Goal: Task Accomplishment & Management: Manage account settings

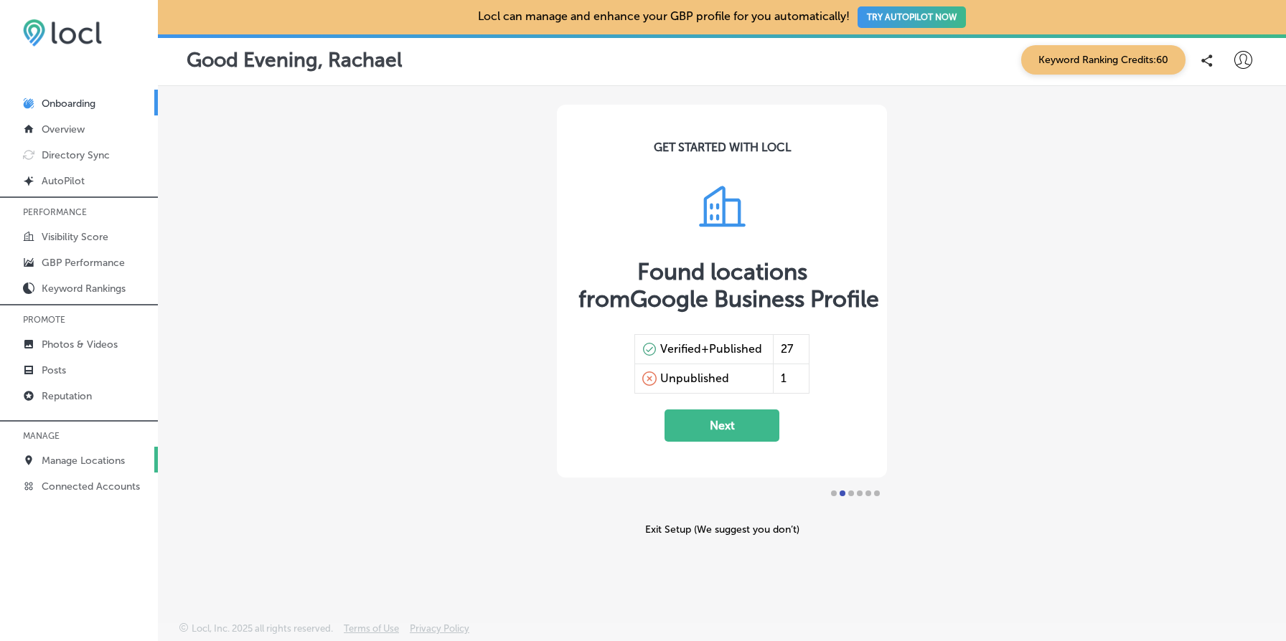
click at [106, 457] on p "Manage Locations" at bounding box center [83, 461] width 83 height 12
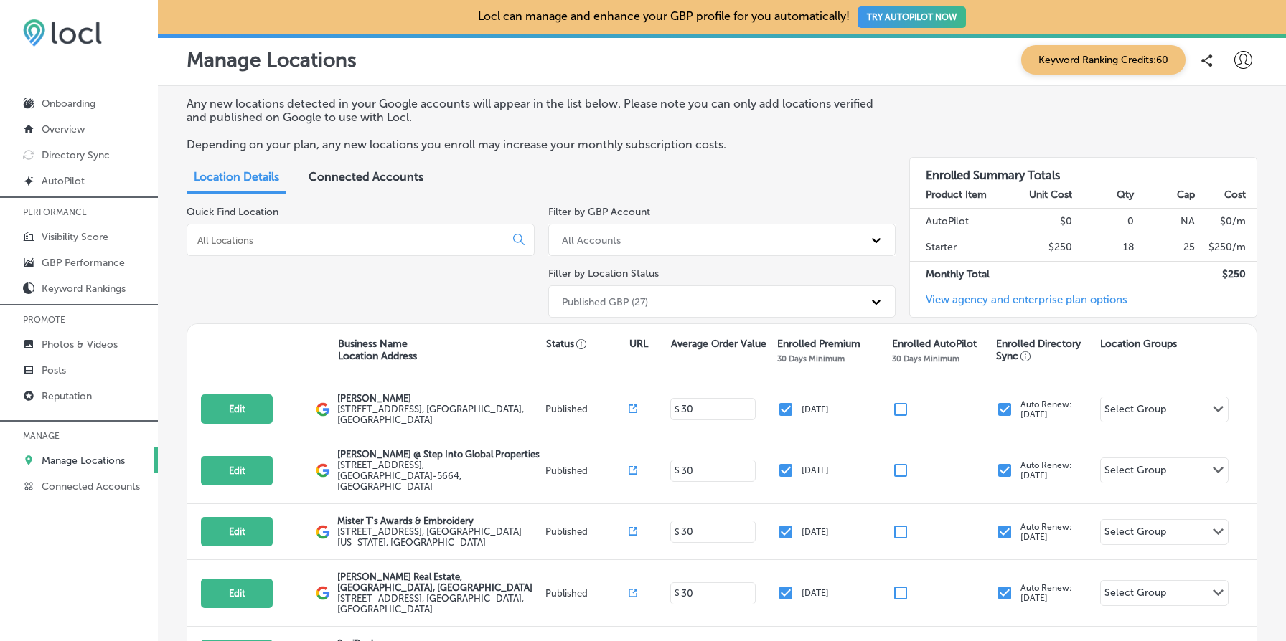
click at [235, 243] on input at bounding box center [349, 240] width 306 height 13
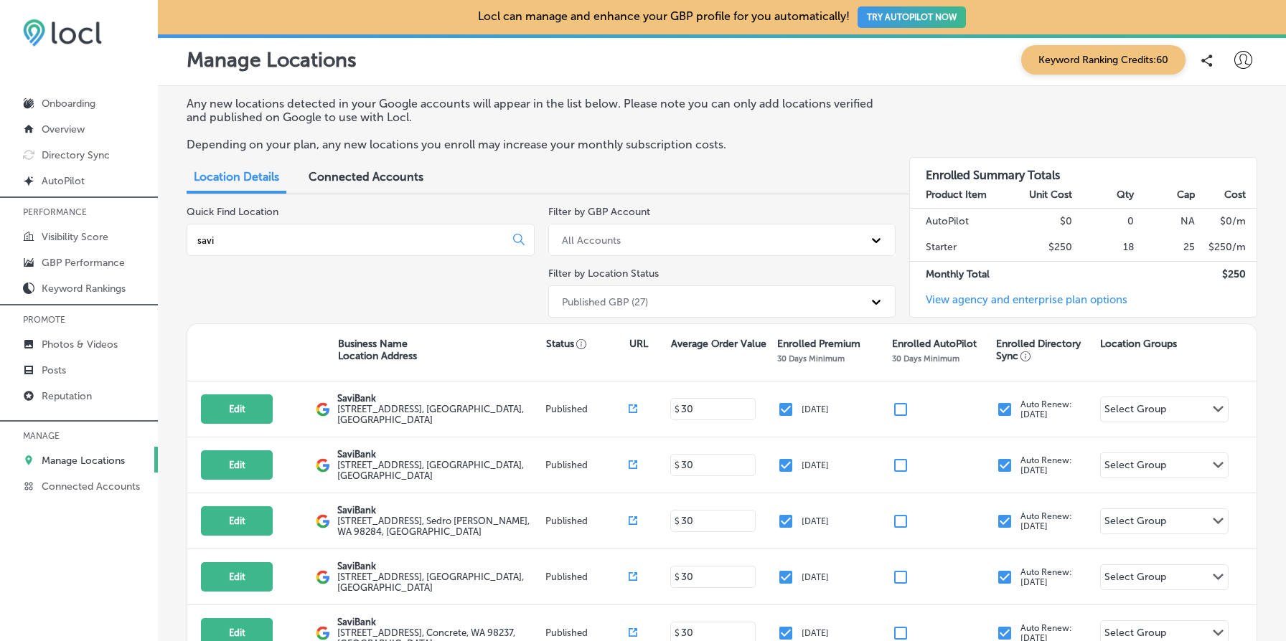
click at [241, 240] on input "savi" at bounding box center [349, 240] width 306 height 13
type input "v"
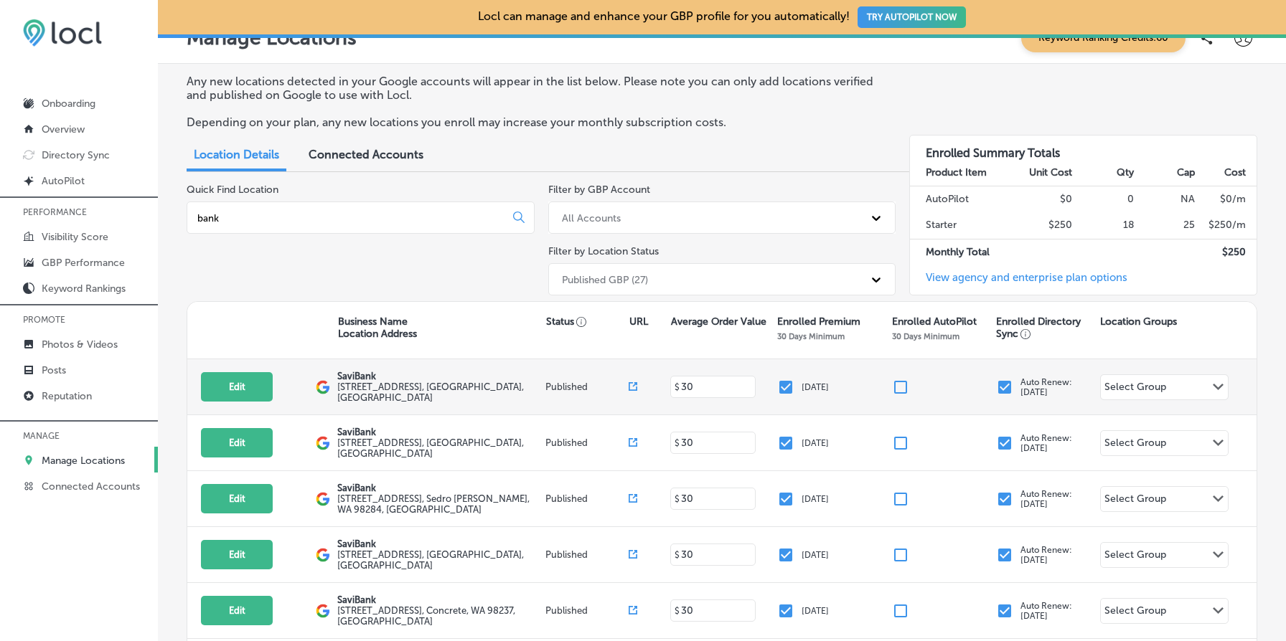
scroll to position [1, 0]
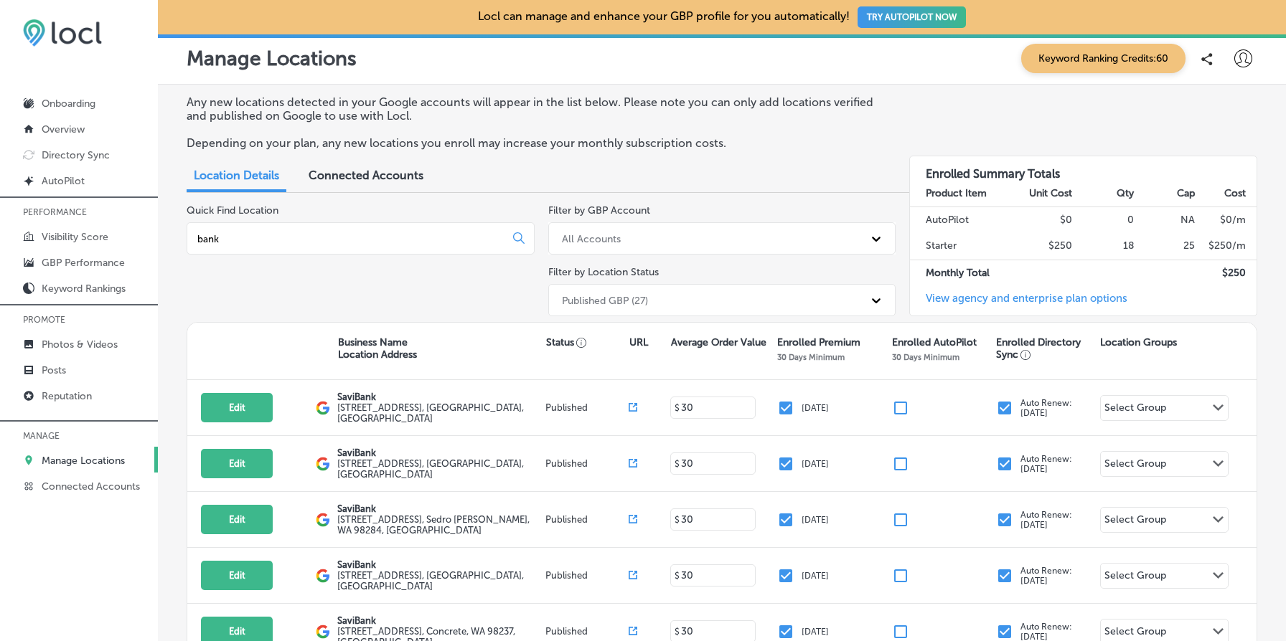
click at [243, 249] on div "bank" at bounding box center [361, 238] width 348 height 32
click at [252, 227] on div "bank" at bounding box center [361, 238] width 348 height 32
click at [252, 243] on input "bank" at bounding box center [349, 238] width 306 height 13
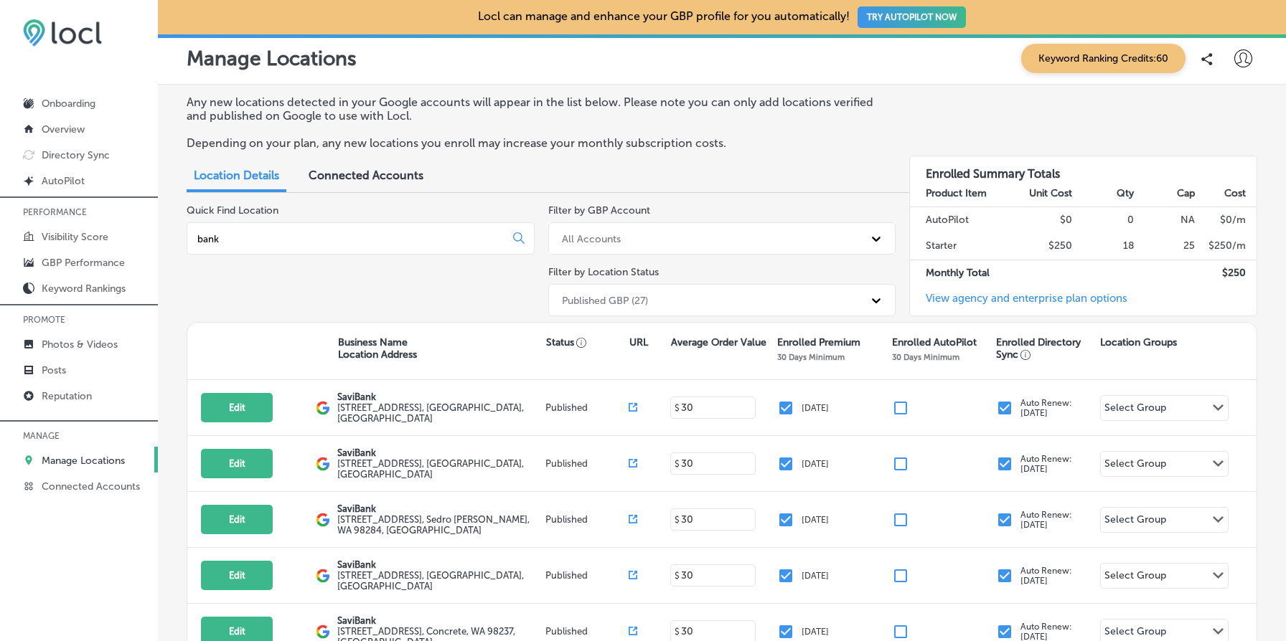
click at [252, 243] on input "bank" at bounding box center [349, 238] width 306 height 13
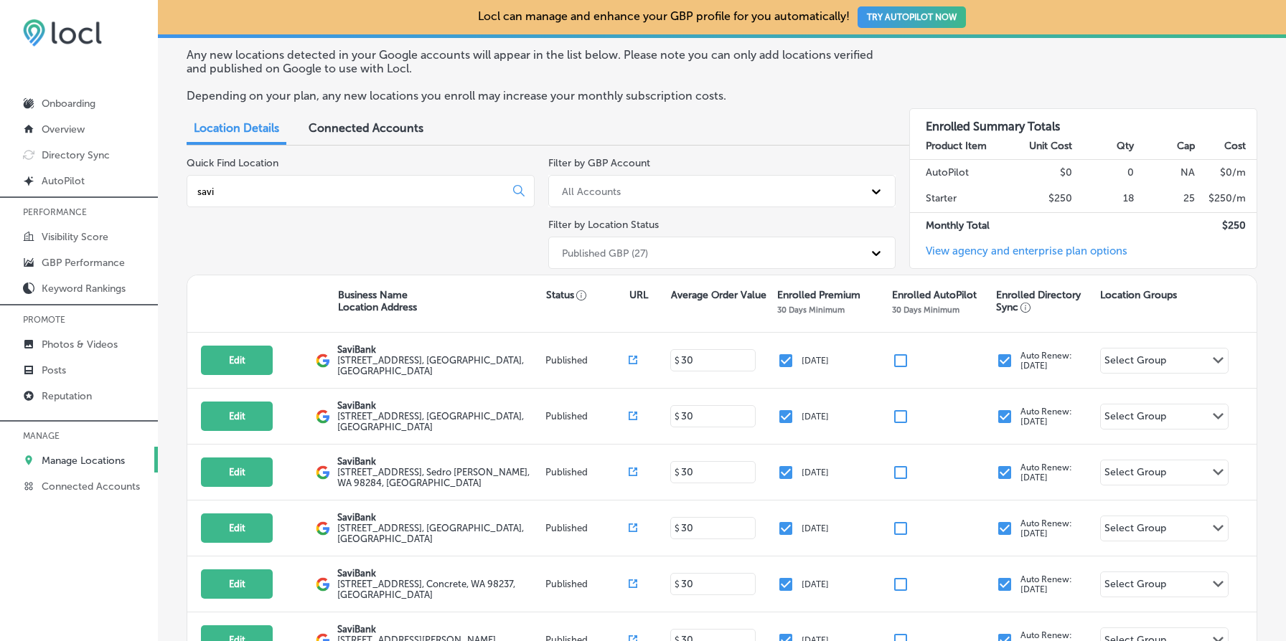
scroll to position [0, 0]
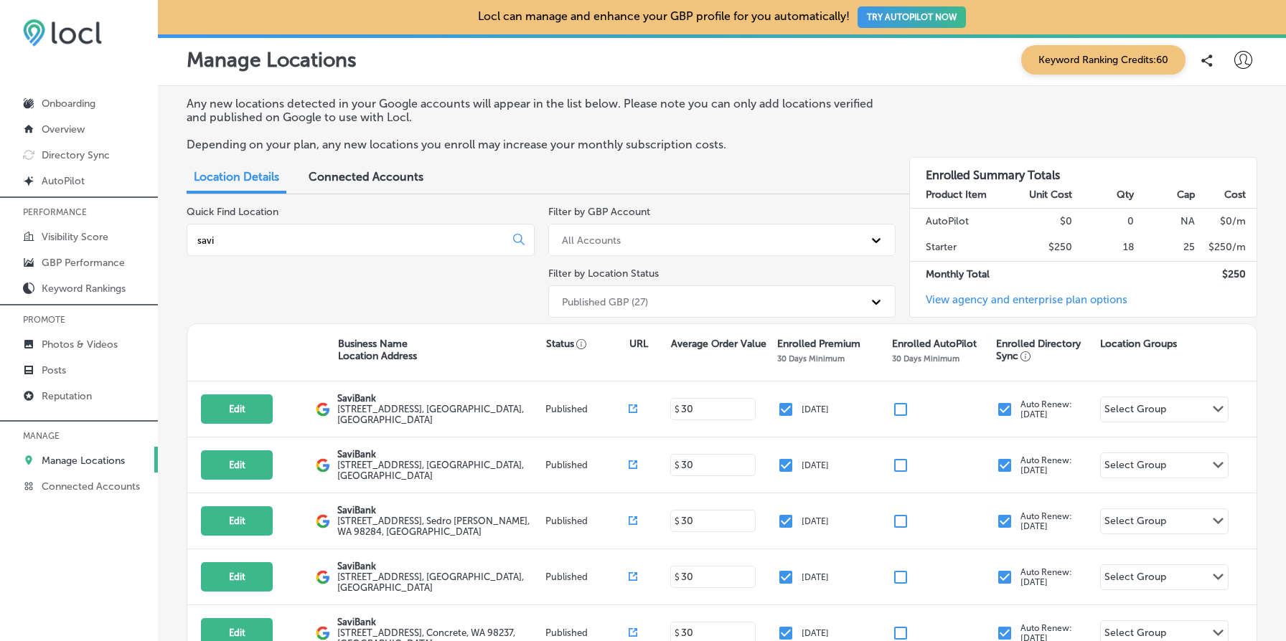
type input "savi"
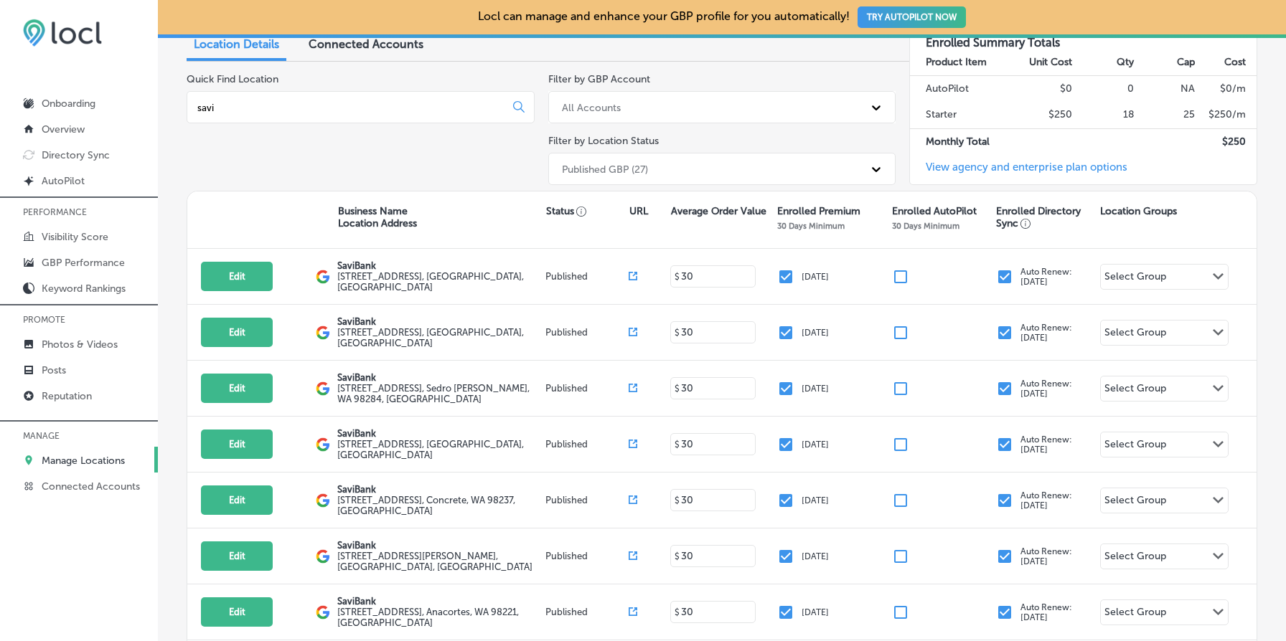
scroll to position [134, 0]
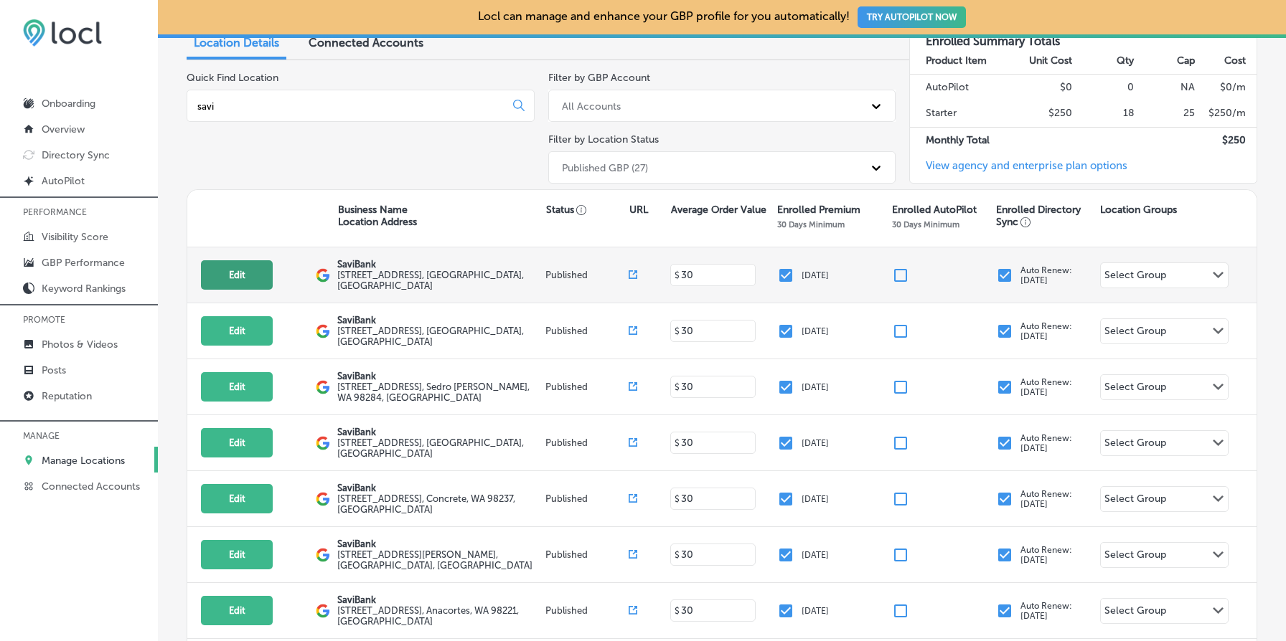
click at [254, 269] on button "Edit" at bounding box center [237, 274] width 72 height 29
select select "US"
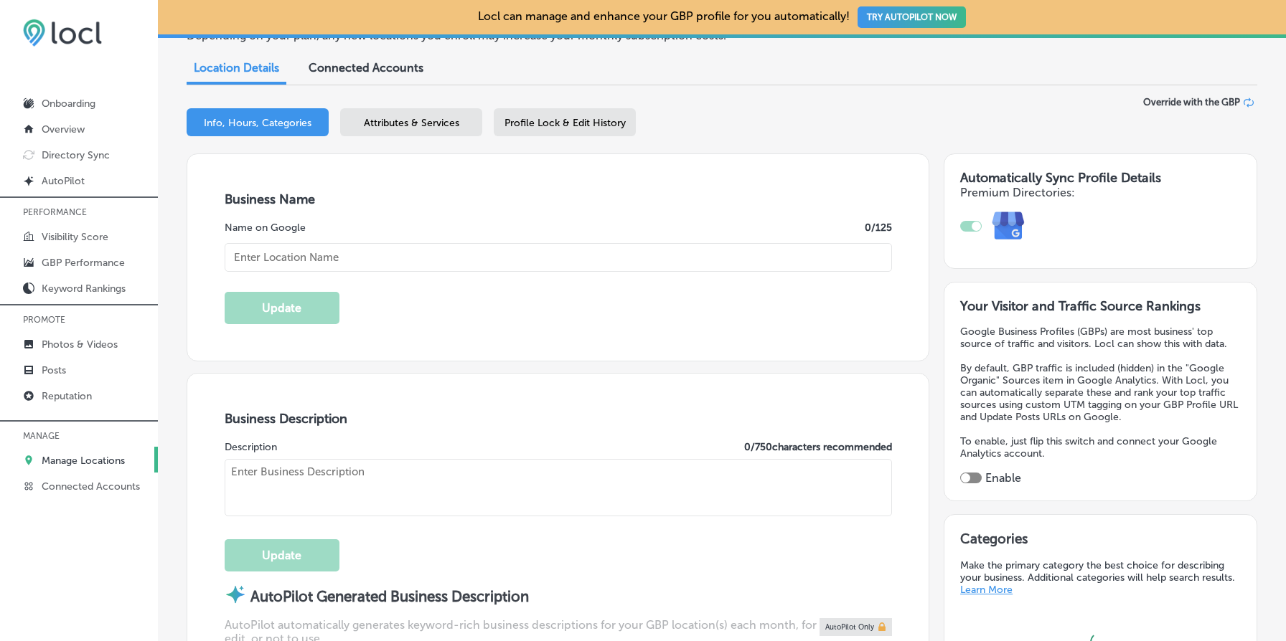
scroll to position [159, 0]
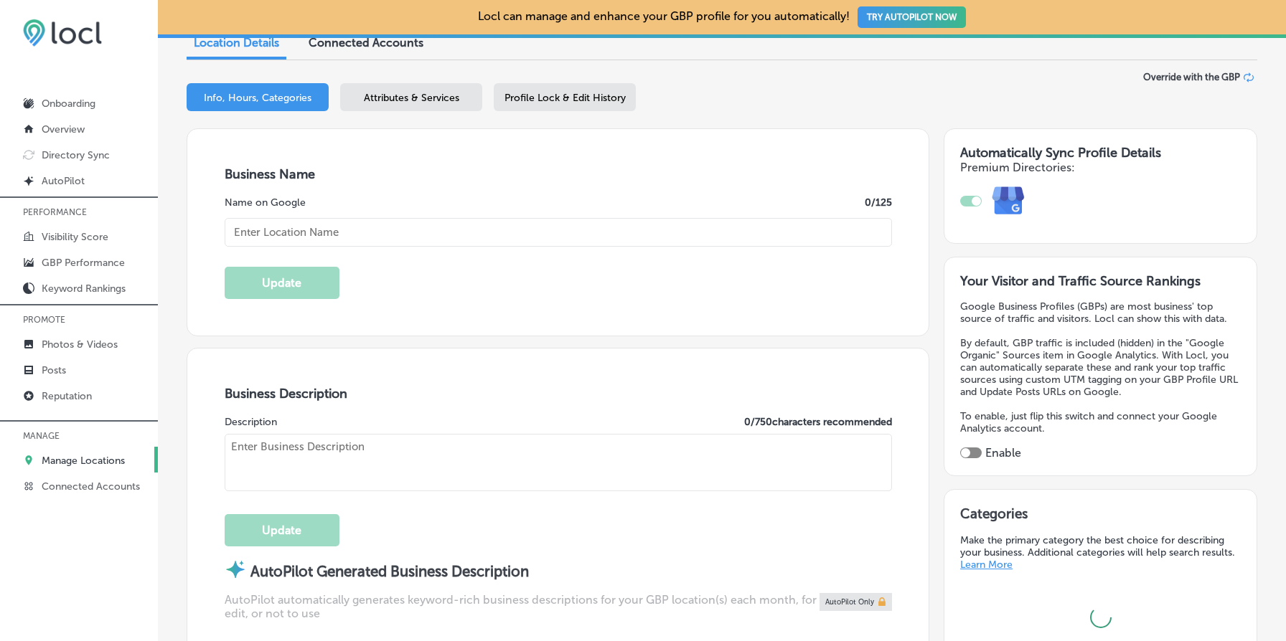
type textarea "Savi is your go-to destination for personal loans, mortgages, and business bank…"
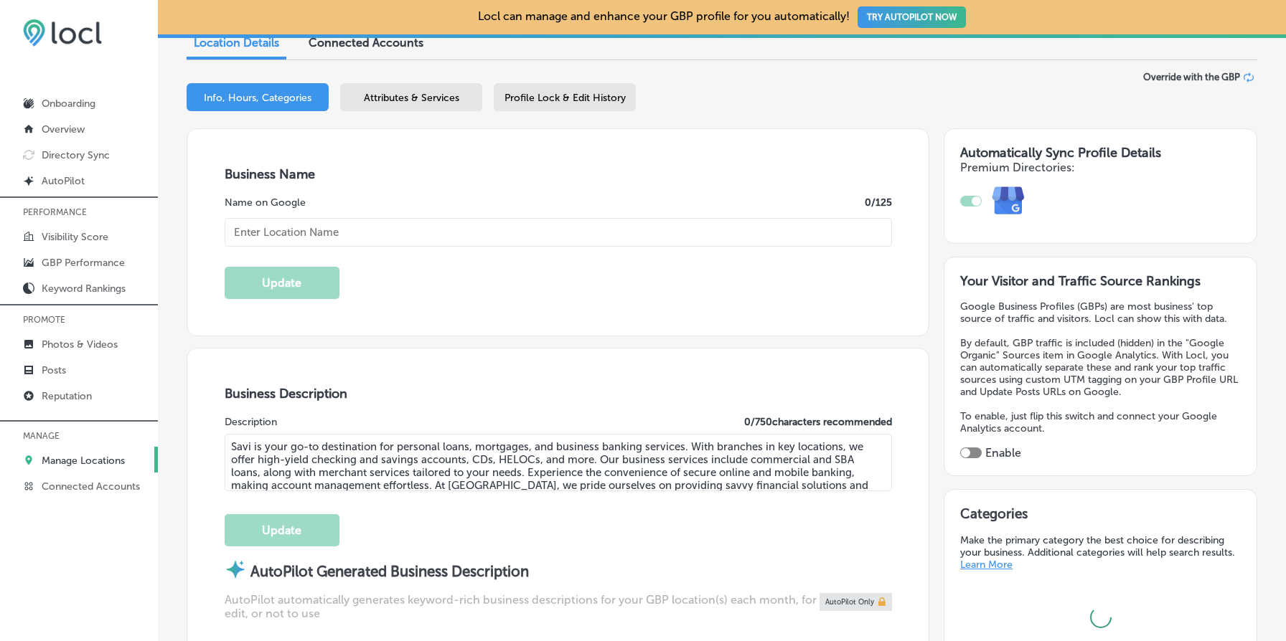
checkbox input "true"
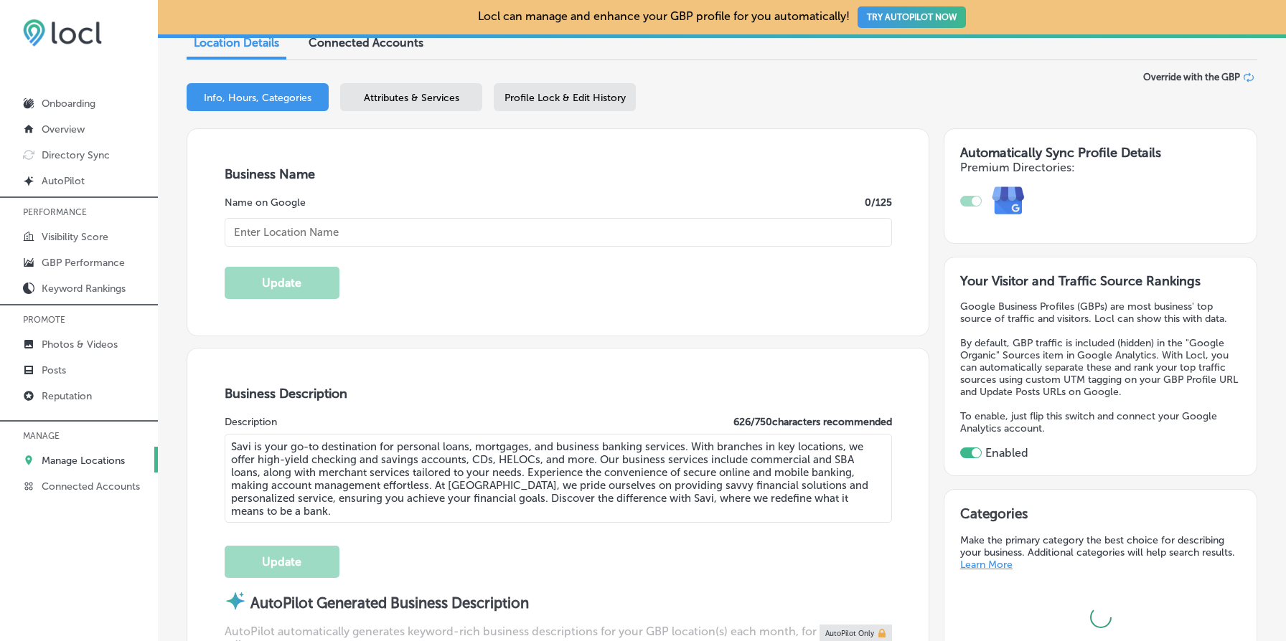
type input "[URL][DOMAIN_NAME]"
type textarea "SaviBank is your go-to destination for personal loans, mortgages, and business …"
type input "[STREET_ADDRESS]"
type input "Bellingham"
type input "98225"
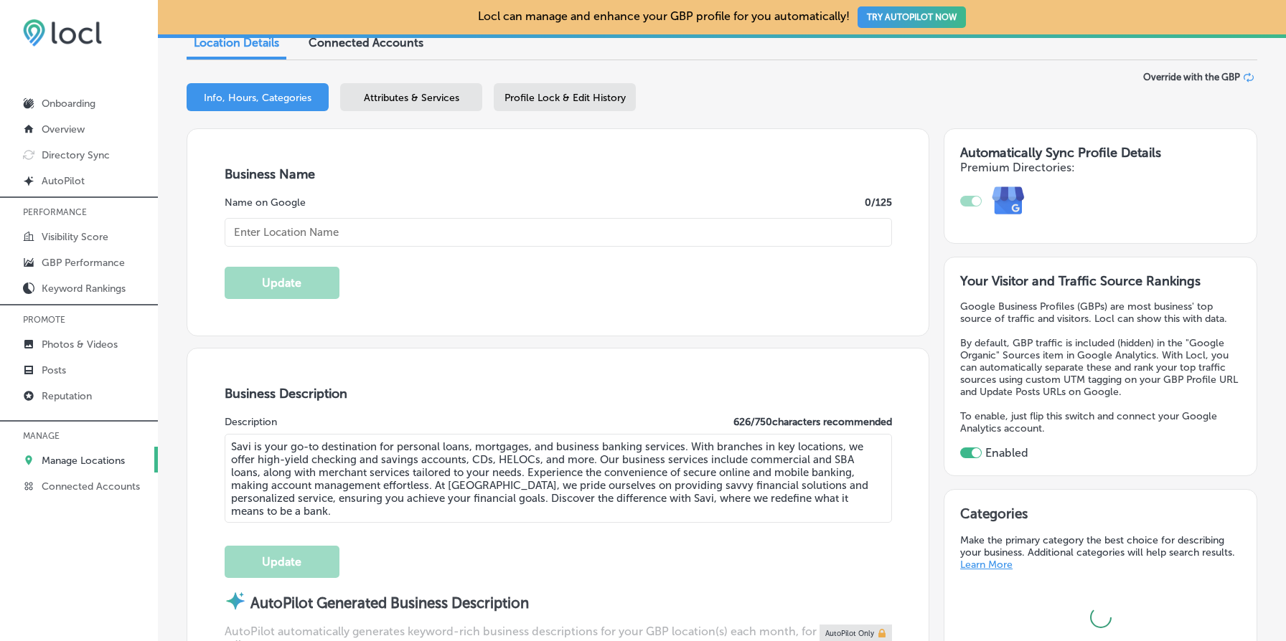
type input "US"
type input "SaviBank"
type input "[PHONE_NUMBER]"
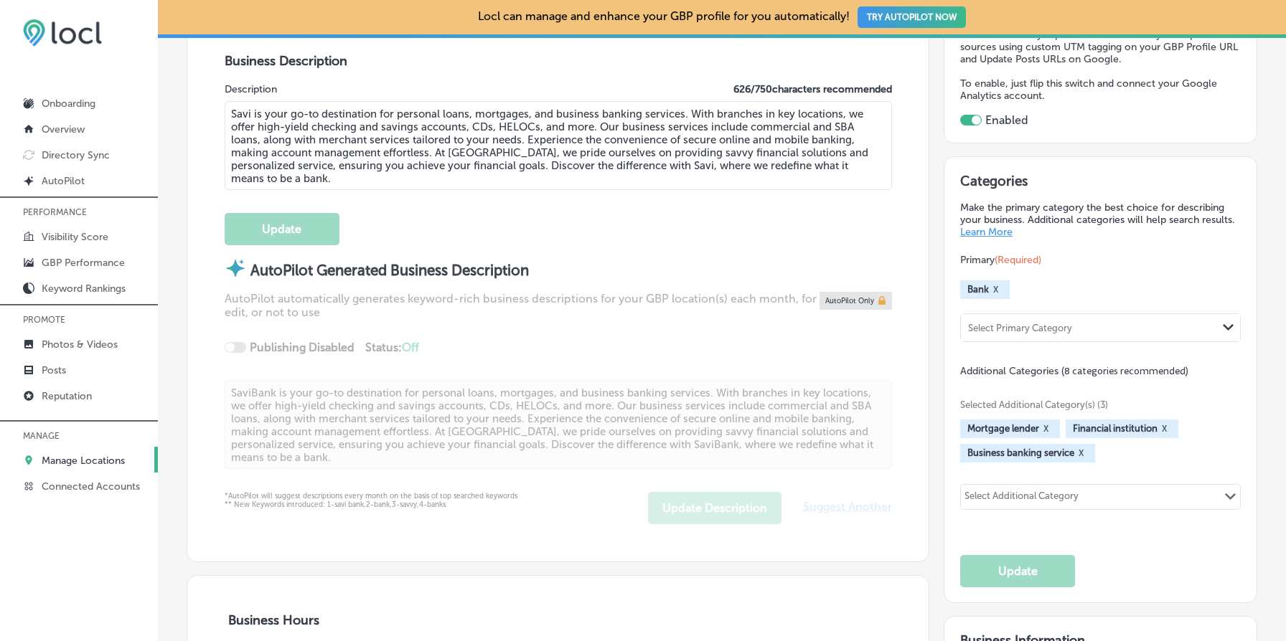
scroll to position [0, 0]
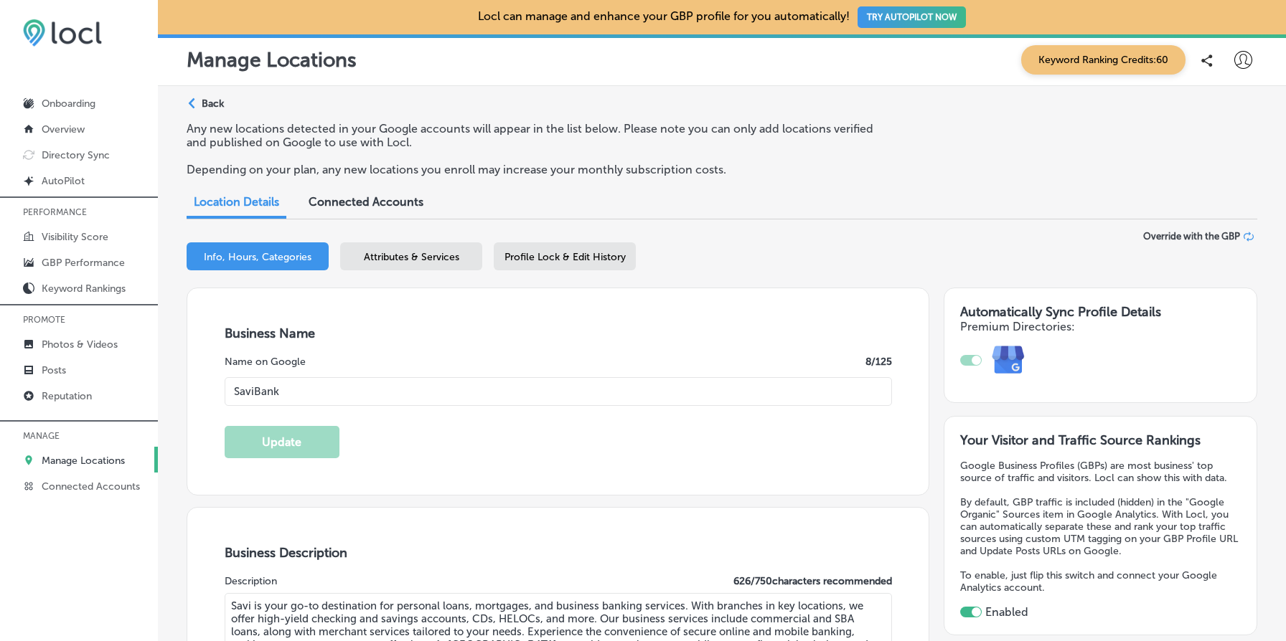
click at [218, 101] on p "Back" at bounding box center [213, 104] width 22 height 12
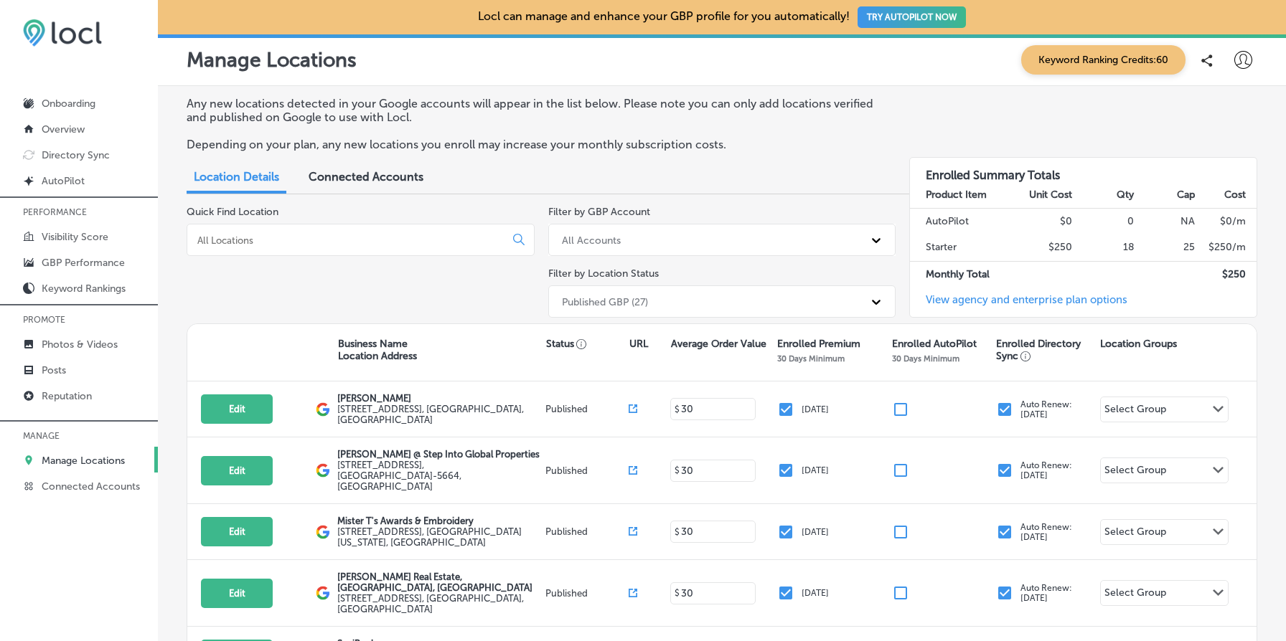
click at [360, 243] on input at bounding box center [349, 240] width 306 height 13
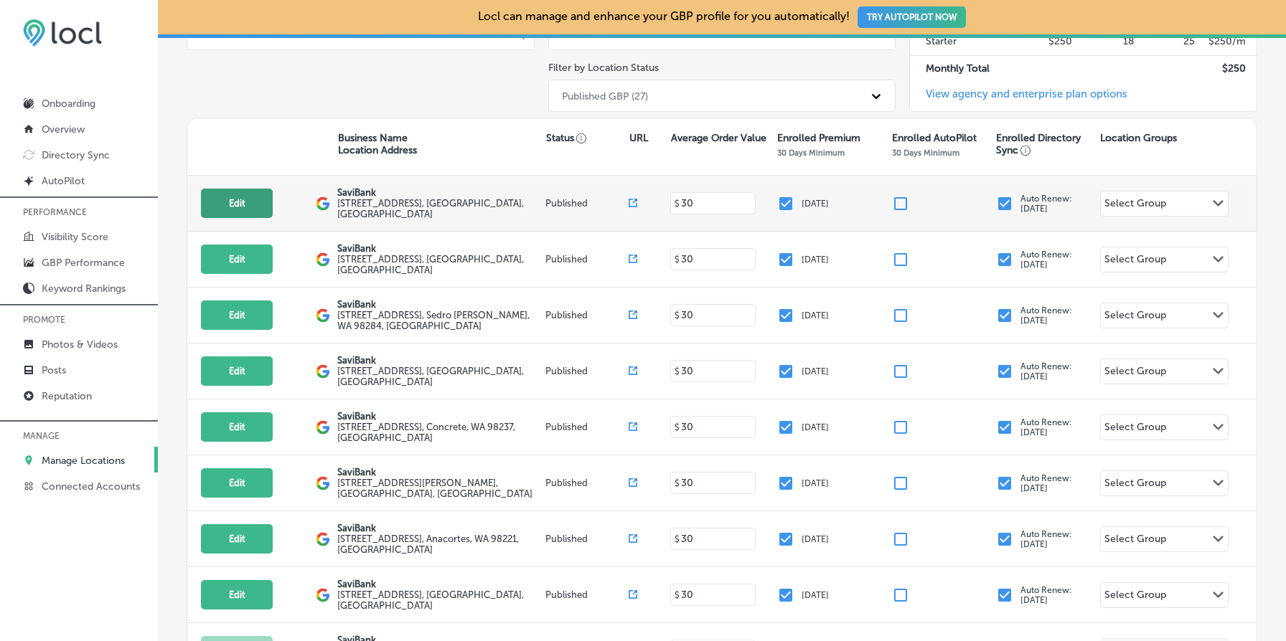
type input "savi"
click at [237, 194] on button "Edit" at bounding box center [237, 203] width 72 height 29
select select "US"
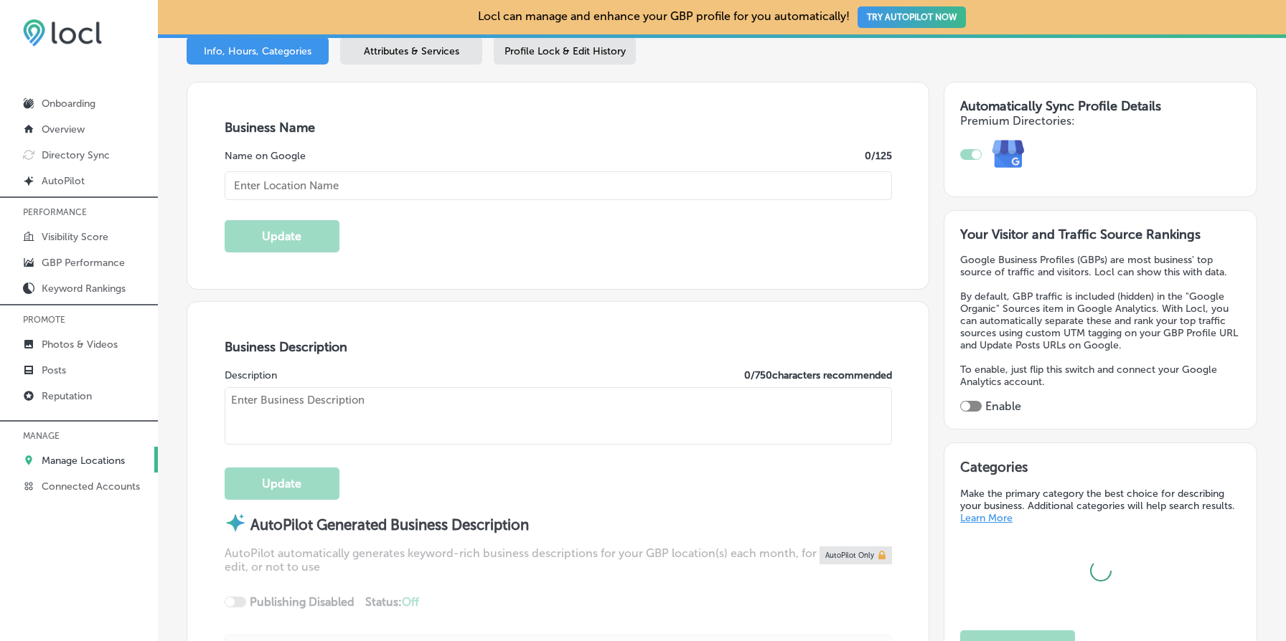
scroll to position [231, 0]
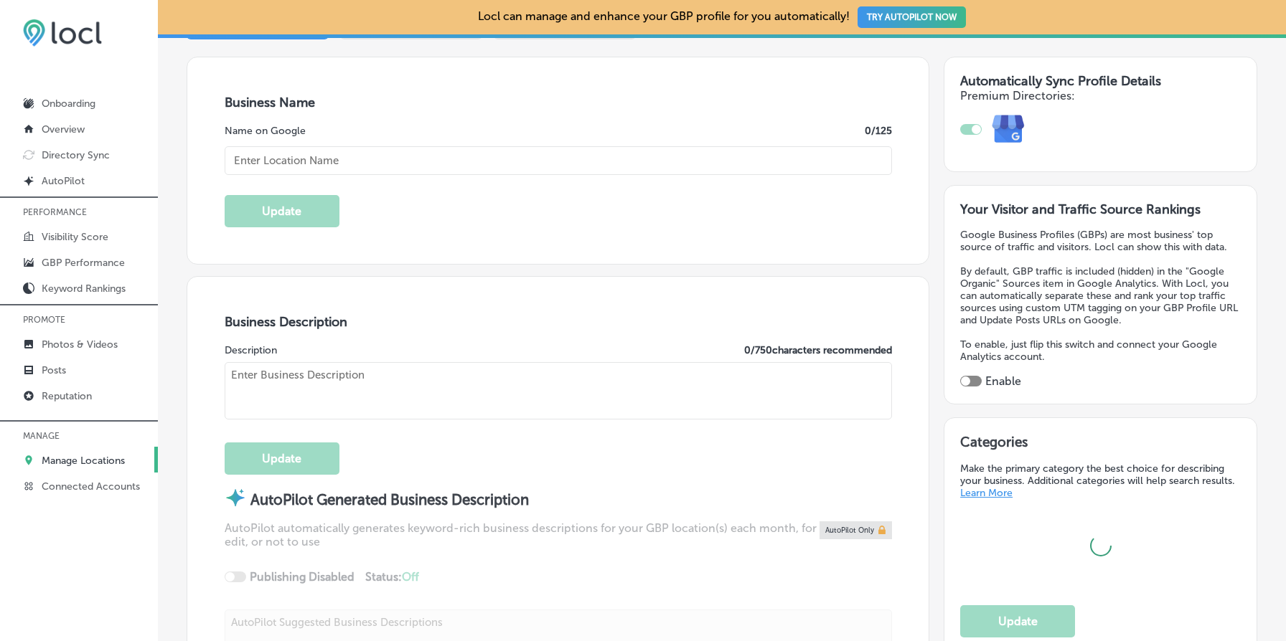
type input "SaviBank"
type textarea "SaviBank is your go-to destination for personal loans, mortgages, and business …"
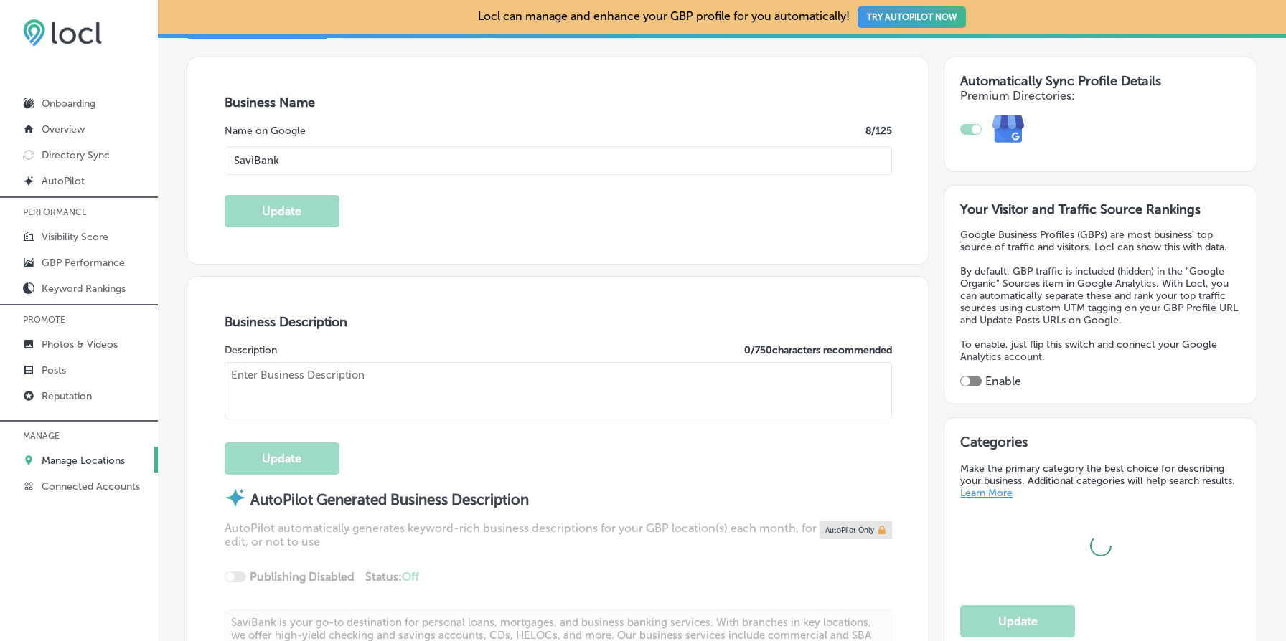
checkbox input "true"
type input "[STREET_ADDRESS]"
type input "Bellingham"
type input "98225"
type input "US"
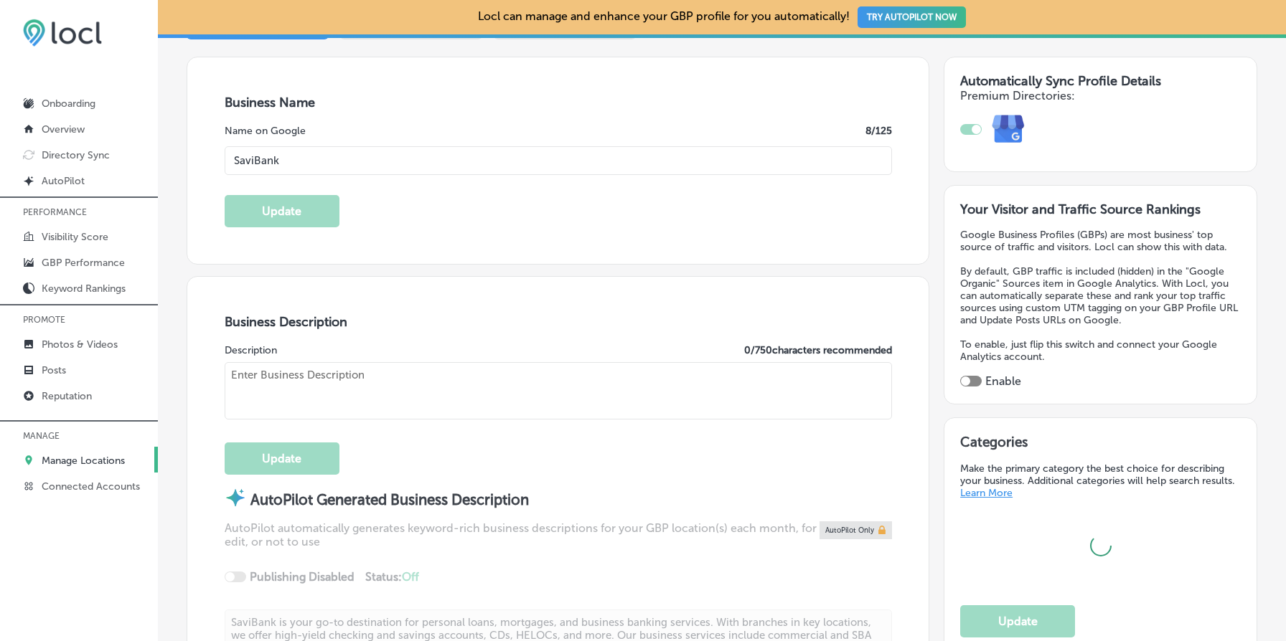
type input "[URL][DOMAIN_NAME]"
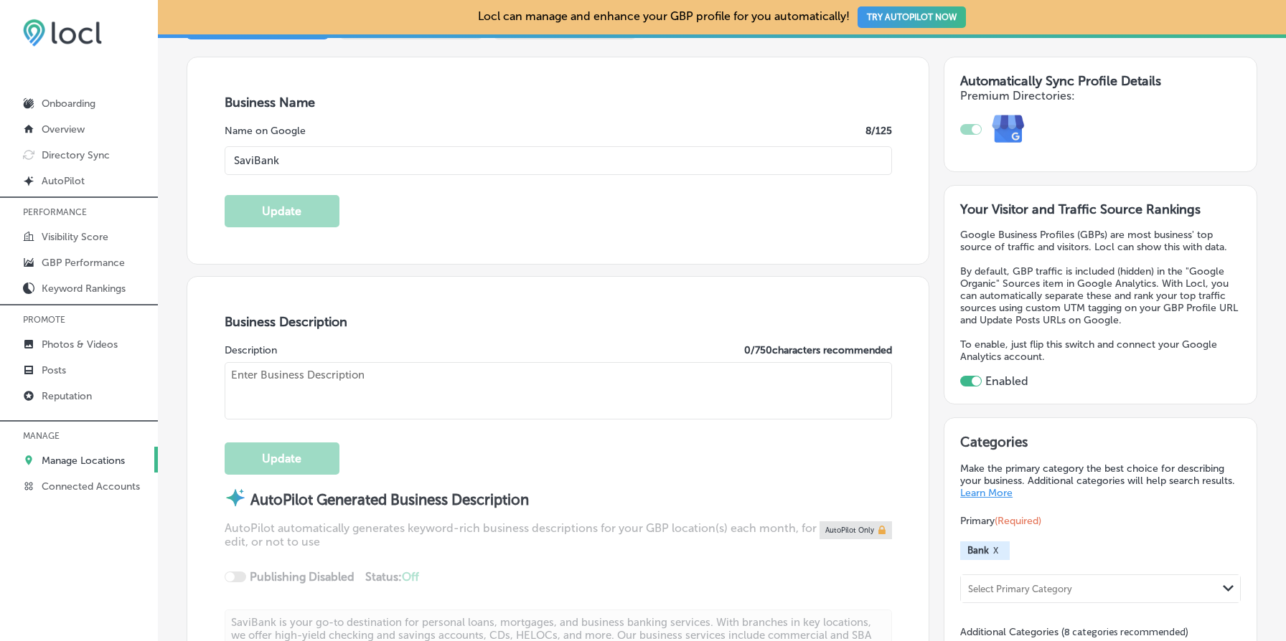
click at [360, 159] on input "SaviBank" at bounding box center [558, 160] width 667 height 29
type textarea "Savi is your go-to destination for personal loans, mortgages, and business bank…"
type input "[PHONE_NUMBER]"
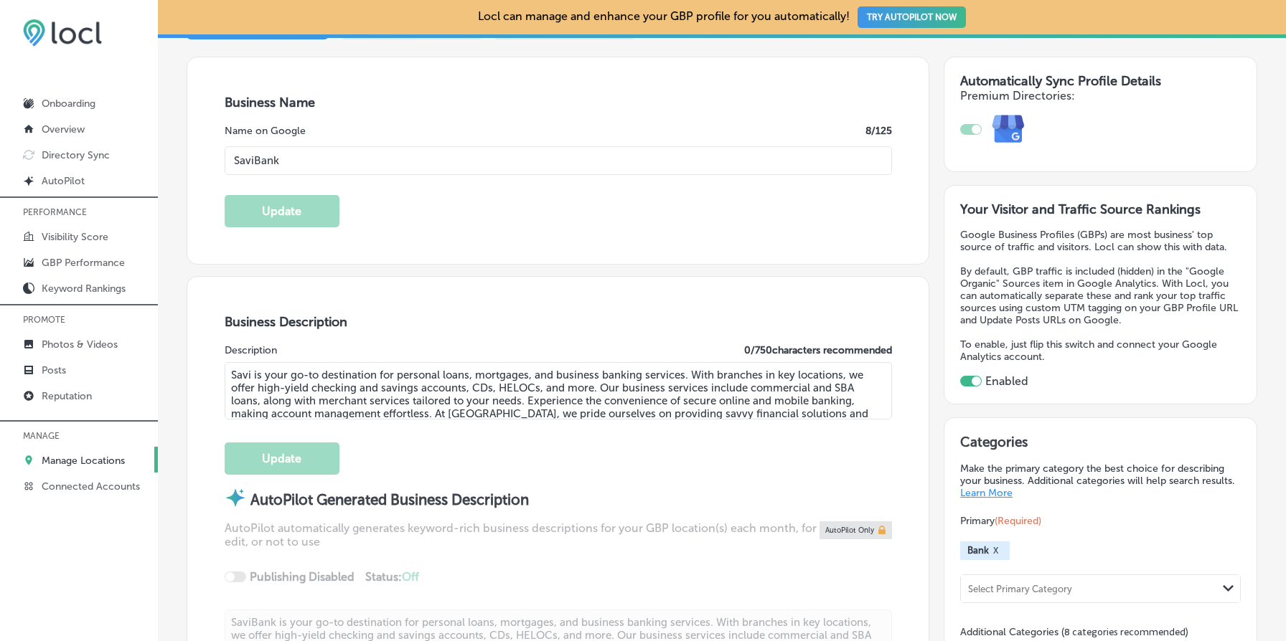
click at [360, 159] on input "SaviBank" at bounding box center [558, 160] width 667 height 29
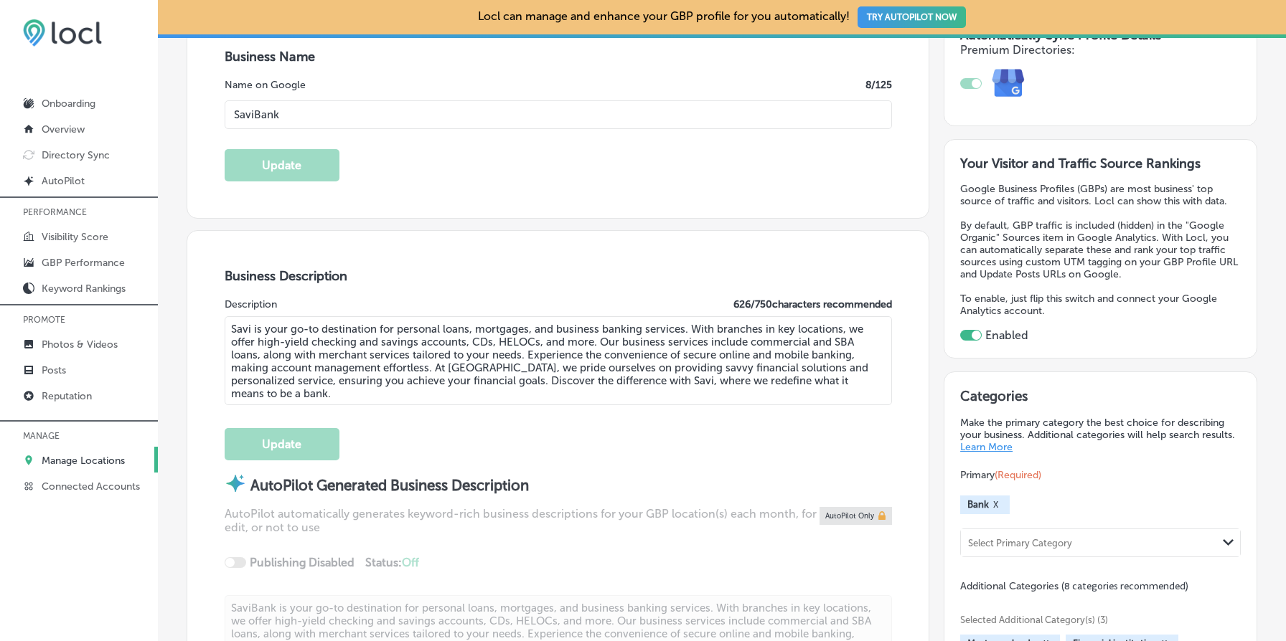
scroll to position [214, 0]
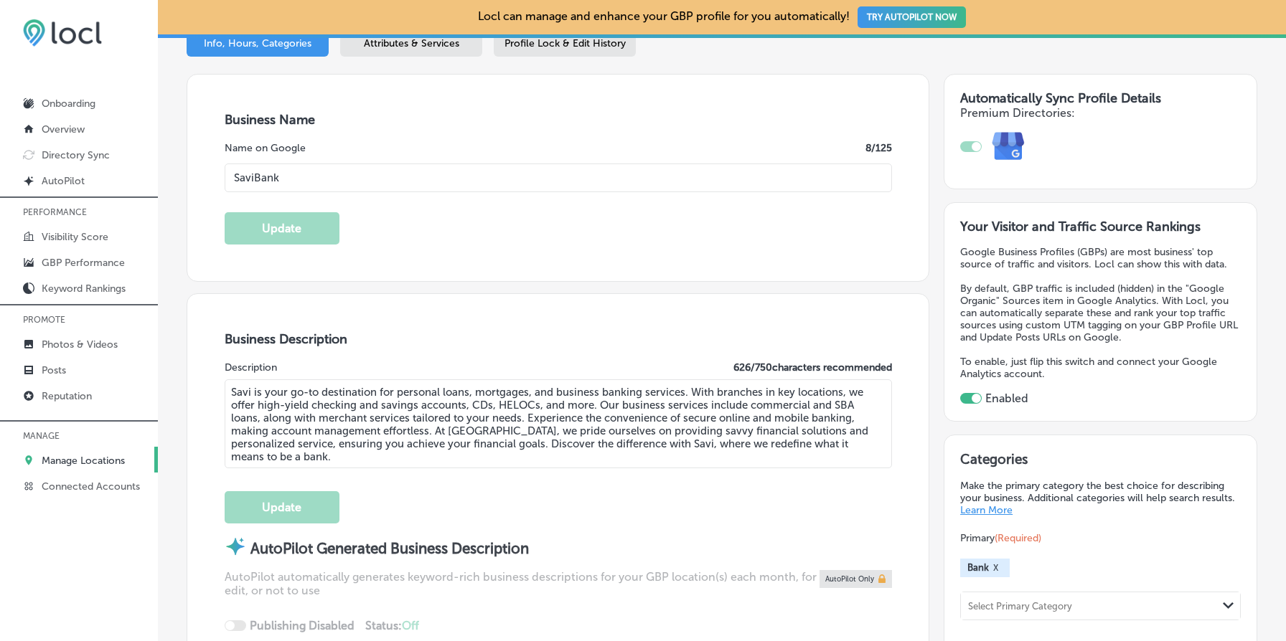
paste input ", Powered by Harborstone Credit Union"
type input "Savi, Powered by Harborstone Credit Union"
click at [503, 397] on textarea "Savi is your go-to destination for personal loans, mortgages, and business bank…" at bounding box center [558, 424] width 667 height 89
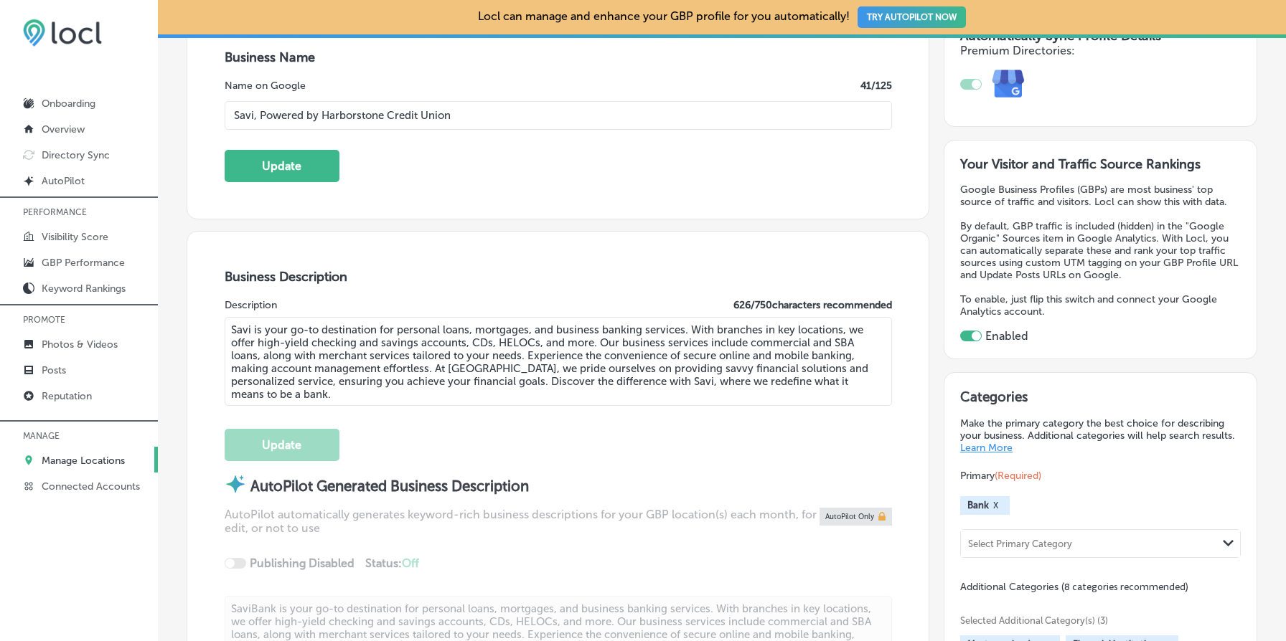
scroll to position [304, 0]
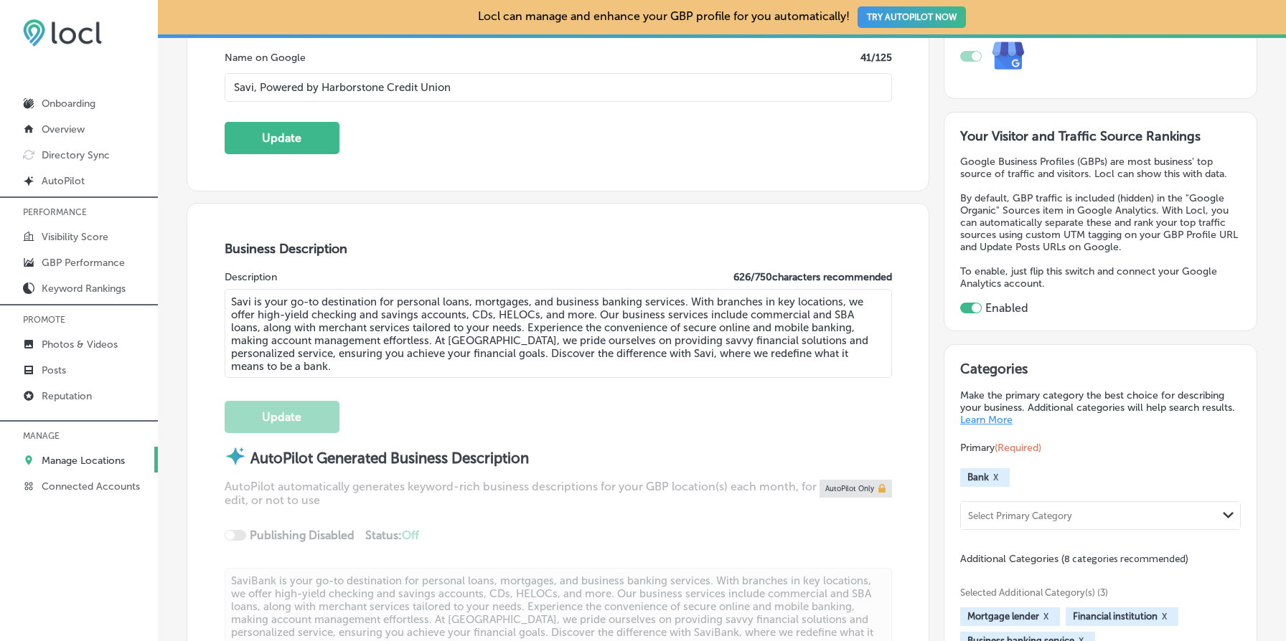
click at [496, 311] on textarea "Savi is your go-to destination for personal loans, mortgages, and business bank…" at bounding box center [558, 333] width 667 height 89
click at [522, 319] on textarea "Savi is your go-to destination for personal loans, mortgages, and business bank…" at bounding box center [558, 333] width 667 height 89
paste textarea ", Powered by Harborstone Credit Union provides personal loans, home loans, and …"
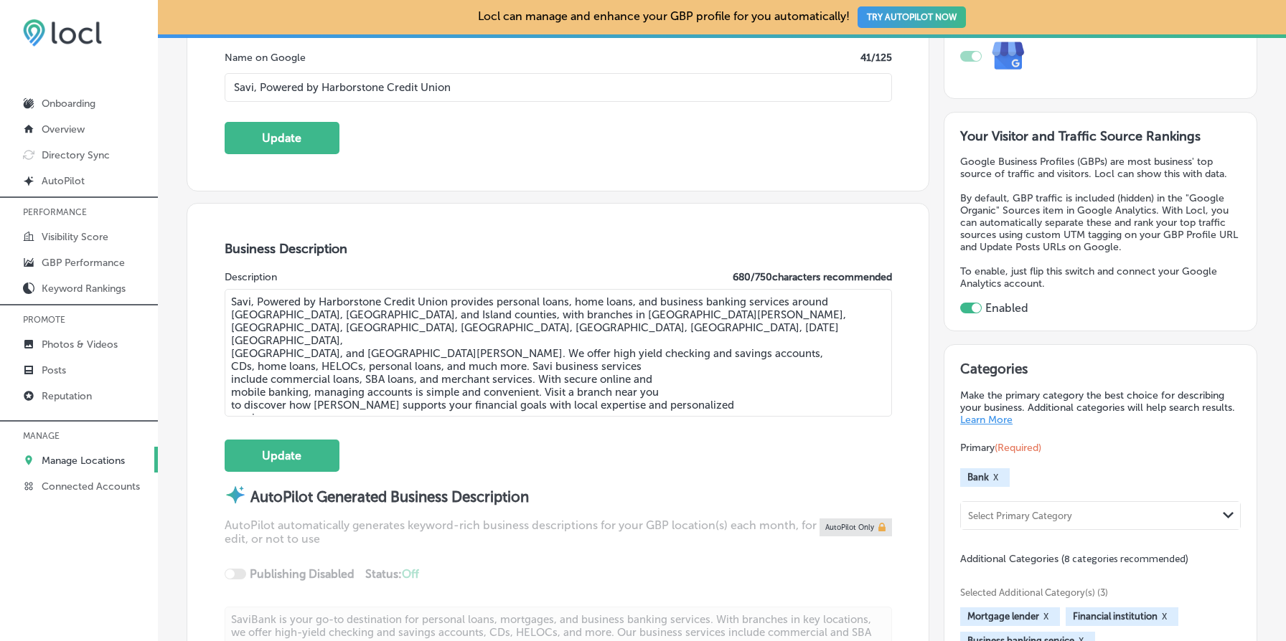
click at [544, 372] on textarea "Savi, Powered by Harborstone Credit Union provides personal loans, home loans, …" at bounding box center [558, 353] width 667 height 128
paste textarea "[GEOGRAPHIC_DATA], and Sedro-[PERSON_NAME]. We offer high yield checking and sa…"
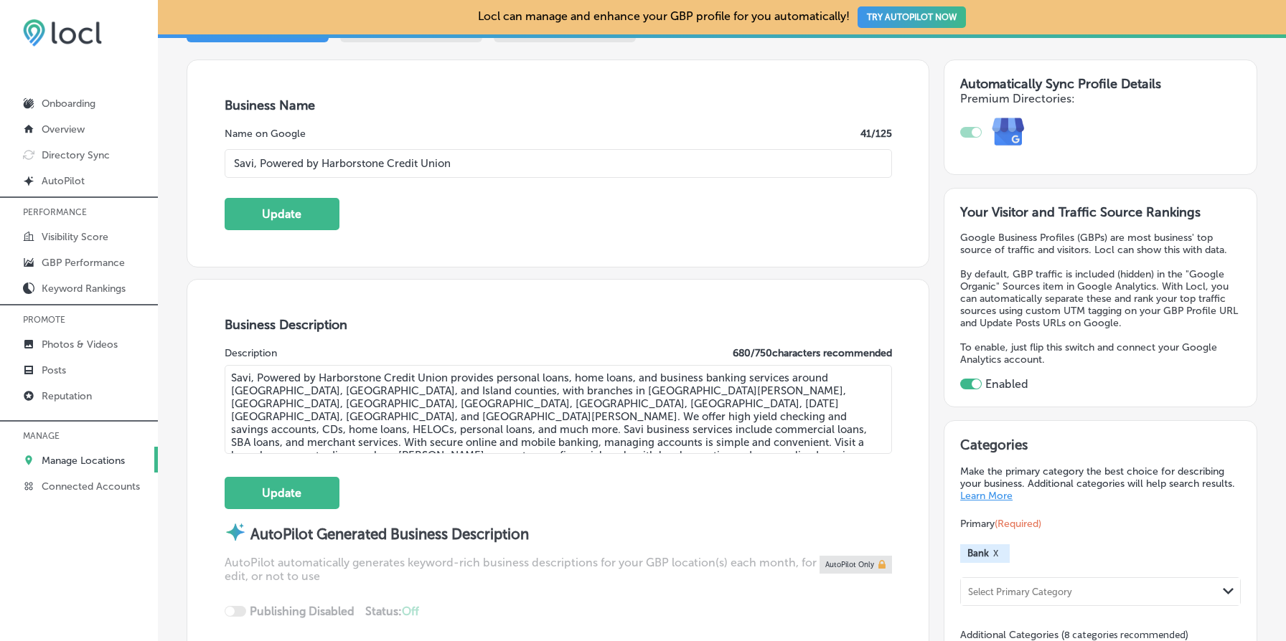
scroll to position [221, 0]
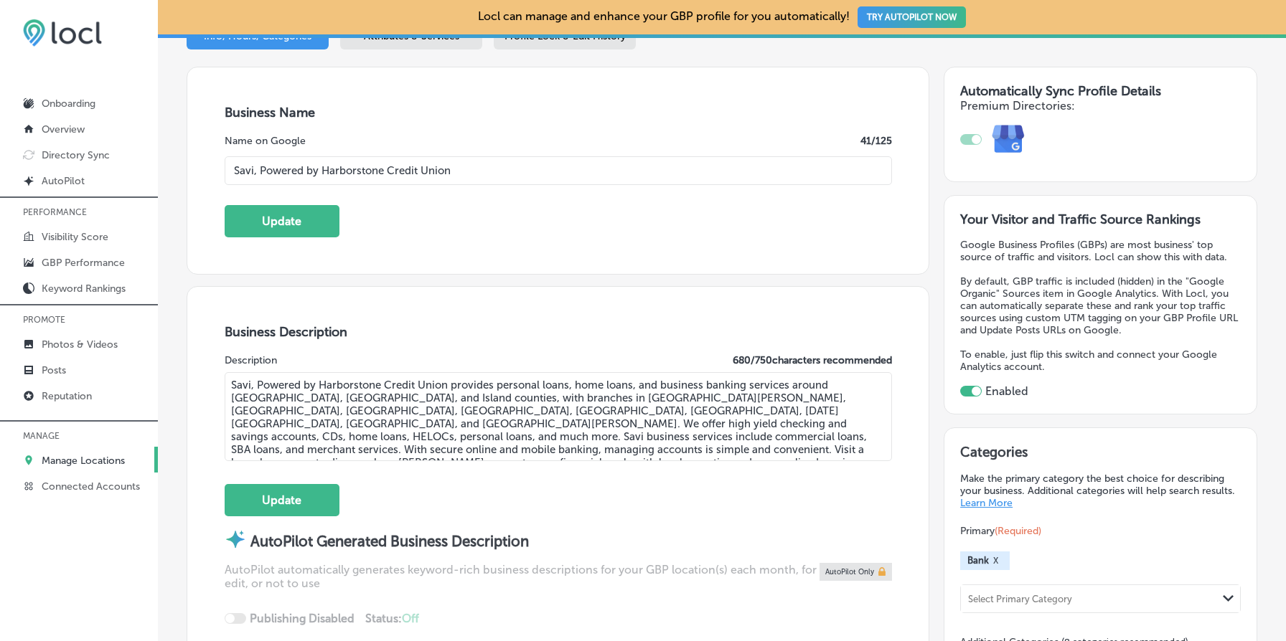
type textarea "Savi, Powered by Harborstone Credit Union provides personal loans, home loans, …"
click at [360, 423] on textarea "Savi, Powered by Harborstone Credit Union provides personal loans, home loans, …" at bounding box center [558, 416] width 667 height 89
click at [316, 221] on button "Update" at bounding box center [282, 221] width 115 height 32
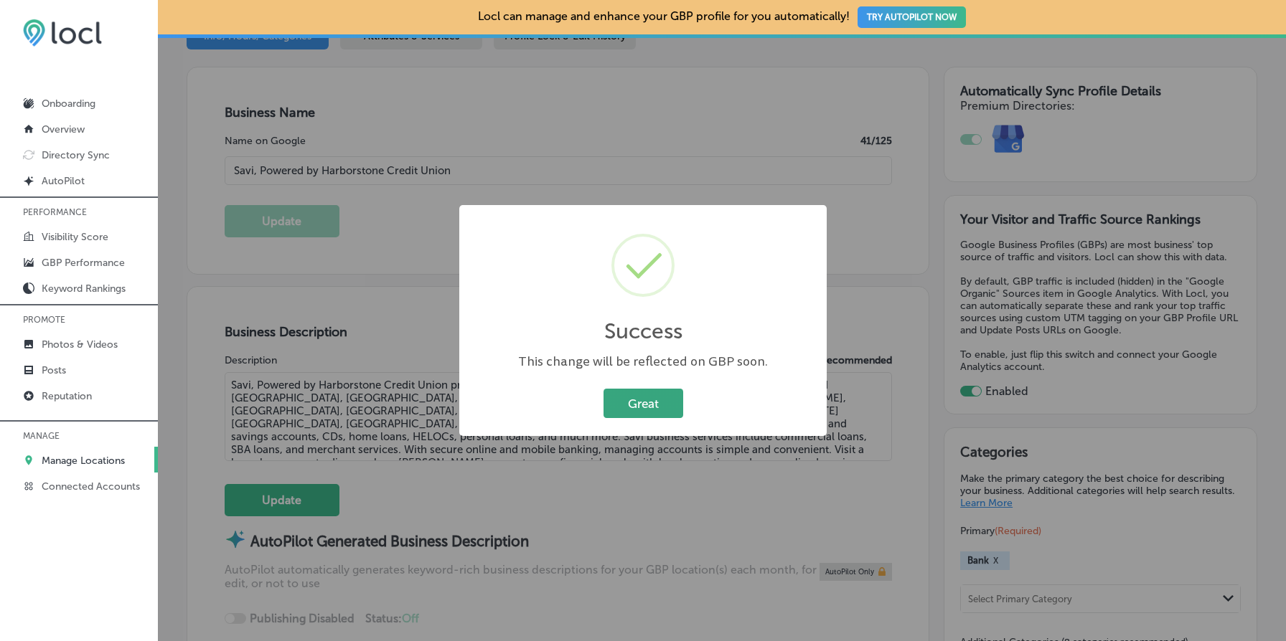
click at [620, 398] on button "Great" at bounding box center [643, 403] width 80 height 29
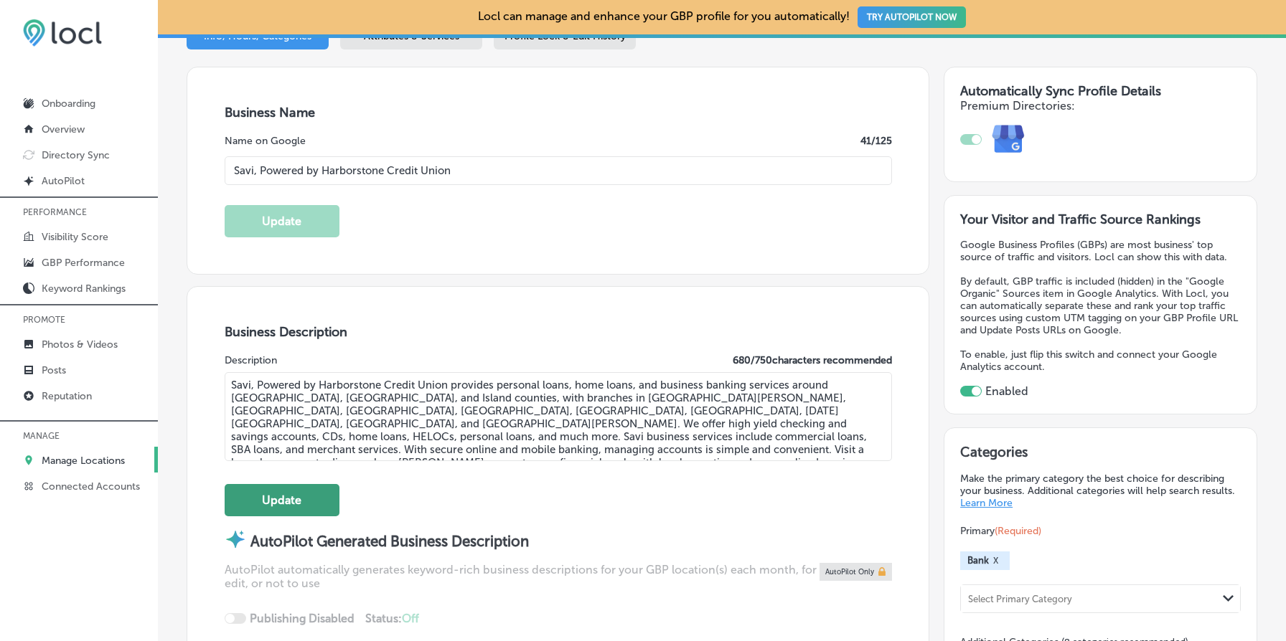
click at [312, 493] on button "Update" at bounding box center [282, 500] width 115 height 32
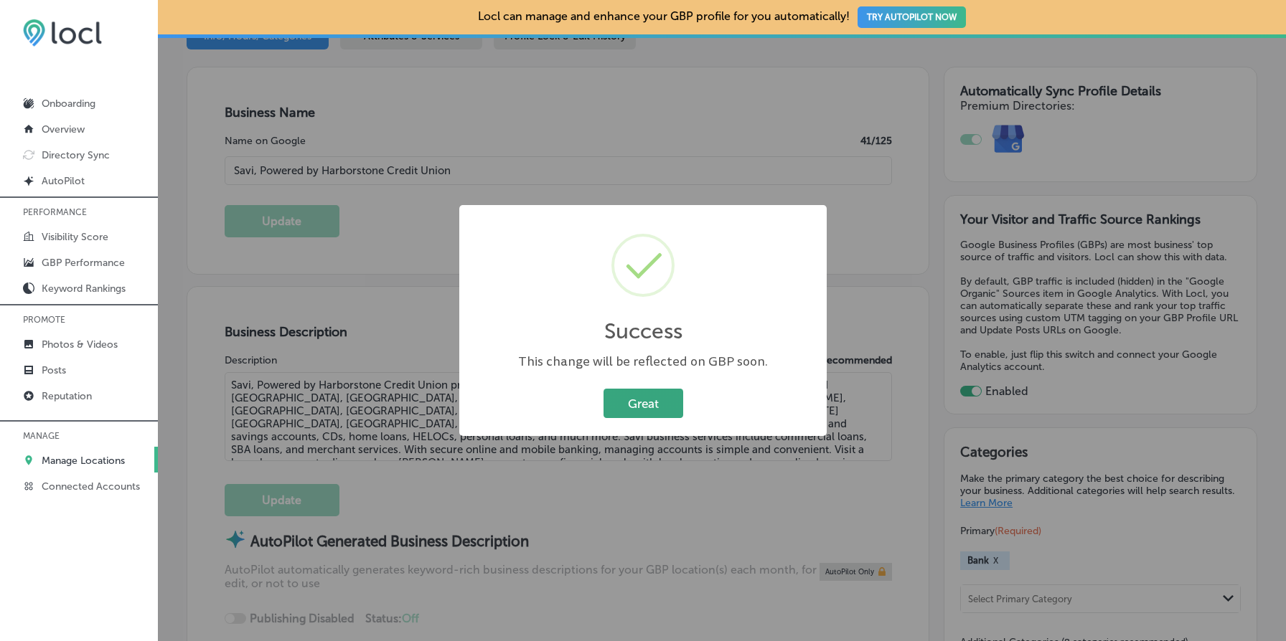
click at [660, 406] on button "Great" at bounding box center [643, 403] width 80 height 29
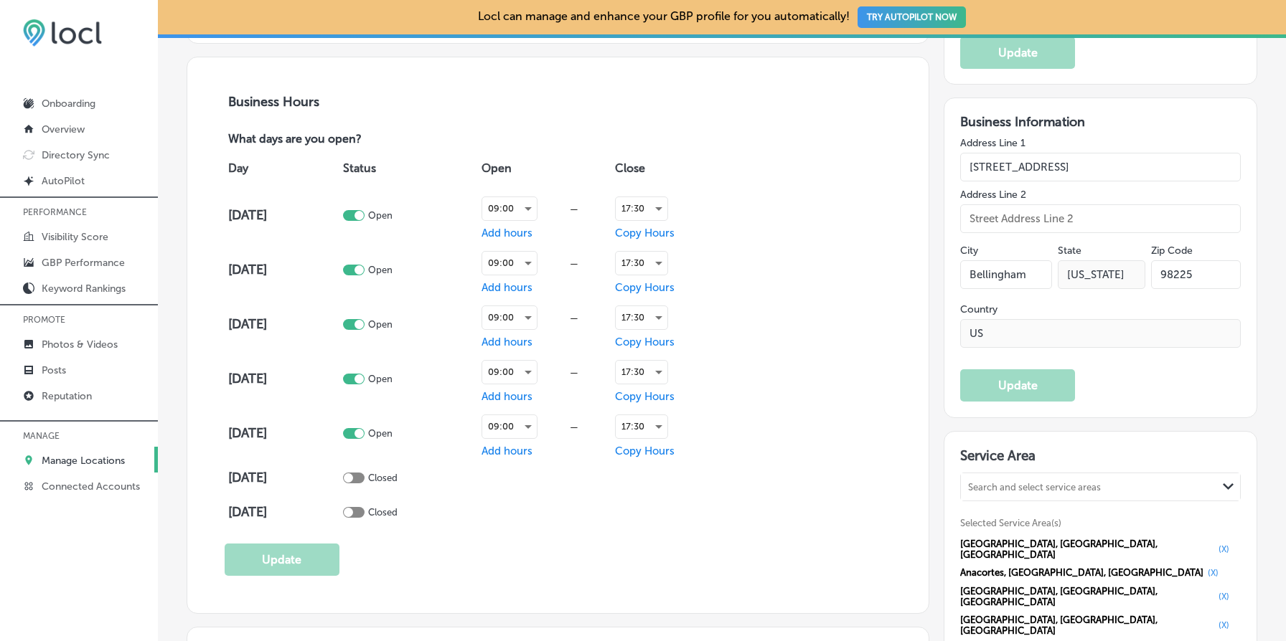
scroll to position [1016, 0]
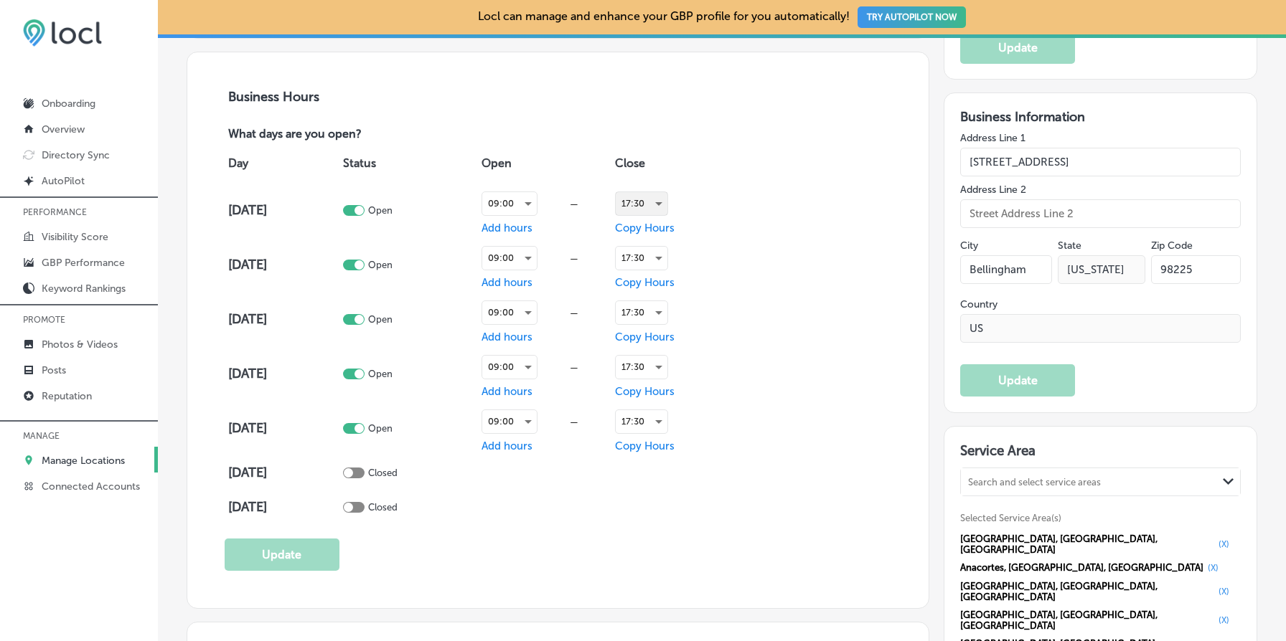
click at [656, 199] on div "17:30" at bounding box center [642, 203] width 52 height 23
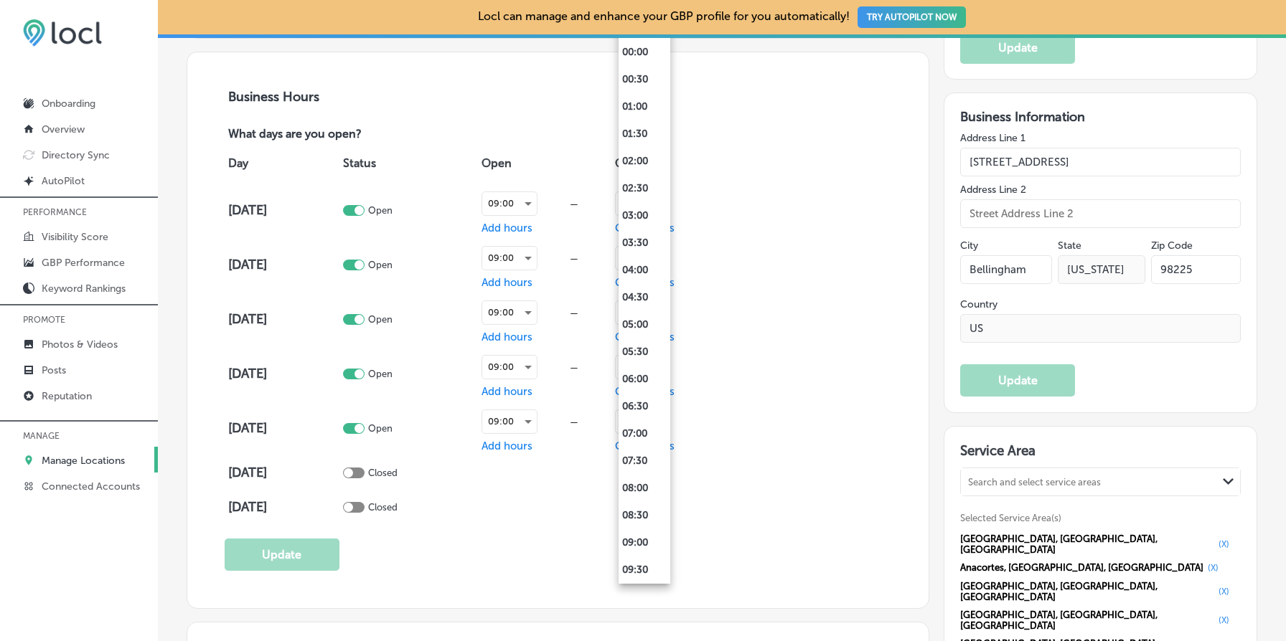
scroll to position [709, 0]
click at [828, 242] on div at bounding box center [643, 320] width 1286 height 641
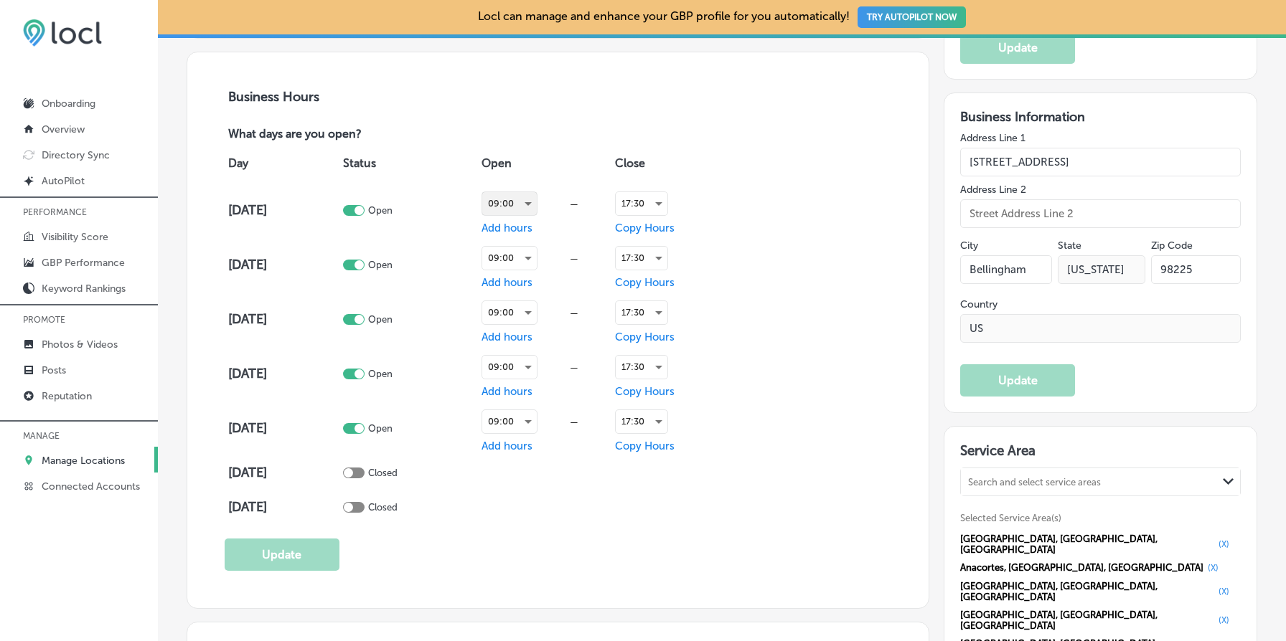
click at [536, 194] on div "09:00" at bounding box center [509, 203] width 55 height 23
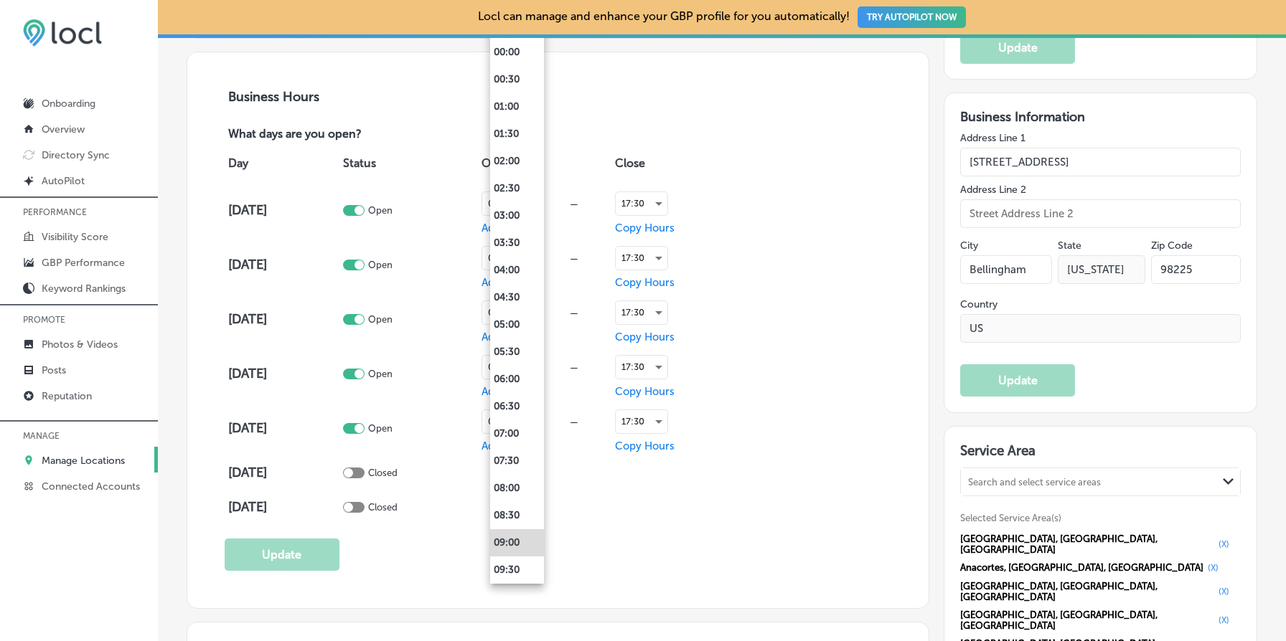
click at [865, 250] on div at bounding box center [643, 320] width 1286 height 641
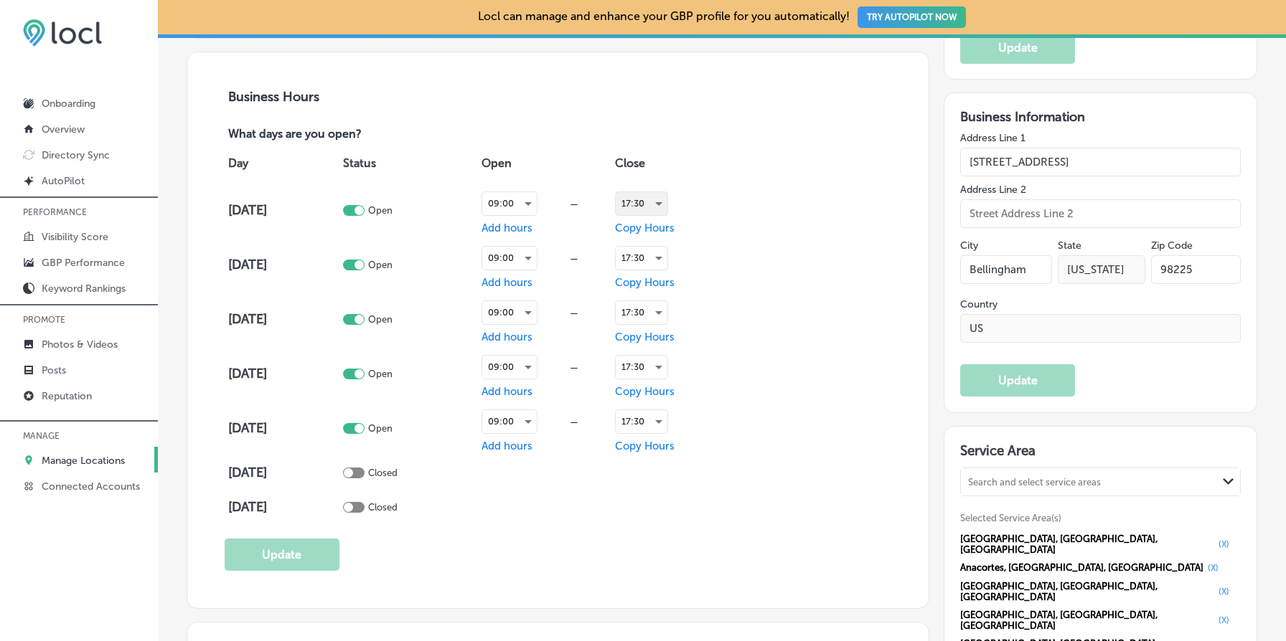
click at [660, 204] on div "17:30" at bounding box center [642, 203] width 52 height 23
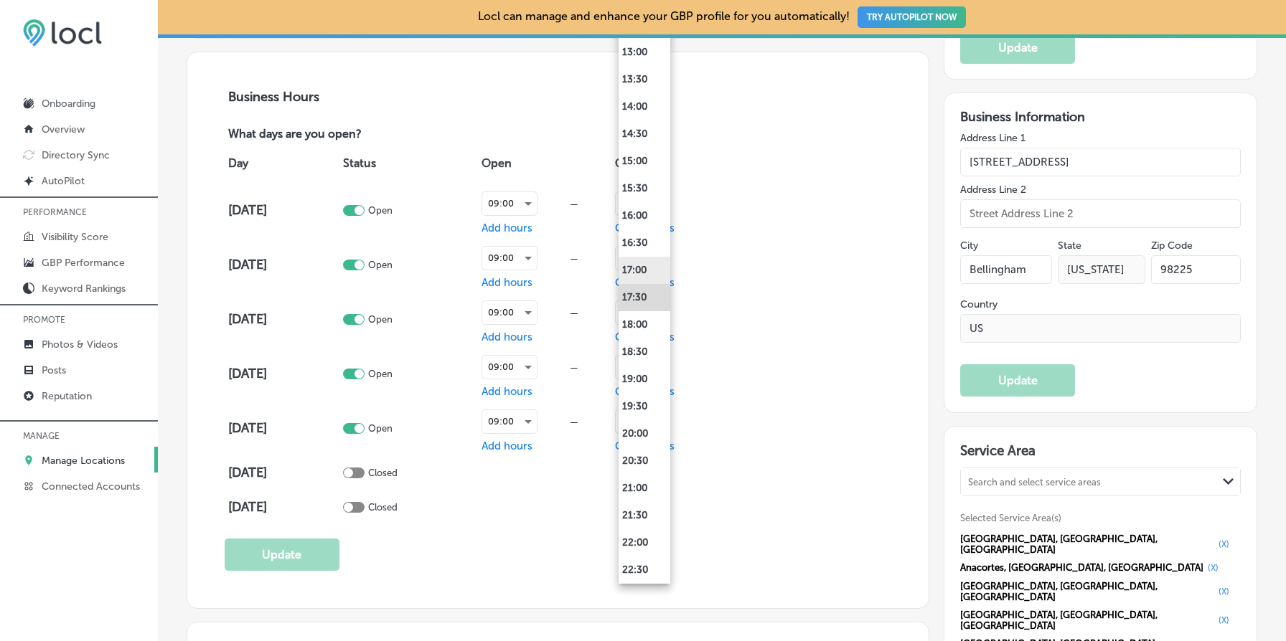
click at [641, 268] on li "17:00" at bounding box center [644, 270] width 52 height 27
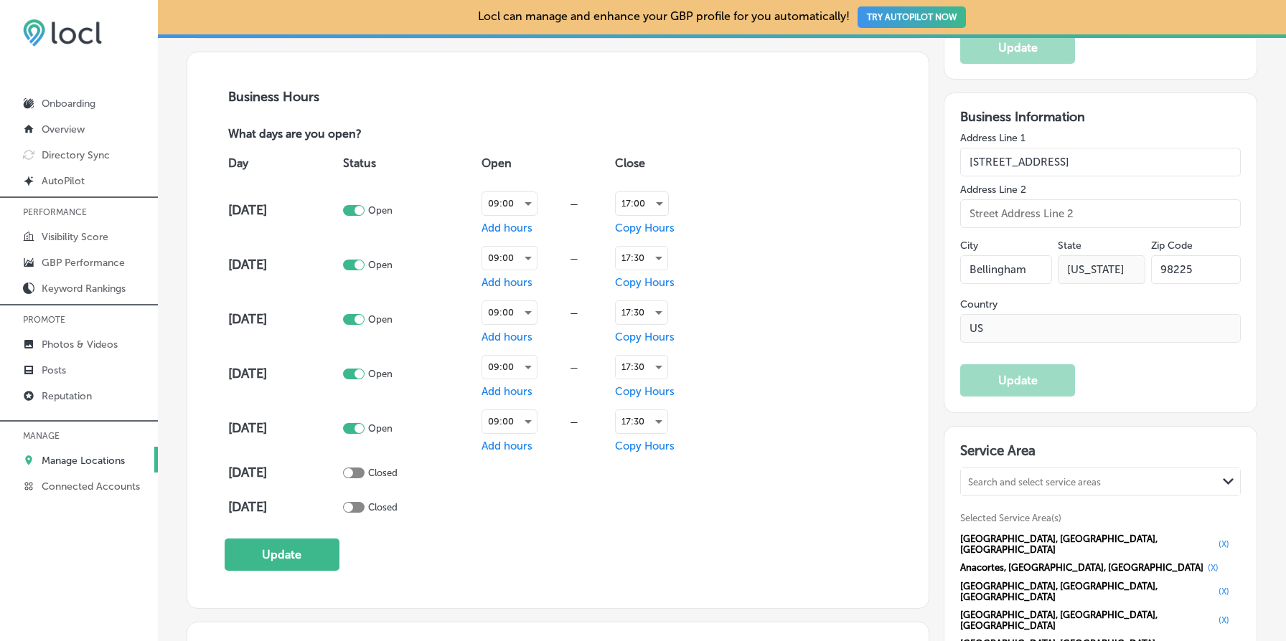
click at [812, 258] on div "Day Status Open Close [DATE] Open 09:00 — Add hours 17:00 Copy Hours [DATE] Ope…" at bounding box center [558, 334] width 667 height 382
click at [646, 250] on div "17:30" at bounding box center [642, 258] width 52 height 23
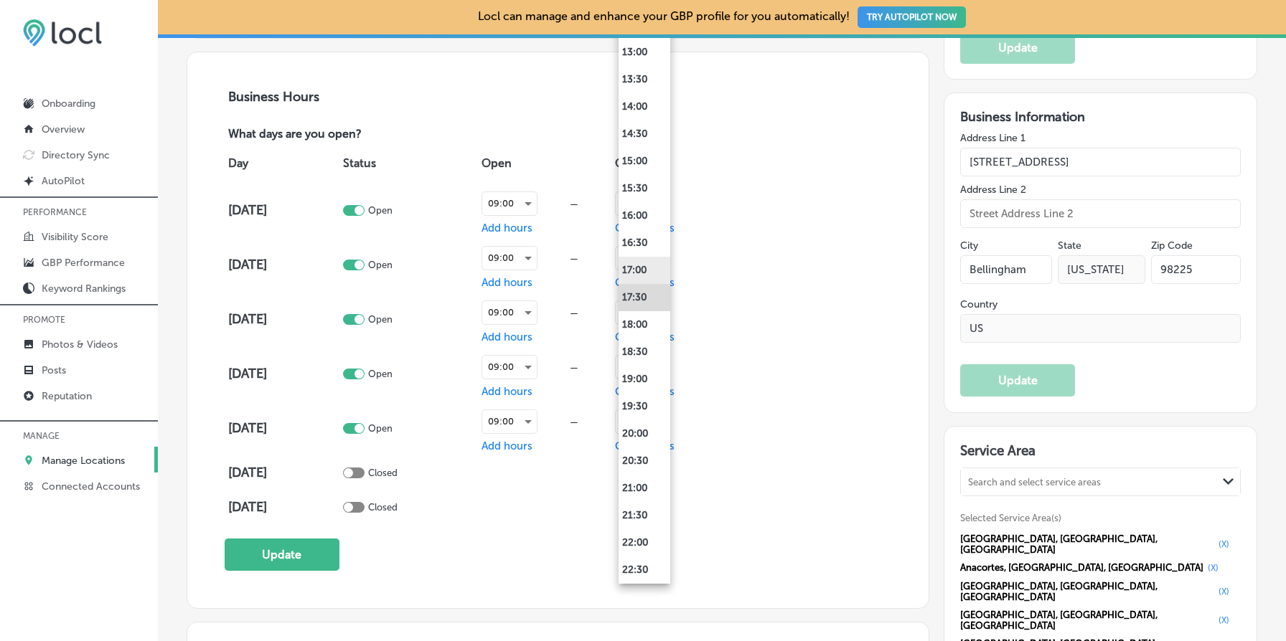
click at [645, 270] on li "17:00" at bounding box center [644, 270] width 52 height 27
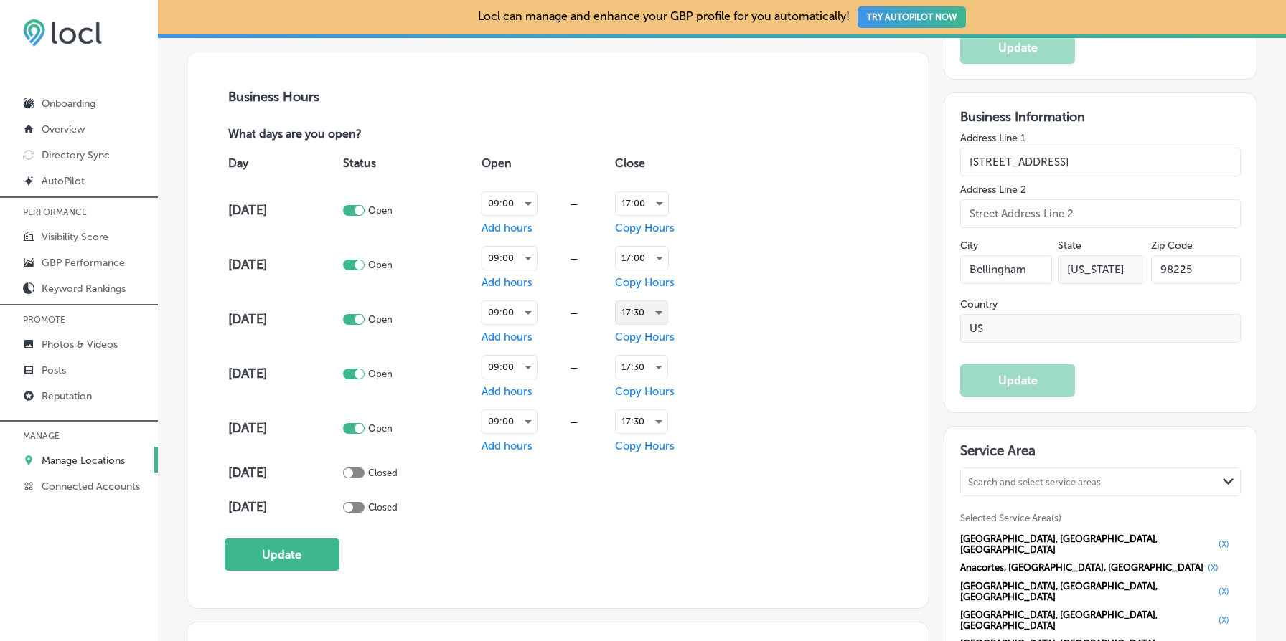
click at [651, 308] on div "17:30" at bounding box center [642, 312] width 52 height 23
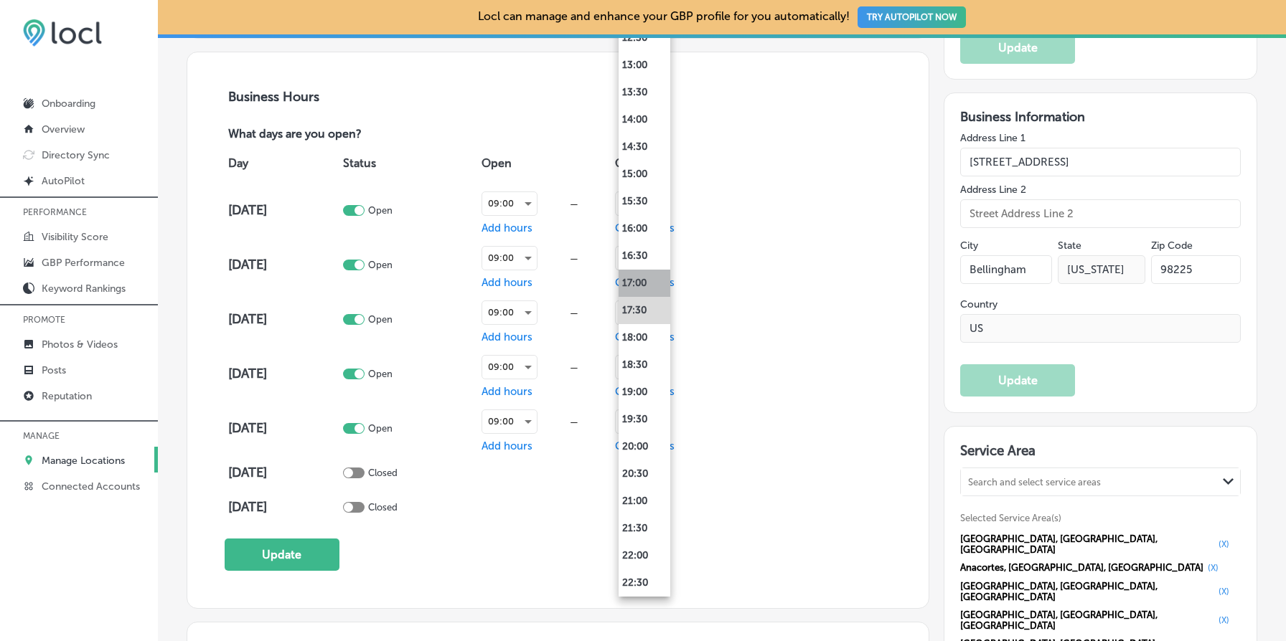
click at [644, 278] on li "17:00" at bounding box center [644, 283] width 52 height 27
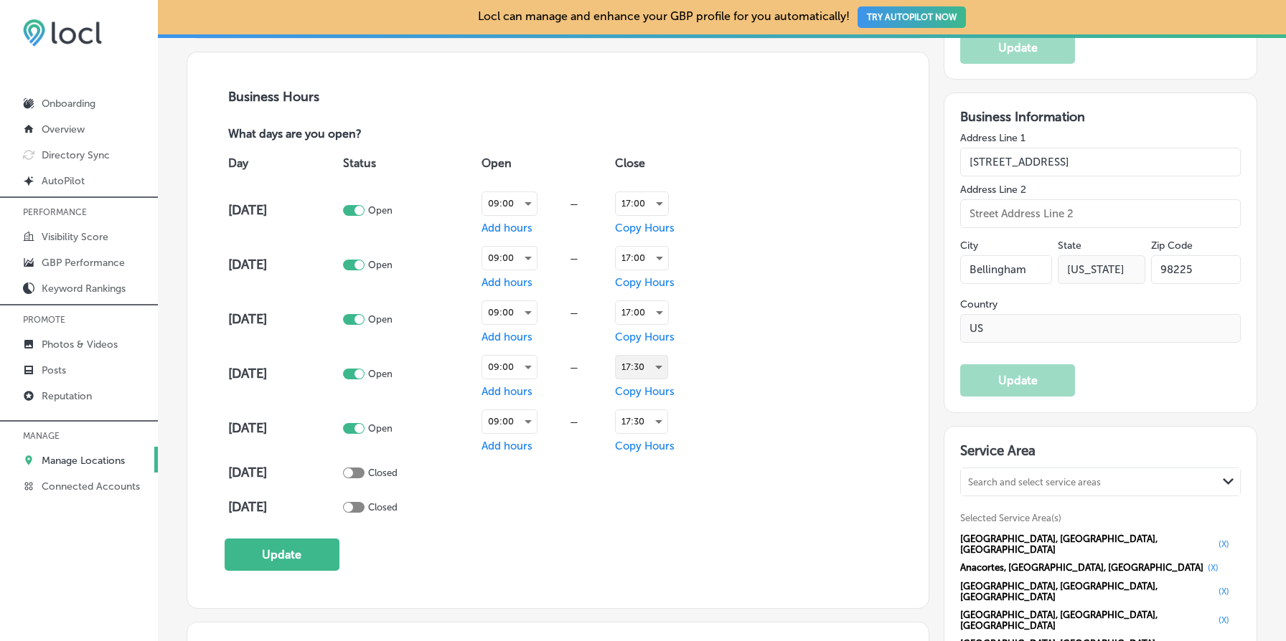
click at [655, 367] on div "17:30" at bounding box center [642, 367] width 52 height 23
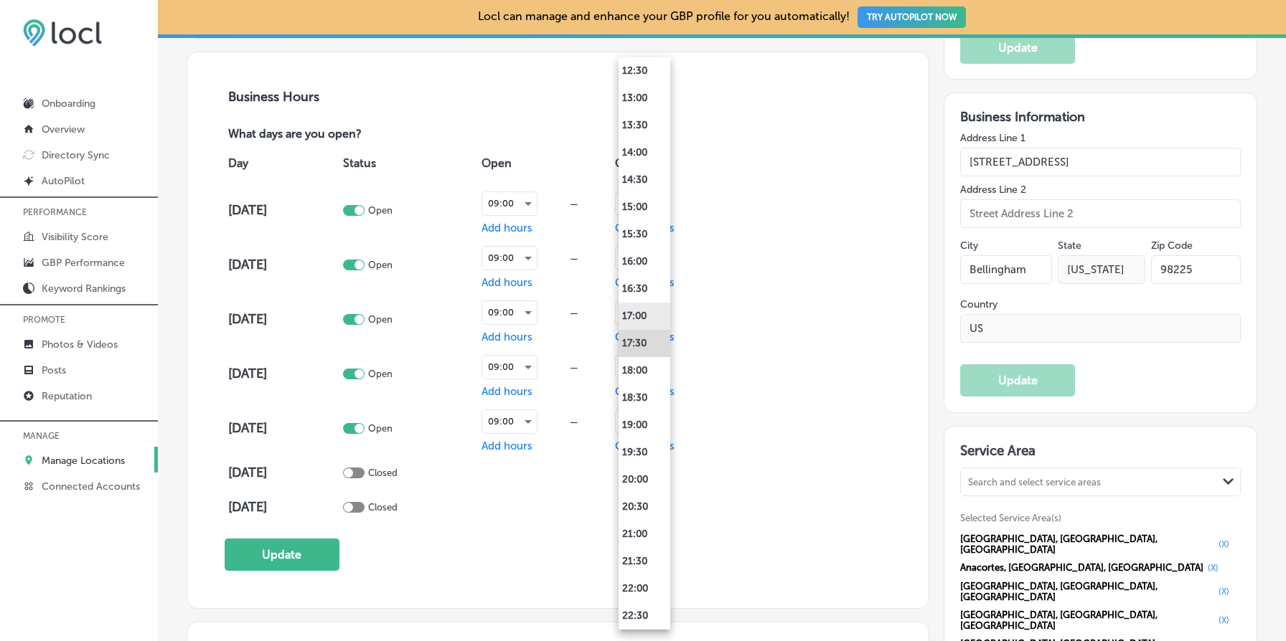
click at [645, 316] on li "17:00" at bounding box center [644, 316] width 52 height 27
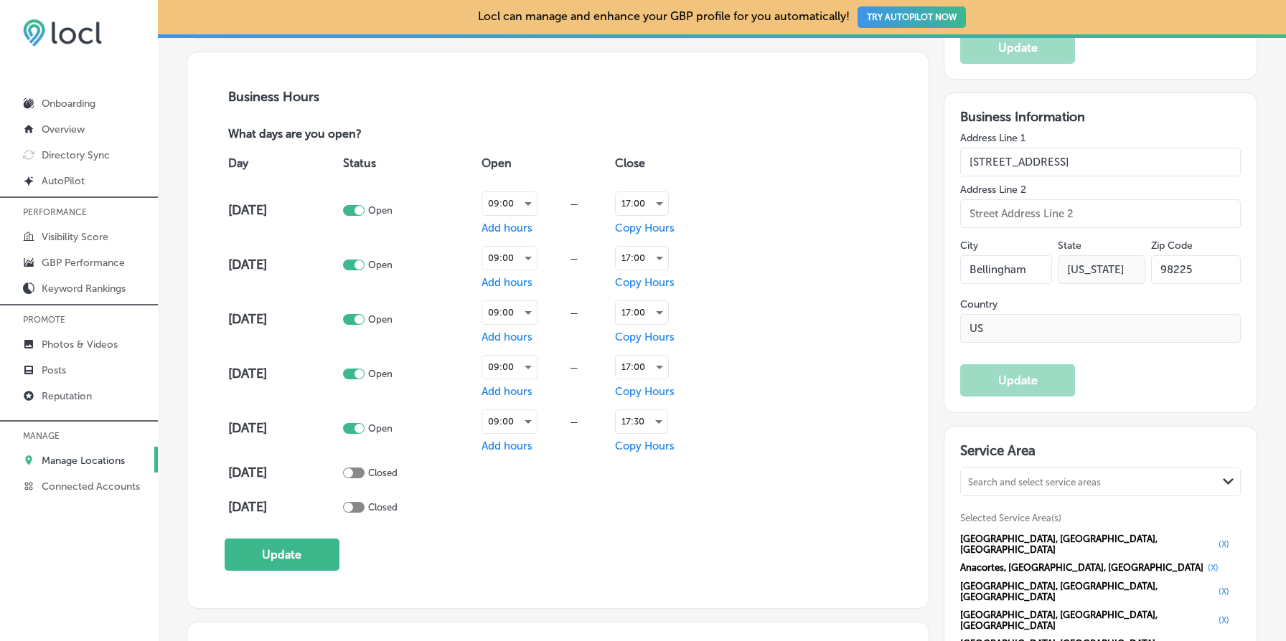
click at [736, 417] on div "Day Status Open Close [DATE] Open 09:00 — Add hours 17:00 Copy Hours [DATE] Ope…" at bounding box center [558, 334] width 667 height 382
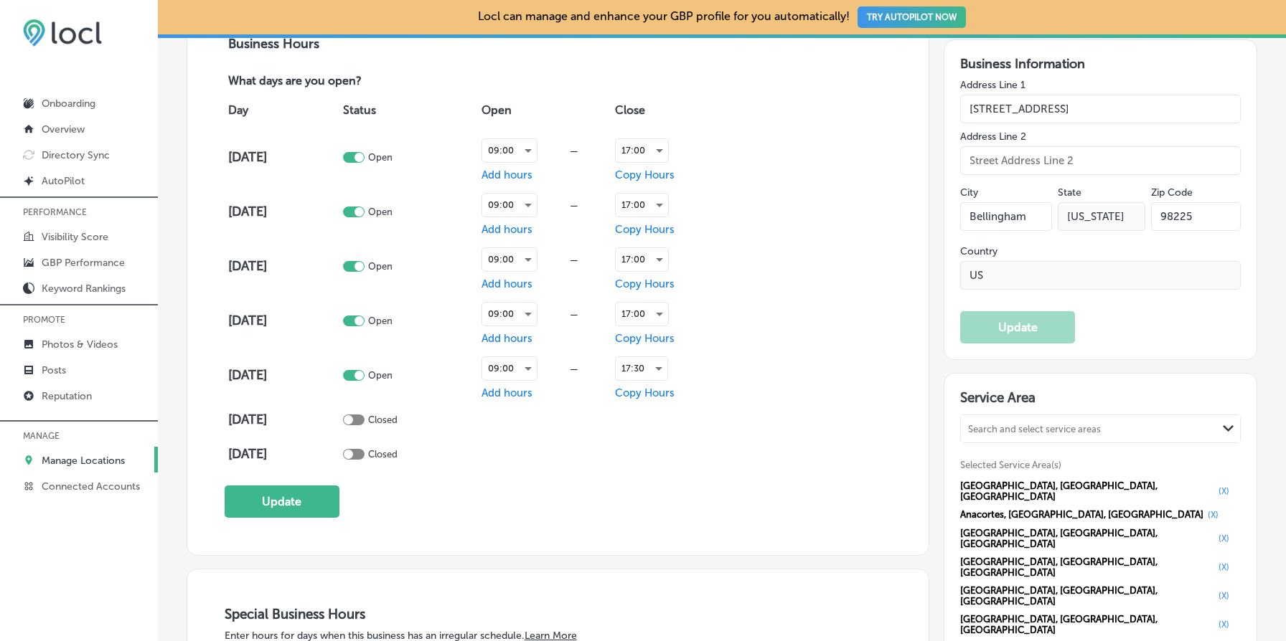
scroll to position [1085, 0]
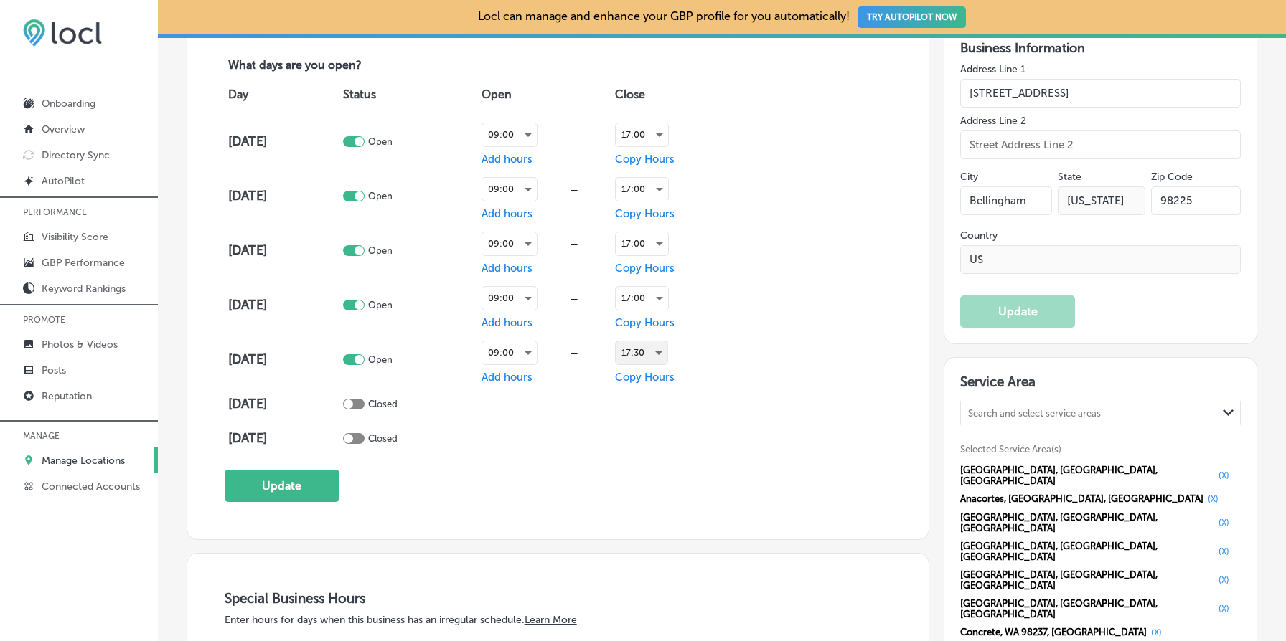
click at [654, 346] on div "17:30" at bounding box center [642, 353] width 52 height 23
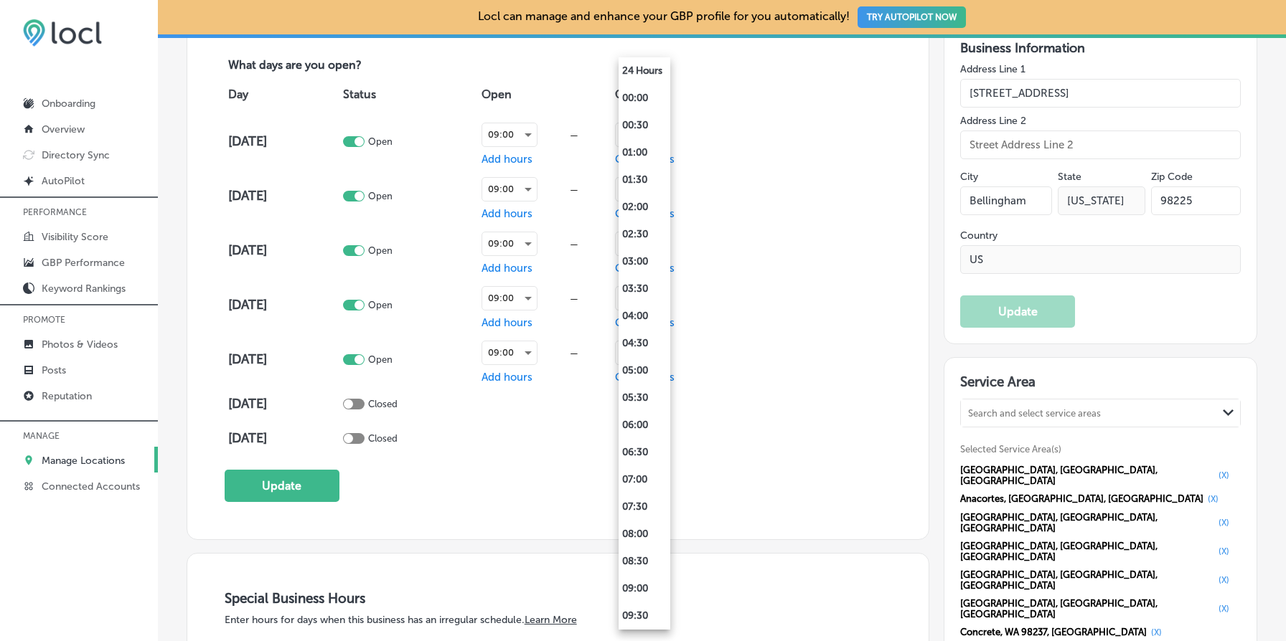
scroll to position [709, 0]
click at [636, 311] on li "17:00" at bounding box center [644, 316] width 52 height 27
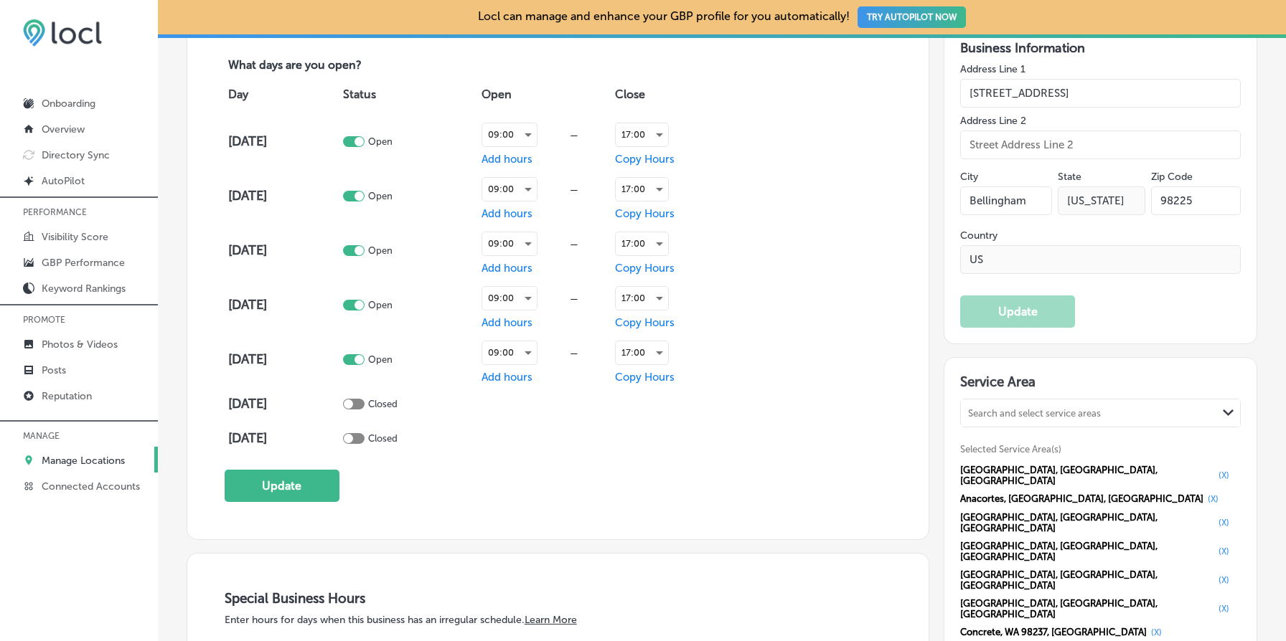
click at [804, 365] on div "Day Status Open Close [DATE] Open 09:00 — Add hours 17:00 Copy Hours [DATE] Ope…" at bounding box center [558, 265] width 667 height 382
click at [660, 355] on div "17:00" at bounding box center [642, 353] width 52 height 23
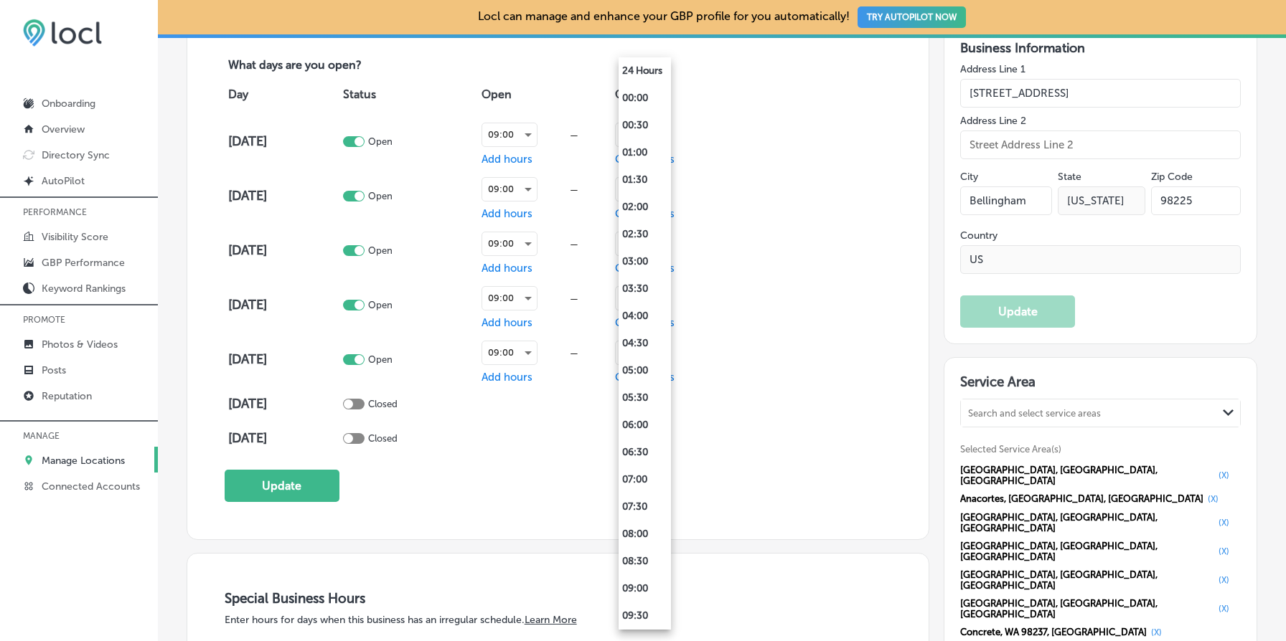
scroll to position [682, 0]
click at [645, 399] on li "18:00" at bounding box center [644, 398] width 52 height 27
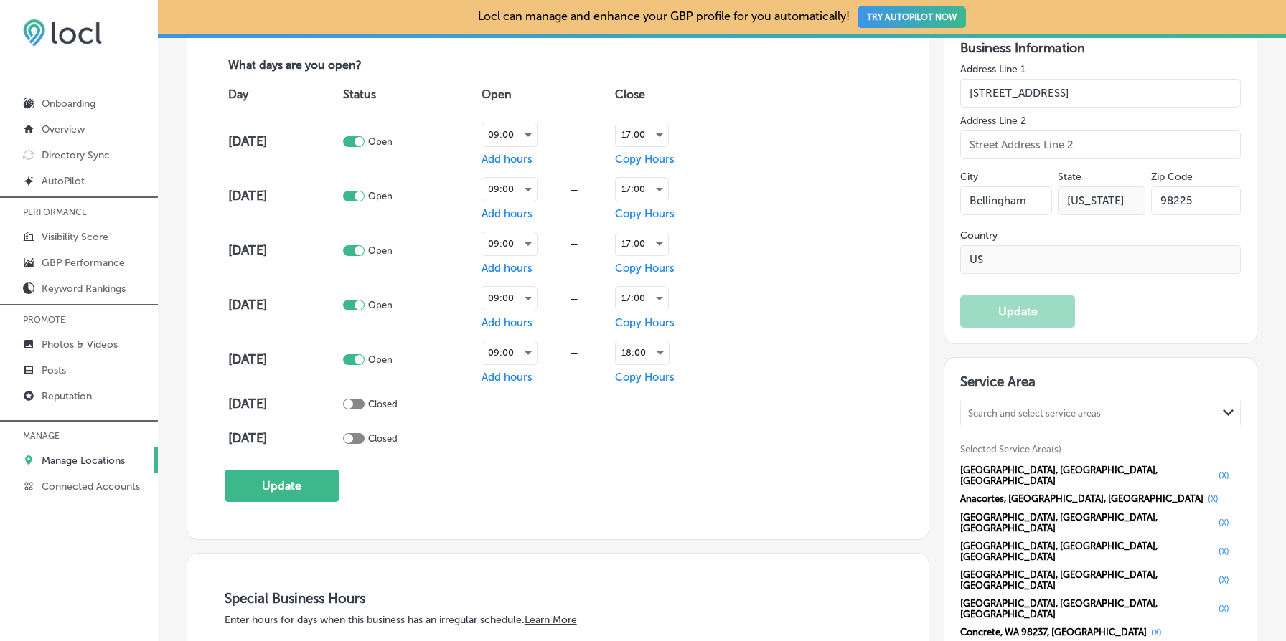
click at [799, 385] on div "Day Status Open Close [DATE] Open 09:00 — Add hours 17:00 Copy Hours [DATE] Ope…" at bounding box center [558, 265] width 667 height 382
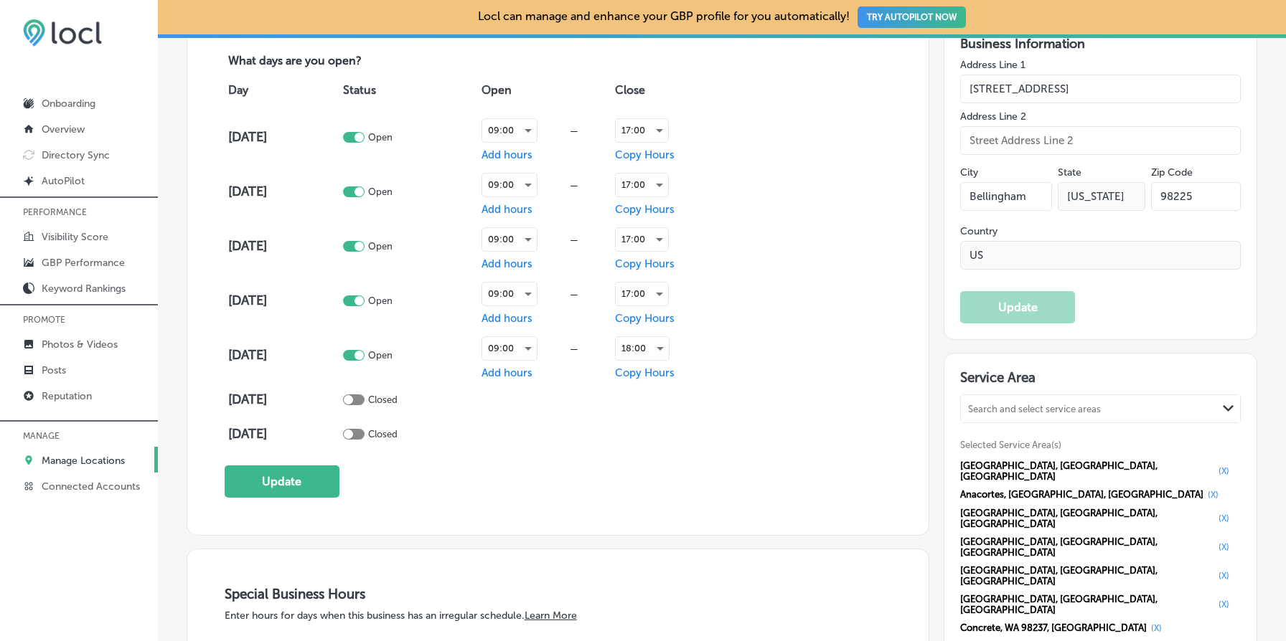
scroll to position [1086, 0]
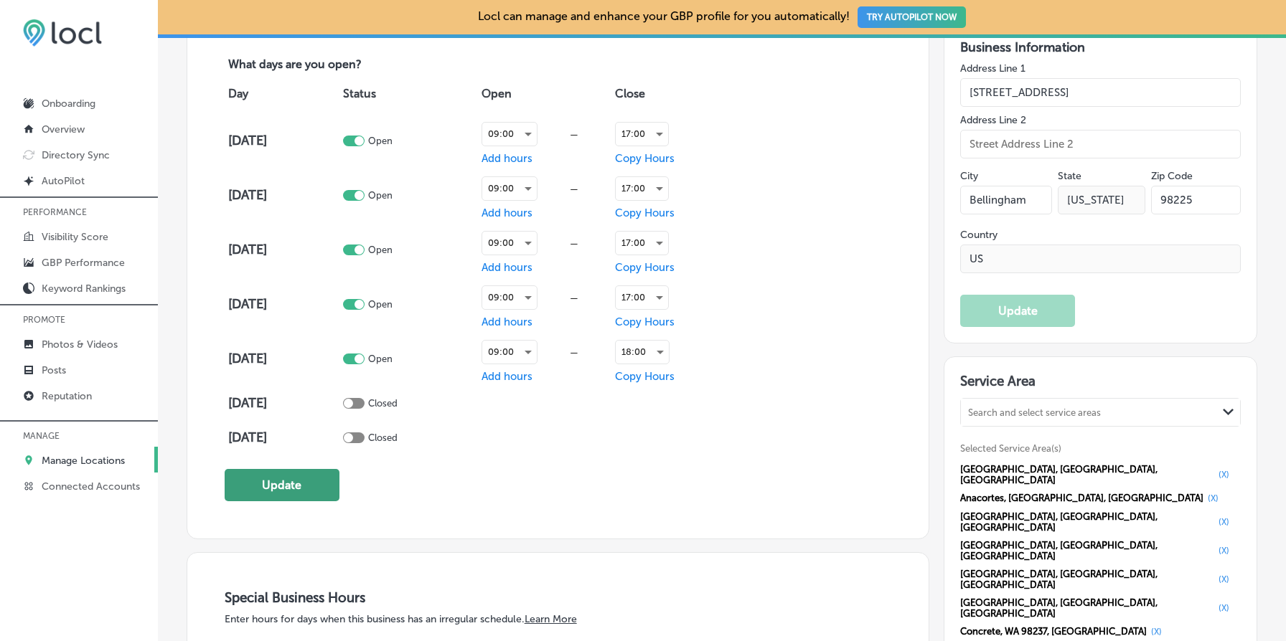
click at [334, 481] on button "Update" at bounding box center [282, 485] width 115 height 32
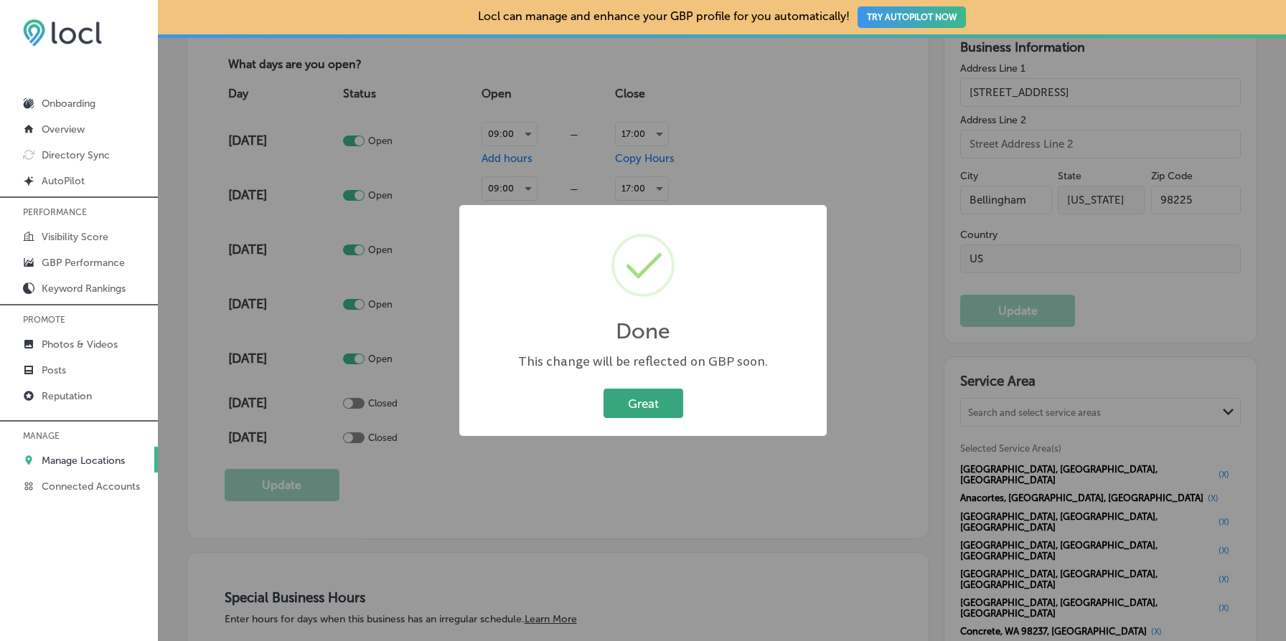
click at [660, 405] on button "Great" at bounding box center [643, 403] width 80 height 29
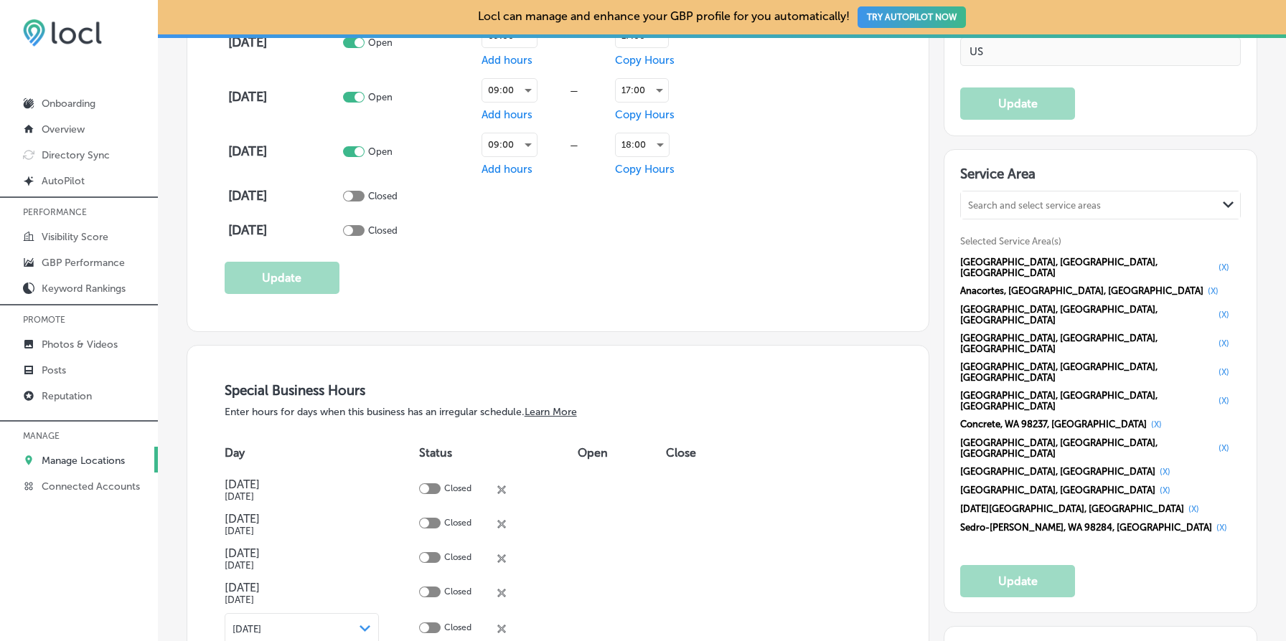
scroll to position [1277, 0]
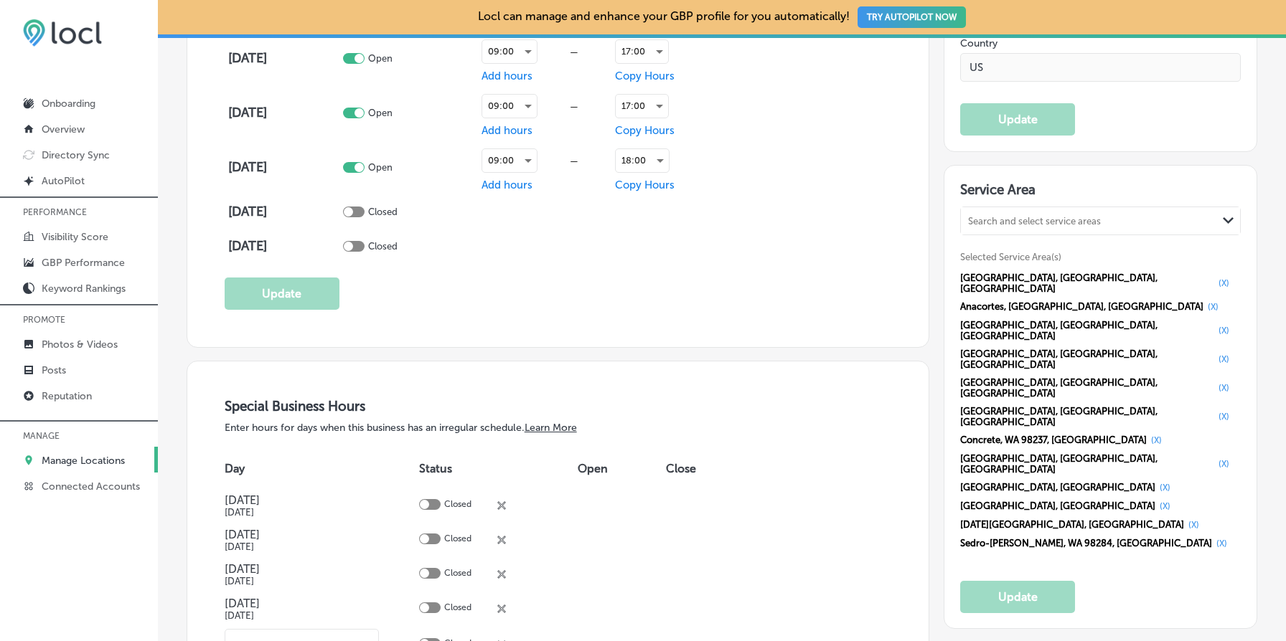
paste input ".[DOMAIN_NAME]"
type input "[URL][DOMAIN_NAME]"
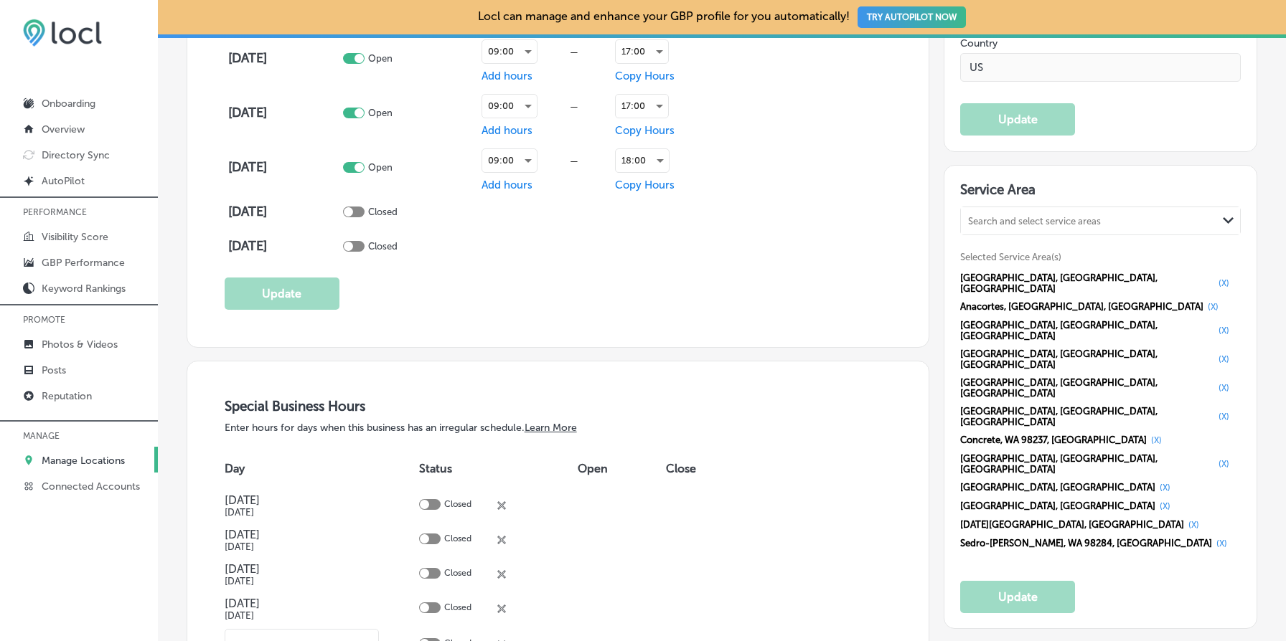
type input "[URL][DOMAIN_NAME][DOMAIN_NAME]"
click at [875, 529] on div "Day Status Open Close [DATE] [DATE] Closed close Created with Sketch. [DATE] [D…" at bounding box center [558, 574] width 667 height 253
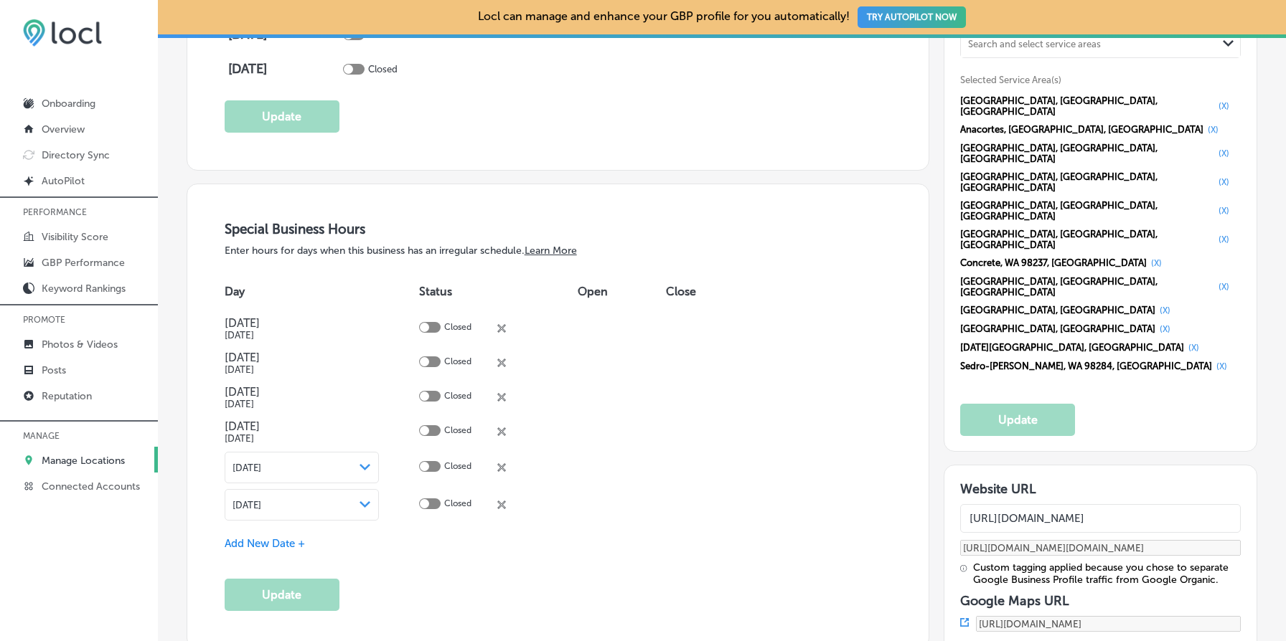
scroll to position [1457, 0]
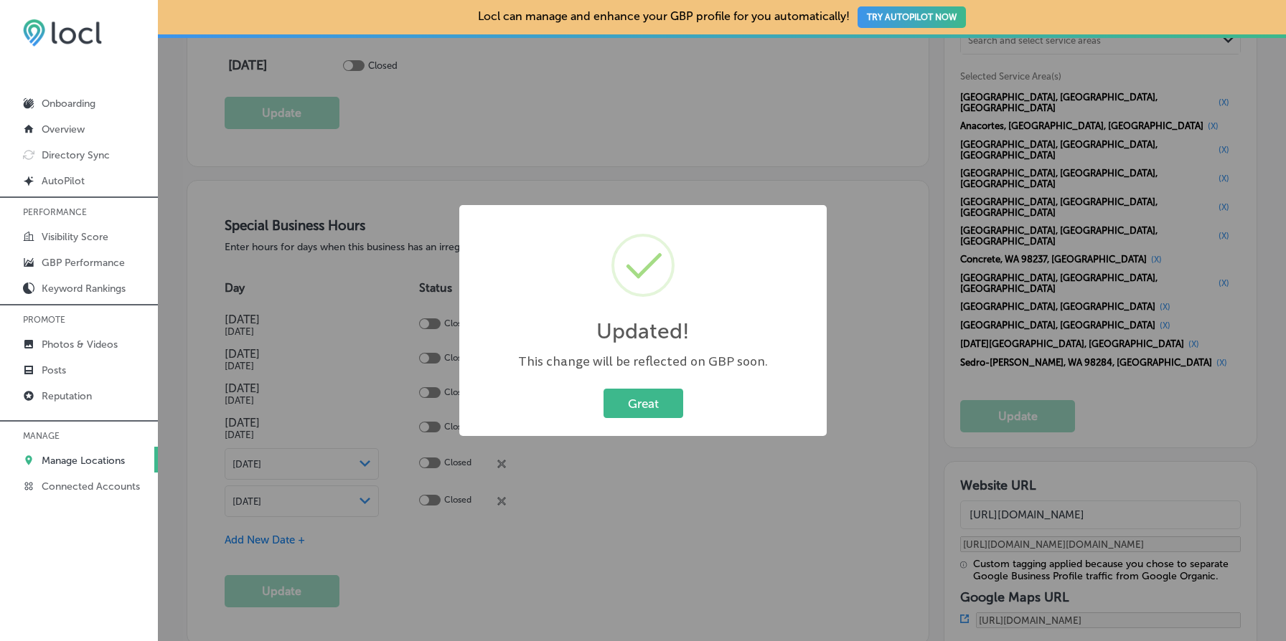
type input "[URL][DOMAIN_NAME]"
type input "[URL][DOMAIN_NAME][DOMAIN_NAME]"
click at [632, 403] on button "Great" at bounding box center [643, 403] width 80 height 29
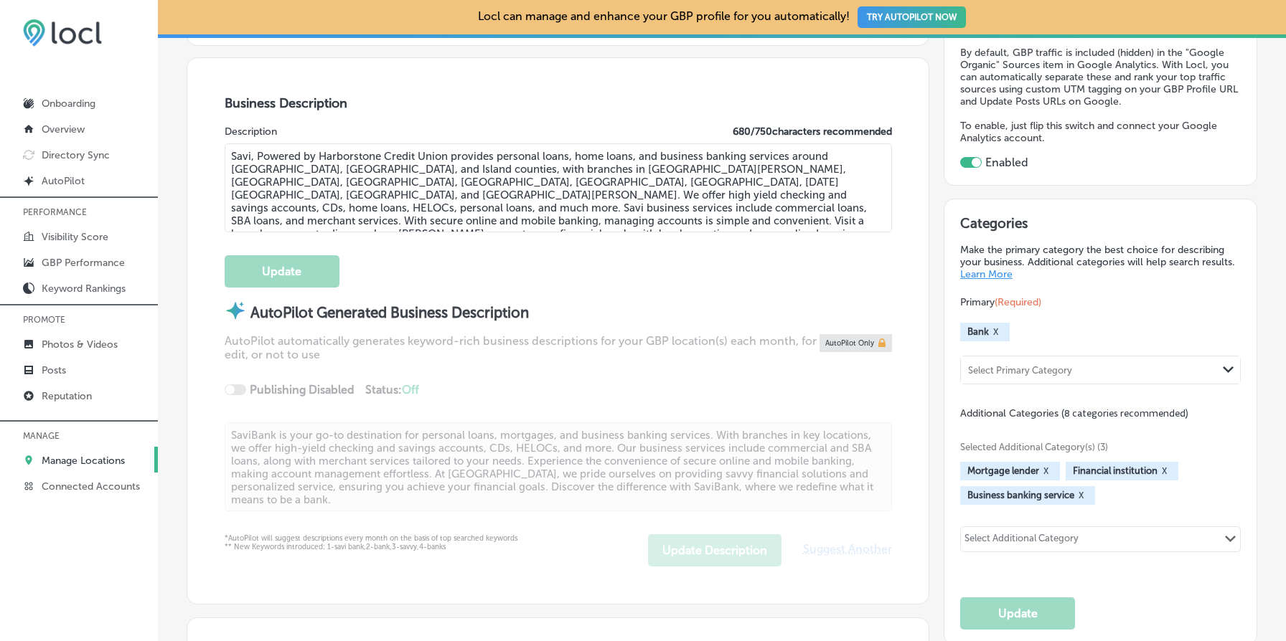
scroll to position [0, 0]
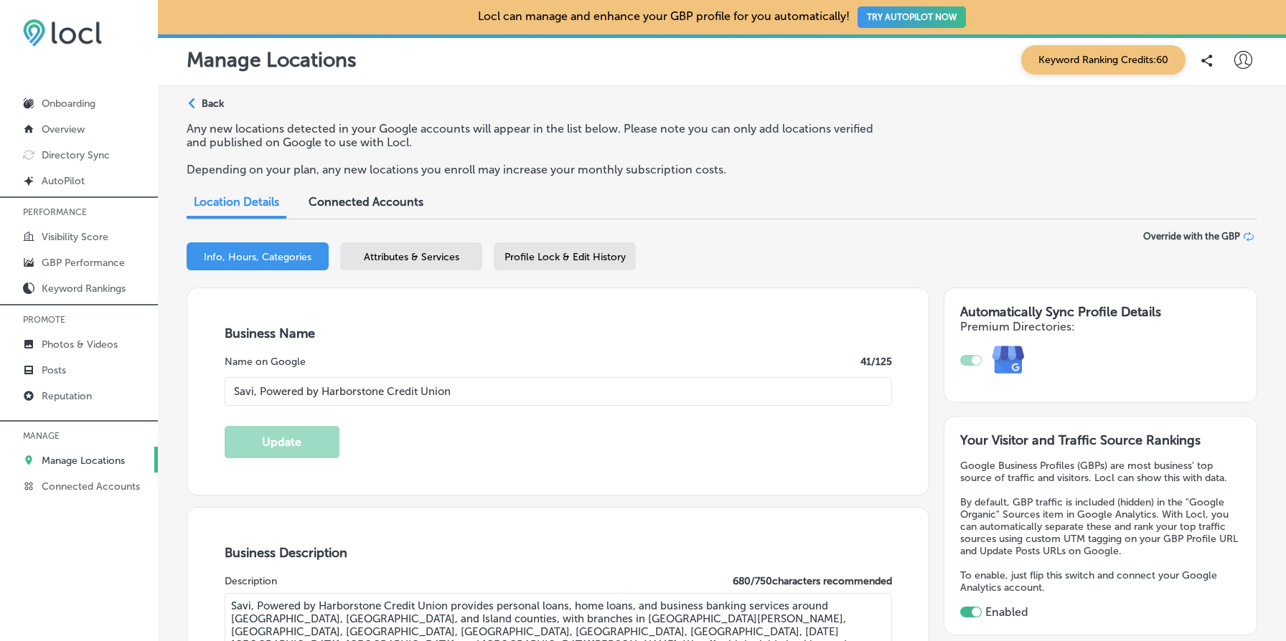
click at [219, 101] on p "Back" at bounding box center [213, 104] width 22 height 12
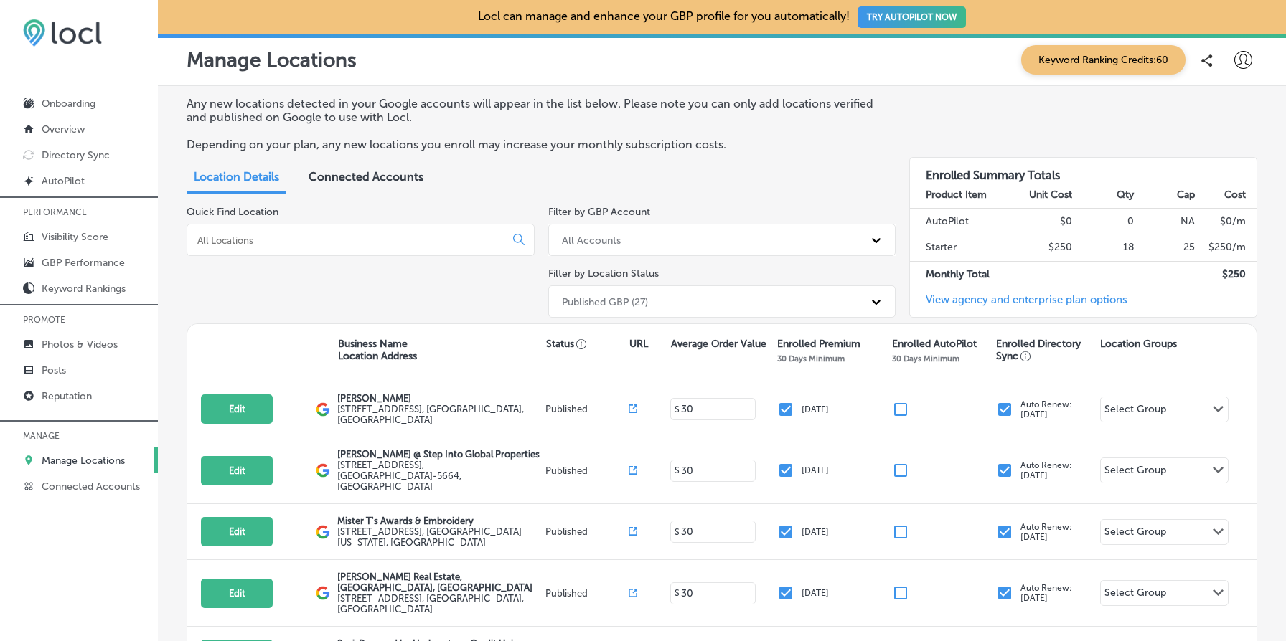
click at [375, 237] on input at bounding box center [349, 240] width 306 height 13
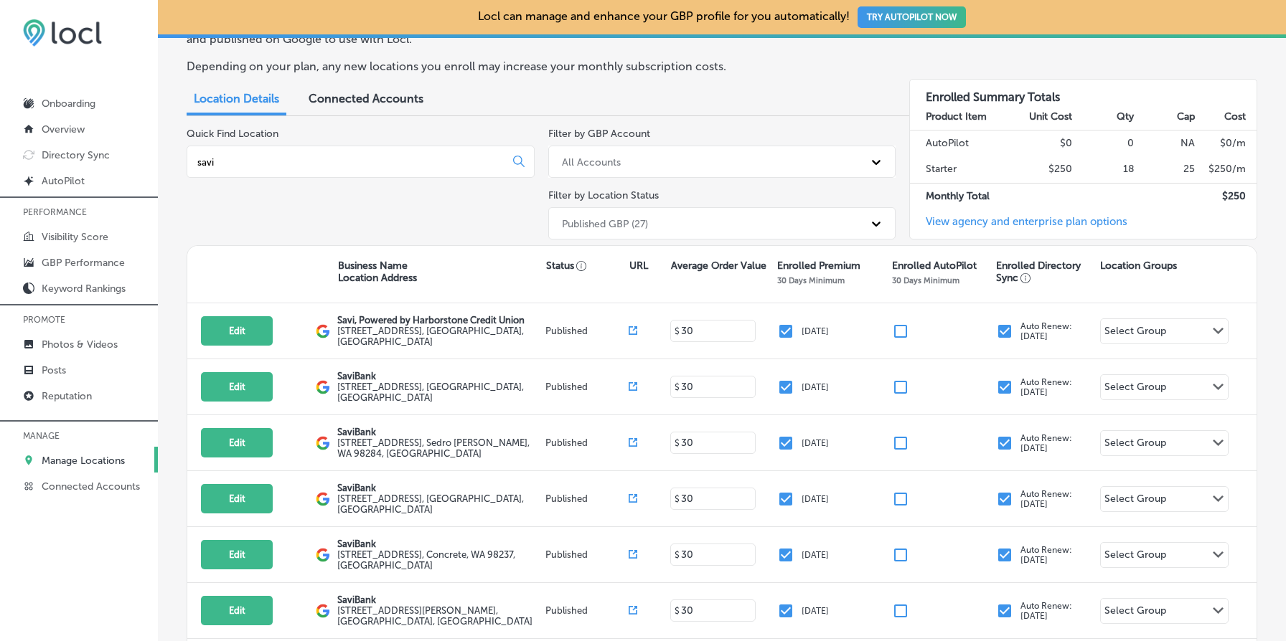
scroll to position [88, 0]
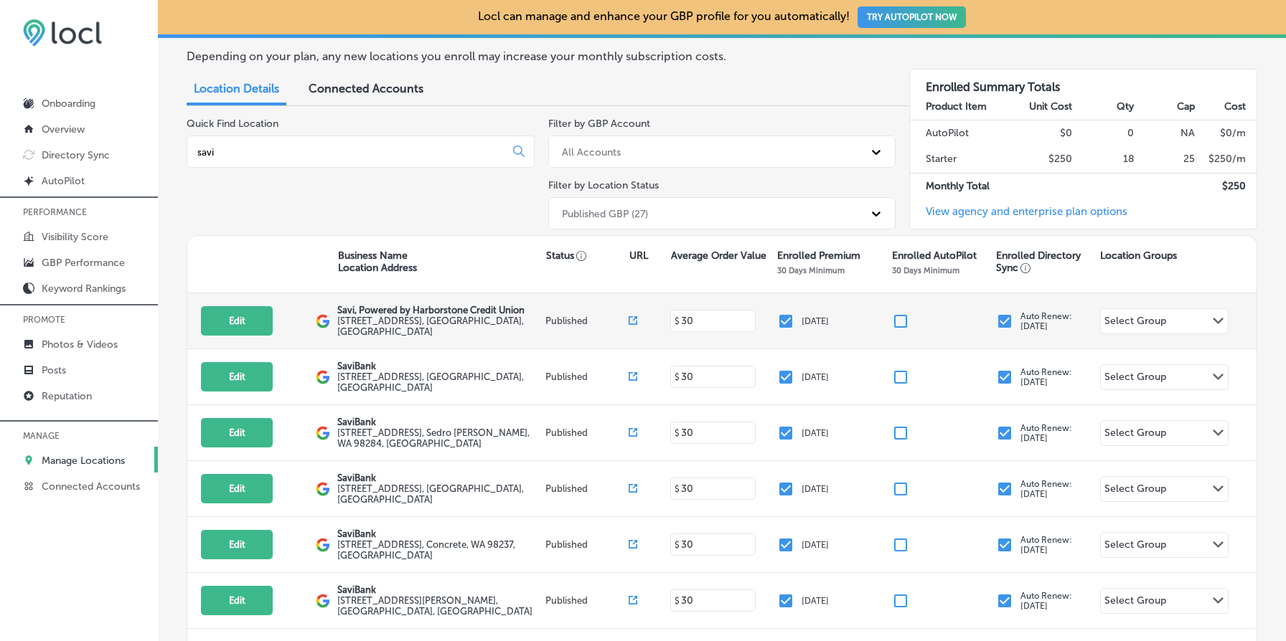
type input "savi"
click at [633, 316] on icon at bounding box center [633, 320] width 9 height 9
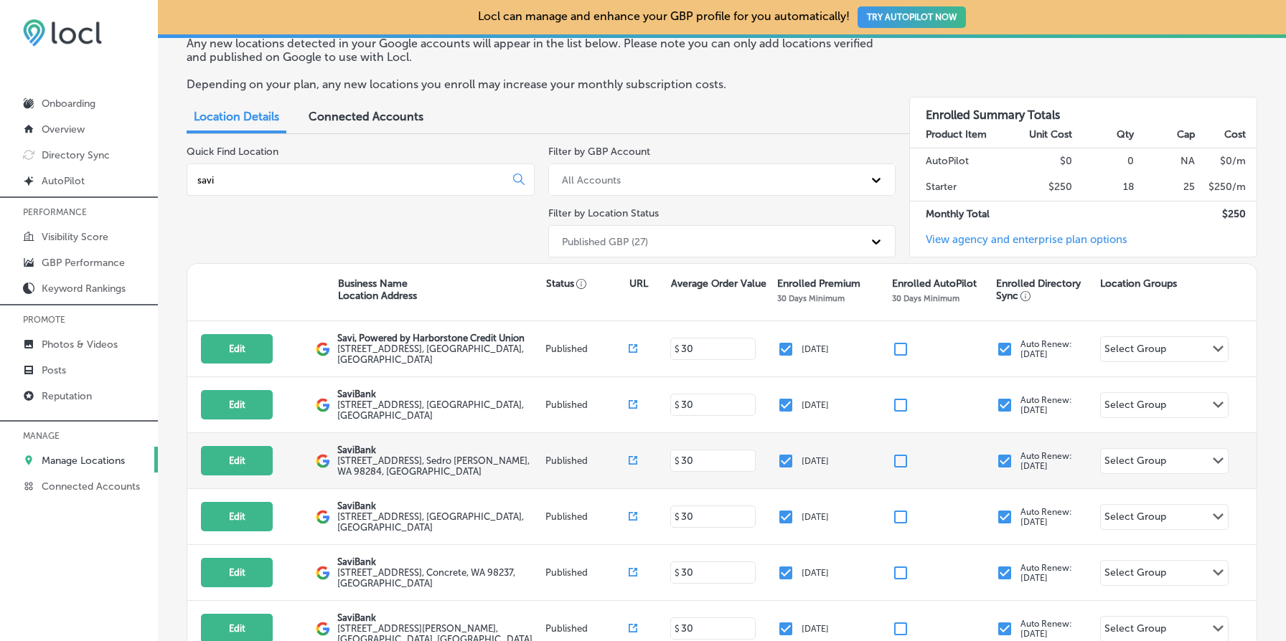
scroll to position [0, 0]
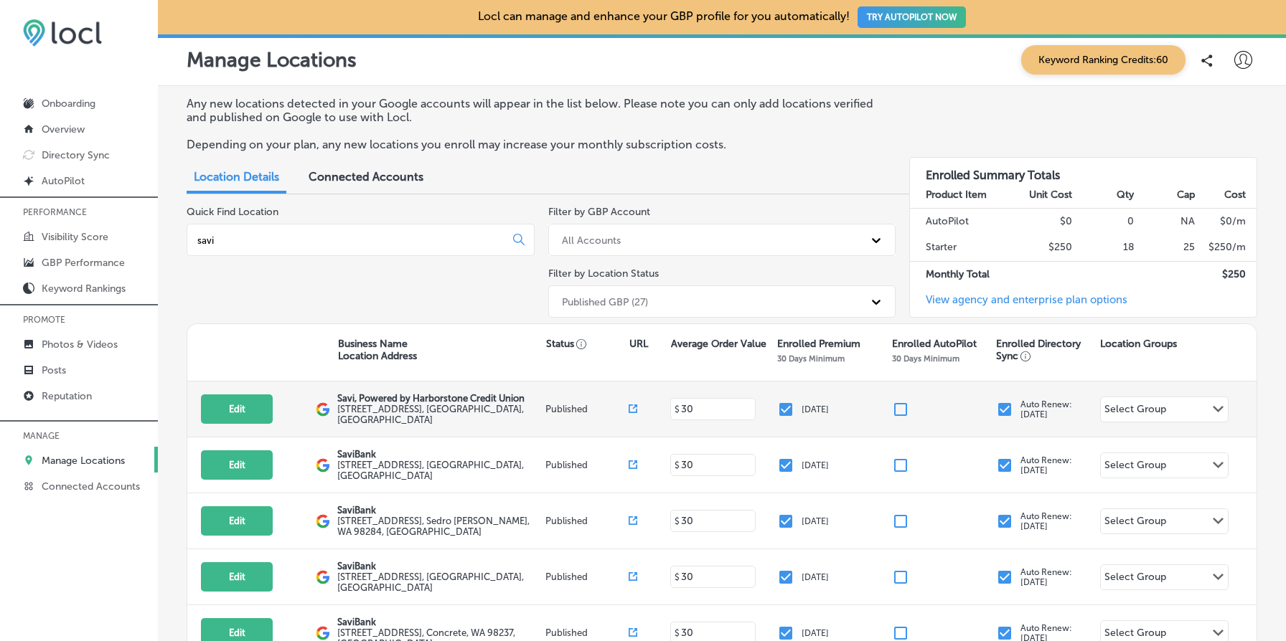
click at [634, 408] on icon at bounding box center [633, 409] width 9 height 9
drag, startPoint x: 336, startPoint y: 402, endPoint x: 530, endPoint y: 413, distance: 194.7
click at [530, 413] on div "Edit This location is not published yet. Savi, Powered by Harborstone Credit Un…" at bounding box center [721, 410] width 1069 height 56
copy div "Savi, Powered by Harborstone Credit Union [STREET_ADDRESS]"
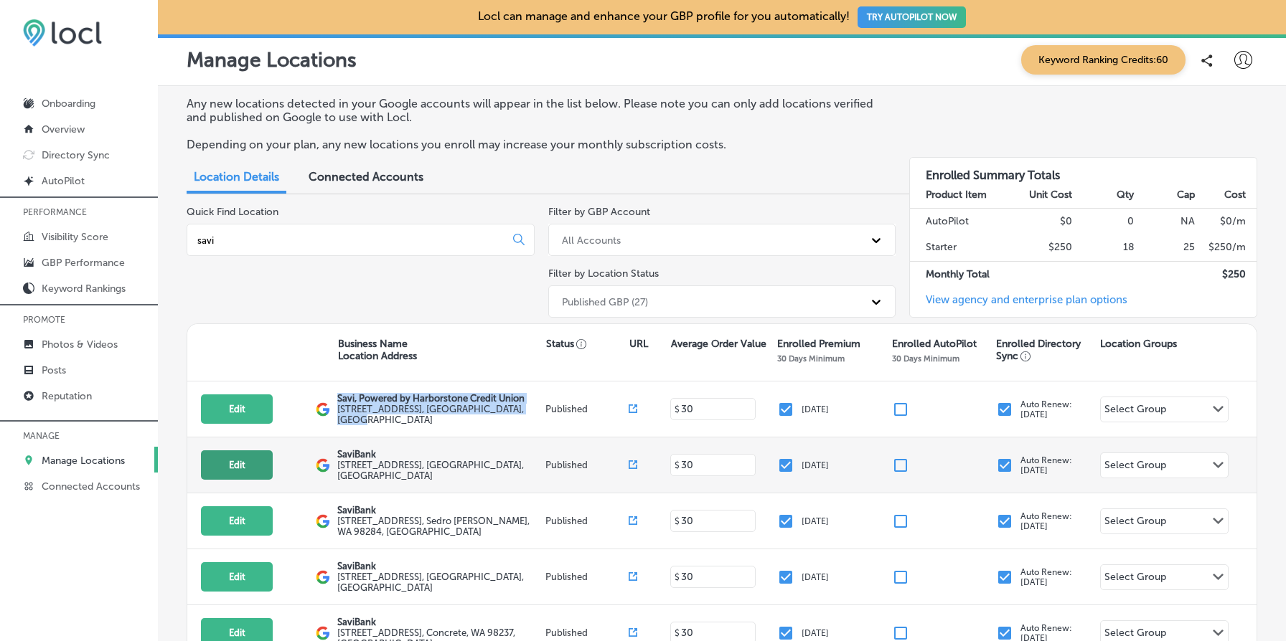
click at [241, 464] on button "Edit" at bounding box center [237, 465] width 72 height 29
select select "US"
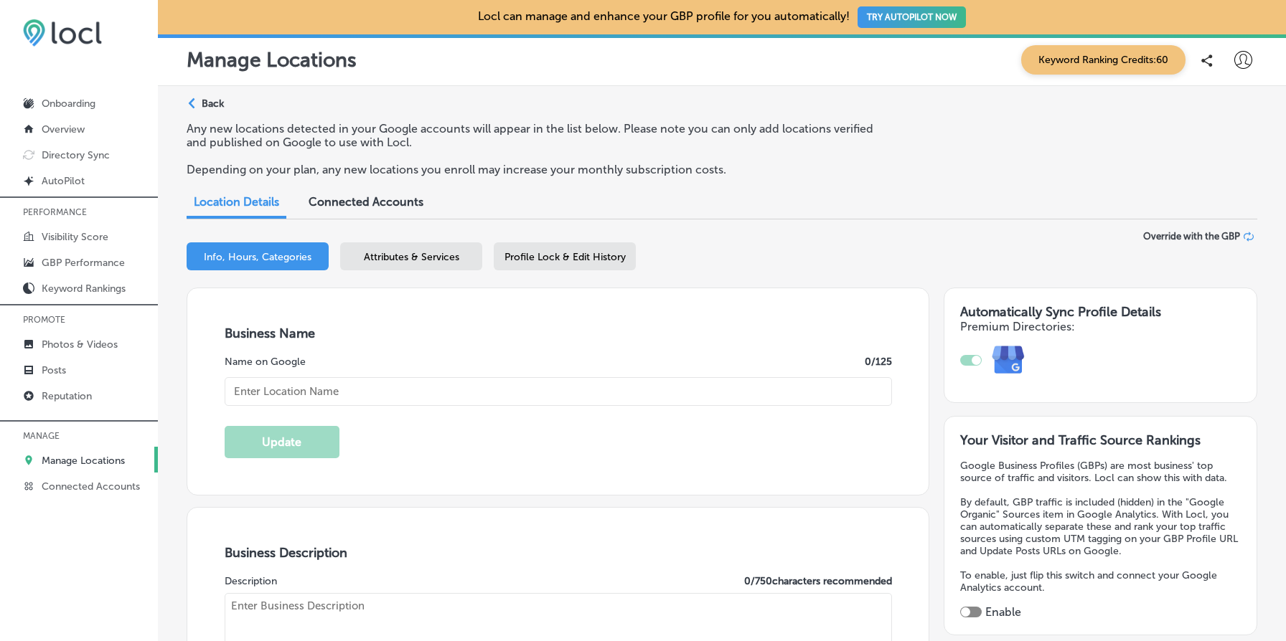
type textarea "Savi is your go-to destination for personal loans, mortgages, and business bank…"
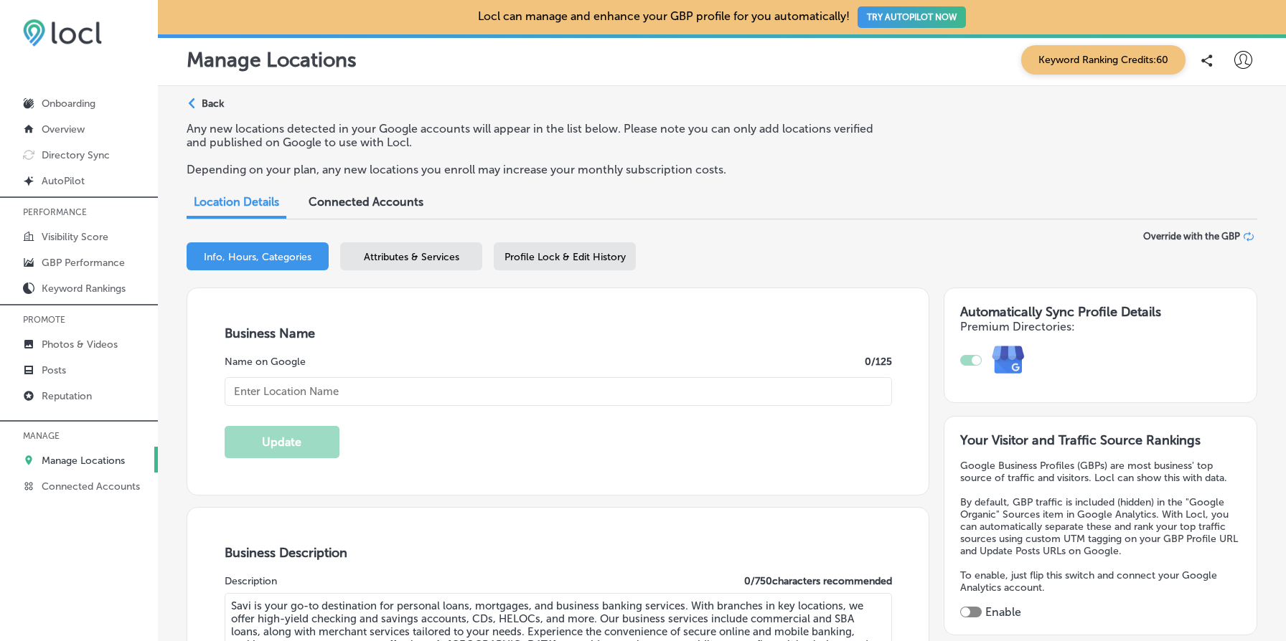
checkbox input "true"
type textarea "SaviBank is your trusted partner for personal and business banking solutions. W…"
type input "[URL][DOMAIN_NAME]"
type input "[PHONE_NUMBER]"
type input "SaviBank"
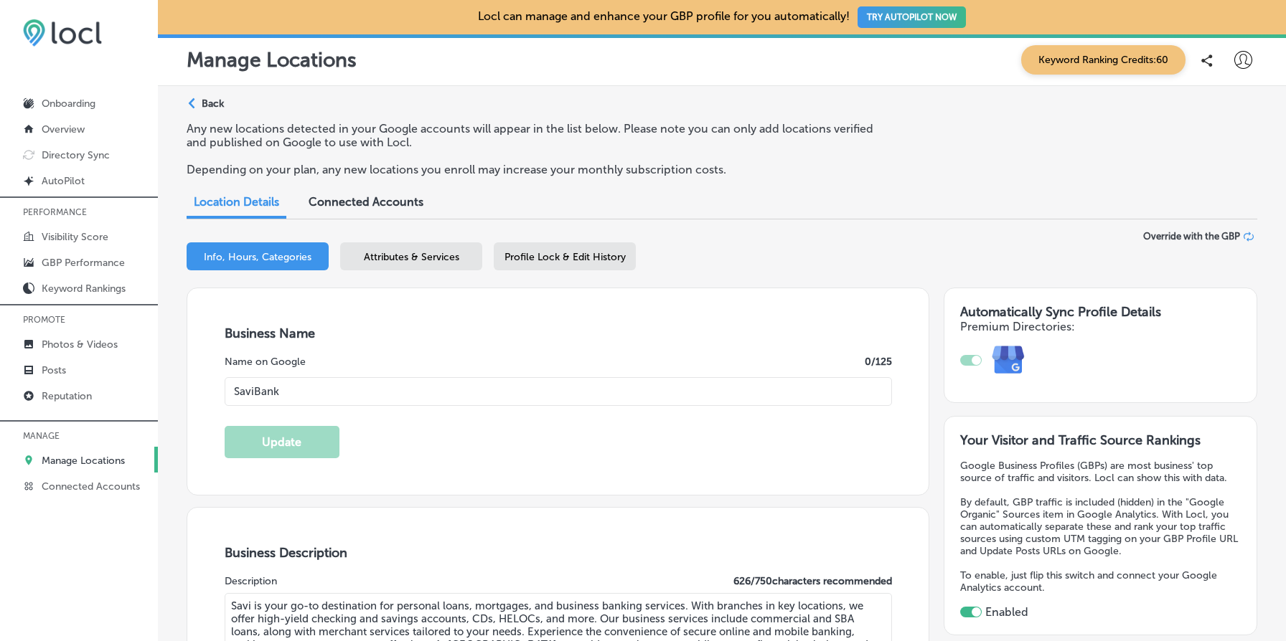
type input "[STREET_ADDRESS]"
type input "[GEOGRAPHIC_DATA][PERSON_NAME]"
type input "98273"
type input "US"
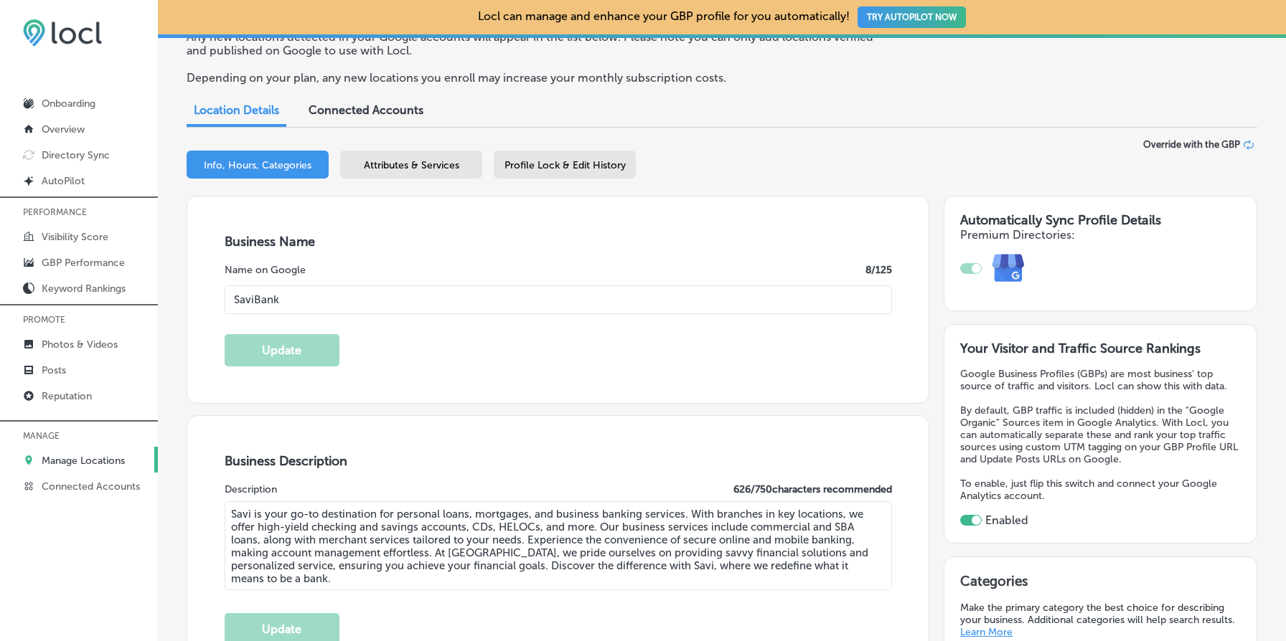
scroll to position [105, 0]
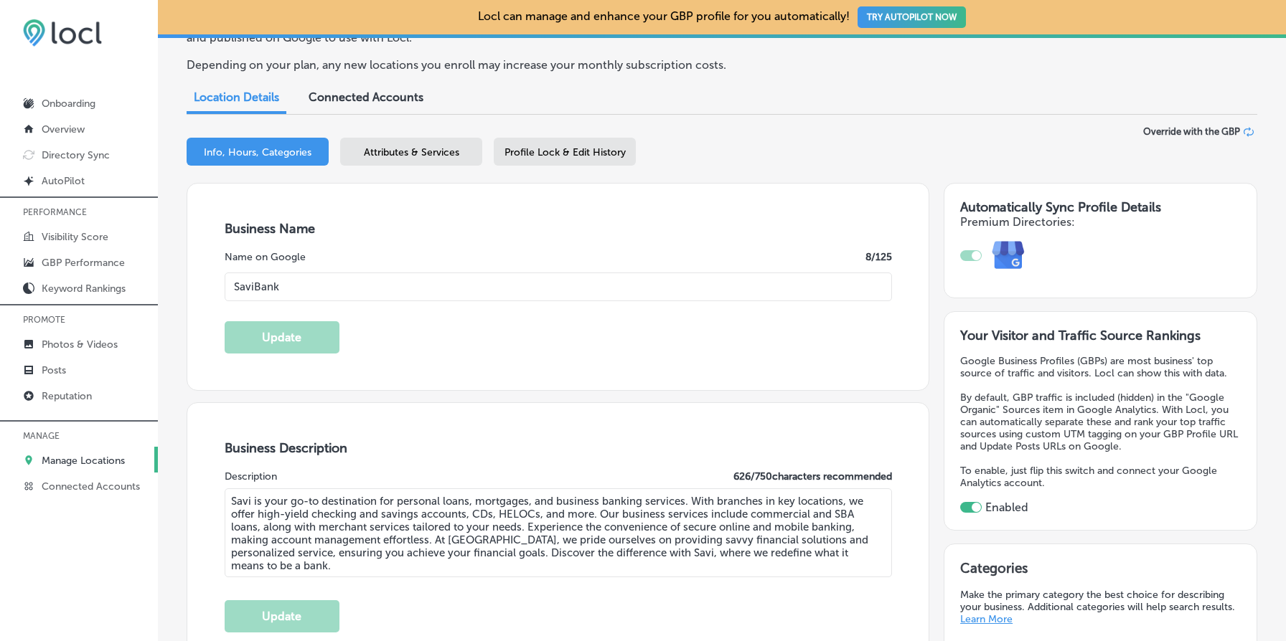
click at [405, 299] on input "SaviBank" at bounding box center [558, 287] width 667 height 29
click at [415, 289] on input "SaviBank" at bounding box center [558, 287] width 667 height 29
paste input ", Powered by Harborstone Credit Union"
type input "Savi, Powered by Harborstone Credit Union"
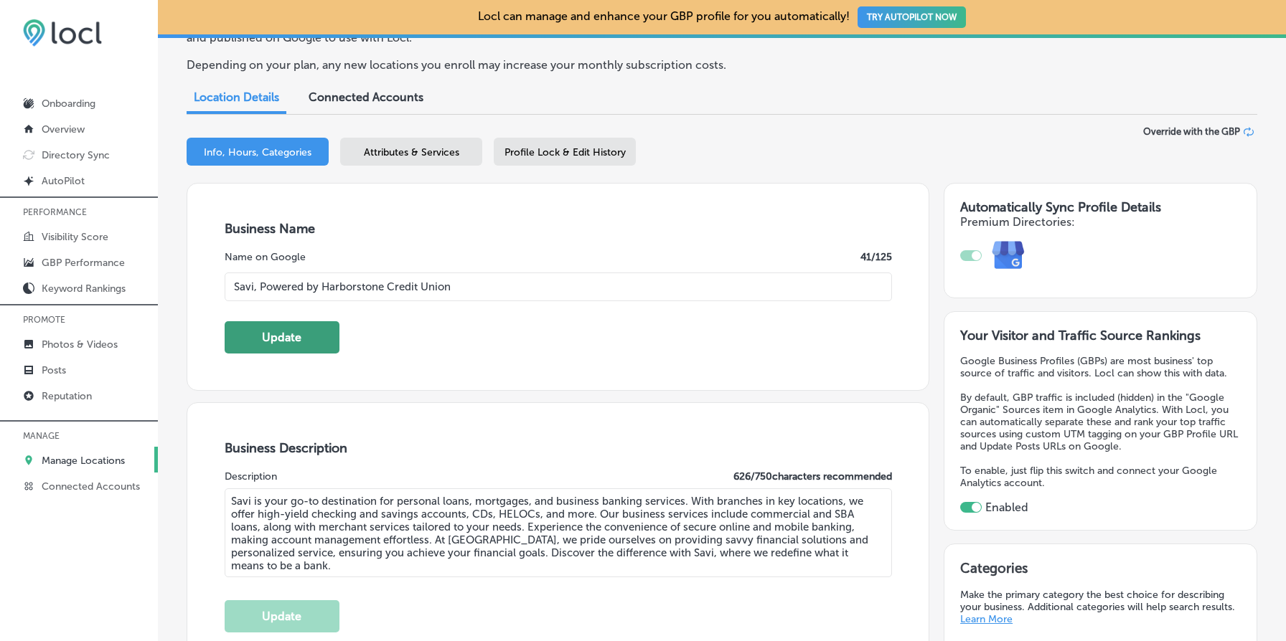
click at [281, 334] on button "Update" at bounding box center [282, 337] width 115 height 32
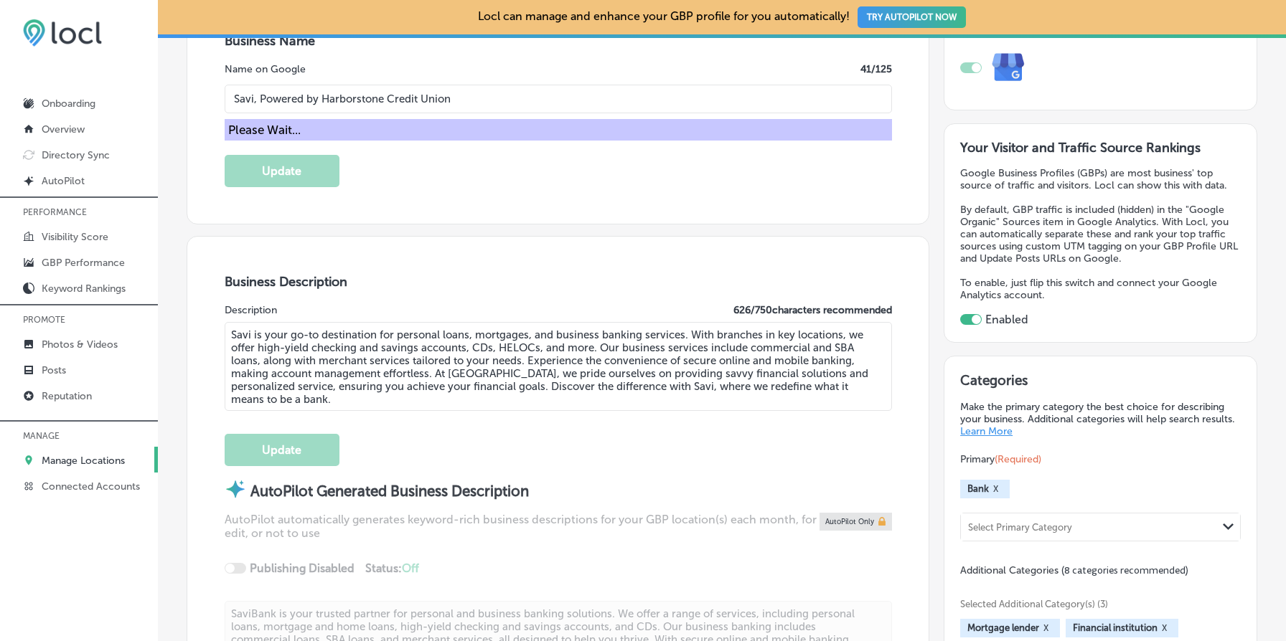
scroll to position [321, 0]
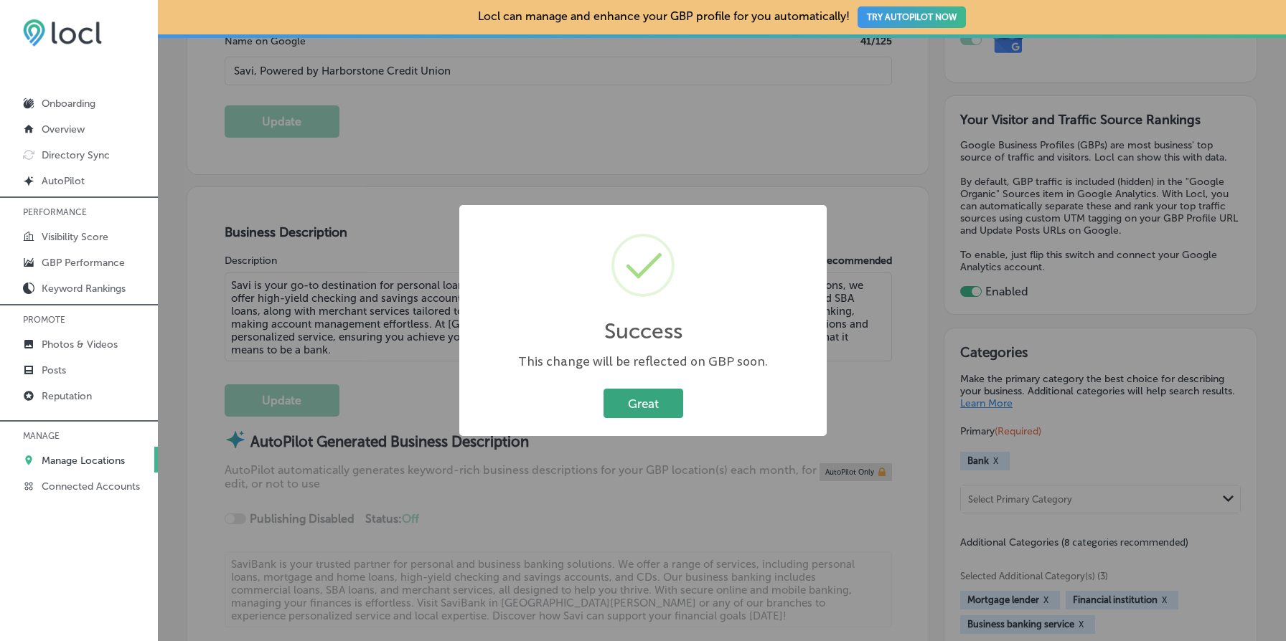
click at [657, 403] on button "Great" at bounding box center [643, 403] width 80 height 29
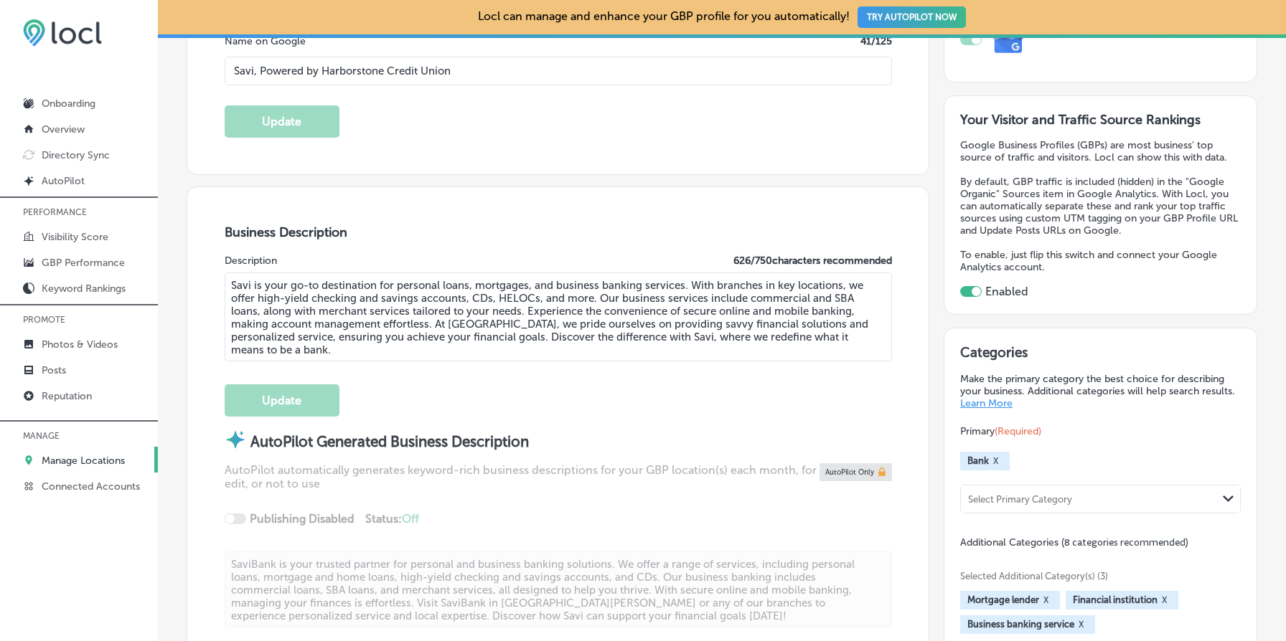
click at [420, 306] on textarea "Savi is your go-to destination for personal loans, mortgages, and business bank…" at bounding box center [558, 317] width 667 height 89
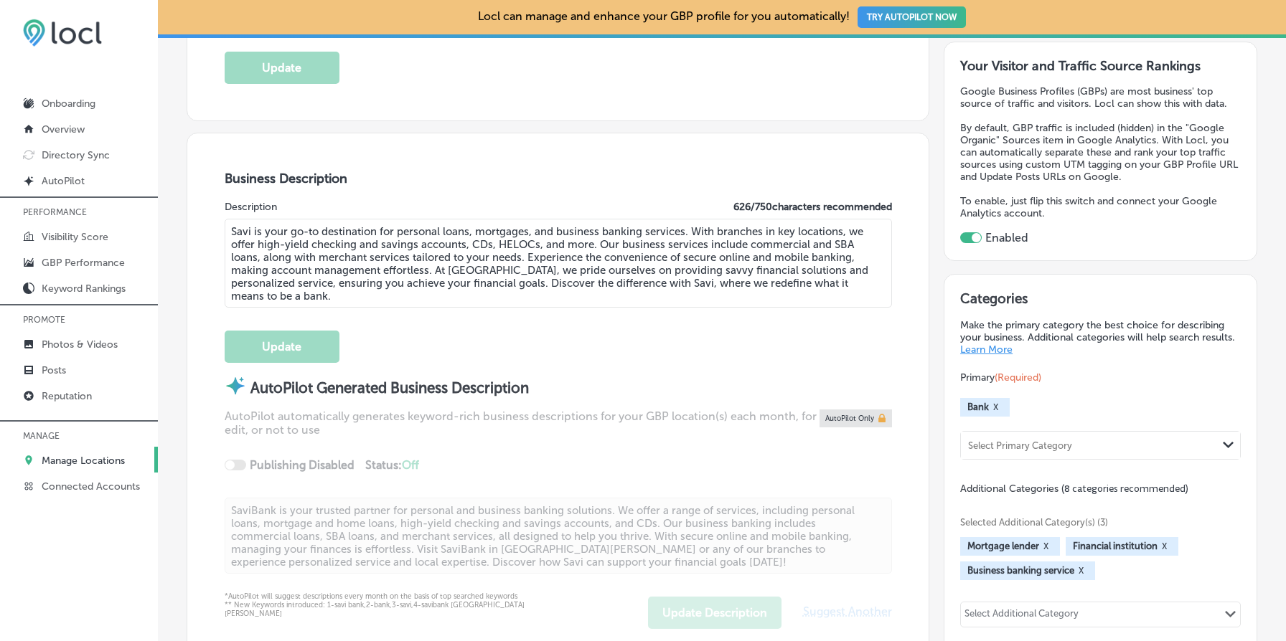
scroll to position [374, 0]
paste textarea ", Powered by Harborstone Credit Union provides personal loans, home loans, and …"
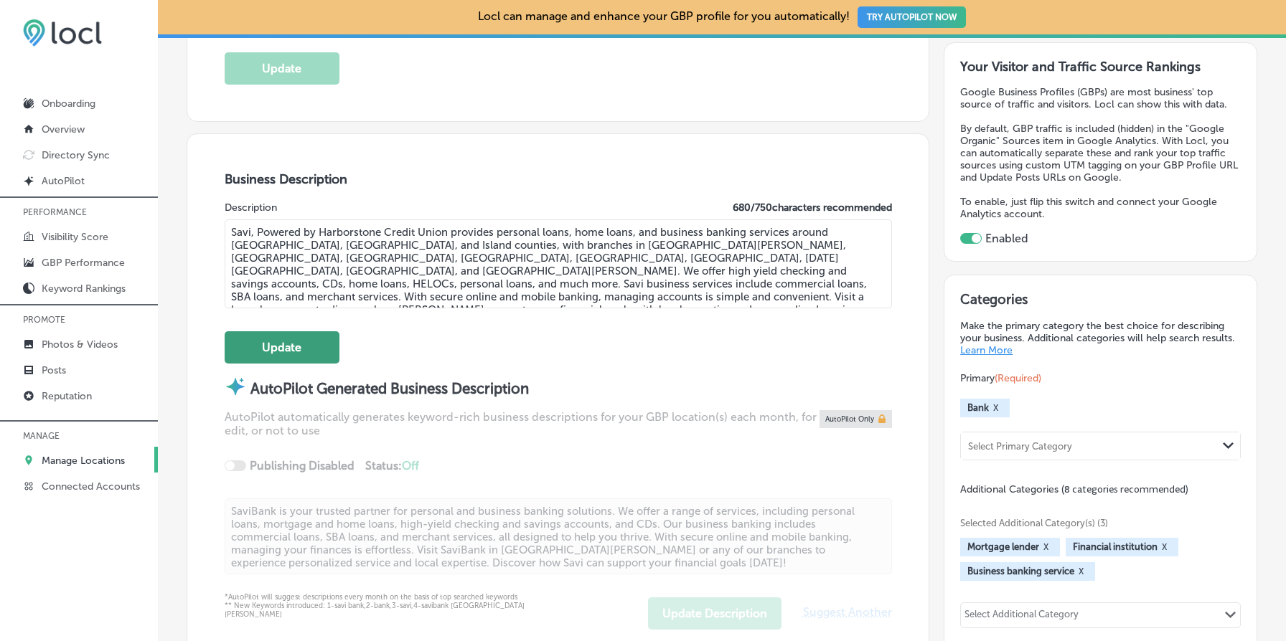
type textarea "Savi, Powered by Harborstone Credit Union provides personal loans, home loans, …"
click at [287, 345] on button "Update" at bounding box center [282, 347] width 115 height 32
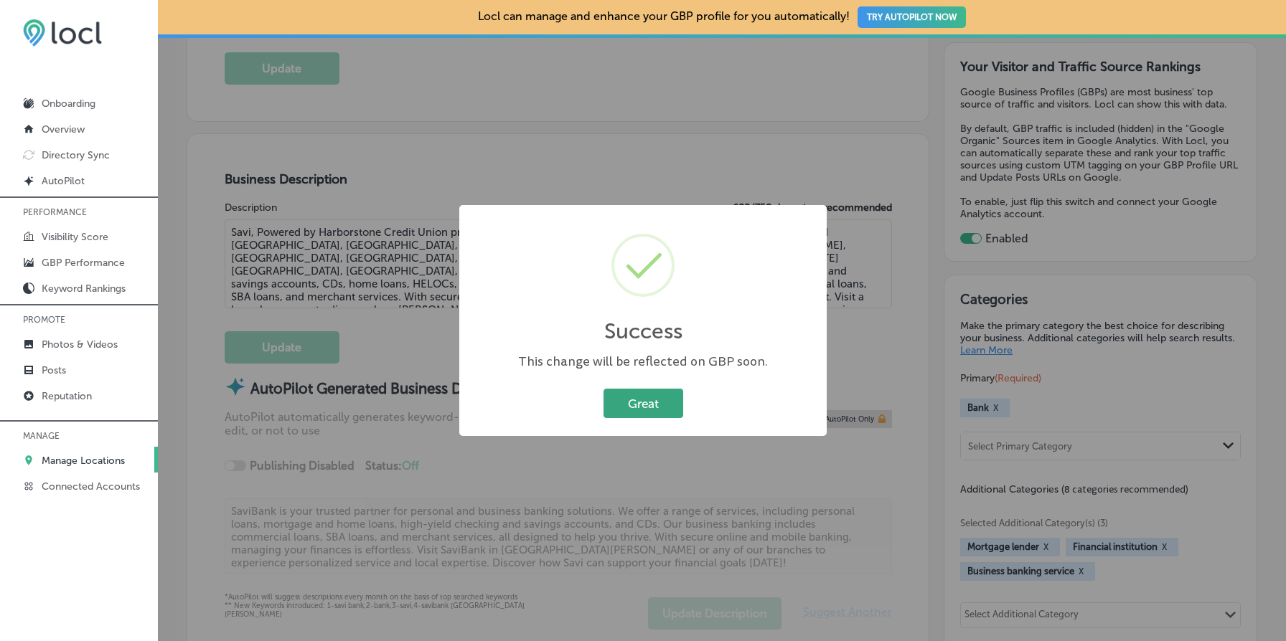
click at [648, 399] on button "Great" at bounding box center [643, 403] width 80 height 29
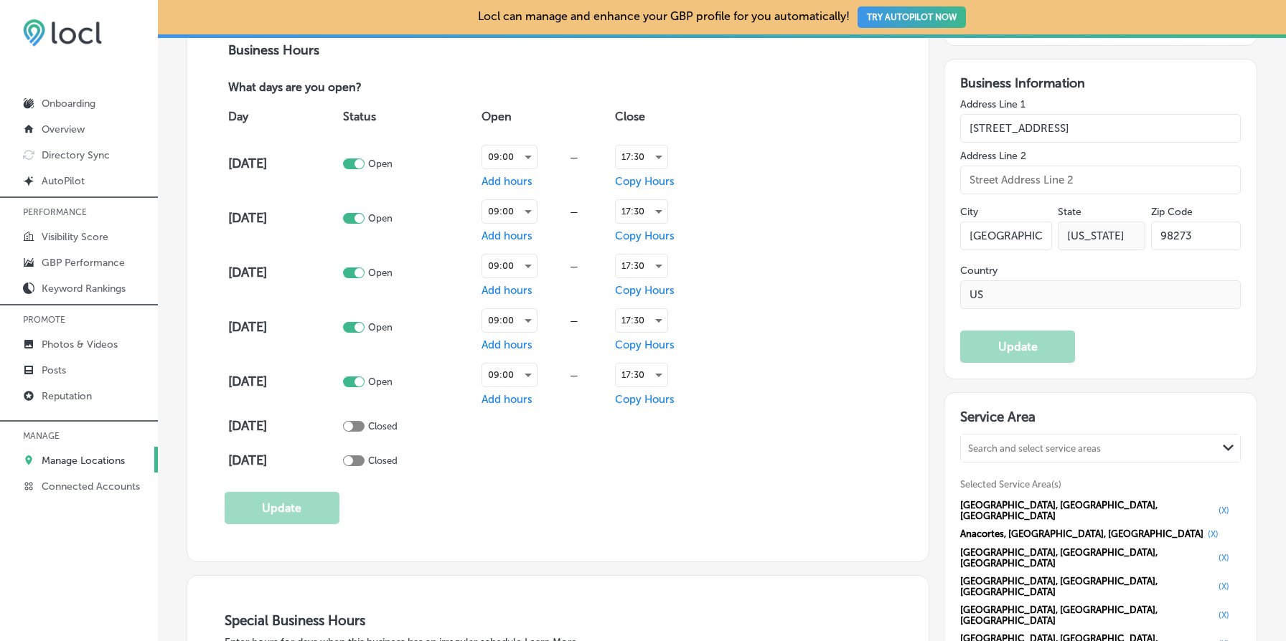
scroll to position [1050, 0]
click at [638, 162] on div "17:30" at bounding box center [642, 156] width 52 height 23
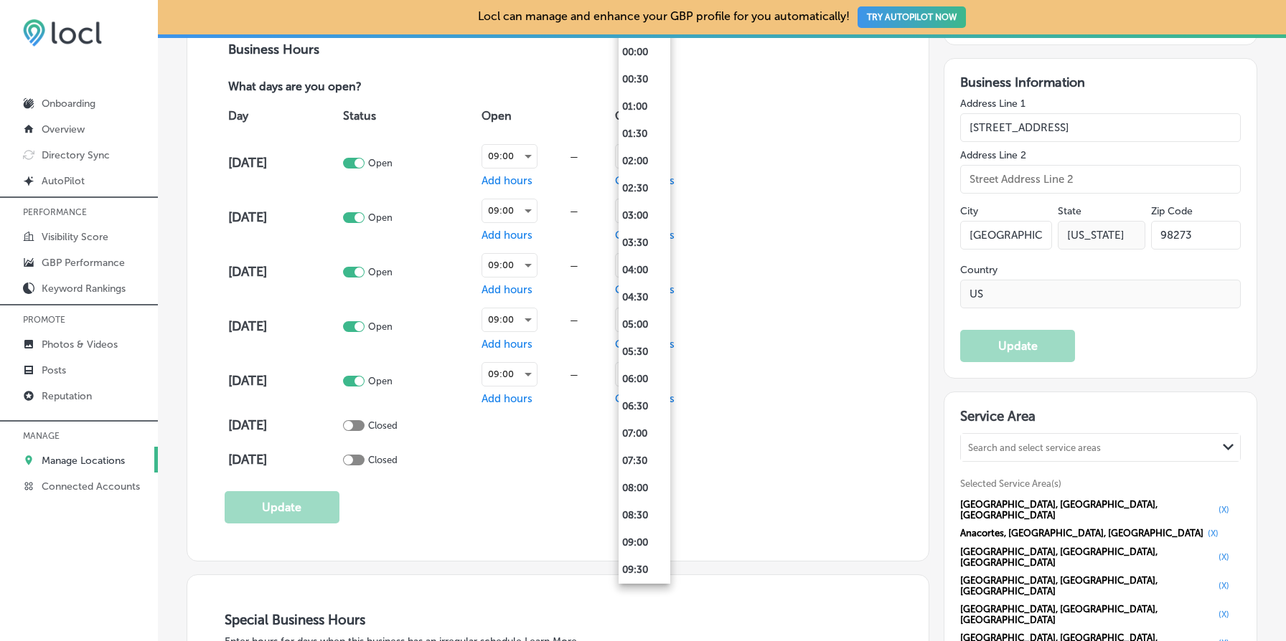
scroll to position [709, 0]
click at [643, 263] on li "17:00" at bounding box center [644, 270] width 52 height 27
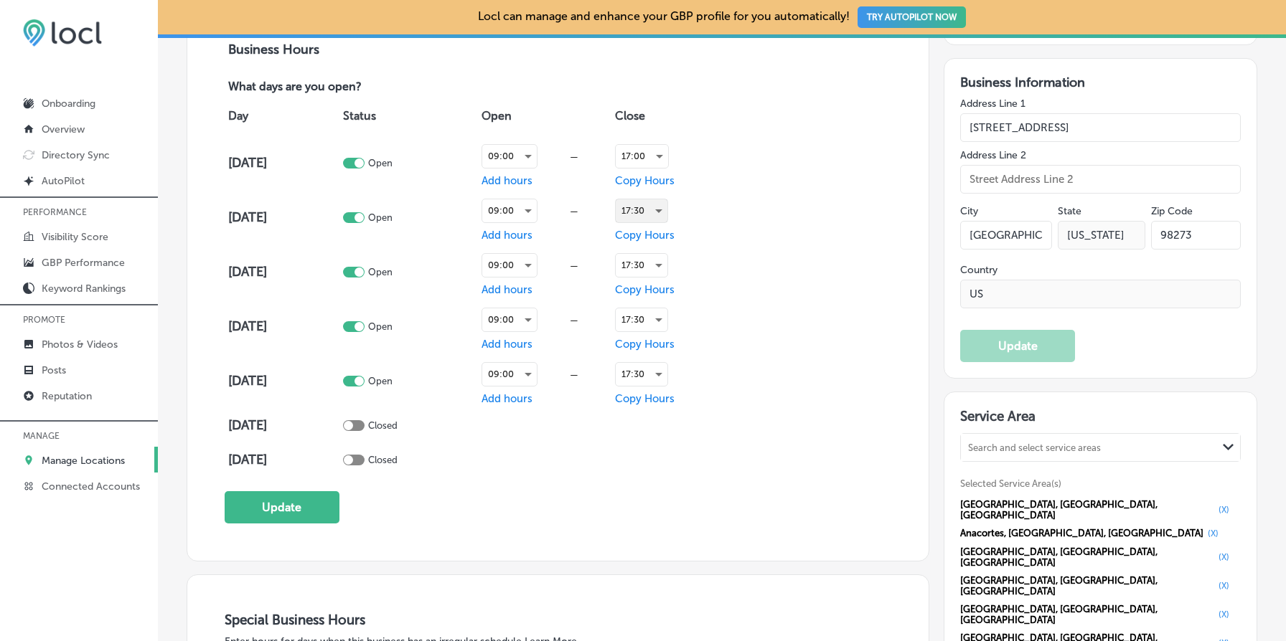
click at [655, 204] on div "17:30" at bounding box center [642, 210] width 52 height 23
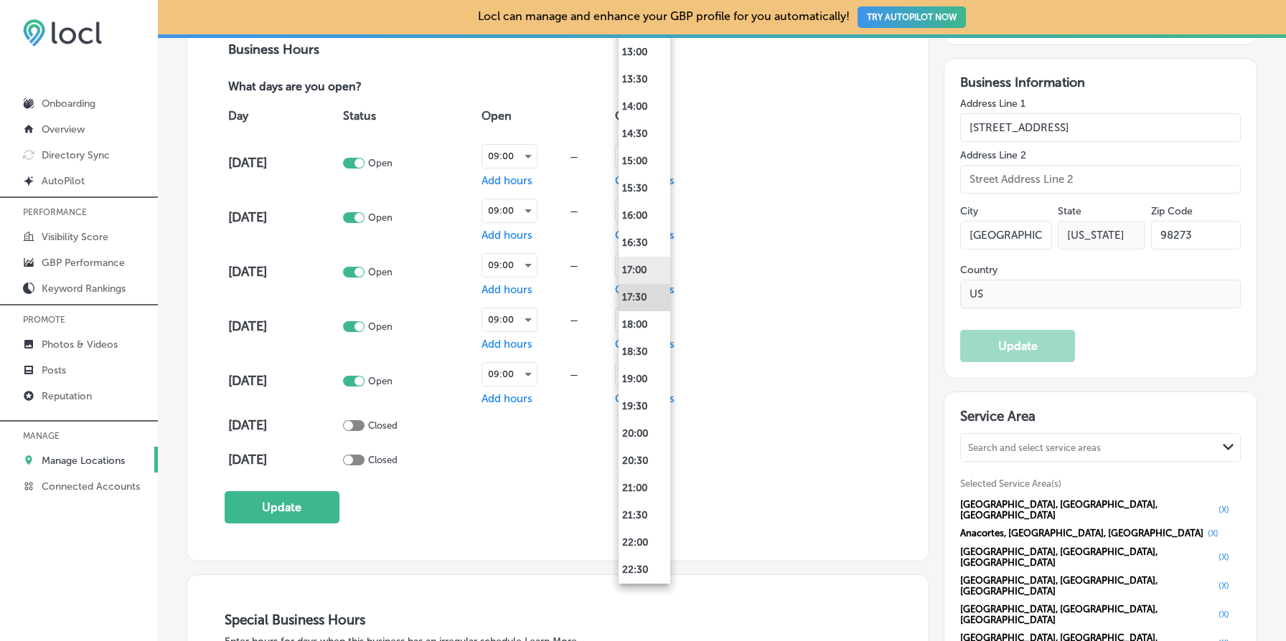
click at [645, 267] on li "17:00" at bounding box center [644, 270] width 52 height 27
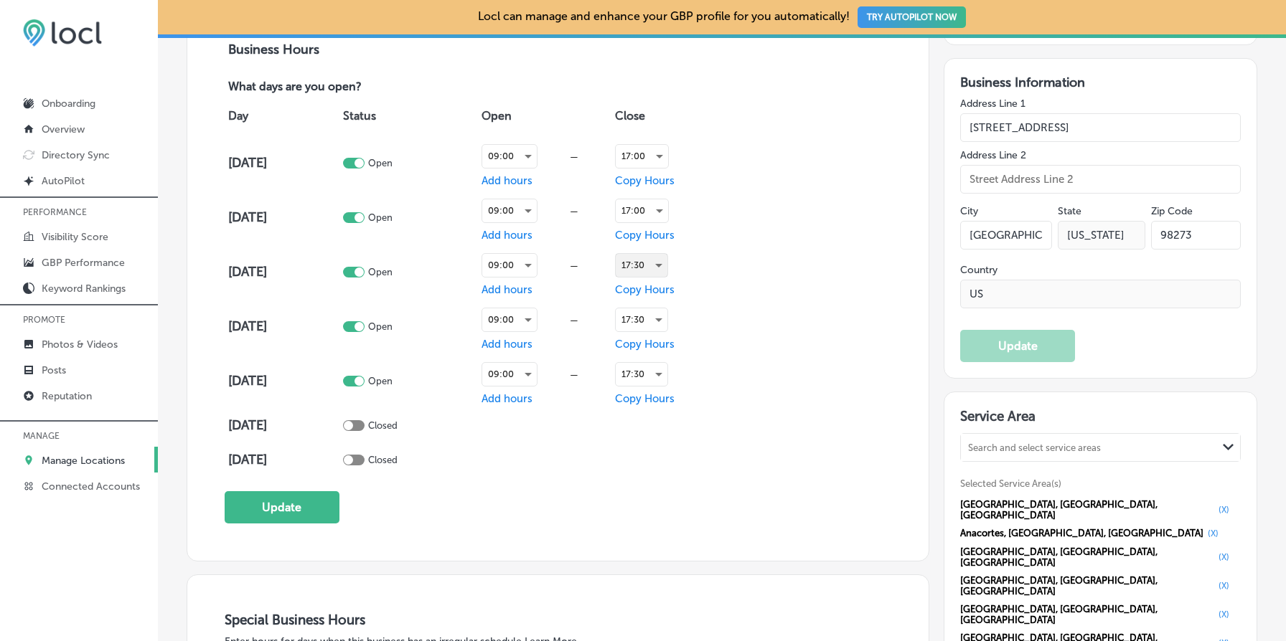
click at [658, 267] on div "17:30" at bounding box center [642, 265] width 52 height 23
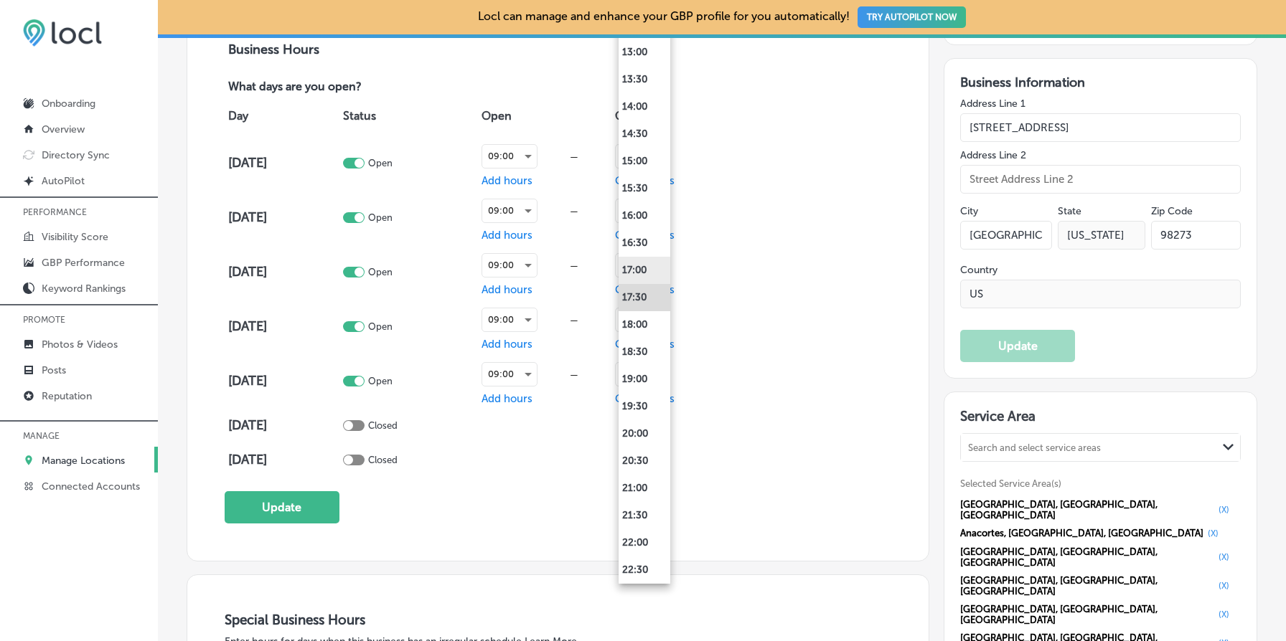
click at [646, 271] on li "17:00" at bounding box center [644, 270] width 52 height 27
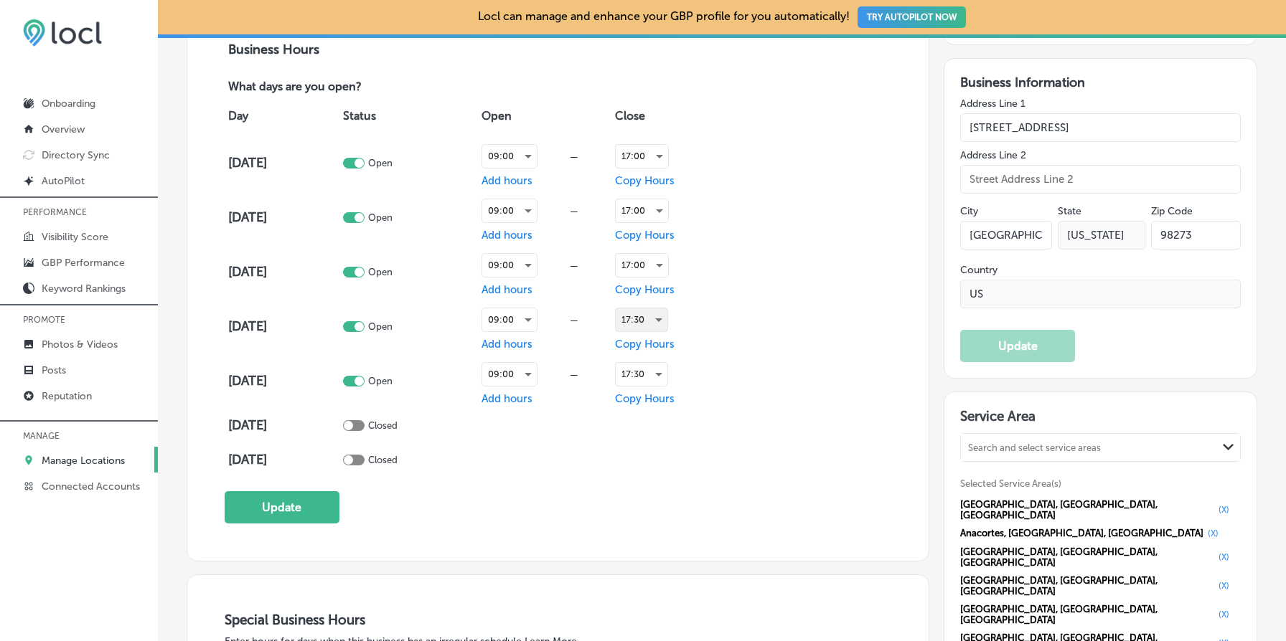
click at [651, 316] on div "17:30" at bounding box center [642, 320] width 52 height 23
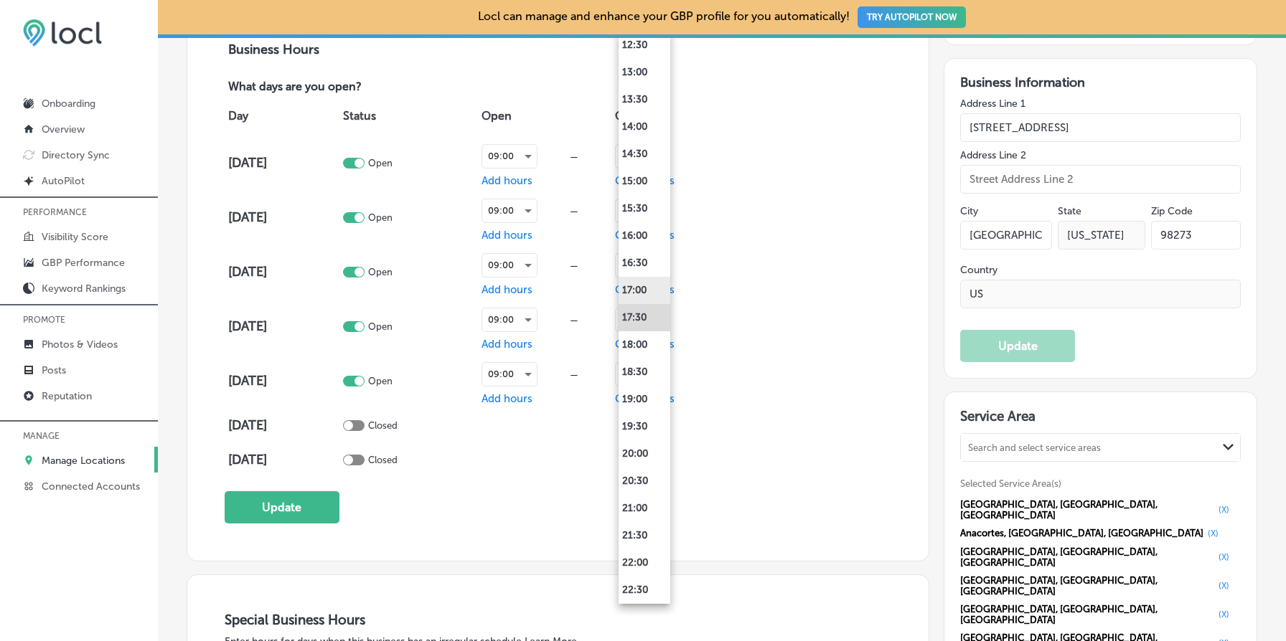
click at [641, 288] on li "17:00" at bounding box center [644, 290] width 52 height 27
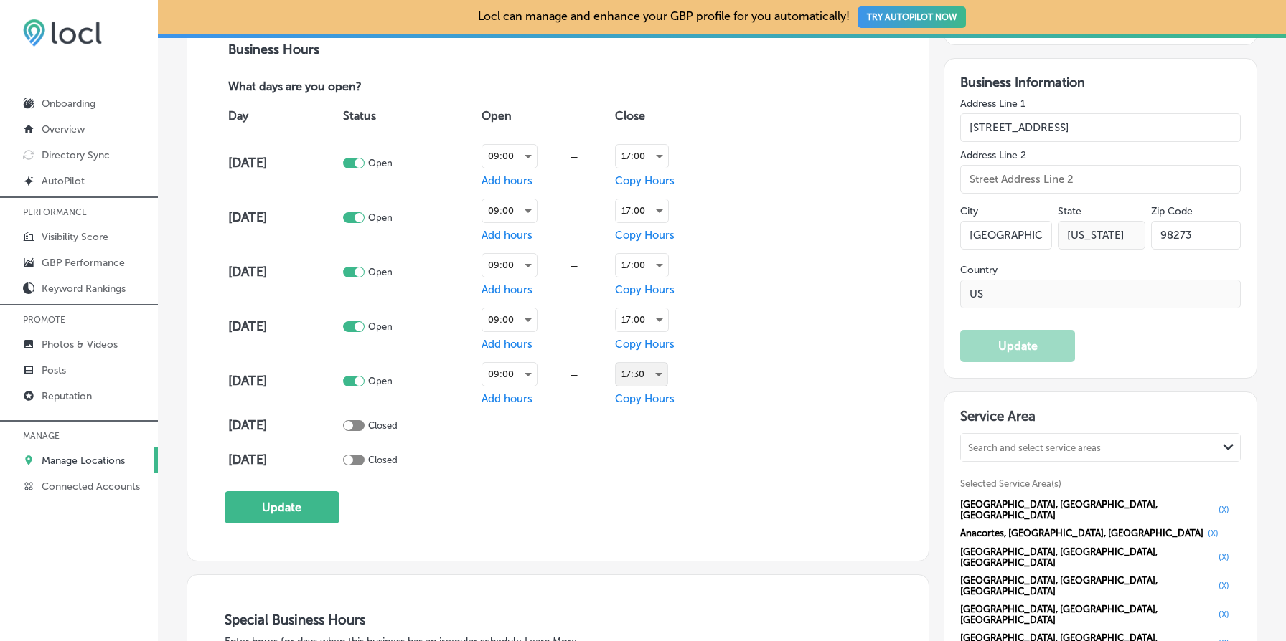
click at [655, 372] on div "17:30" at bounding box center [642, 374] width 52 height 23
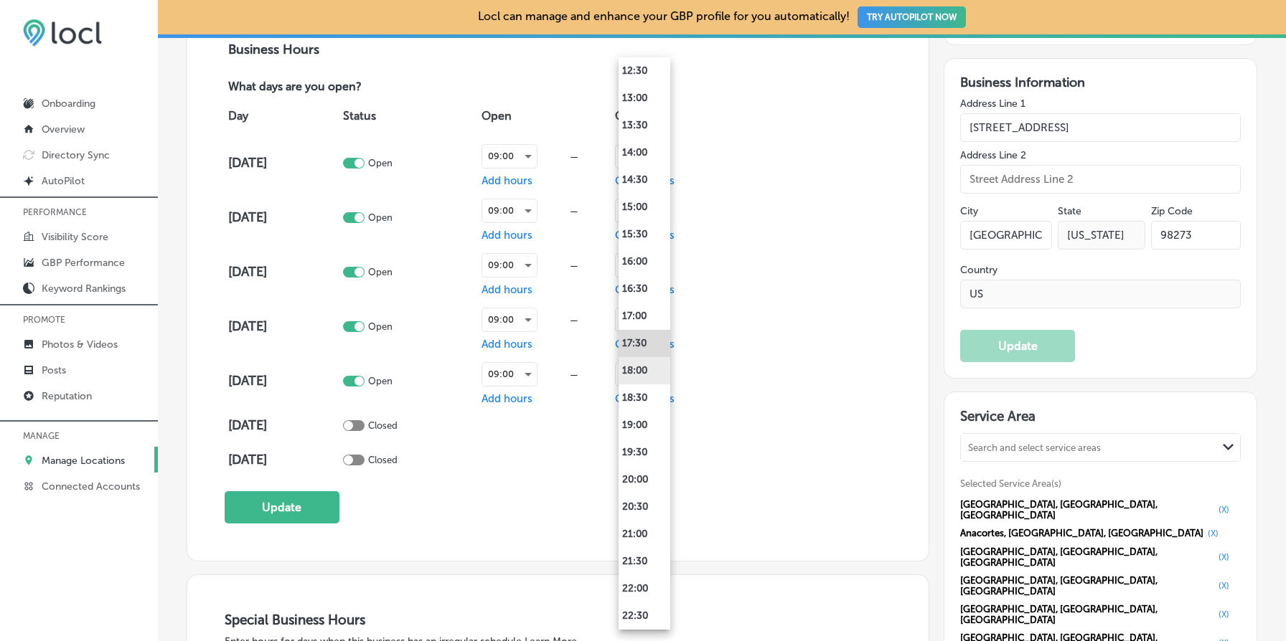
click at [644, 374] on li "18:00" at bounding box center [644, 370] width 52 height 27
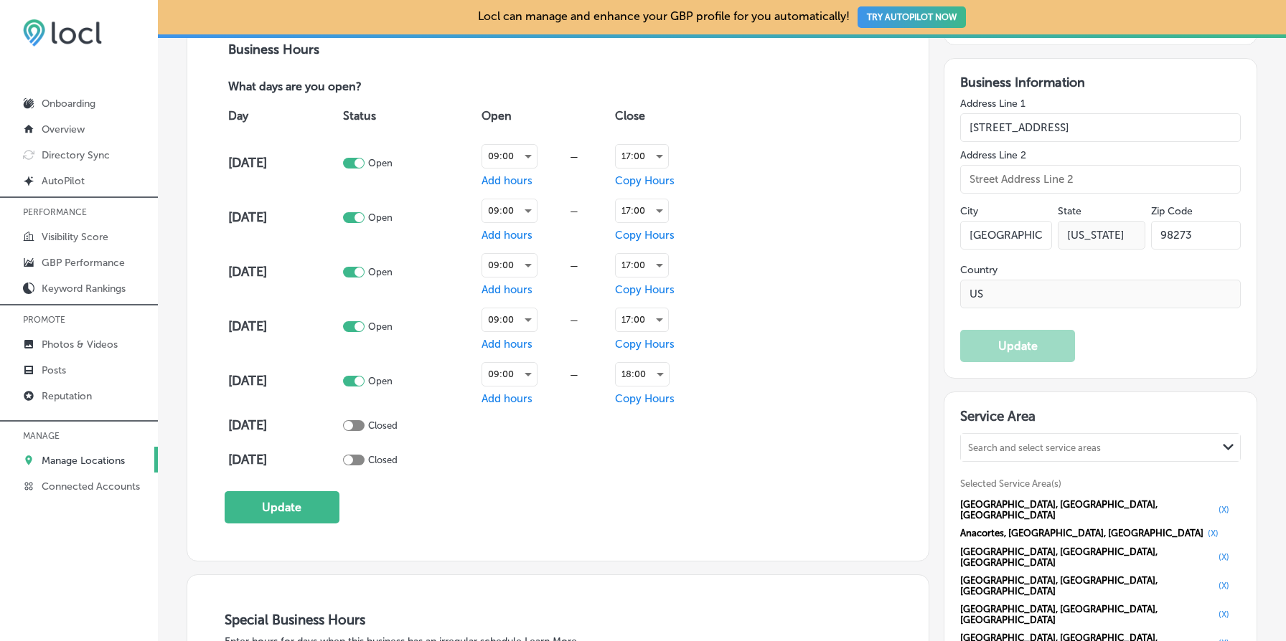
click at [743, 375] on div "Day Status Open Close [DATE] Open 09:00 — Add hours 17:00 Copy Hours [DATE] Ope…" at bounding box center [558, 286] width 667 height 382
click at [288, 507] on button "Update" at bounding box center [282, 507] width 115 height 32
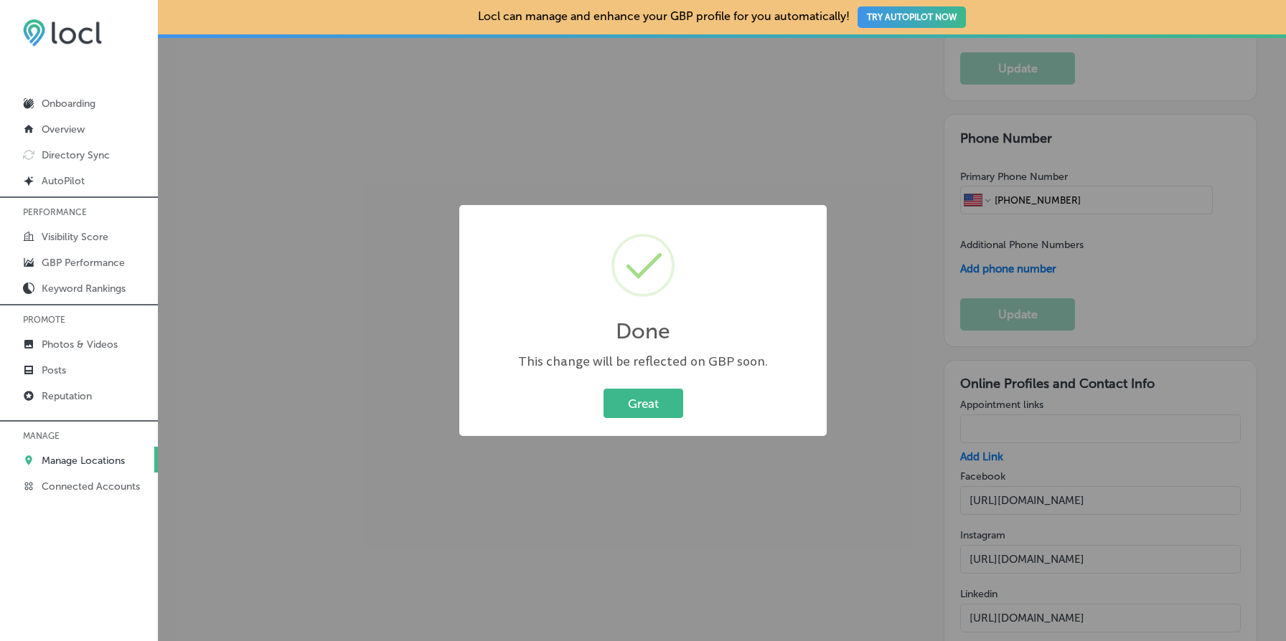
scroll to position [2057, 0]
click at [654, 401] on button "Great" at bounding box center [643, 403] width 80 height 29
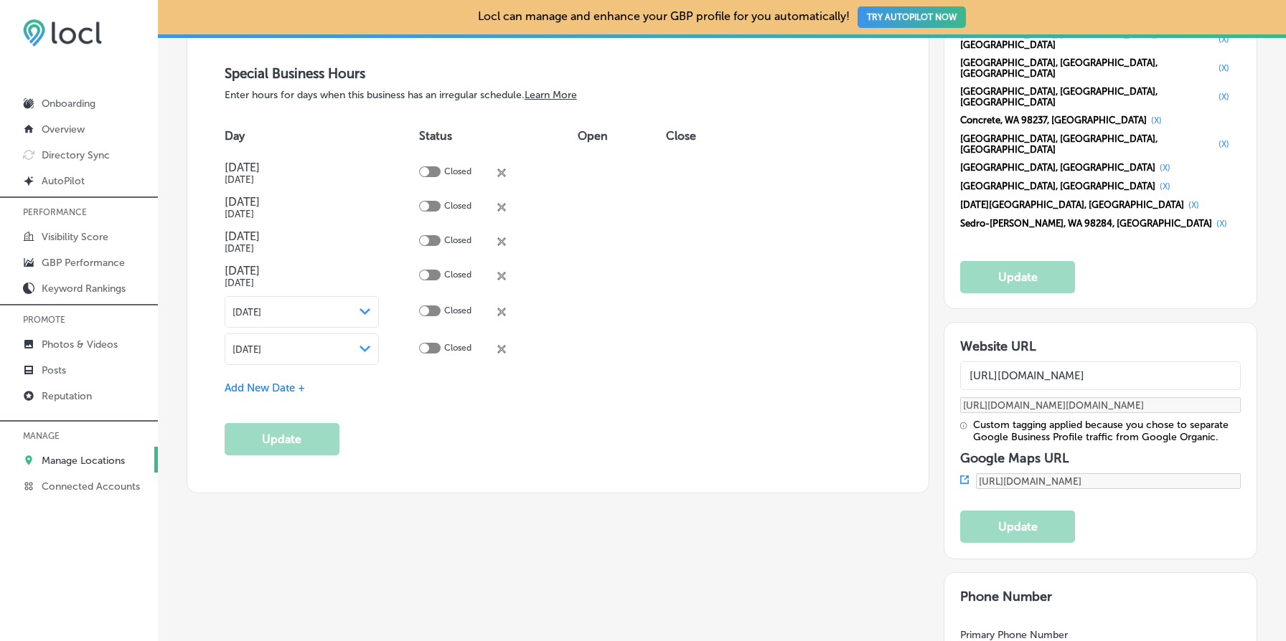
scroll to position [1596, 0]
click at [1098, 362] on input "[URL][DOMAIN_NAME]" at bounding box center [1100, 376] width 281 height 29
paste input ".[DOMAIN_NAME]"
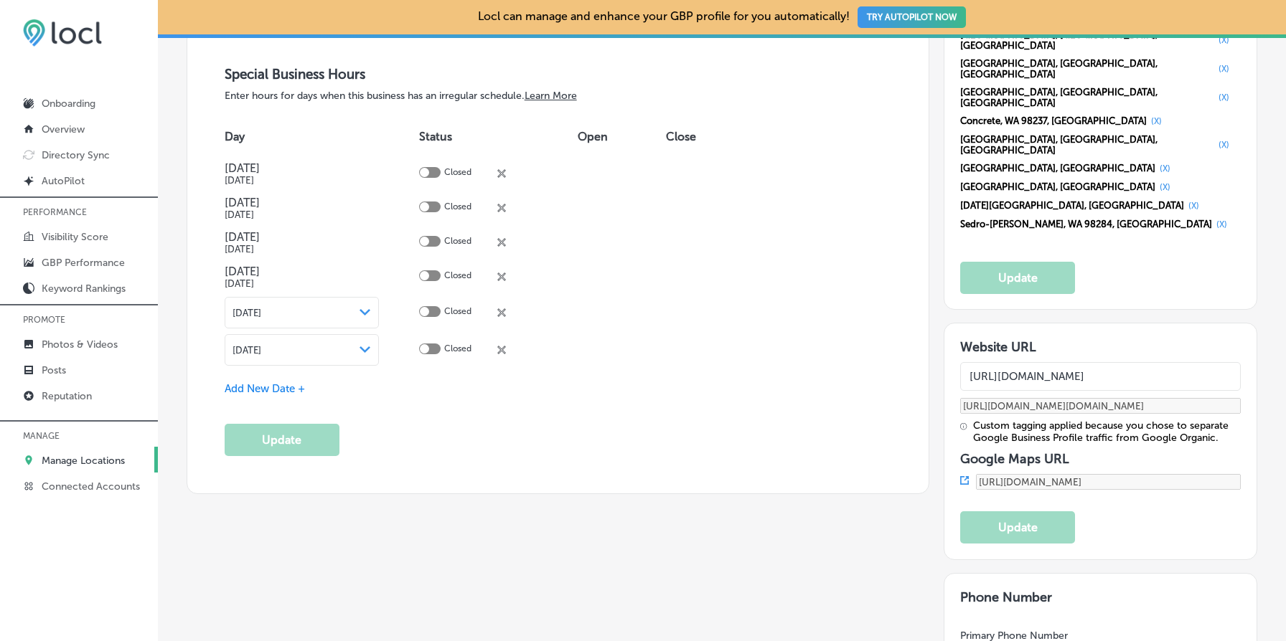
type input "[URL][DOMAIN_NAME]"
type input "[URL][DOMAIN_NAME][DOMAIN_NAME]"
click at [1025, 512] on button "Update" at bounding box center [1017, 528] width 115 height 32
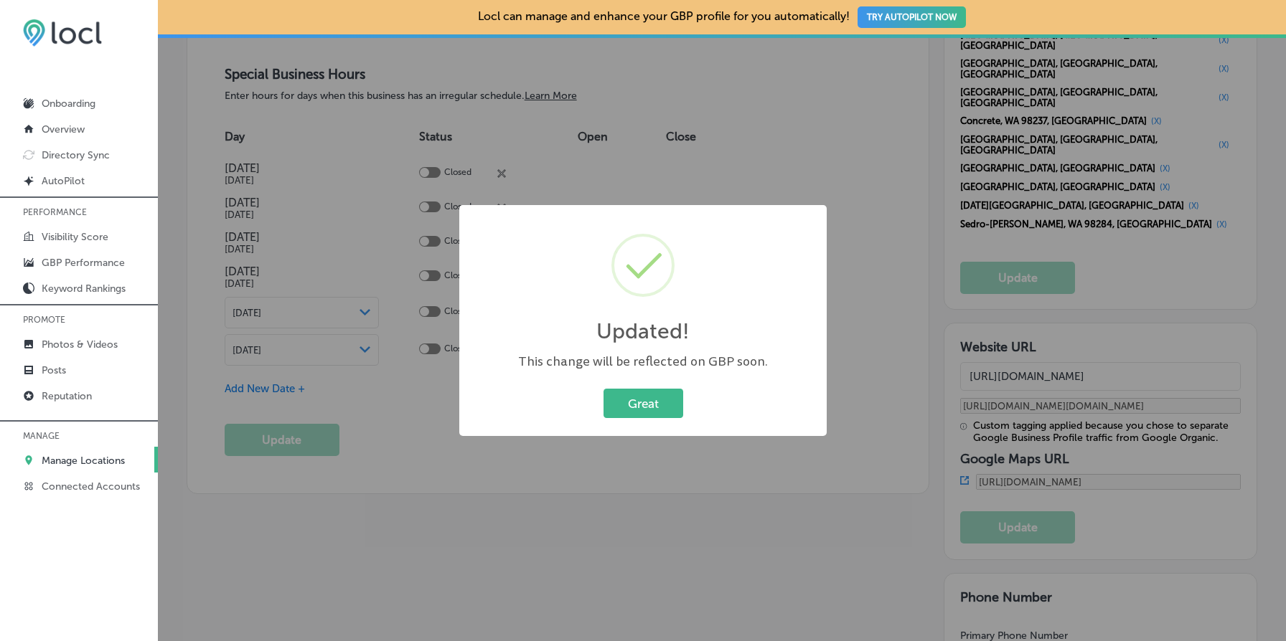
type input "[URL][DOMAIN_NAME]"
type input "[URL][DOMAIN_NAME][DOMAIN_NAME]"
click at [669, 400] on button "Great" at bounding box center [643, 403] width 80 height 29
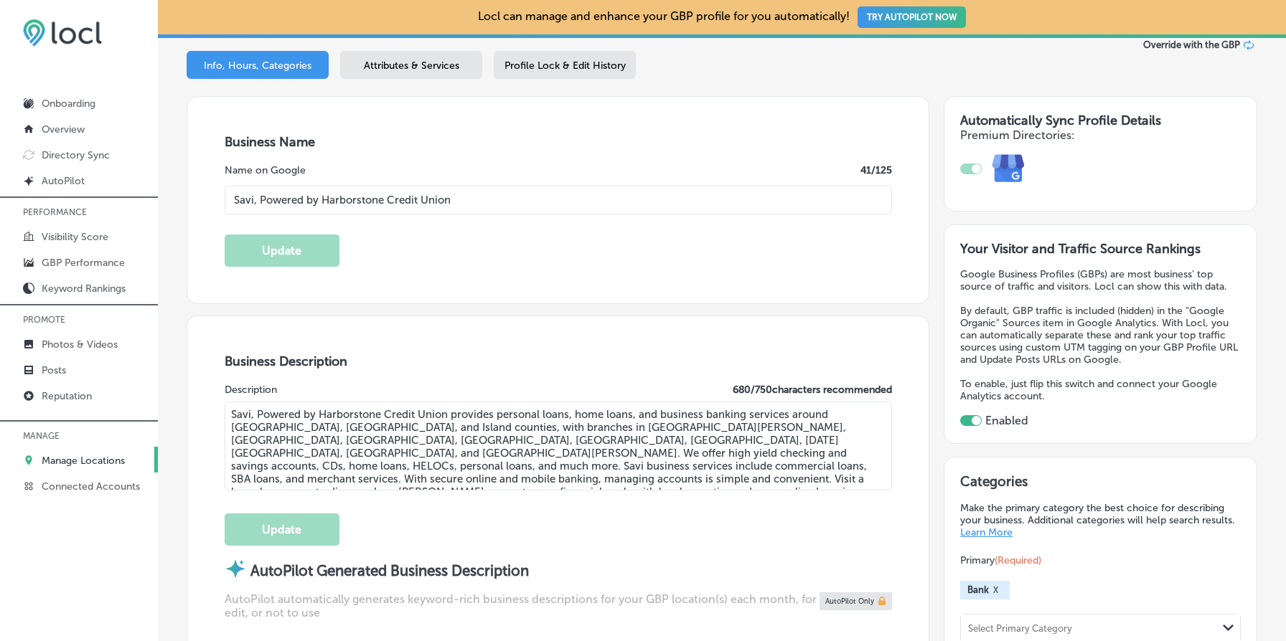
scroll to position [0, 0]
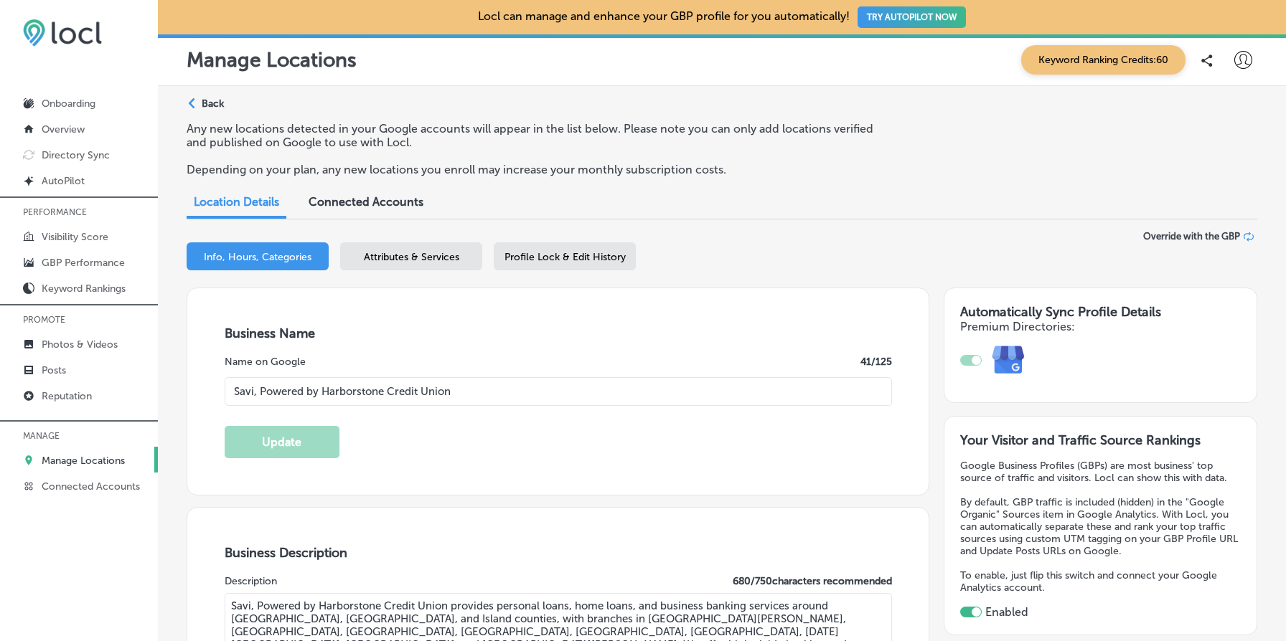
click at [221, 108] on p "Back" at bounding box center [213, 104] width 22 height 12
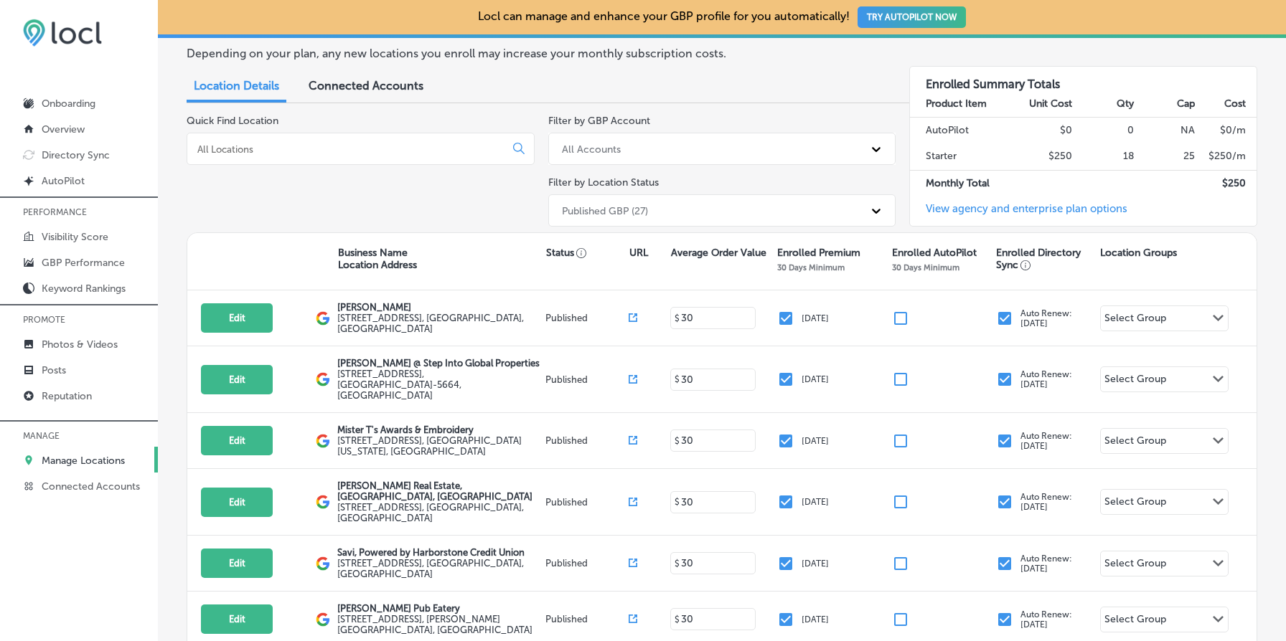
scroll to position [125, 0]
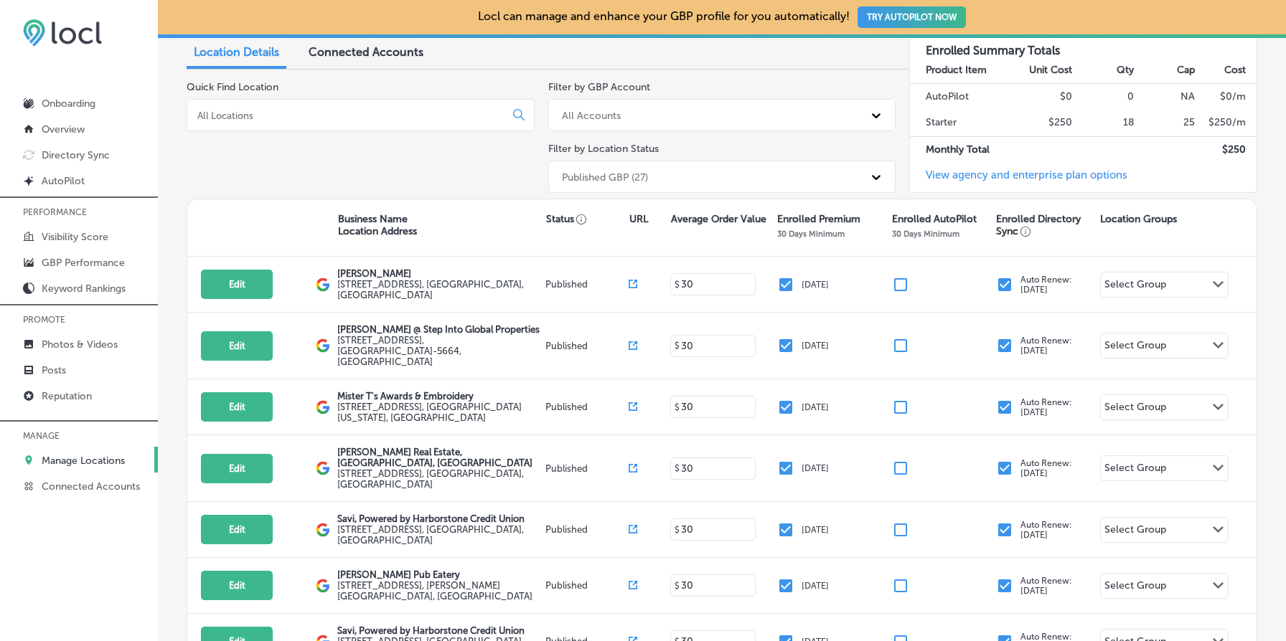
click at [316, 110] on input at bounding box center [349, 115] width 306 height 13
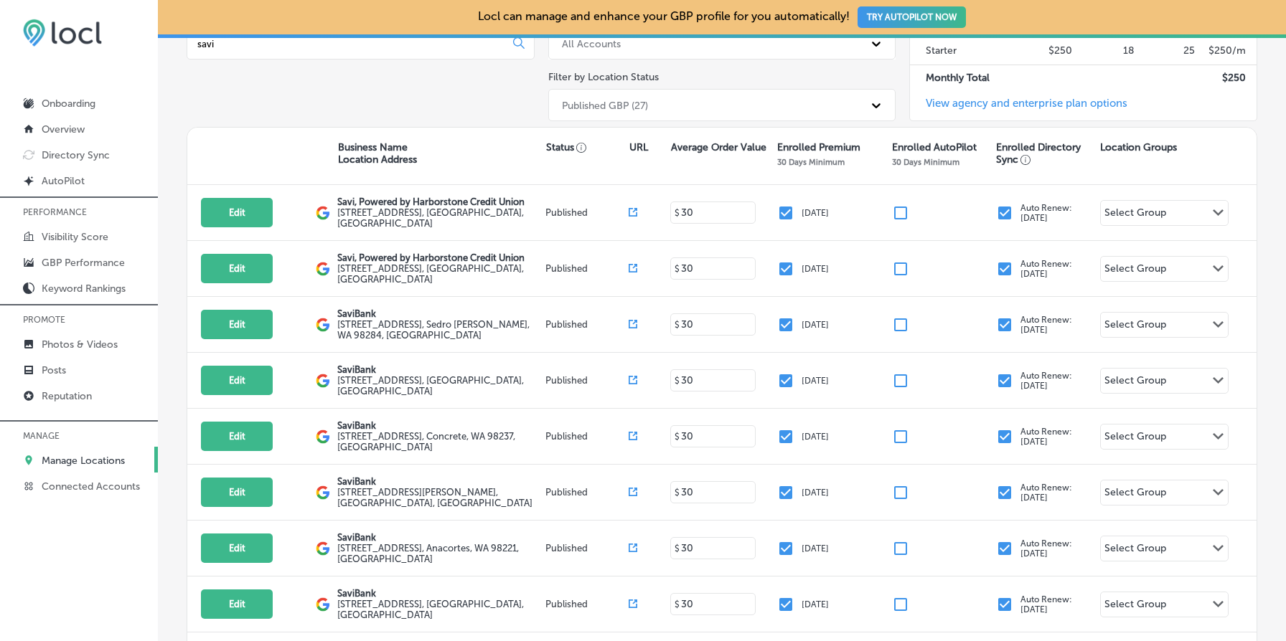
scroll to position [200, 0]
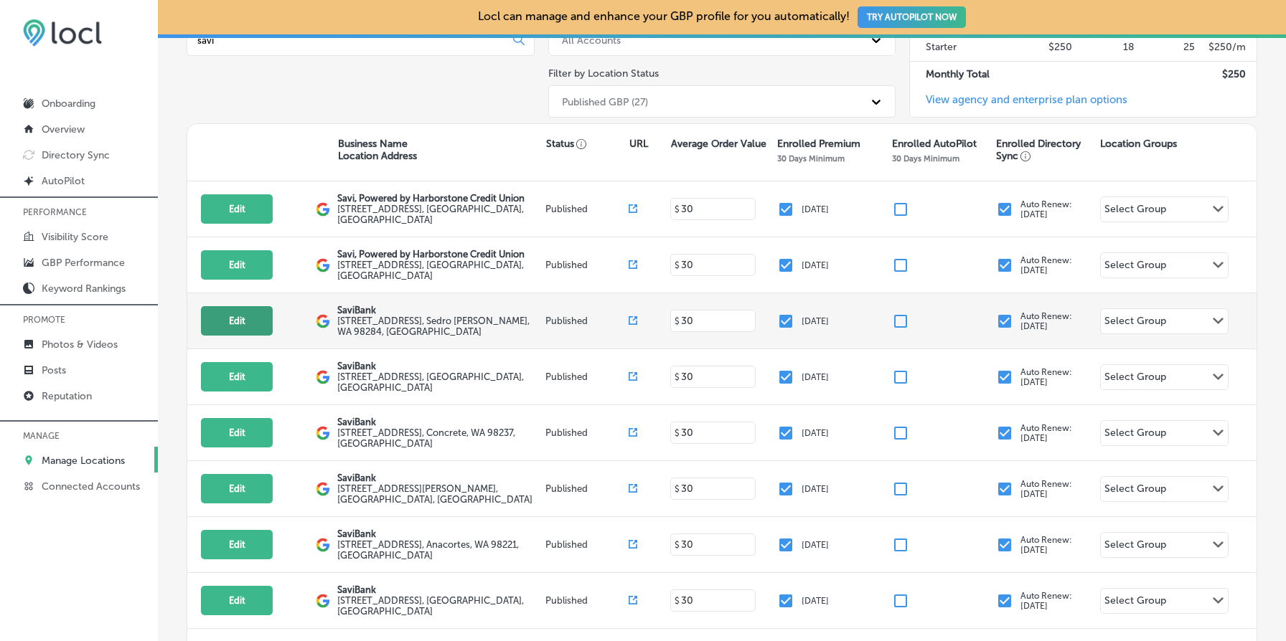
type input "savi"
click at [251, 317] on button "Edit" at bounding box center [237, 320] width 72 height 29
select select "US"
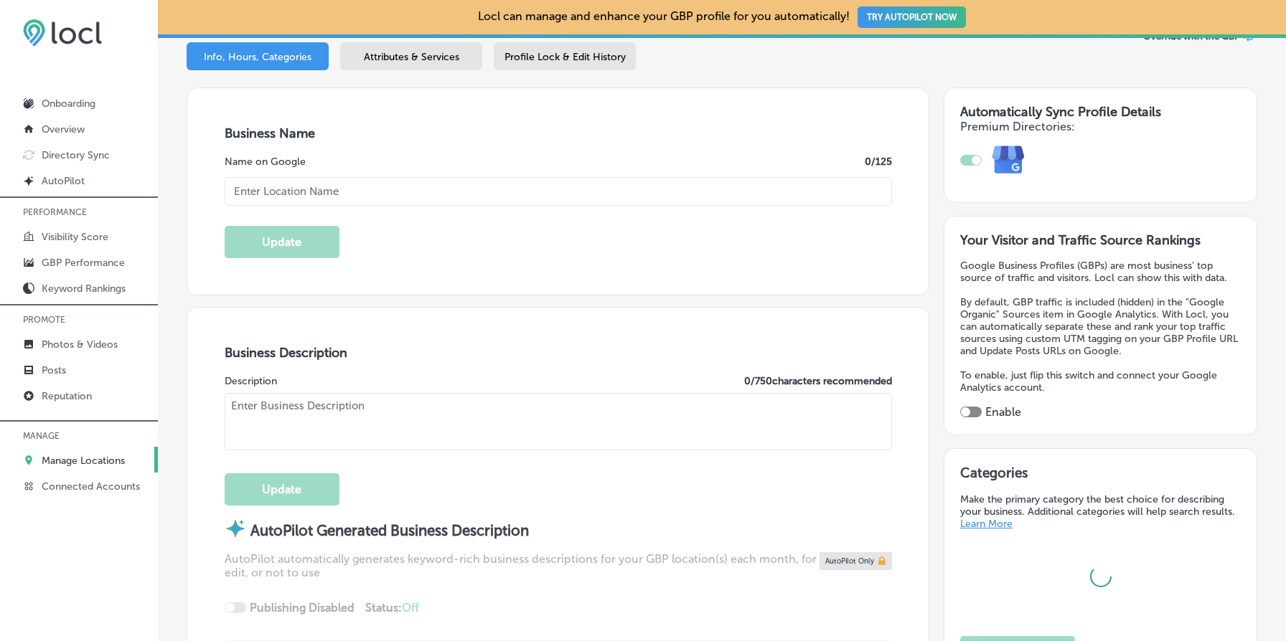
scroll to position [225, 0]
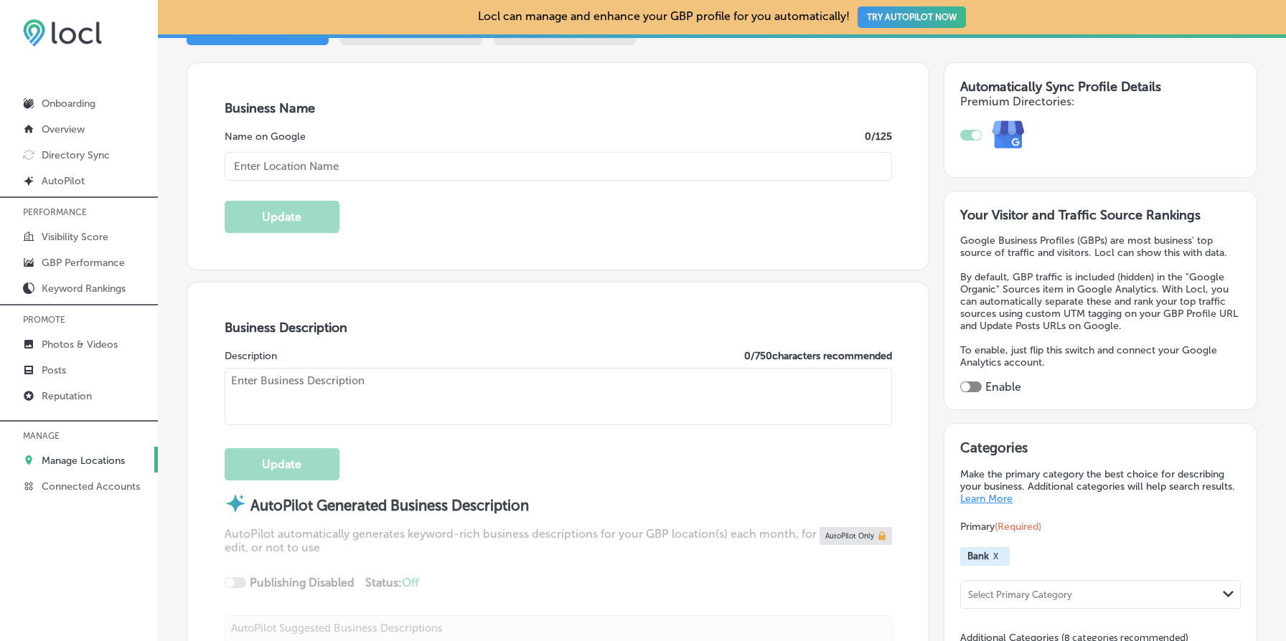
checkbox input "true"
type input "SaviBank"
type textarea "SaviBank is your trusted partner for personal loans, mortgages, and business ba…"
type input "[STREET_ADDRESS]"
type input "Sedro [PERSON_NAME]"
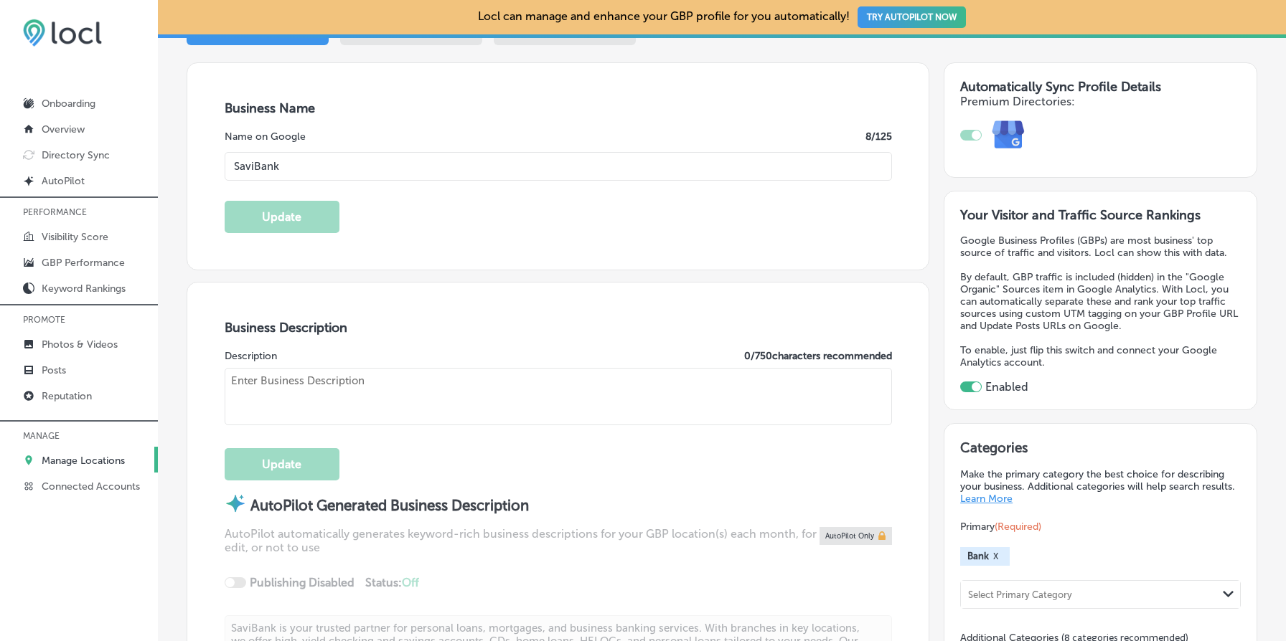
type input "98284"
type input "US"
type input "[URL][DOMAIN_NAME]"
type textarea "Savi is your go-to destination for personal loans, mortgages, and business bank…"
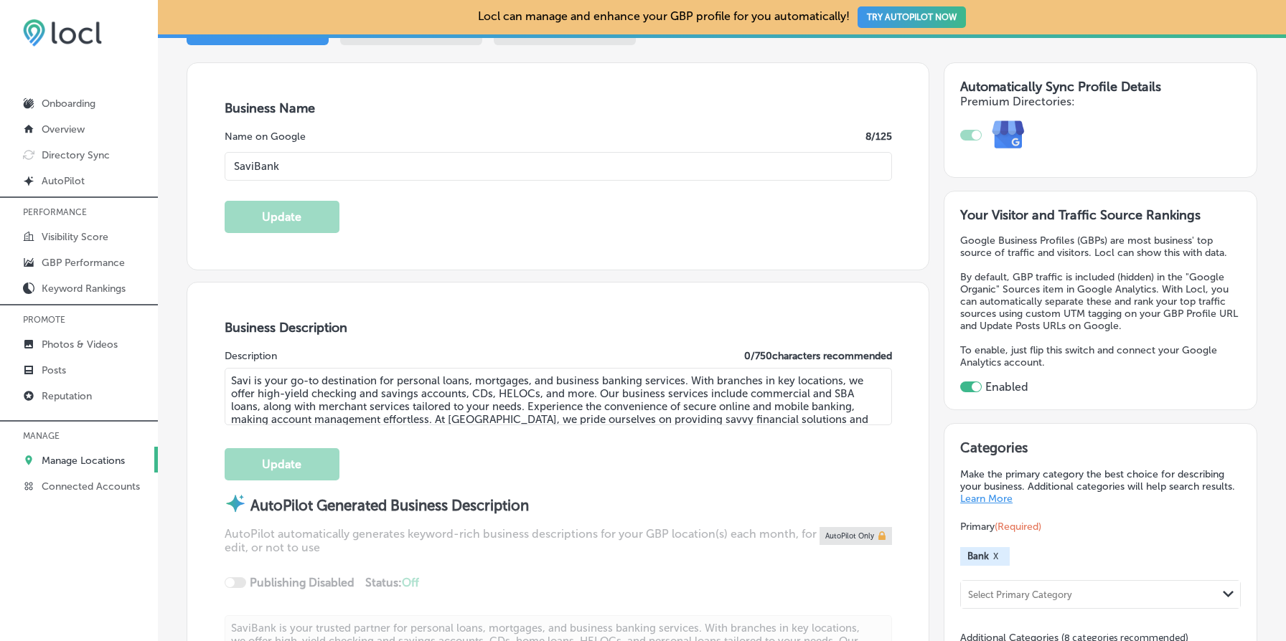
type input "[PHONE_NUMBER]"
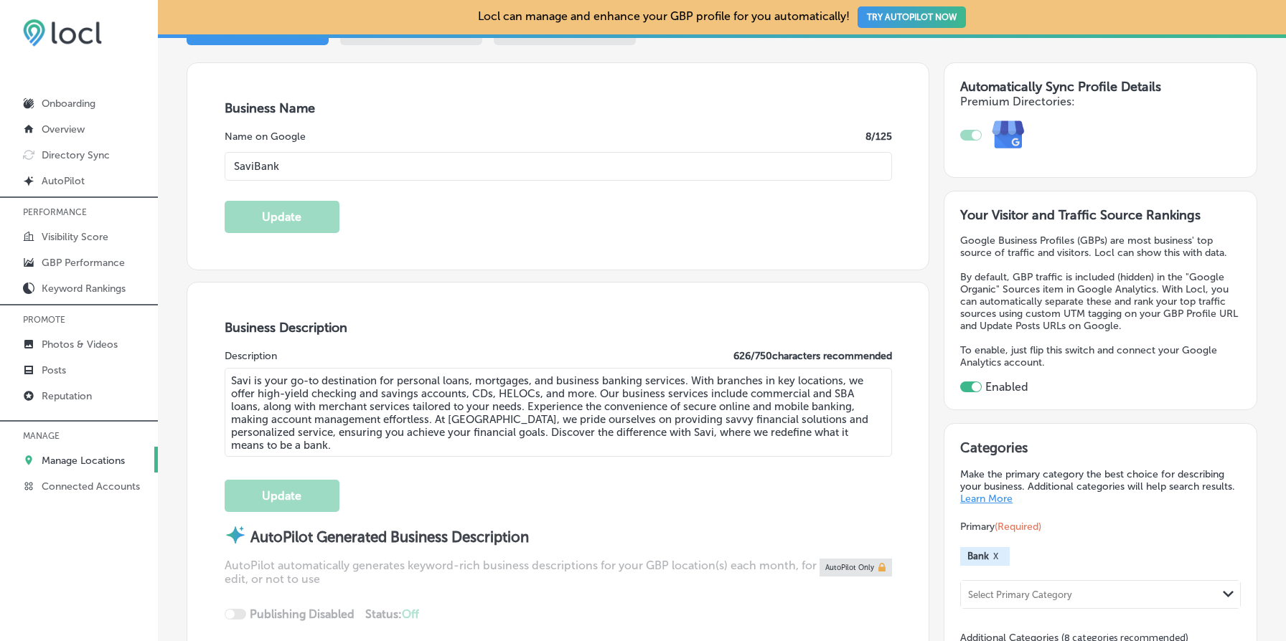
click at [495, 170] on input "SaviBank" at bounding box center [558, 166] width 667 height 29
paste input ", Powered by Harborstone Credit Union"
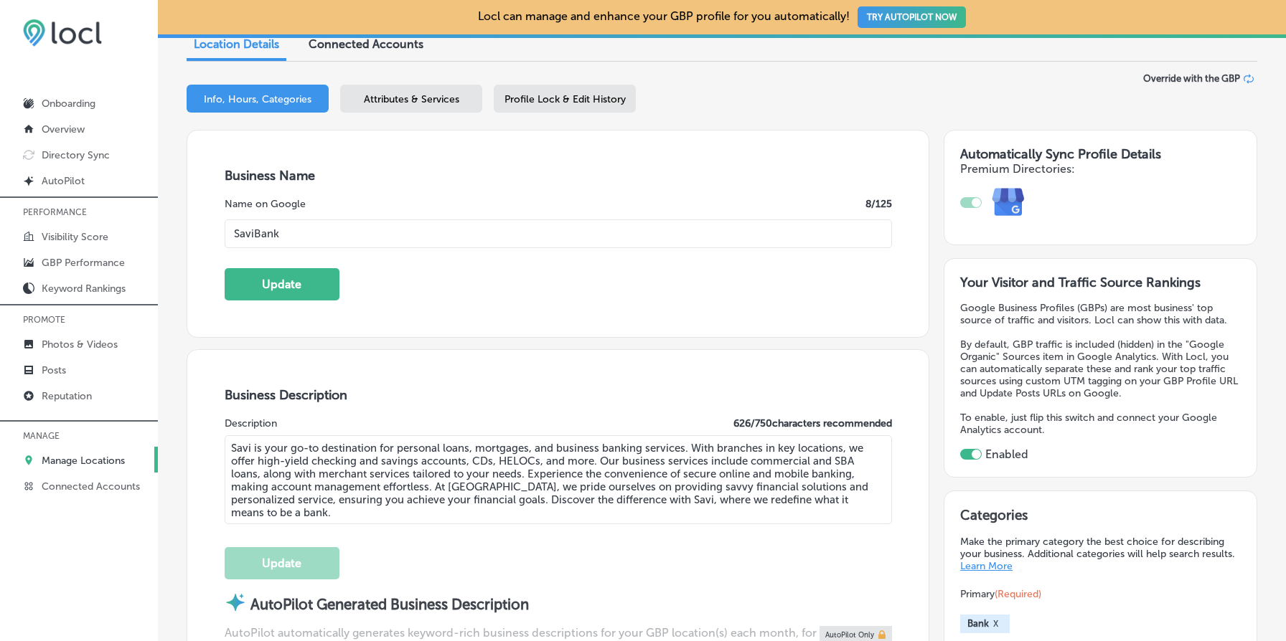
scroll to position [149, 0]
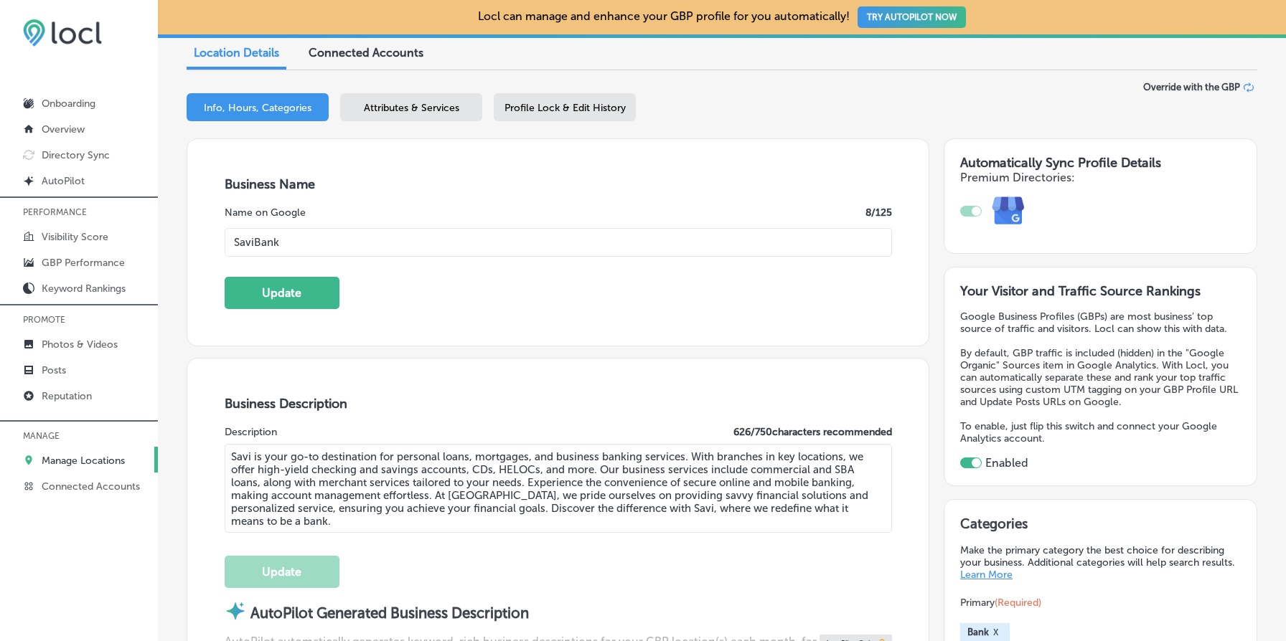
paste input ", Powered by Harborstone Credit Union"
type input "Savi, Powered by Harborstone Credit Union"
click at [315, 281] on button "Update" at bounding box center [282, 293] width 115 height 32
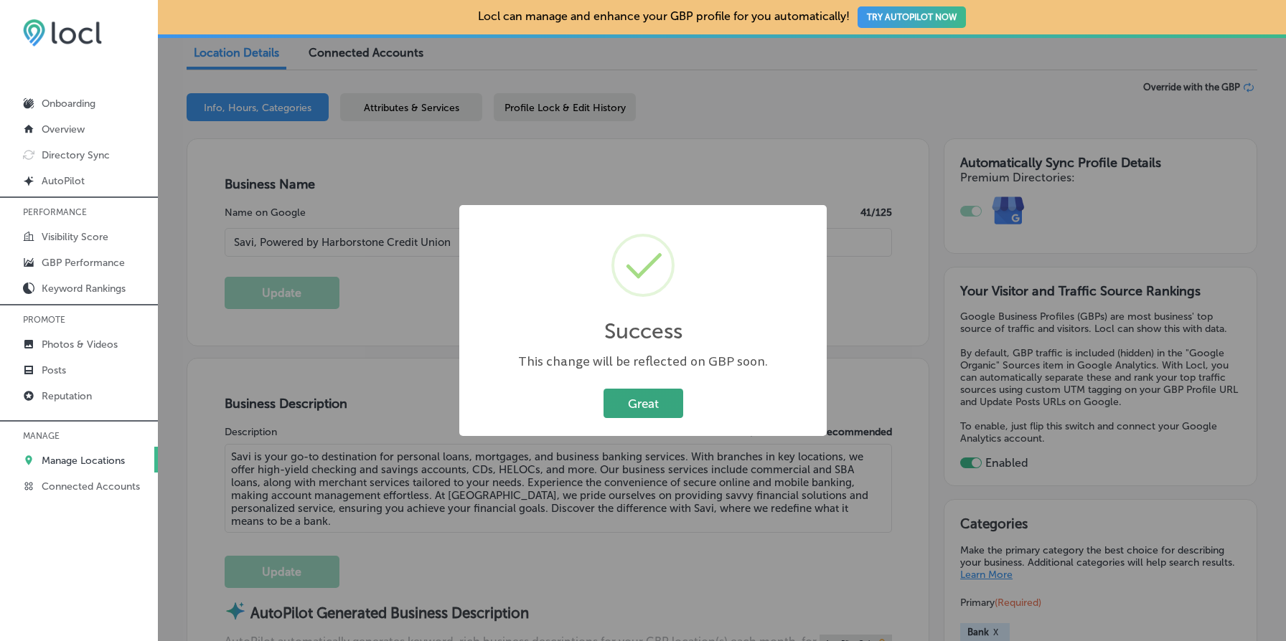
click at [629, 414] on button "Great" at bounding box center [643, 403] width 80 height 29
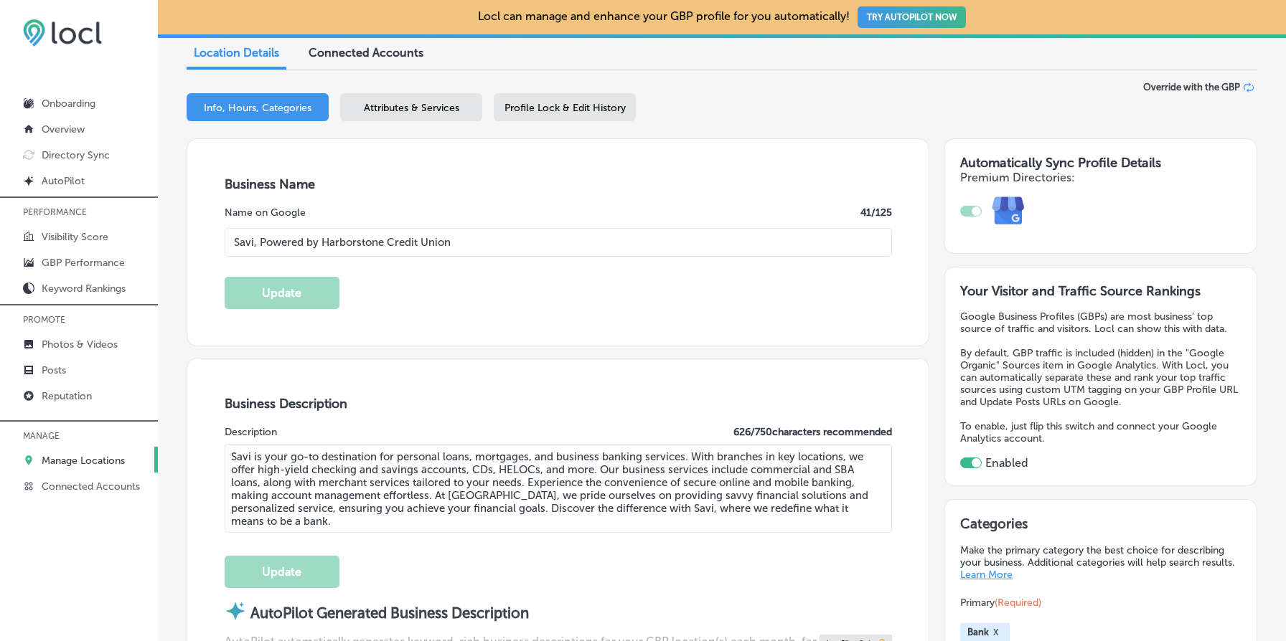
scroll to position [227, 0]
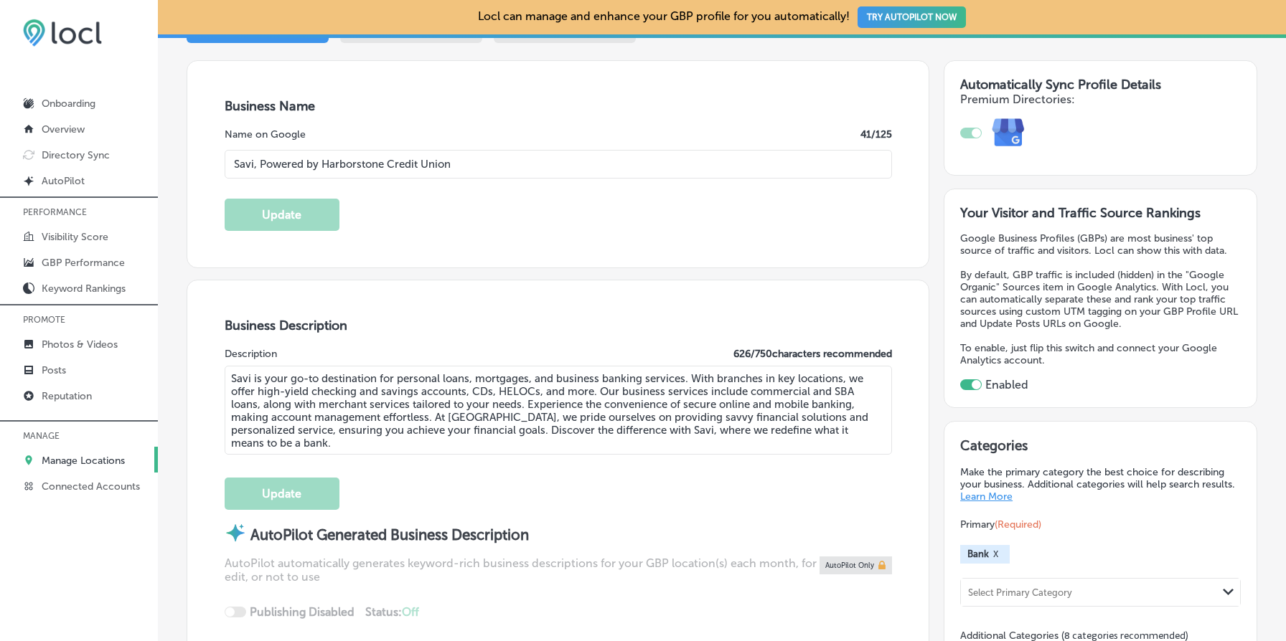
click at [530, 419] on textarea "Savi is your go-to destination for personal loans, mortgages, and business bank…" at bounding box center [558, 410] width 667 height 89
paste textarea ", Powered by Harborstone Credit Union provides personal loans, home loans, and …"
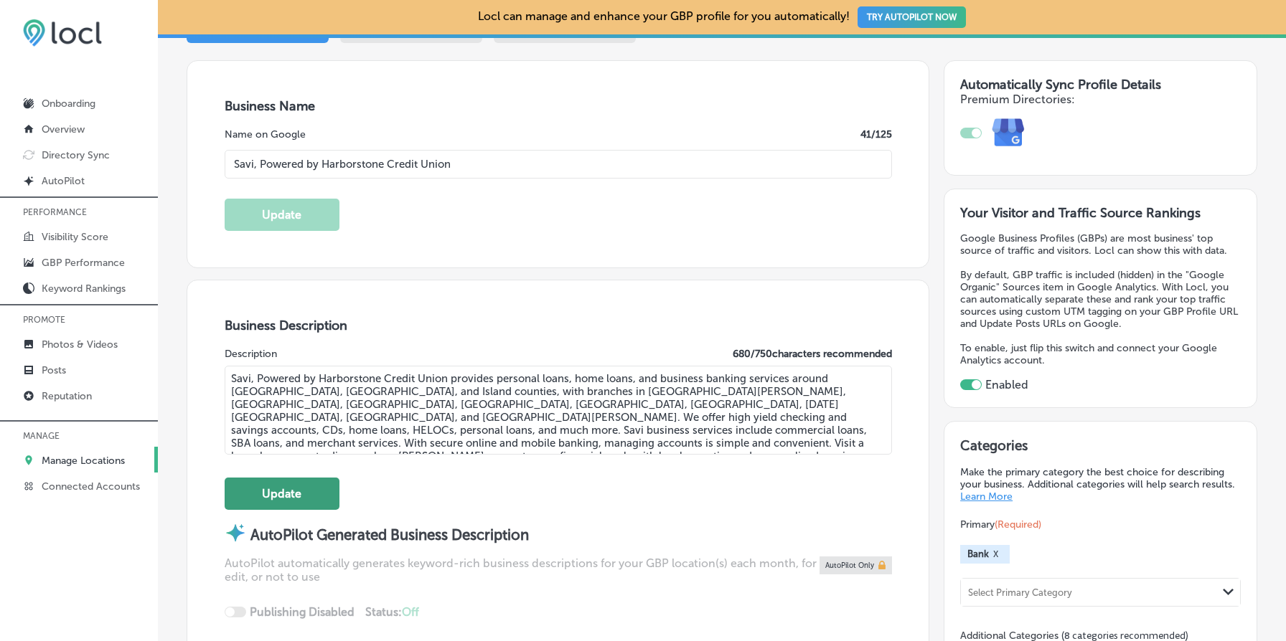
type textarea "Savi, Powered by Harborstone Credit Union provides personal loans, home loans, …"
click at [311, 485] on button "Update" at bounding box center [282, 494] width 115 height 32
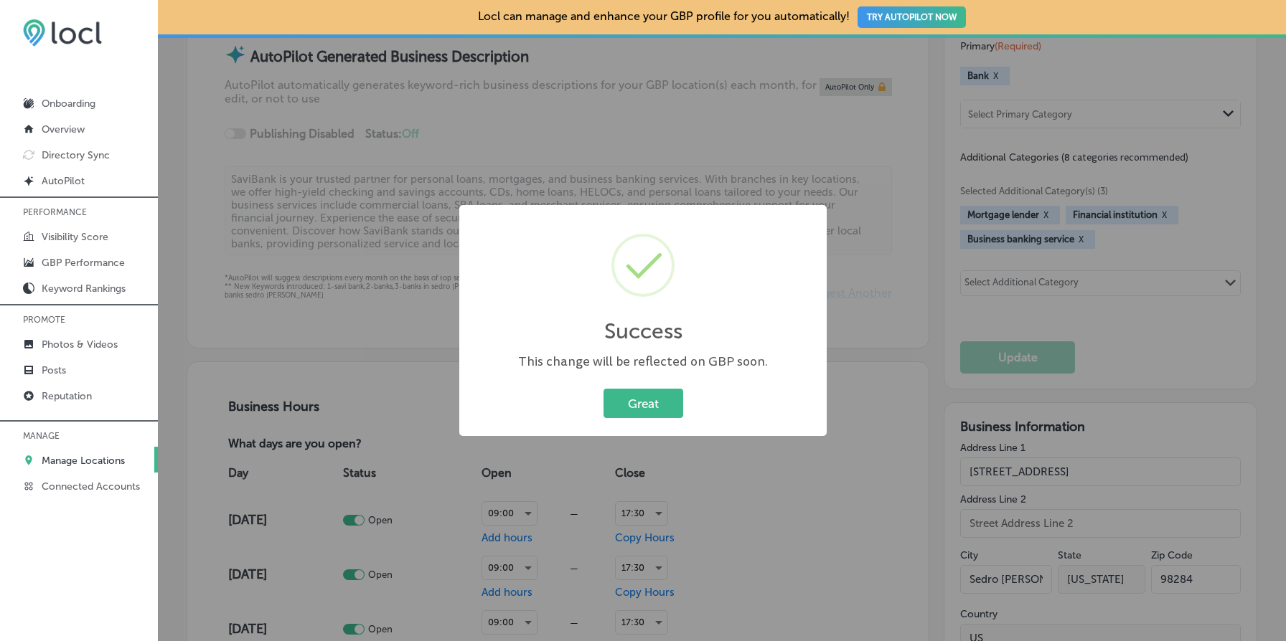
scroll to position [684, 0]
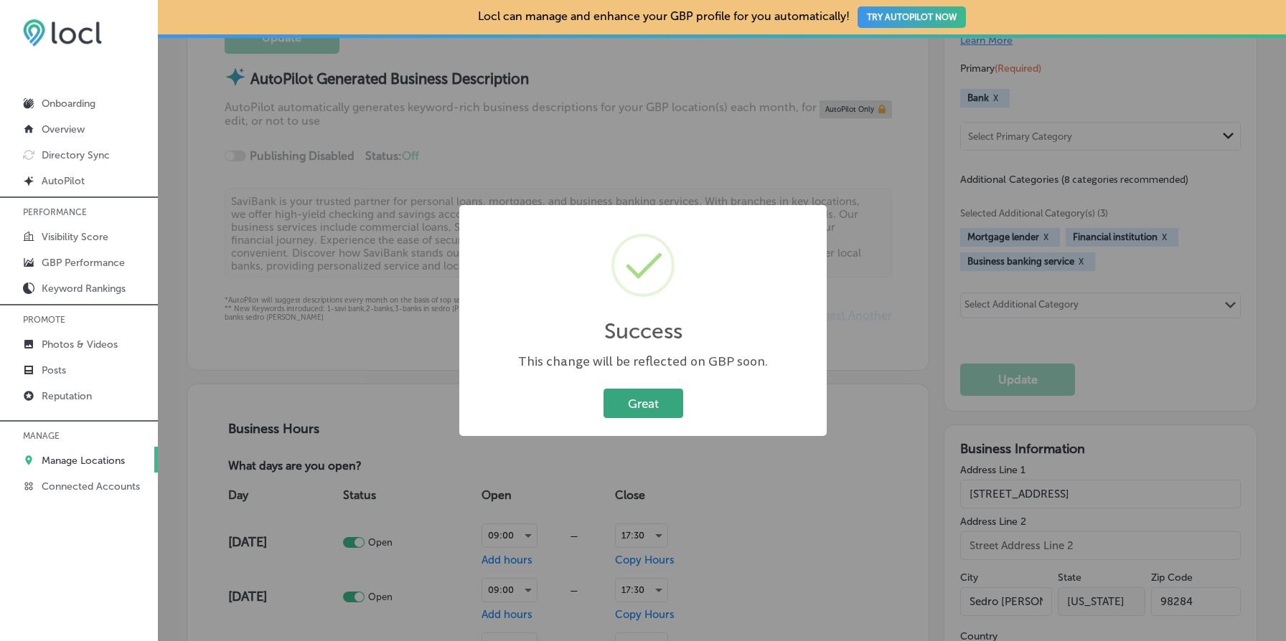
click at [639, 407] on button "Great" at bounding box center [643, 403] width 80 height 29
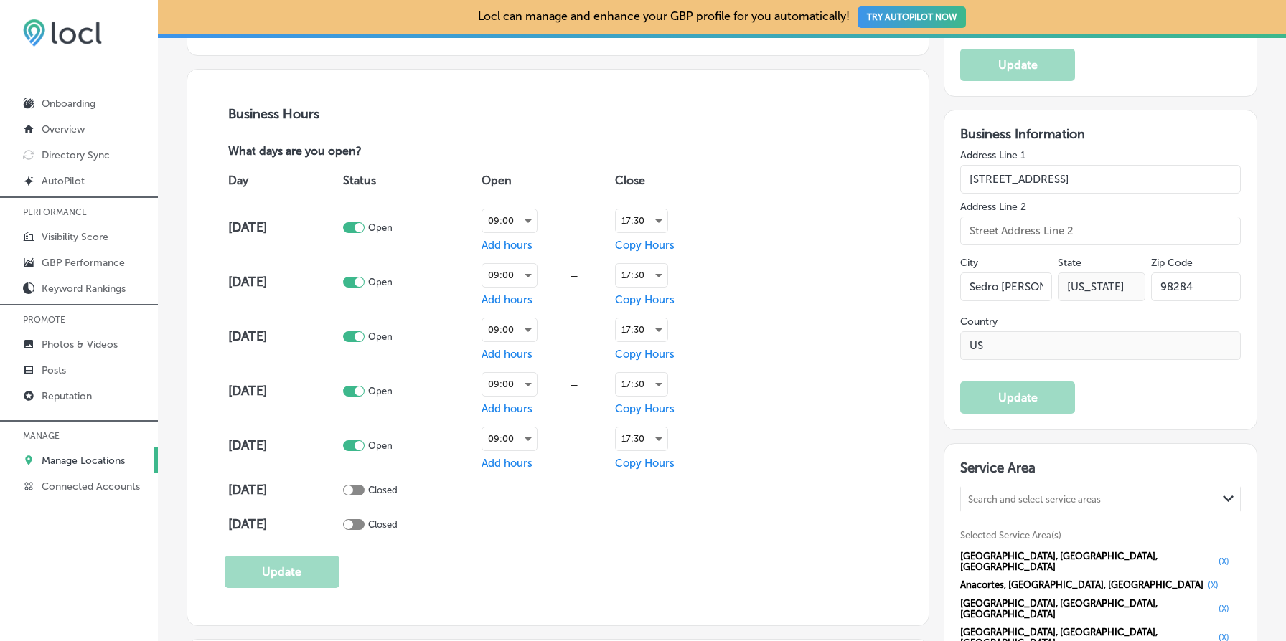
scroll to position [1001, 0]
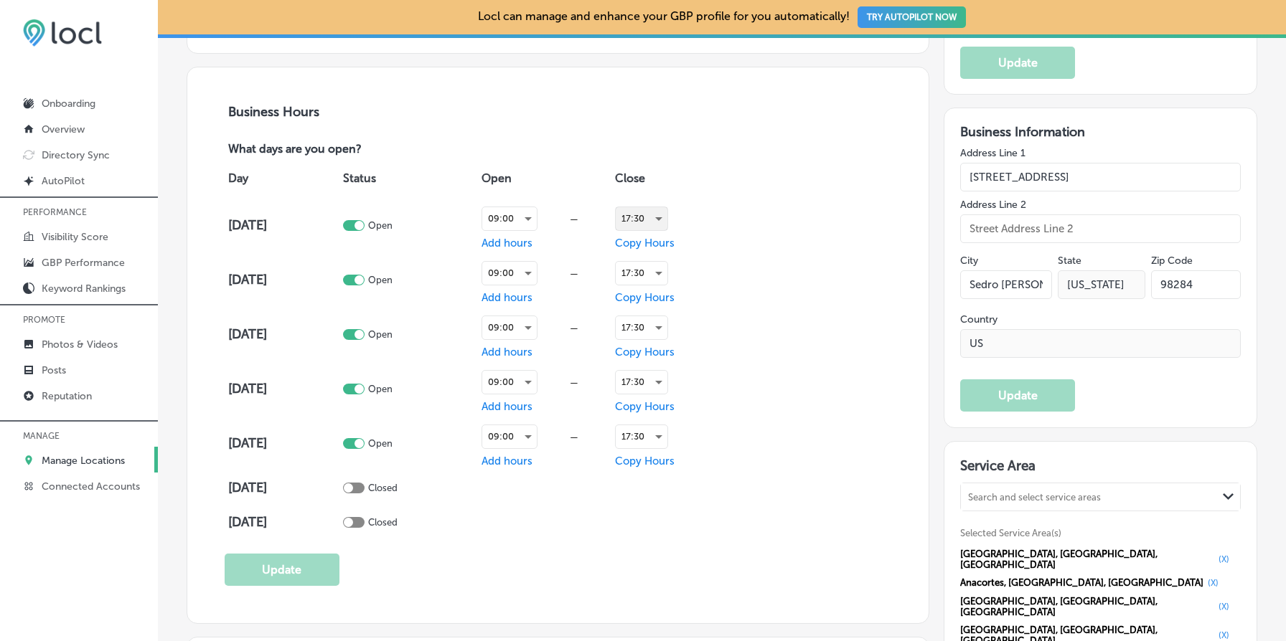
click at [651, 217] on div "17:30" at bounding box center [642, 218] width 52 height 23
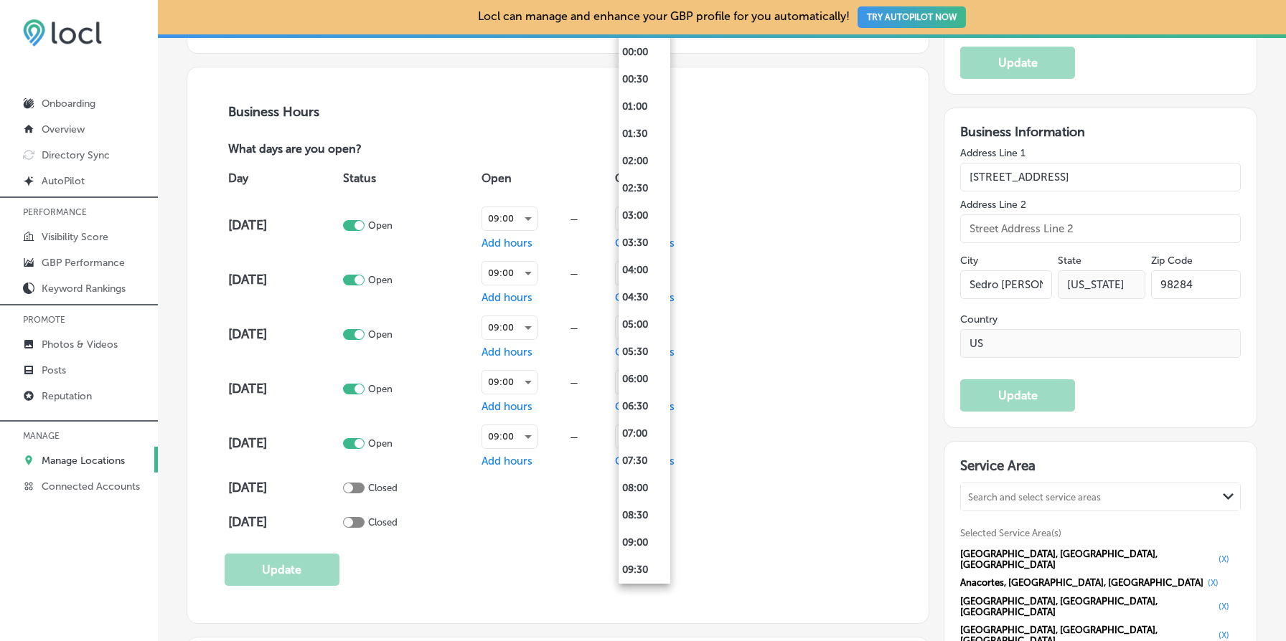
scroll to position [709, 0]
click at [643, 267] on li "17:00" at bounding box center [644, 270] width 52 height 27
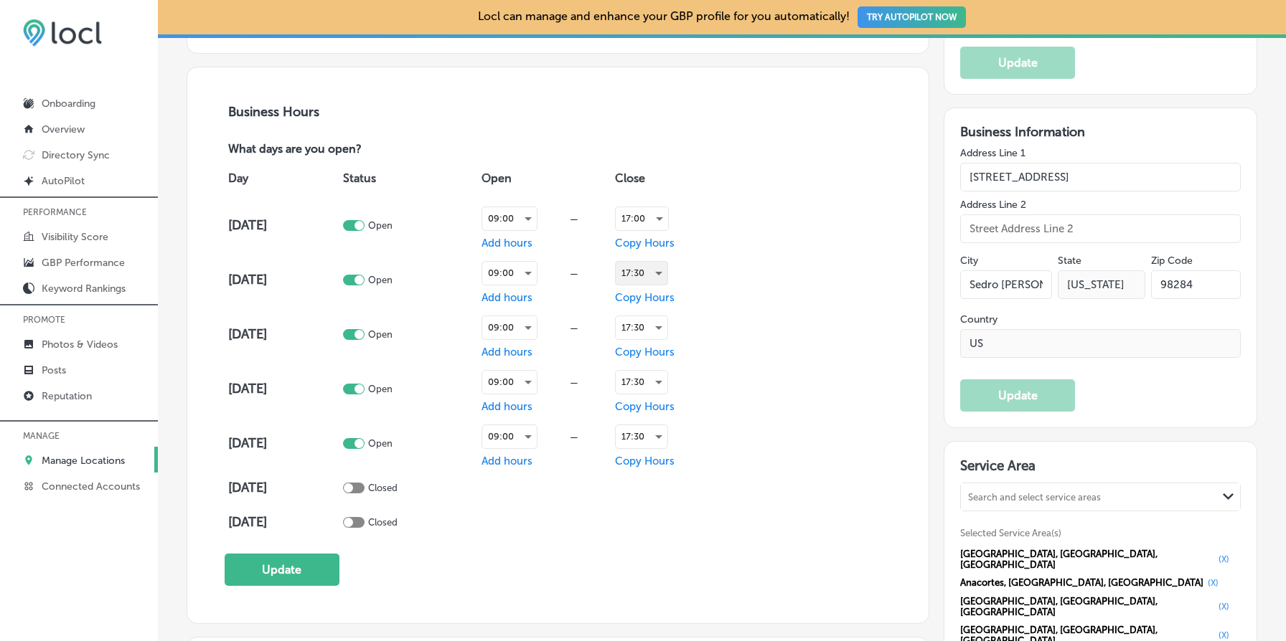
click at [659, 268] on div "17:30" at bounding box center [642, 273] width 52 height 23
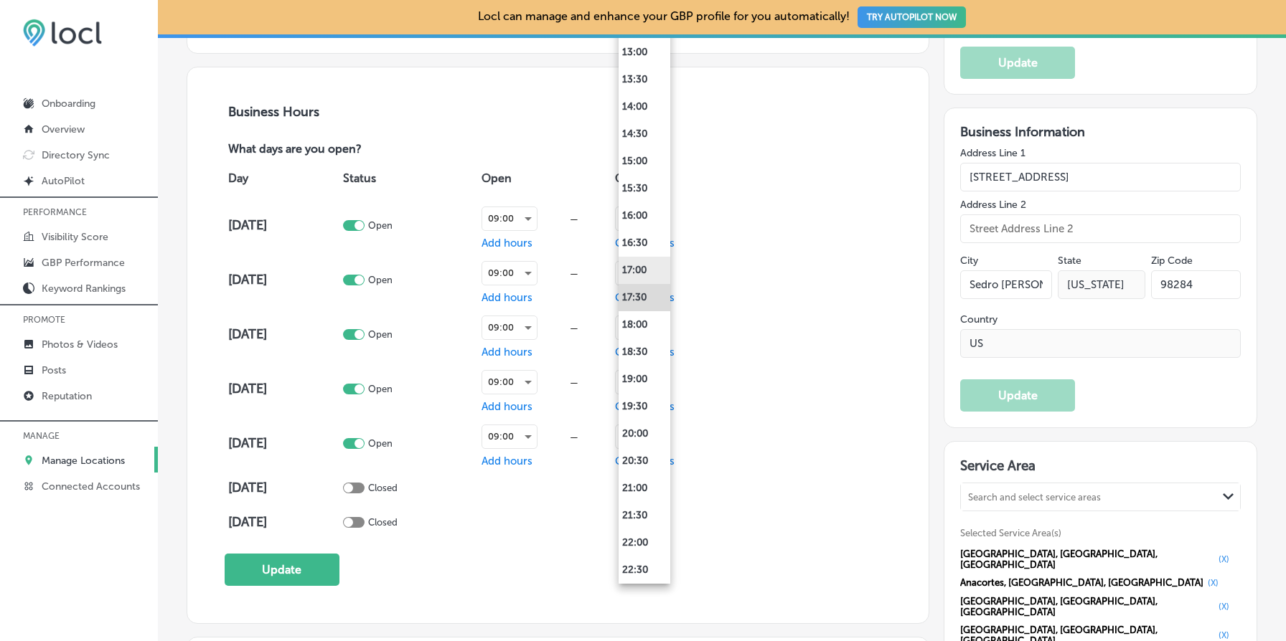
click at [652, 271] on li "17:00" at bounding box center [644, 270] width 52 height 27
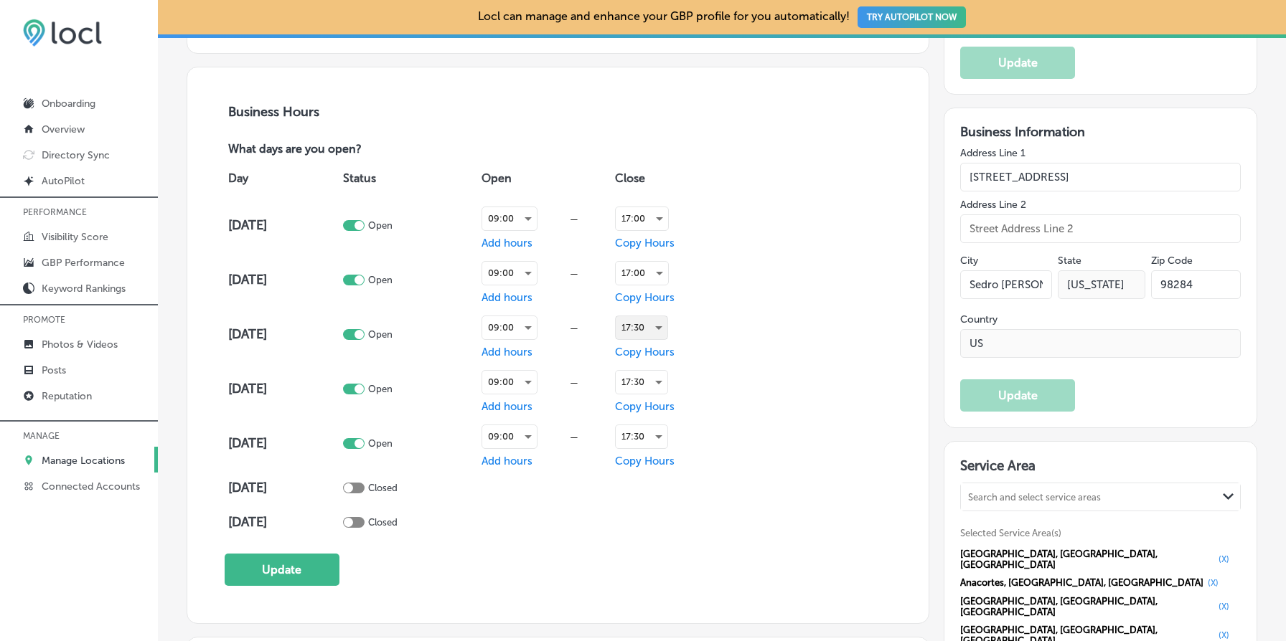
click at [650, 329] on div "17:30" at bounding box center [642, 327] width 52 height 23
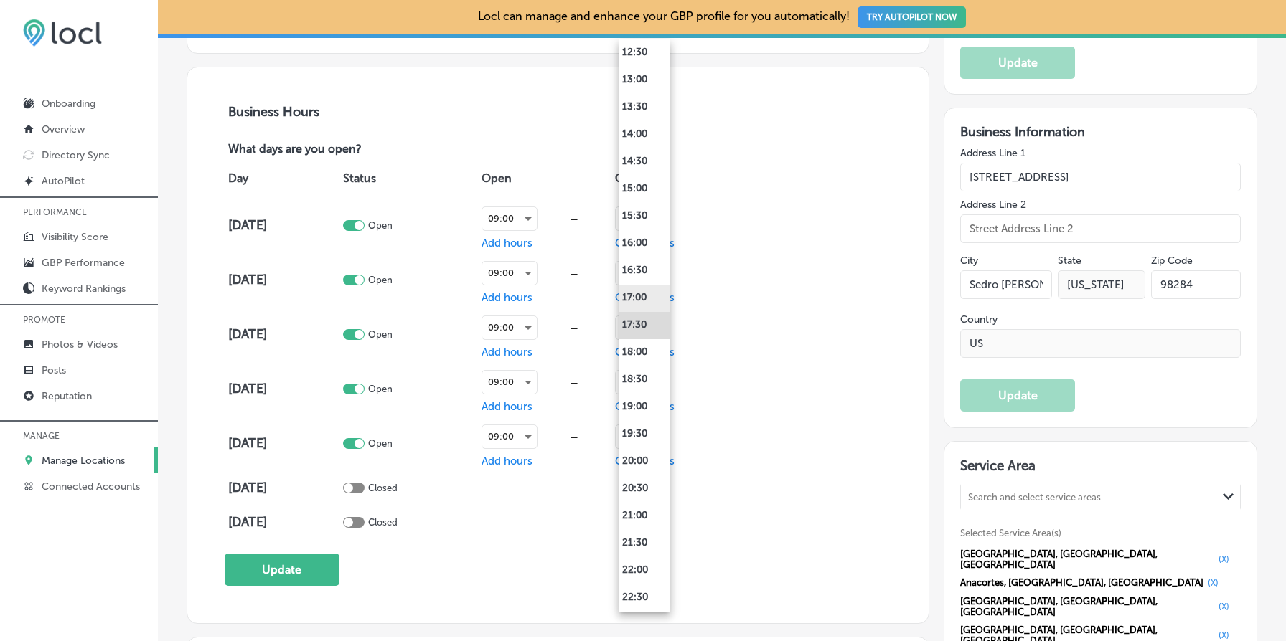
click at [639, 293] on li "17:00" at bounding box center [644, 298] width 52 height 27
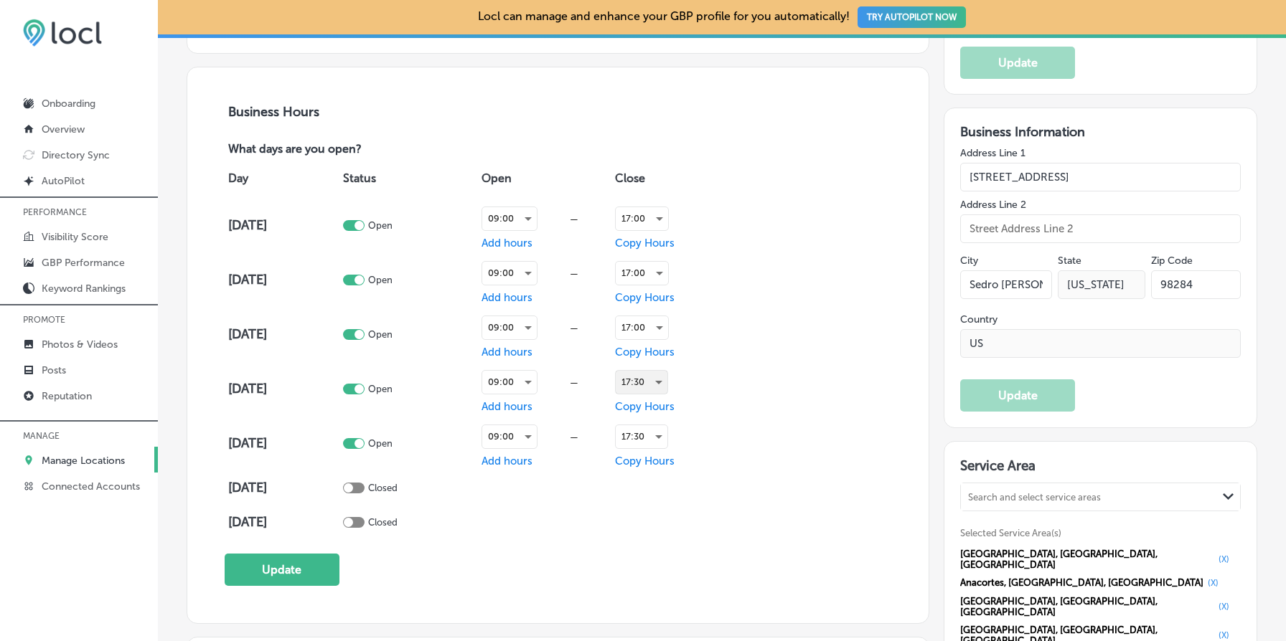
click at [646, 380] on div "17:30" at bounding box center [642, 382] width 52 height 23
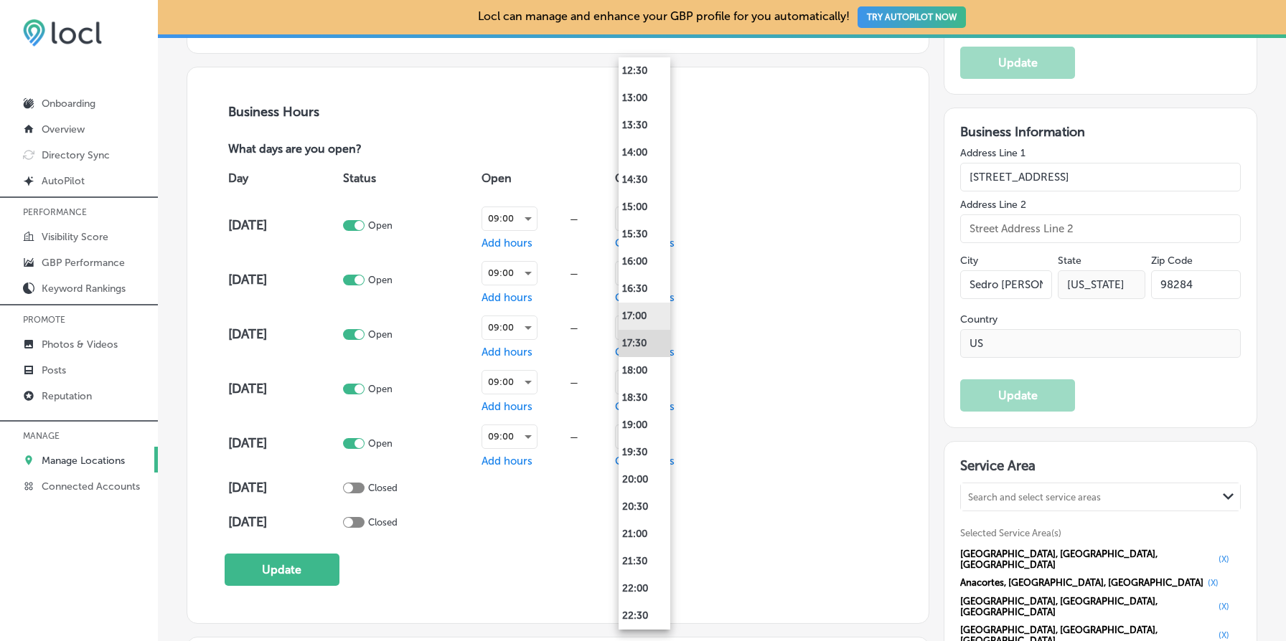
click at [643, 315] on li "17:00" at bounding box center [644, 316] width 52 height 27
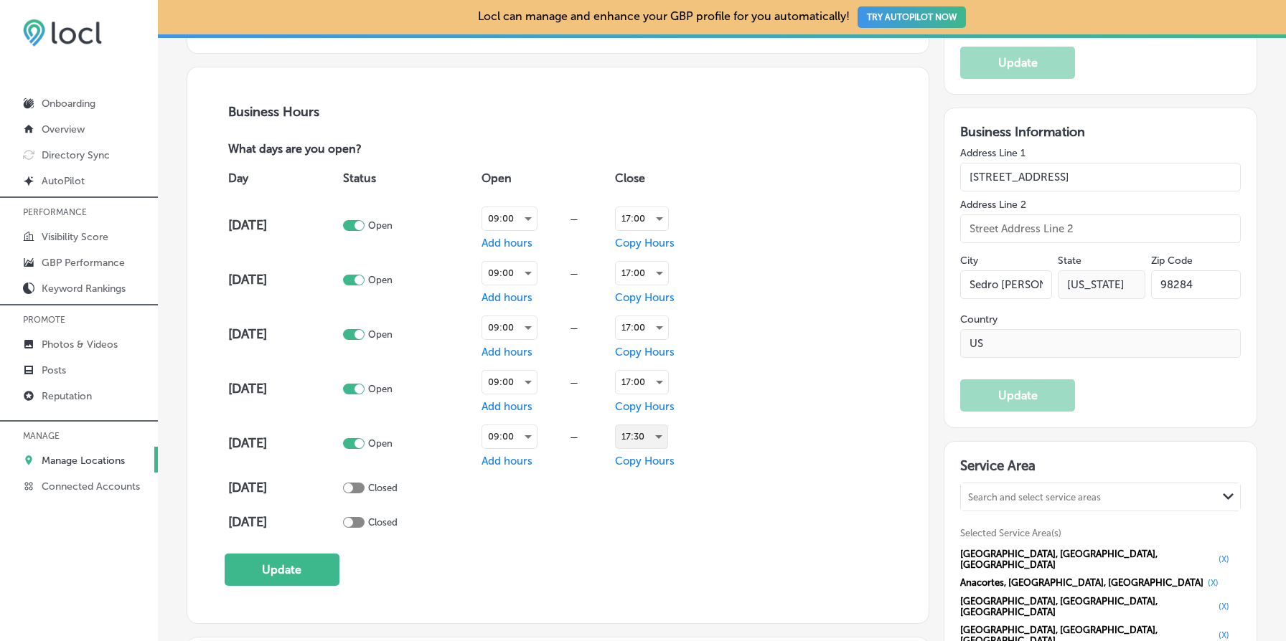
click at [660, 430] on div "17:30" at bounding box center [642, 436] width 52 height 23
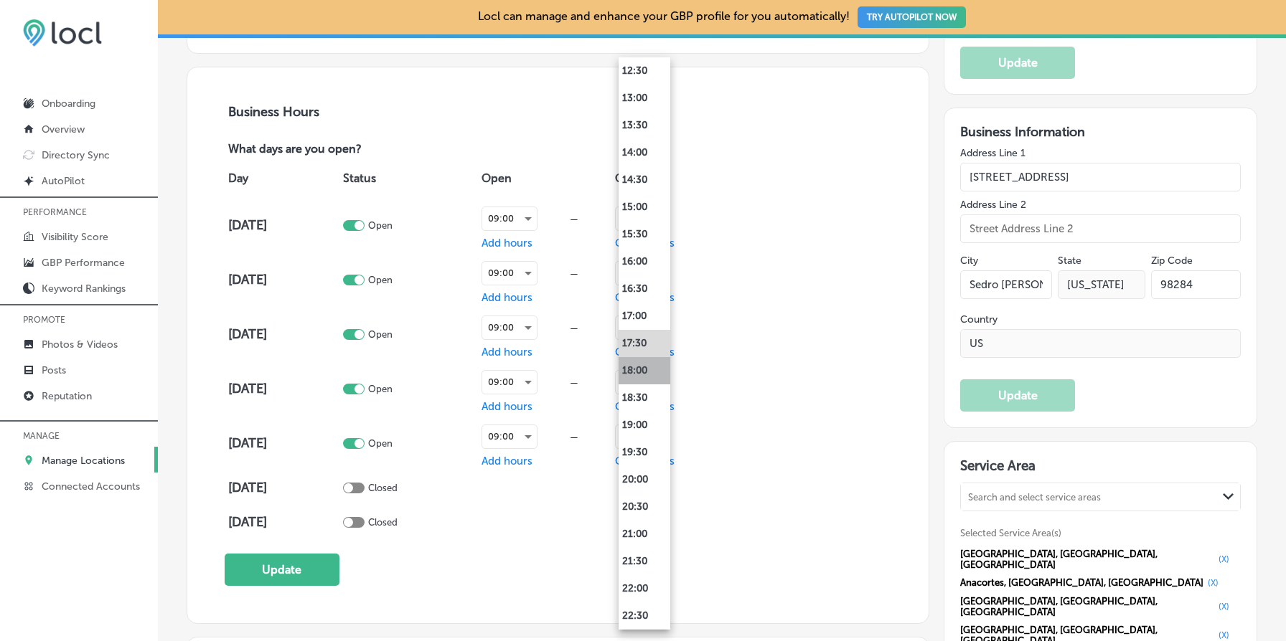
click at [642, 371] on li "18:00" at bounding box center [644, 370] width 52 height 27
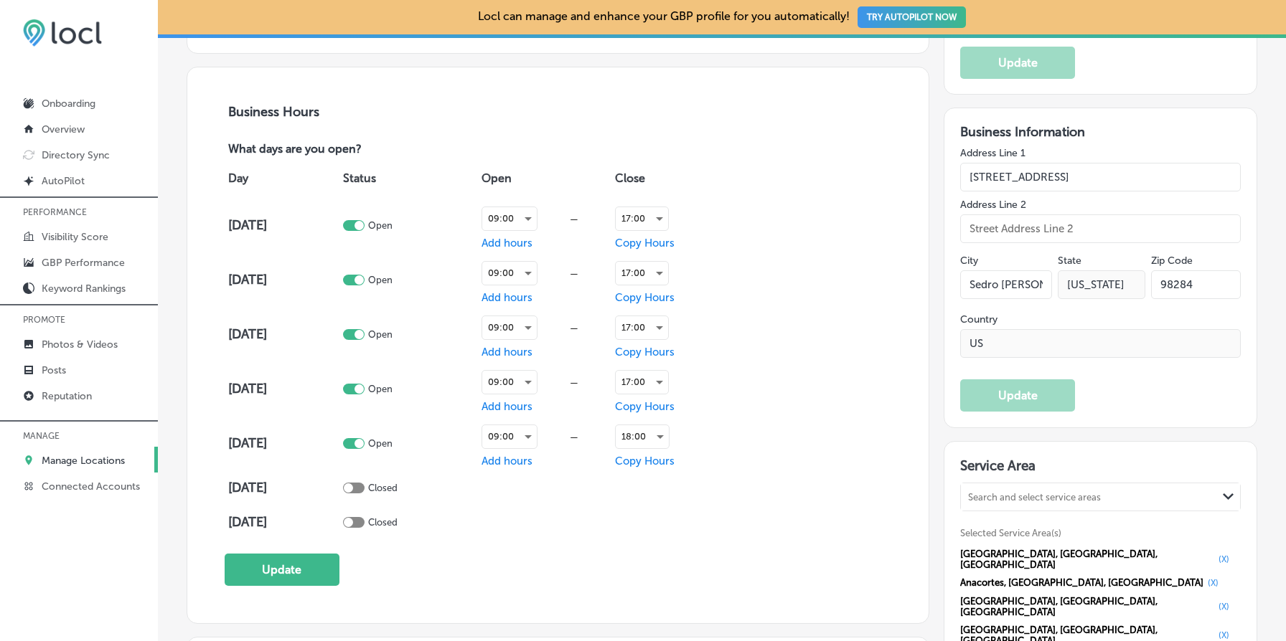
click at [779, 484] on div "Day Status Open Close [DATE] Open 09:00 — Add hours 17:00 Copy Hours [DATE] Ope…" at bounding box center [558, 349] width 667 height 382
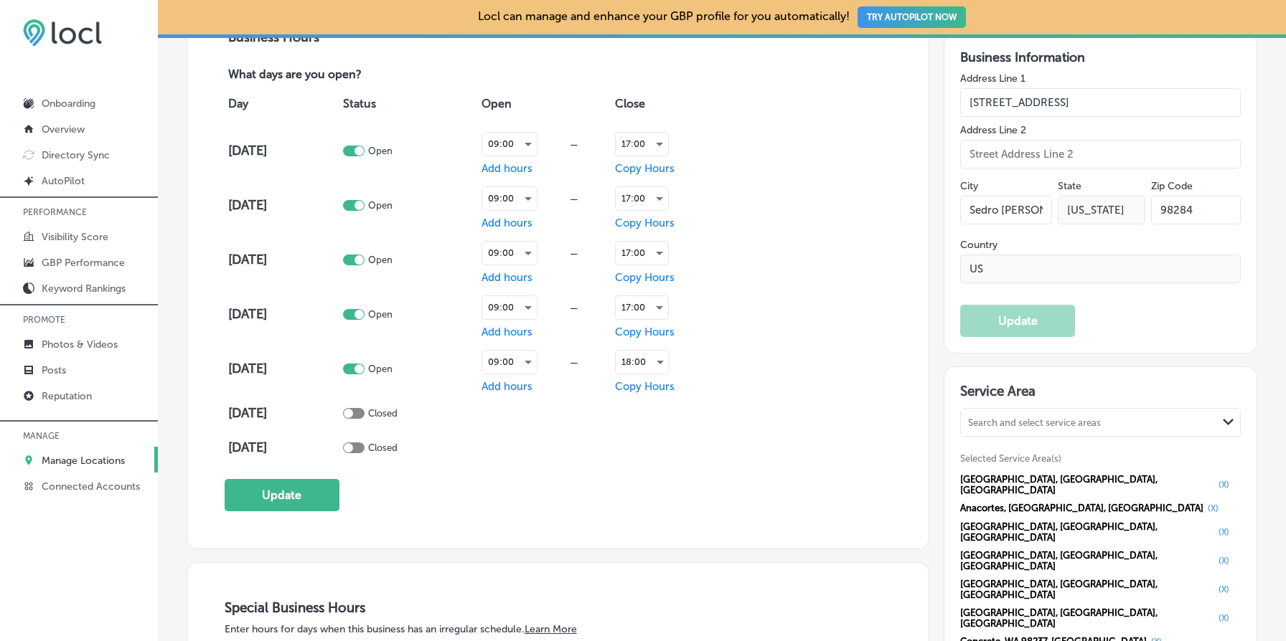
scroll to position [1087, 0]
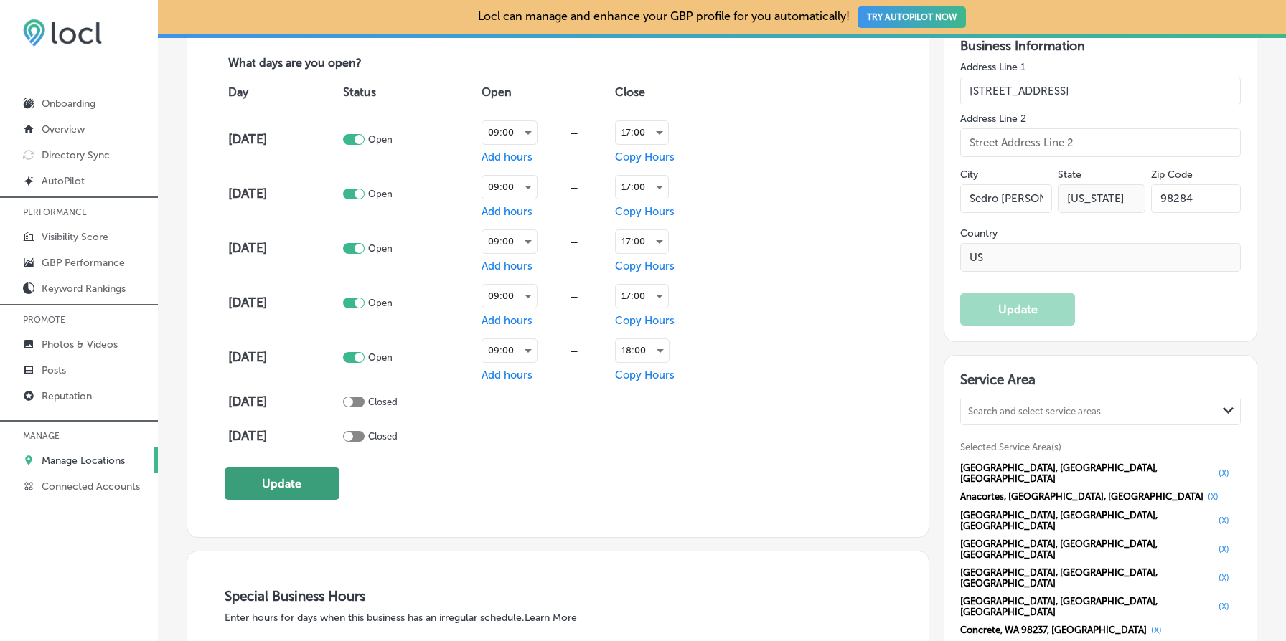
click at [276, 481] on button "Update" at bounding box center [282, 484] width 115 height 32
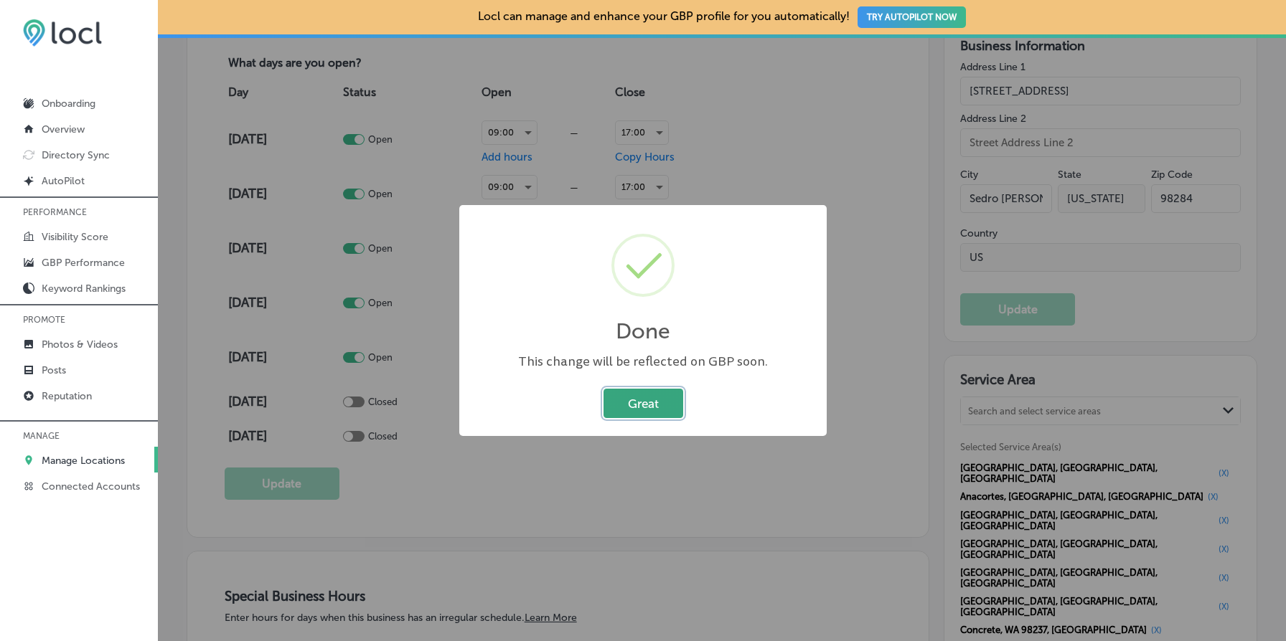
click at [661, 412] on button "Great" at bounding box center [643, 403] width 80 height 29
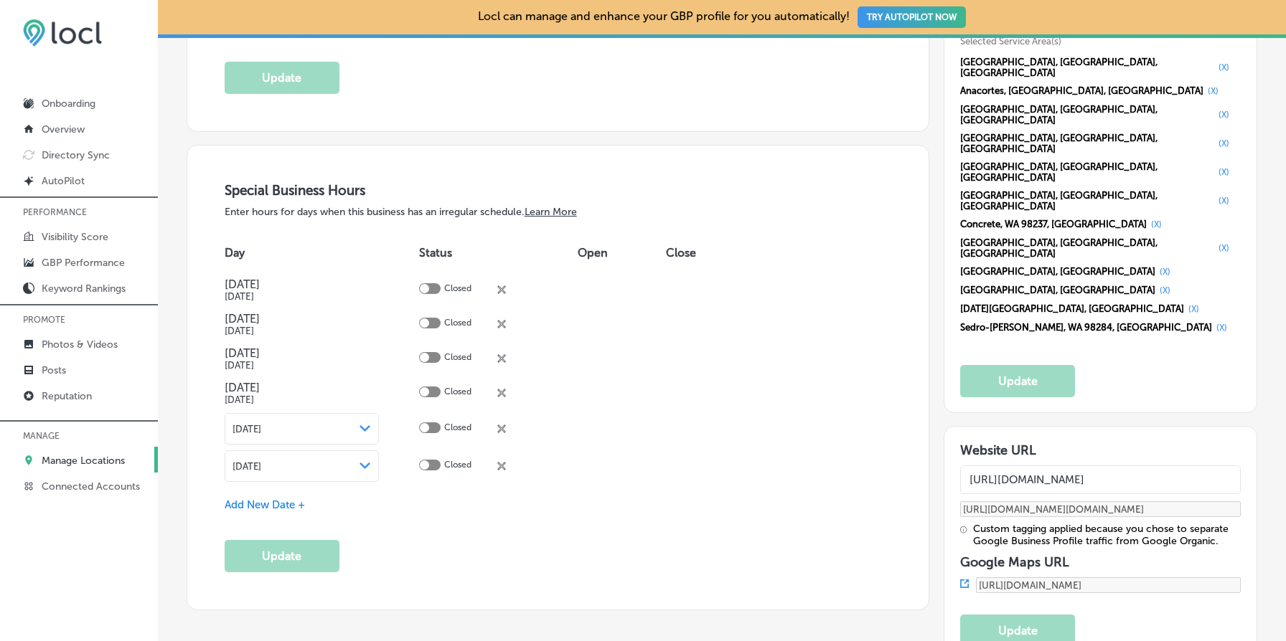
scroll to position [1516, 0]
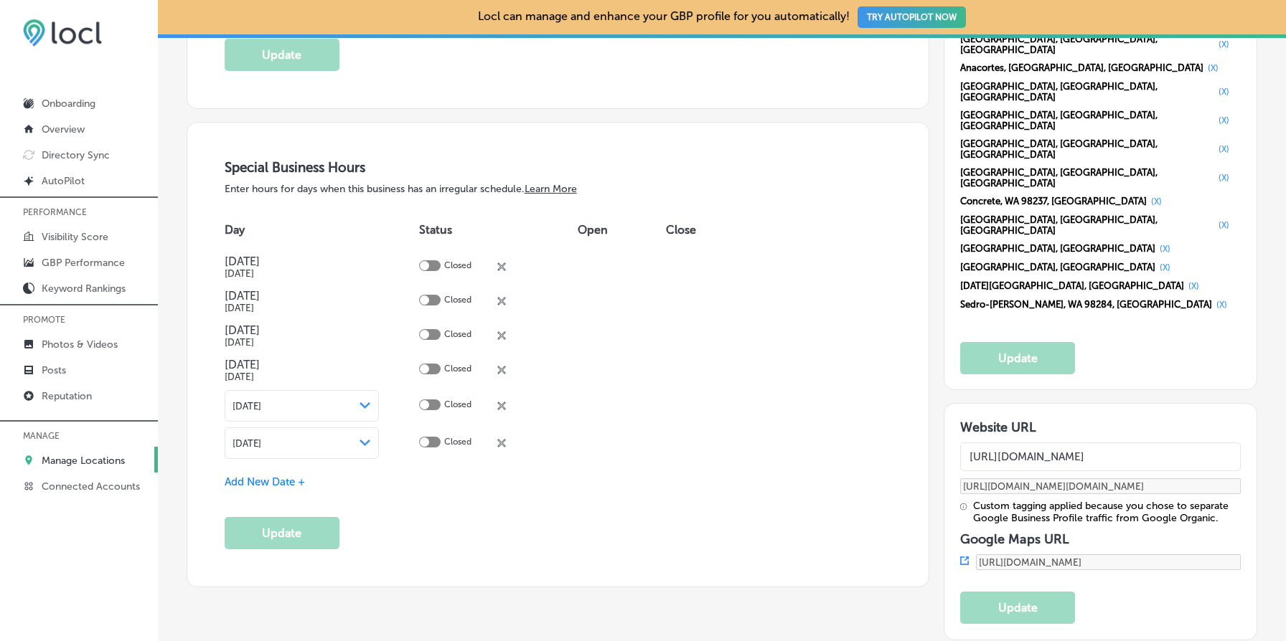
click at [1099, 443] on input "[URL][DOMAIN_NAME]" at bounding box center [1100, 457] width 281 height 29
paste input ".[DOMAIN_NAME]"
type input "[URL][DOMAIN_NAME]"
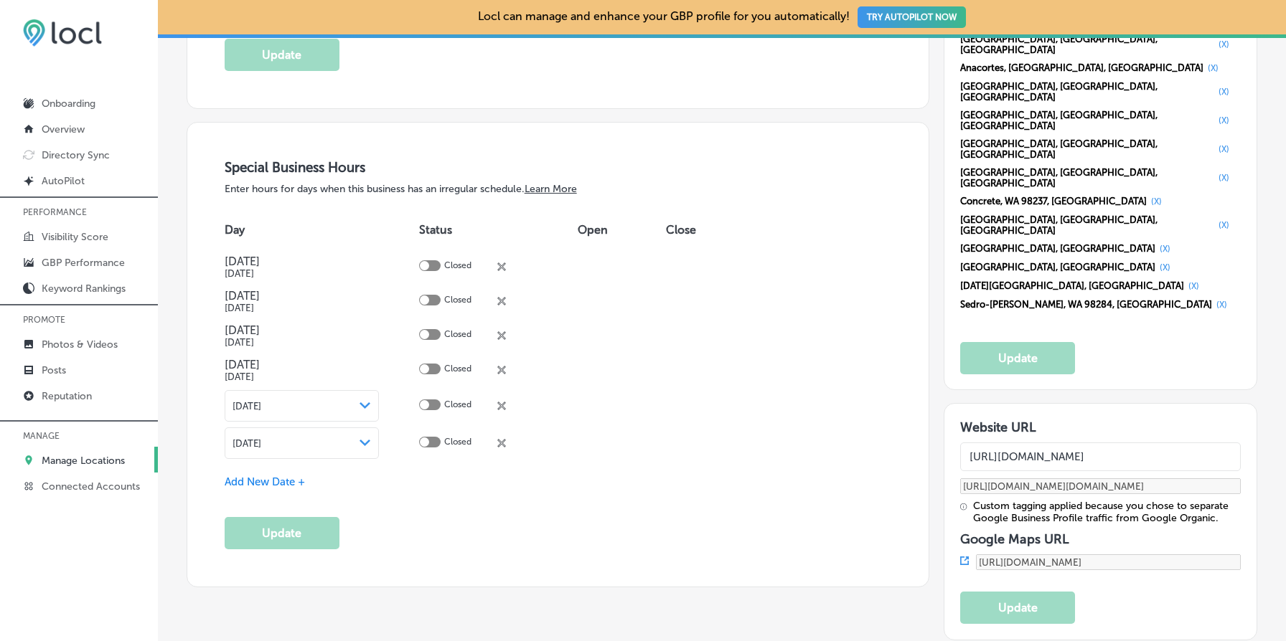
type input "[URL][DOMAIN_NAME][DOMAIN_NAME]"
click at [1025, 592] on button "Update" at bounding box center [1017, 608] width 115 height 32
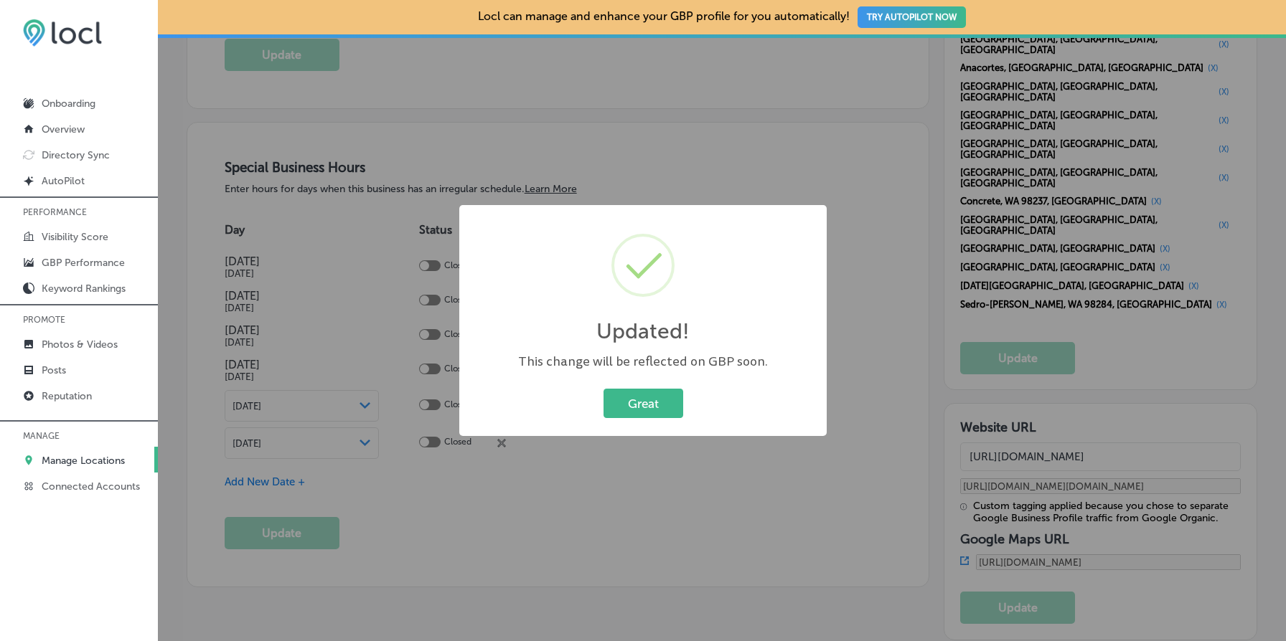
type input "[URL][DOMAIN_NAME]"
type input "[URL][DOMAIN_NAME][DOMAIN_NAME]"
click at [653, 408] on button "Great" at bounding box center [643, 403] width 80 height 29
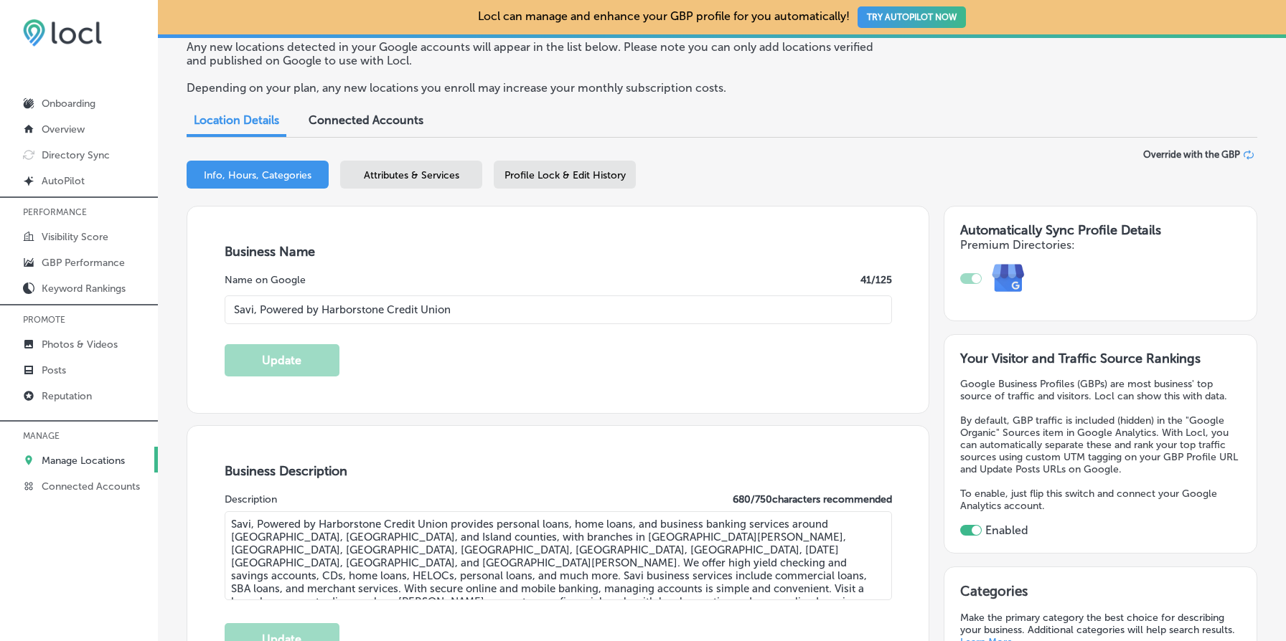
scroll to position [0, 0]
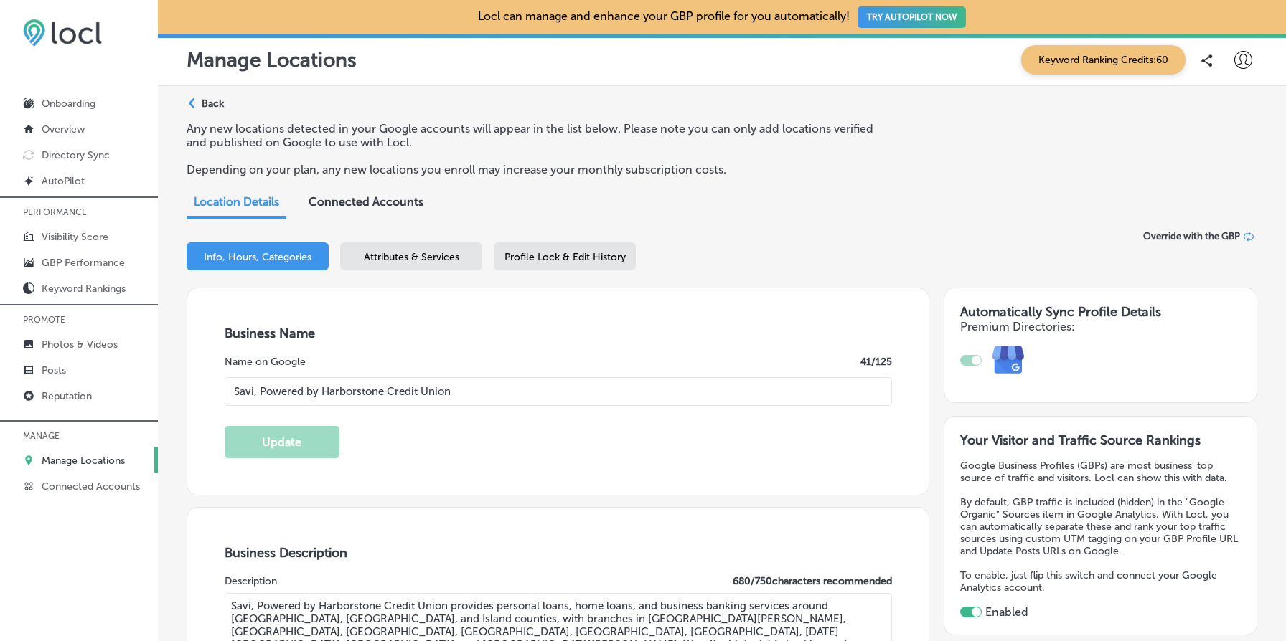
click at [204, 105] on p "Back" at bounding box center [213, 104] width 22 height 12
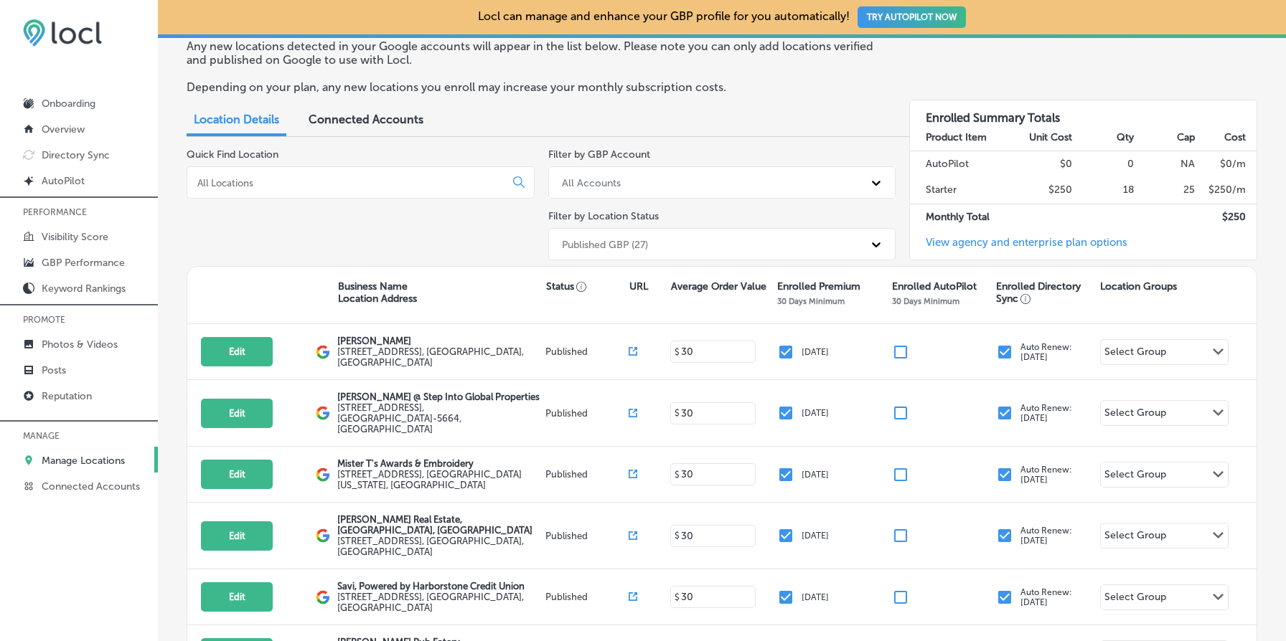
scroll to position [38, 0]
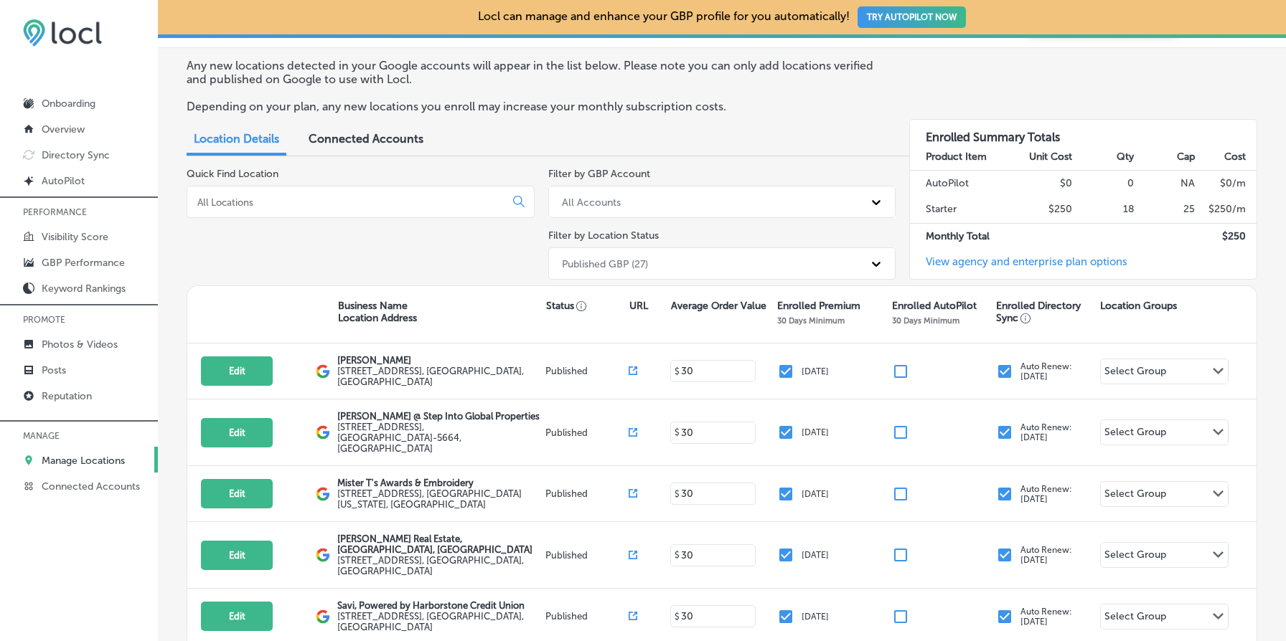
click at [351, 196] on input at bounding box center [349, 202] width 306 height 13
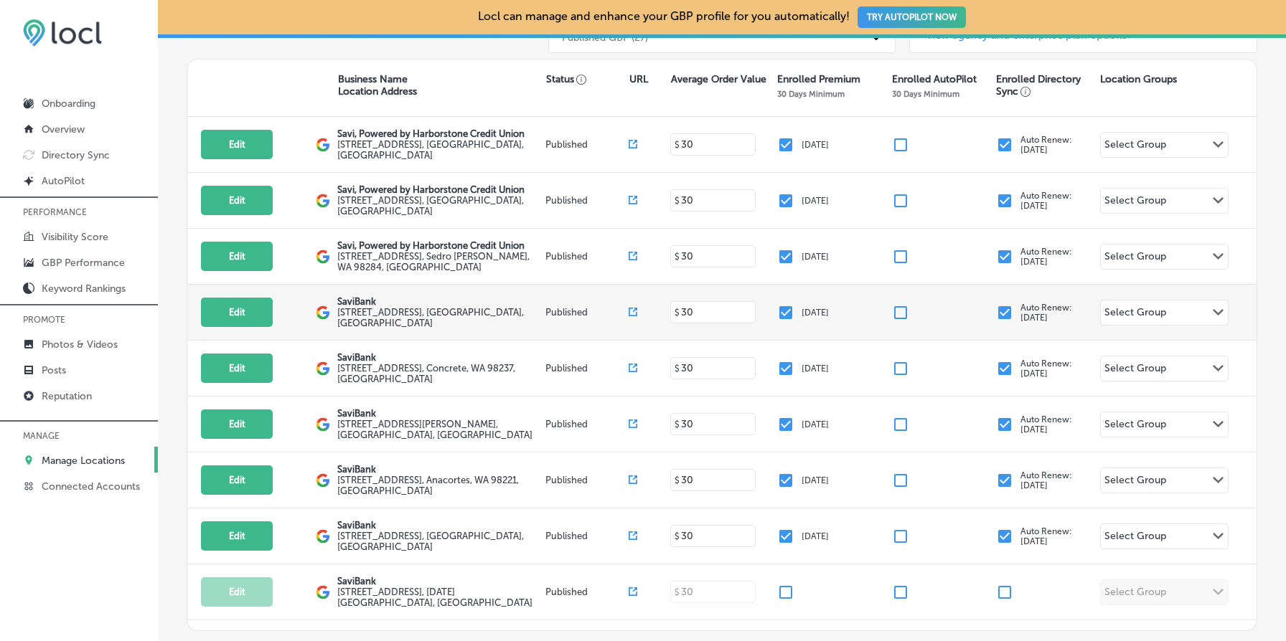
scroll to position [255, 0]
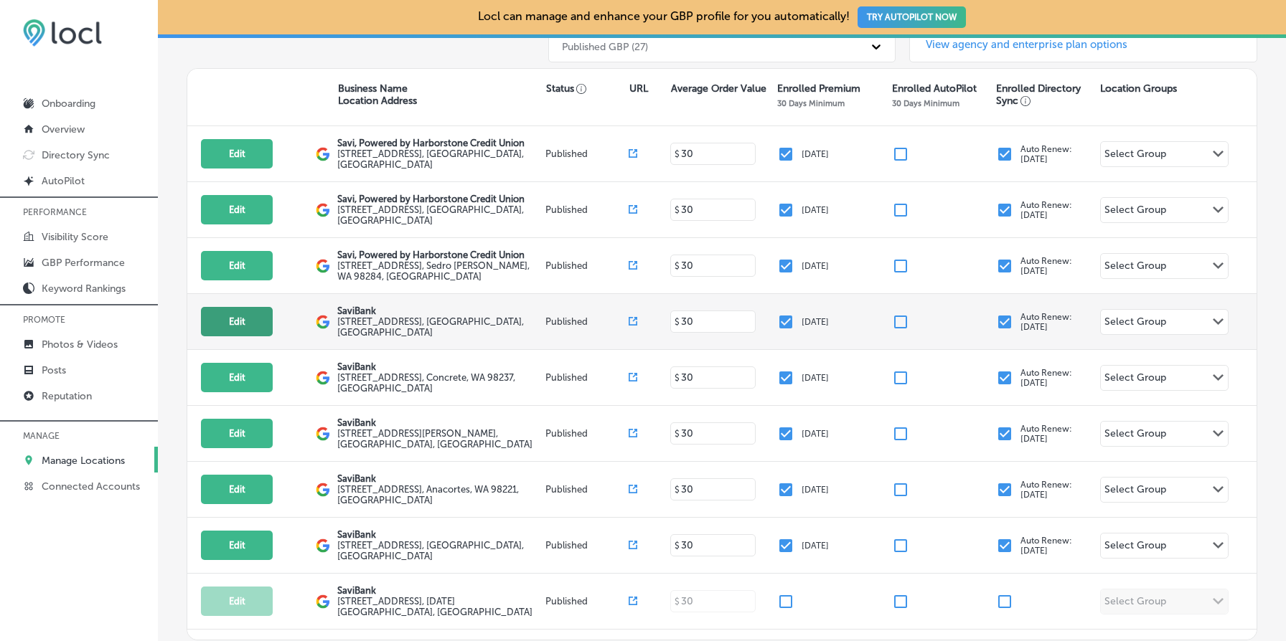
type input "savi"
click at [232, 313] on button "Edit" at bounding box center [237, 321] width 72 height 29
select select "US"
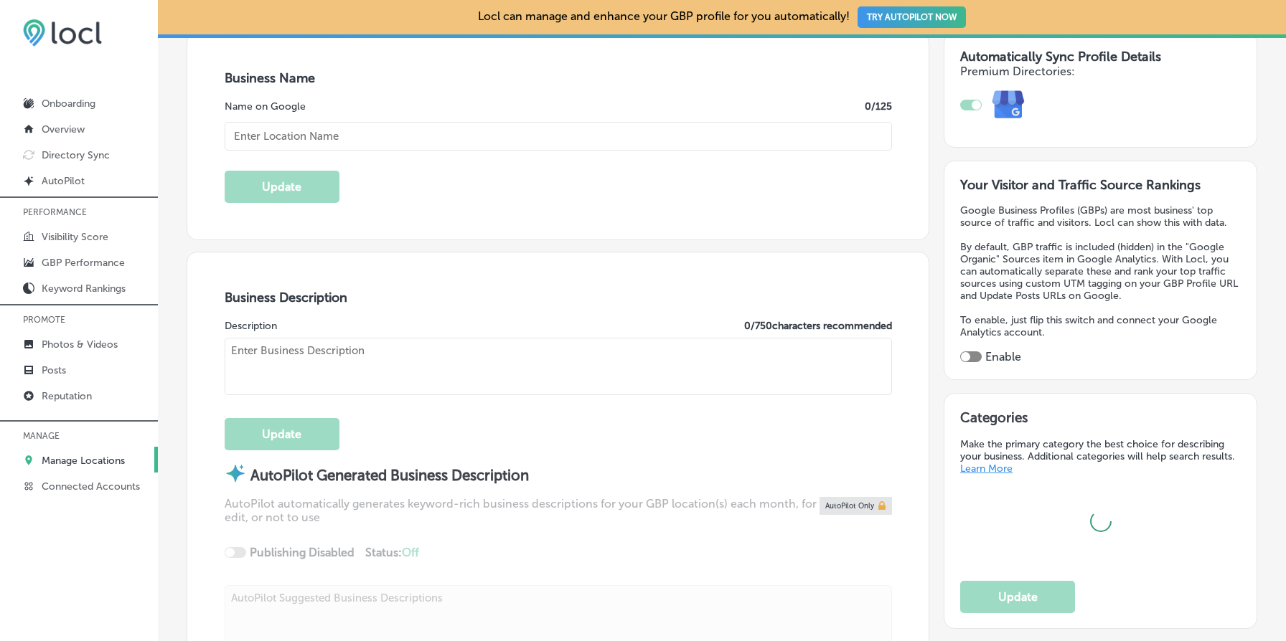
scroll to position [281, 0]
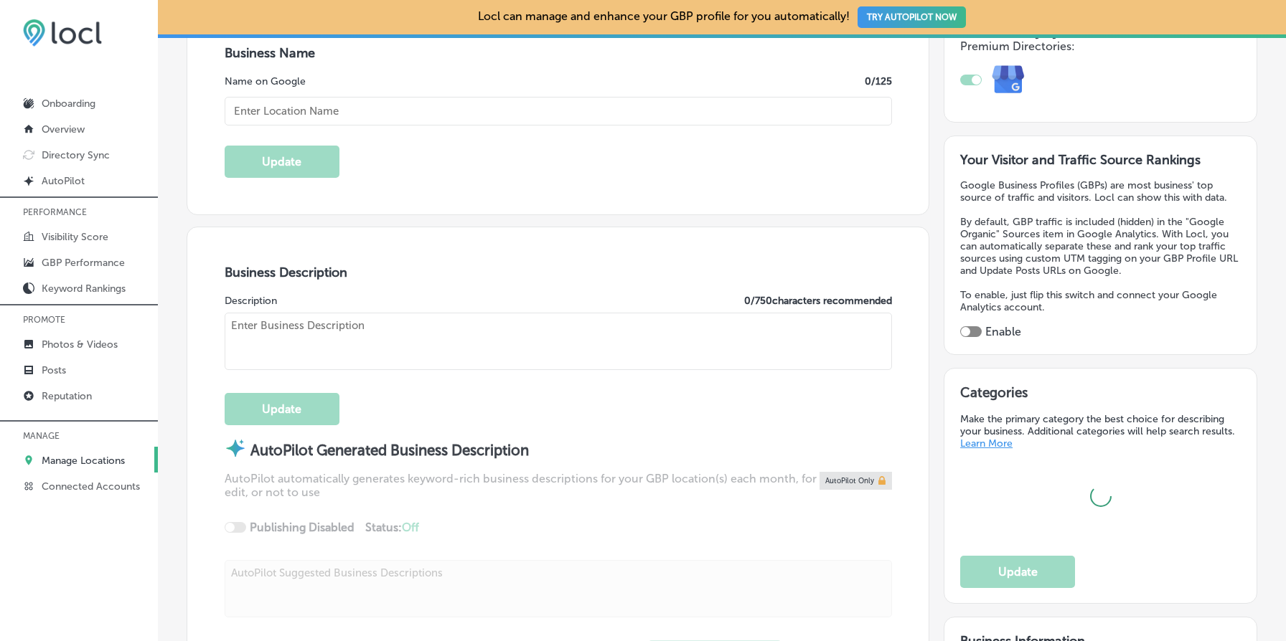
checkbox input "true"
type input "SaviBank"
type input "[STREET_ADDRESS]"
type input "[GEOGRAPHIC_DATA]"
type input "98233"
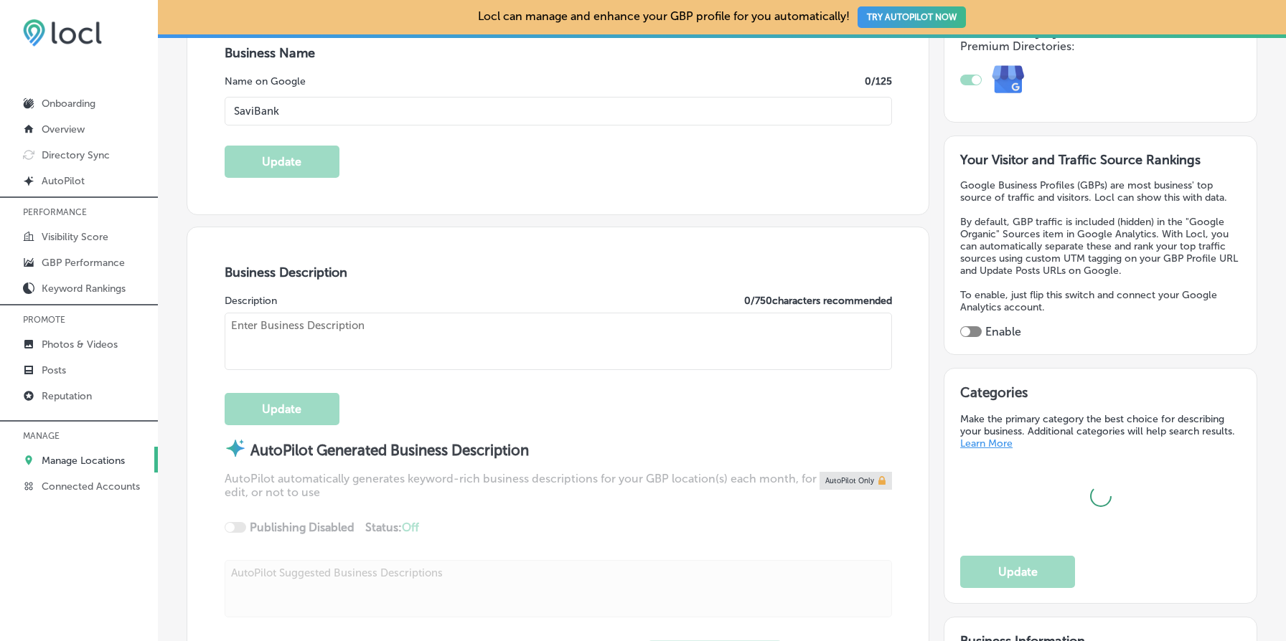
type input "US"
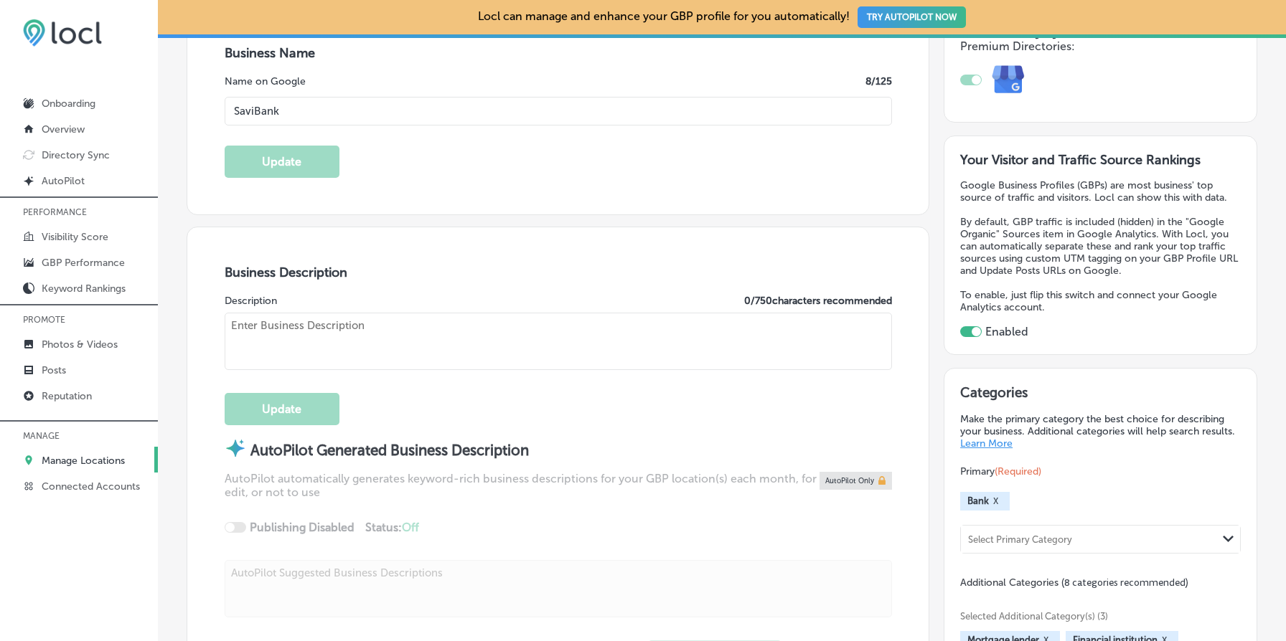
type textarea "SaviBank is your go-to financial partner, offering a range of services from per…"
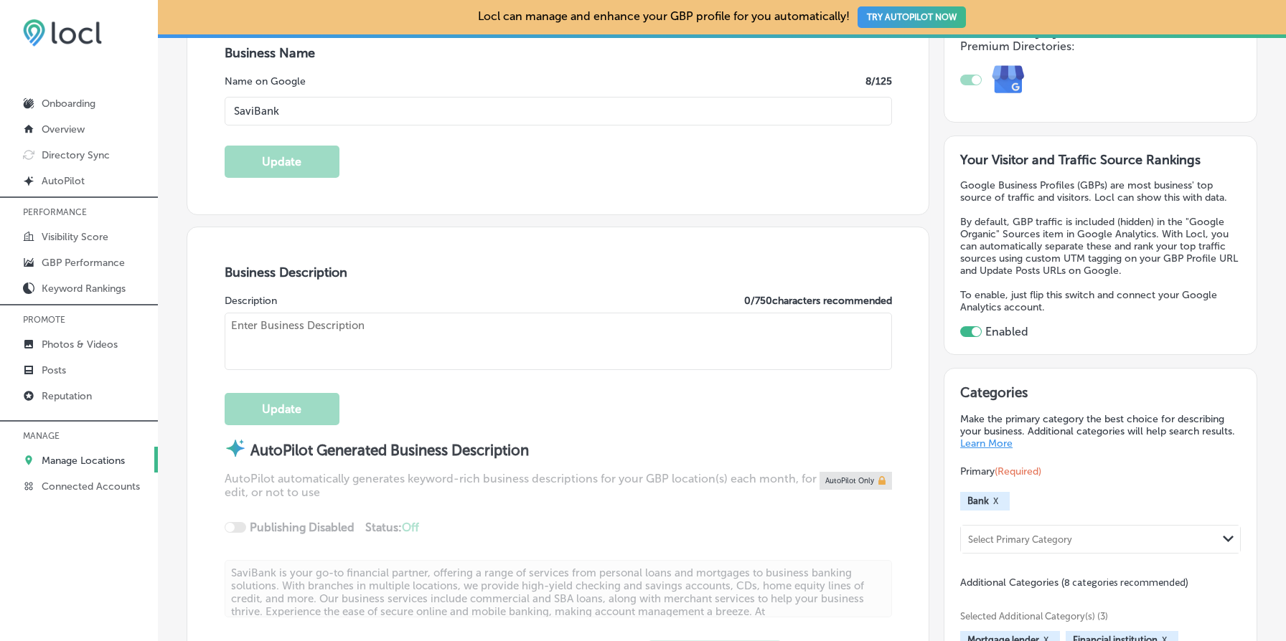
type input "[URL][DOMAIN_NAME]"
type textarea "Savi is your go-to destination for personal loans, mortgages, and business bank…"
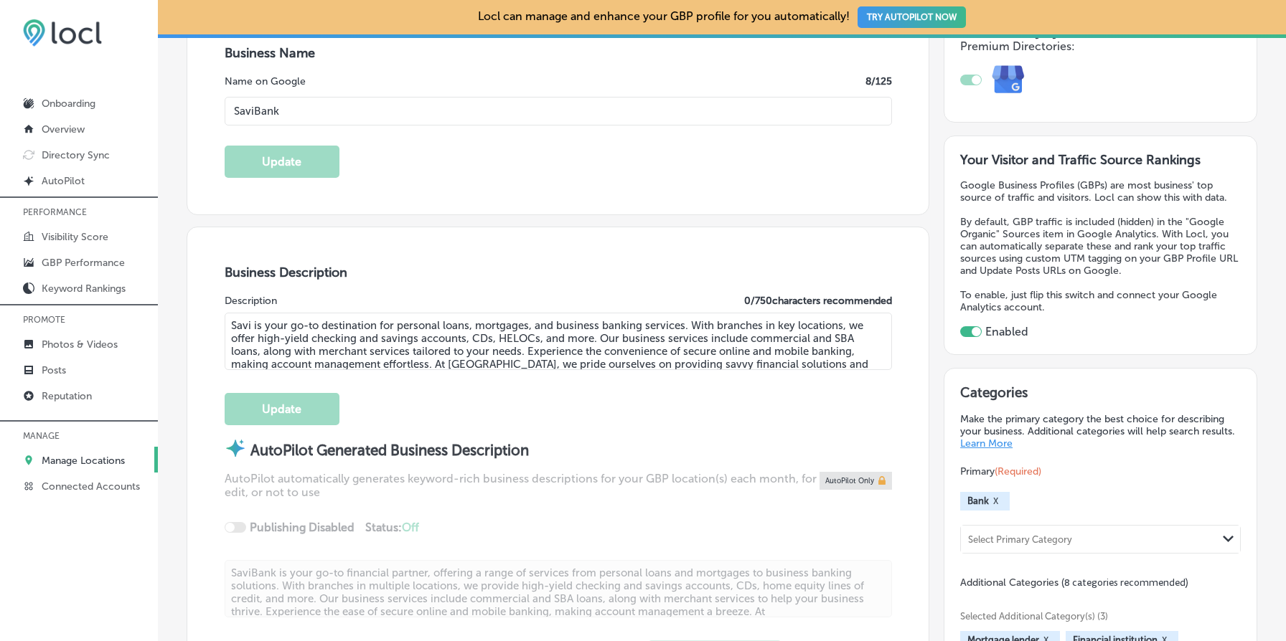
type input "[PHONE_NUMBER]"
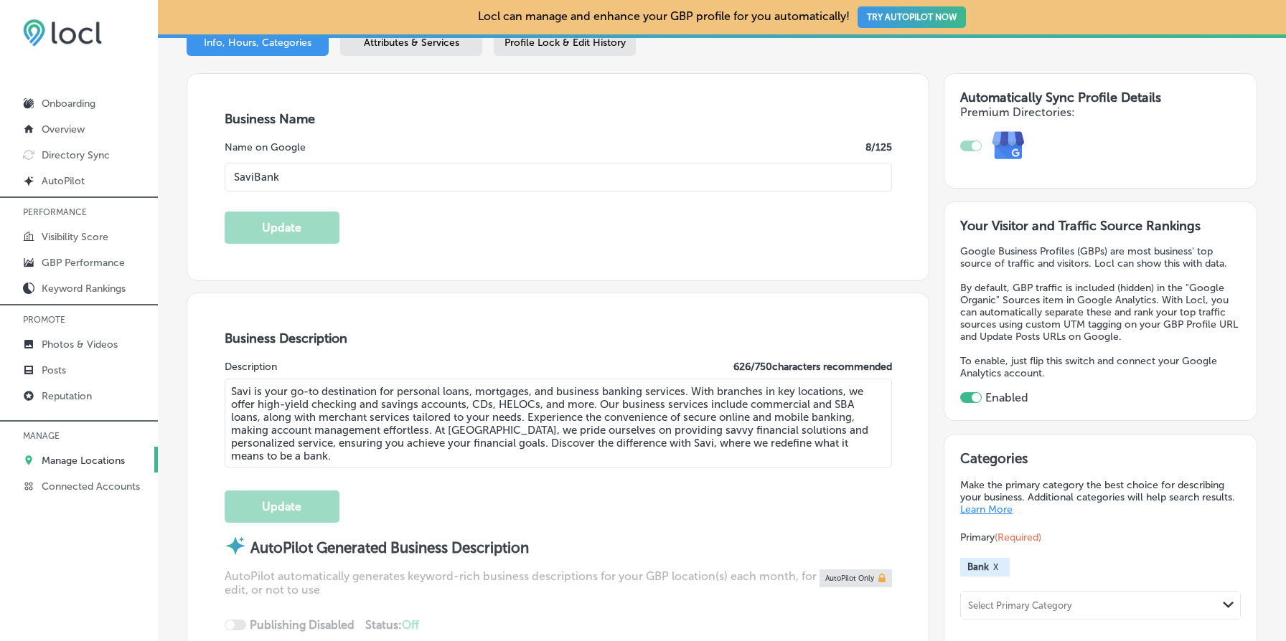
scroll to position [192, 0]
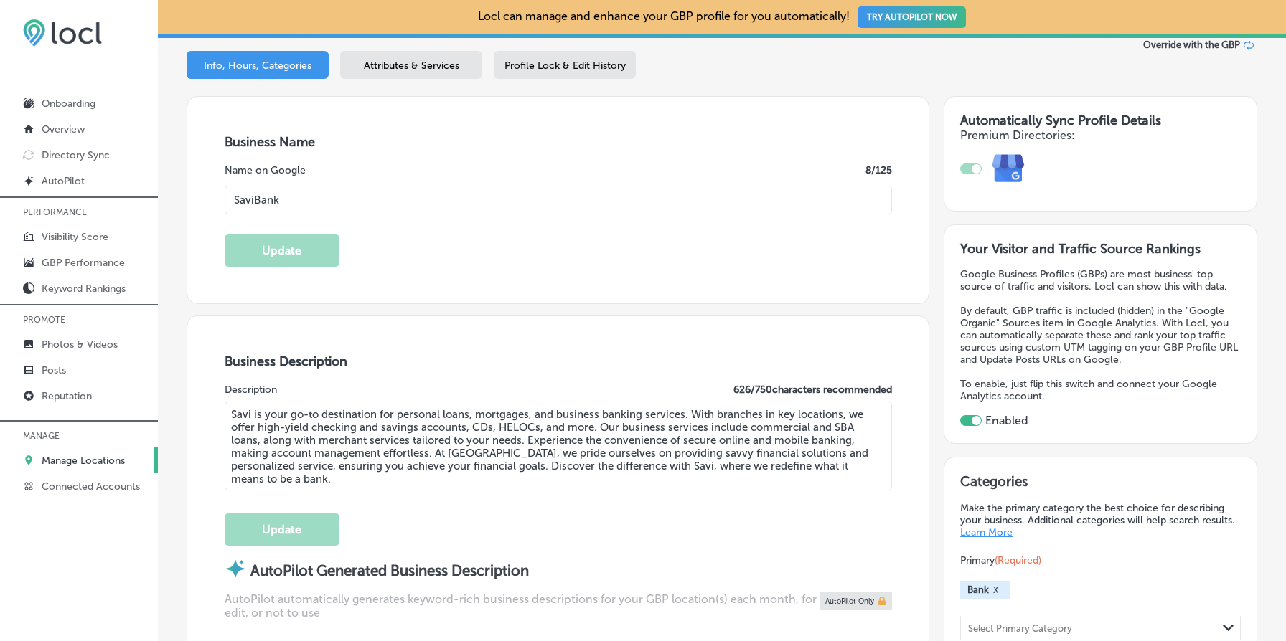
click at [446, 206] on input "SaviBank" at bounding box center [558, 200] width 667 height 29
click at [446, 205] on input "SaviBank" at bounding box center [558, 200] width 667 height 29
paste input ", Powered by Harborstone Credit Union"
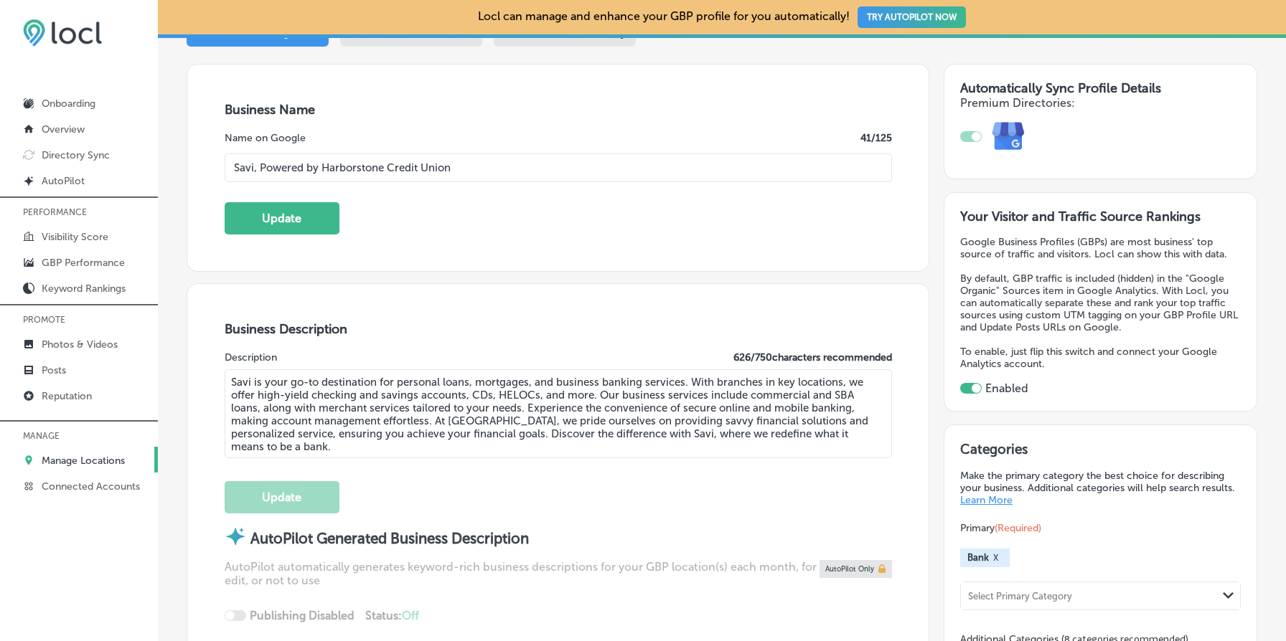
scroll to position [265, 0]
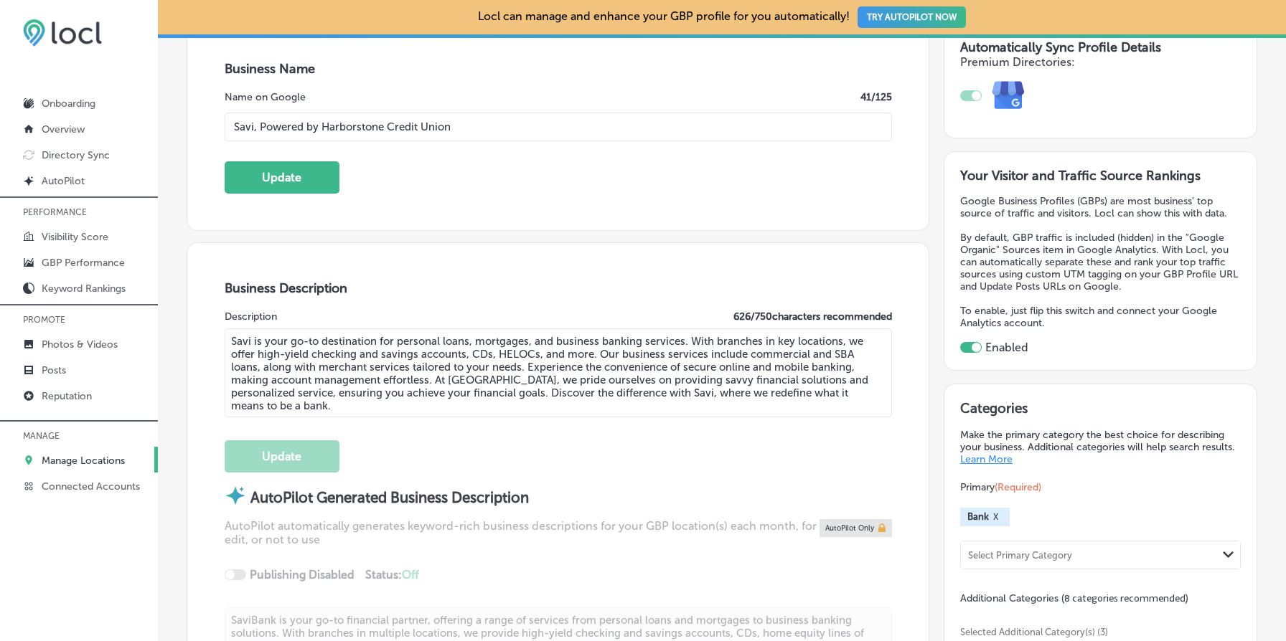
type input "Savi, Powered by Harborstone Credit Union"
click at [420, 385] on textarea "Savi is your go-to destination for personal loans, mortgages, and business bank…" at bounding box center [558, 373] width 667 height 89
paste textarea ", Powered by Harborstone Credit Union provides personal loans, home loans, and …"
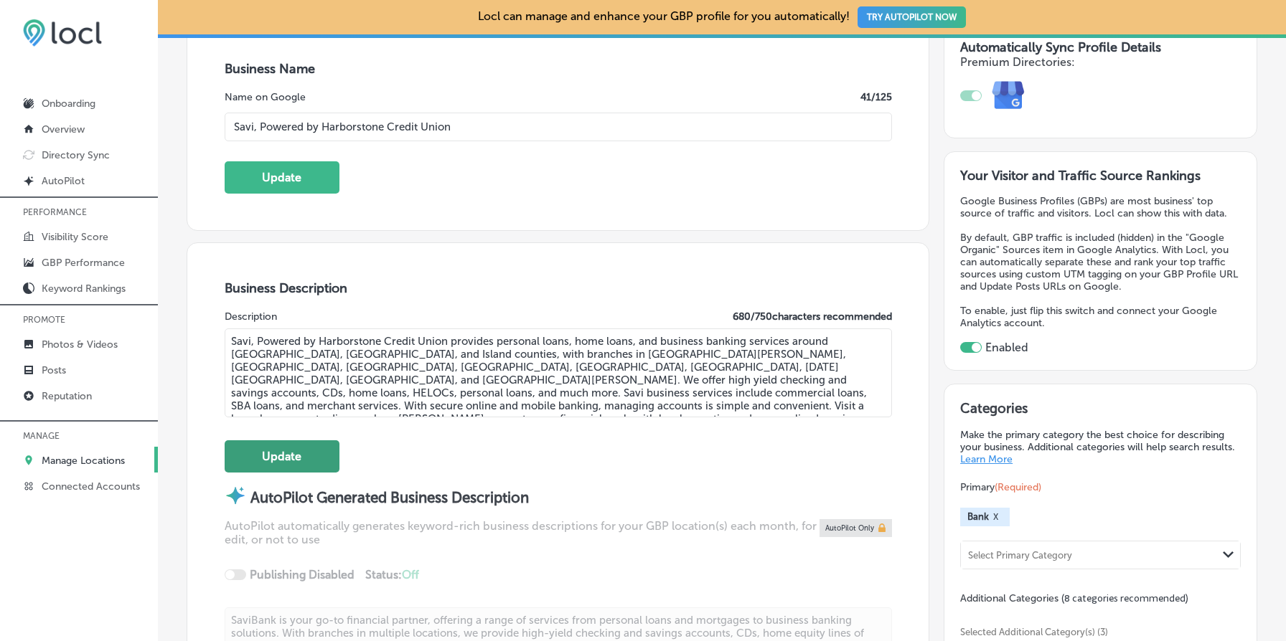
type textarea "Savi, Powered by Harborstone Credit Union provides personal loans, home loans, …"
click at [278, 448] on button "Update" at bounding box center [282, 457] width 115 height 32
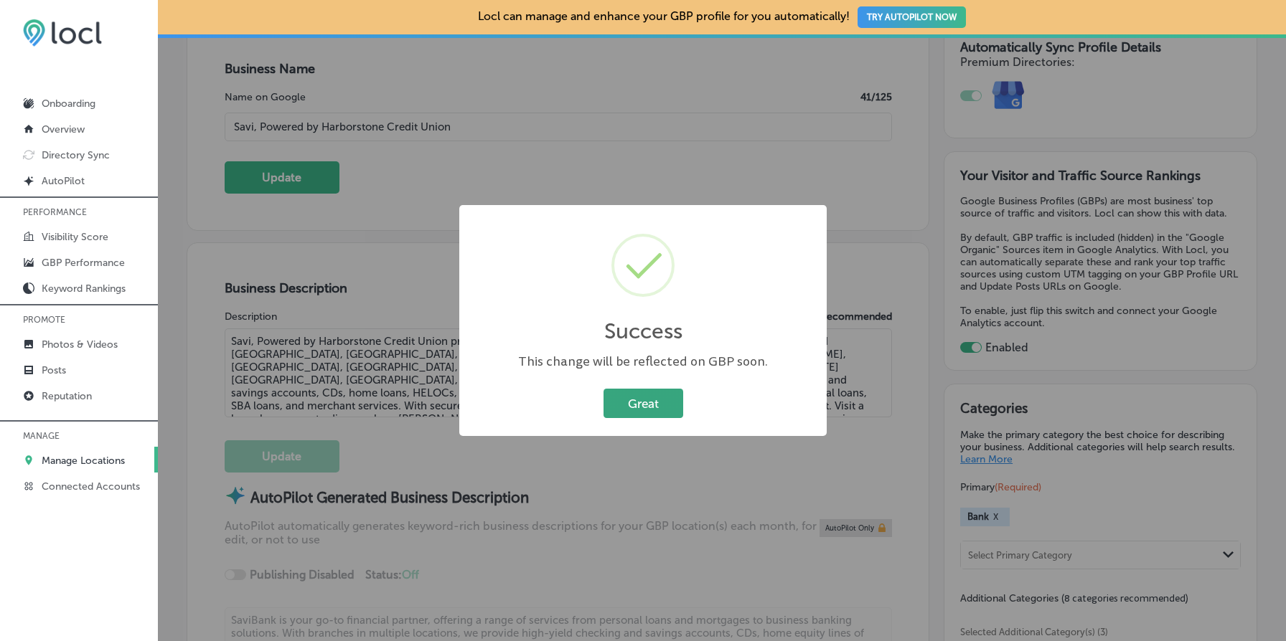
click at [624, 394] on button "Great" at bounding box center [643, 403] width 80 height 29
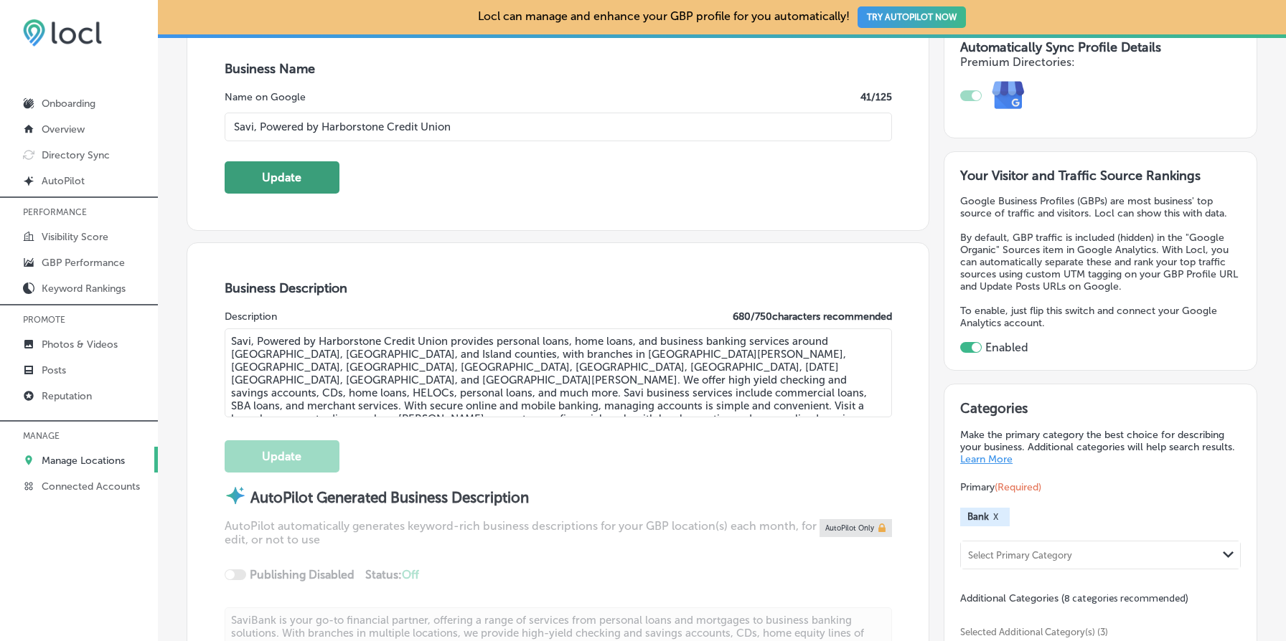
click at [311, 178] on button "Update" at bounding box center [282, 177] width 115 height 32
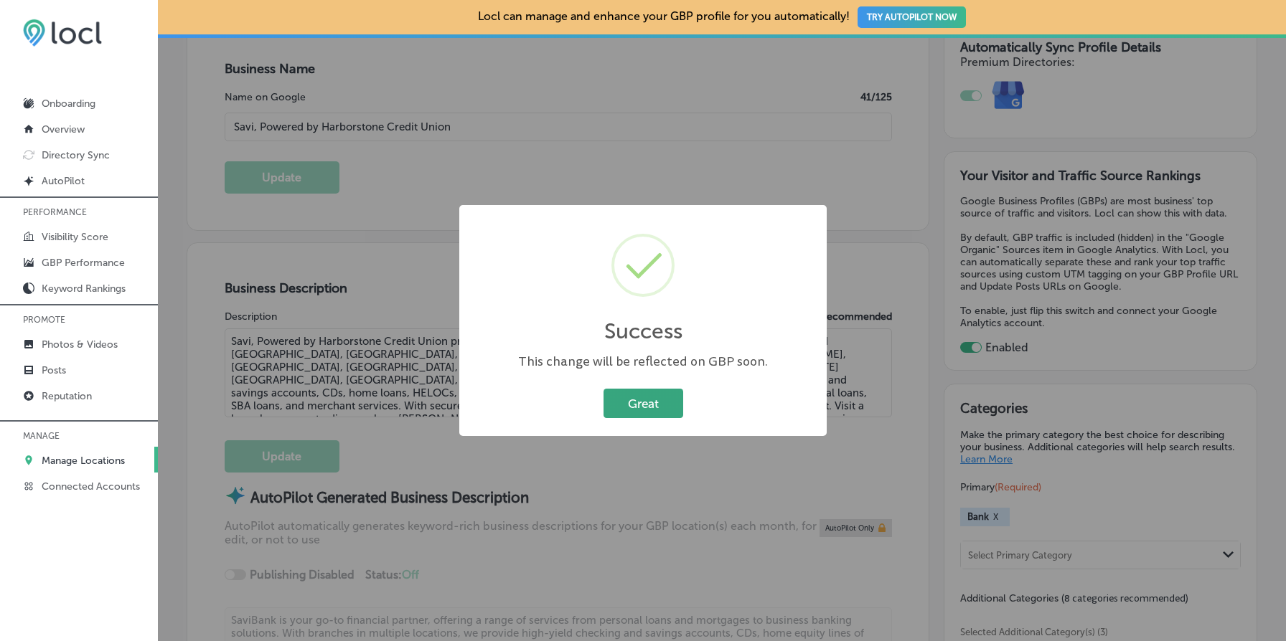
click at [636, 415] on button "Great" at bounding box center [643, 403] width 80 height 29
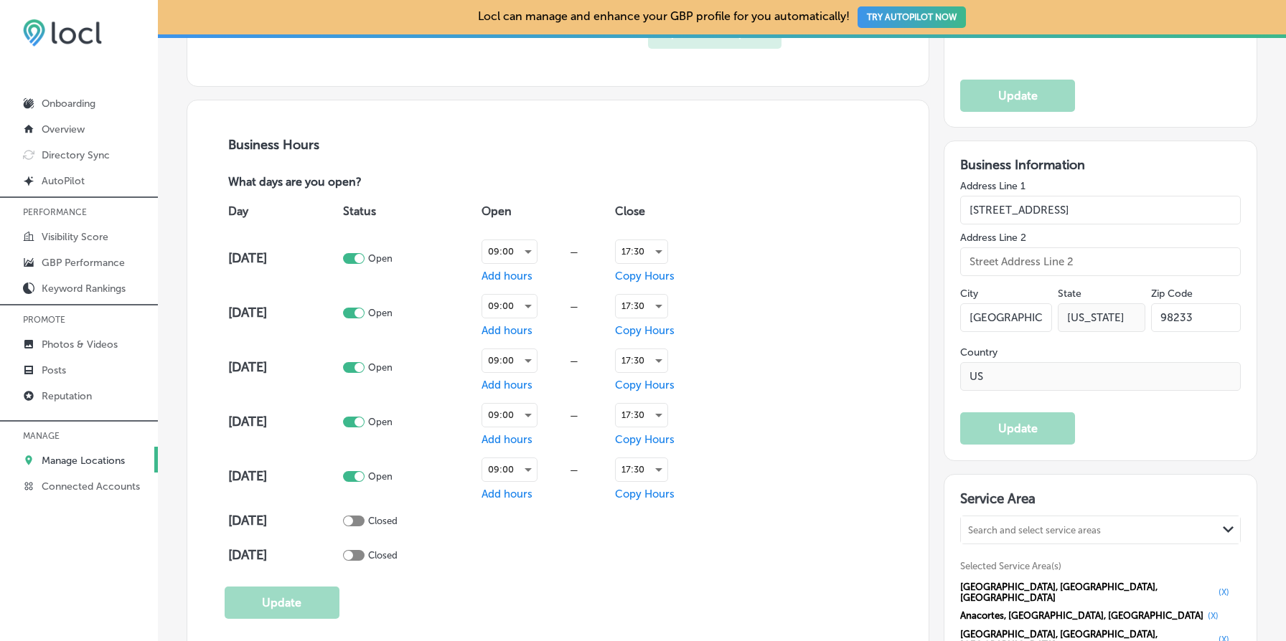
scroll to position [970, 0]
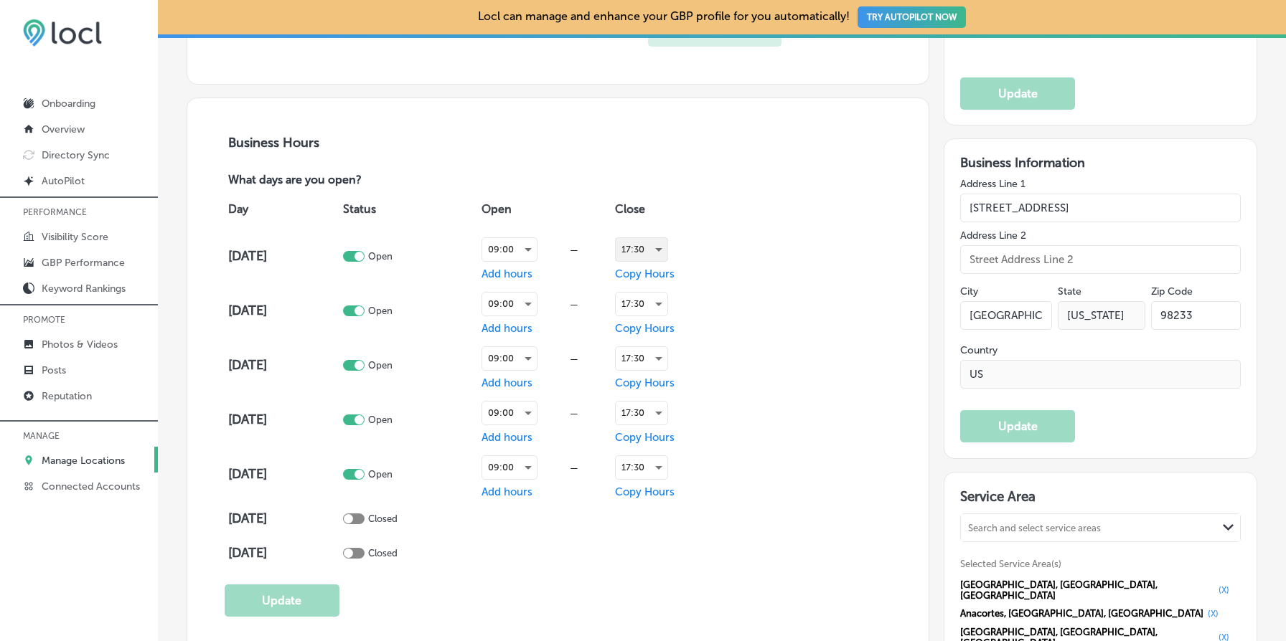
click at [647, 244] on div "17:30" at bounding box center [642, 249] width 52 height 23
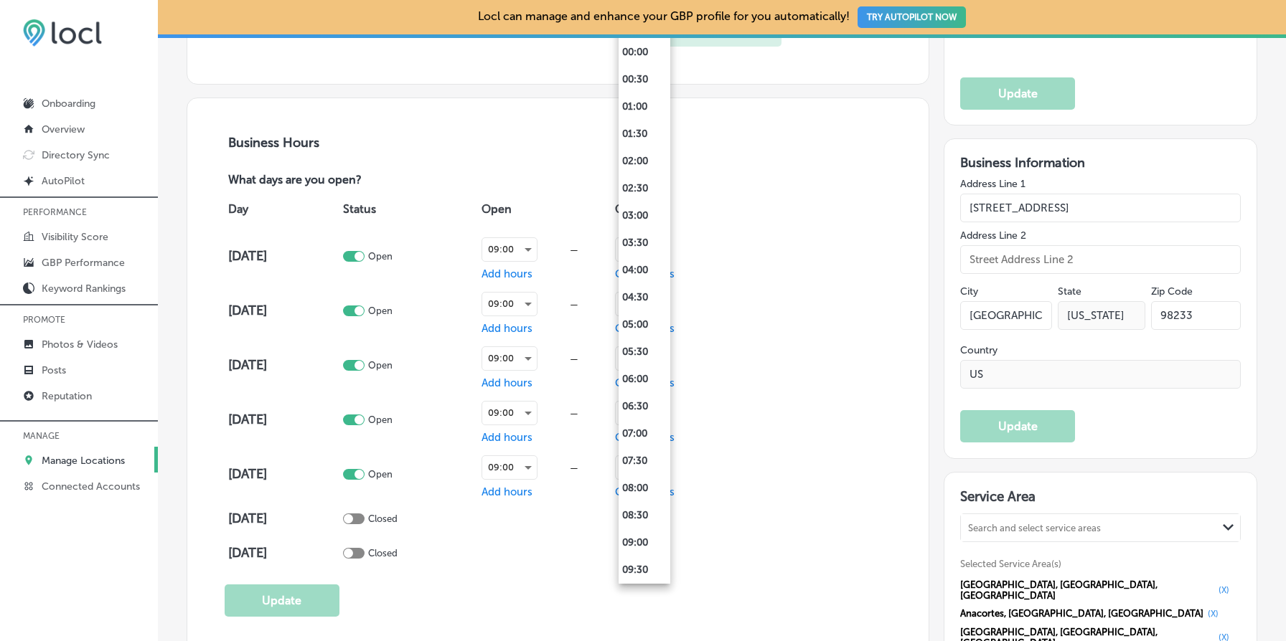
scroll to position [709, 0]
click at [646, 271] on li "17:00" at bounding box center [644, 270] width 52 height 27
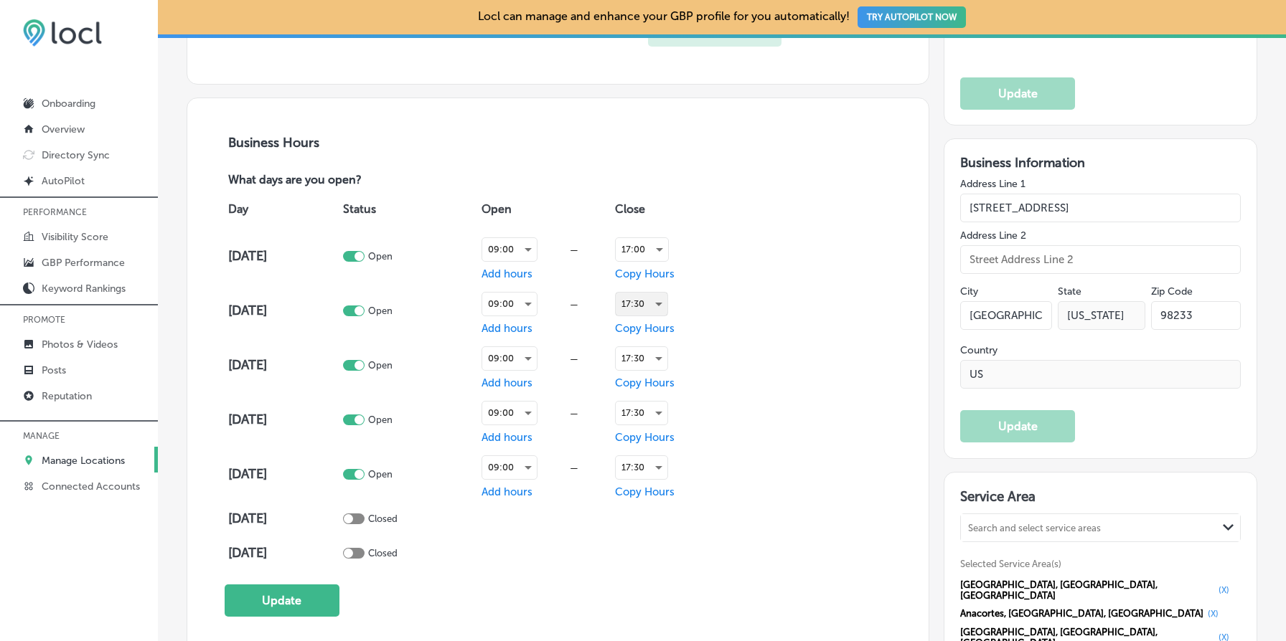
click at [647, 301] on div "17:30" at bounding box center [642, 304] width 52 height 23
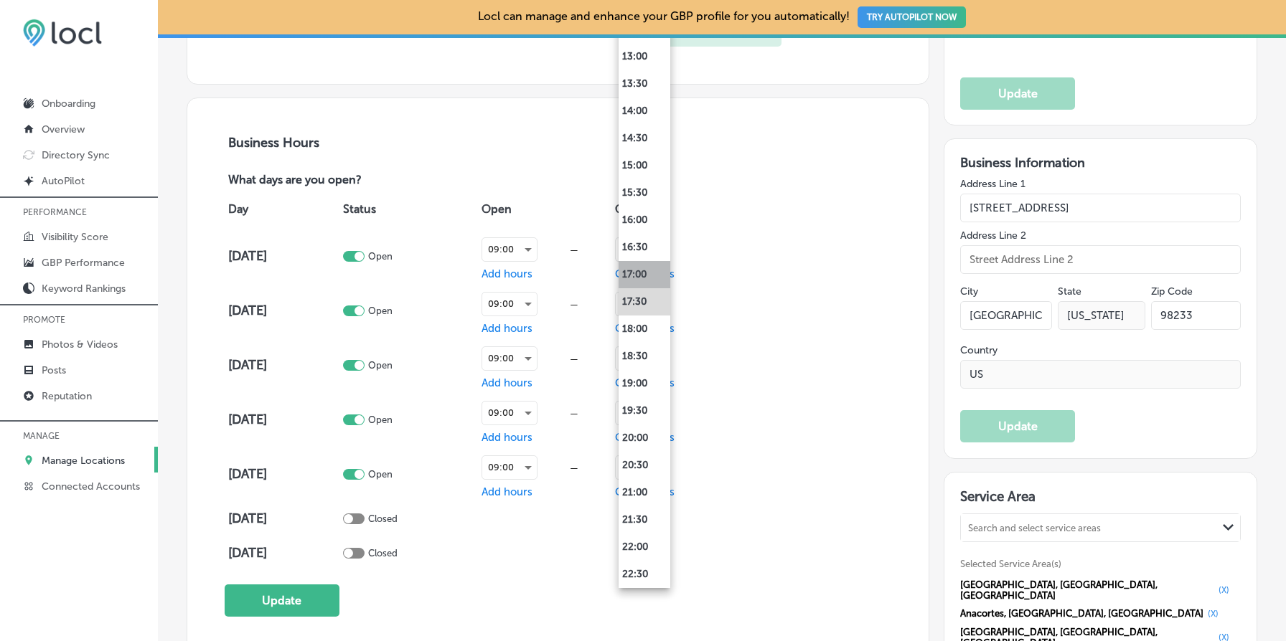
click at [647, 276] on li "17:00" at bounding box center [644, 274] width 52 height 27
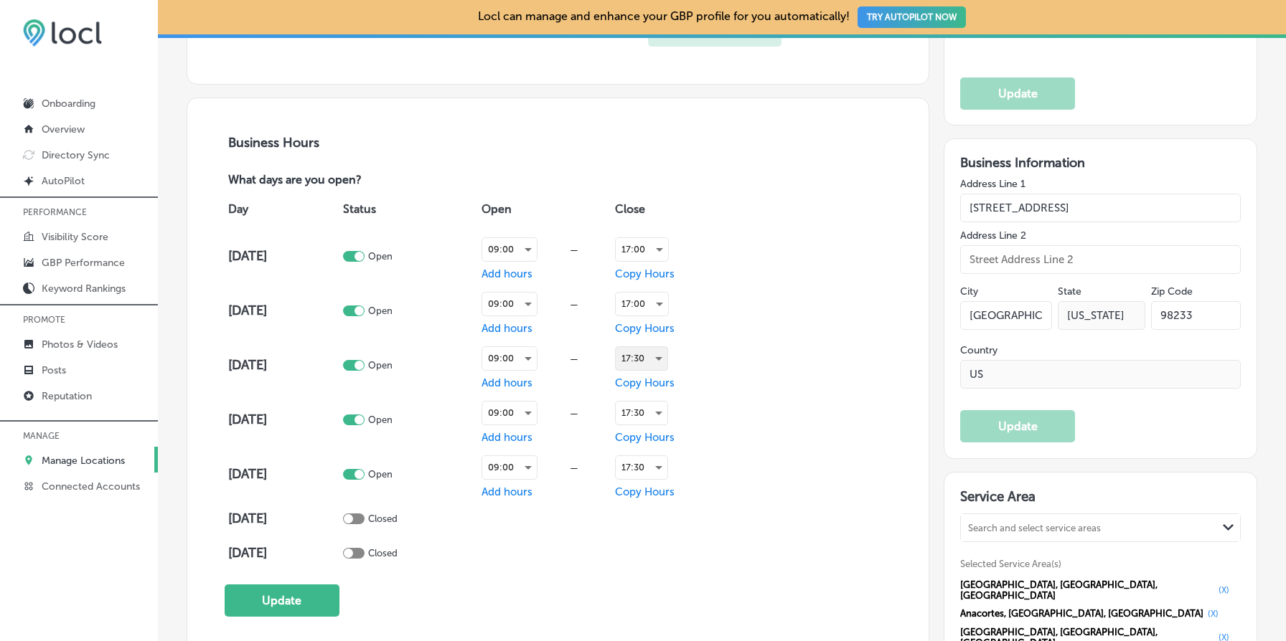
click at [647, 352] on div "17:30" at bounding box center [642, 358] width 52 height 23
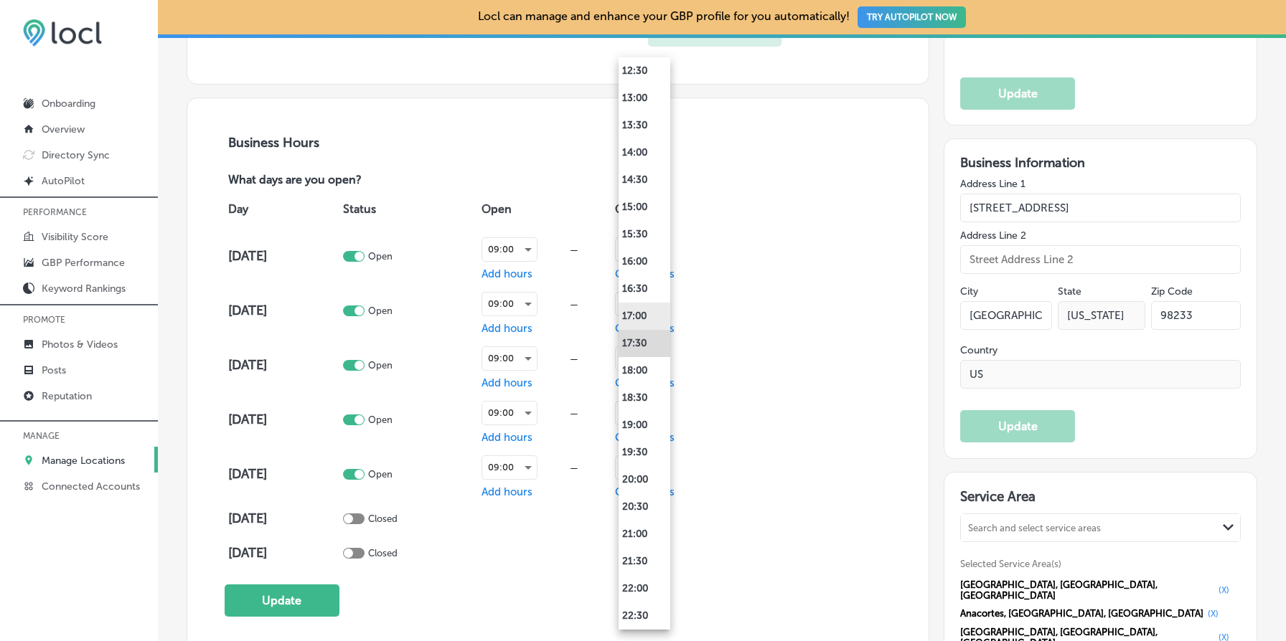
click at [644, 314] on li "17:00" at bounding box center [644, 316] width 52 height 27
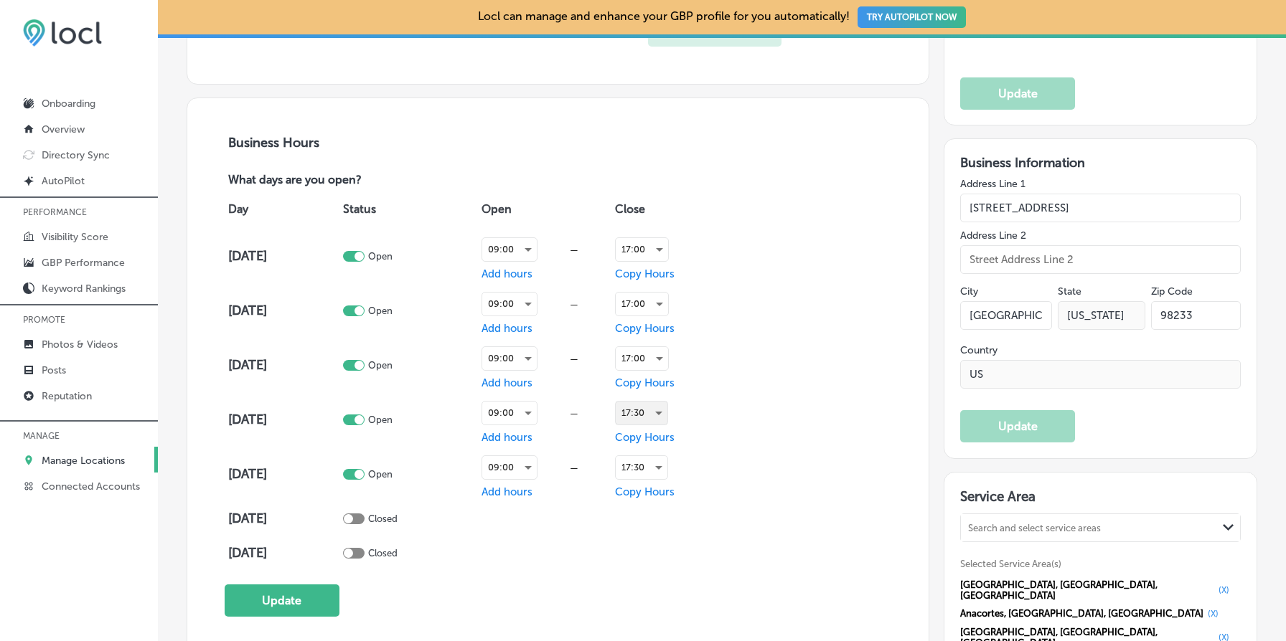
click at [651, 412] on div "17:30" at bounding box center [642, 413] width 52 height 23
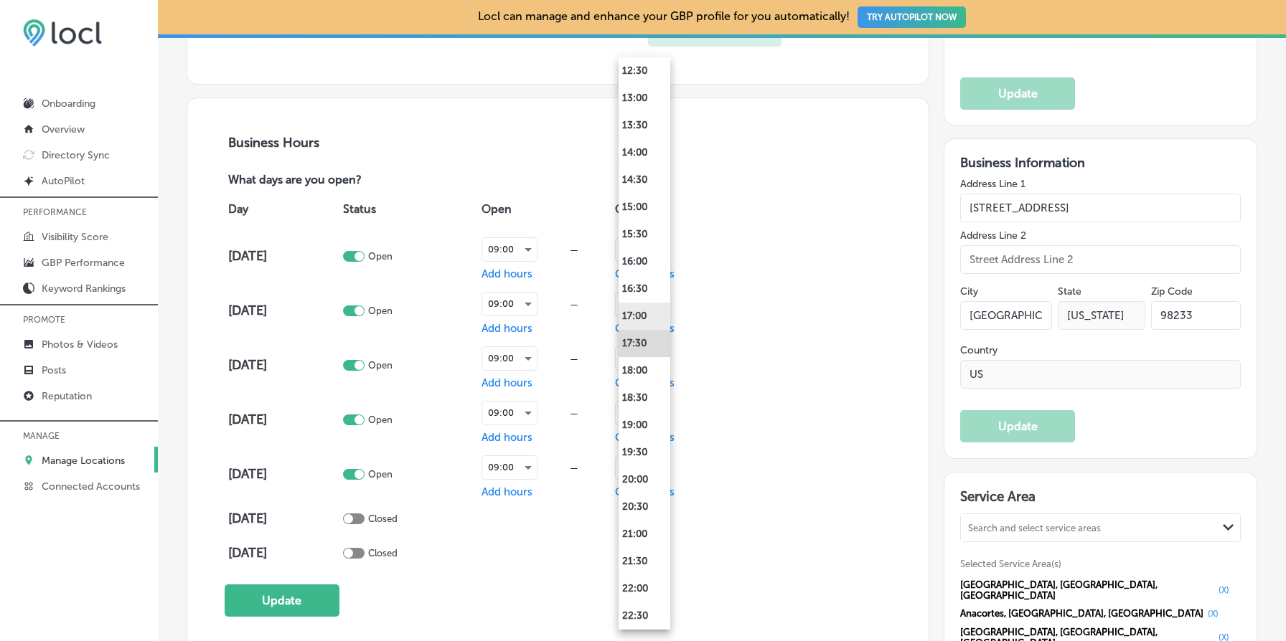
click at [641, 321] on li "17:00" at bounding box center [644, 316] width 52 height 27
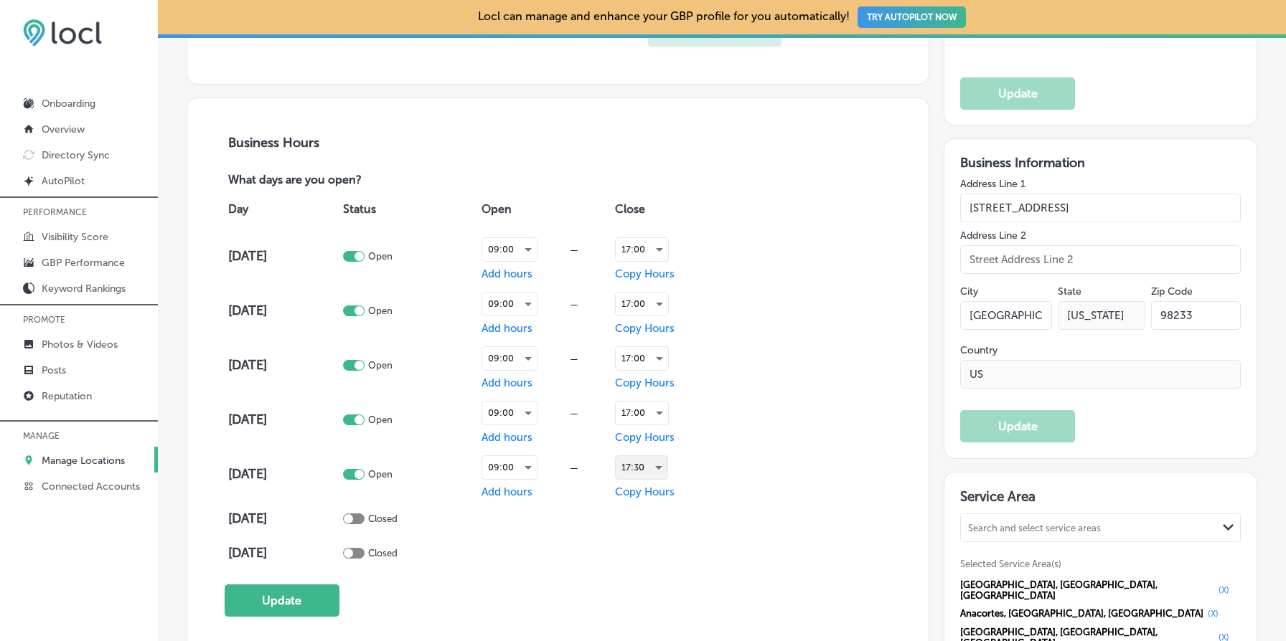
click at [645, 462] on div "17:30" at bounding box center [642, 467] width 52 height 23
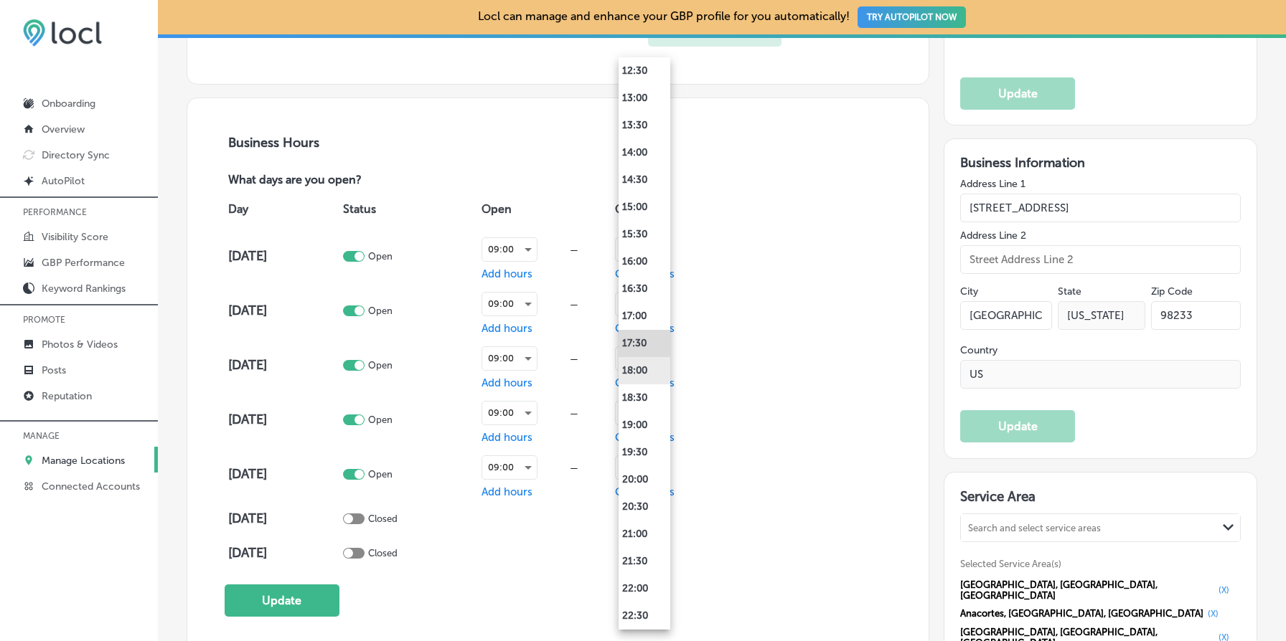
click at [644, 375] on li "18:00" at bounding box center [644, 370] width 52 height 27
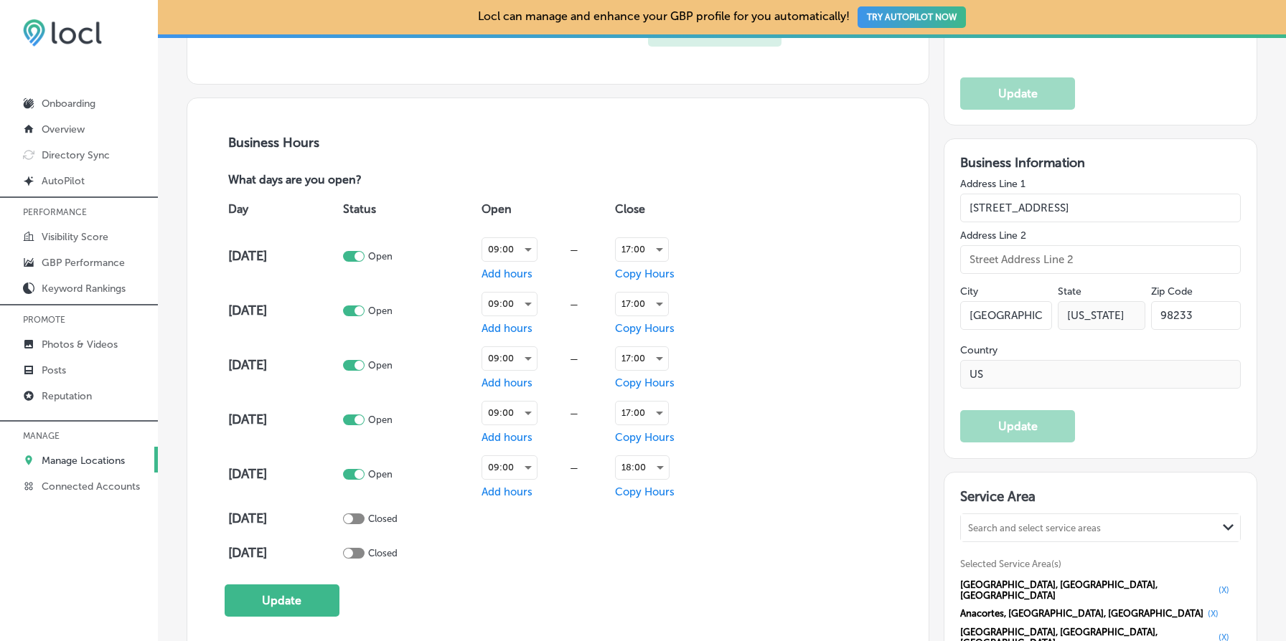
click at [781, 474] on div "Day Status Open Close [DATE] Open 09:00 — Add hours 17:00 Copy Hours [DATE] Ope…" at bounding box center [558, 380] width 667 height 382
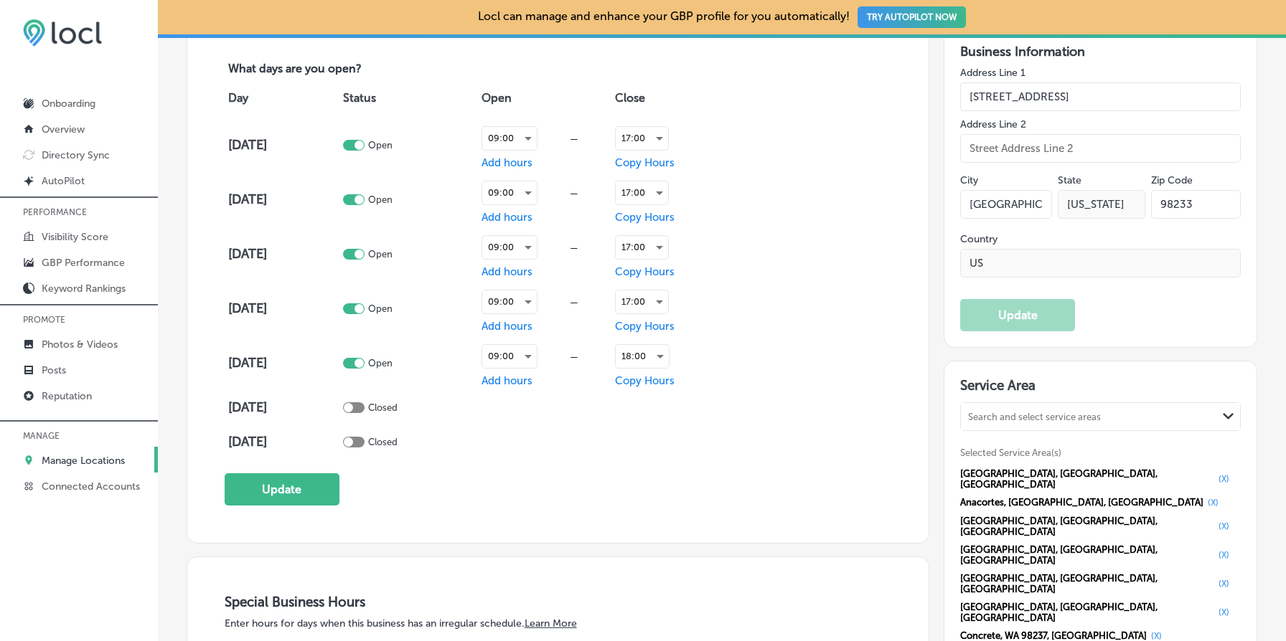
scroll to position [1092, 0]
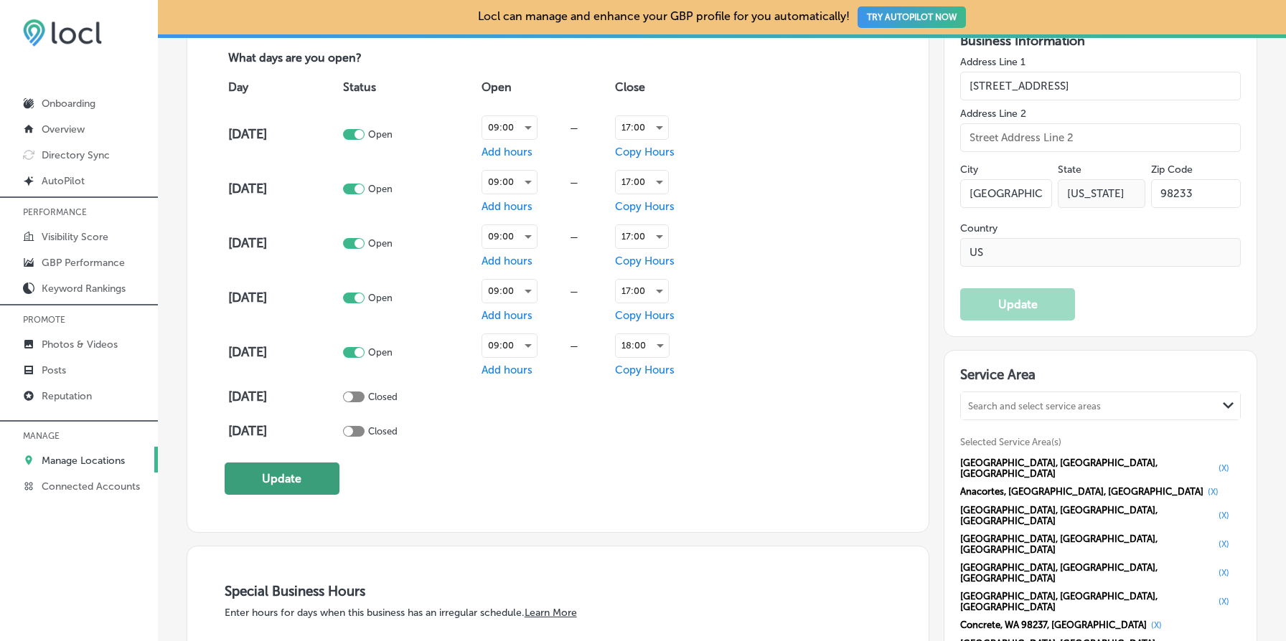
click at [266, 477] on button "Update" at bounding box center [282, 479] width 115 height 32
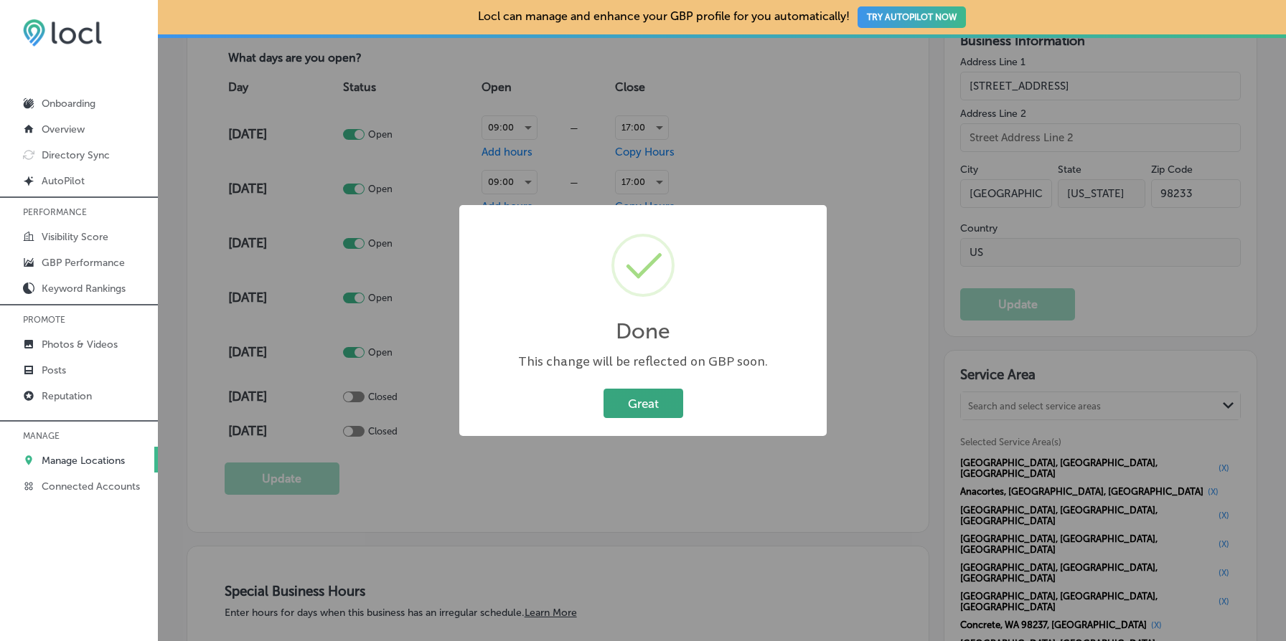
click at [644, 400] on button "Great" at bounding box center [643, 403] width 80 height 29
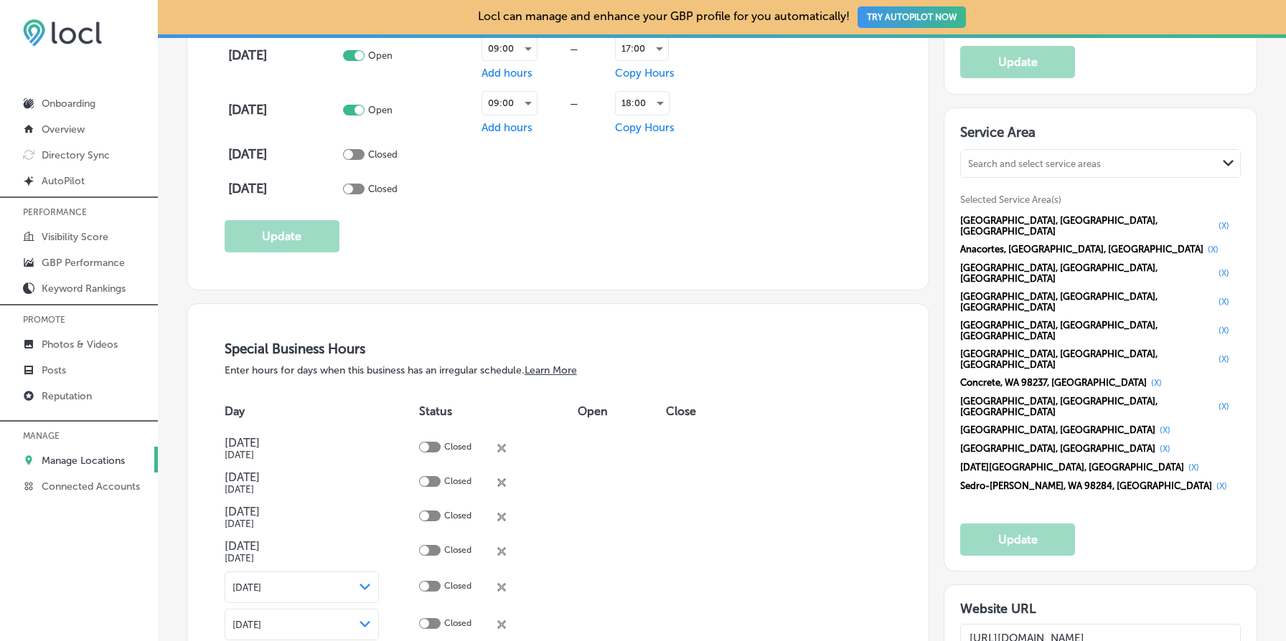
scroll to position [1469, 0]
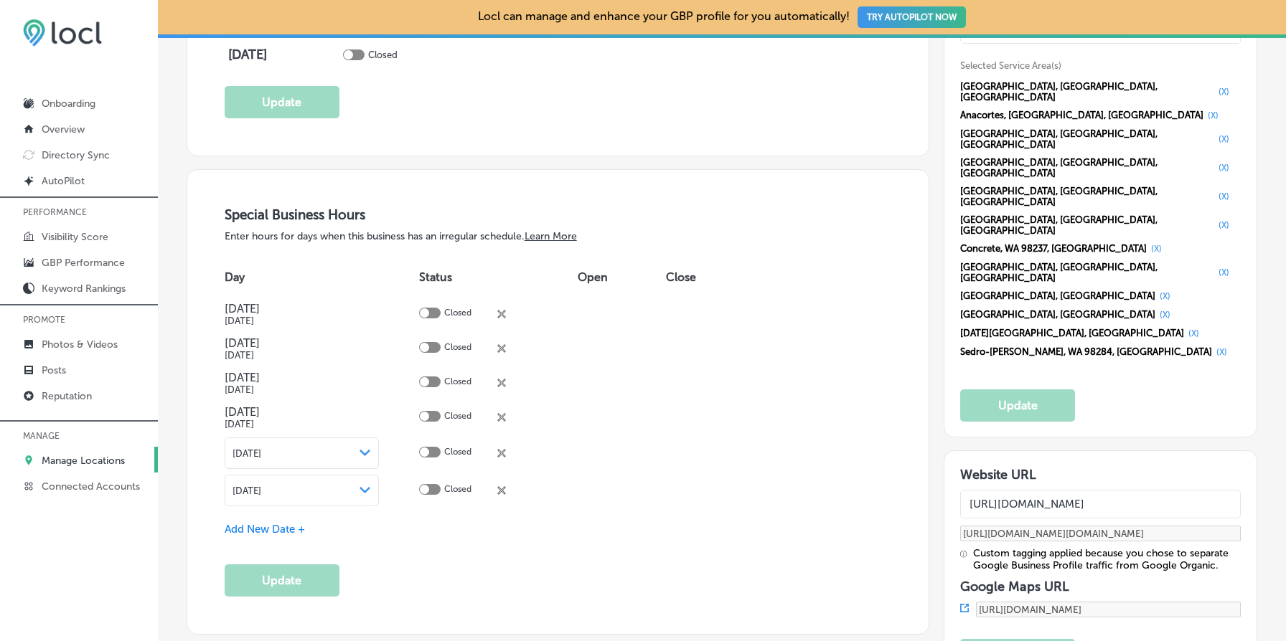
click at [1096, 490] on input "[URL][DOMAIN_NAME]" at bounding box center [1100, 504] width 281 height 29
paste input ".[DOMAIN_NAME]"
type input "[URL][DOMAIN_NAME]"
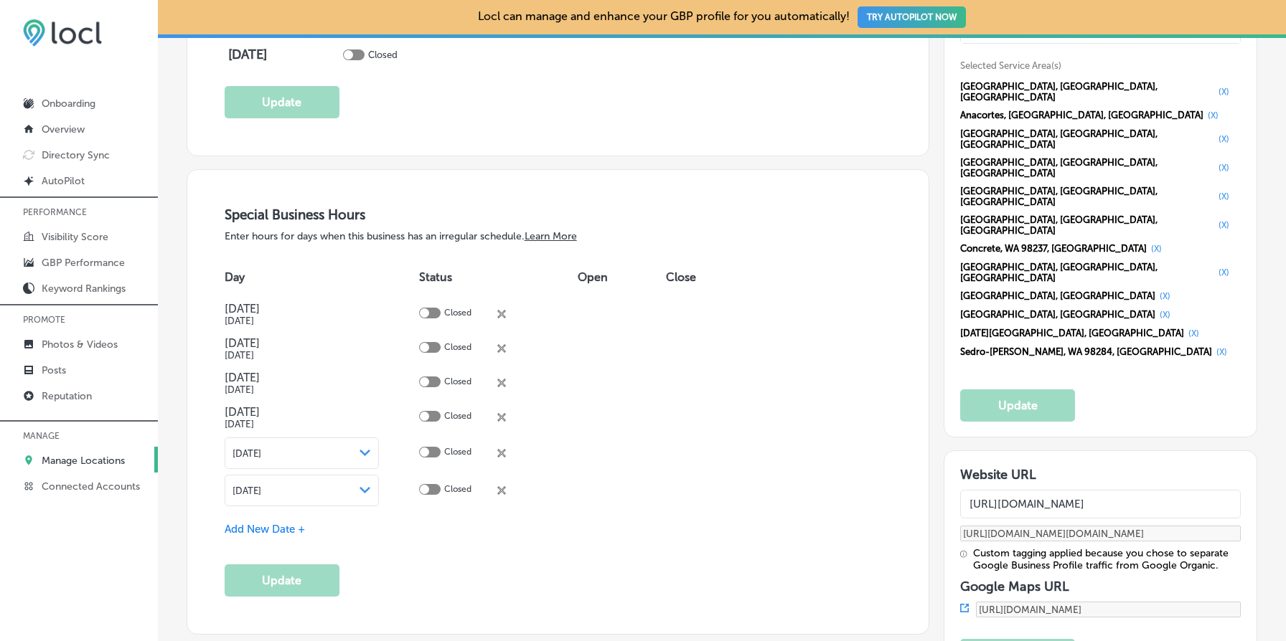
type input "[URL][DOMAIN_NAME][DOMAIN_NAME]"
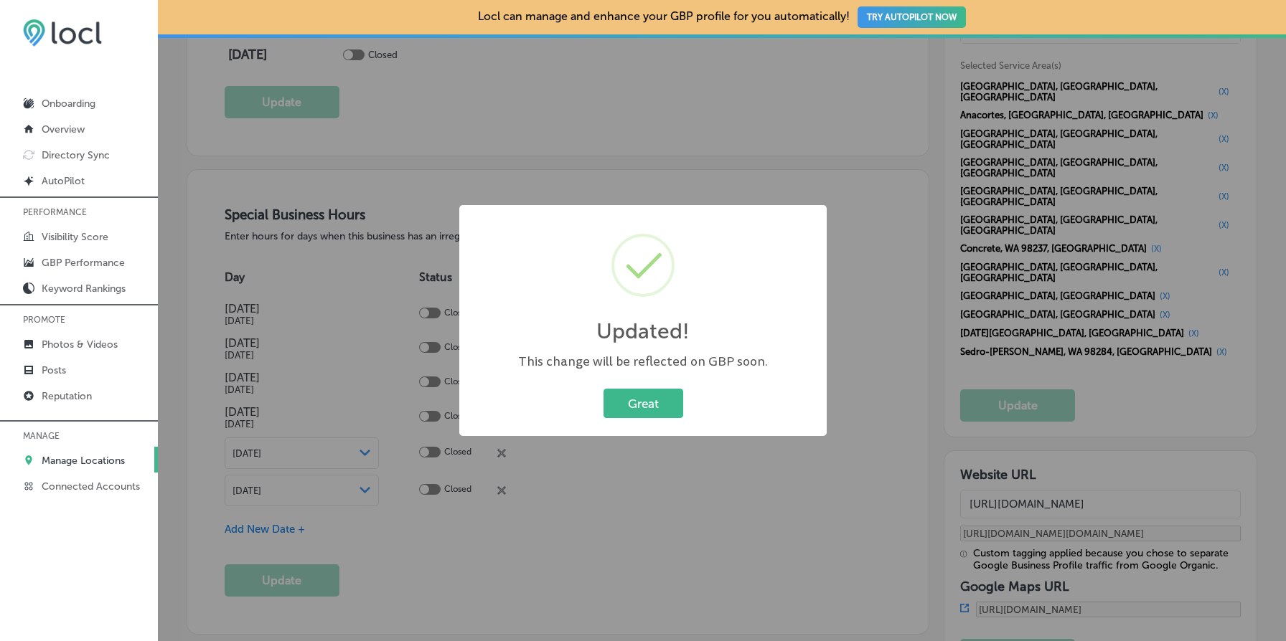
type input "[URL][DOMAIN_NAME]"
type input "[URL][DOMAIN_NAME][DOMAIN_NAME]"
click at [654, 405] on button "Great" at bounding box center [643, 403] width 80 height 29
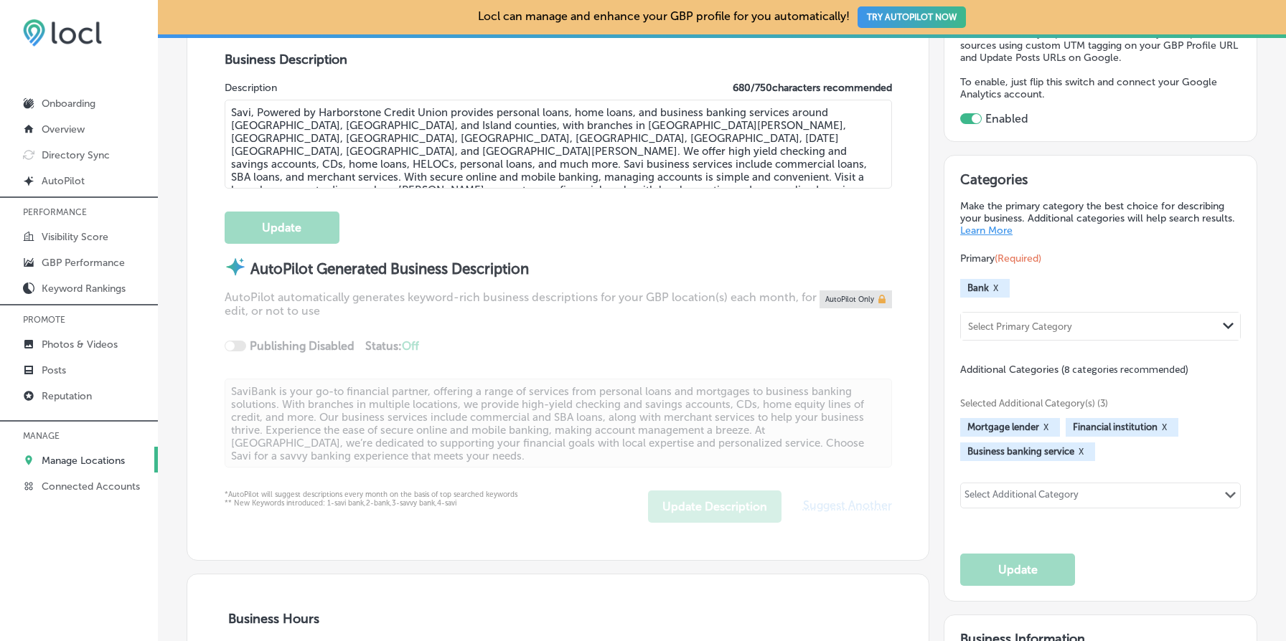
scroll to position [0, 0]
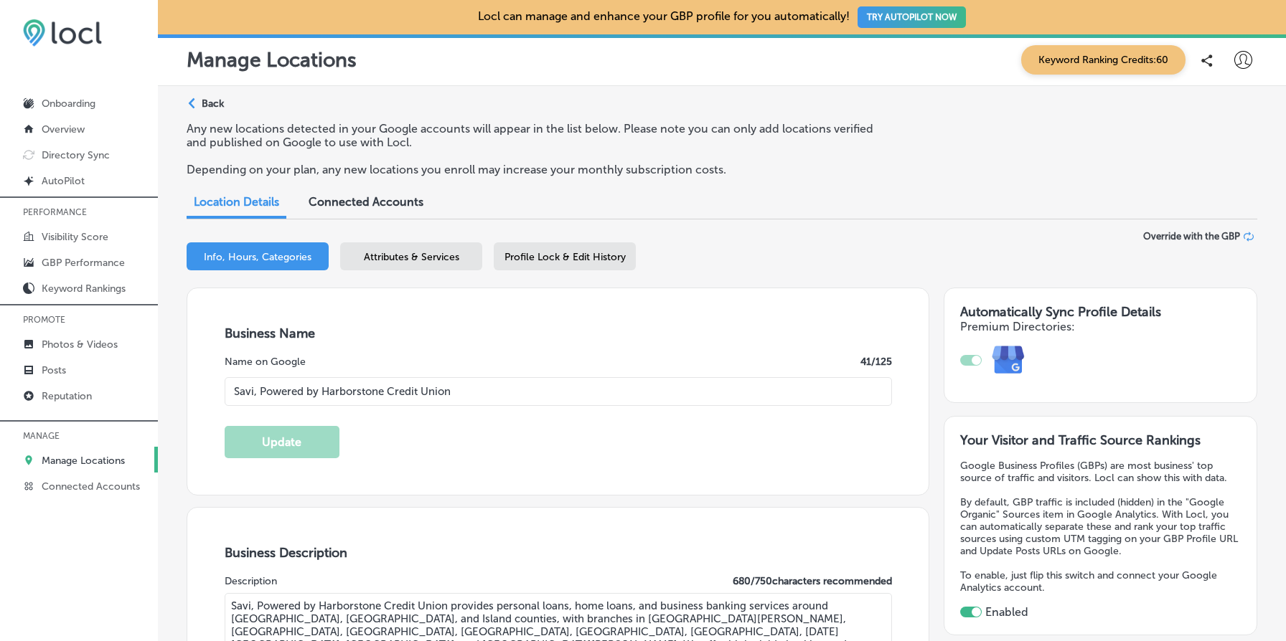
click at [223, 110] on div "Path Created with Sketch. Back" at bounding box center [205, 109] width 37 height 25
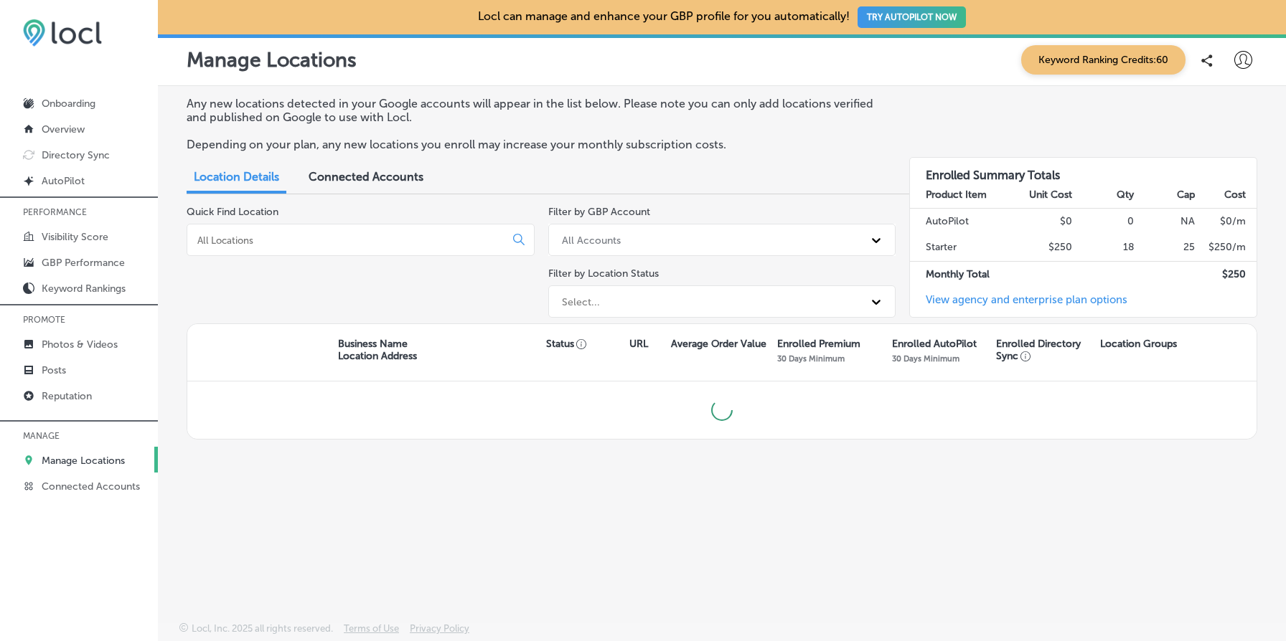
click at [334, 248] on div at bounding box center [361, 240] width 348 height 32
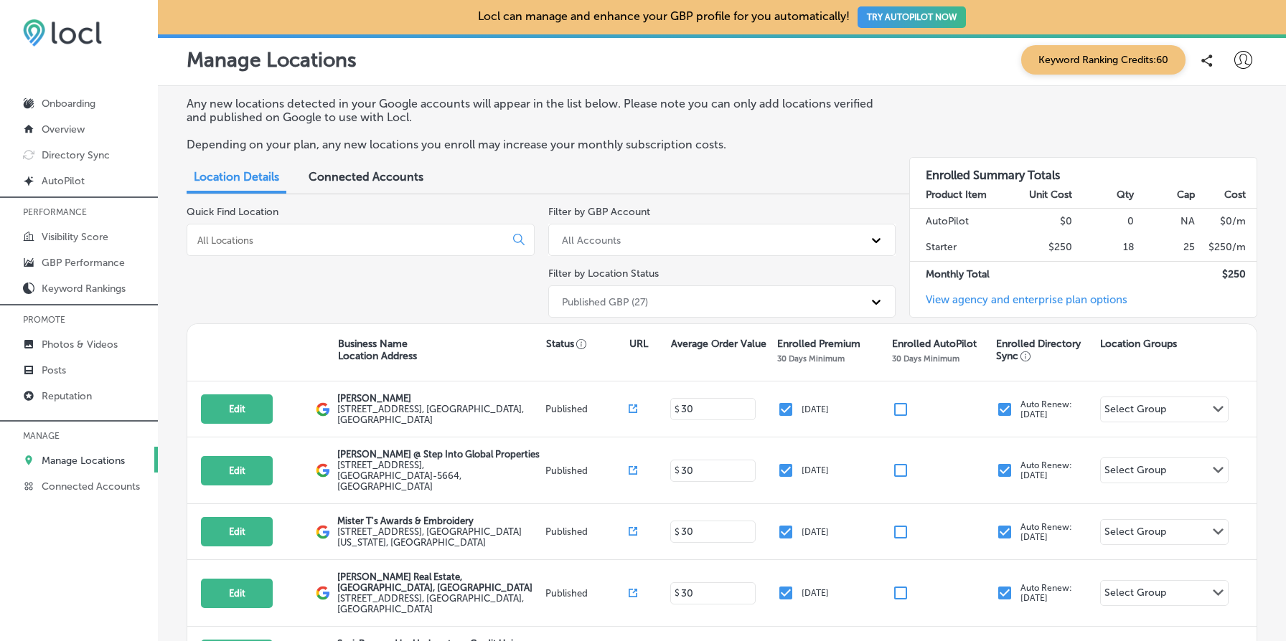
click at [314, 235] on input at bounding box center [349, 240] width 306 height 13
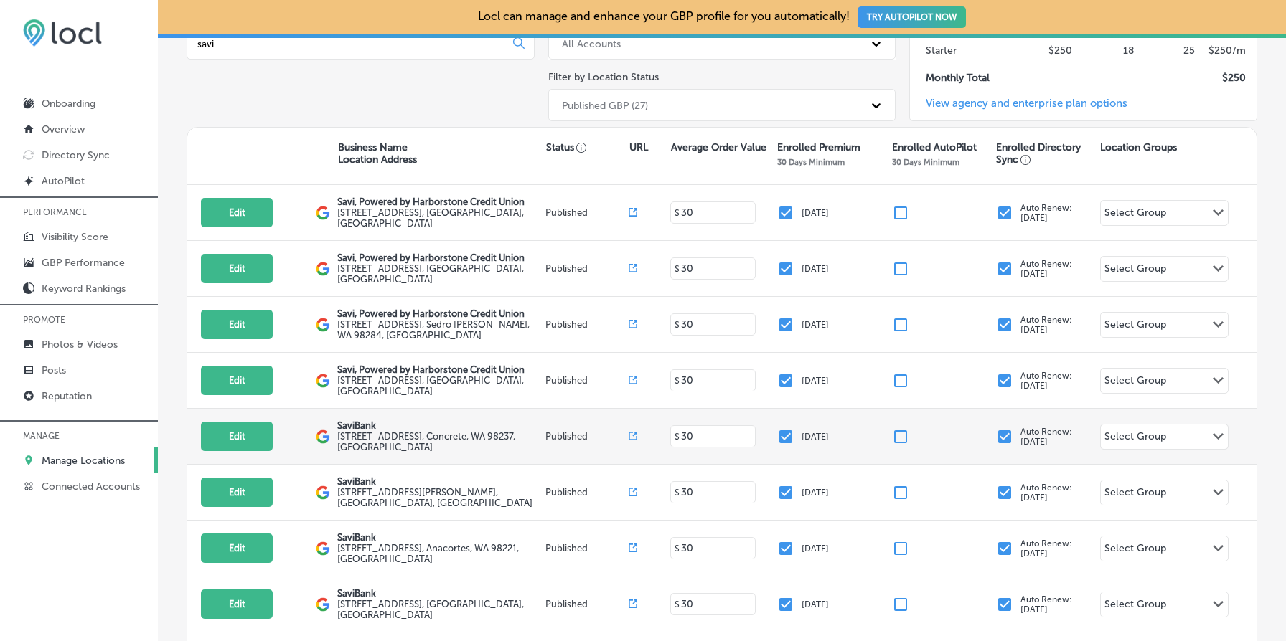
scroll to position [189, 0]
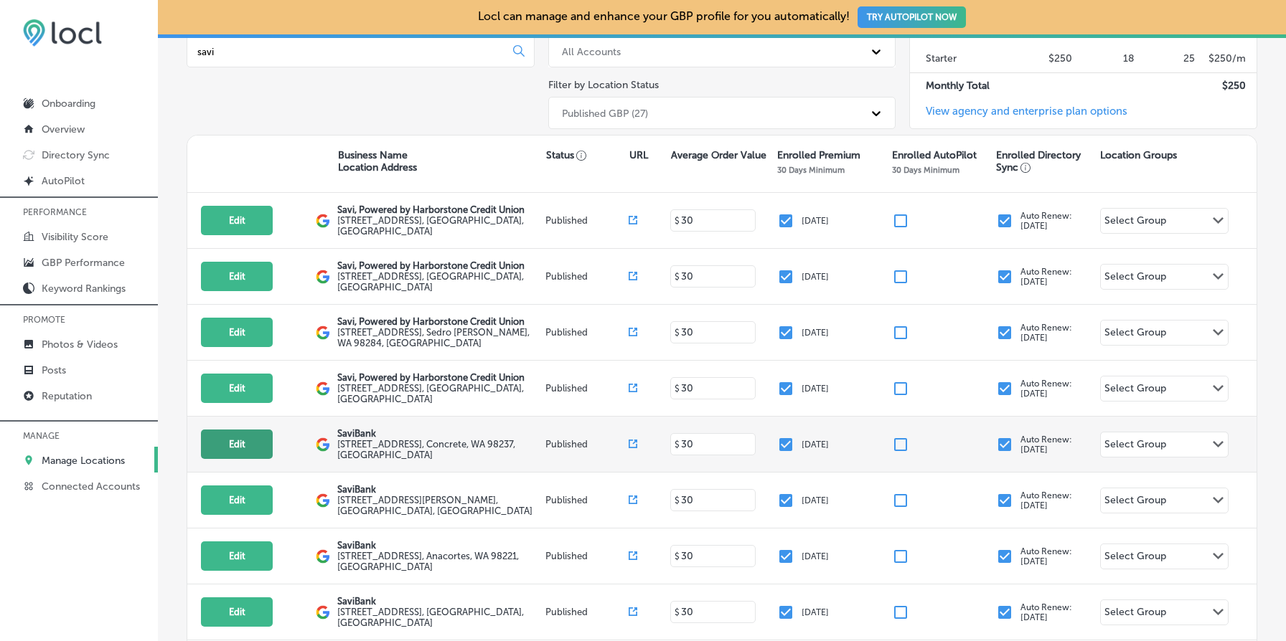
type input "savi"
click at [239, 443] on button "Edit" at bounding box center [237, 444] width 72 height 29
select select "US"
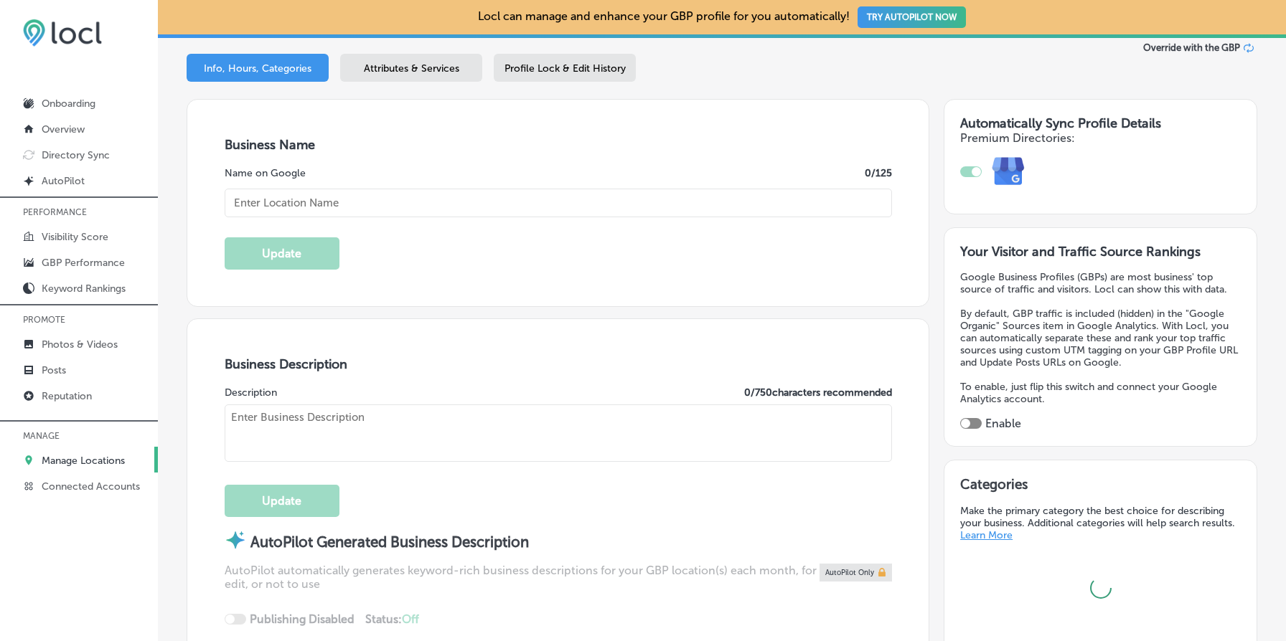
scroll to position [214, 0]
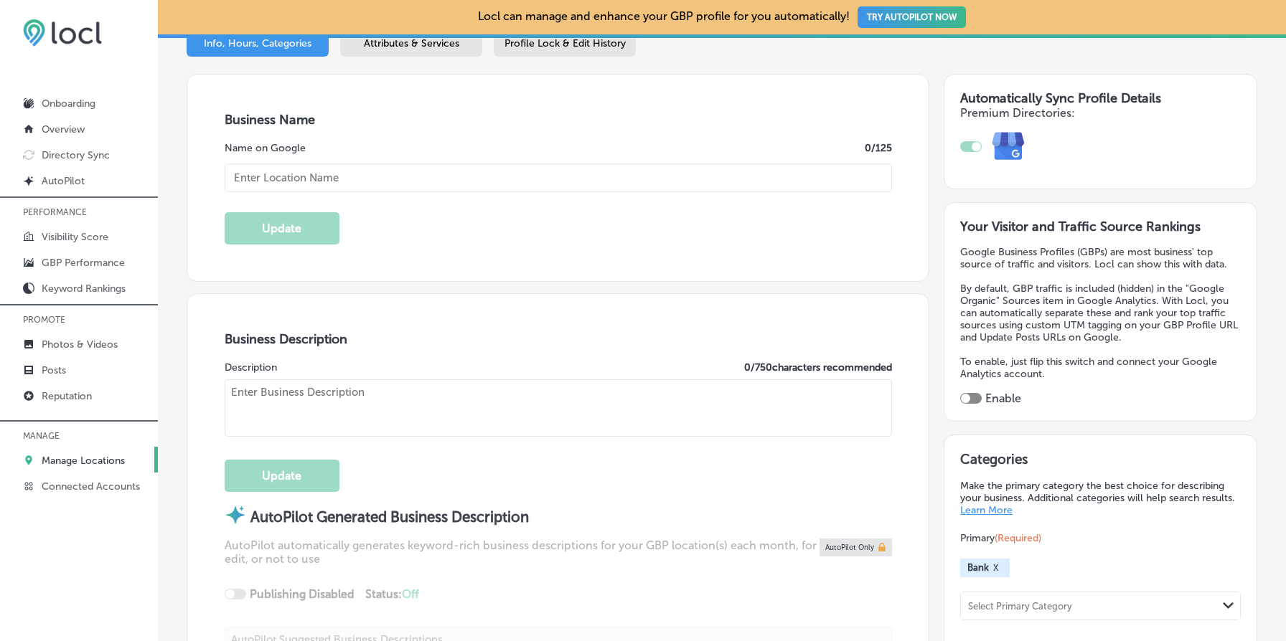
checkbox input "true"
type input "SaviBank"
type textarea "SaviBank is your trusted partner for personal and business banking solutions. W…"
type input "[STREET_ADDRESS]"
type input "Concrete"
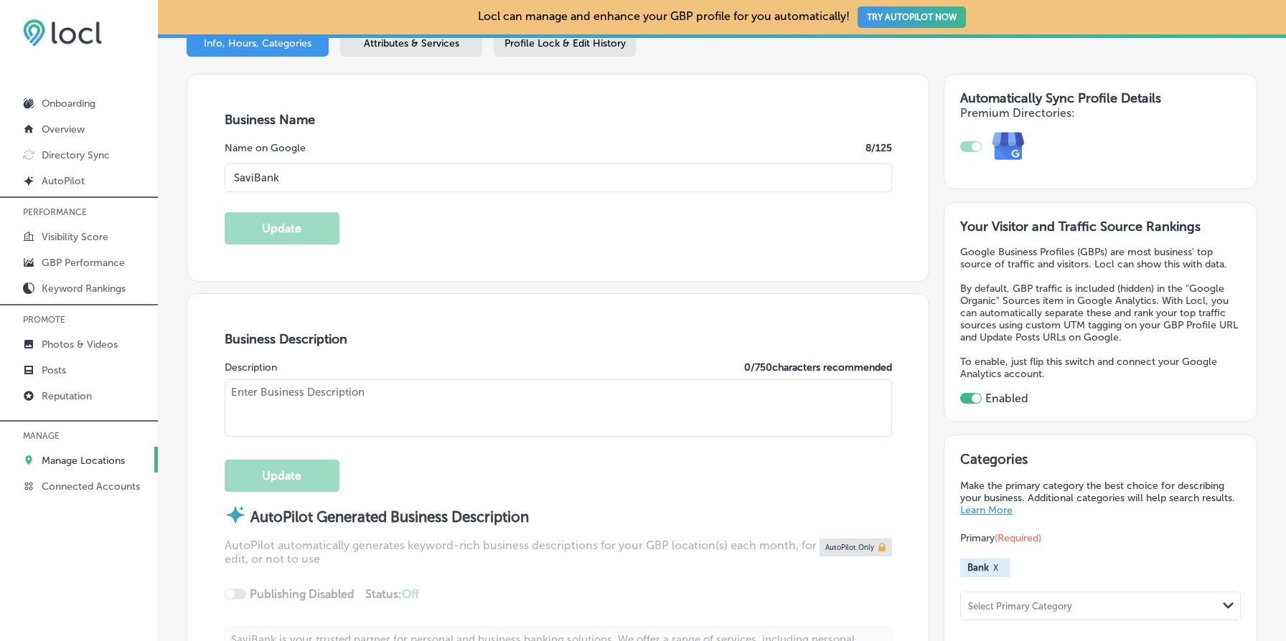
type input "98237"
type input "US"
type input "[URL][DOMAIN_NAME]"
type textarea "Savi is your go-to destination for personal loans, mortgages, and business bank…"
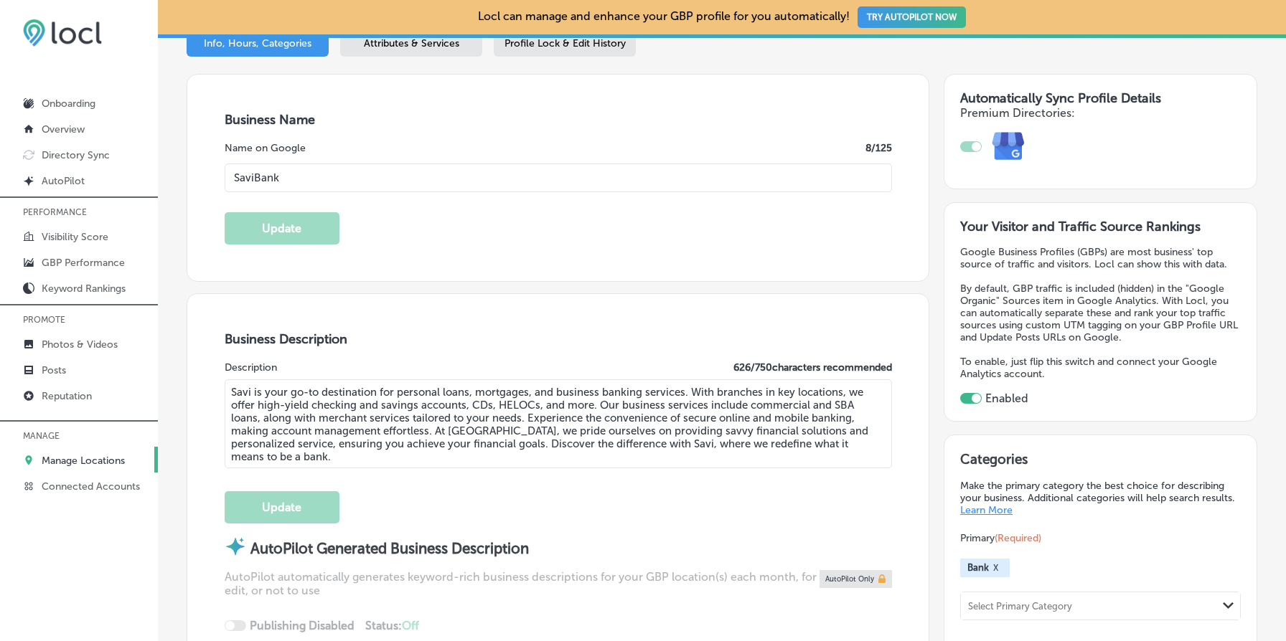
type input "[PHONE_NUMBER]"
click at [483, 171] on input "SaviBank" at bounding box center [558, 178] width 667 height 29
paste input ", Powered by Harborstone Credit Union"
type input "Savi, Powered by Harborstone Credit Union"
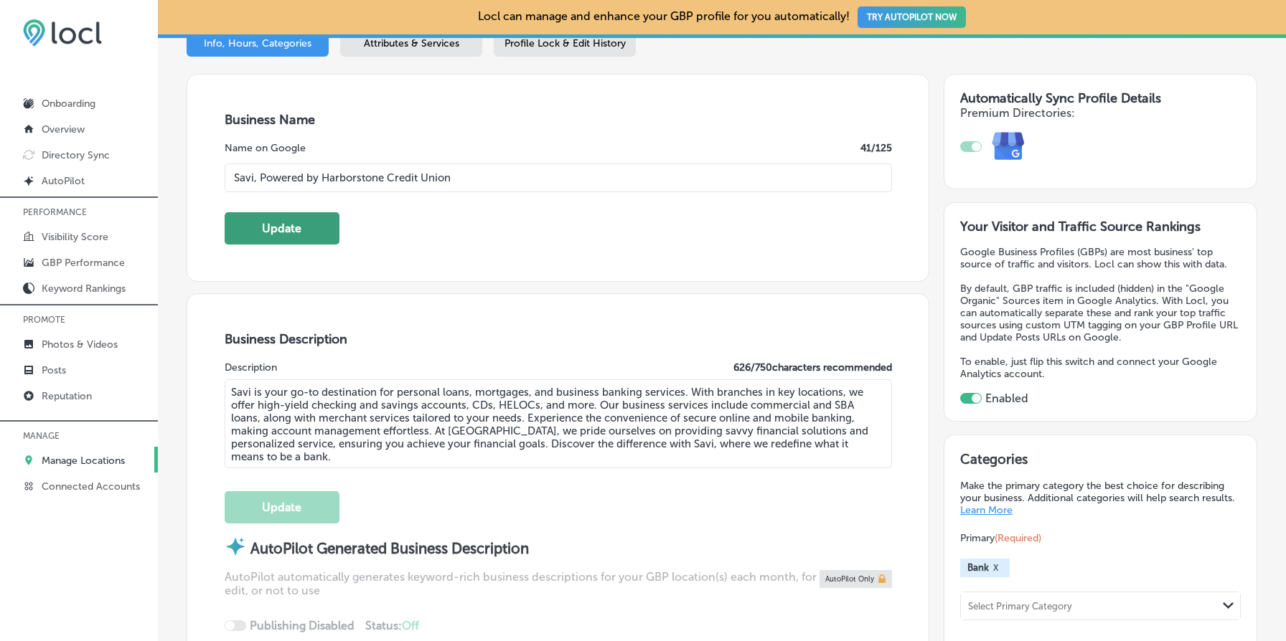
click at [302, 242] on button "Update" at bounding box center [282, 228] width 115 height 32
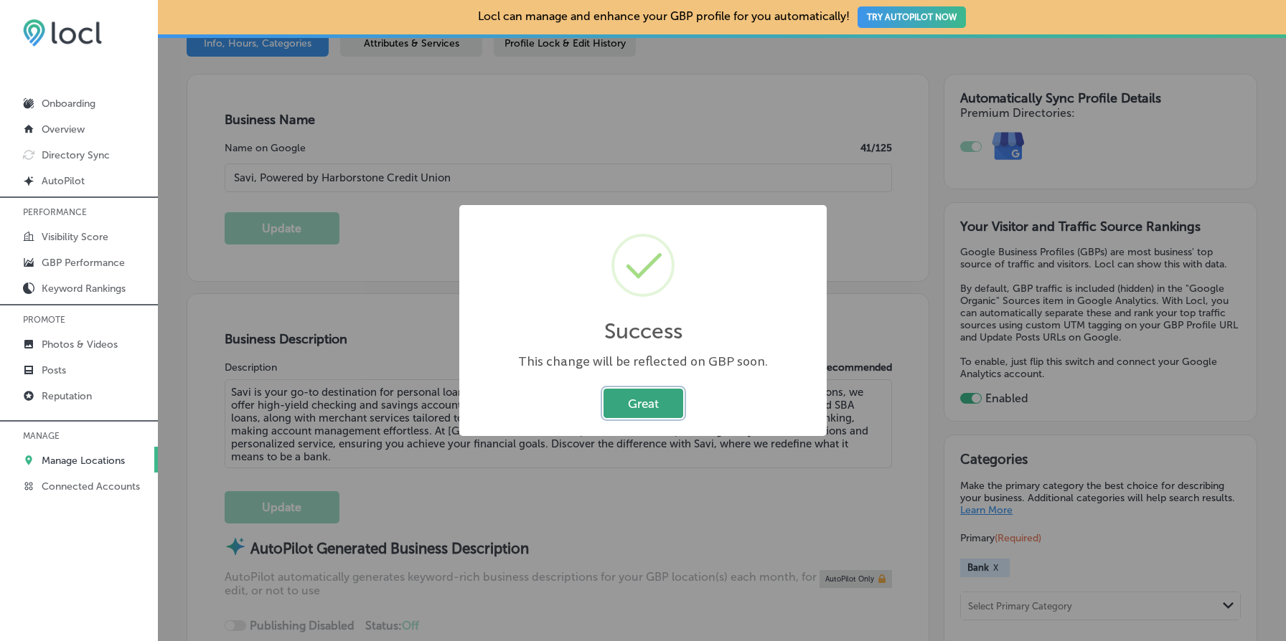
click at [638, 403] on button "Great" at bounding box center [643, 403] width 80 height 29
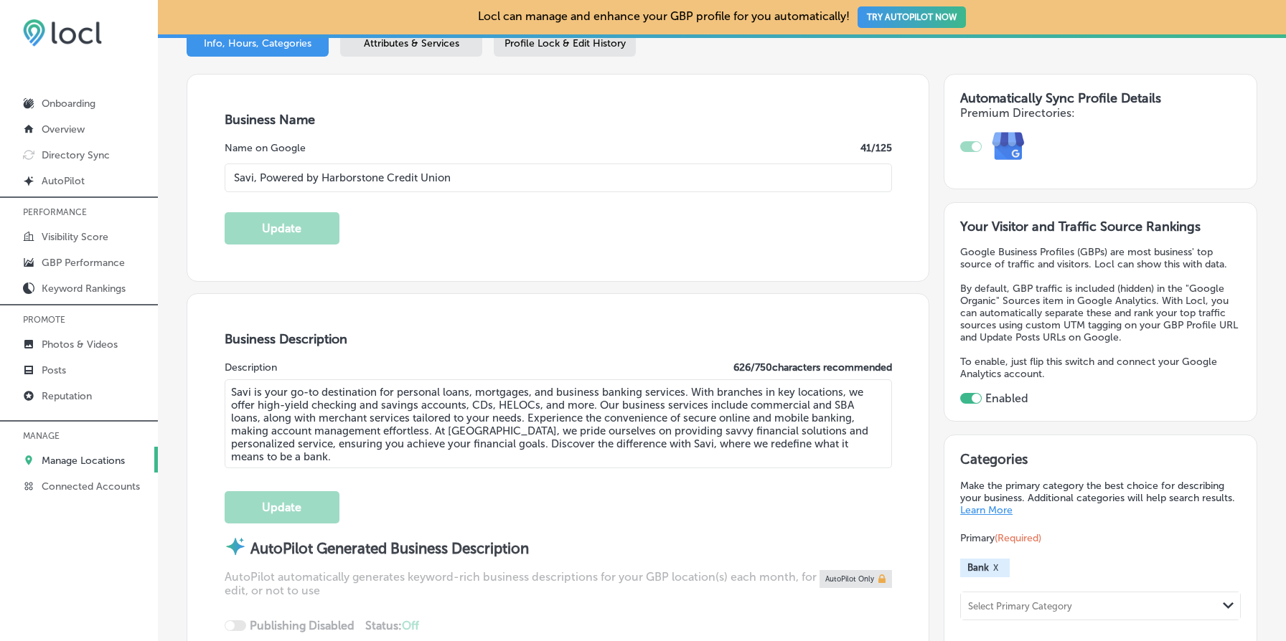
click at [450, 404] on textarea "Savi is your go-to destination for personal loans, mortgages, and business bank…" at bounding box center [558, 424] width 667 height 89
paste textarea ", Powered by Harborstone Credit Union provides personal loans, home loans, and …"
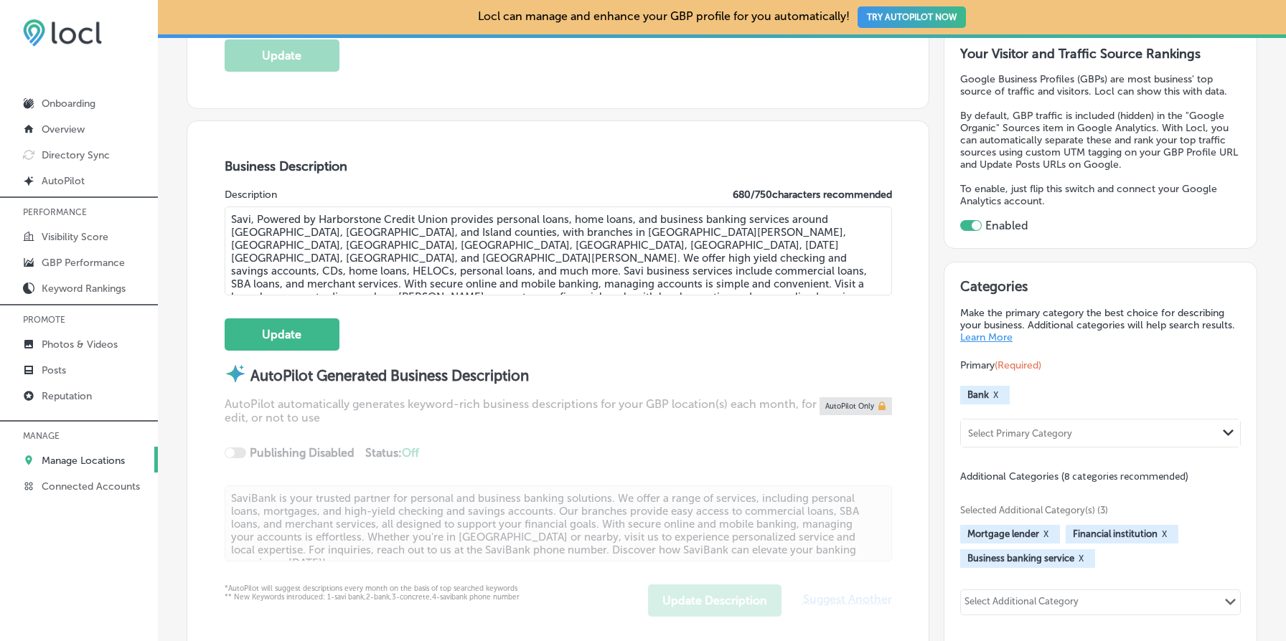
scroll to position [427, 0]
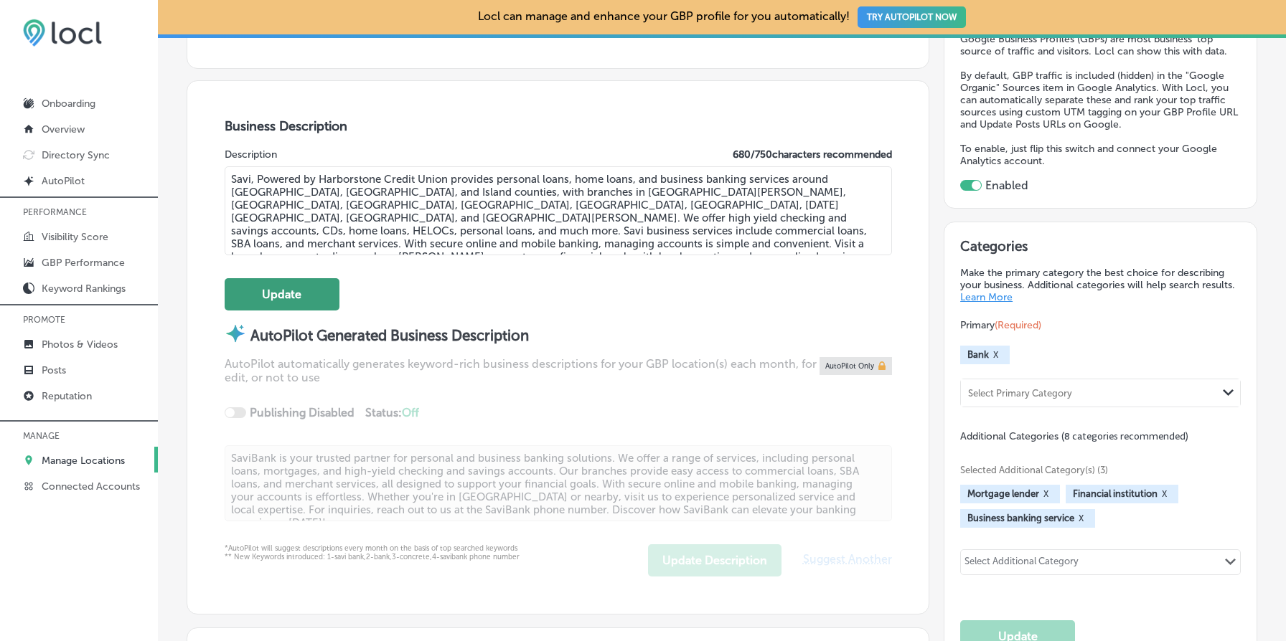
type textarea "Savi, Powered by Harborstone Credit Union provides personal loans, home loans, …"
click at [304, 306] on button "Update" at bounding box center [282, 294] width 115 height 32
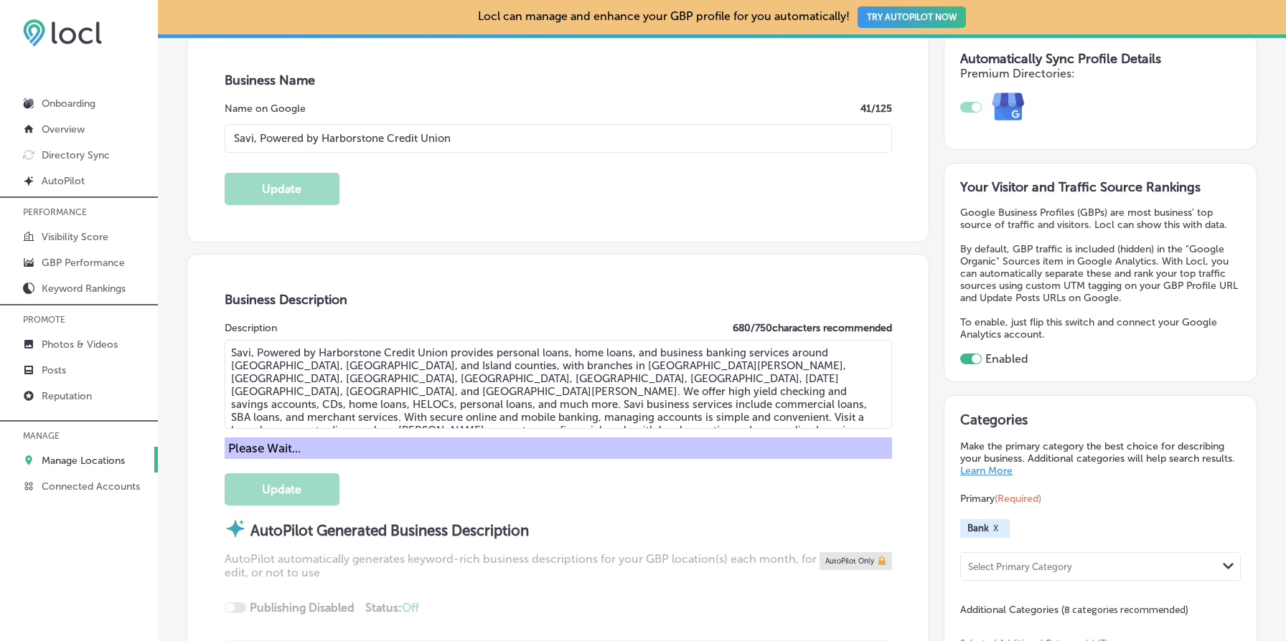
scroll to position [250, 0]
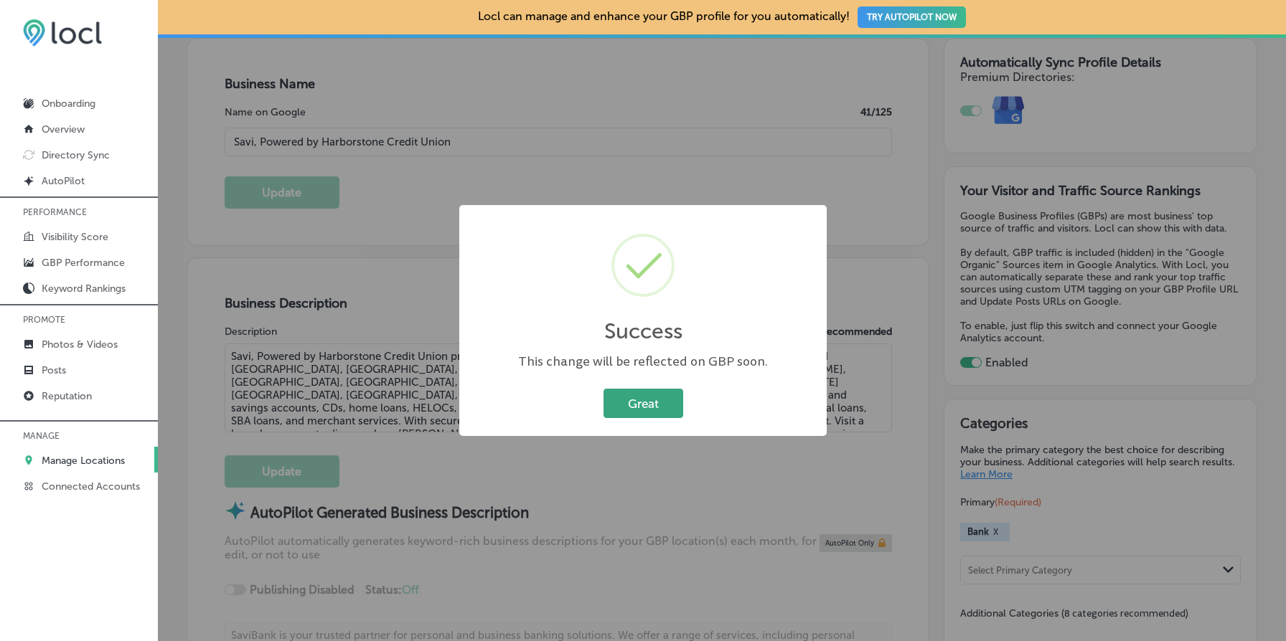
click at [638, 398] on button "Great" at bounding box center [643, 403] width 80 height 29
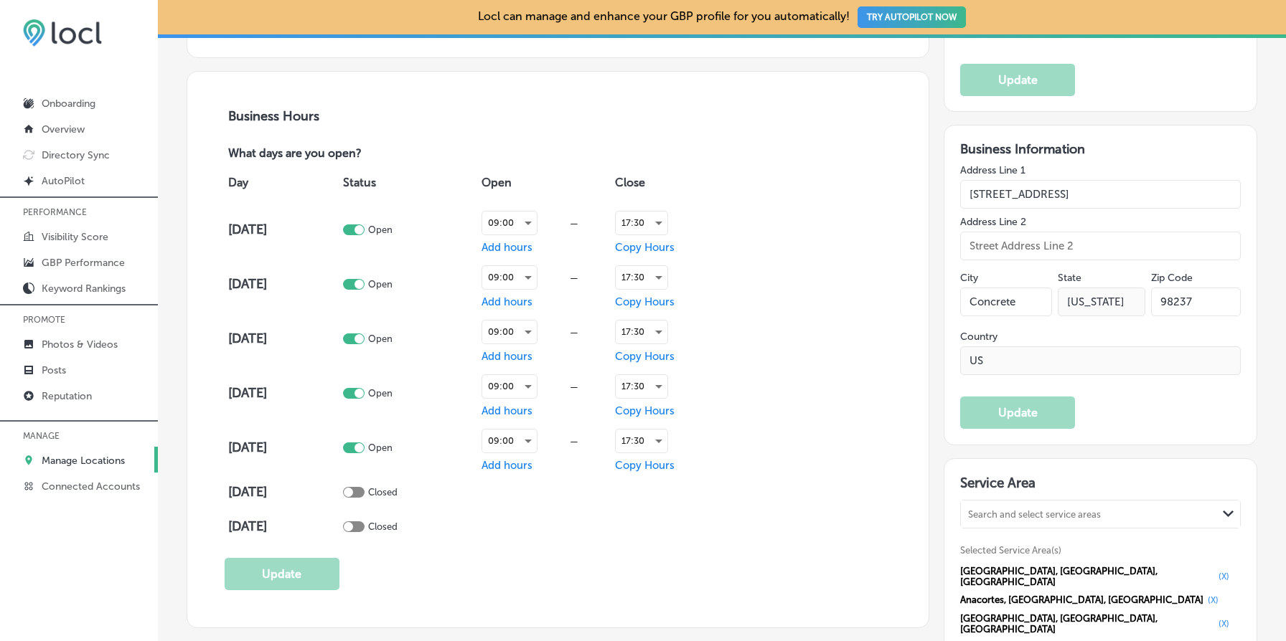
scroll to position [984, 0]
click at [643, 215] on div "17:30" at bounding box center [642, 222] width 52 height 23
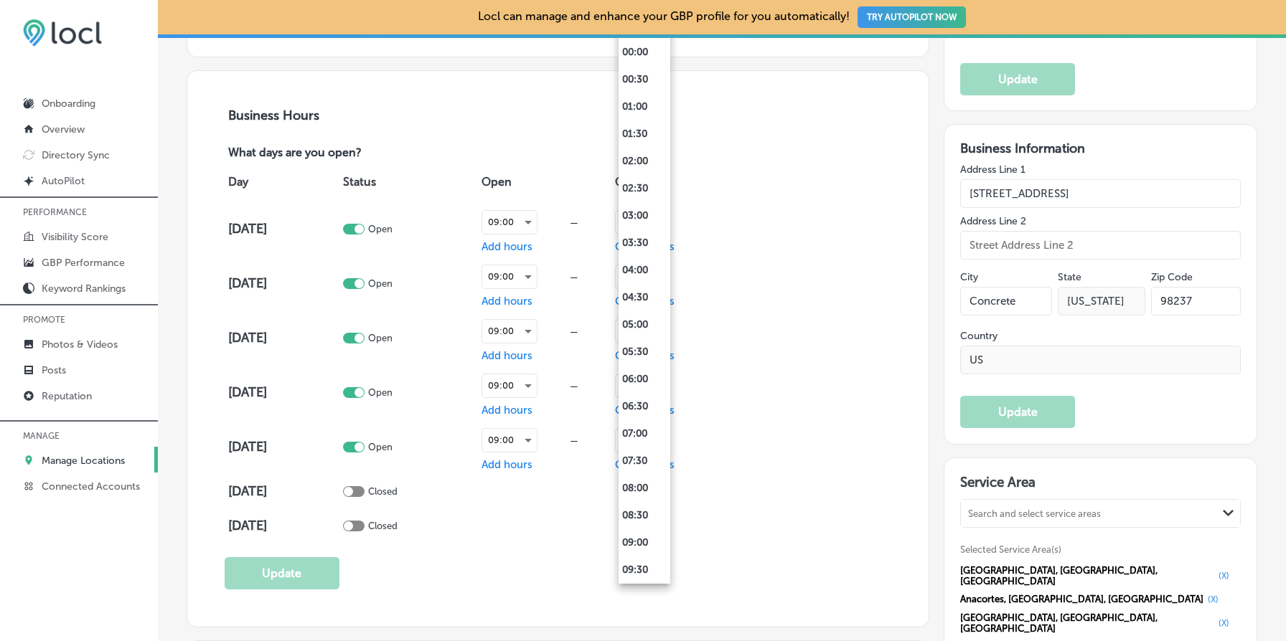
scroll to position [709, 0]
click at [562, 163] on div at bounding box center [643, 320] width 1286 height 641
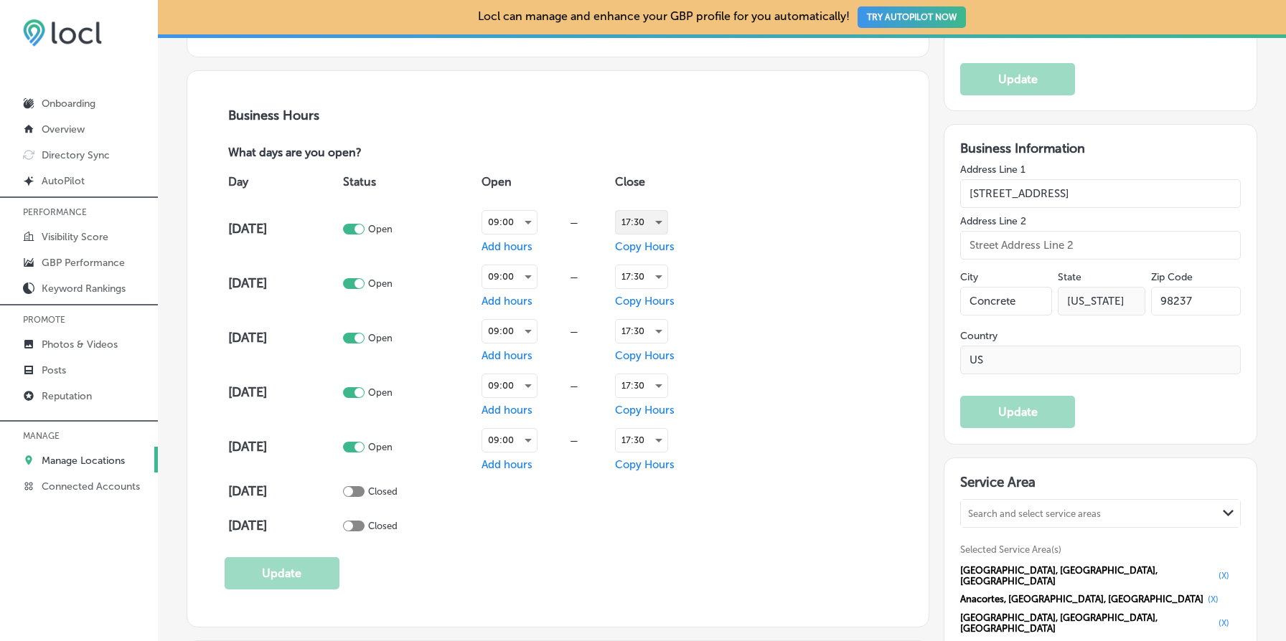
click at [645, 224] on div "17:30" at bounding box center [642, 222] width 52 height 23
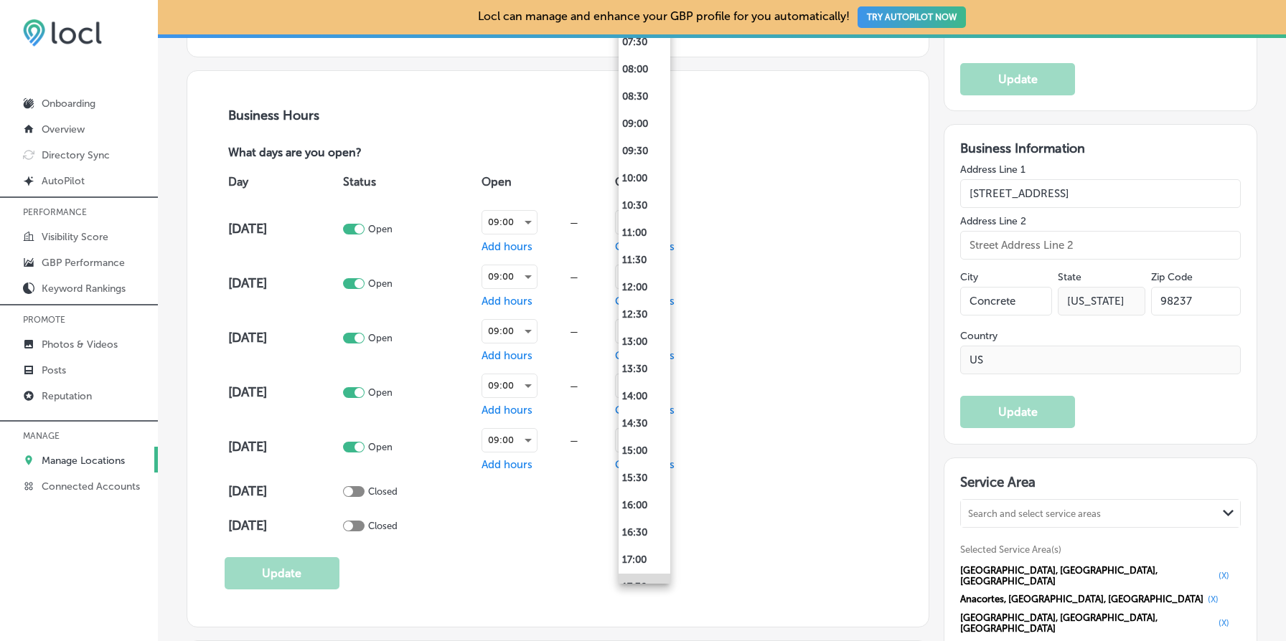
scroll to position [415, 0]
click at [644, 288] on li "12:00" at bounding box center [644, 291] width 52 height 27
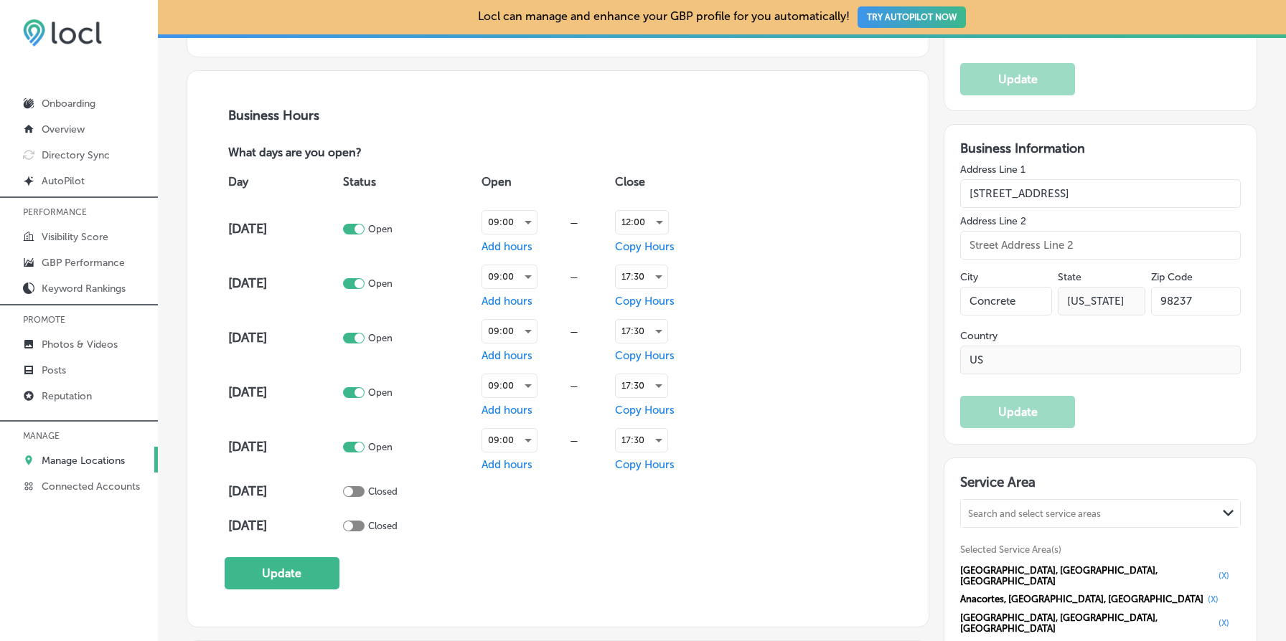
click at [519, 246] on span "Add hours" at bounding box center [506, 246] width 51 height 13
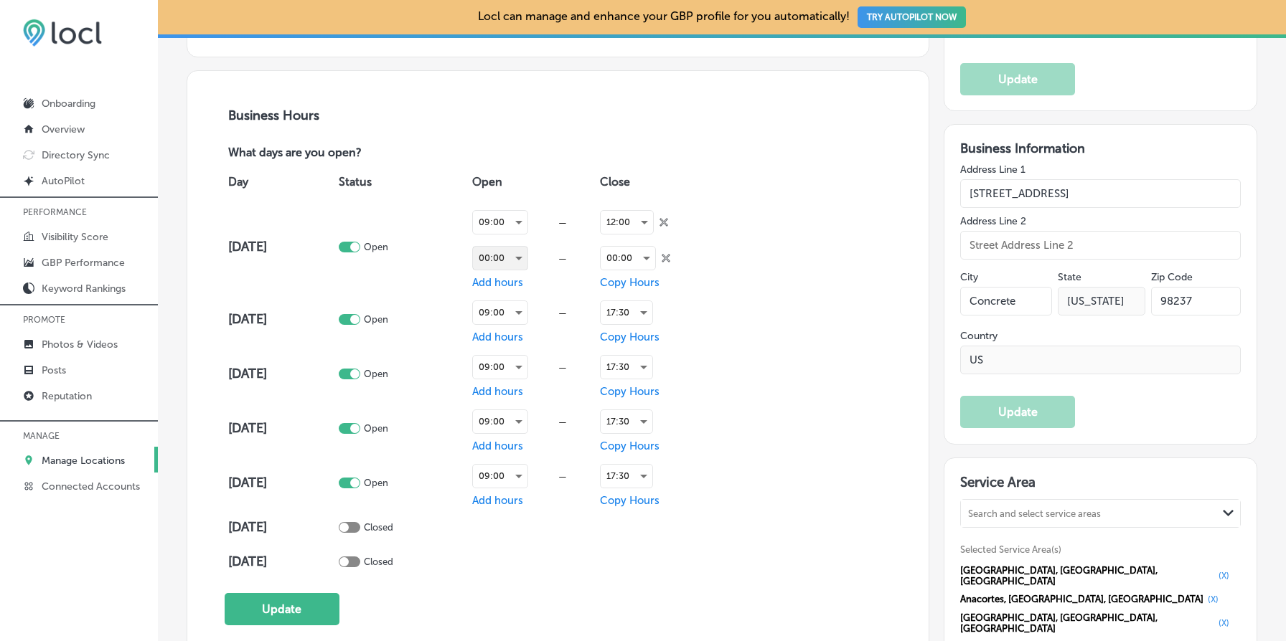
click at [522, 254] on div "00:00" at bounding box center [500, 258] width 55 height 23
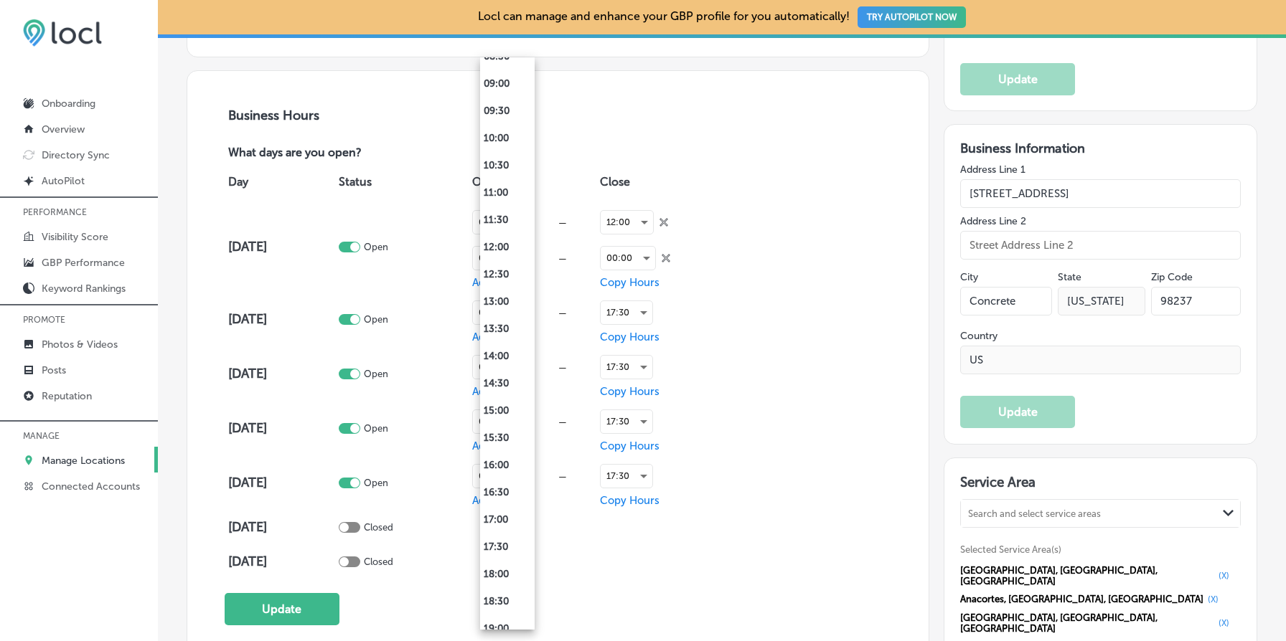
scroll to position [507, 0]
click at [506, 299] on li "13:00" at bounding box center [507, 300] width 55 height 27
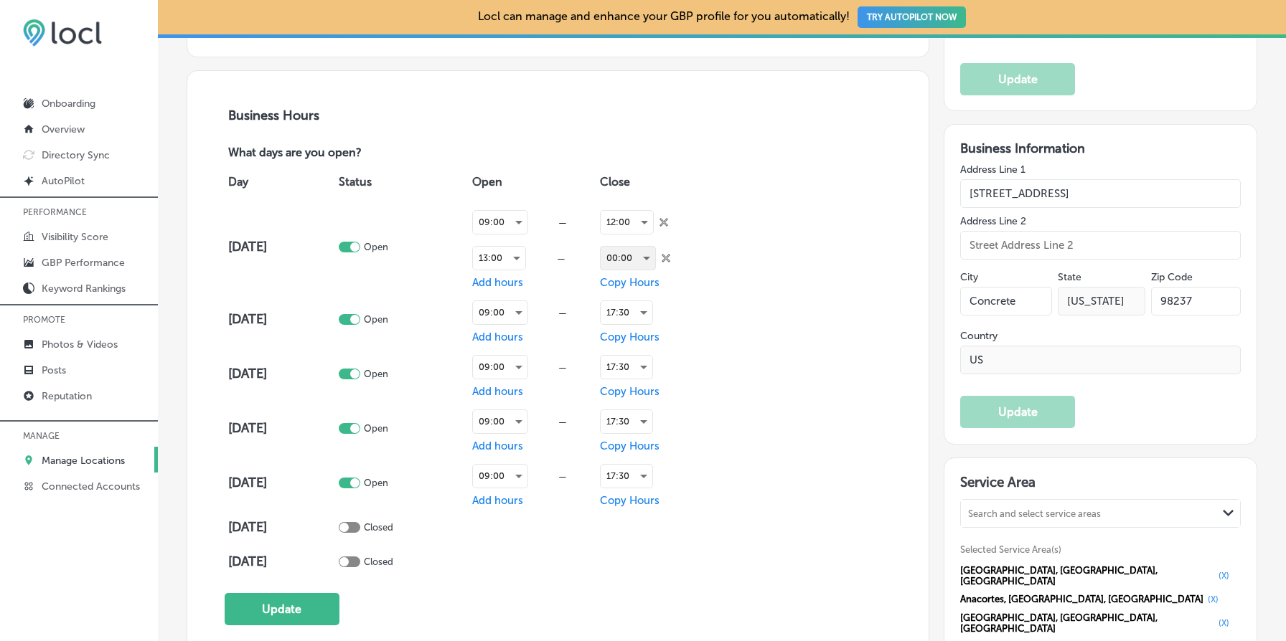
click at [634, 251] on div "00:00" at bounding box center [628, 258] width 55 height 23
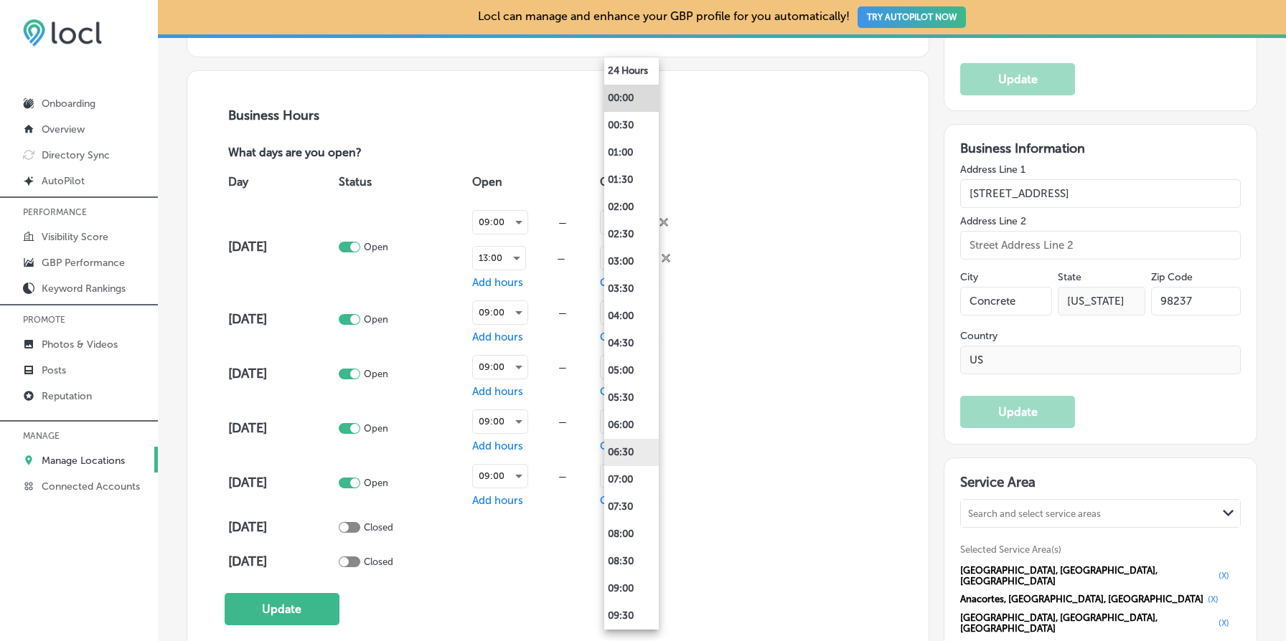
scroll to position [791, 0]
click at [628, 238] on li "17:00" at bounding box center [631, 234] width 55 height 27
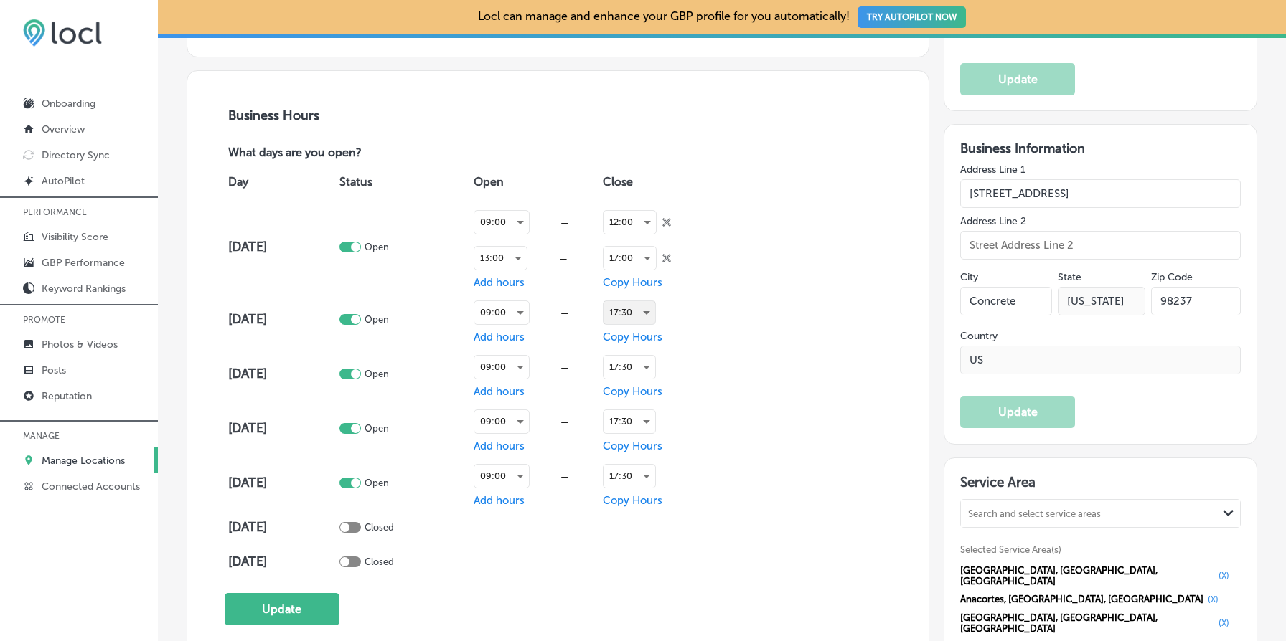
click at [646, 306] on div "17:30" at bounding box center [629, 312] width 52 height 23
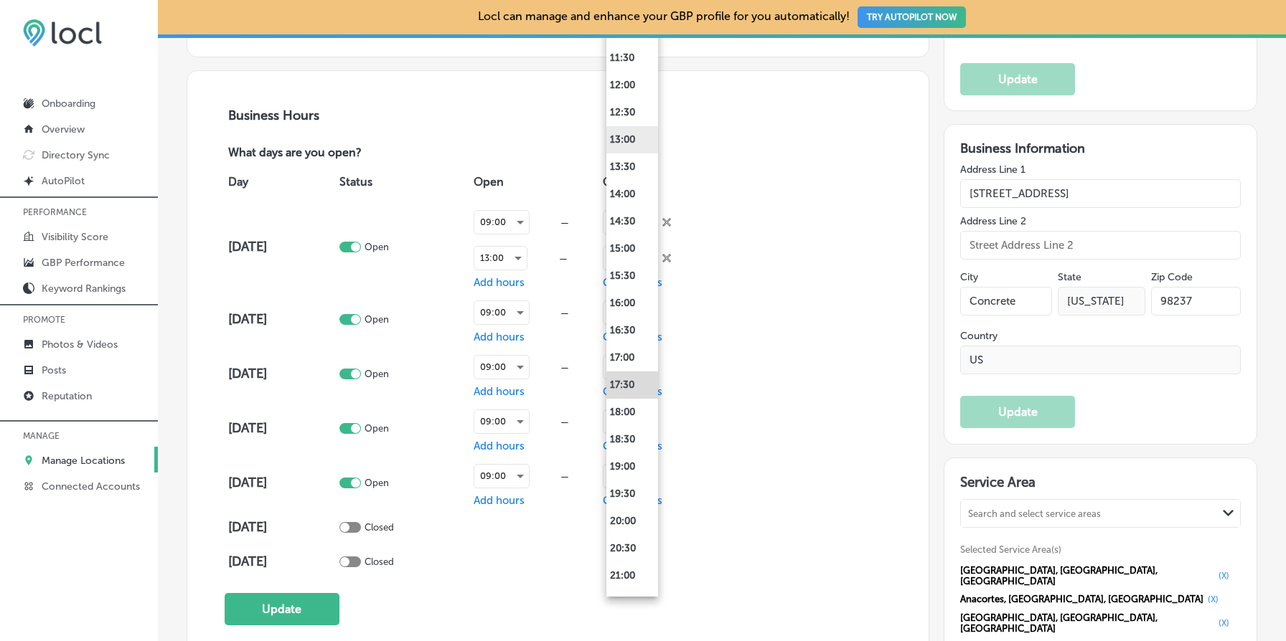
scroll to position [634, 0]
click at [624, 85] on li "12:00" at bounding box center [632, 85] width 52 height 27
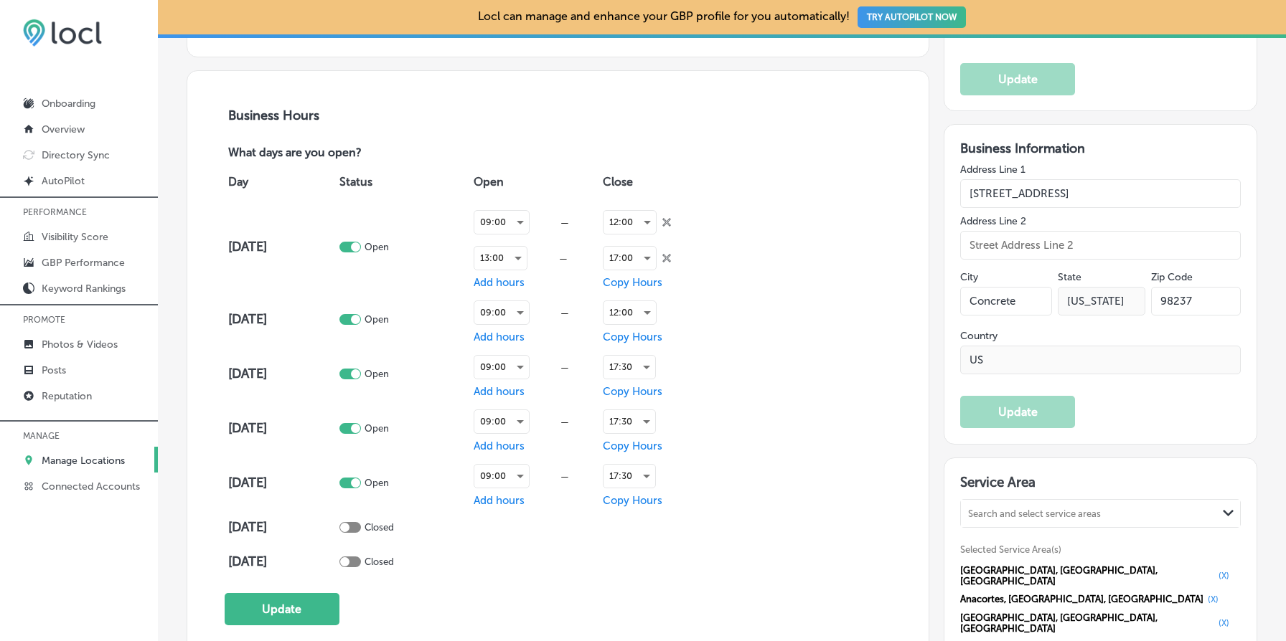
click at [516, 335] on span "Add hours" at bounding box center [499, 337] width 51 height 13
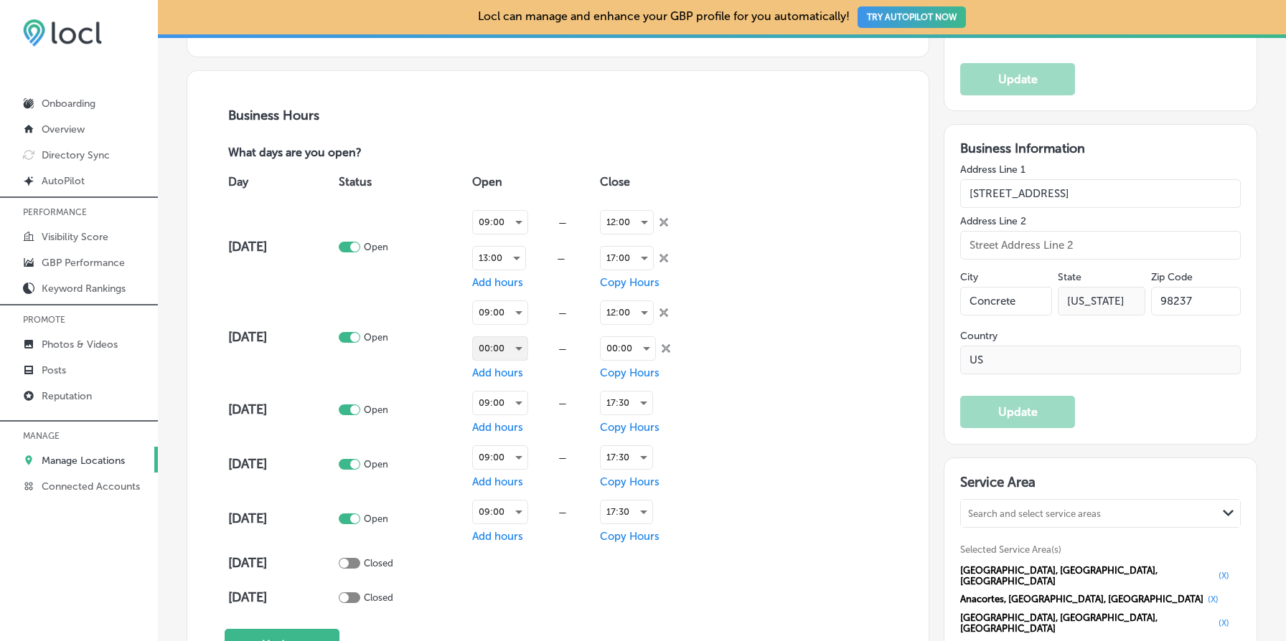
click at [519, 346] on div "00:00" at bounding box center [500, 348] width 55 height 23
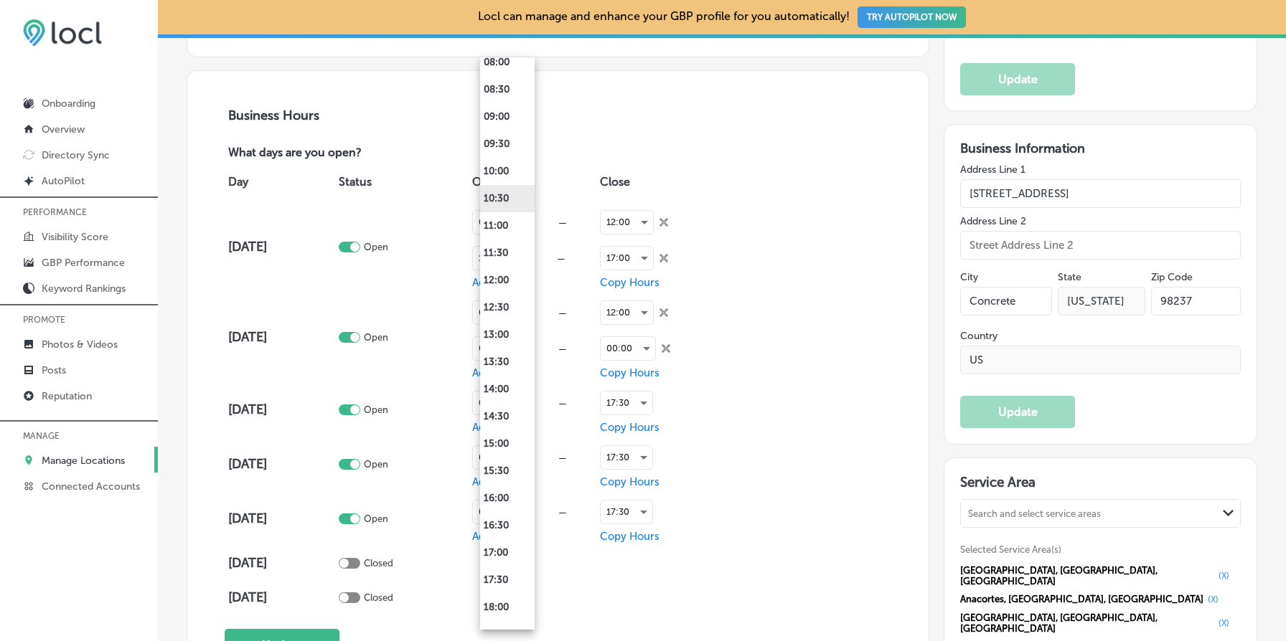
scroll to position [476, 0]
click at [509, 333] on li "13:00" at bounding box center [507, 330] width 55 height 27
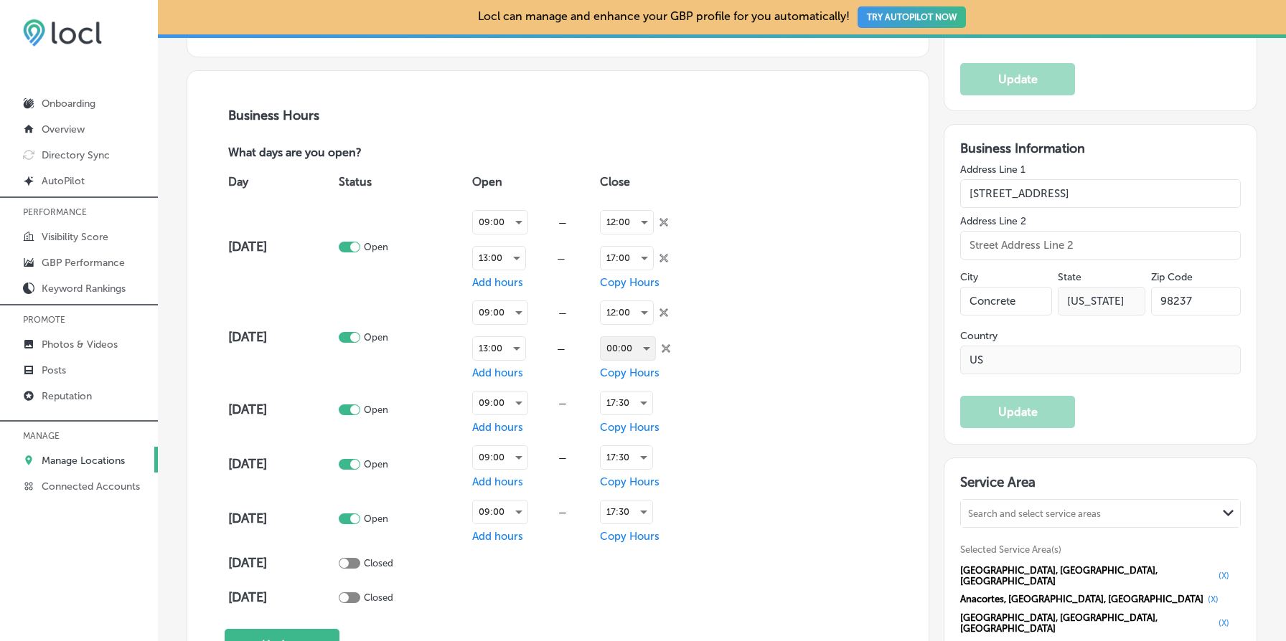
click at [639, 344] on div "00:00" at bounding box center [628, 348] width 55 height 23
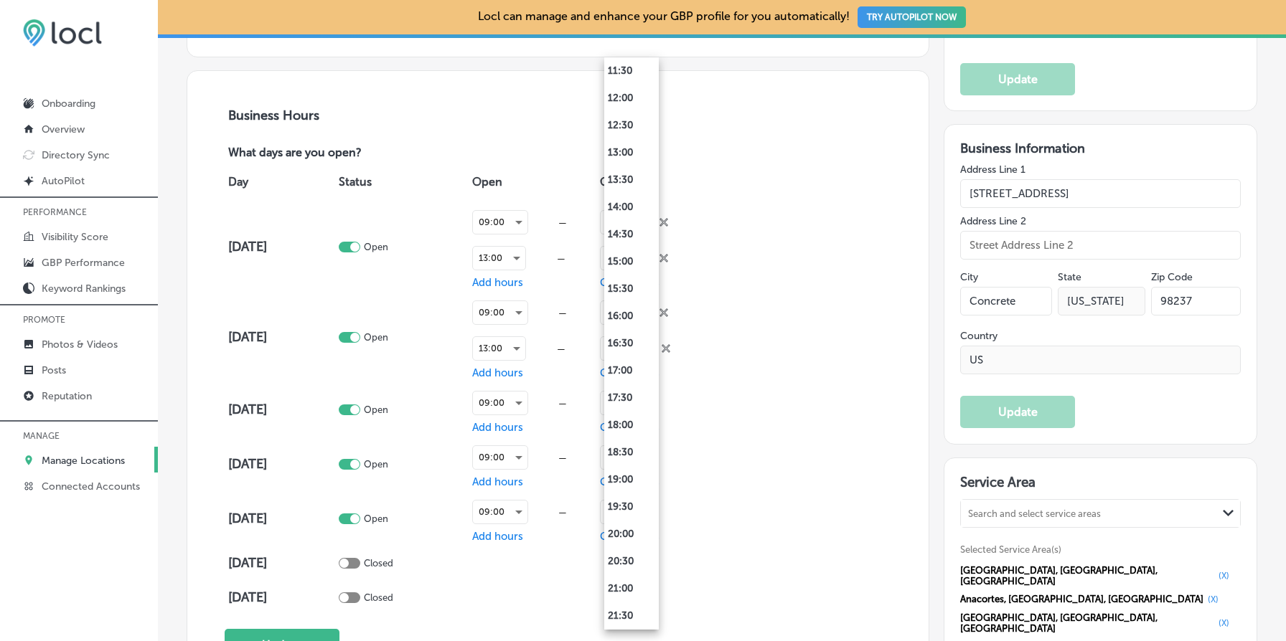
scroll to position [658, 0]
click at [632, 366] on li "17:00" at bounding box center [631, 367] width 55 height 27
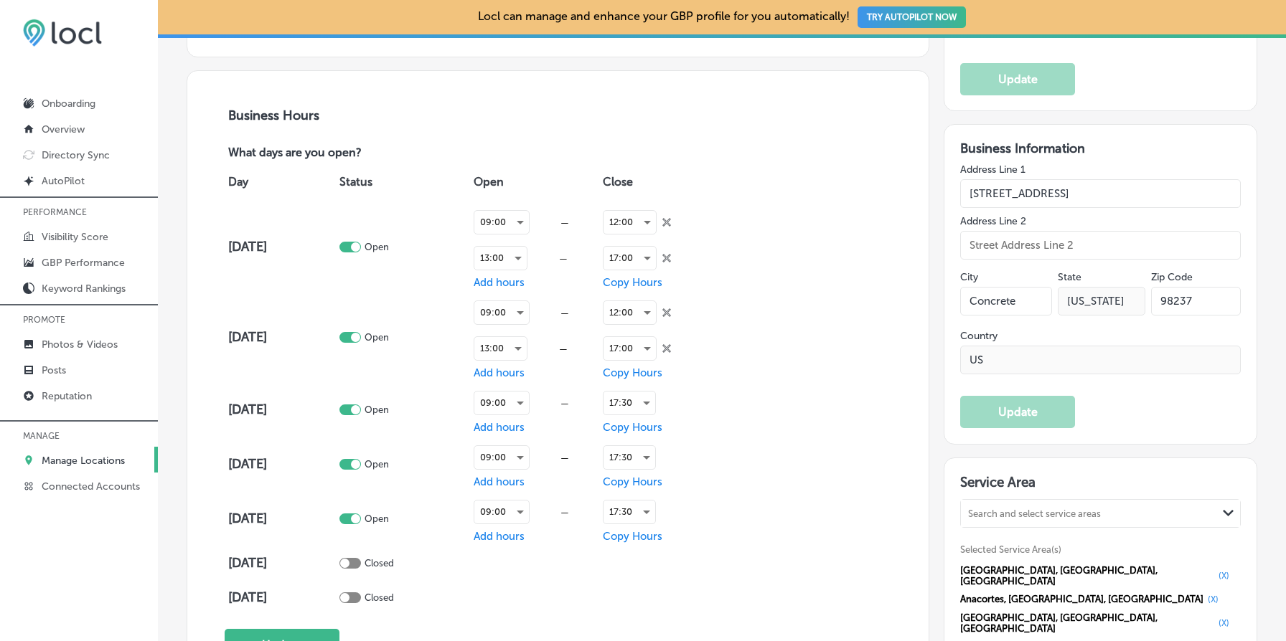
click at [793, 479] on div "Day Status Open Close [DATE] Open 09:00 — 13:00 — Add hours 12:00 close Created…" at bounding box center [558, 387] width 667 height 453
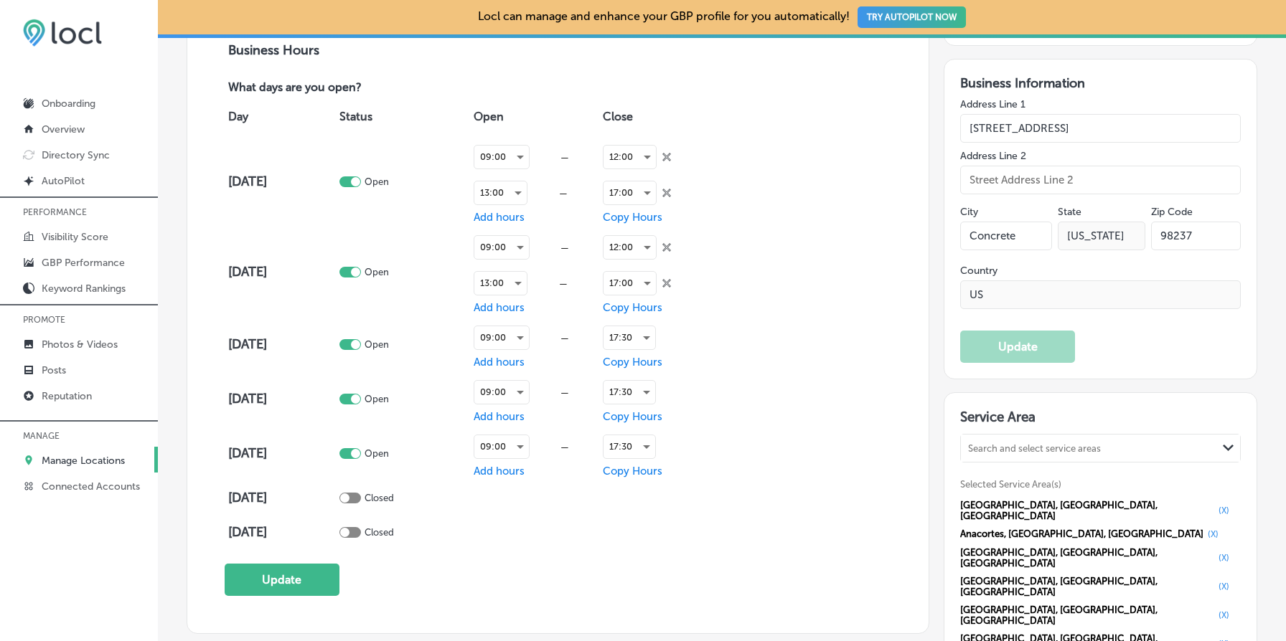
scroll to position [1054, 0]
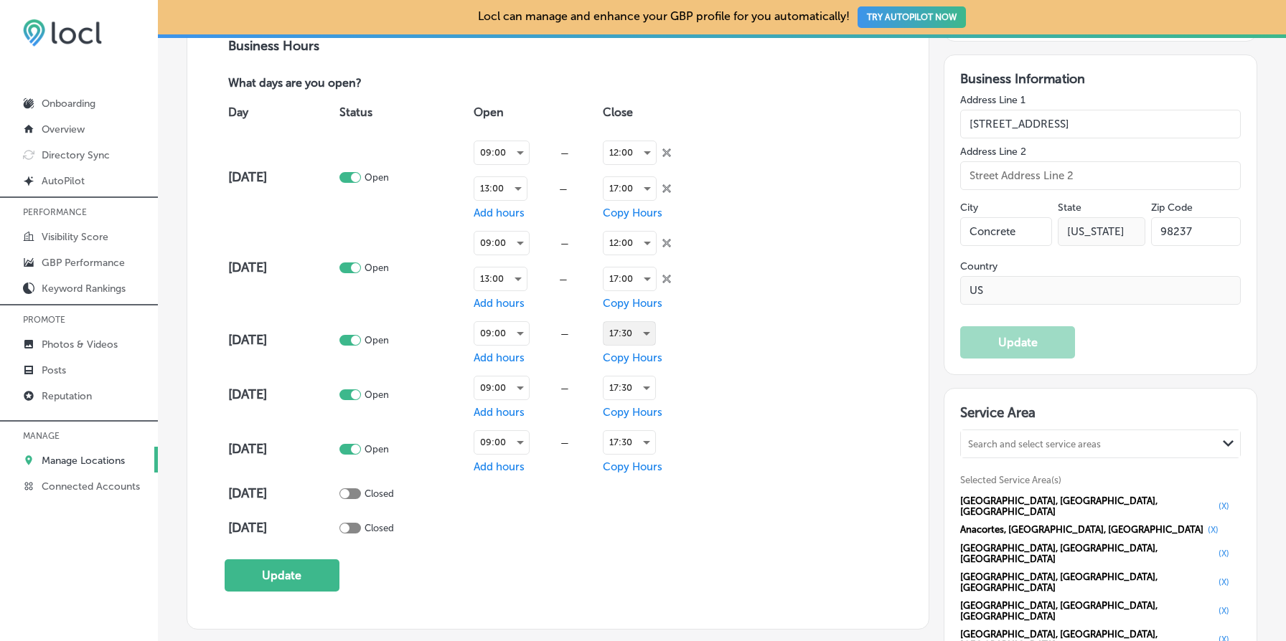
click at [638, 324] on div "17:30" at bounding box center [629, 333] width 52 height 23
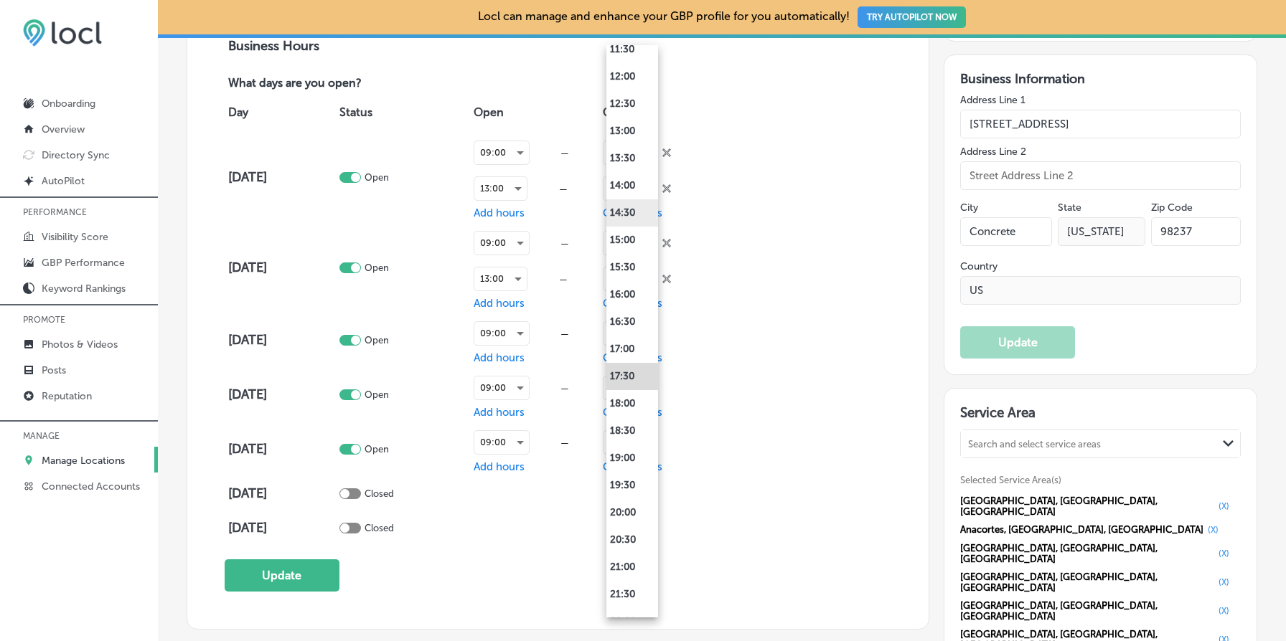
scroll to position [631, 0]
click at [628, 111] on li "12:00" at bounding box center [632, 109] width 52 height 27
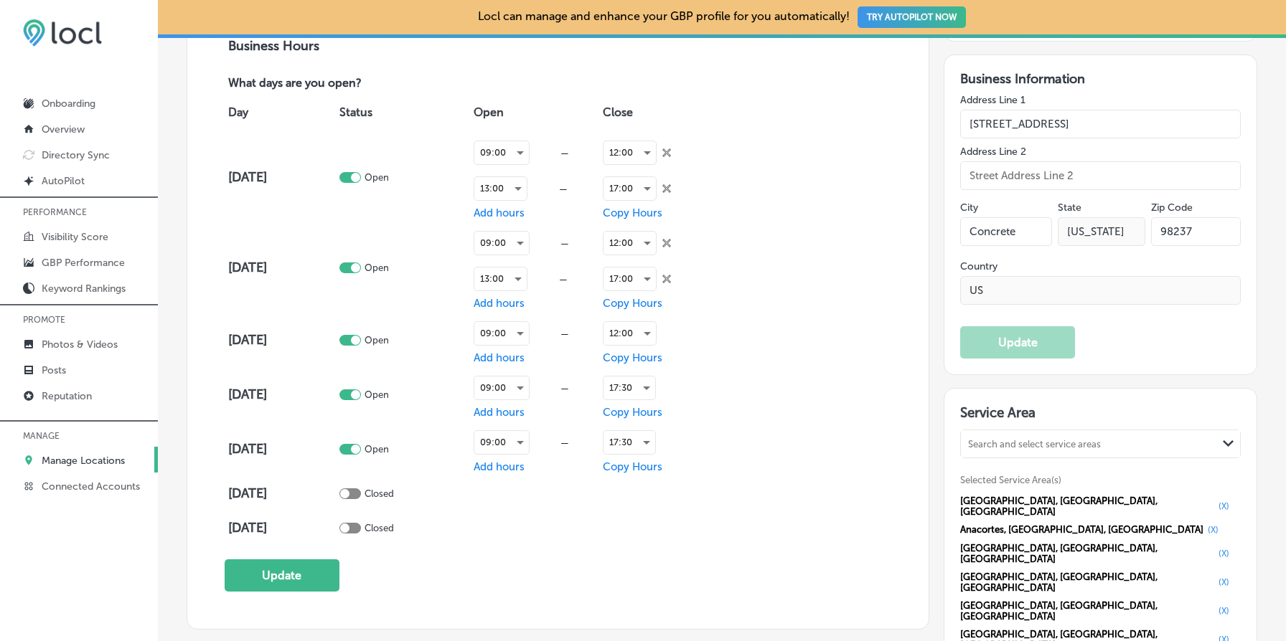
click at [641, 356] on span "Copy Hours" at bounding box center [633, 358] width 60 height 13
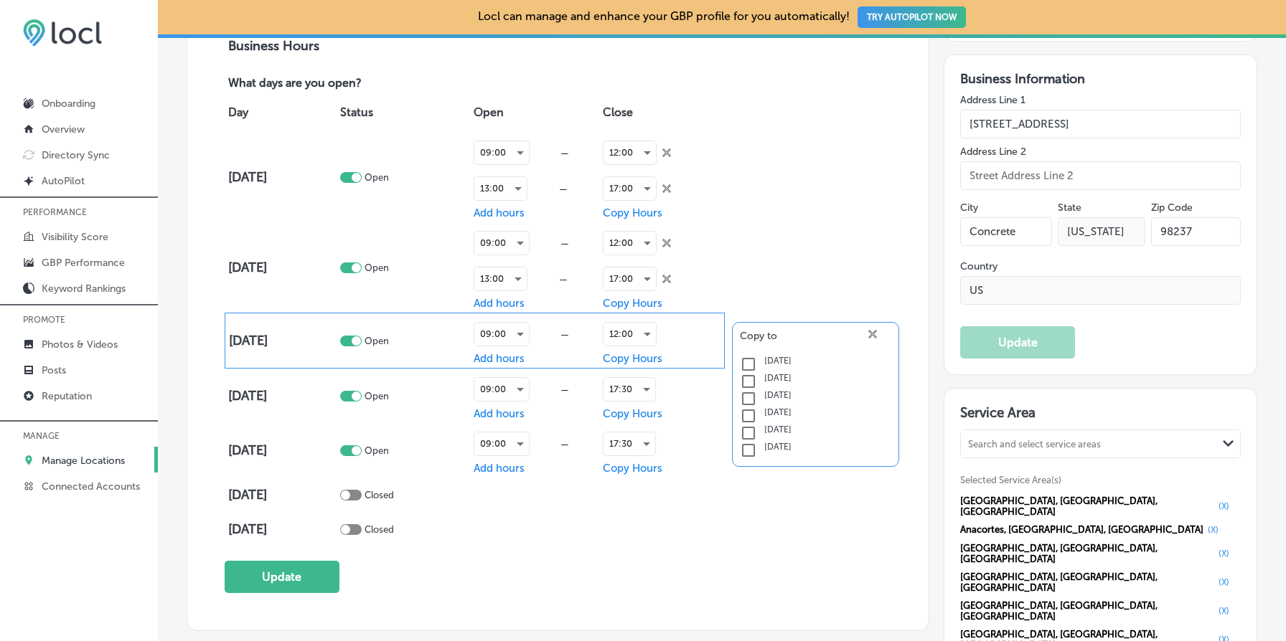
click at [732, 281] on div "Day Status Open Close [DATE] Open 09:00 — 13:00 — Add hours 12:00 close Created…" at bounding box center [558, 319] width 667 height 455
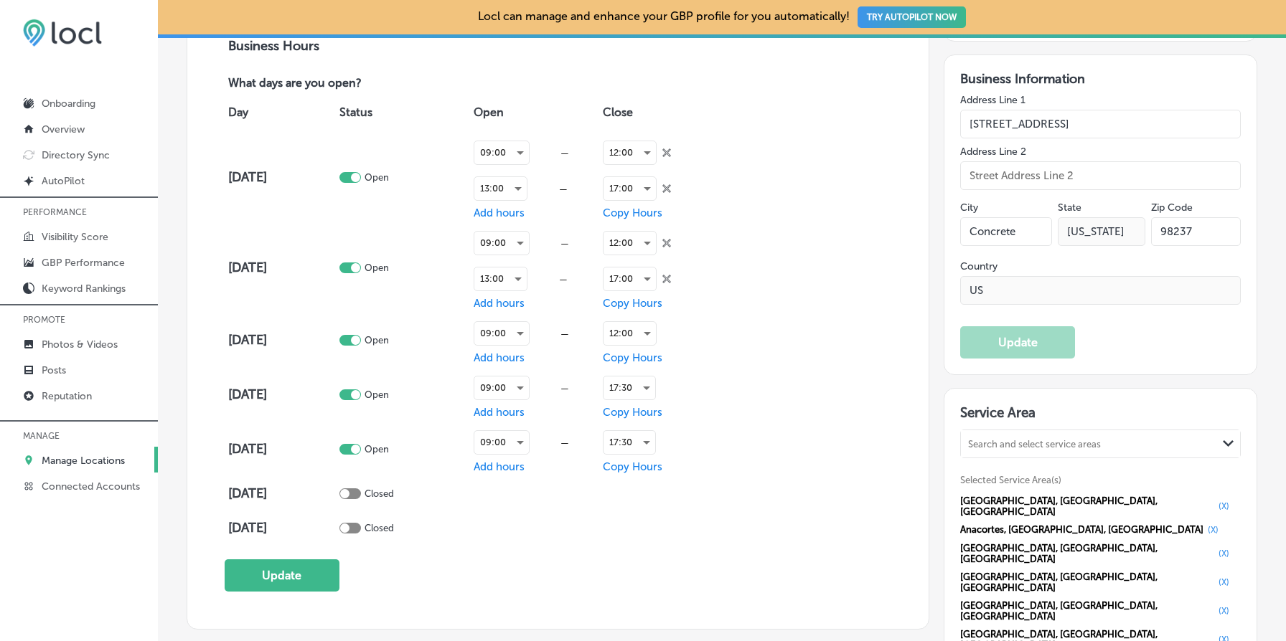
scroll to position [0, 0]
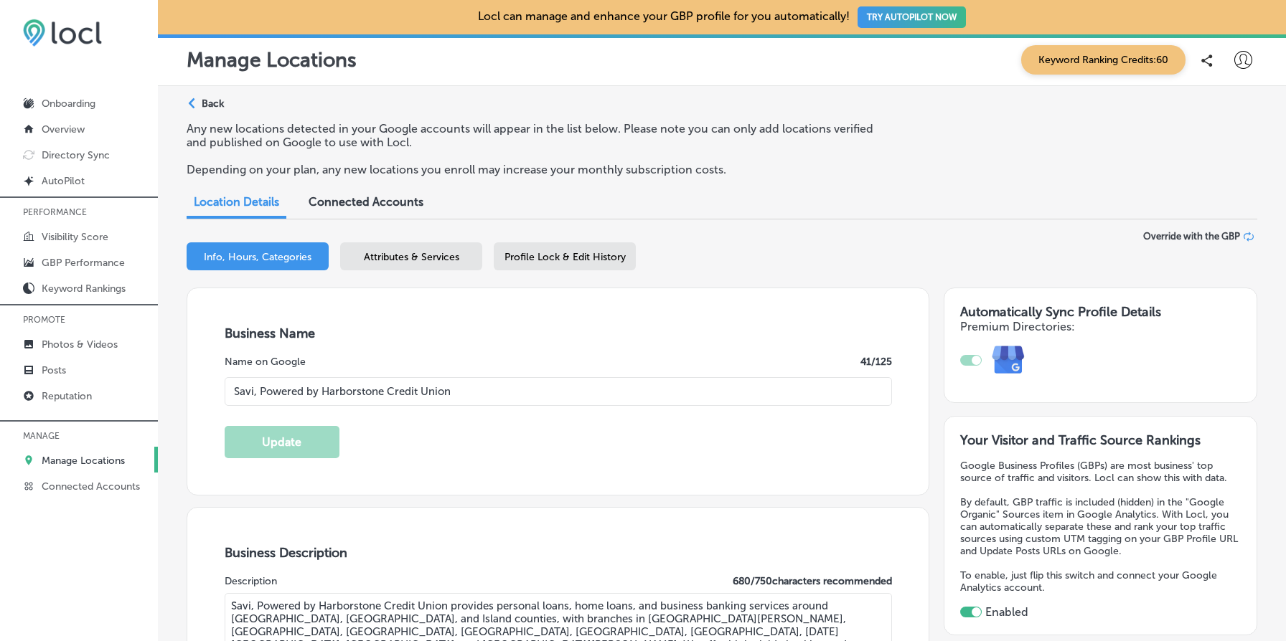
click at [212, 101] on p "Back" at bounding box center [213, 104] width 22 height 12
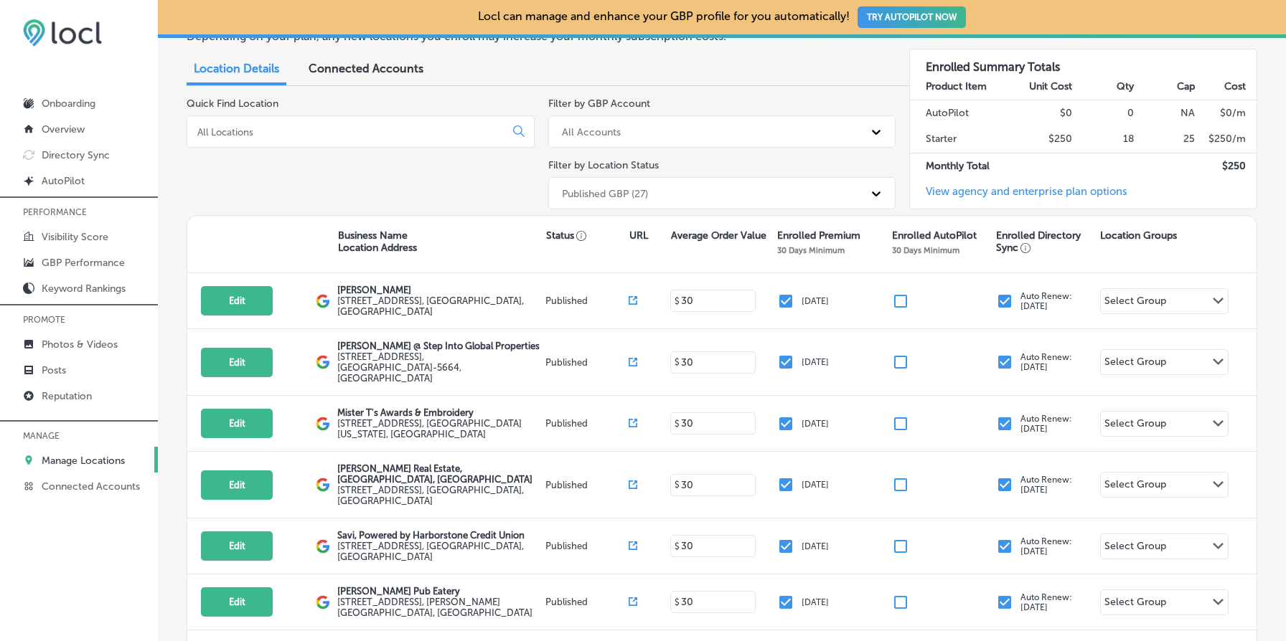
scroll to position [65, 0]
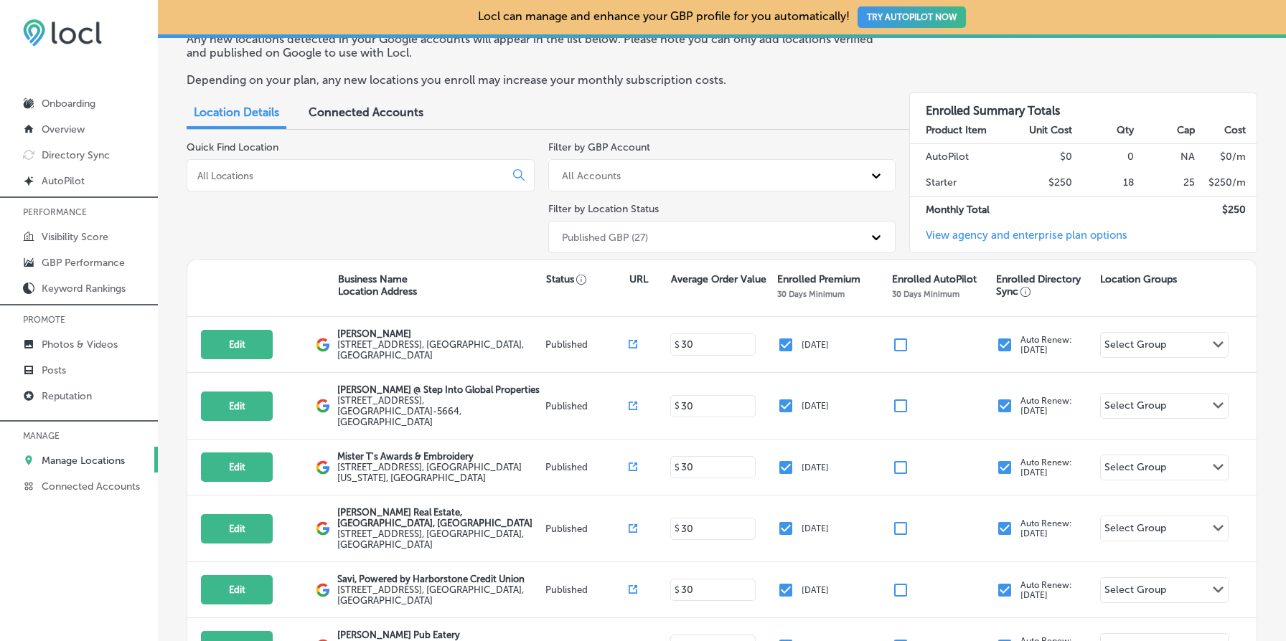
click at [336, 164] on div at bounding box center [361, 175] width 348 height 32
click at [314, 172] on input at bounding box center [349, 175] width 306 height 13
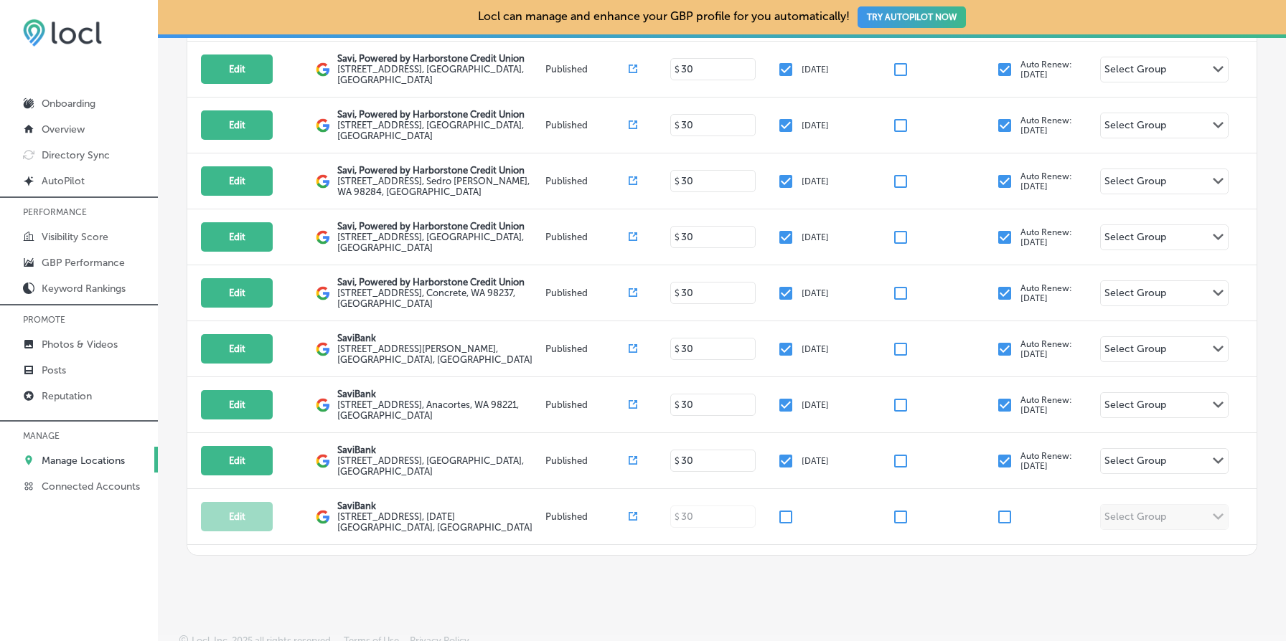
scroll to position [338, 0]
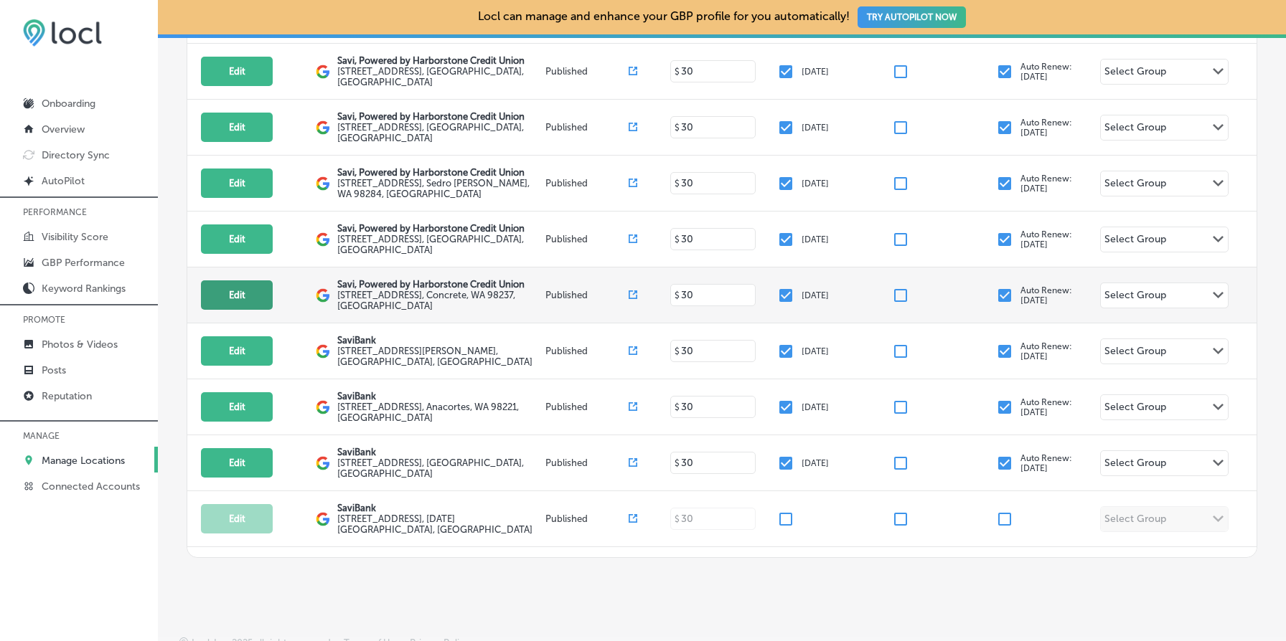
type input "savi"
click at [238, 293] on button "Edit" at bounding box center [237, 295] width 72 height 29
select select "US"
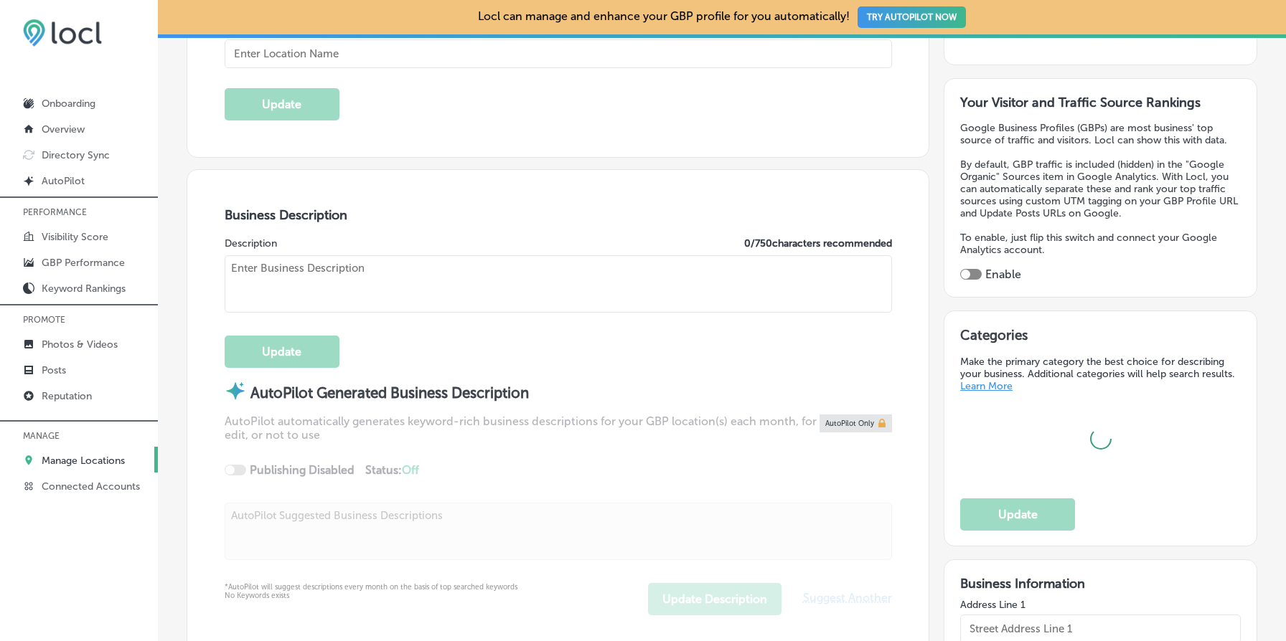
scroll to position [363, 0]
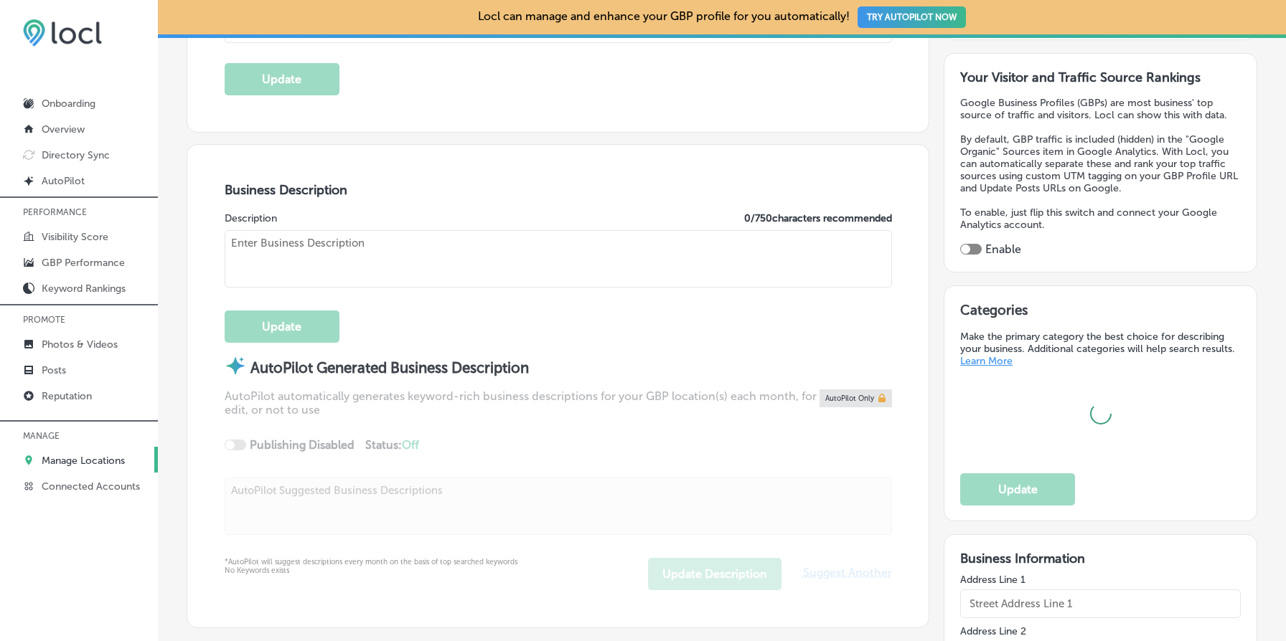
type input "Savi, Powered by Harborstone Credit Union"
type textarea "SaviBank is your trusted partner for personal and business banking solutions. W…"
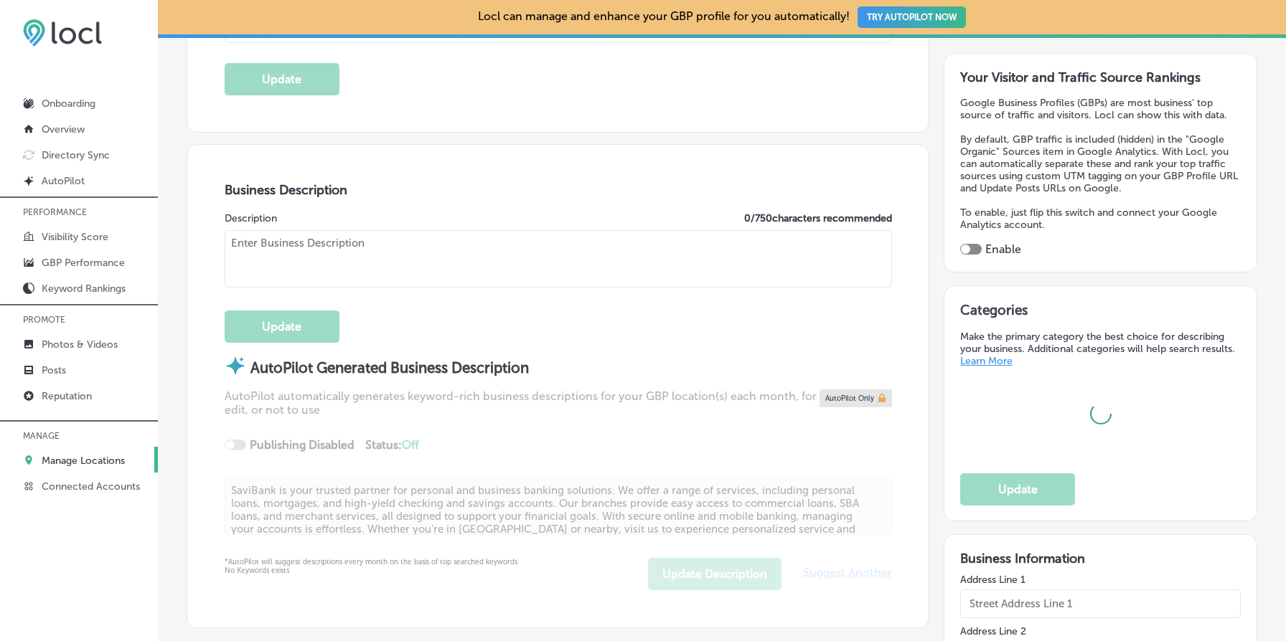
type input "[STREET_ADDRESS]"
type input "Concrete"
type input "98237"
type input "US"
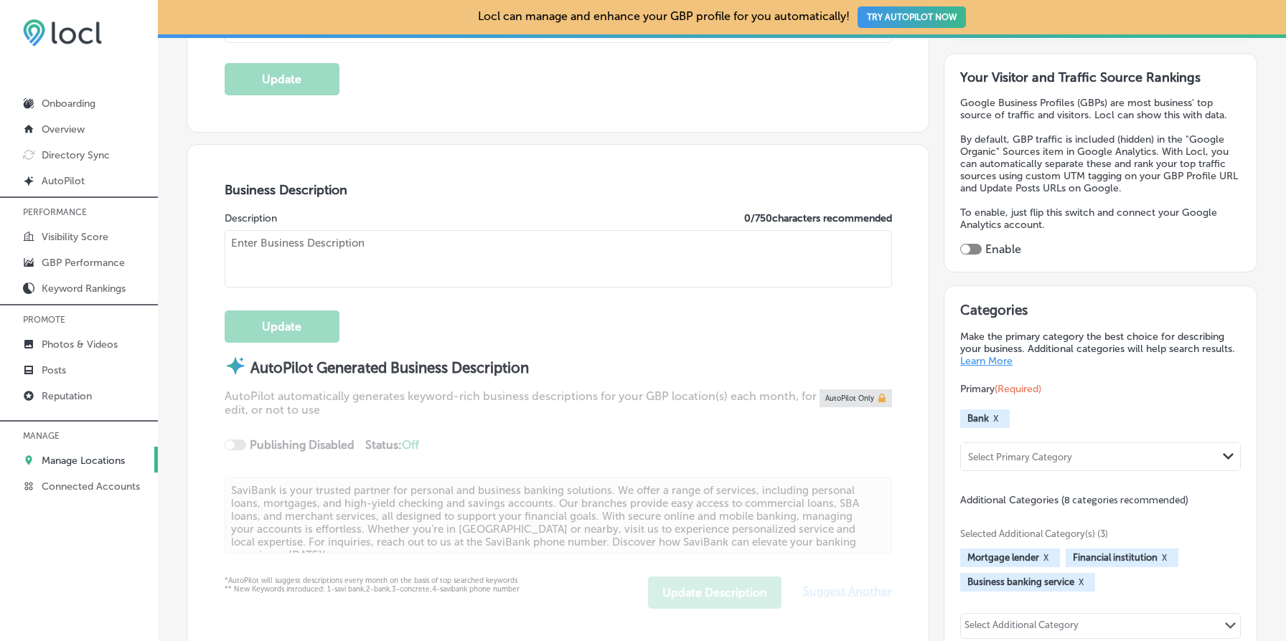
type input "[URL][DOMAIN_NAME]"
checkbox input "true"
type textarea "Savi, Powered by Harborstone Credit Union provides personal loans, home loans, …"
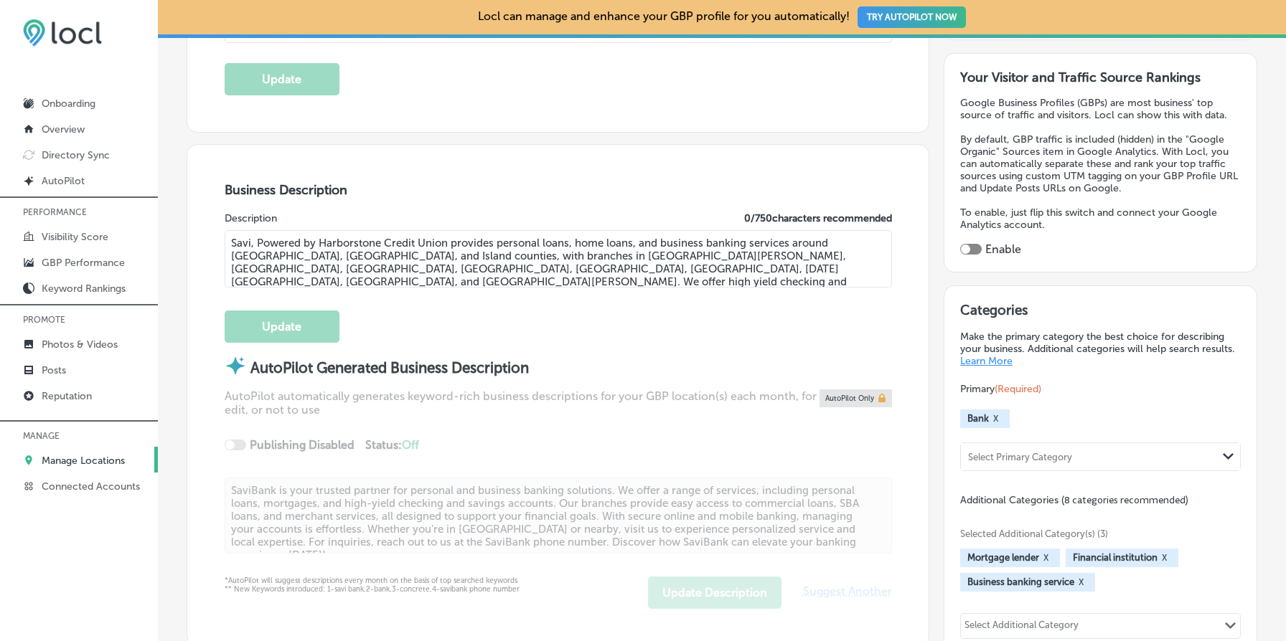
type input "[PHONE_NUMBER]"
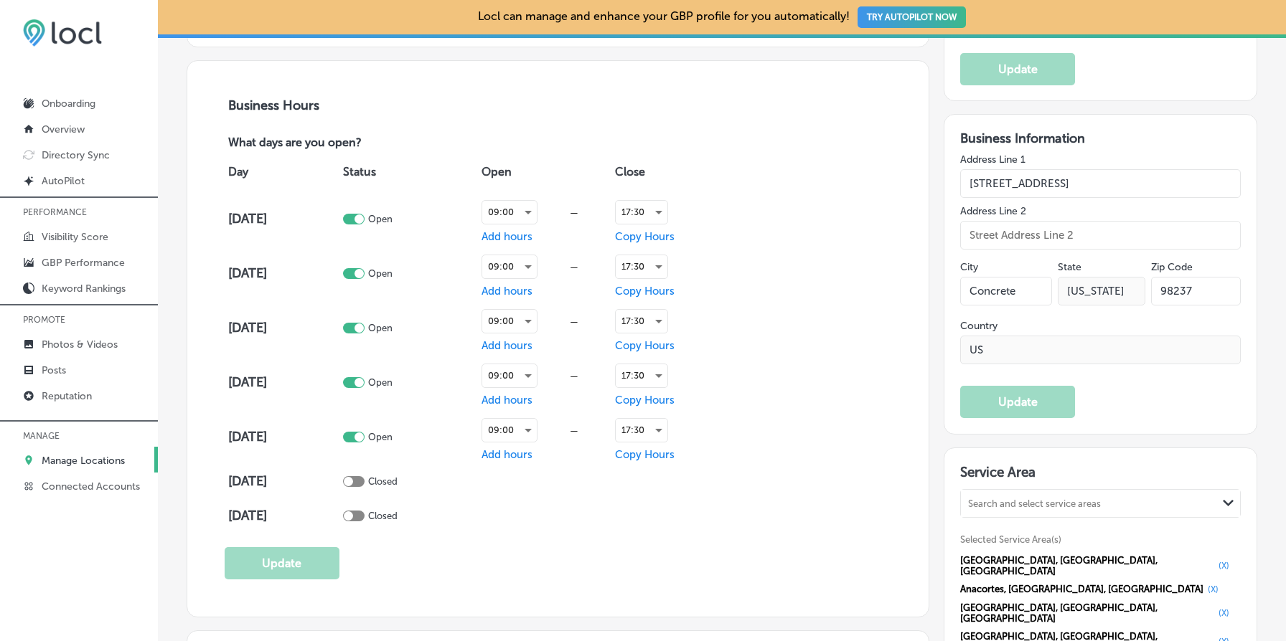
scroll to position [1038, 0]
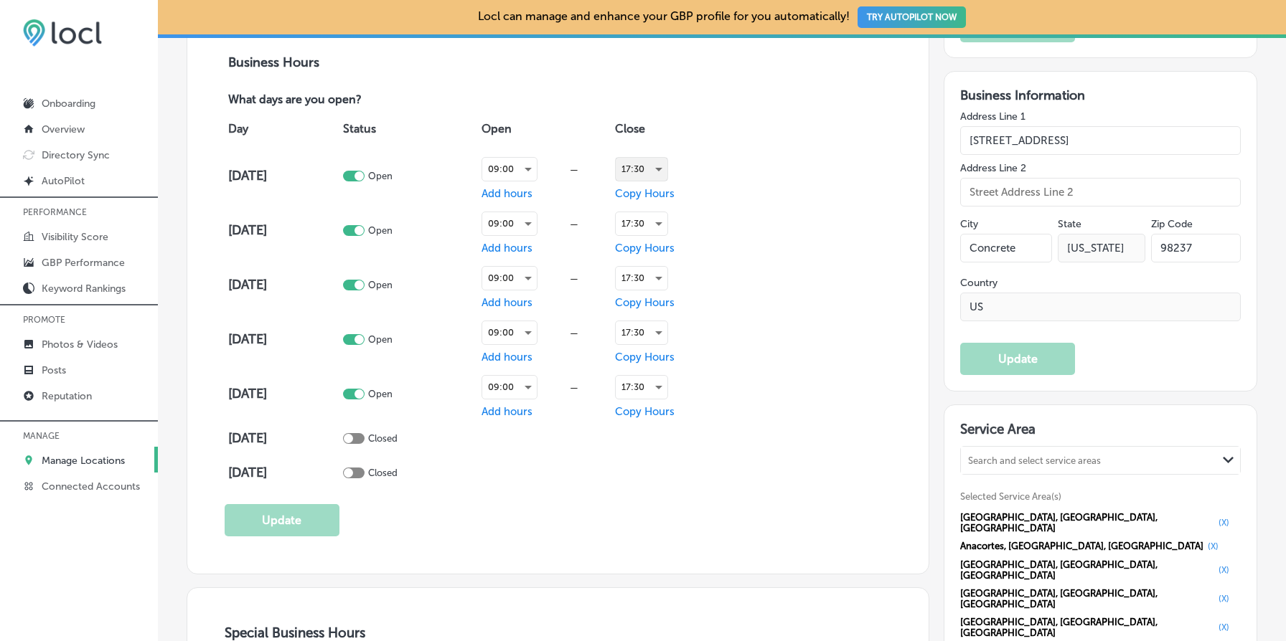
click at [652, 168] on div "17:30" at bounding box center [642, 169] width 52 height 23
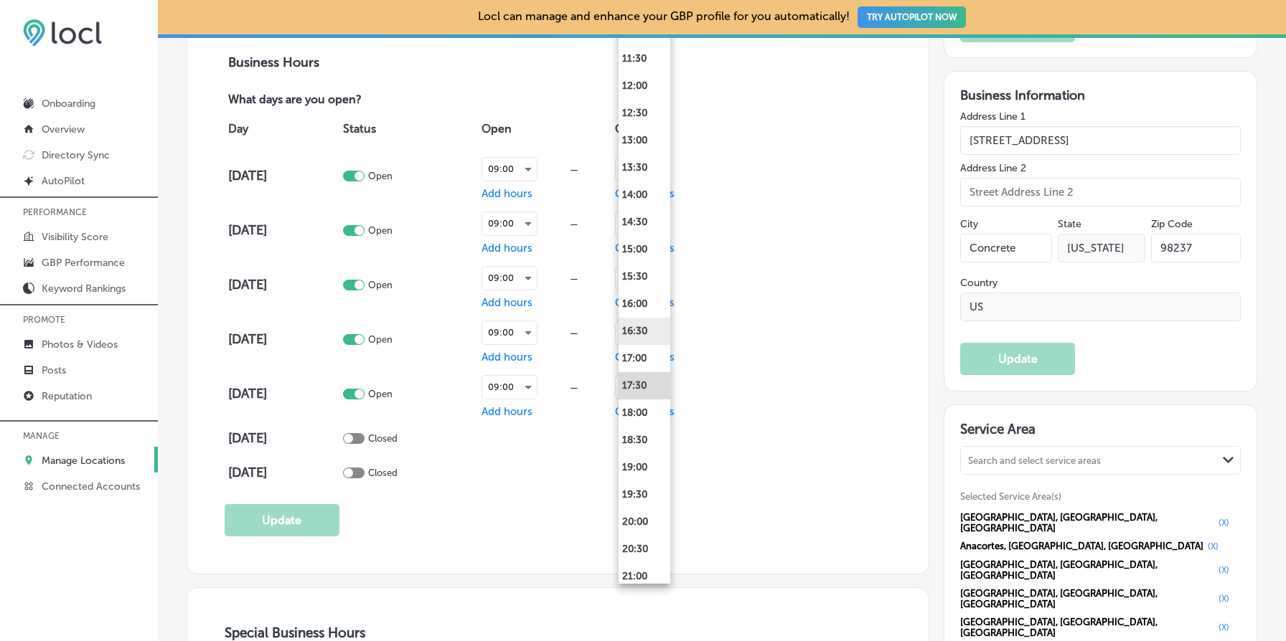
scroll to position [618, 0]
click at [636, 91] on li "12:00" at bounding box center [644, 88] width 52 height 27
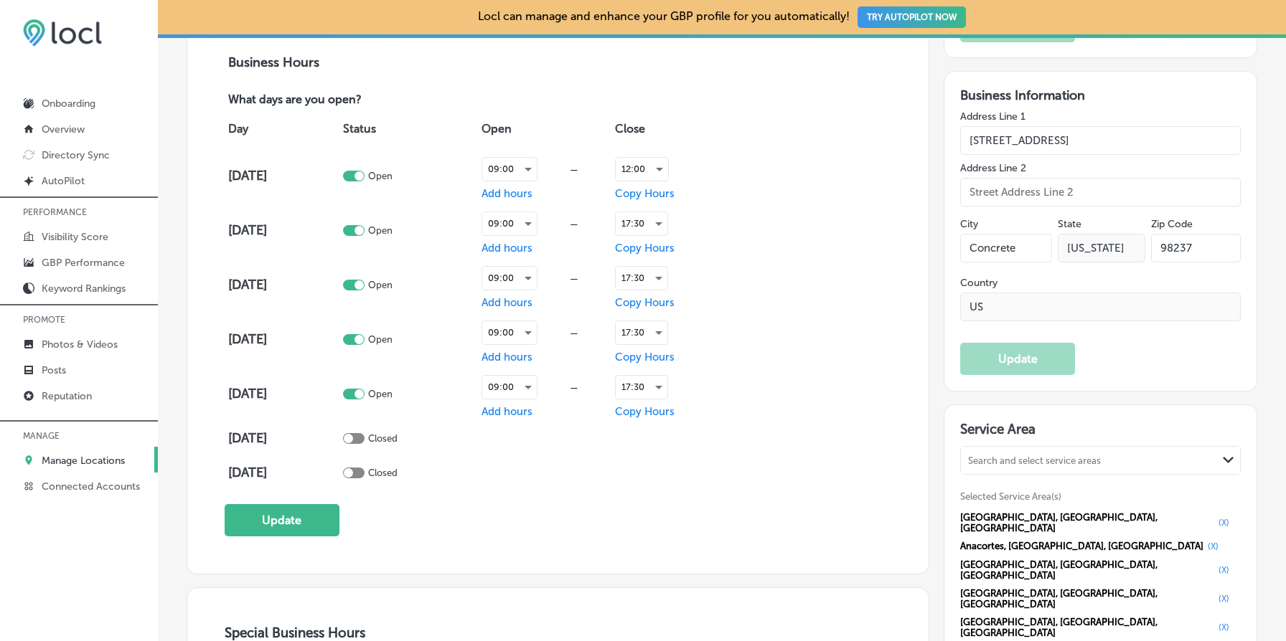
click at [516, 189] on span "Add hours" at bounding box center [506, 193] width 51 height 13
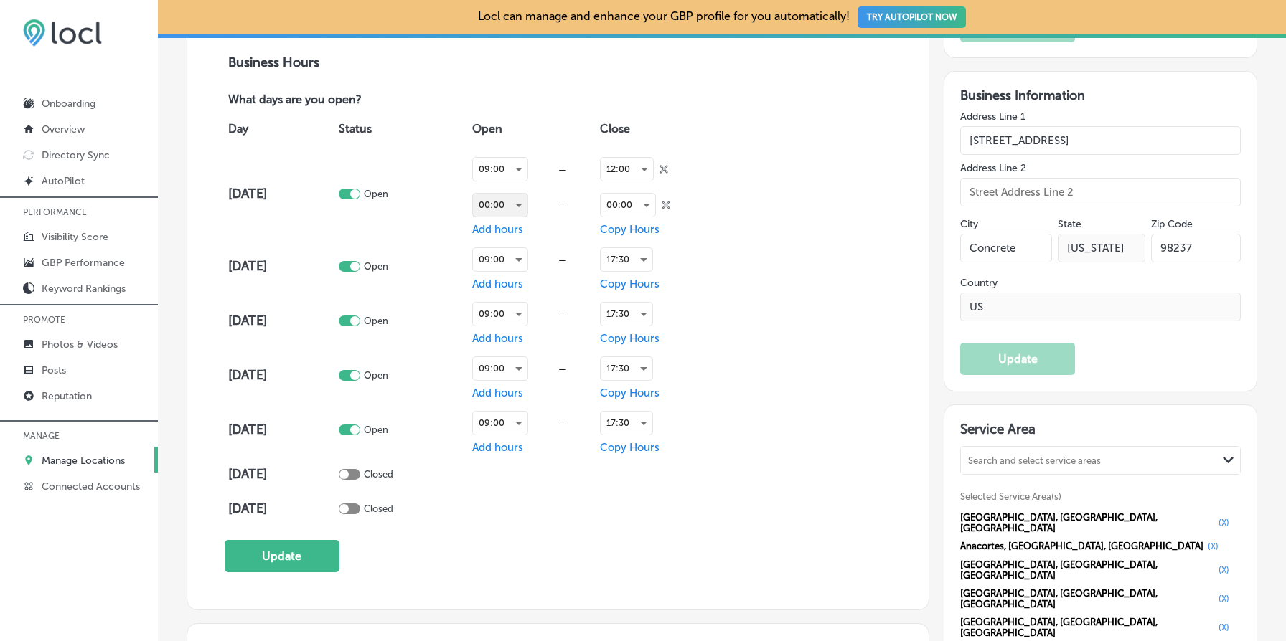
click at [502, 202] on div "00:00" at bounding box center [500, 205] width 55 height 23
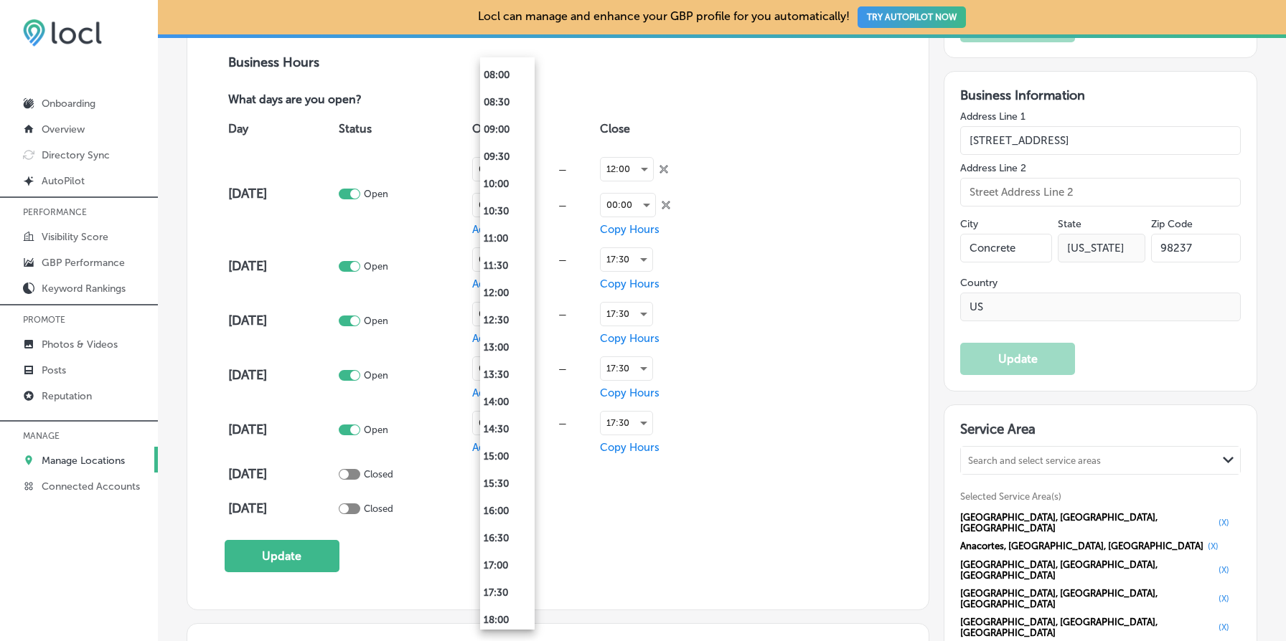
scroll to position [542, 0]
click at [504, 211] on li "12:00" at bounding box center [507, 210] width 55 height 27
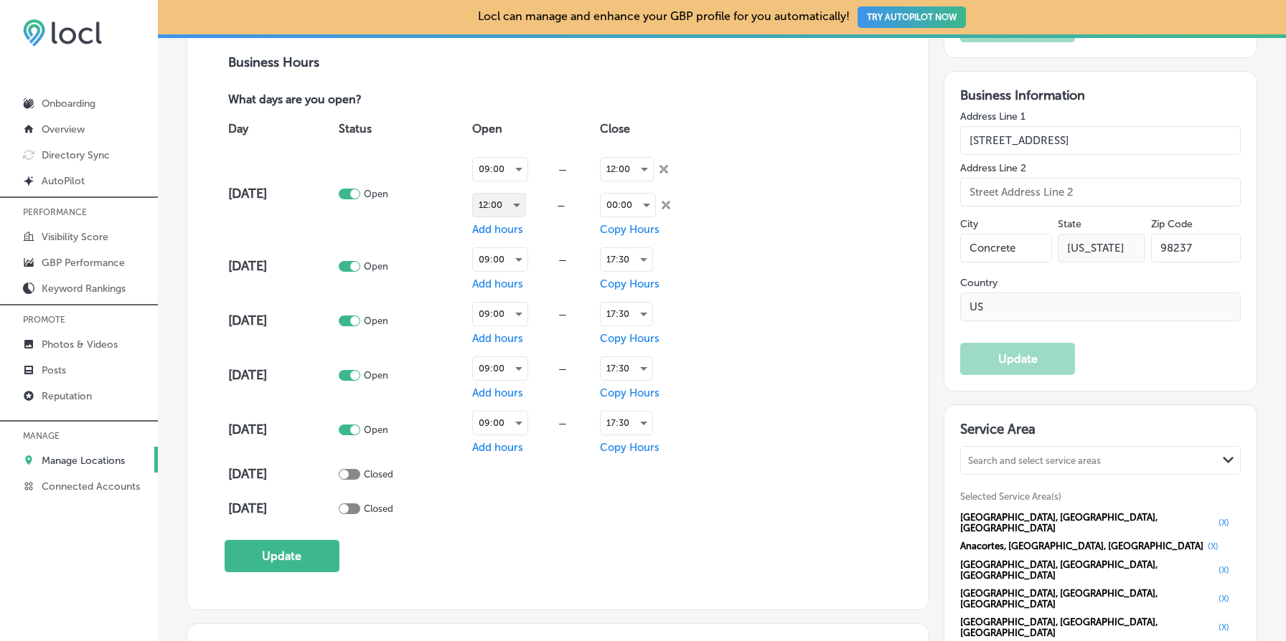
click at [512, 202] on div "12:00" at bounding box center [499, 205] width 52 height 23
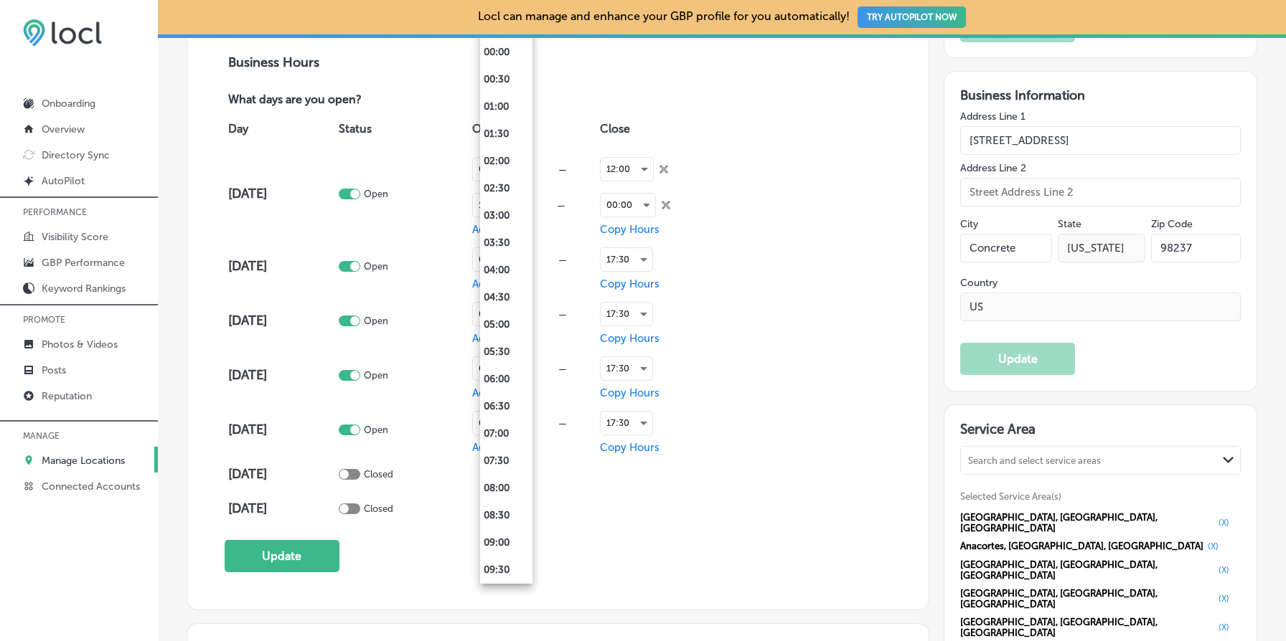
scroll to position [409, 0]
click at [504, 352] on li "13:00" at bounding box center [506, 352] width 52 height 27
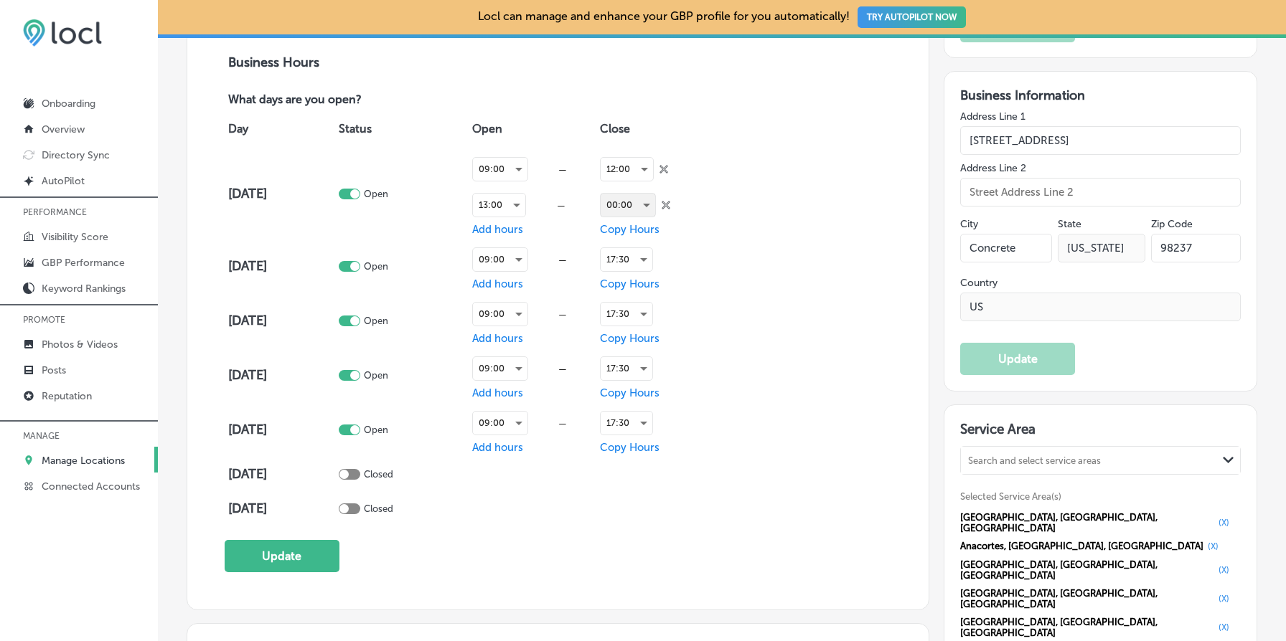
click at [637, 200] on div "00:00" at bounding box center [628, 205] width 55 height 23
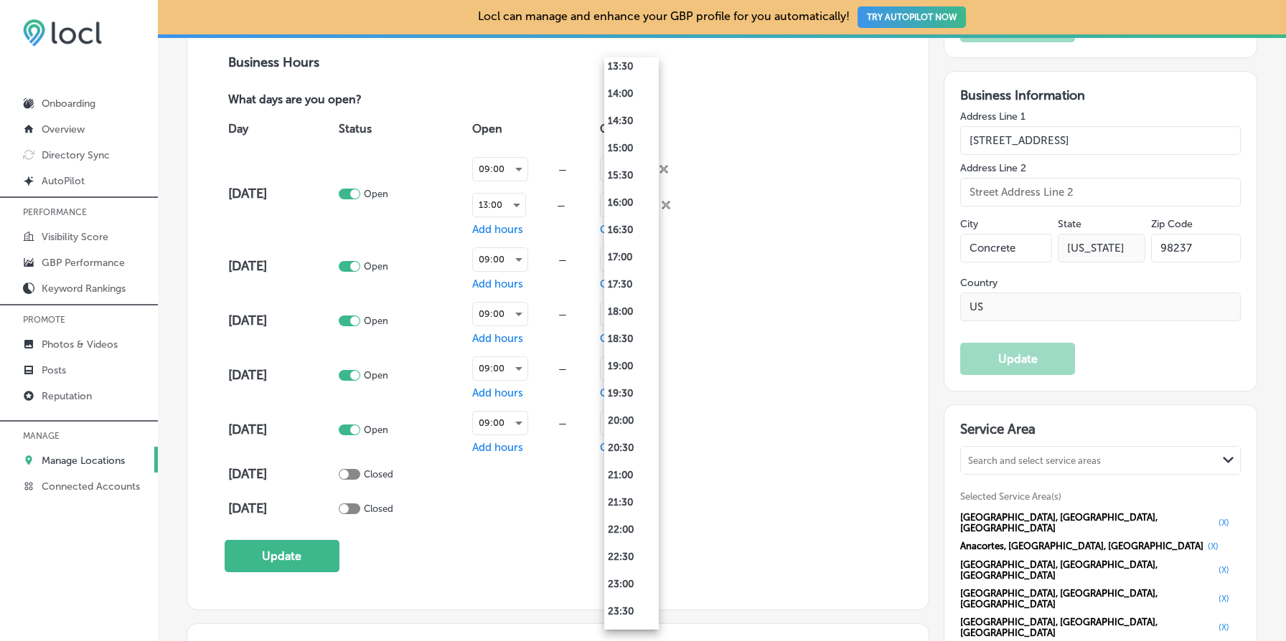
scroll to position [791, 0]
click at [634, 238] on li "17:00" at bounding box center [631, 234] width 55 height 27
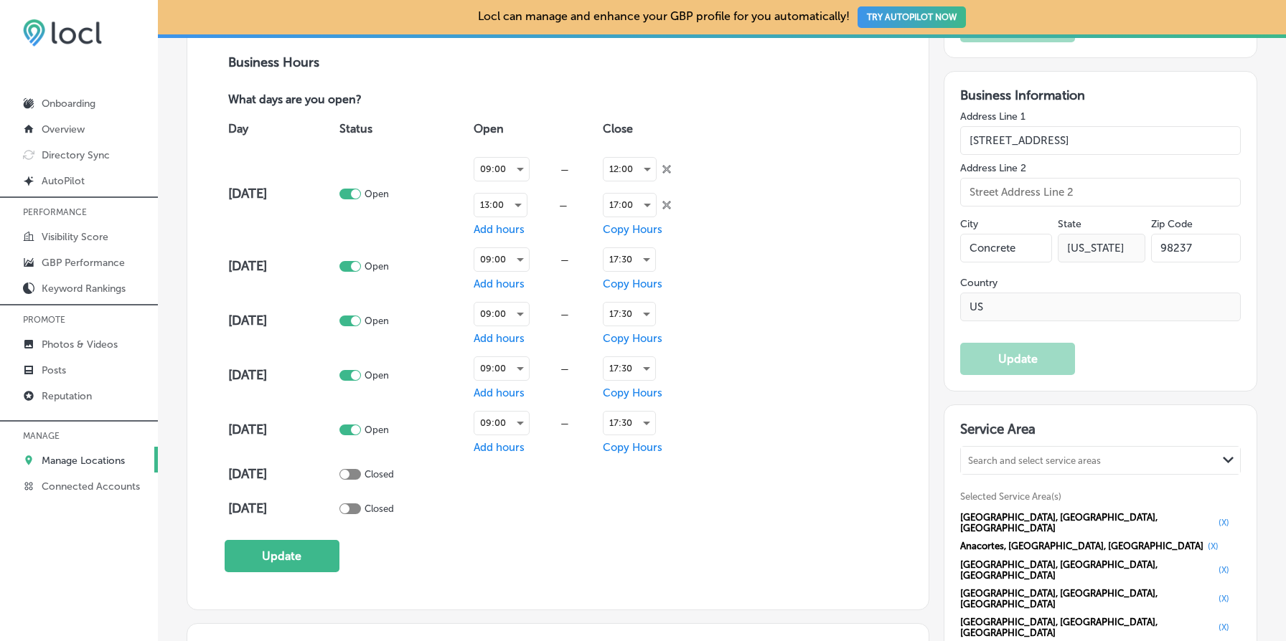
click at [746, 334] on div "Day Status Open Close [DATE] Open 09:00 — 13:00 — Add hours 12:00 close Created…" at bounding box center [558, 317] width 667 height 418
click at [643, 225] on span "Copy Hours" at bounding box center [633, 229] width 60 height 13
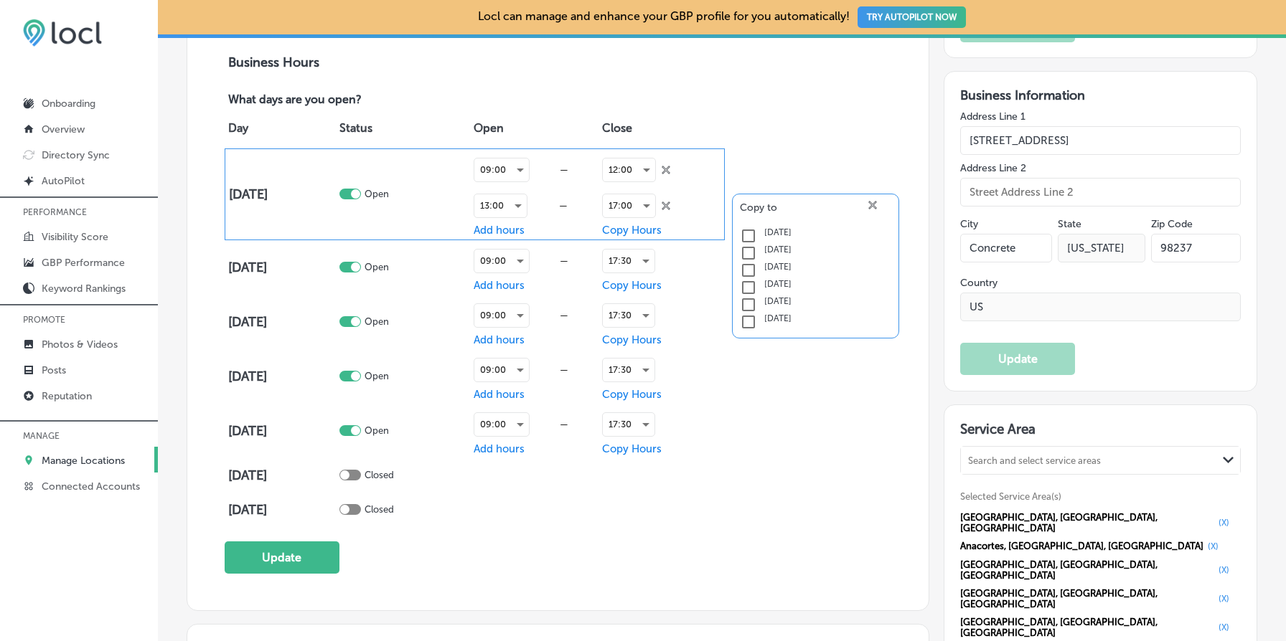
click at [751, 233] on input "checkbox" at bounding box center [748, 235] width 17 height 17
checkbox input "true"
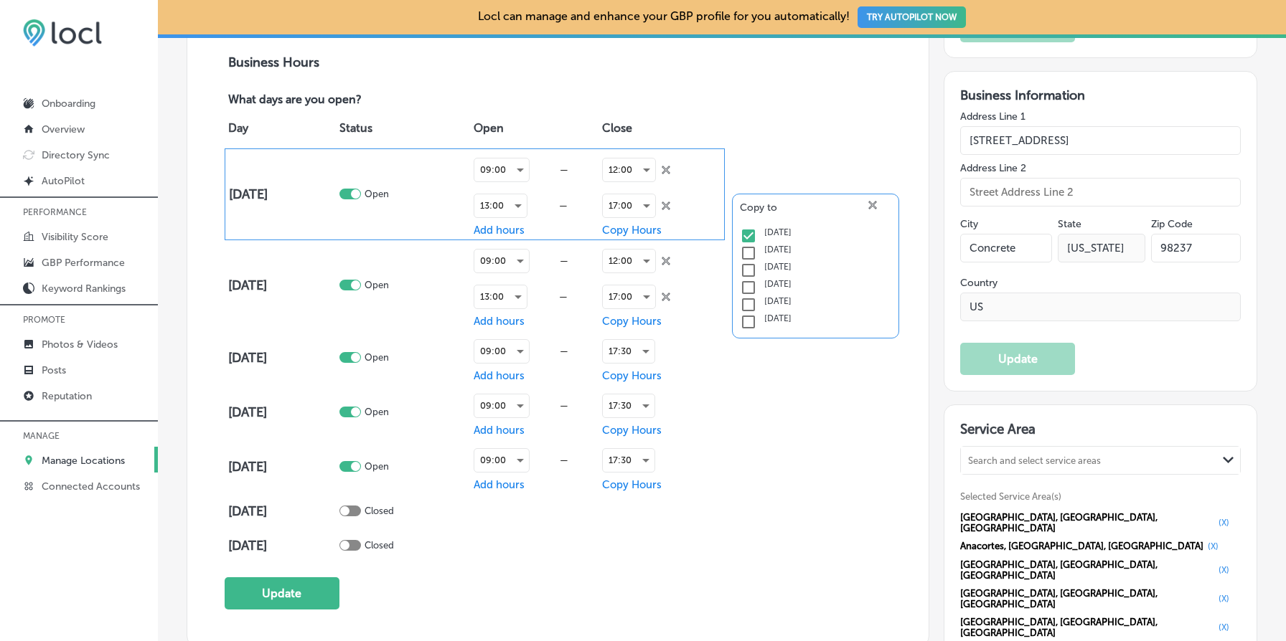
click at [750, 252] on input "checkbox" at bounding box center [748, 253] width 17 height 17
checkbox input "true"
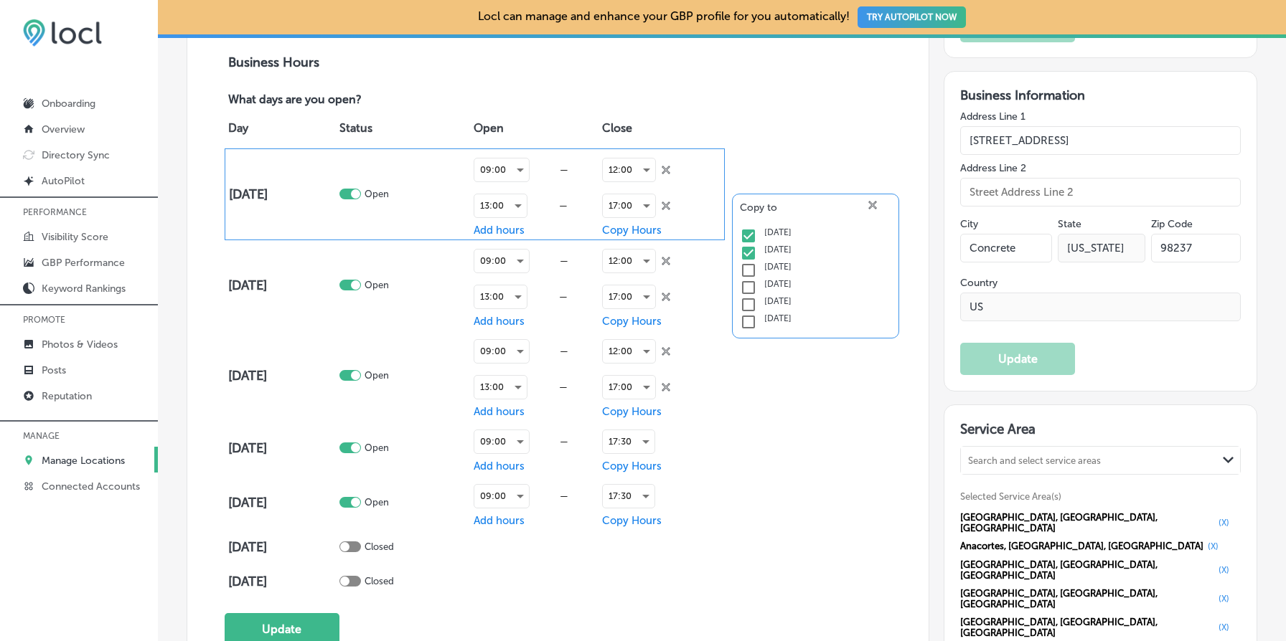
click at [749, 268] on input "checkbox" at bounding box center [748, 270] width 17 height 17
checkbox input "true"
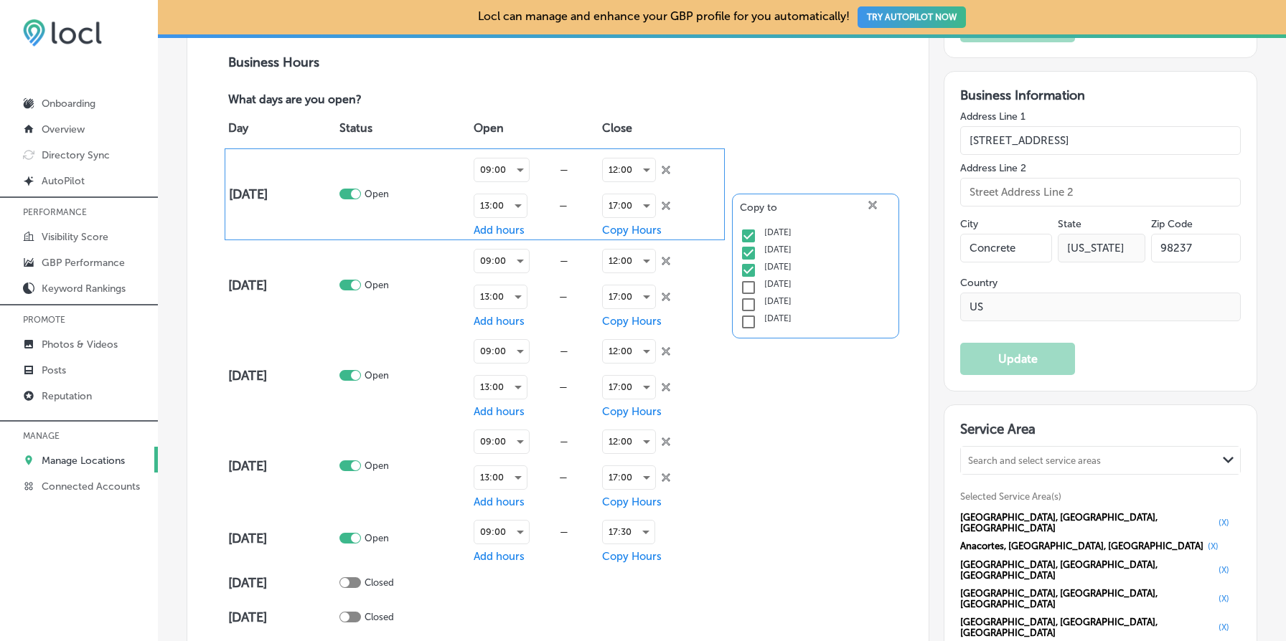
click at [750, 283] on input "checkbox" at bounding box center [748, 287] width 17 height 17
checkbox input "true"
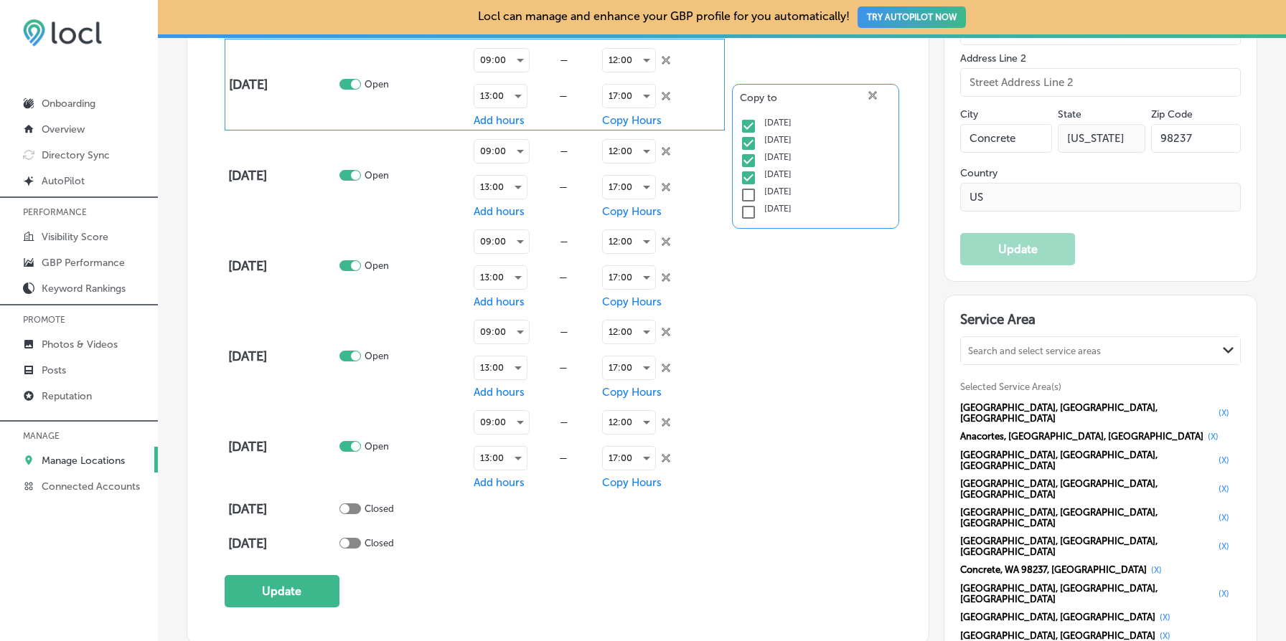
scroll to position [1133, 0]
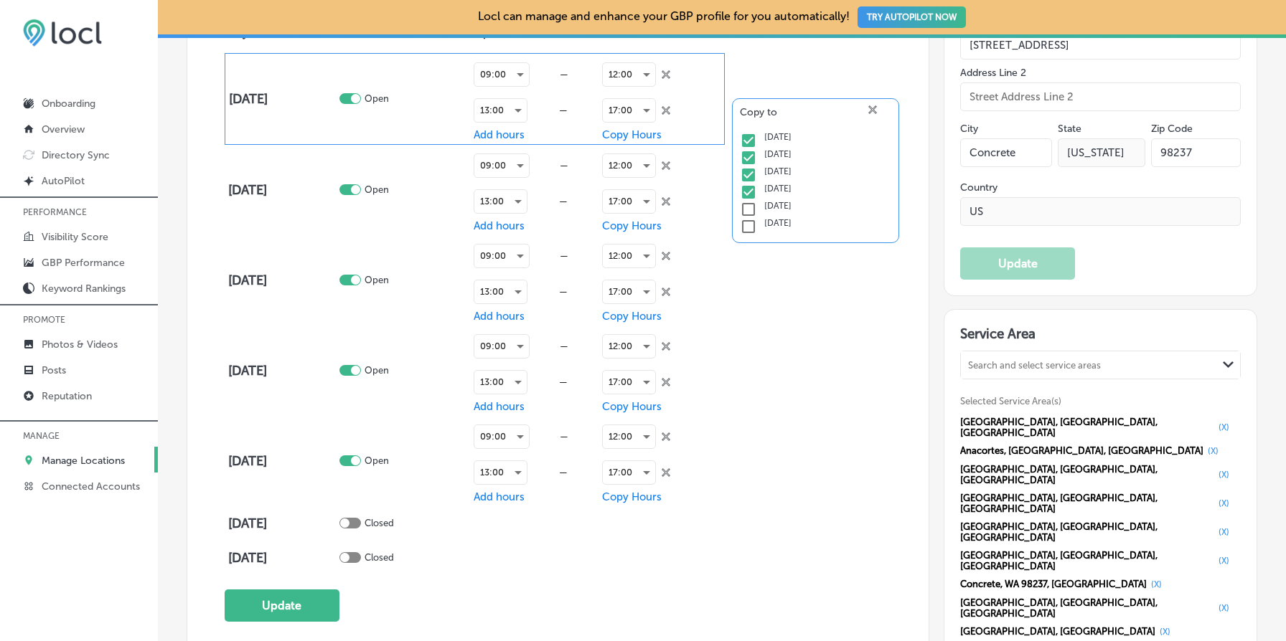
click at [874, 105] on icon "close Created with Sketch." at bounding box center [872, 109] width 9 height 9
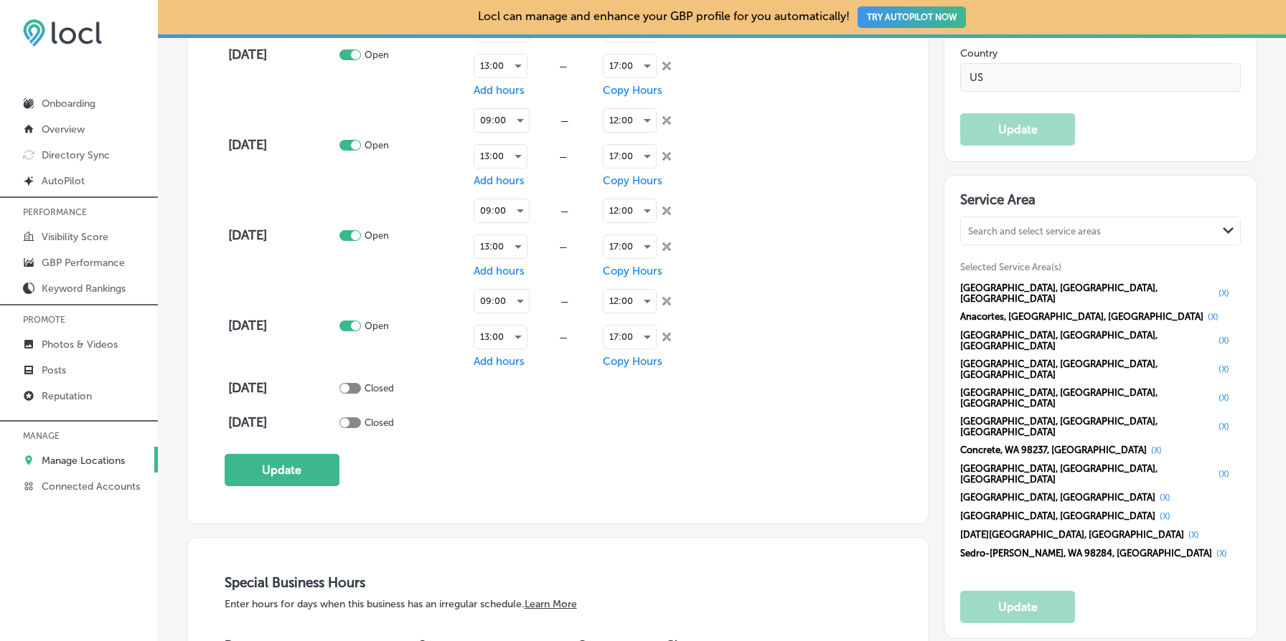
scroll to position [1271, 0]
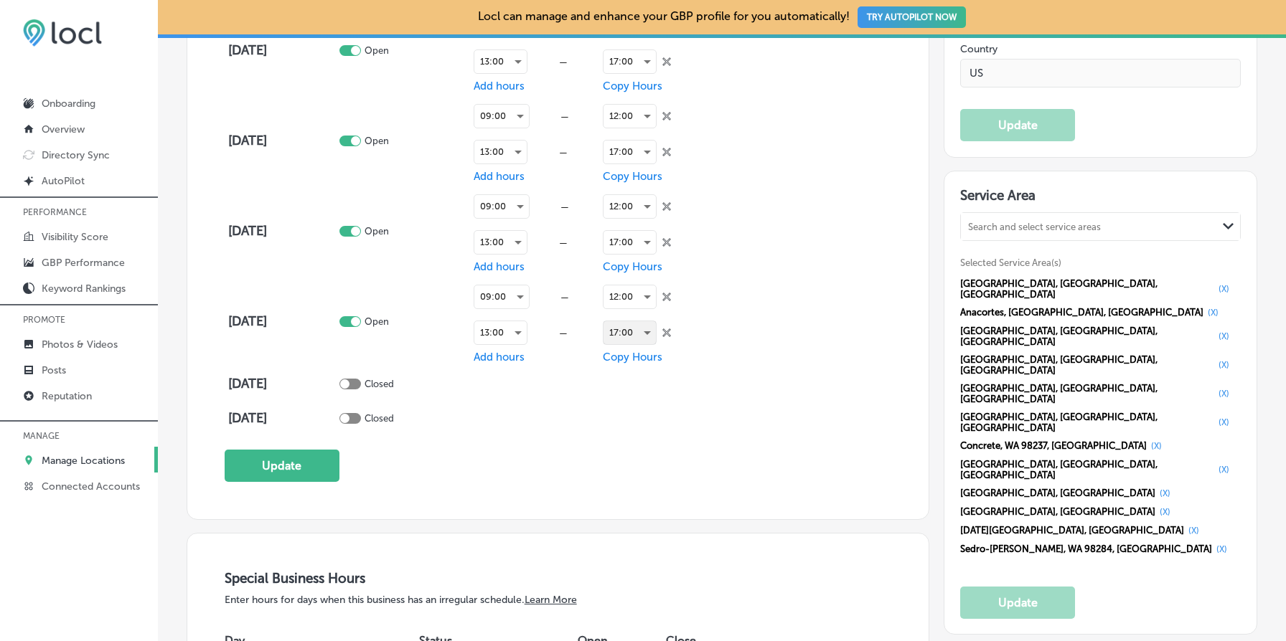
click at [632, 334] on div "17:00" at bounding box center [629, 332] width 52 height 23
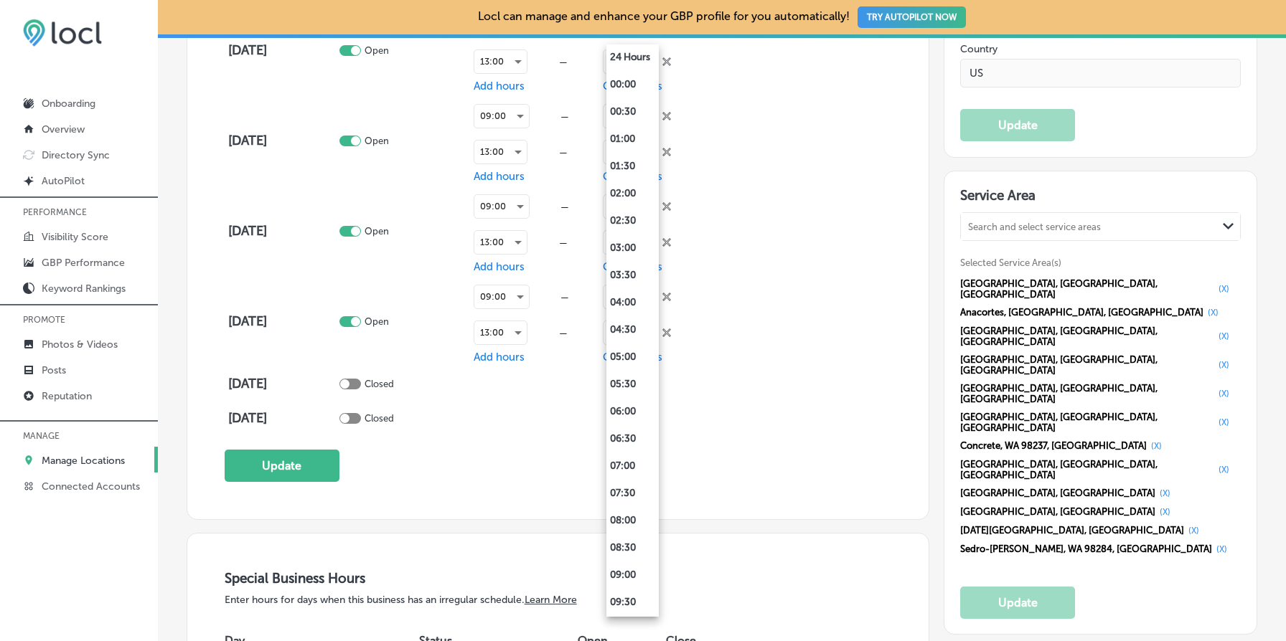
scroll to position [682, 0]
click at [631, 385] on li "18:00" at bounding box center [632, 385] width 52 height 27
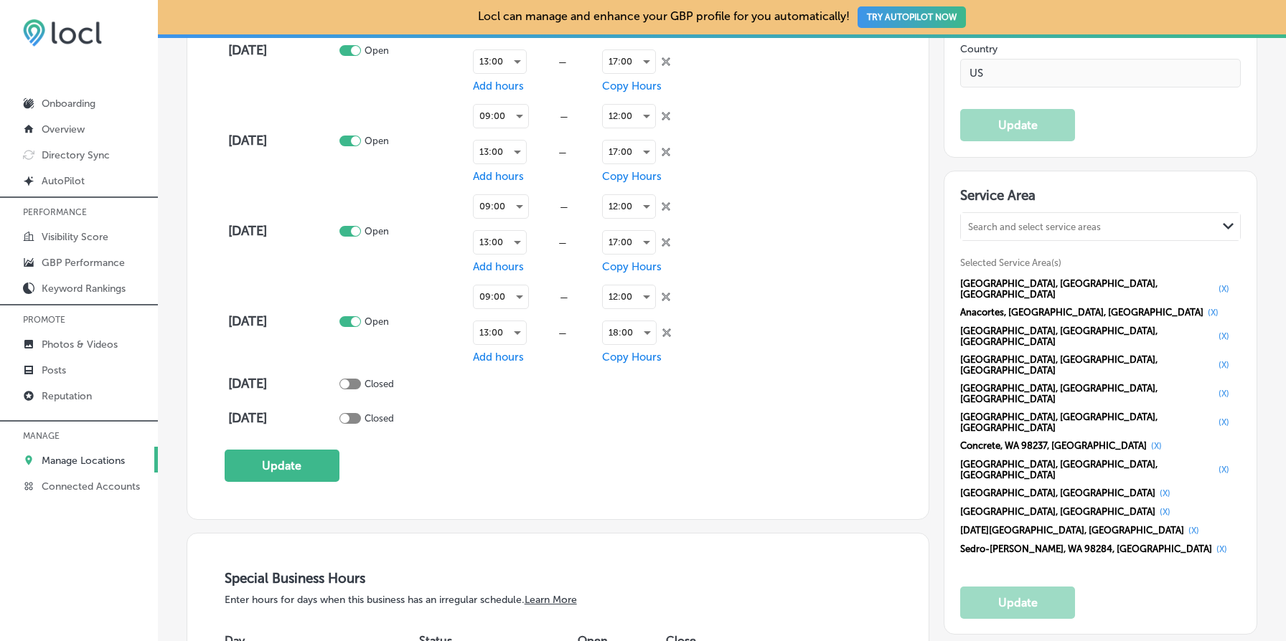
click at [735, 446] on div "Business Hours What days are you open? Day Status Open Close [DATE] Open 09:00 …" at bounding box center [558, 152] width 667 height 662
click at [314, 464] on button "Update" at bounding box center [282, 466] width 115 height 32
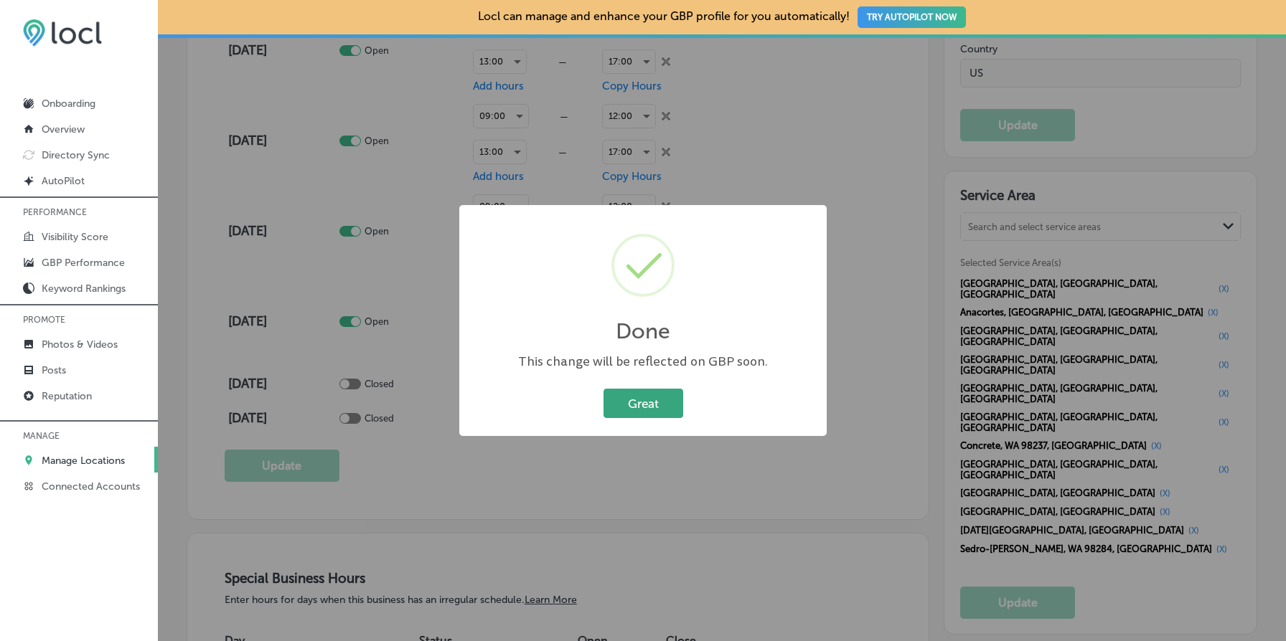
click at [626, 403] on button "Great" at bounding box center [643, 403] width 80 height 29
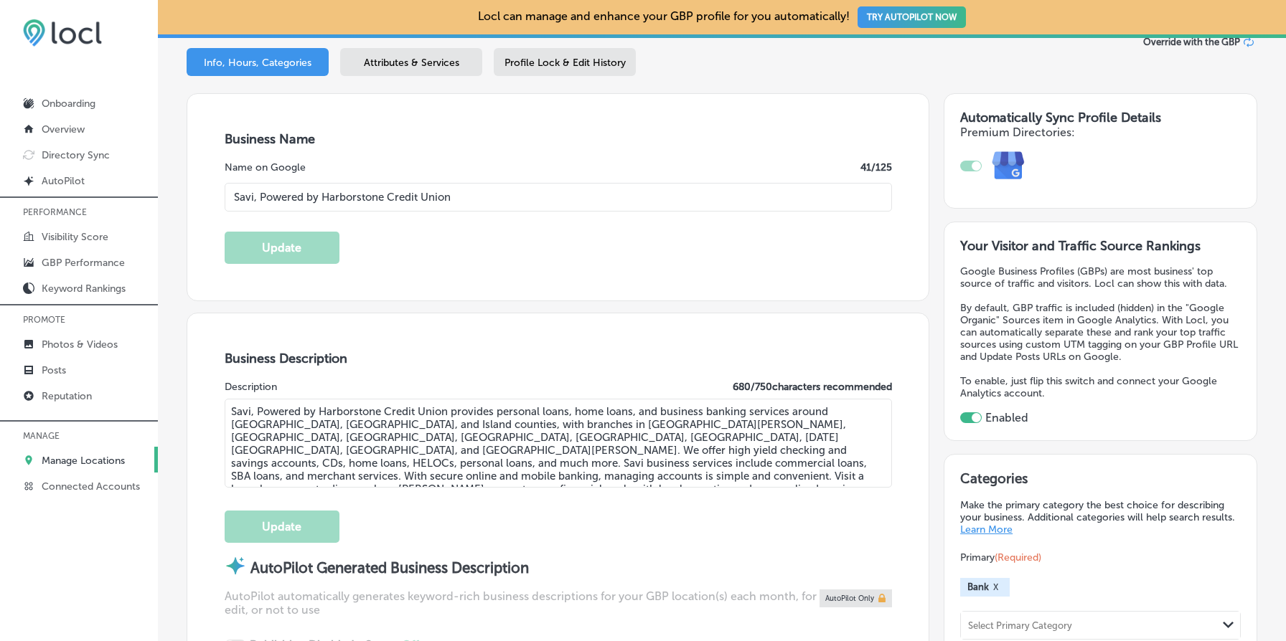
scroll to position [0, 0]
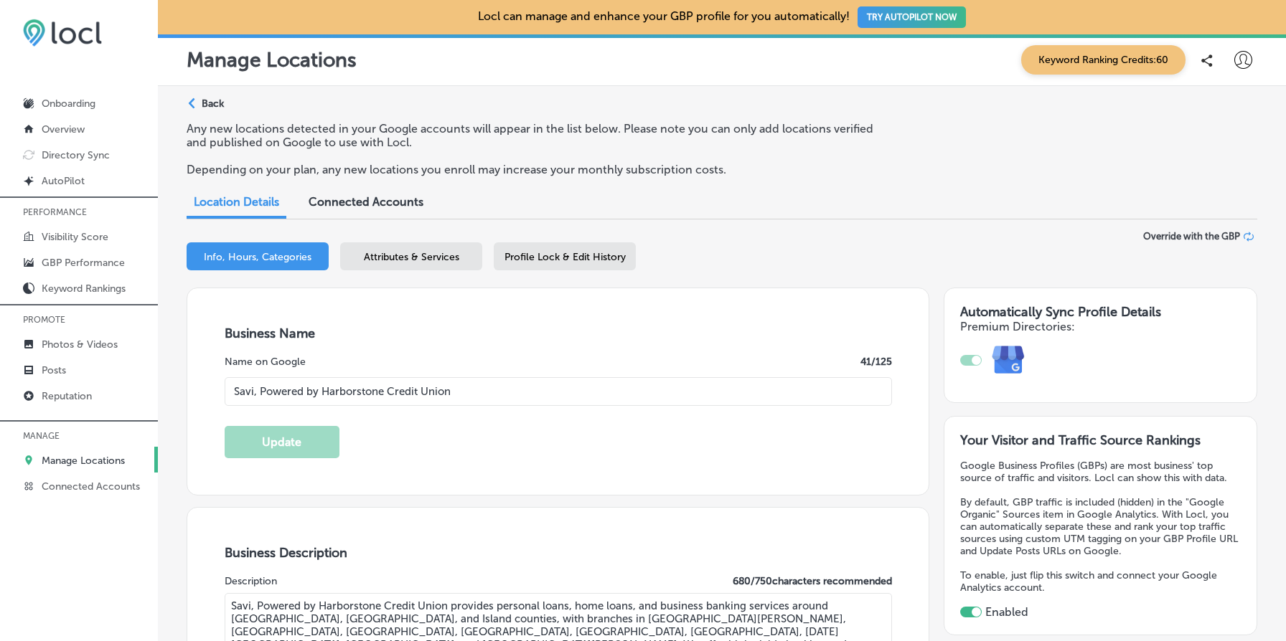
click at [214, 98] on p "Back" at bounding box center [213, 104] width 22 height 12
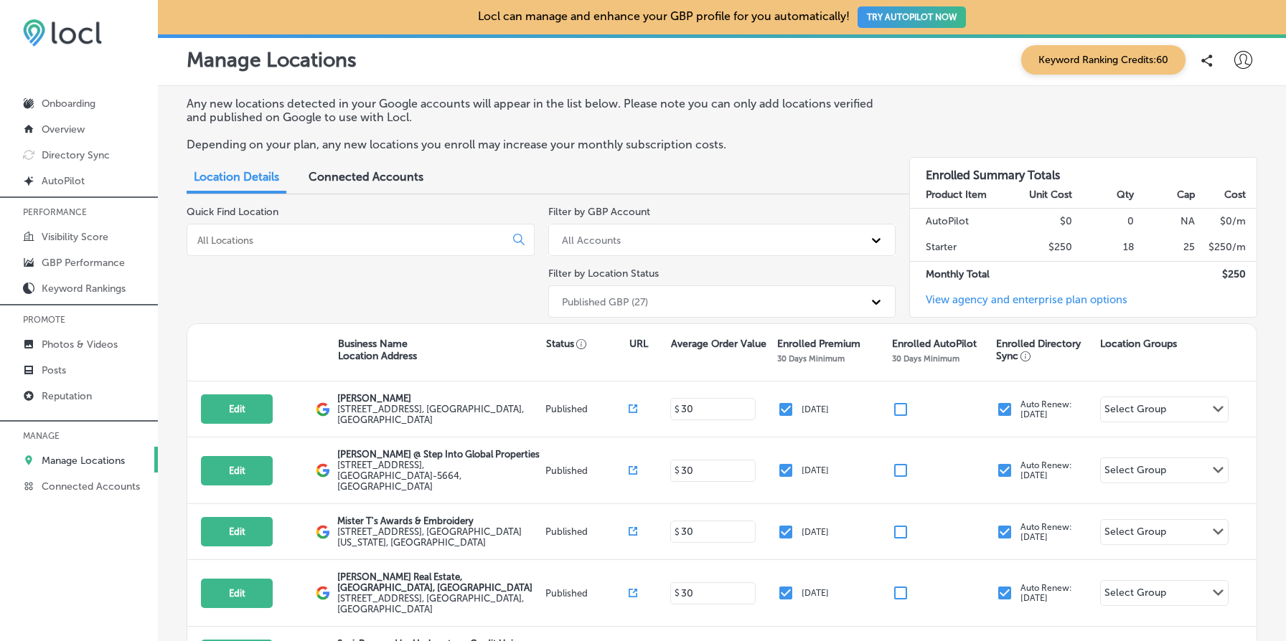
click at [347, 237] on input at bounding box center [349, 240] width 306 height 13
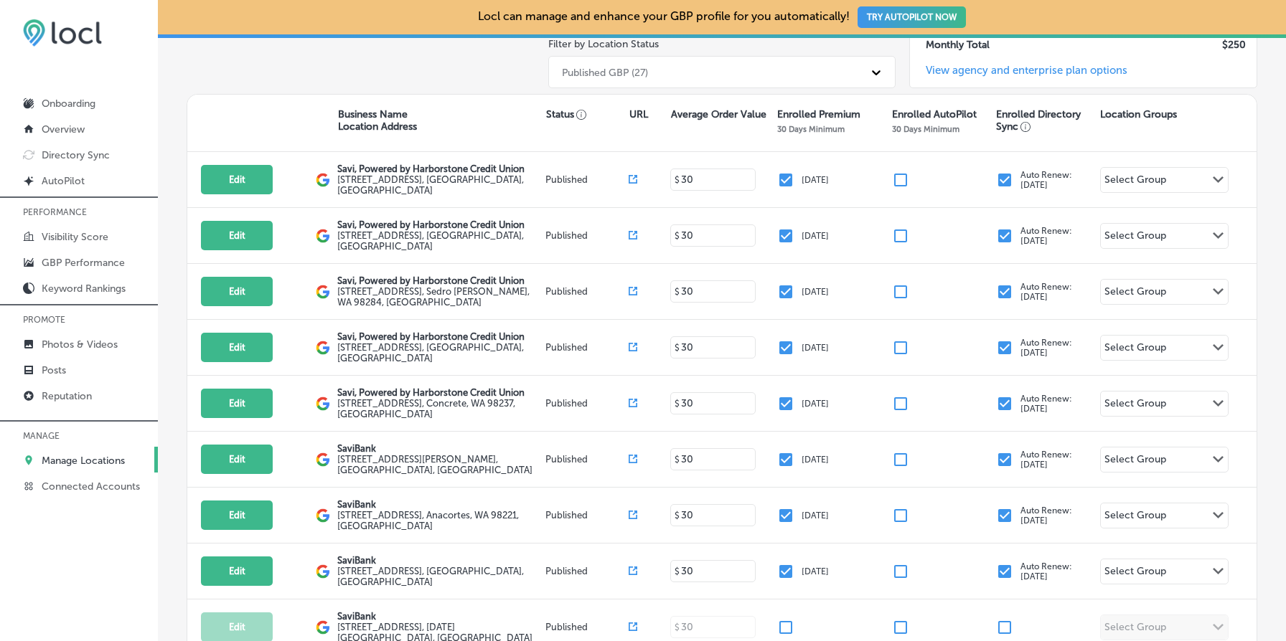
scroll to position [350, 0]
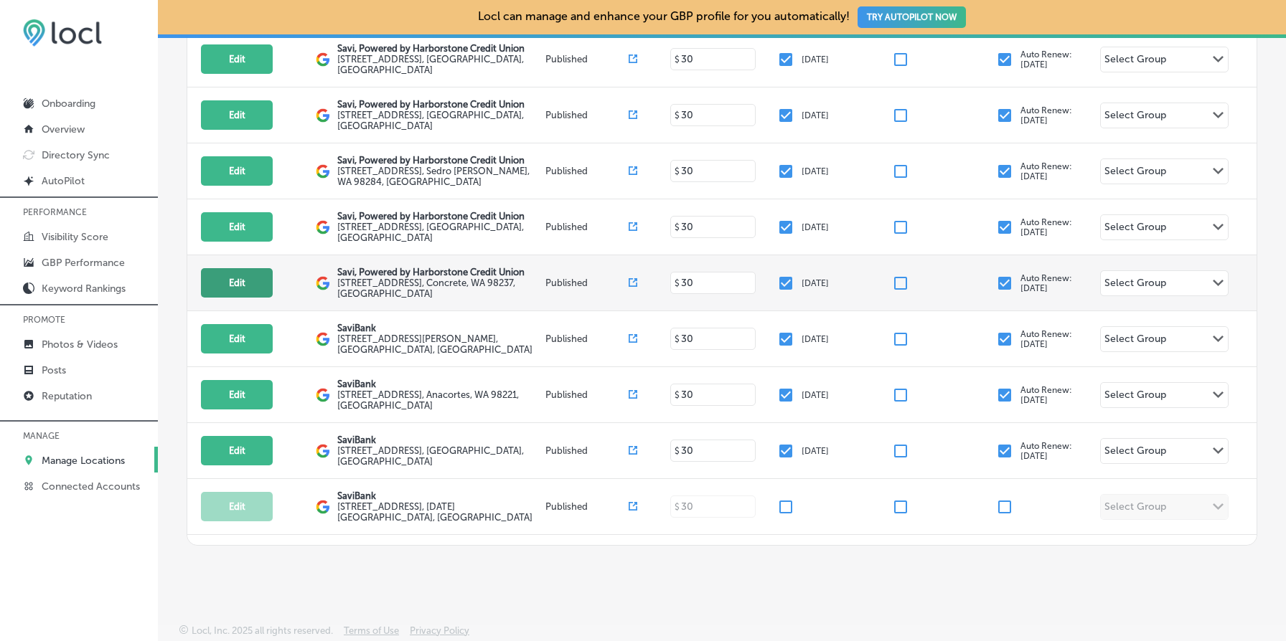
type input "savi"
click at [239, 272] on button "Edit" at bounding box center [237, 282] width 72 height 29
select select "US"
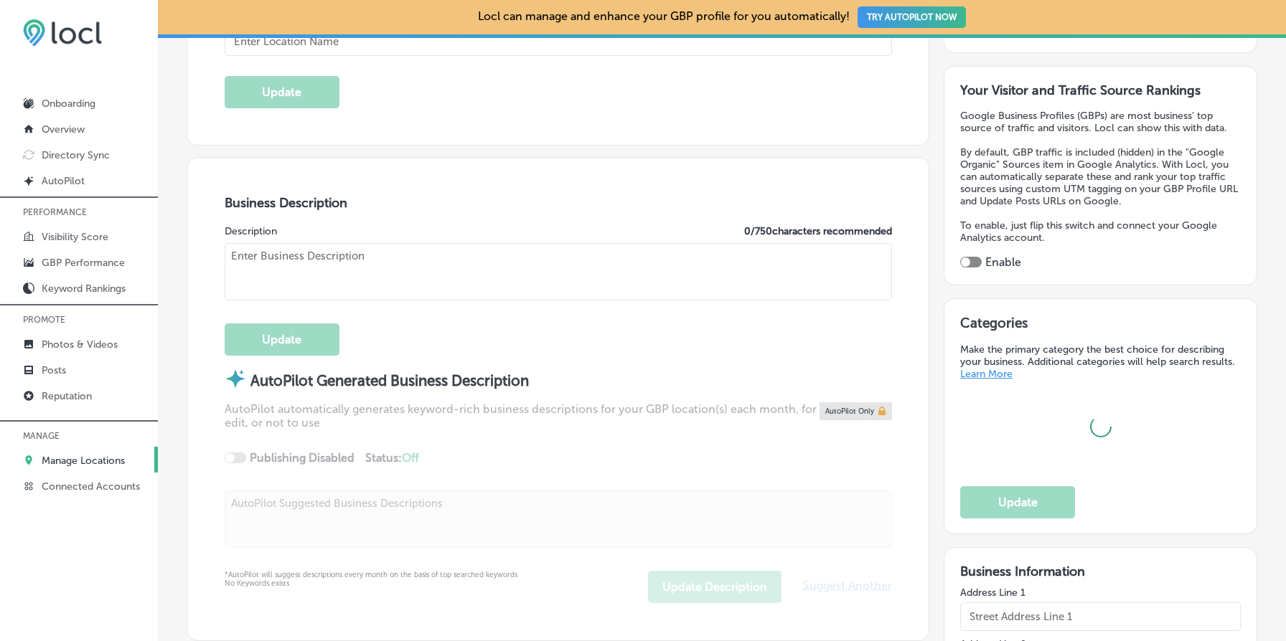
scroll to position [375, 0]
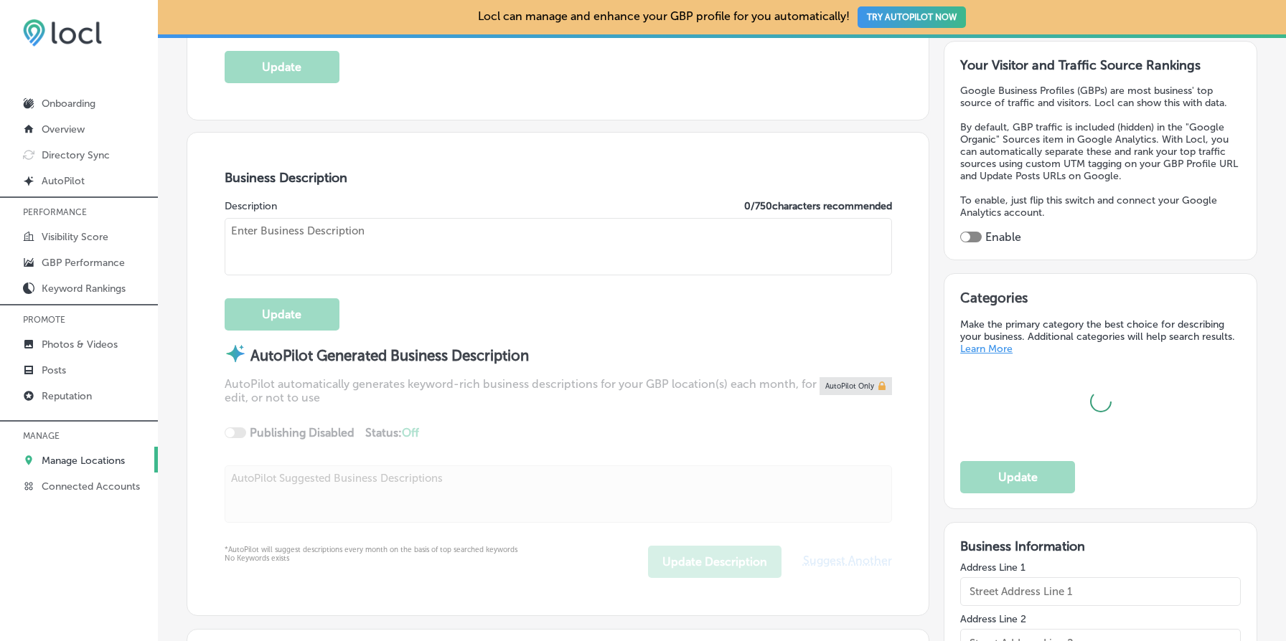
type input "Savi, Powered by Harborstone Credit Union"
type textarea "SaviBank is your trusted partner for personal and business banking solutions. W…"
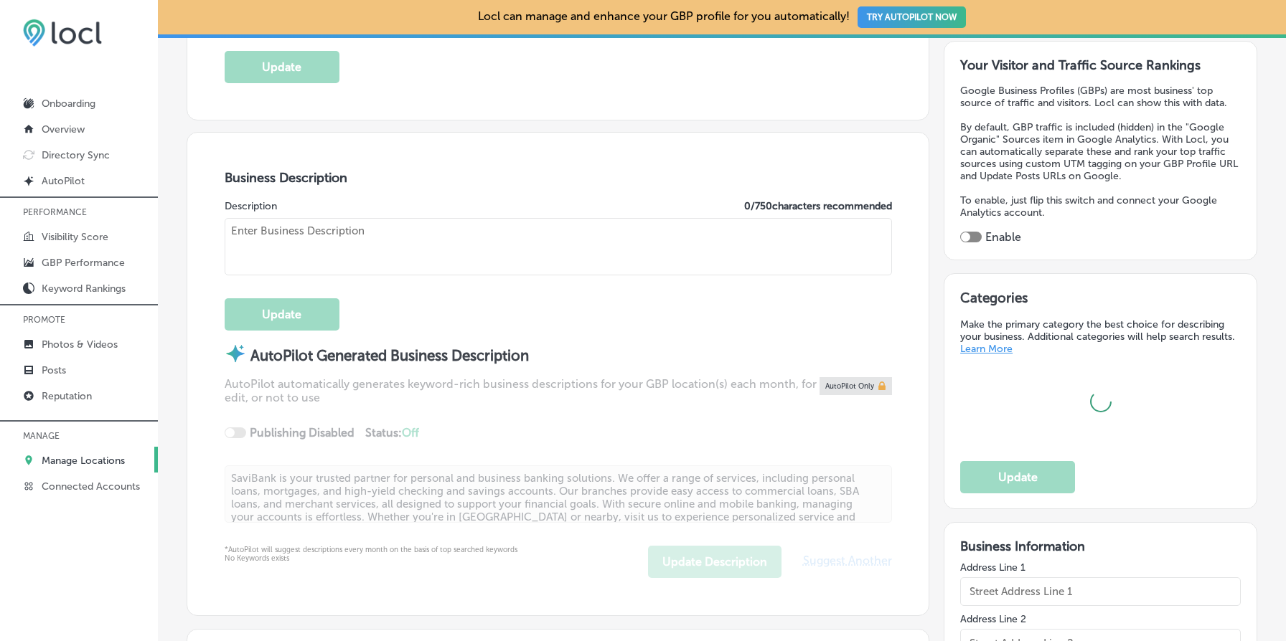
type input "[STREET_ADDRESS]"
type input "Concrete"
type input "98237"
type input "US"
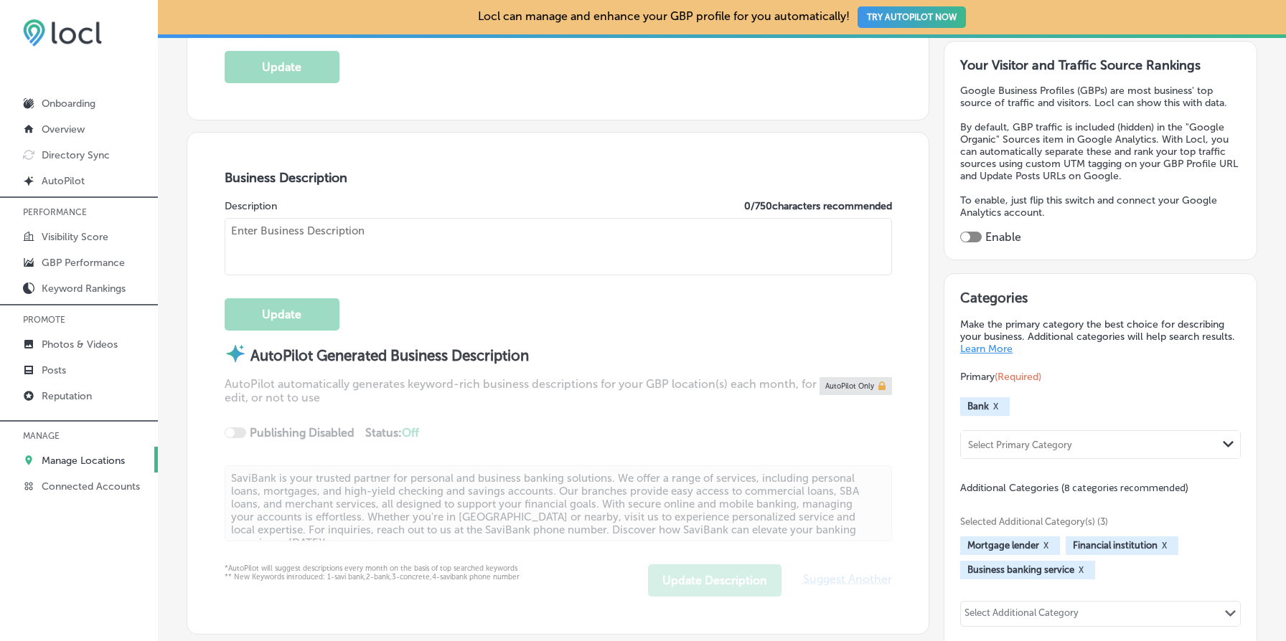
type input "[URL][DOMAIN_NAME]"
checkbox input "true"
type textarea "Savi, Powered by Harborstone Credit Union provides personal loans, home loans, …"
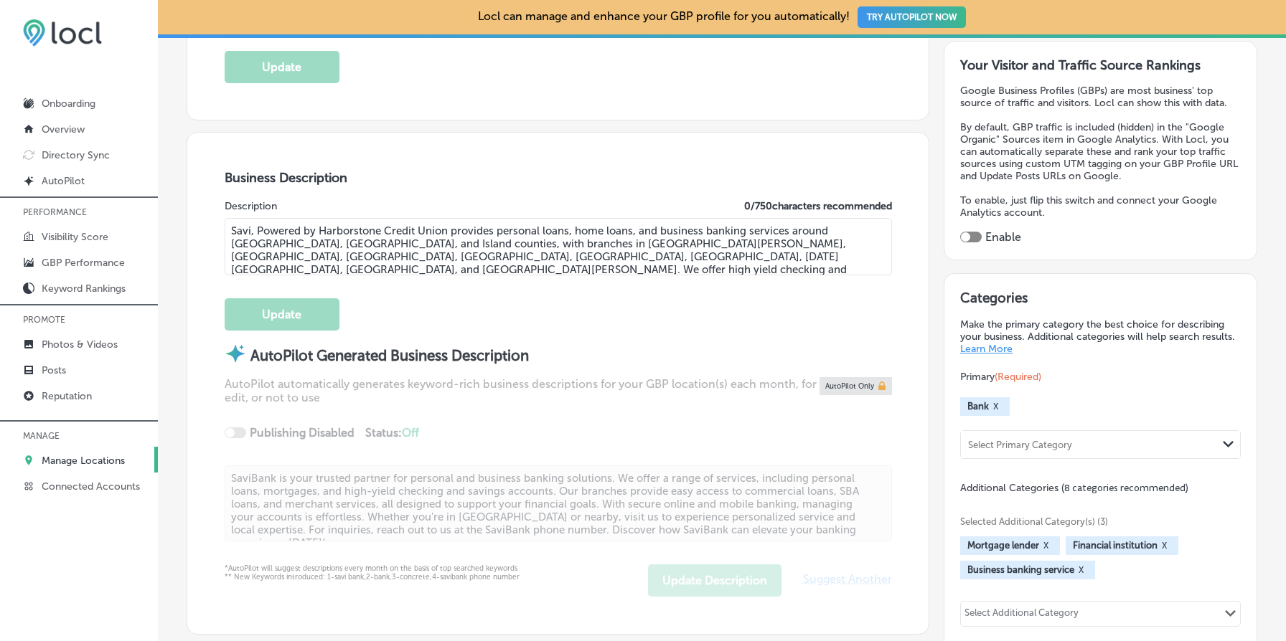
type input "[PHONE_NUMBER]"
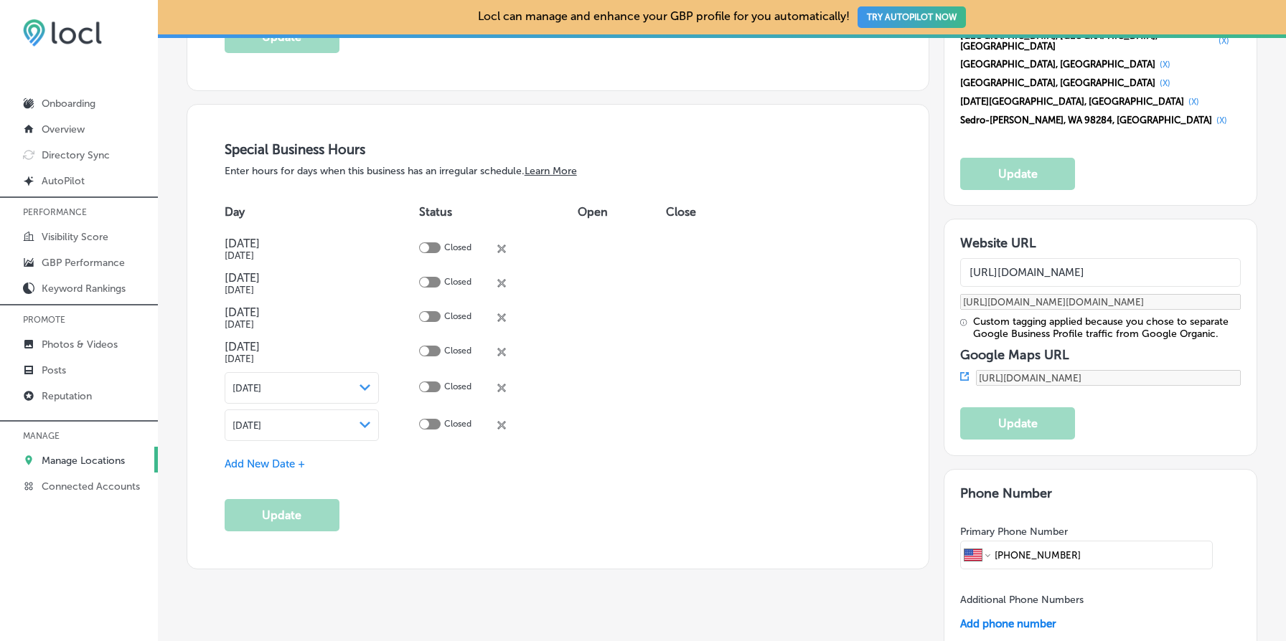
scroll to position [1688, 0]
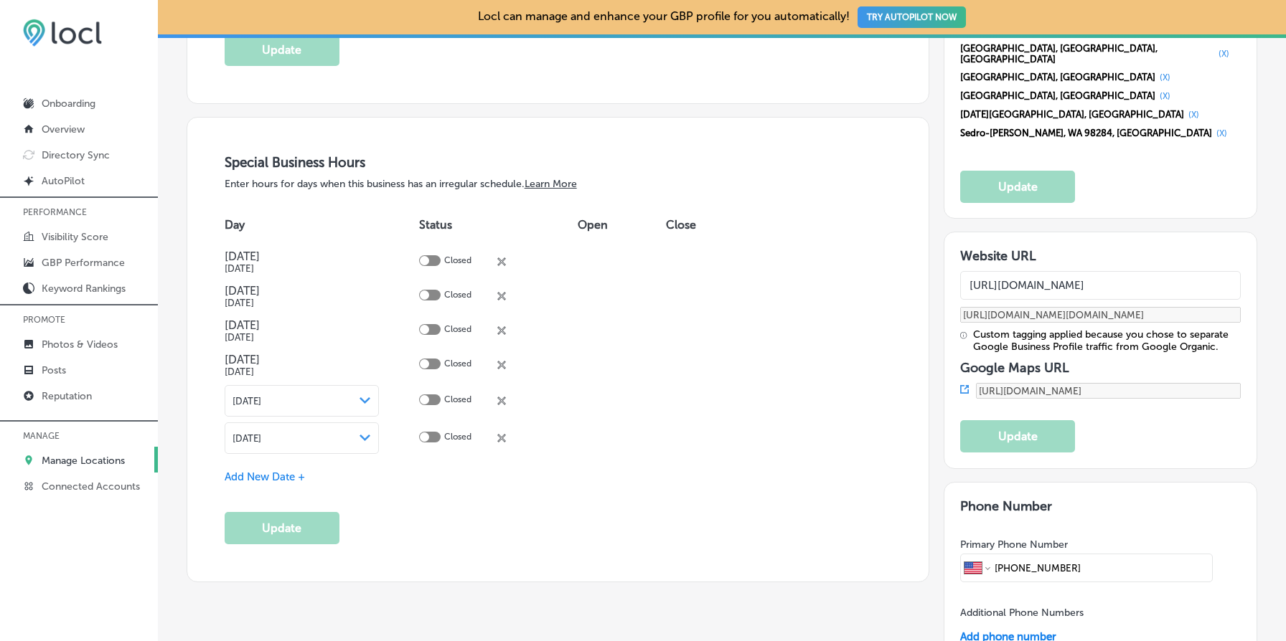
click at [1102, 271] on input "[URL][DOMAIN_NAME]" at bounding box center [1100, 285] width 281 height 29
paste input ".[DOMAIN_NAME]"
type input "[URL][DOMAIN_NAME]"
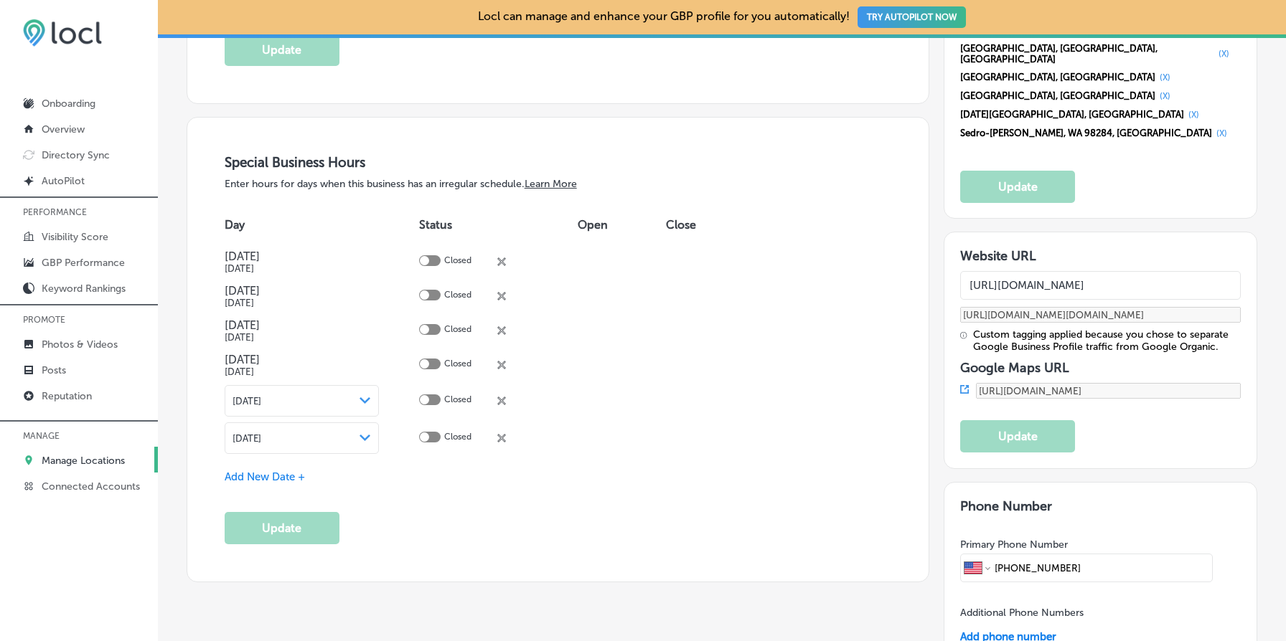
type input "[URL][DOMAIN_NAME][DOMAIN_NAME]"
click at [1027, 420] on button "Update" at bounding box center [1017, 436] width 115 height 32
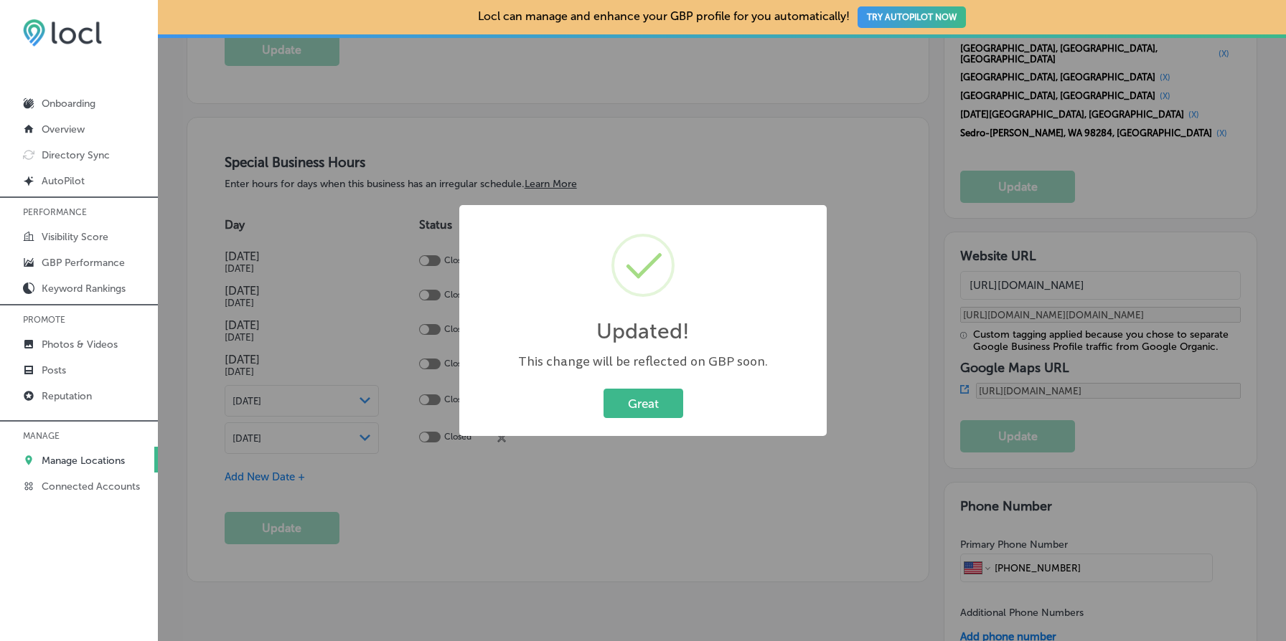
type input "[URL][DOMAIN_NAME]"
type input "[URL][DOMAIN_NAME][DOMAIN_NAME]"
click at [628, 413] on button "Great" at bounding box center [643, 403] width 80 height 29
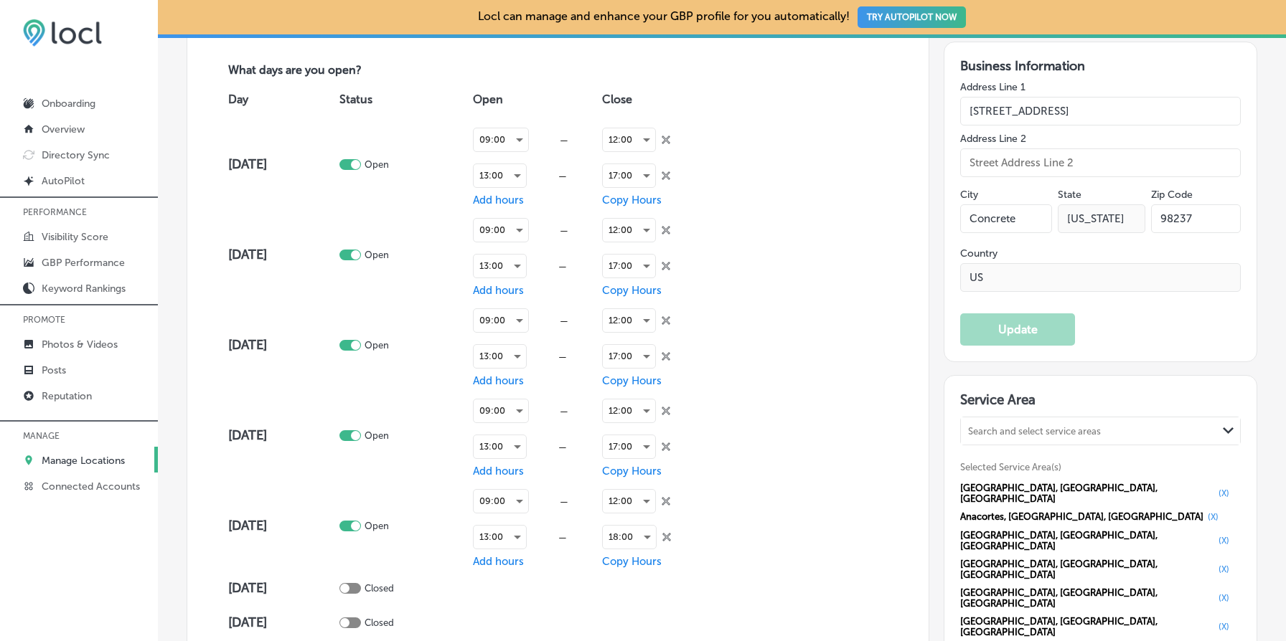
scroll to position [0, 0]
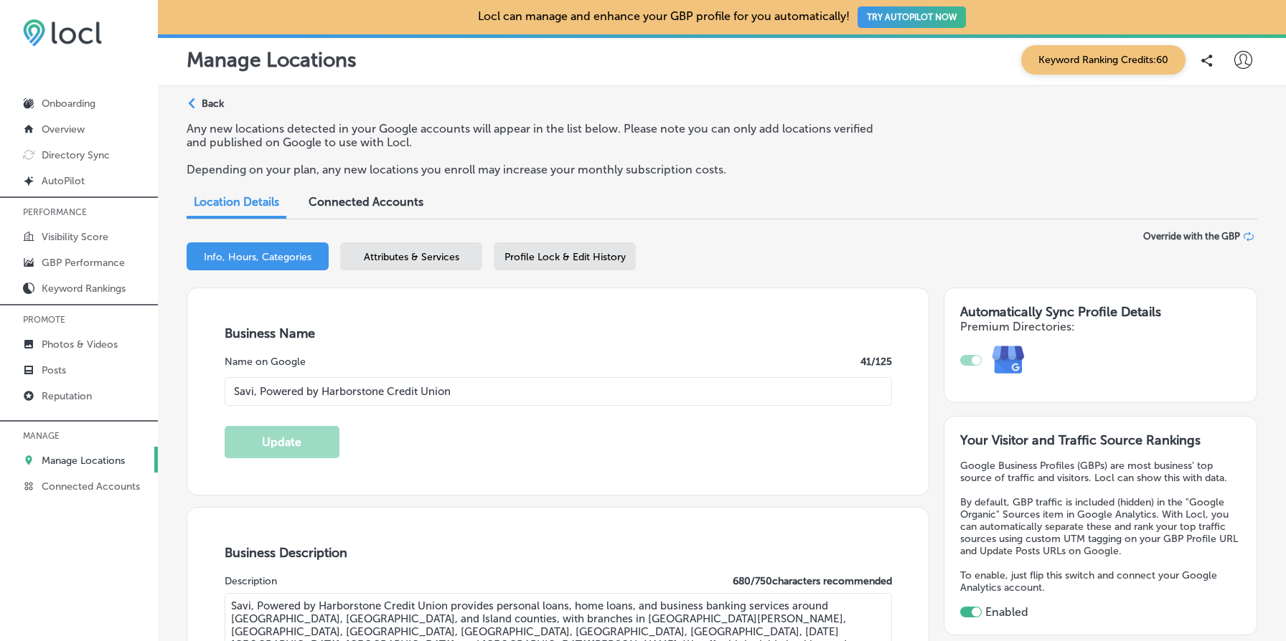
click at [214, 100] on p "Back" at bounding box center [213, 104] width 22 height 12
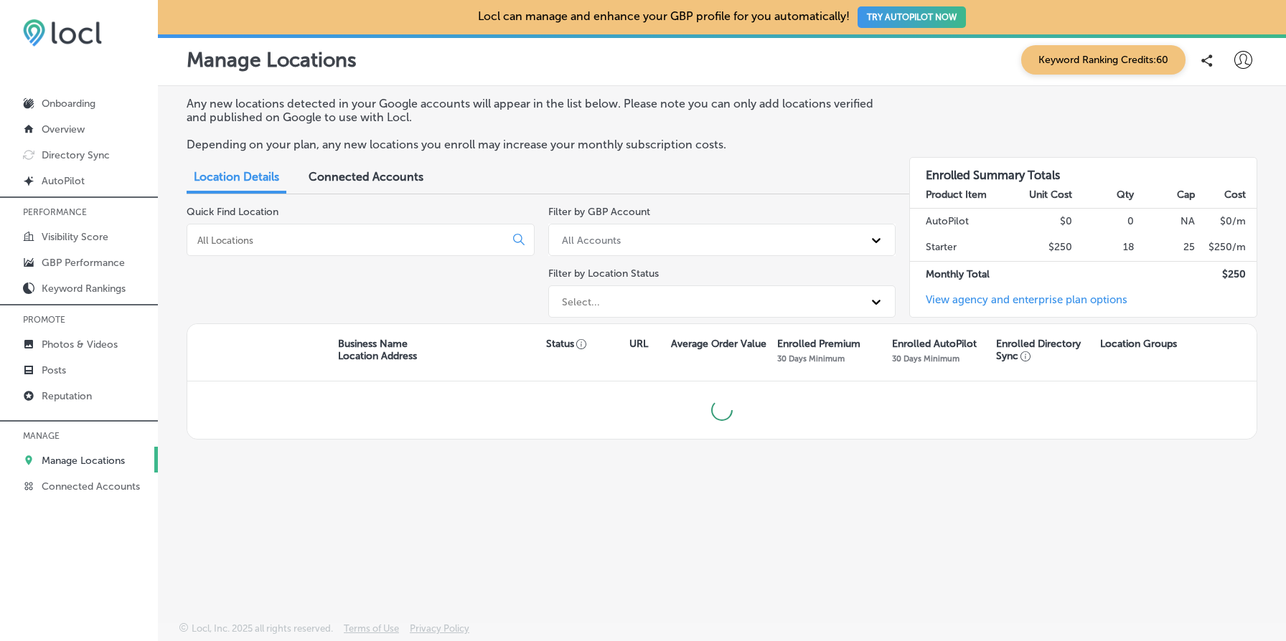
click at [273, 231] on div at bounding box center [361, 240] width 348 height 32
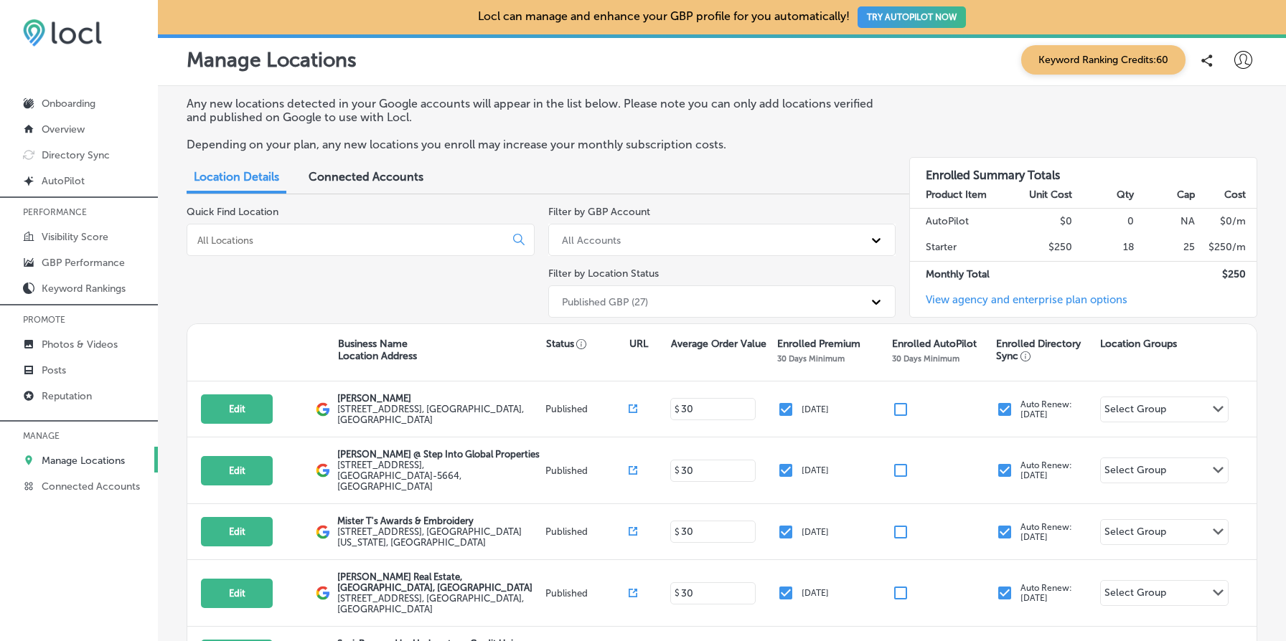
click at [286, 243] on input at bounding box center [349, 240] width 306 height 13
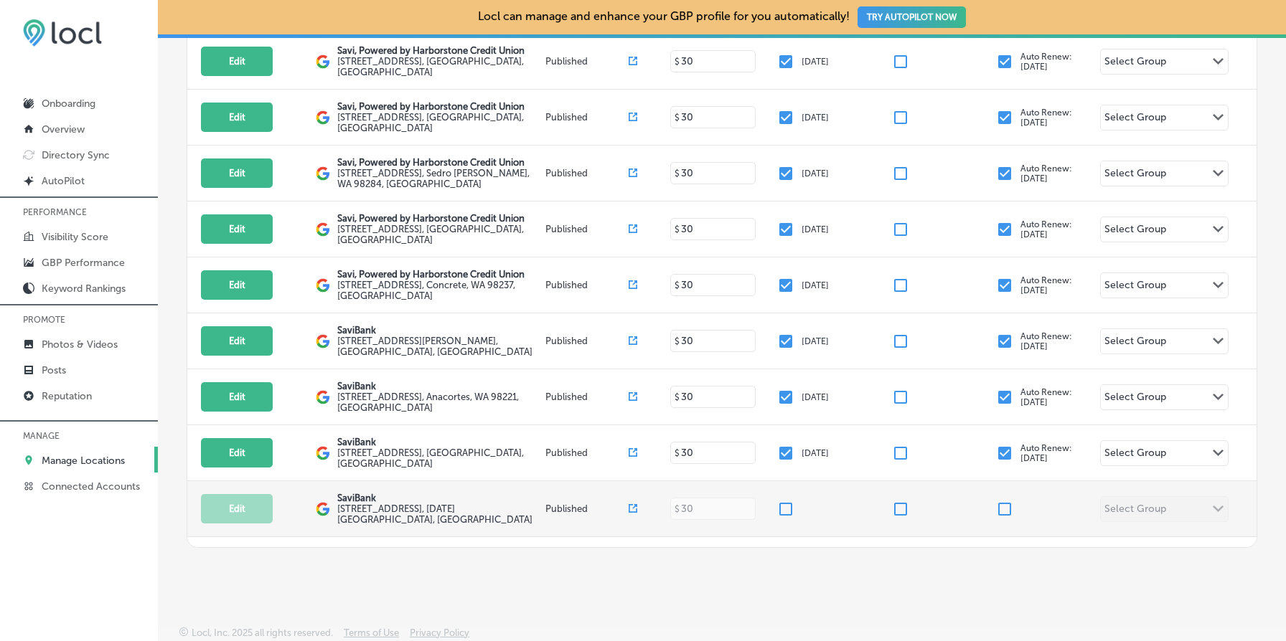
scroll to position [350, 0]
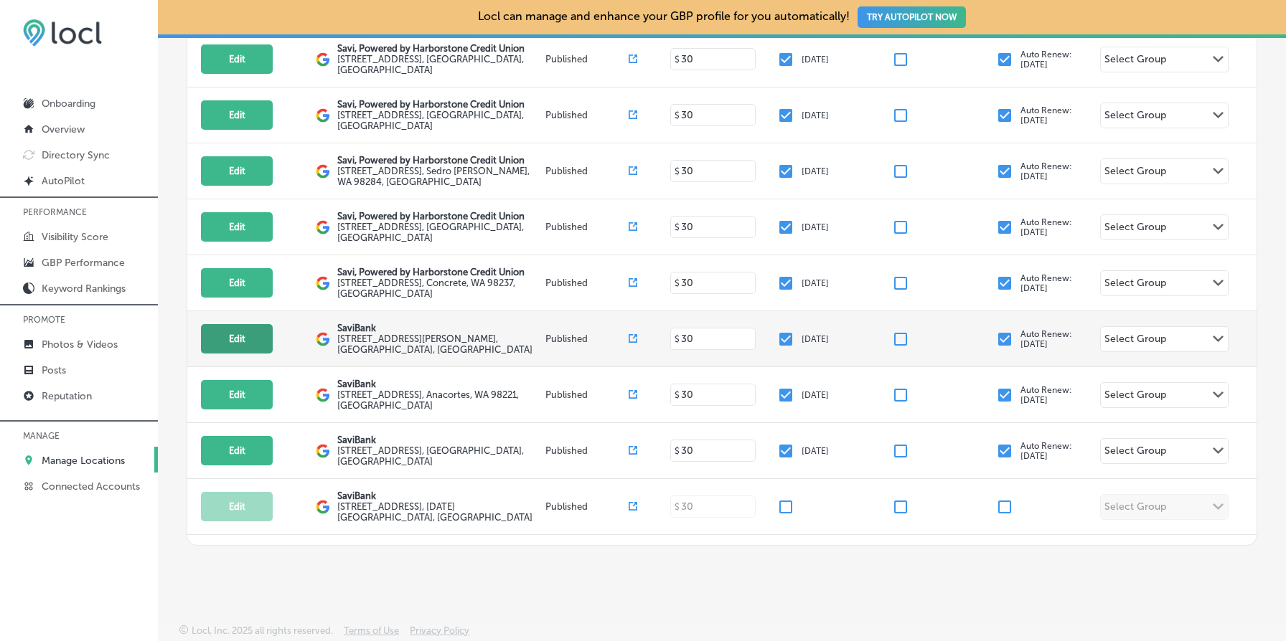
type input "savi"
click at [242, 335] on button "Edit" at bounding box center [237, 338] width 72 height 29
select select "US"
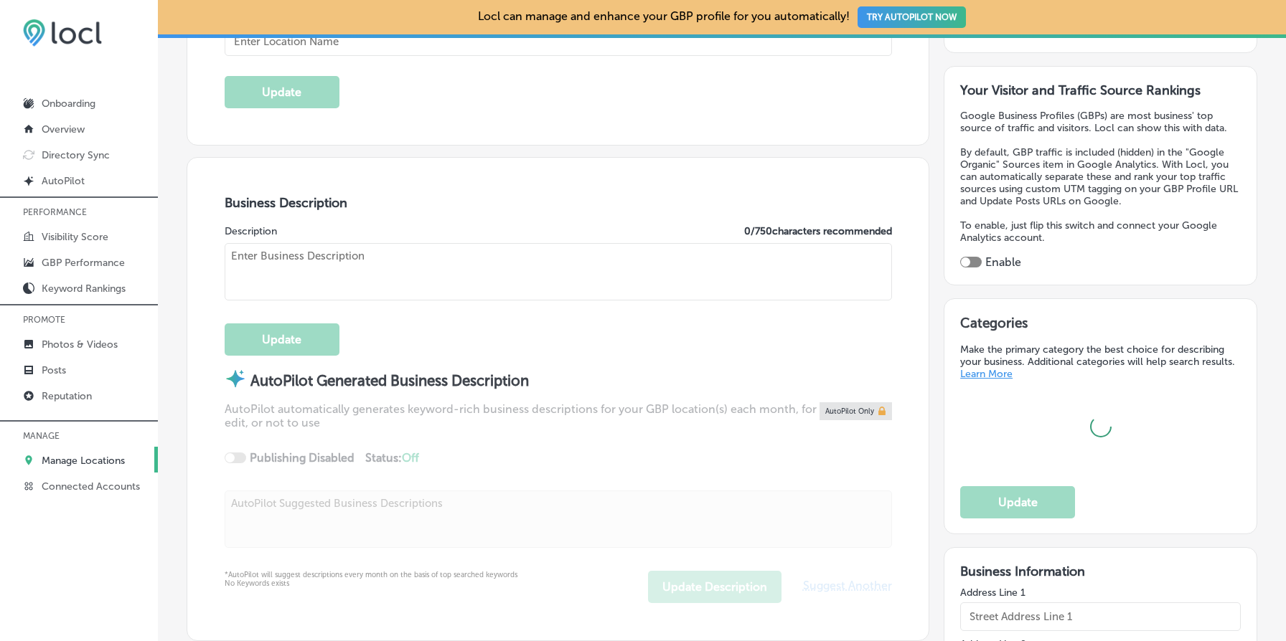
scroll to position [375, 0]
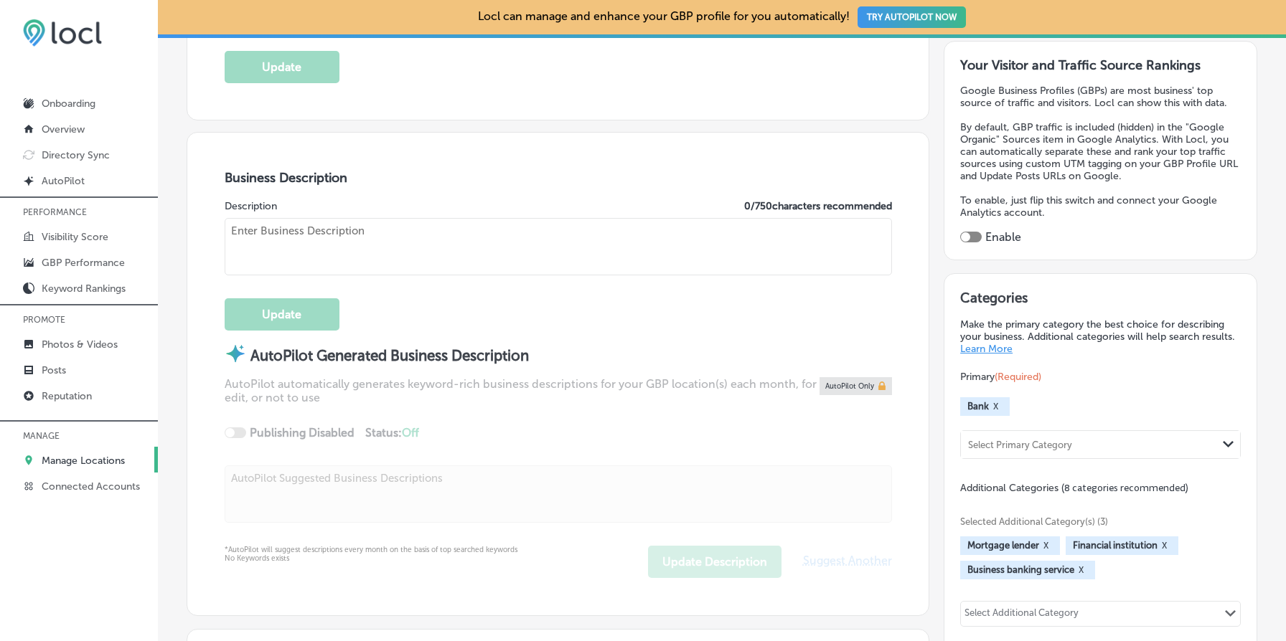
checkbox input "true"
type input "SaviBank"
type textarea "SaviBank is your trusted partner for personal loans, mortgages, and business ba…"
type input "208 [GEOGRAPHIC_DATA][PERSON_NAME]"
type input "Suite 100"
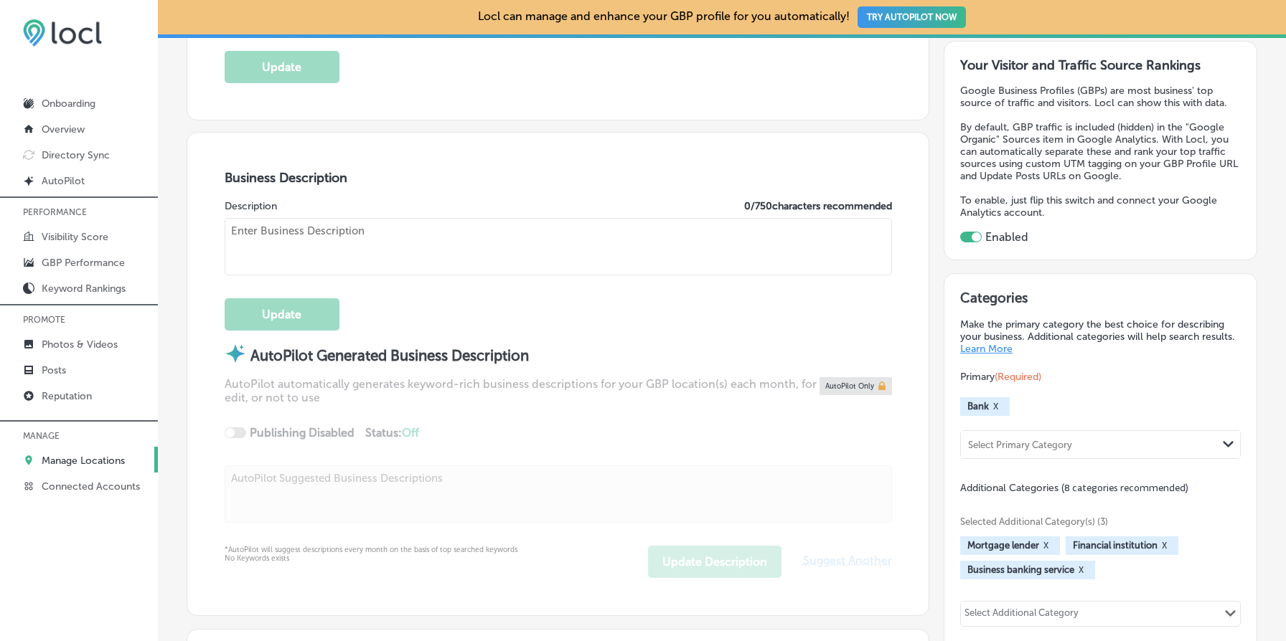
type input "[GEOGRAPHIC_DATA][PERSON_NAME]"
type input "98273"
type input "US"
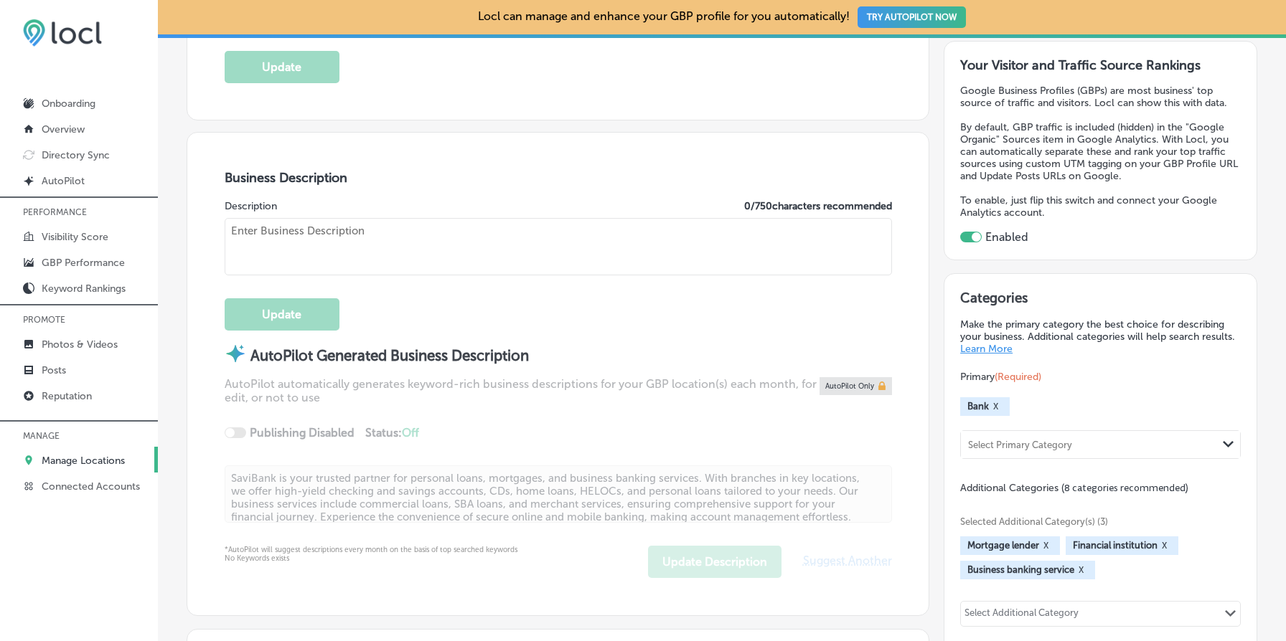
type input "[URL][DOMAIN_NAME]"
type textarea "Savi is your go-to destination for personal loans, mortgages, and business bank…"
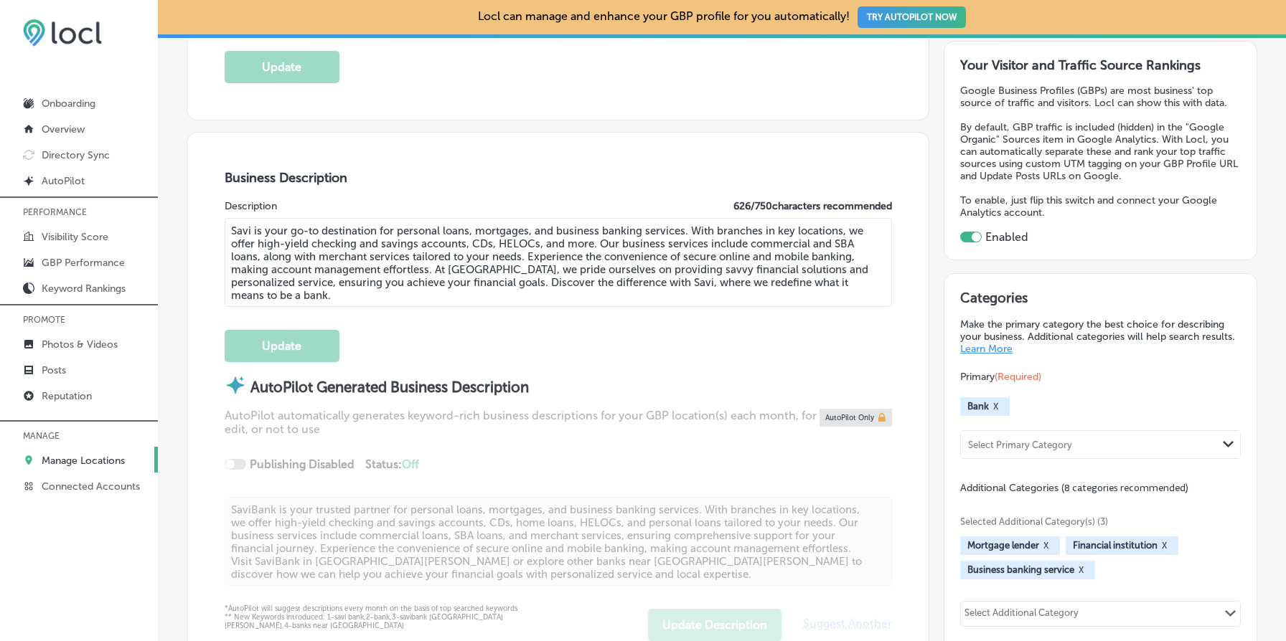
type input "[PHONE_NUMBER]"
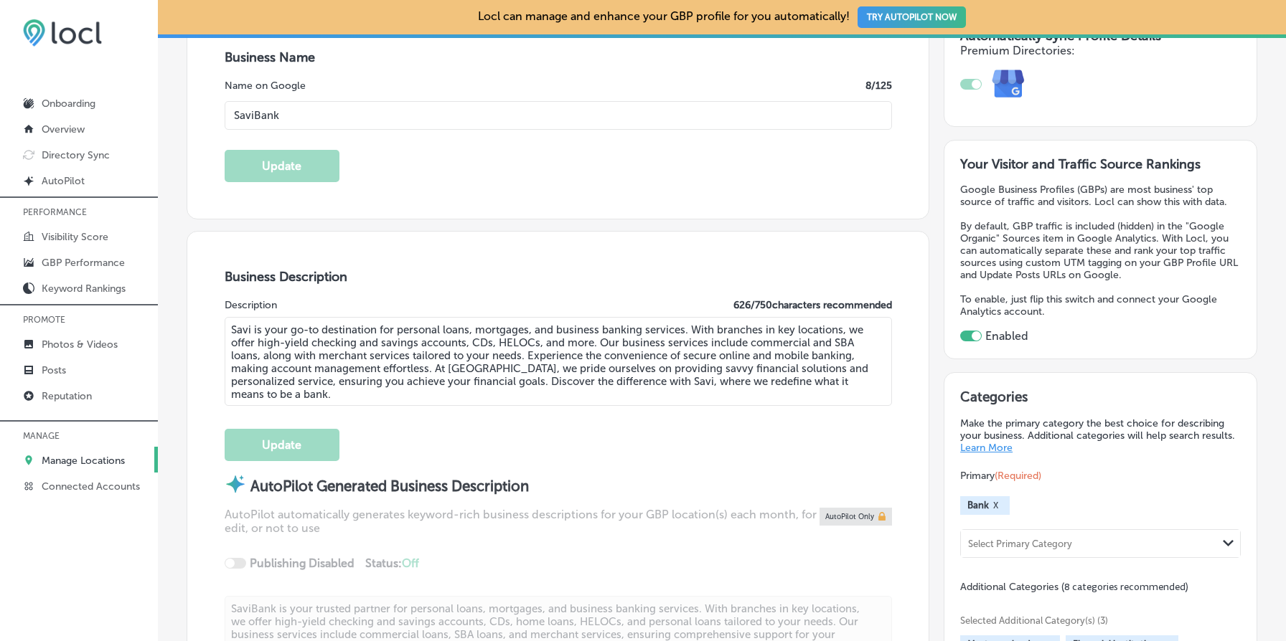
scroll to position [141, 0]
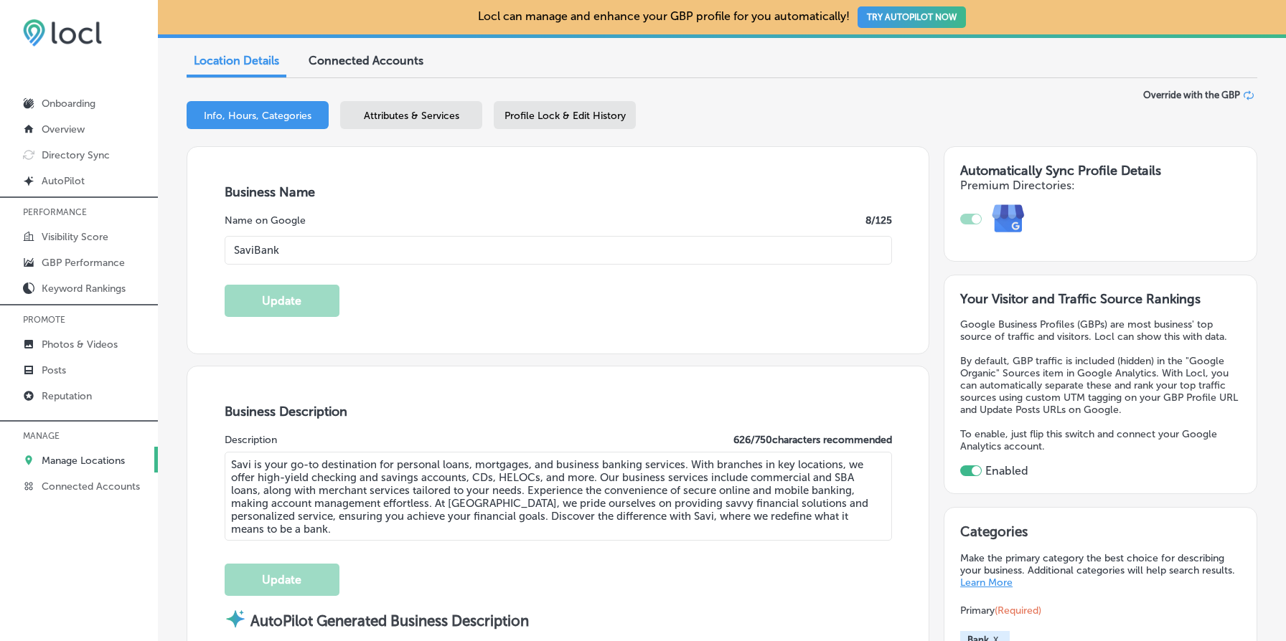
click at [387, 236] on input "SaviBank" at bounding box center [558, 250] width 667 height 29
paste input ", Powered by Harborstone Credit Union"
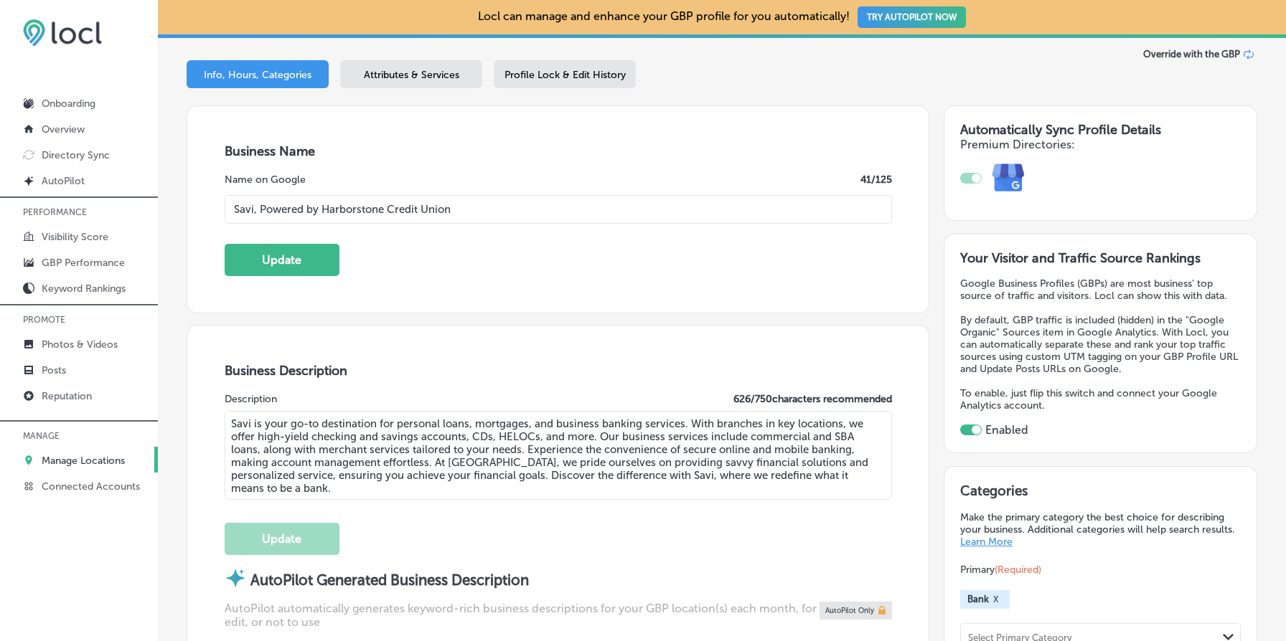
scroll to position [184, 0]
type input "Savi, Powered by Harborstone Credit Union"
click at [304, 261] on button "Update" at bounding box center [282, 259] width 115 height 32
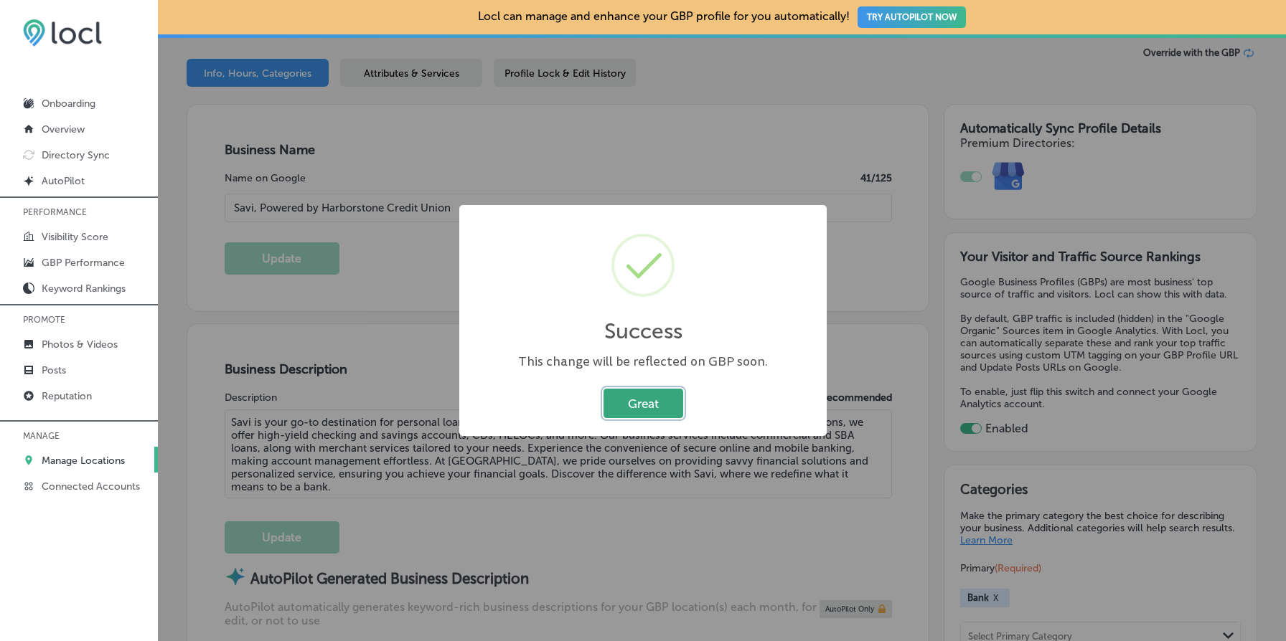
click at [658, 406] on button "Great" at bounding box center [643, 403] width 80 height 29
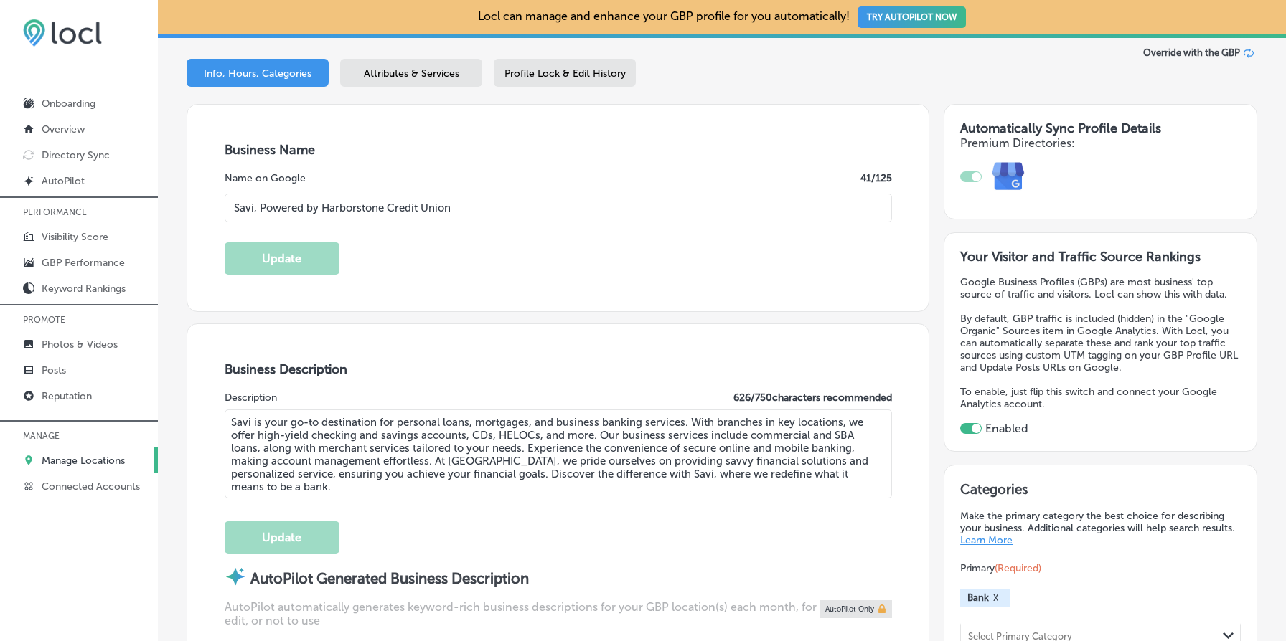
click at [550, 466] on textarea "Savi is your go-to destination for personal loans, mortgages, and business bank…" at bounding box center [558, 454] width 667 height 89
paste textarea ", Powered by Harborstone Credit Union provides personal loans, home loans, and …"
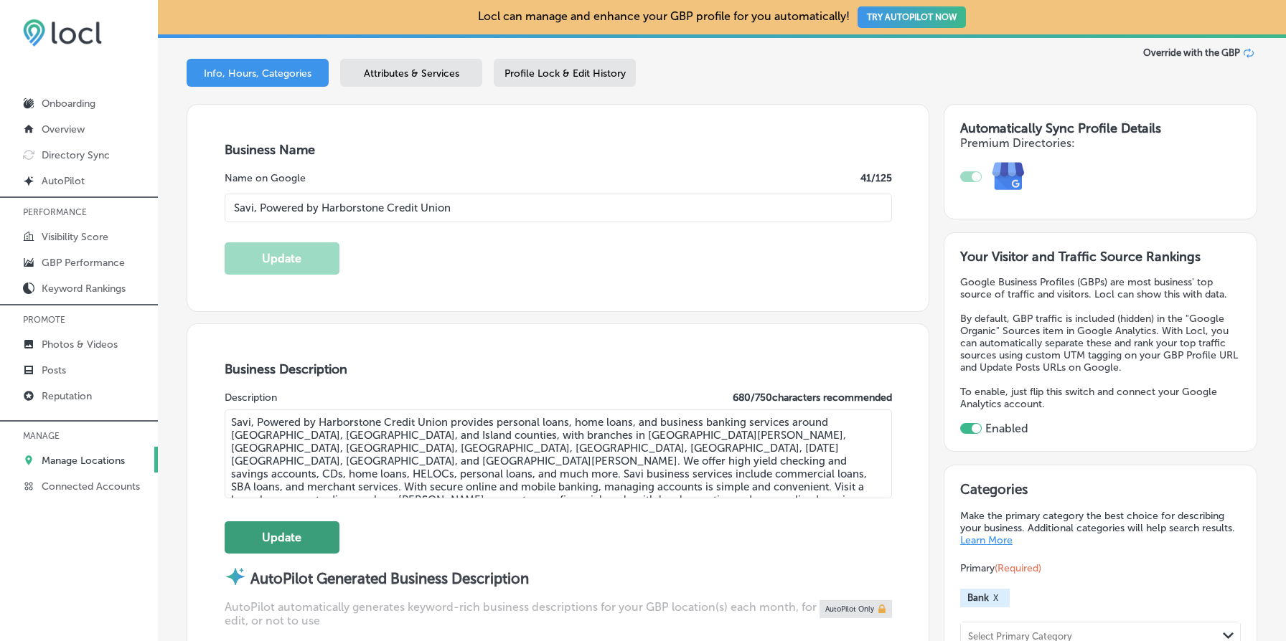
type textarea "Savi, Powered by Harborstone Credit Union provides personal loans, home loans, …"
click at [262, 538] on button "Update" at bounding box center [282, 538] width 115 height 32
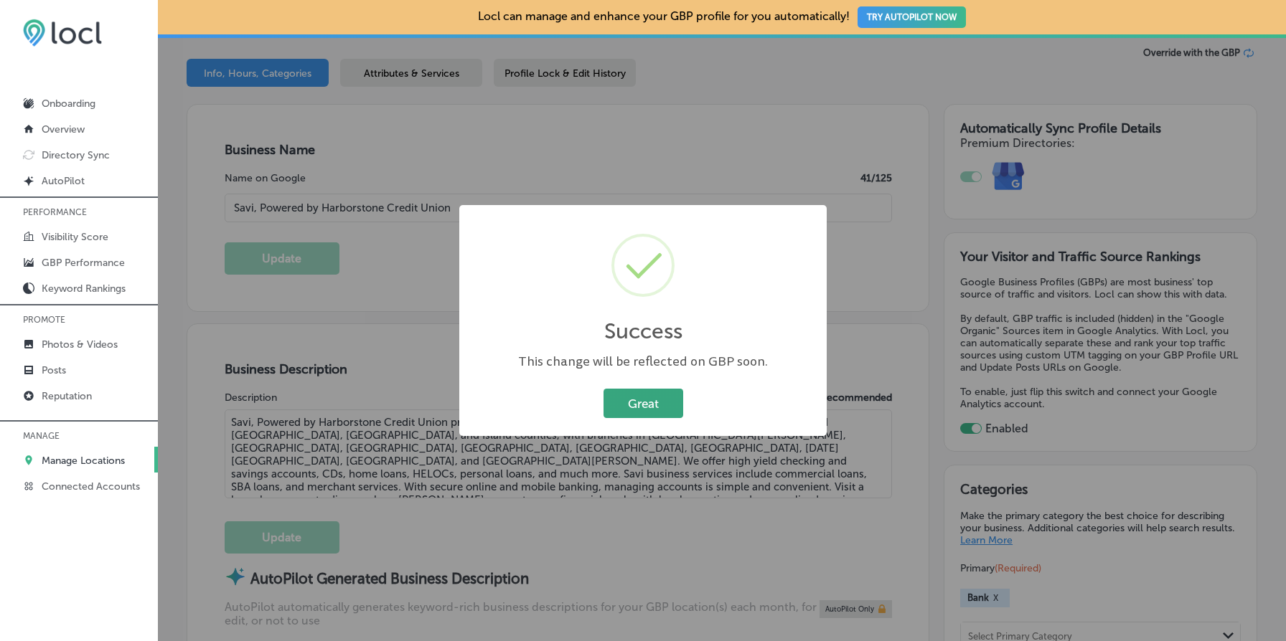
click at [629, 408] on button "Great" at bounding box center [643, 403] width 80 height 29
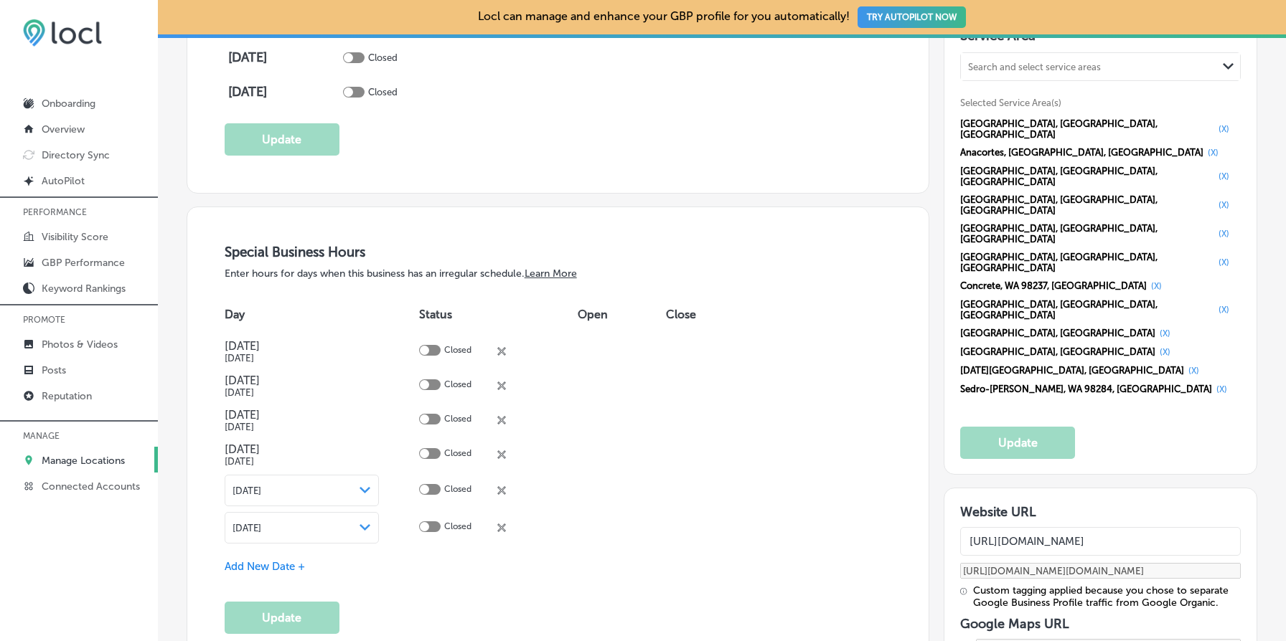
scroll to position [1439, 0]
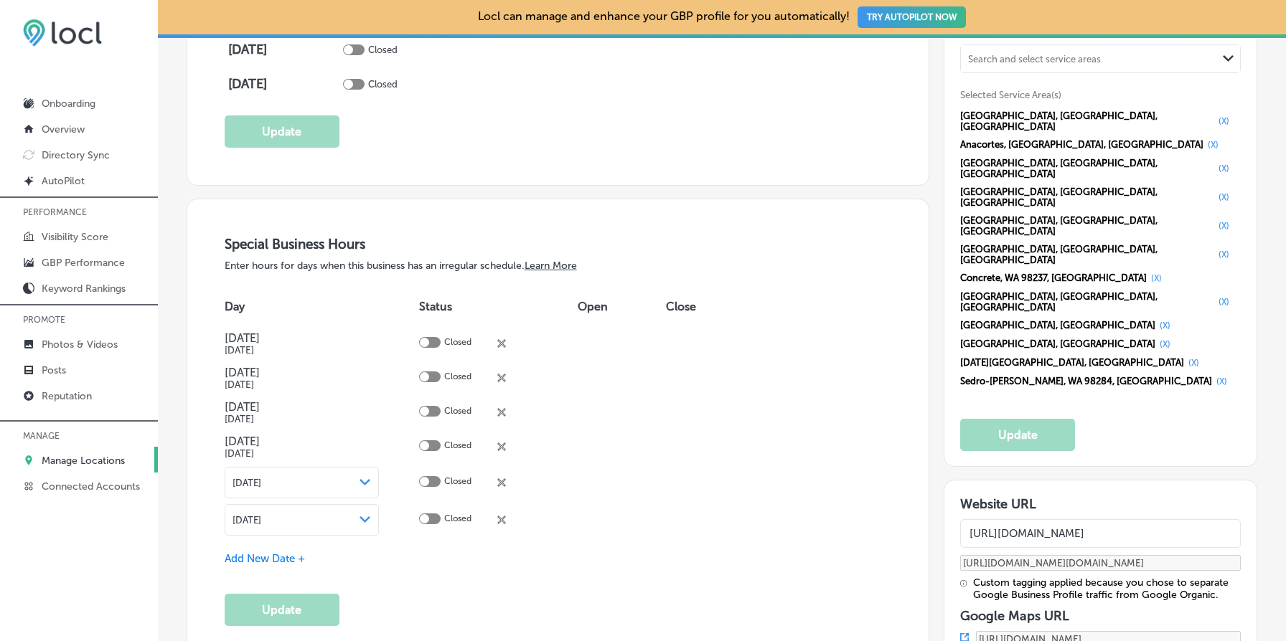
click at [1104, 519] on input "[URL][DOMAIN_NAME]" at bounding box center [1100, 533] width 281 height 29
paste input ".[DOMAIN_NAME]"
type input "[URL][DOMAIN_NAME]"
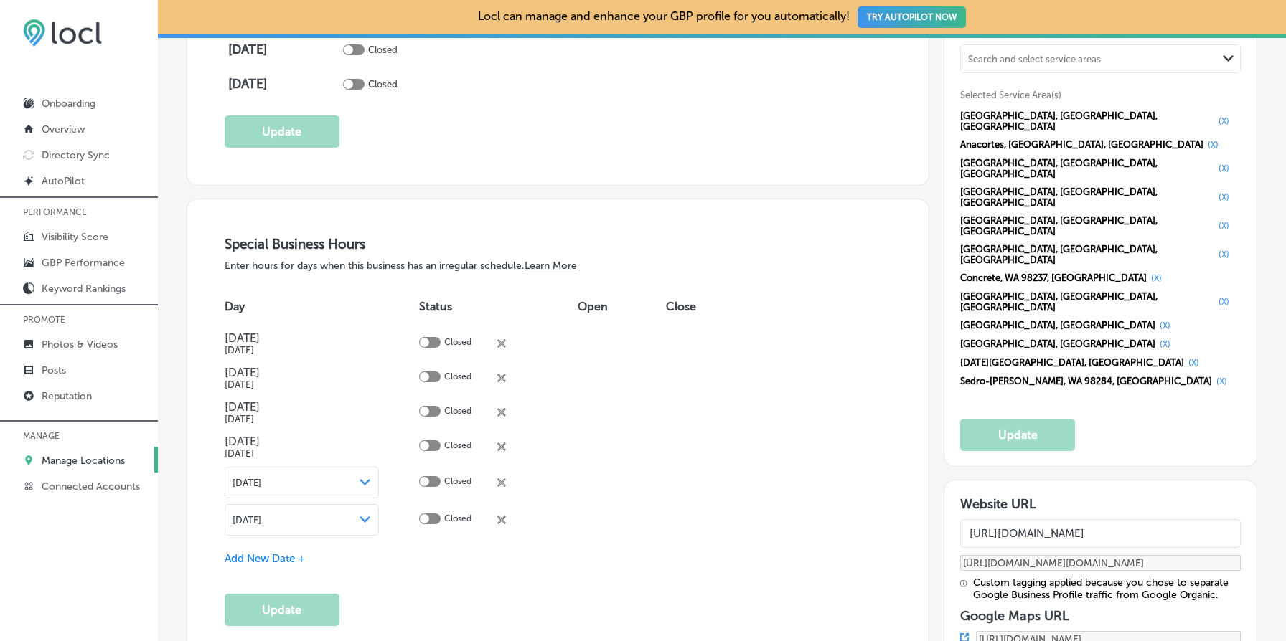
type input "[URL][DOMAIN_NAME][DOMAIN_NAME]"
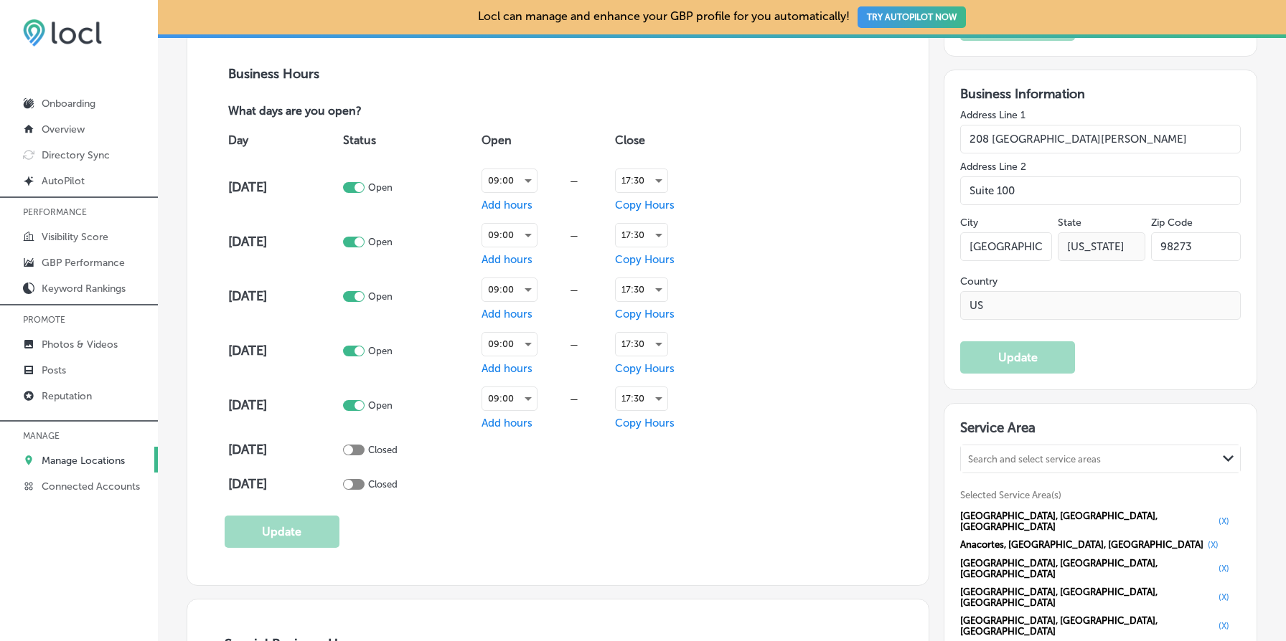
scroll to position [1038, 0]
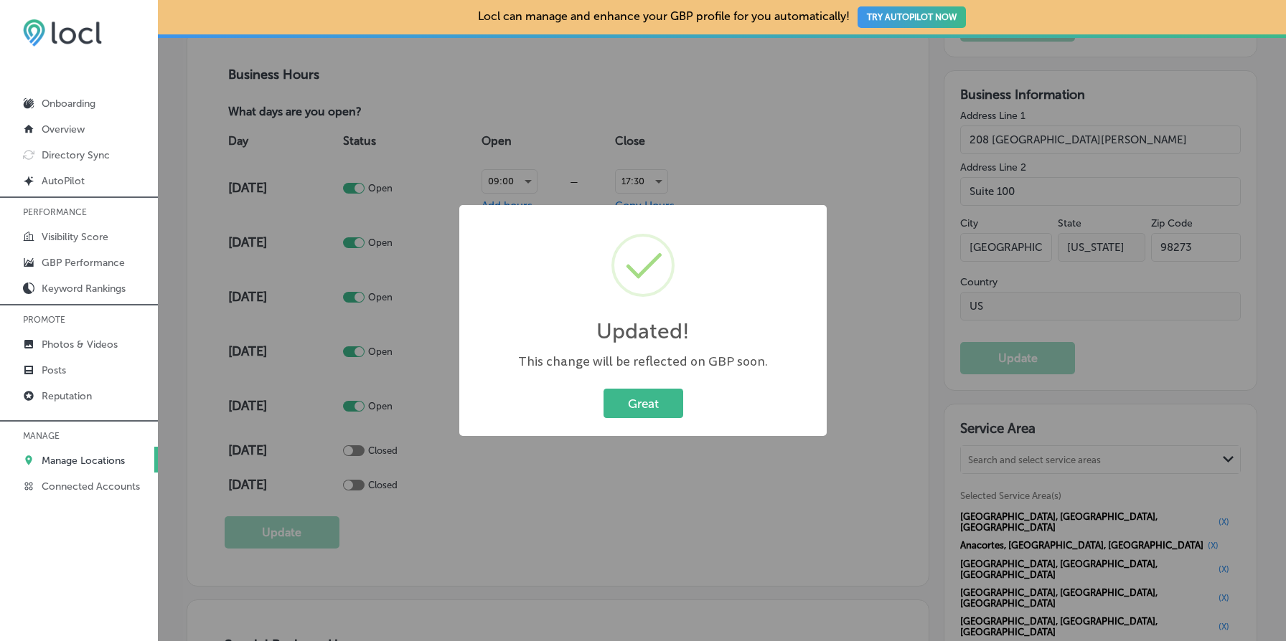
type input "[URL][DOMAIN_NAME]"
type input "[URL][DOMAIN_NAME][DOMAIN_NAME]"
click at [643, 396] on button "Great" at bounding box center [643, 403] width 80 height 29
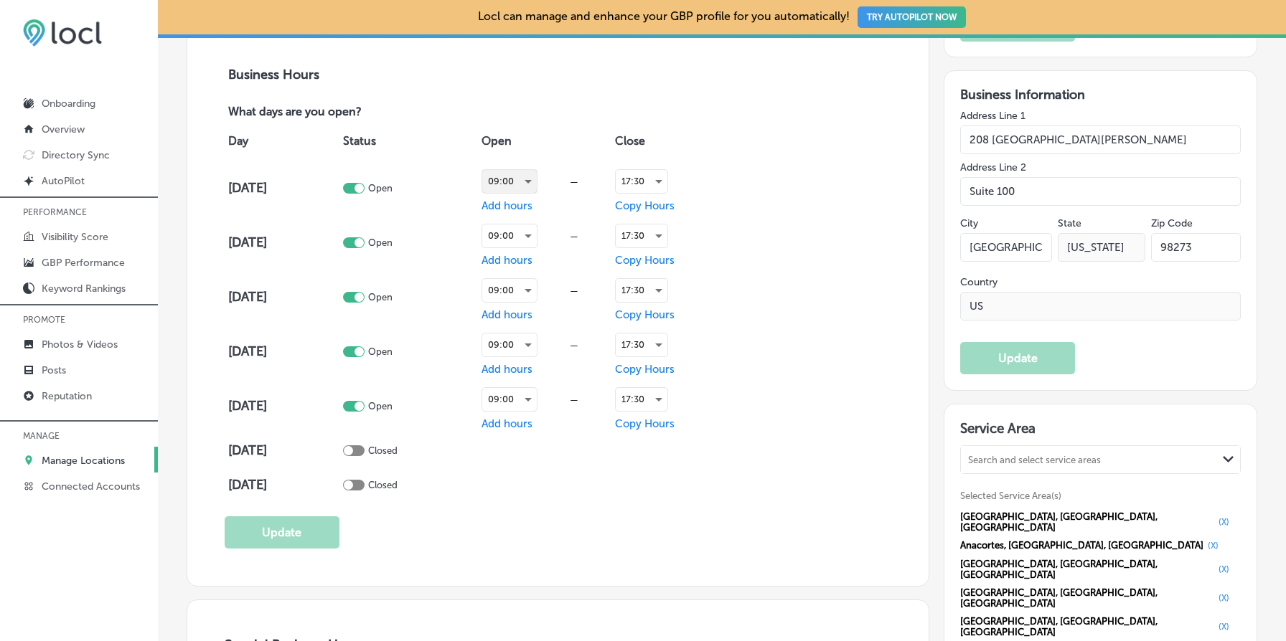
click at [530, 182] on div "09:00" at bounding box center [509, 181] width 55 height 23
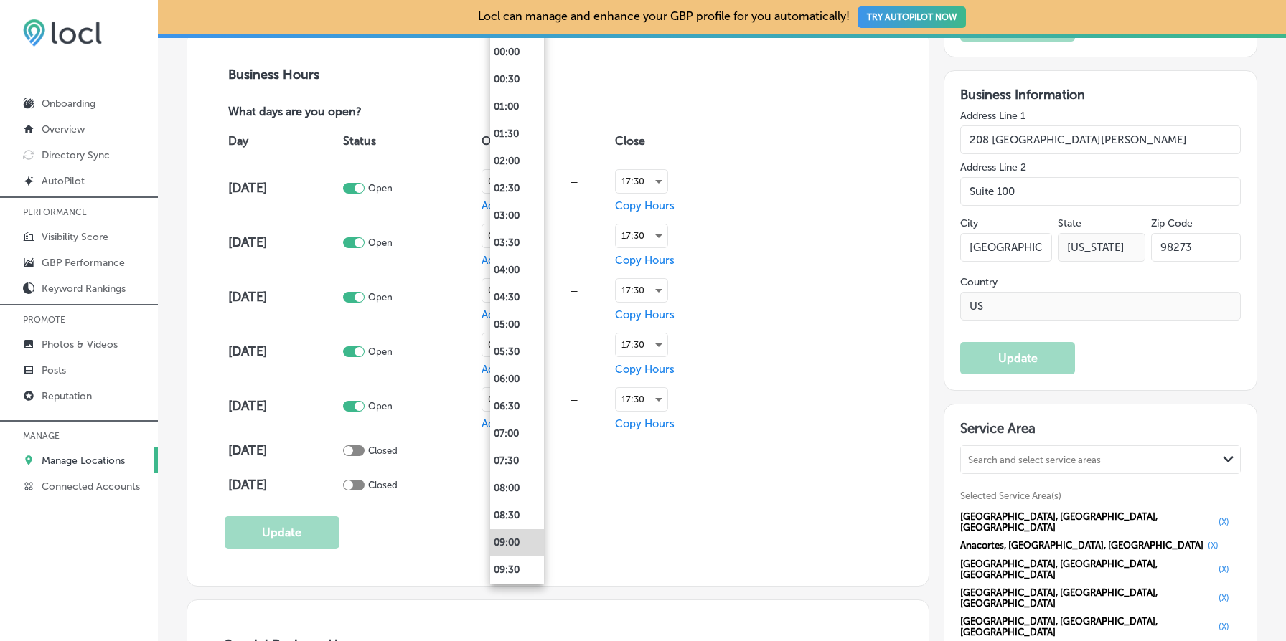
click at [795, 216] on div at bounding box center [643, 320] width 1286 height 641
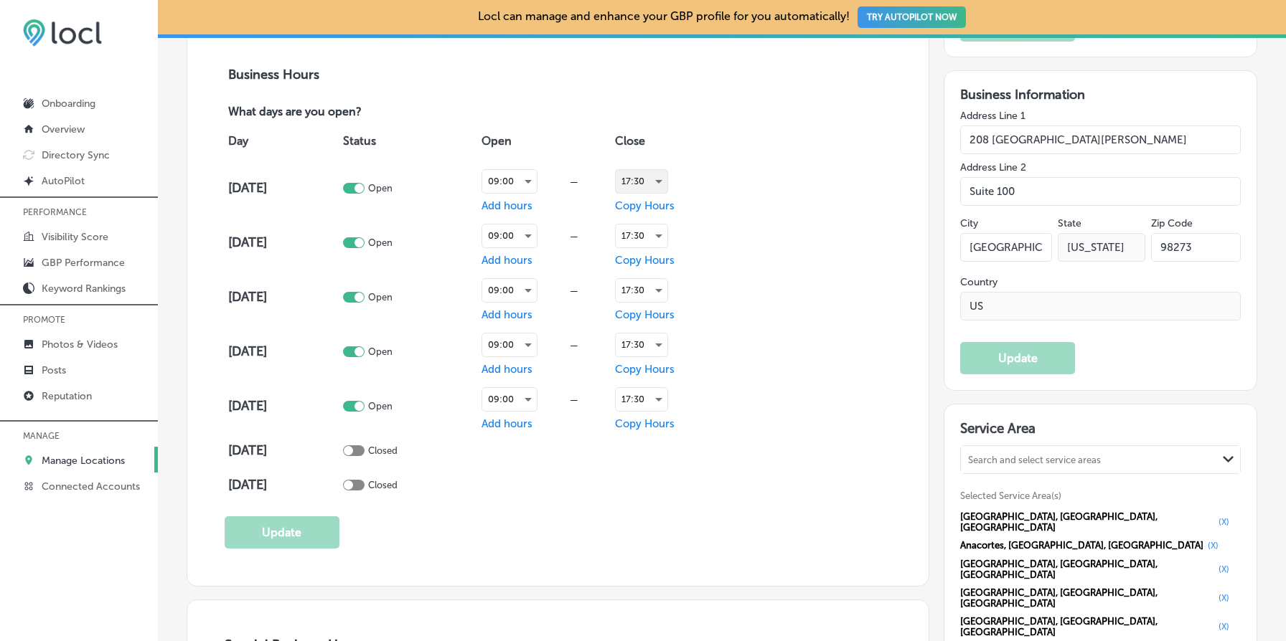
click at [658, 177] on div "17:30" at bounding box center [642, 181] width 52 height 23
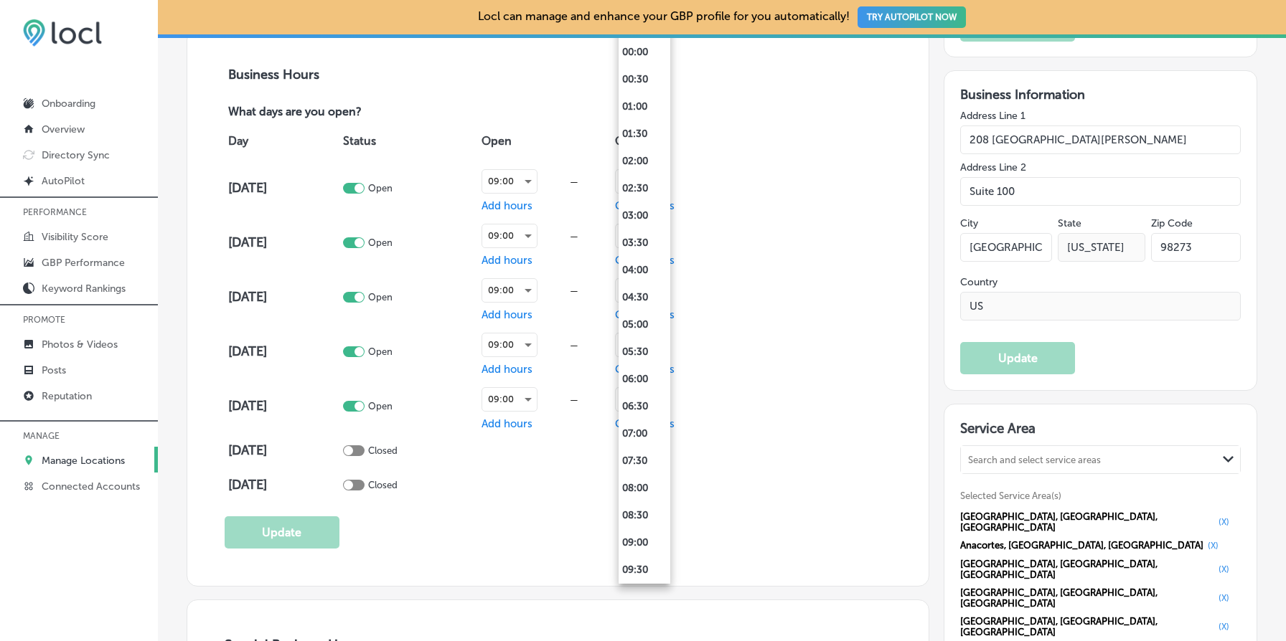
scroll to position [709, 0]
click at [639, 268] on li "17:00" at bounding box center [644, 270] width 52 height 27
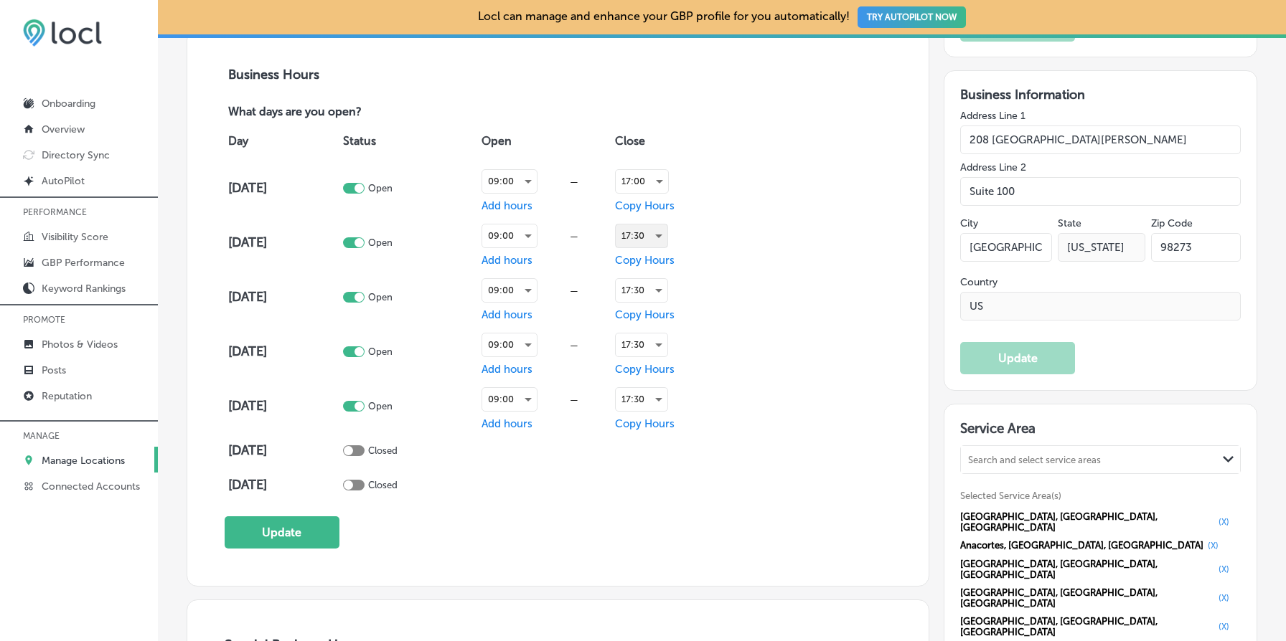
click at [646, 235] on div "17:30" at bounding box center [642, 236] width 52 height 23
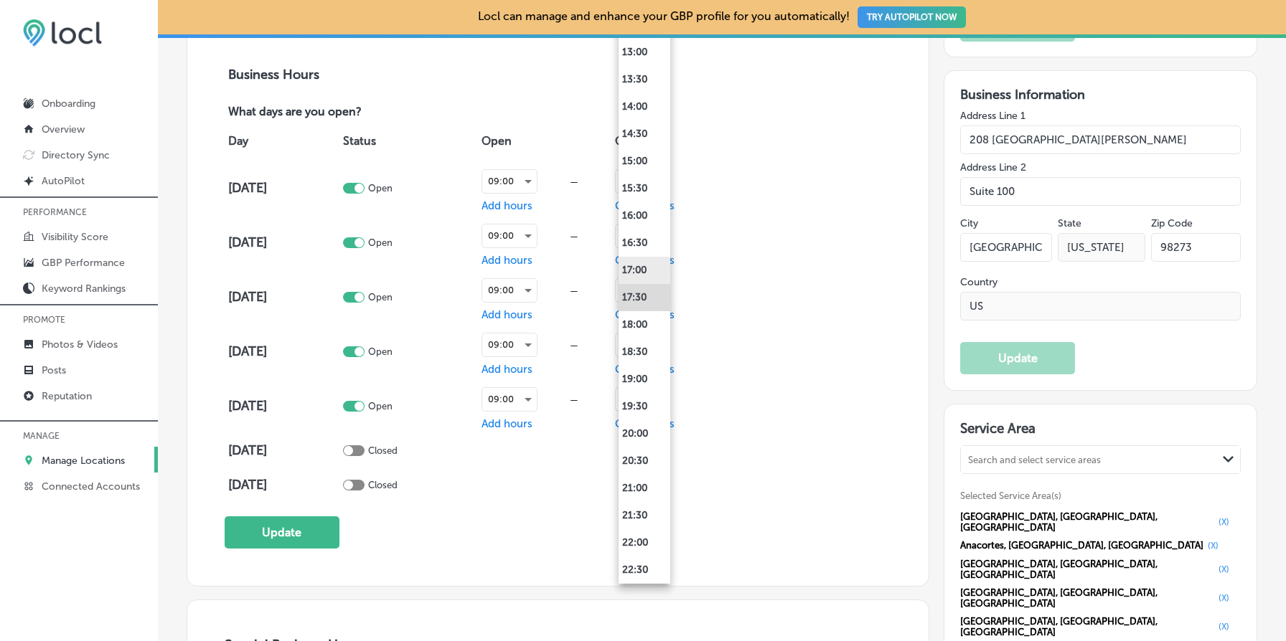
click at [643, 268] on li "17:00" at bounding box center [644, 270] width 52 height 27
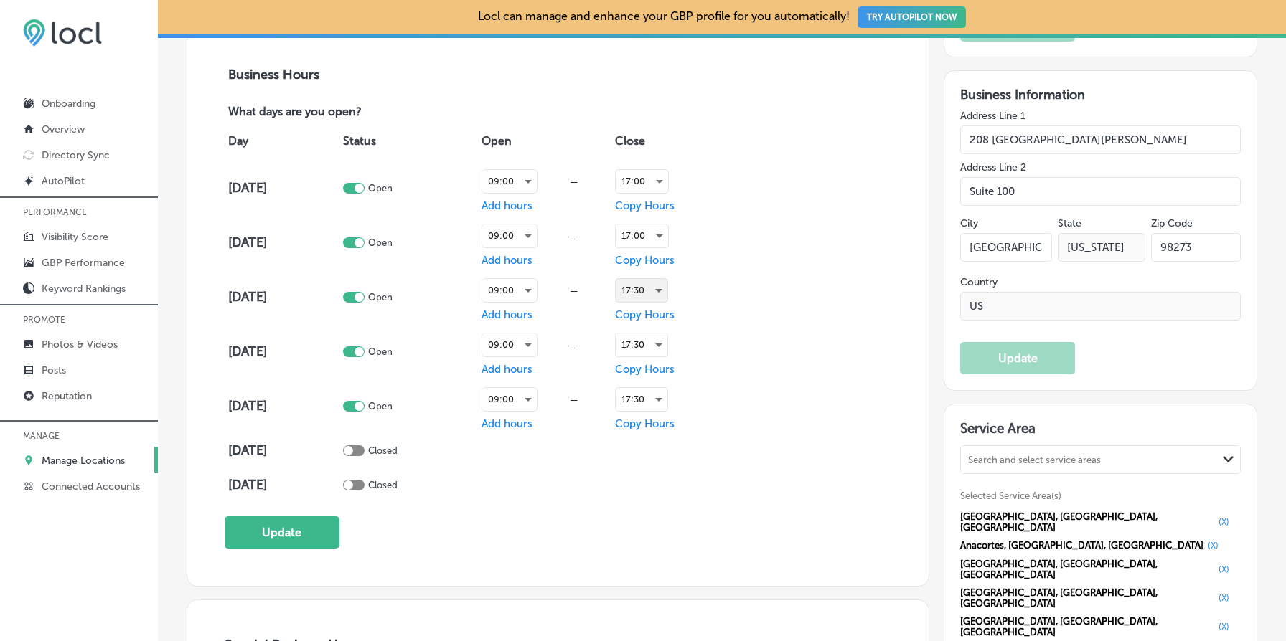
click at [645, 297] on div "17:30" at bounding box center [642, 290] width 52 height 23
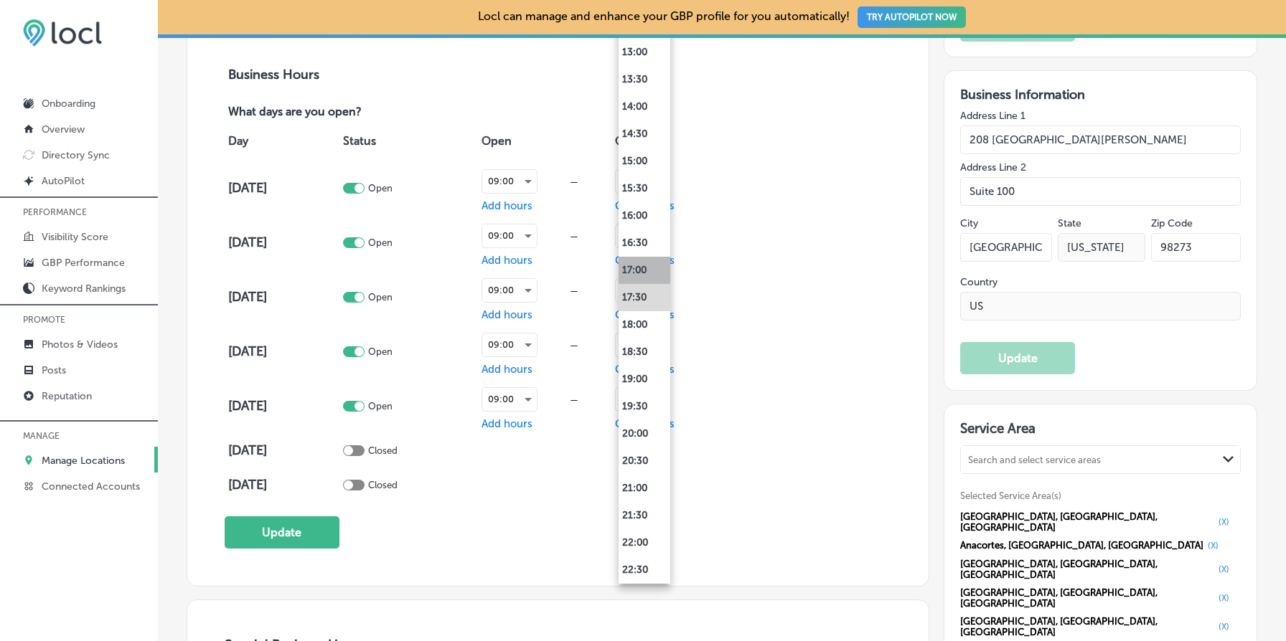
click at [644, 273] on li "17:00" at bounding box center [644, 270] width 52 height 27
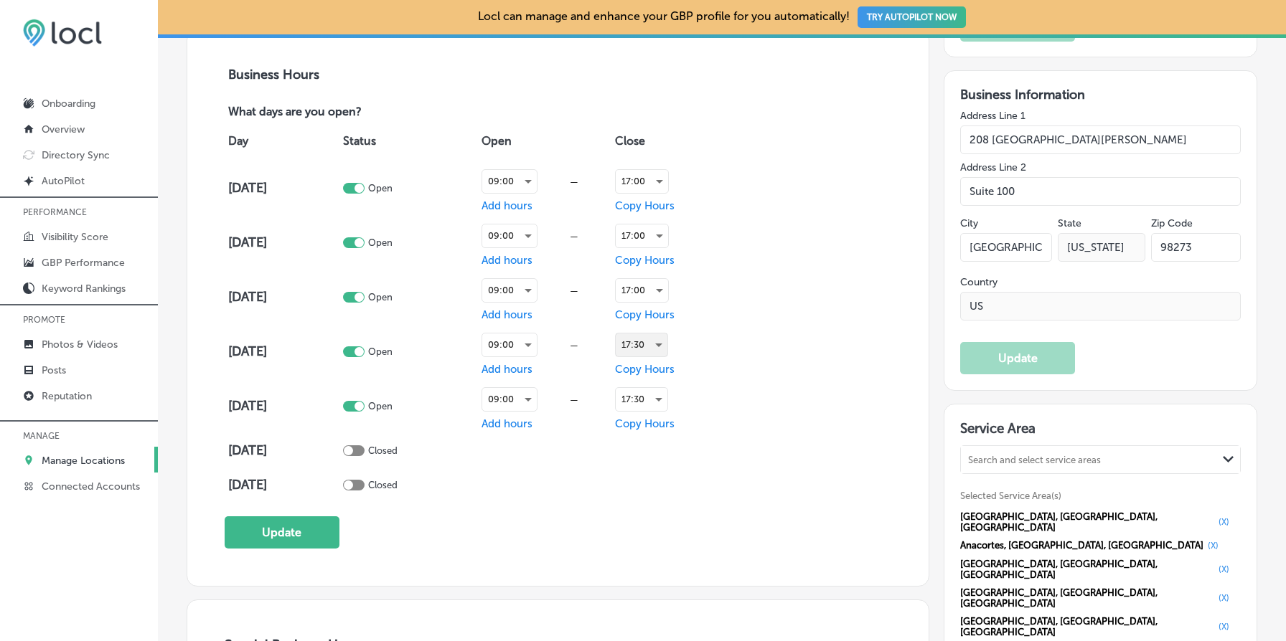
click at [645, 349] on div "17:30" at bounding box center [642, 345] width 52 height 23
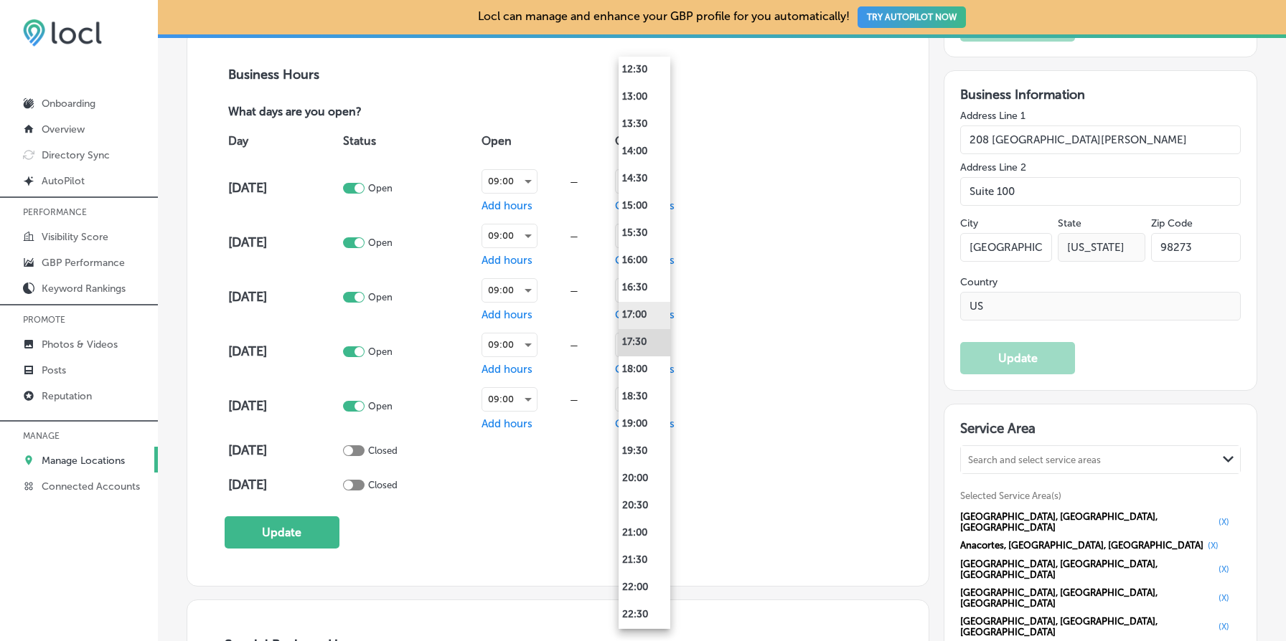
click at [644, 311] on li "17:00" at bounding box center [644, 315] width 52 height 27
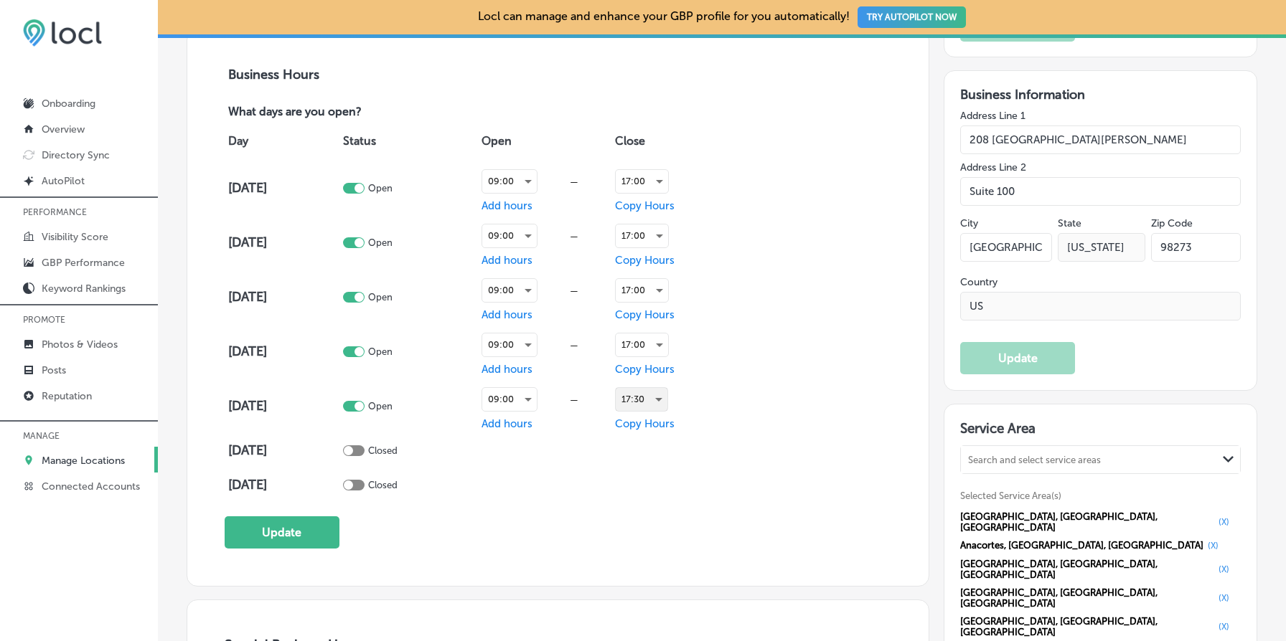
click at [652, 400] on div "17:30" at bounding box center [642, 399] width 52 height 23
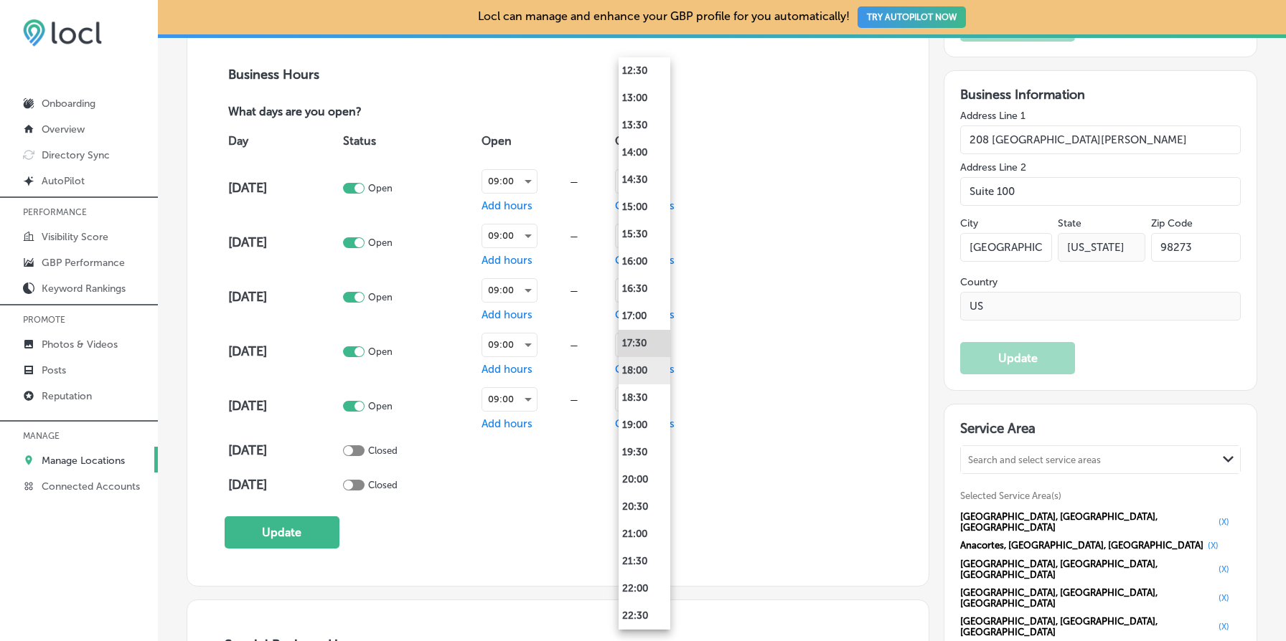
click at [643, 363] on li "18:00" at bounding box center [644, 370] width 52 height 27
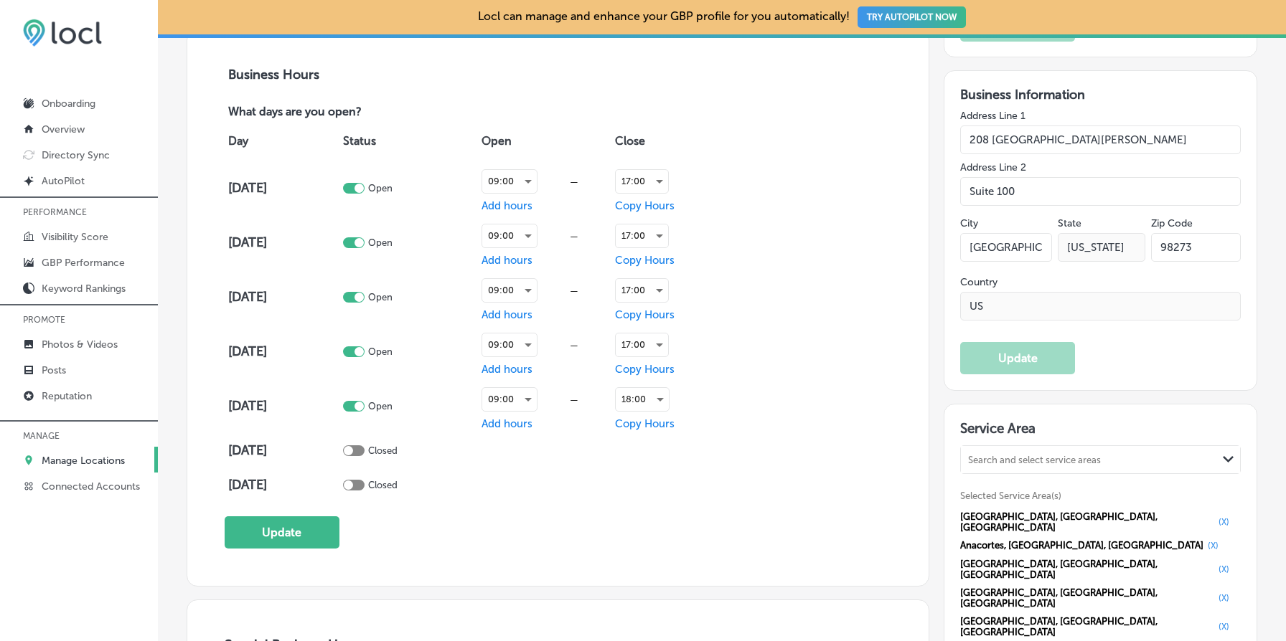
click at [781, 408] on div "Day Status Open Close [DATE] Open 09:00 — Add hours 17:00 Copy Hours [DATE] Ope…" at bounding box center [558, 312] width 667 height 382
click at [313, 535] on button "Update" at bounding box center [282, 533] width 115 height 32
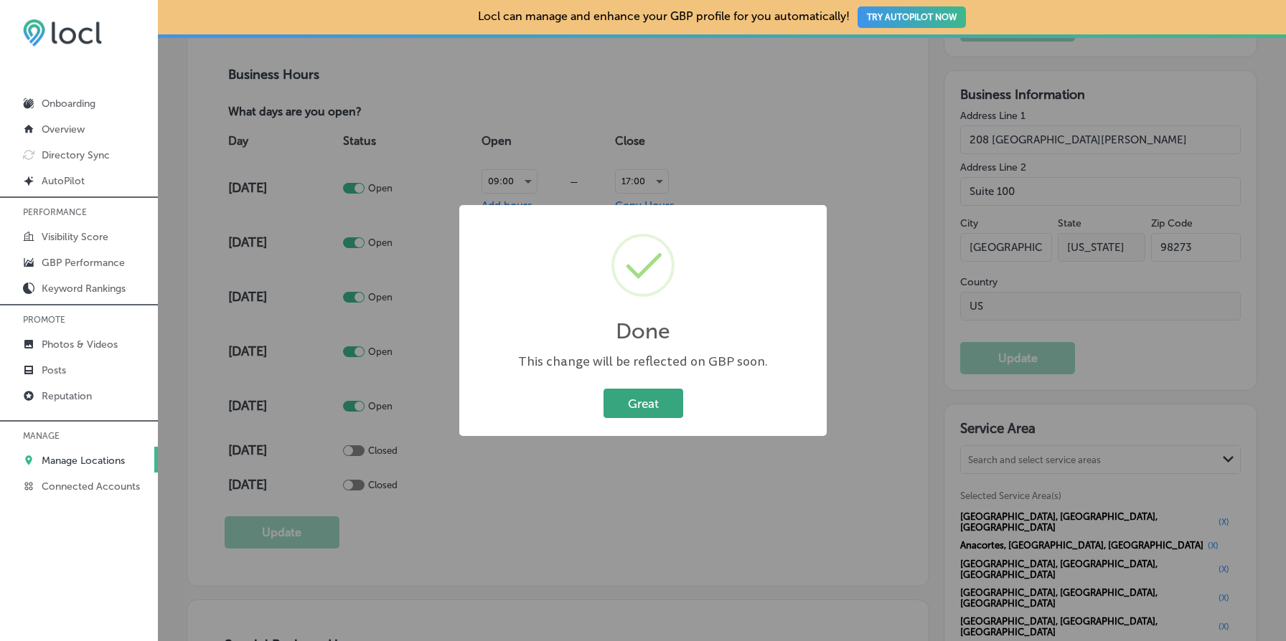
click at [646, 408] on button "Great" at bounding box center [643, 403] width 80 height 29
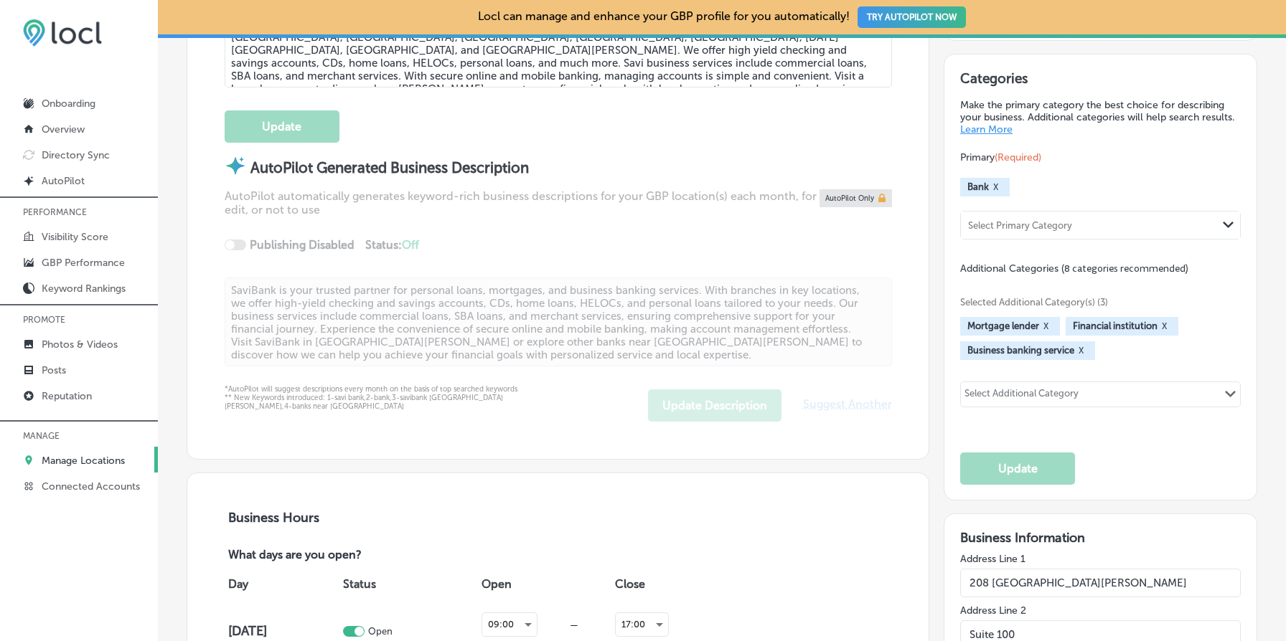
scroll to position [0, 0]
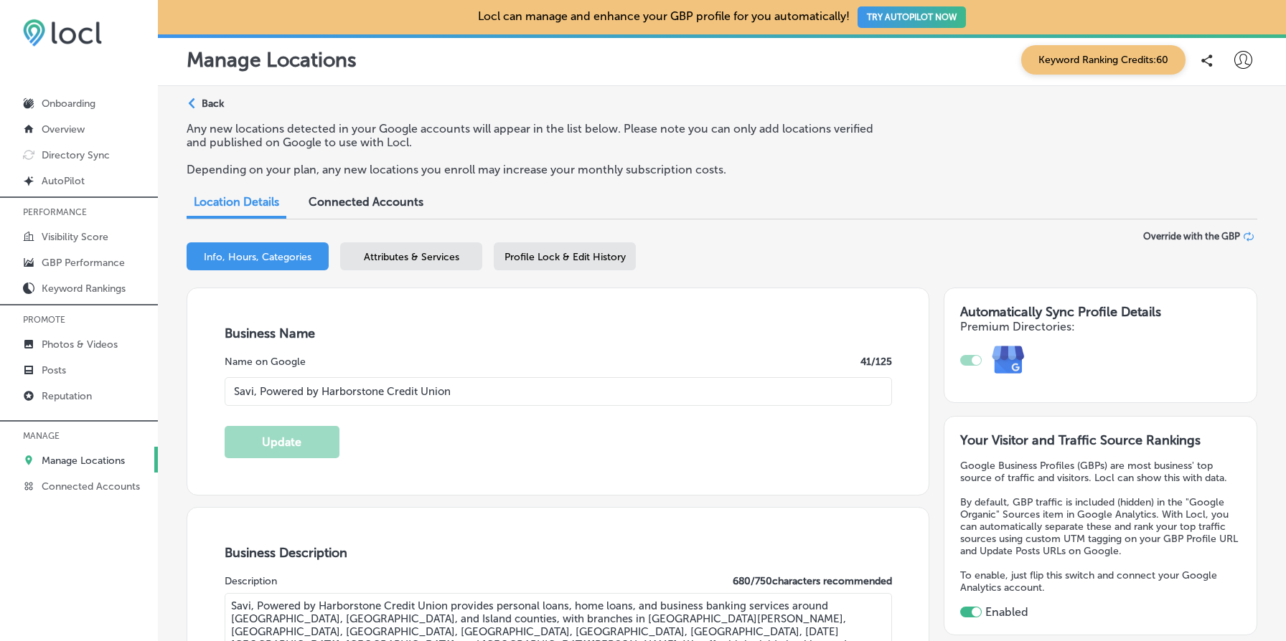
click at [215, 104] on p "Back" at bounding box center [213, 104] width 22 height 12
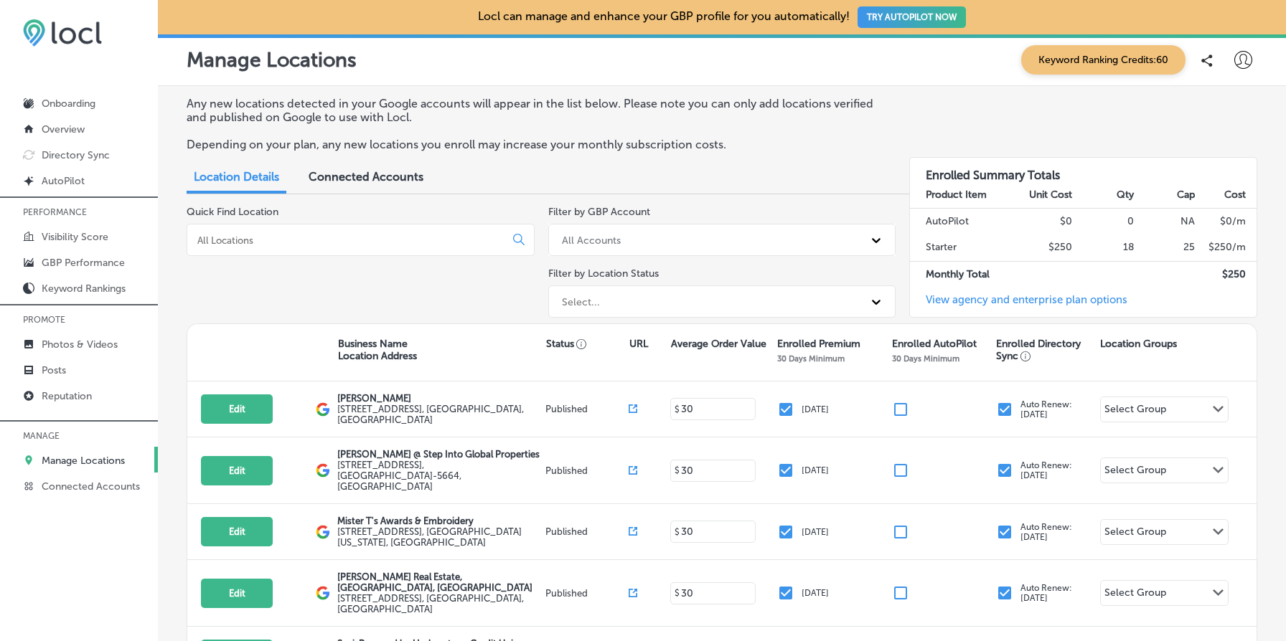
click at [323, 239] on input at bounding box center [349, 240] width 306 height 13
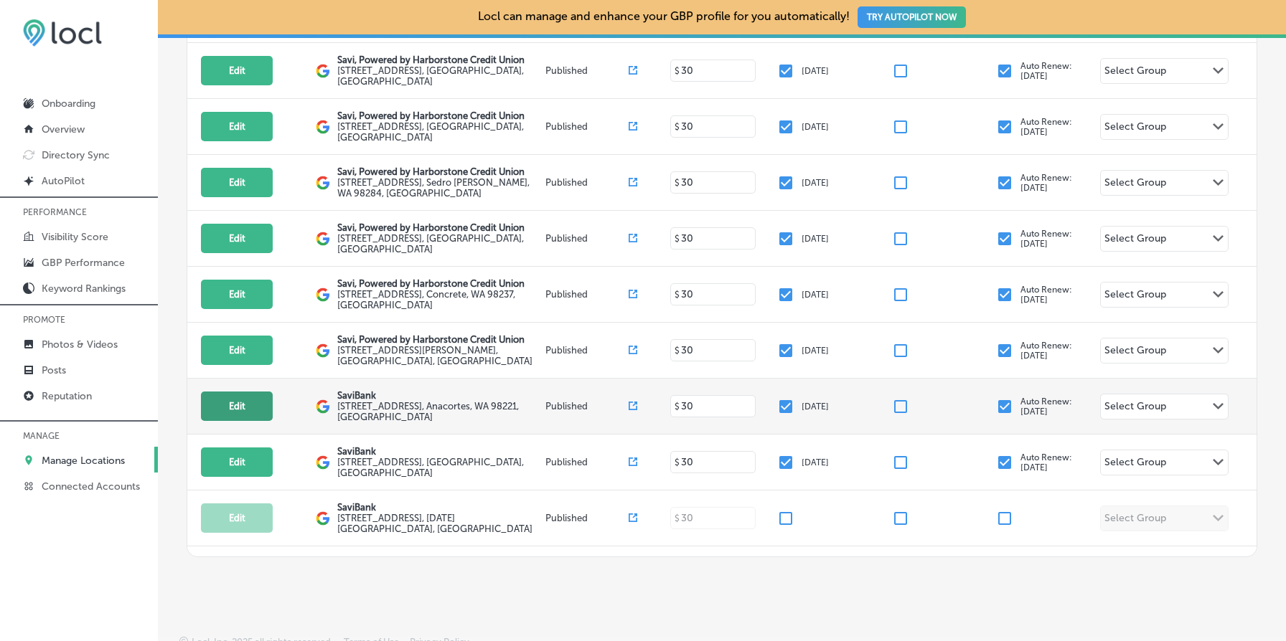
scroll to position [39, 0]
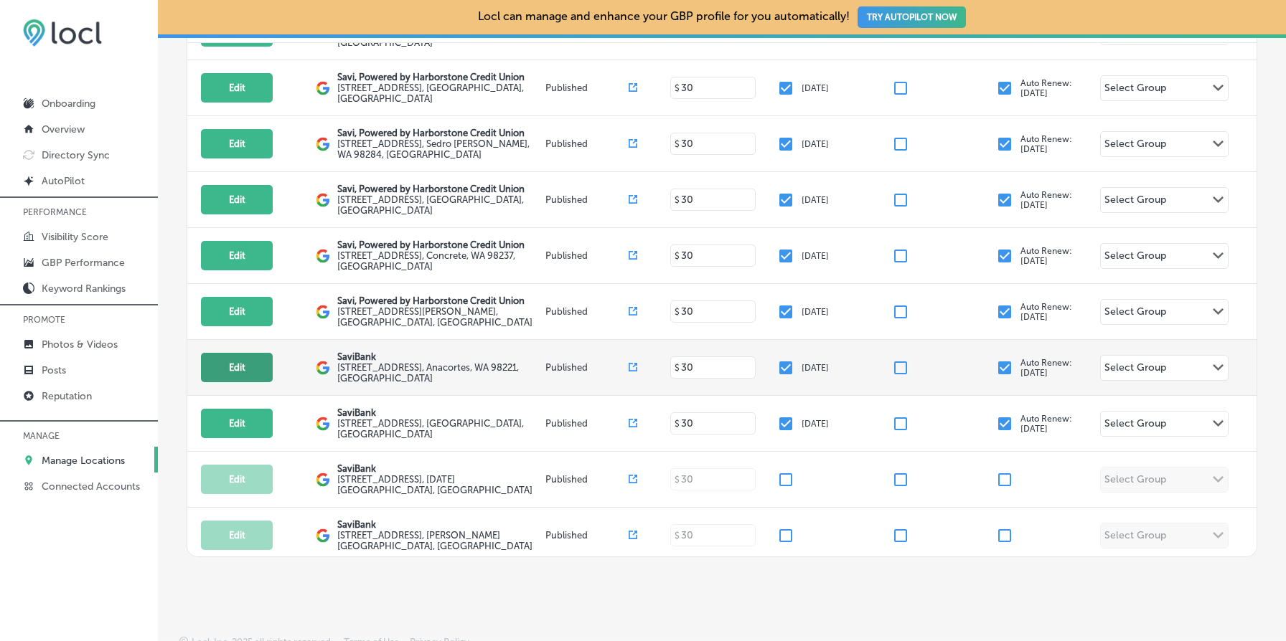
type input "savi"
click at [241, 358] on button "Edit" at bounding box center [237, 367] width 72 height 29
select select "US"
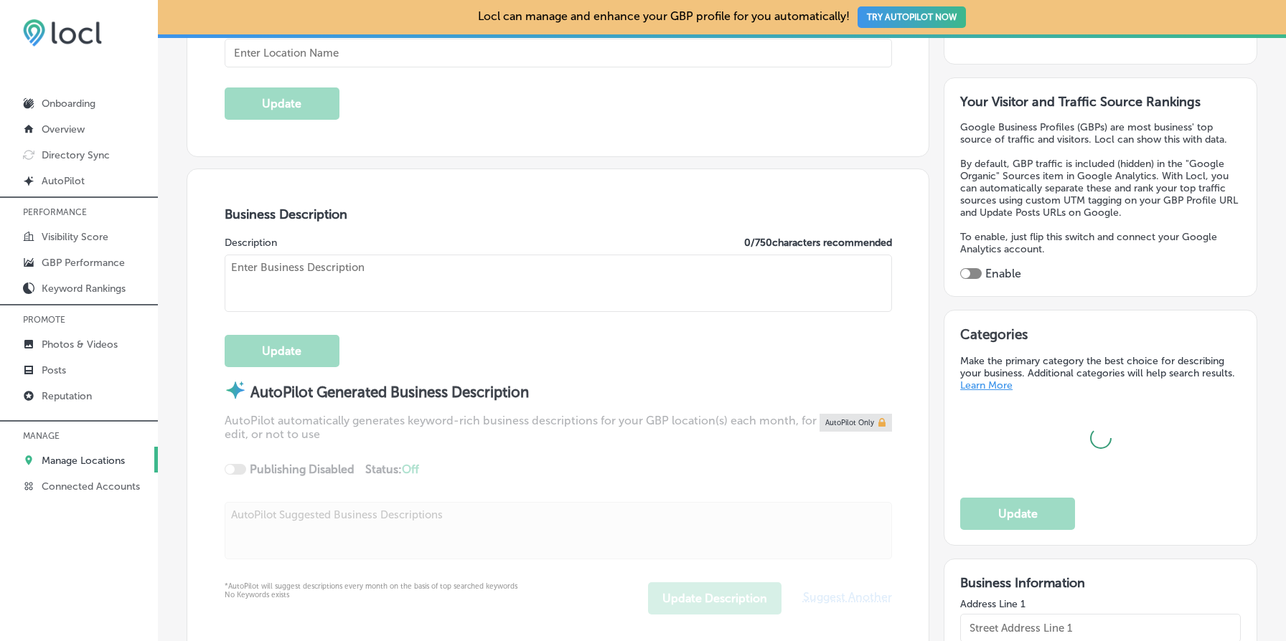
scroll to position [364, 0]
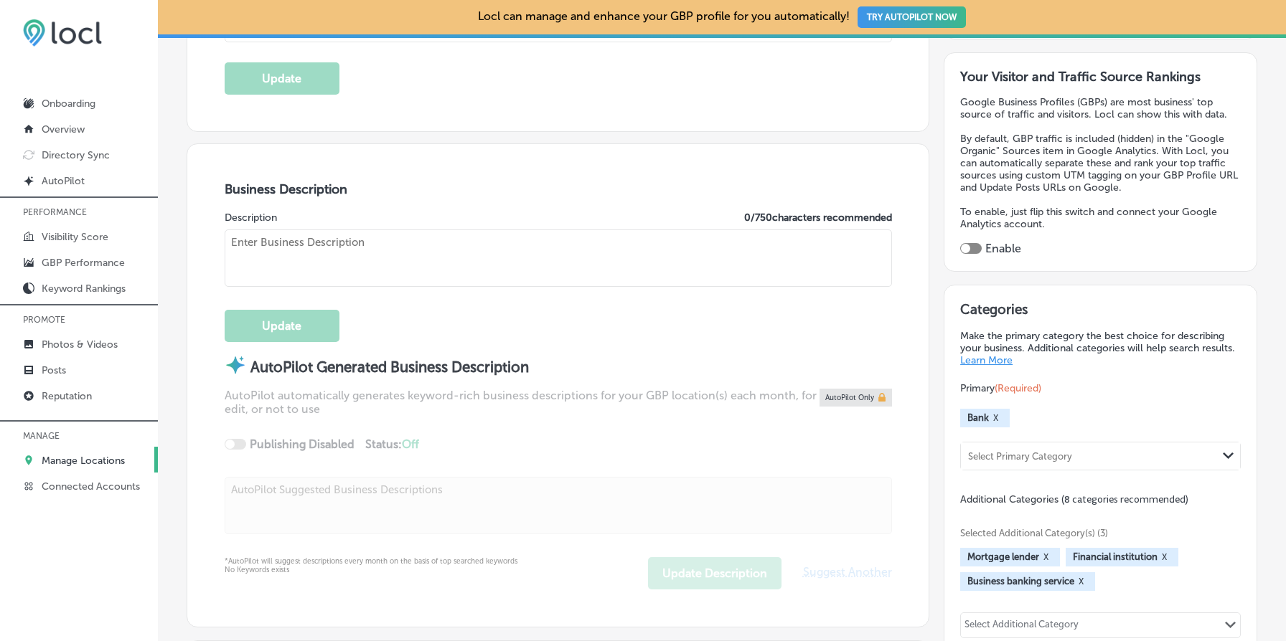
checkbox input "true"
type input "SaviBank"
type textarea "SaviBank is your trusted partner for personal and business banking needs. We of…"
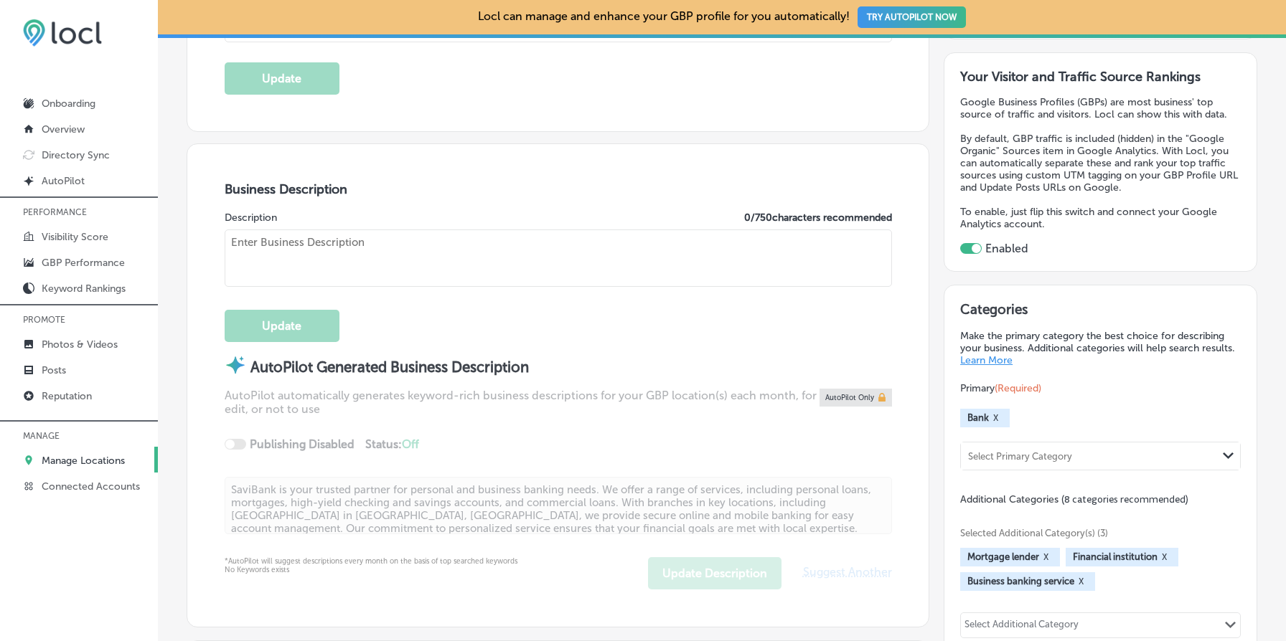
type input "[STREET_ADDRESS]"
type input "Anacortes"
type input "98221"
type input "US"
type input "[URL][DOMAIN_NAME]"
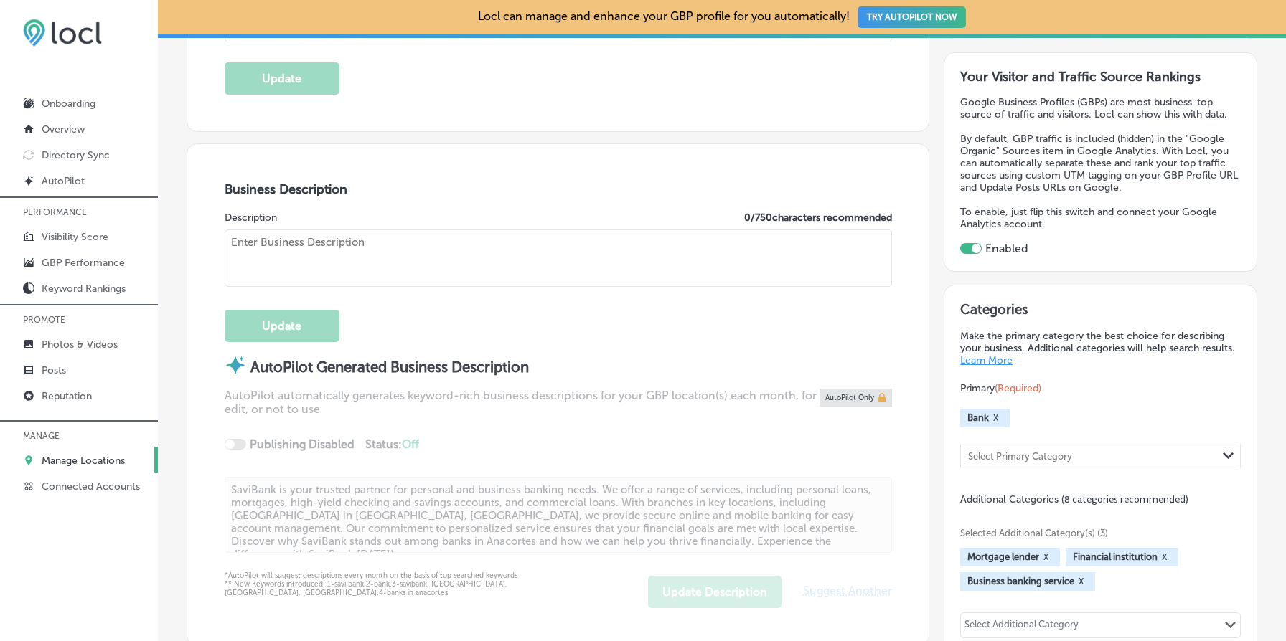
type textarea "Savi is your go-to destination for personal loans, mortgages, and business bank…"
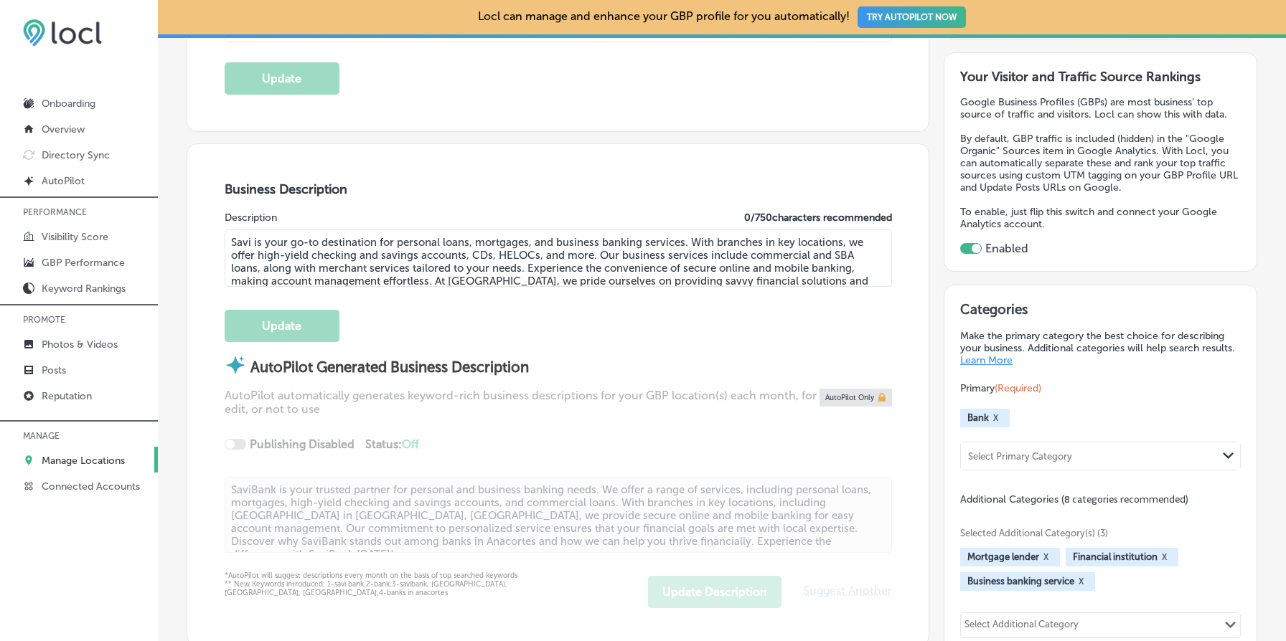
type input "[PHONE_NUMBER]"
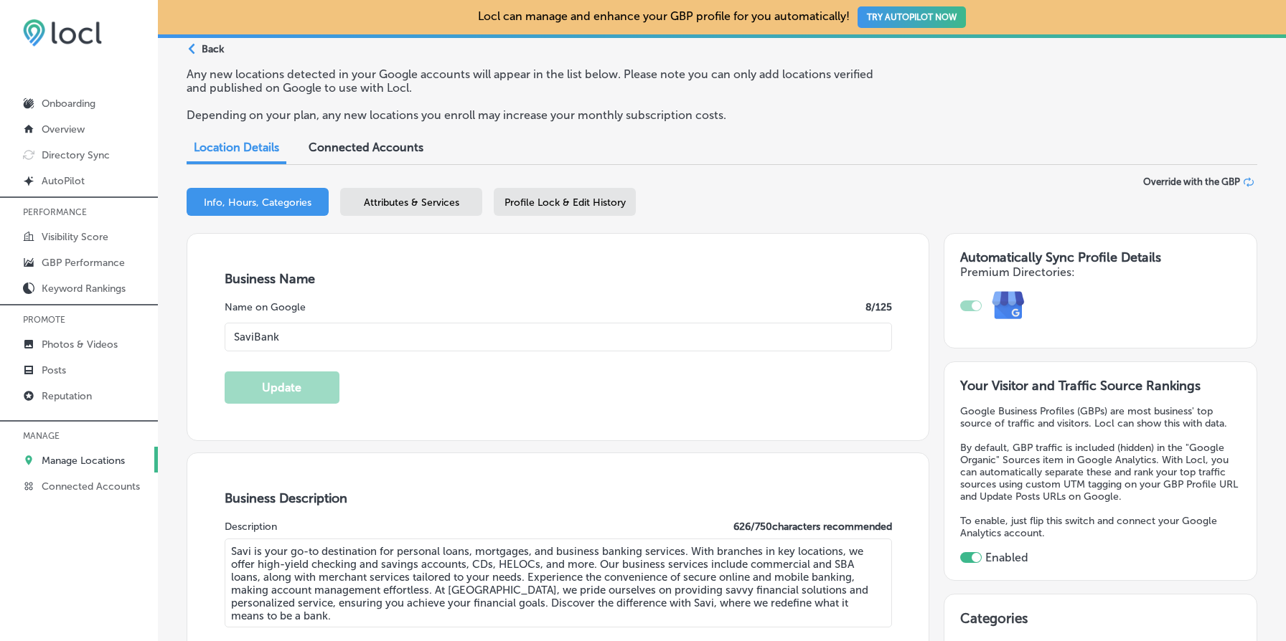
scroll to position [40, 0]
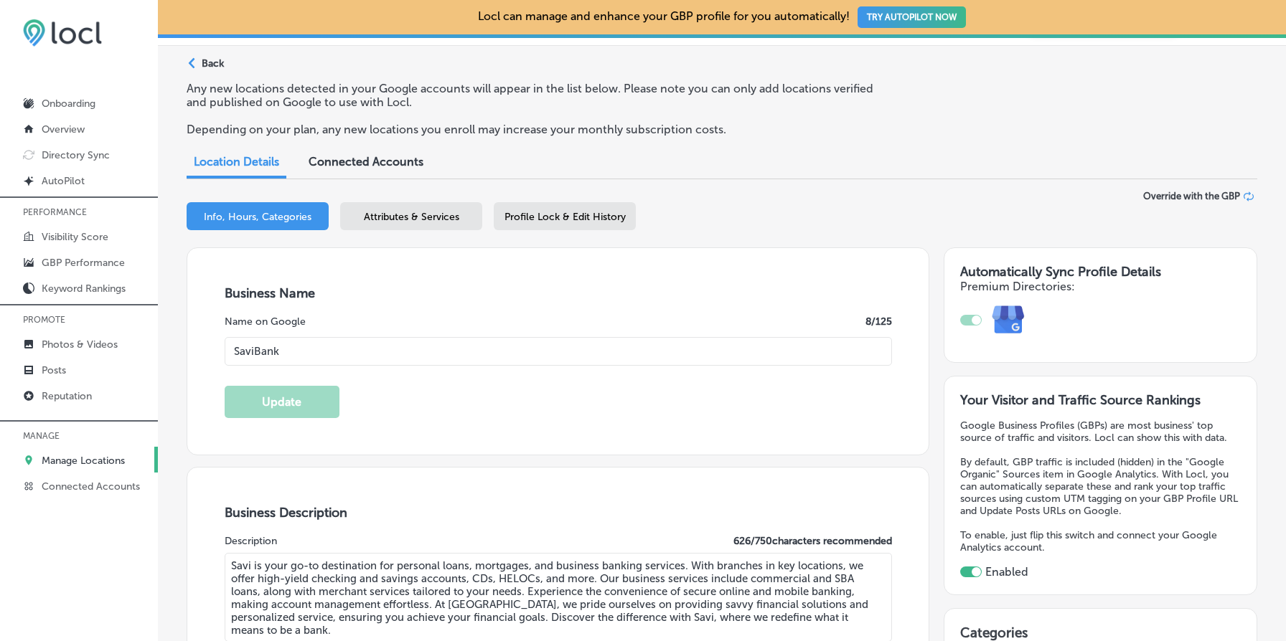
click at [381, 344] on input "SaviBank" at bounding box center [558, 351] width 667 height 29
paste input ", Powered by Harborstone Credit Union"
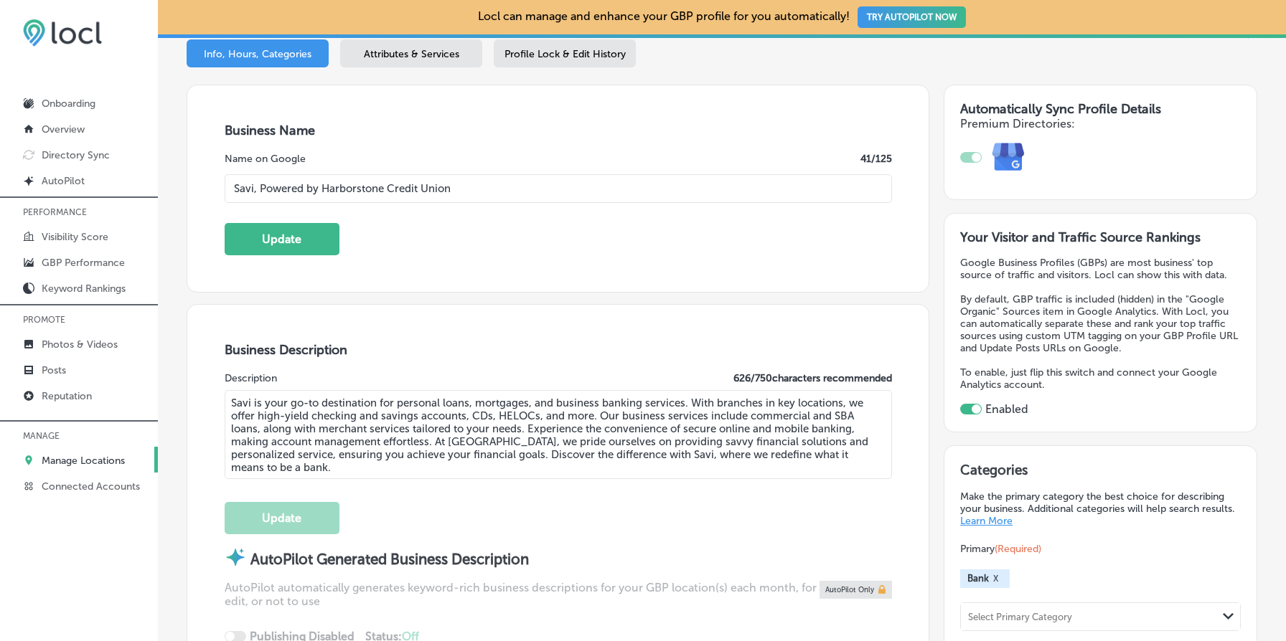
scroll to position [215, 0]
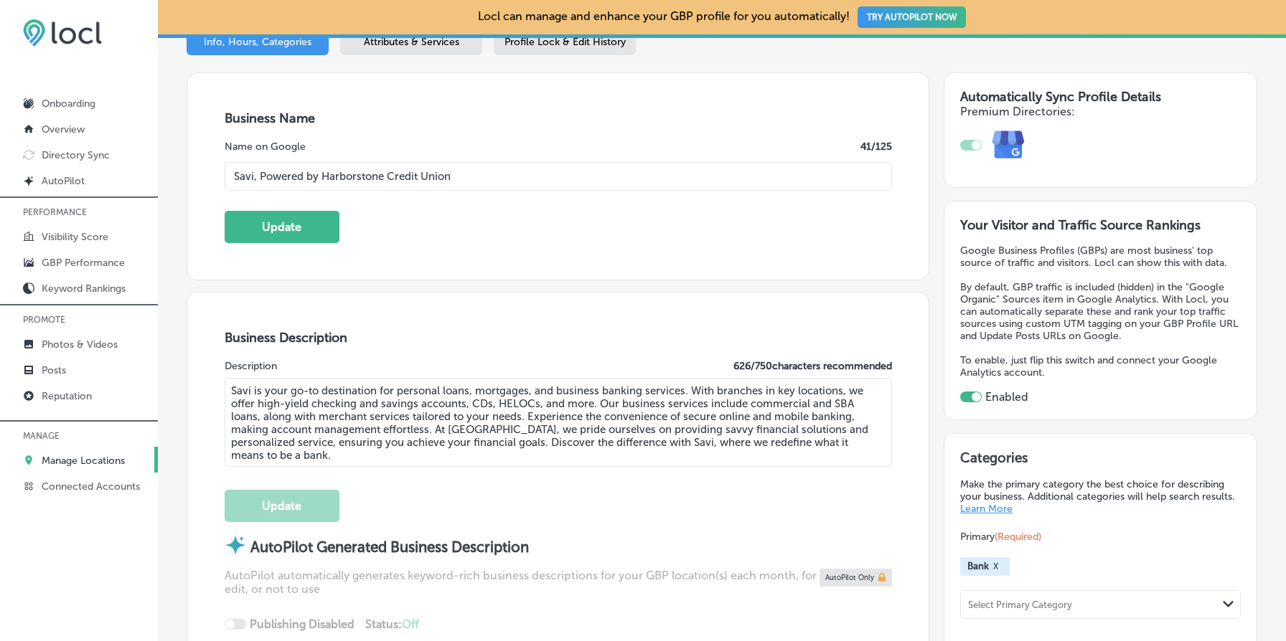
type input "Savi, Powered by Harborstone Credit Union"
click at [491, 432] on textarea "Savi is your go-to destination for personal loans, mortgages, and business bank…" at bounding box center [558, 422] width 667 height 89
paste textarea ", Powered by Harborstone Credit Union provides personal loans, home loans, and …"
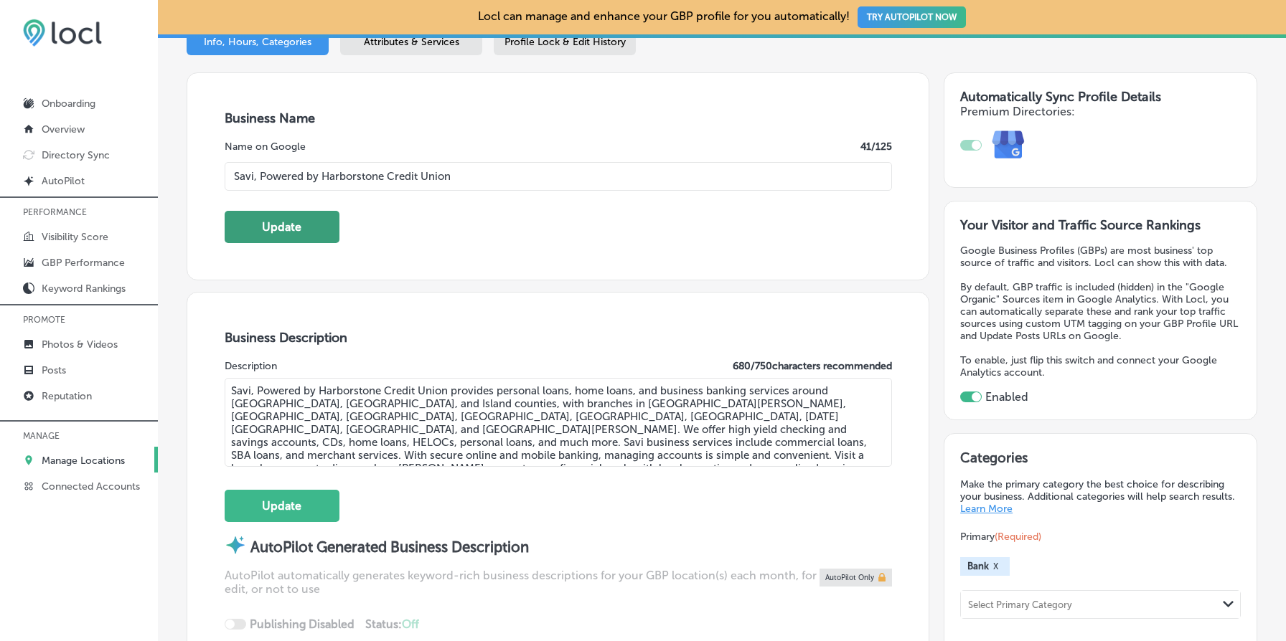
type textarea "Savi, Powered by Harborstone Credit Union provides personal loans, home loans, …"
click at [296, 230] on button "Update" at bounding box center [282, 227] width 115 height 32
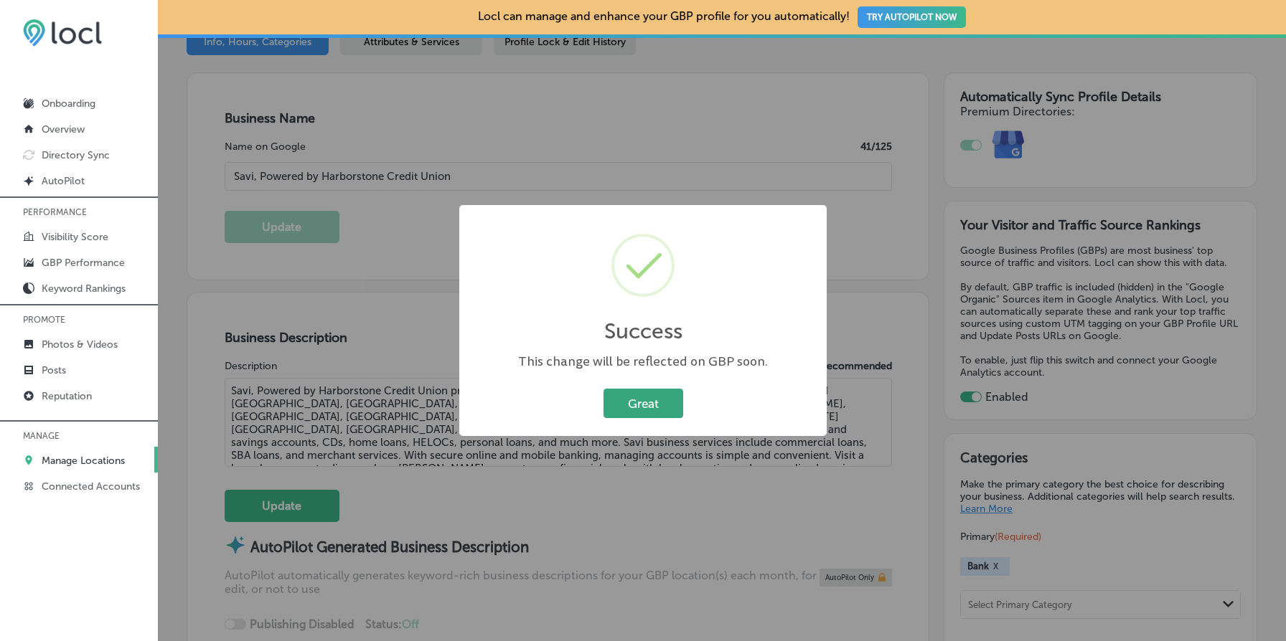
click at [634, 395] on button "Great" at bounding box center [643, 403] width 80 height 29
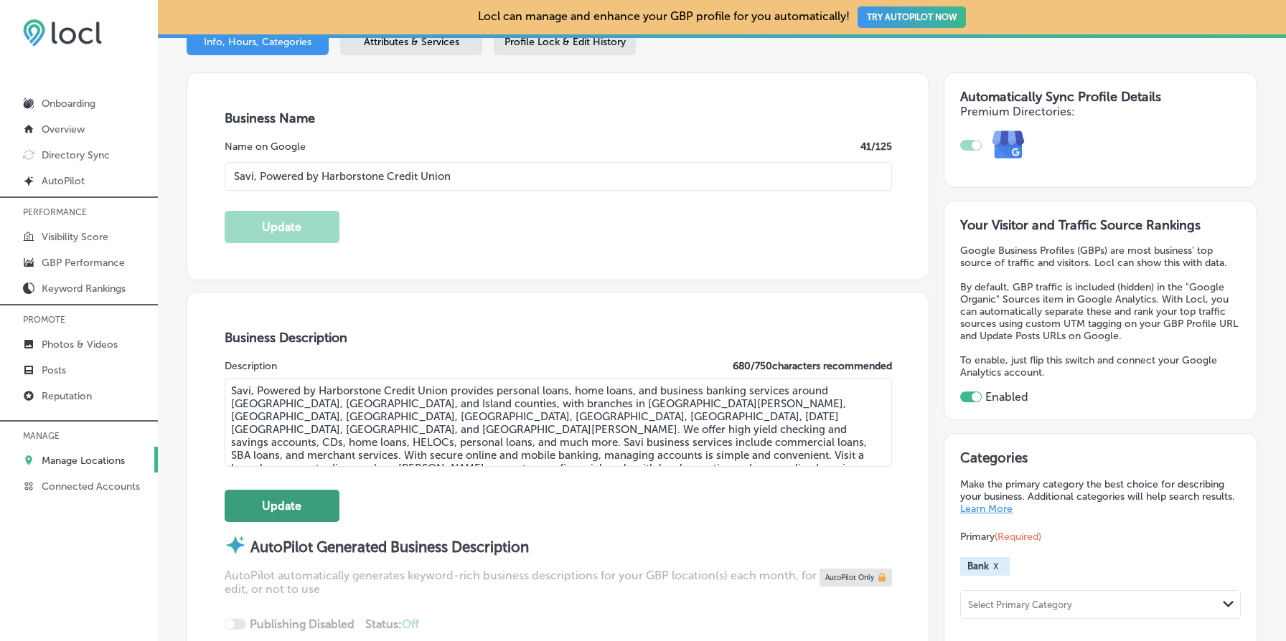
click at [291, 504] on button "Update" at bounding box center [282, 506] width 115 height 32
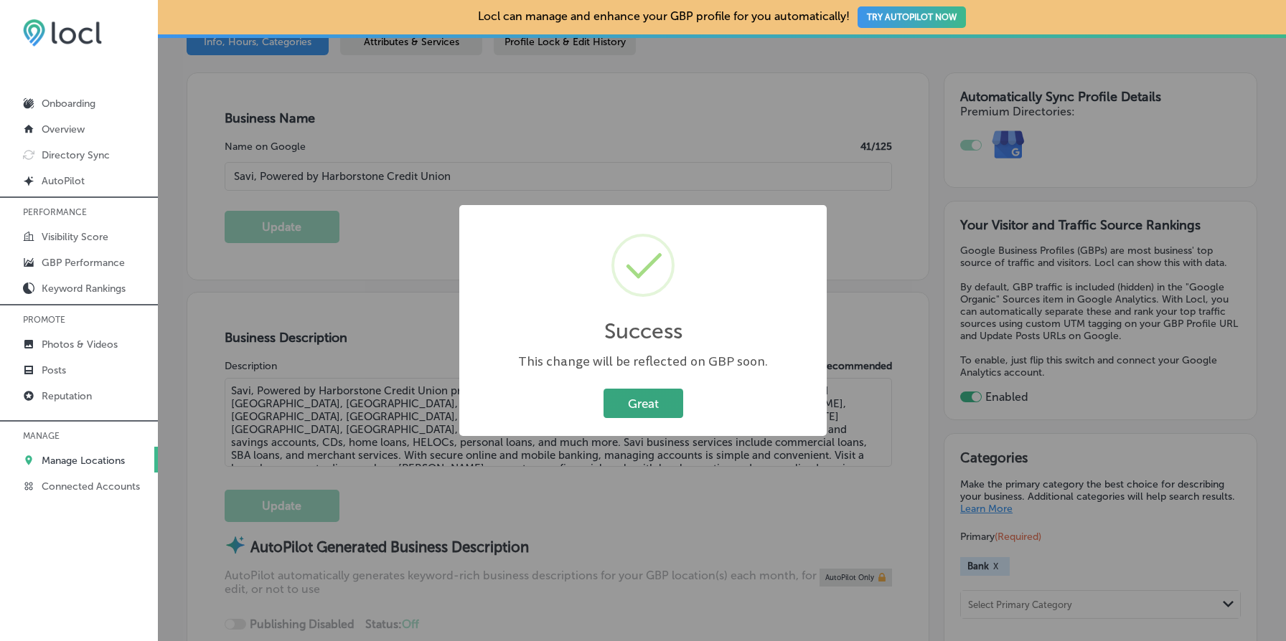
click at [615, 392] on button "Great" at bounding box center [643, 403] width 80 height 29
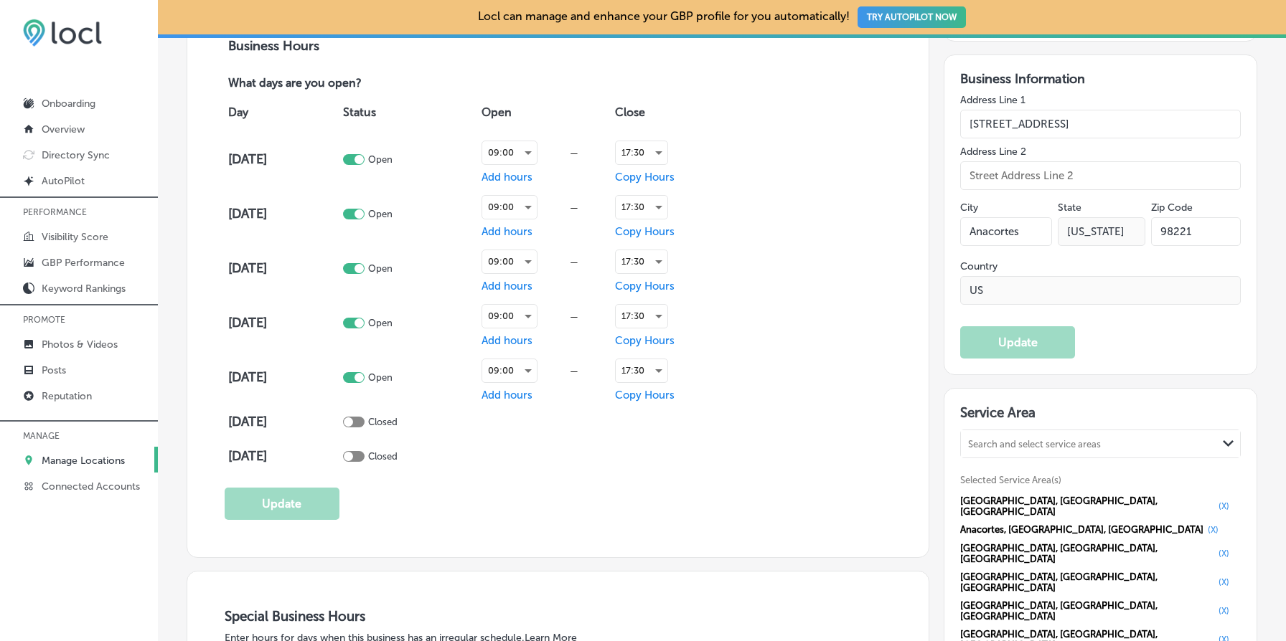
scroll to position [1057, 0]
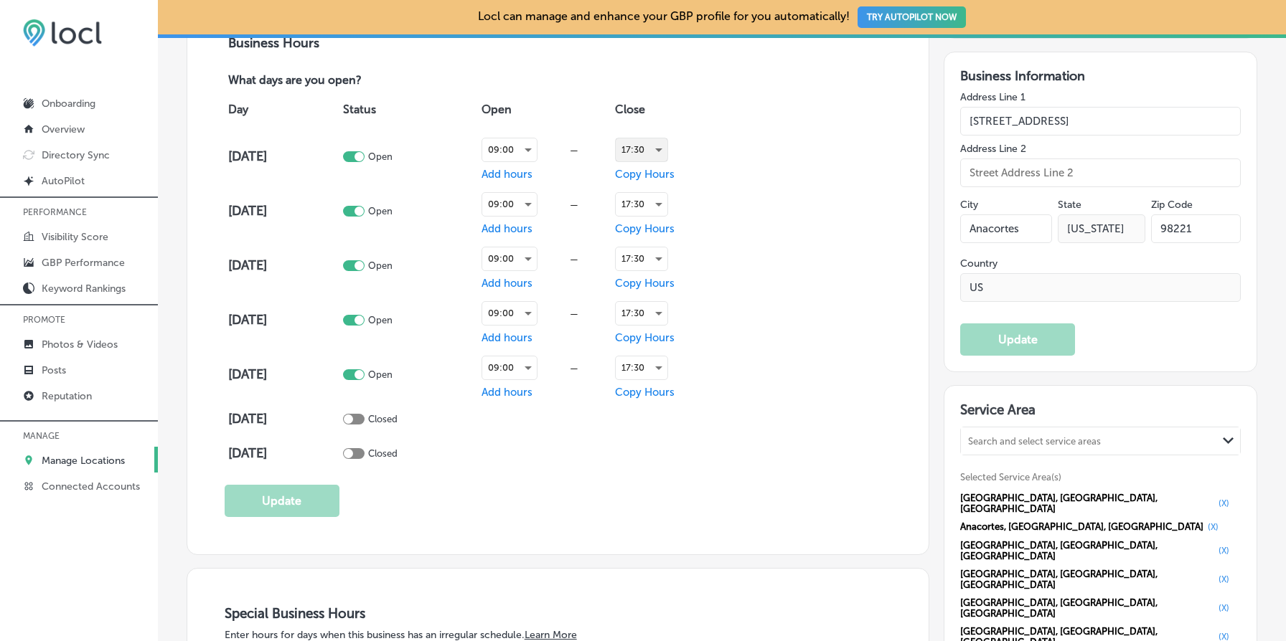
click at [641, 144] on div "17:30" at bounding box center [642, 149] width 52 height 23
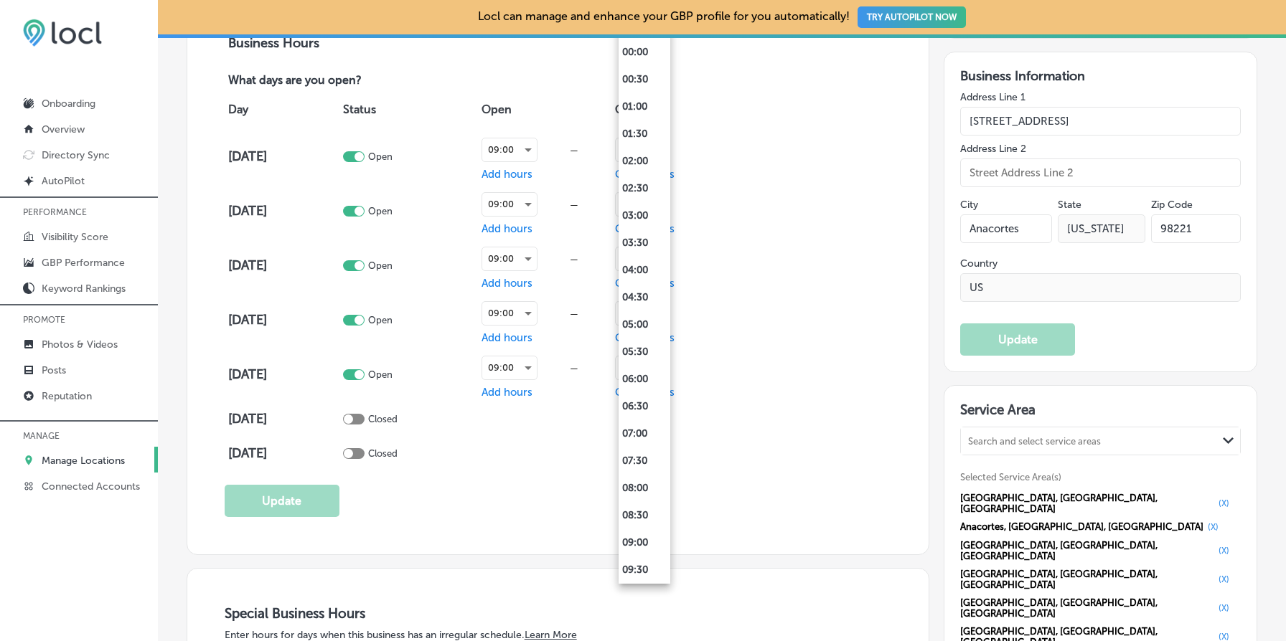
scroll to position [709, 0]
click at [639, 266] on li "17:00" at bounding box center [644, 270] width 52 height 27
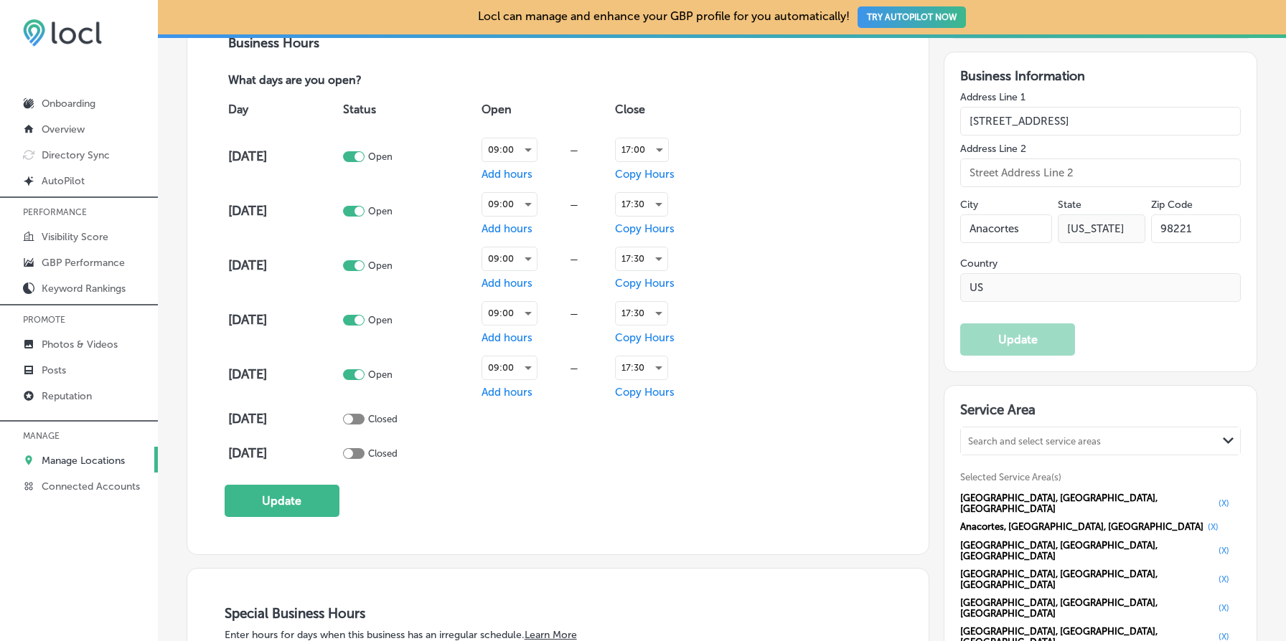
click at [649, 189] on div "17:30" at bounding box center [670, 205] width 110 height 36
click at [651, 203] on div "17:30" at bounding box center [642, 204] width 52 height 23
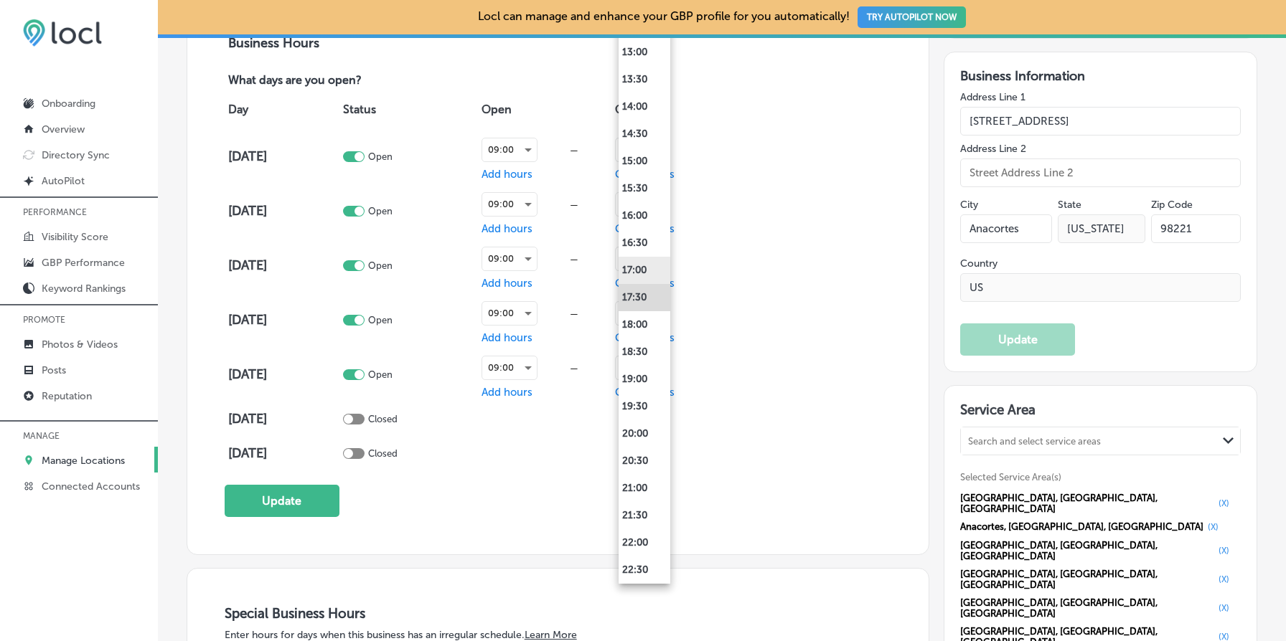
click at [646, 260] on li "17:00" at bounding box center [644, 270] width 52 height 27
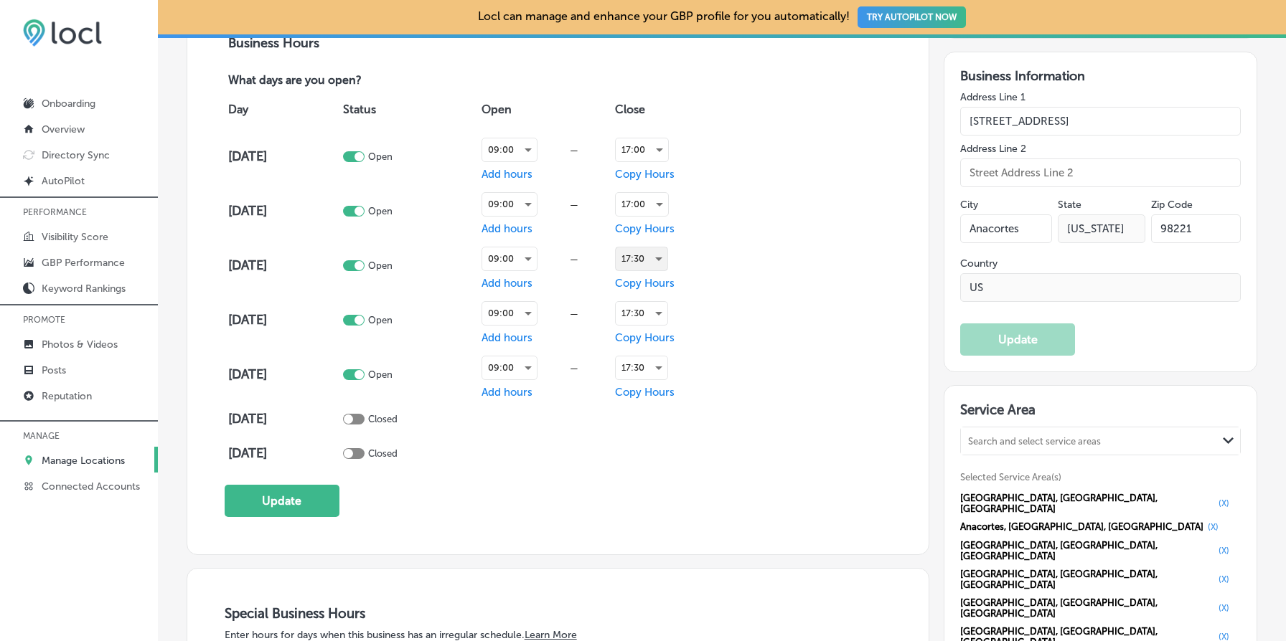
click at [655, 258] on div "17:30" at bounding box center [642, 259] width 52 height 23
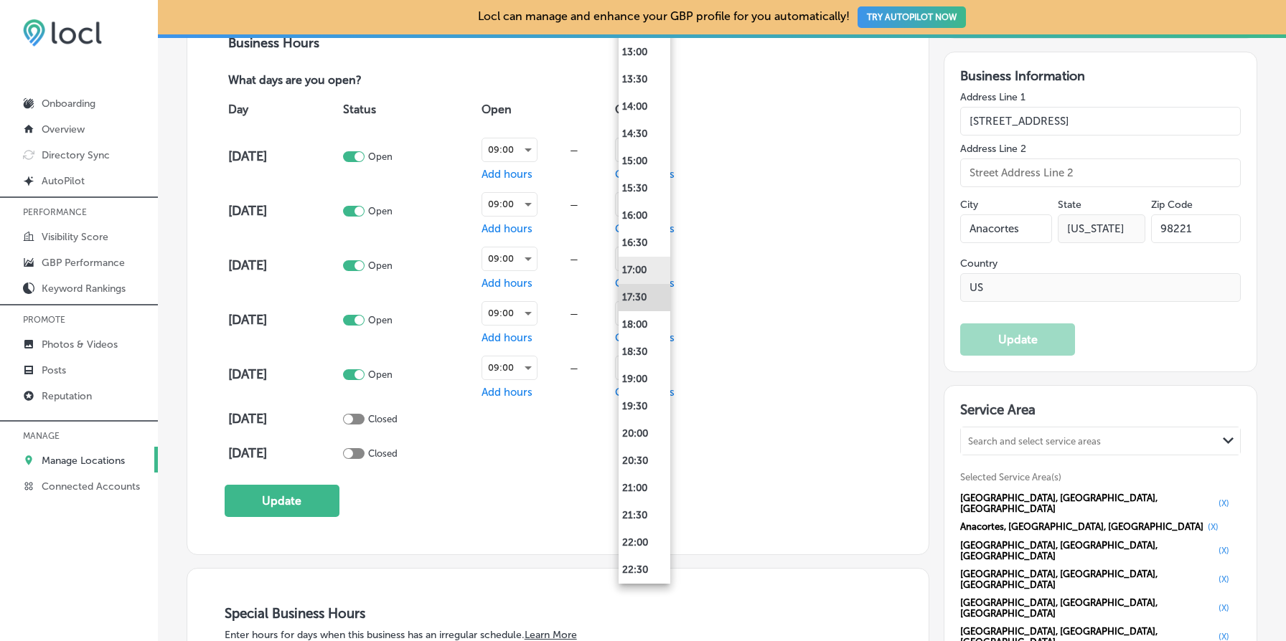
click at [648, 274] on li "17:00" at bounding box center [644, 270] width 52 height 27
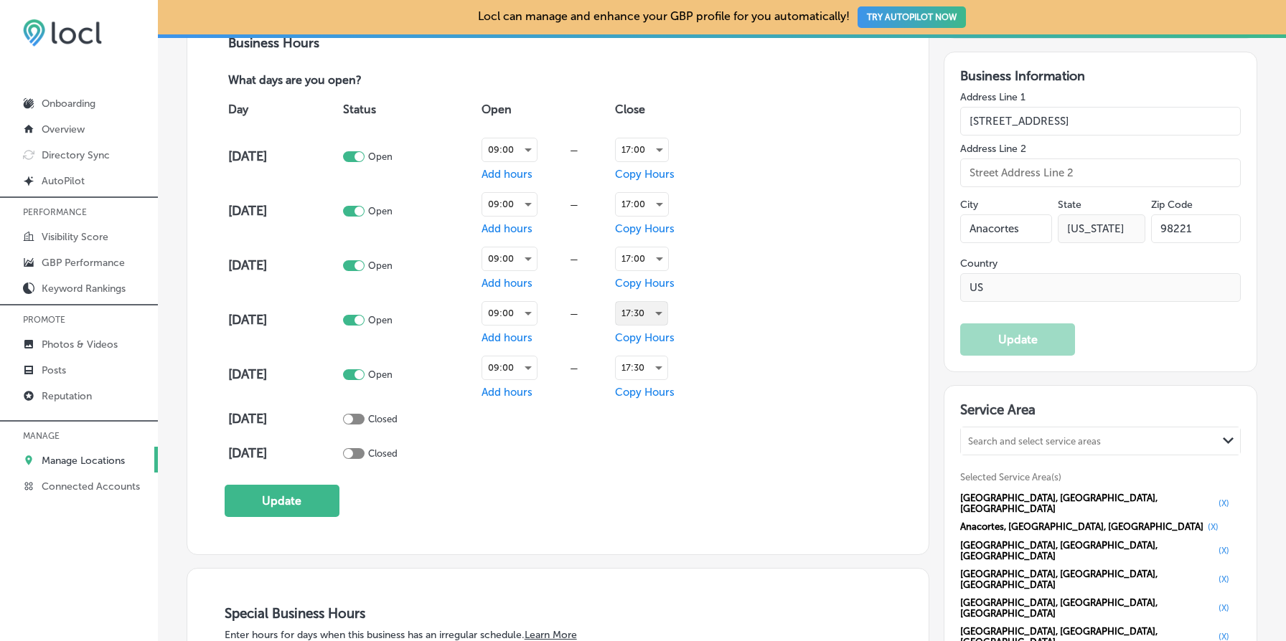
click at [650, 312] on div "17:30" at bounding box center [642, 313] width 52 height 23
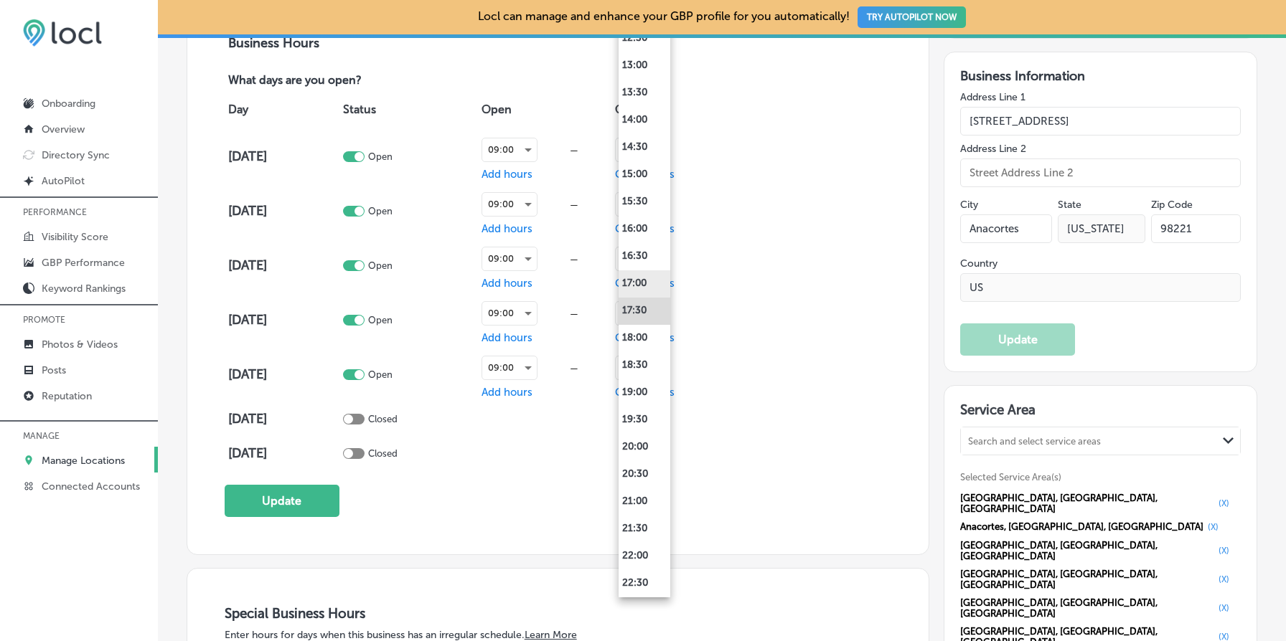
click at [640, 277] on li "17:00" at bounding box center [644, 284] width 52 height 27
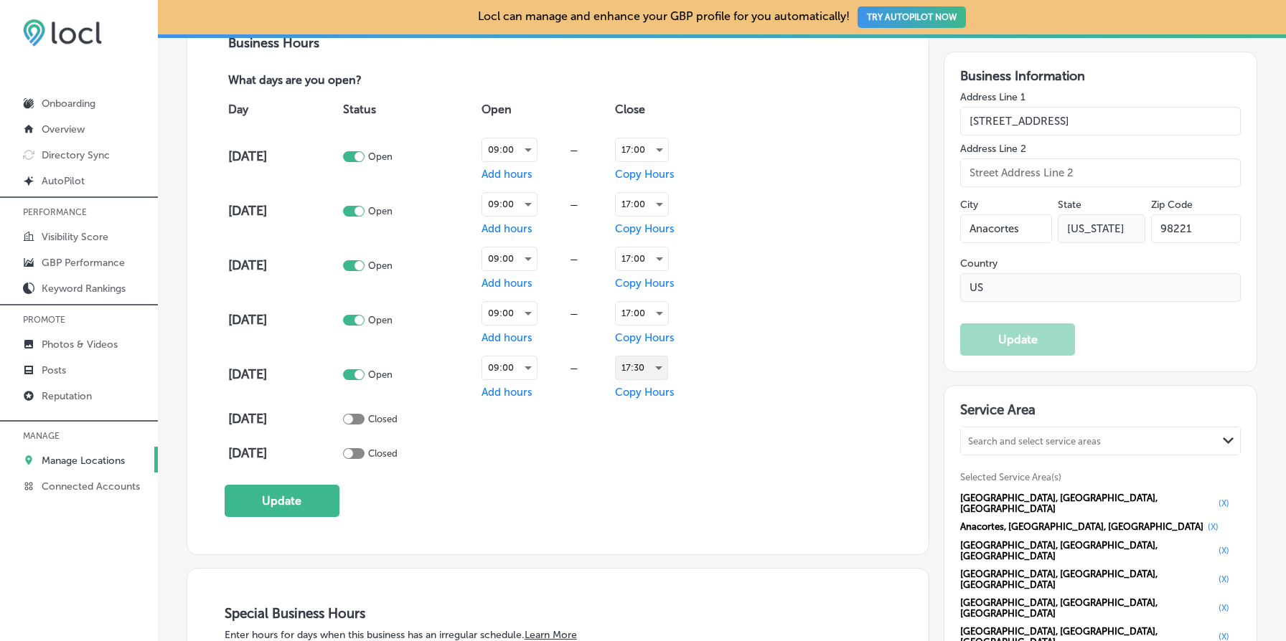
click at [653, 362] on div "17:30" at bounding box center [642, 368] width 52 height 23
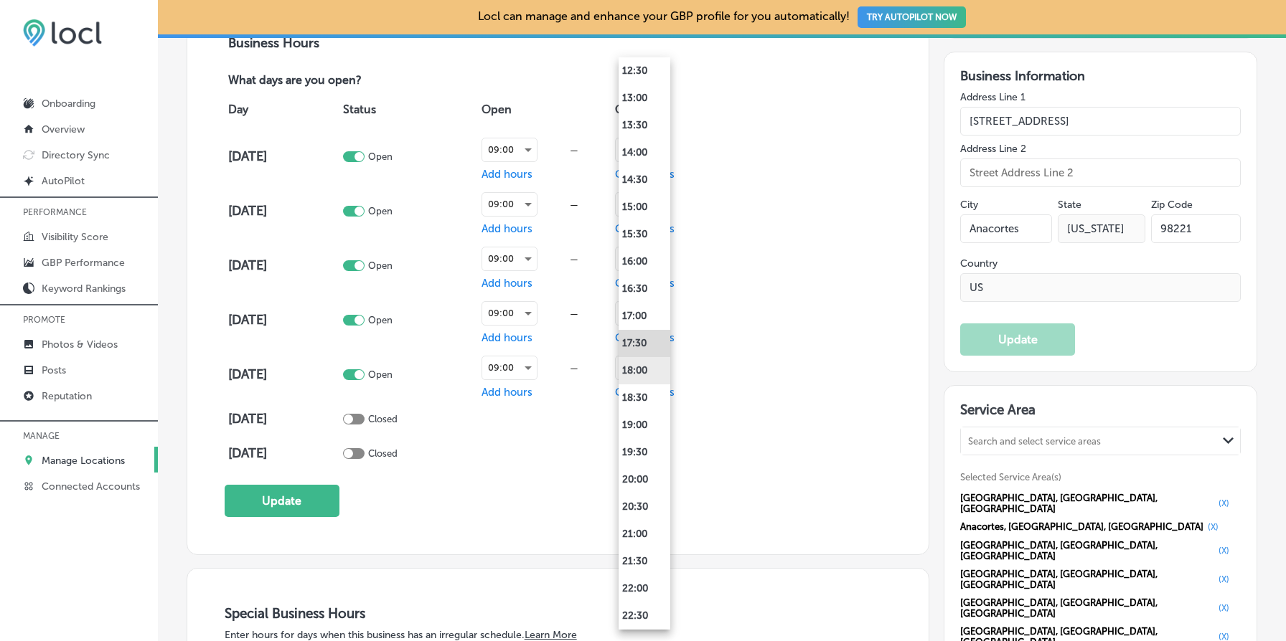
click at [645, 372] on li "18:00" at bounding box center [644, 370] width 52 height 27
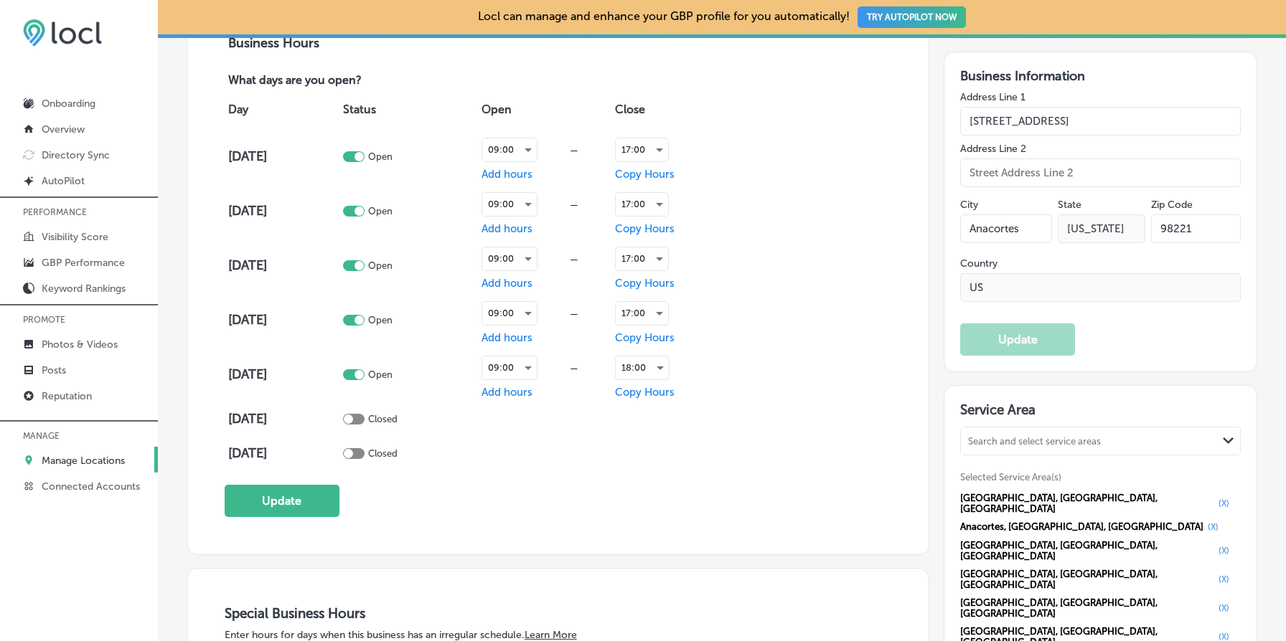
click at [763, 433] on div "Day Status Open Close [DATE] Open 09:00 — Add hours 17:00 Copy Hours [DATE] Ope…" at bounding box center [558, 280] width 667 height 382
click at [290, 492] on button "Update" at bounding box center [282, 501] width 115 height 32
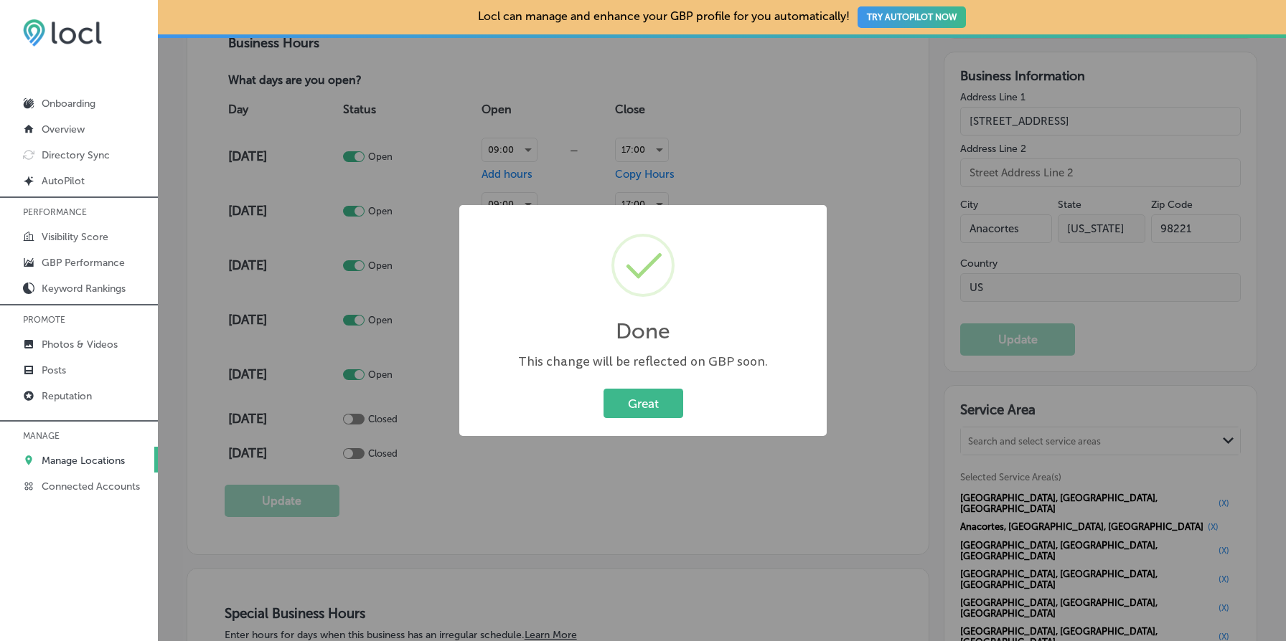
click at [649, 420] on div "Great Cancel" at bounding box center [643, 403] width 339 height 37
click at [654, 398] on button "Great" at bounding box center [643, 403] width 80 height 29
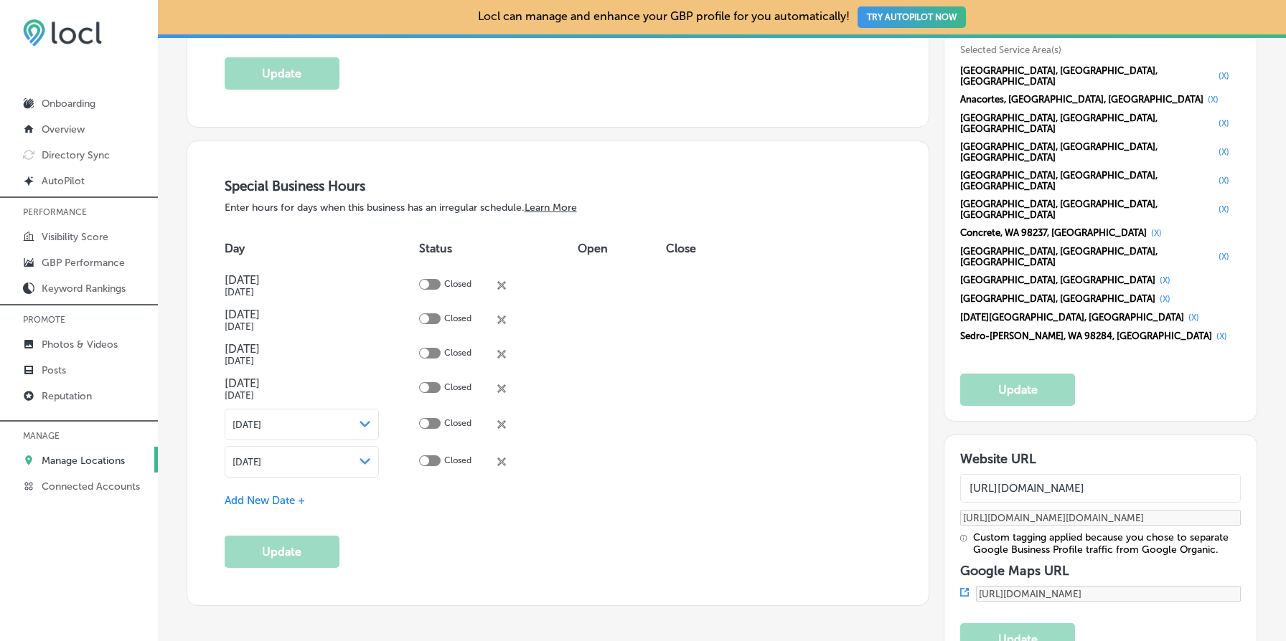
scroll to position [1482, 0]
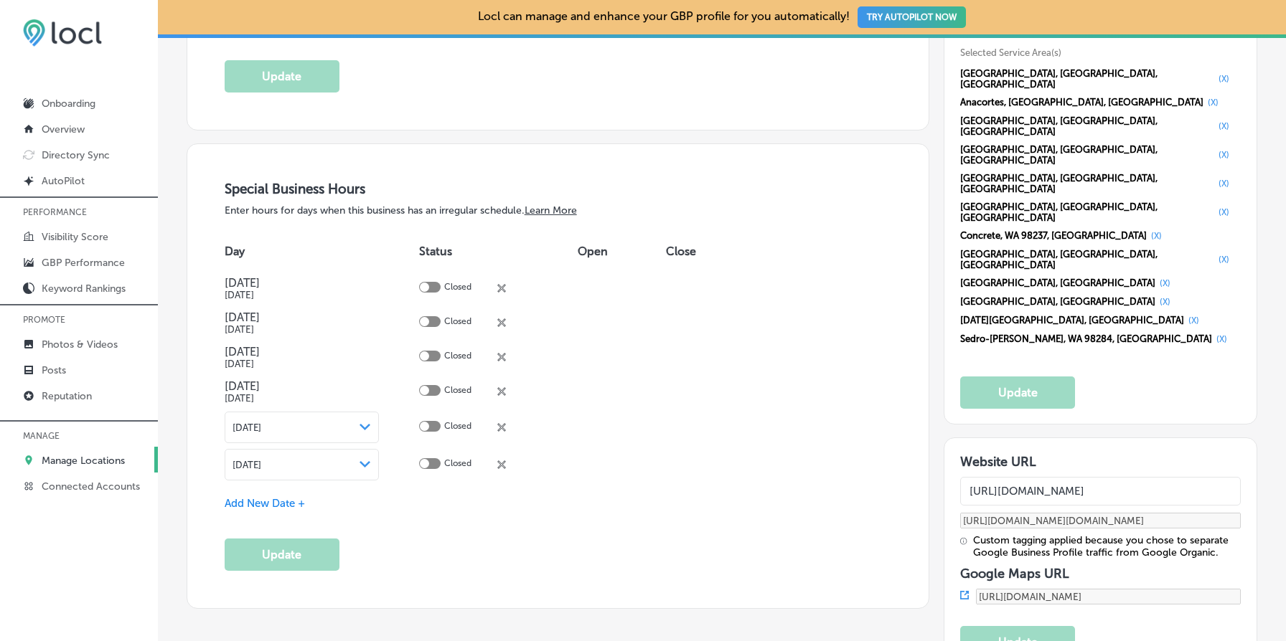
click at [1101, 477] on input "[URL][DOMAIN_NAME]" at bounding box center [1100, 491] width 281 height 29
paste input ".[DOMAIN_NAME]"
type input "[URL][DOMAIN_NAME]"
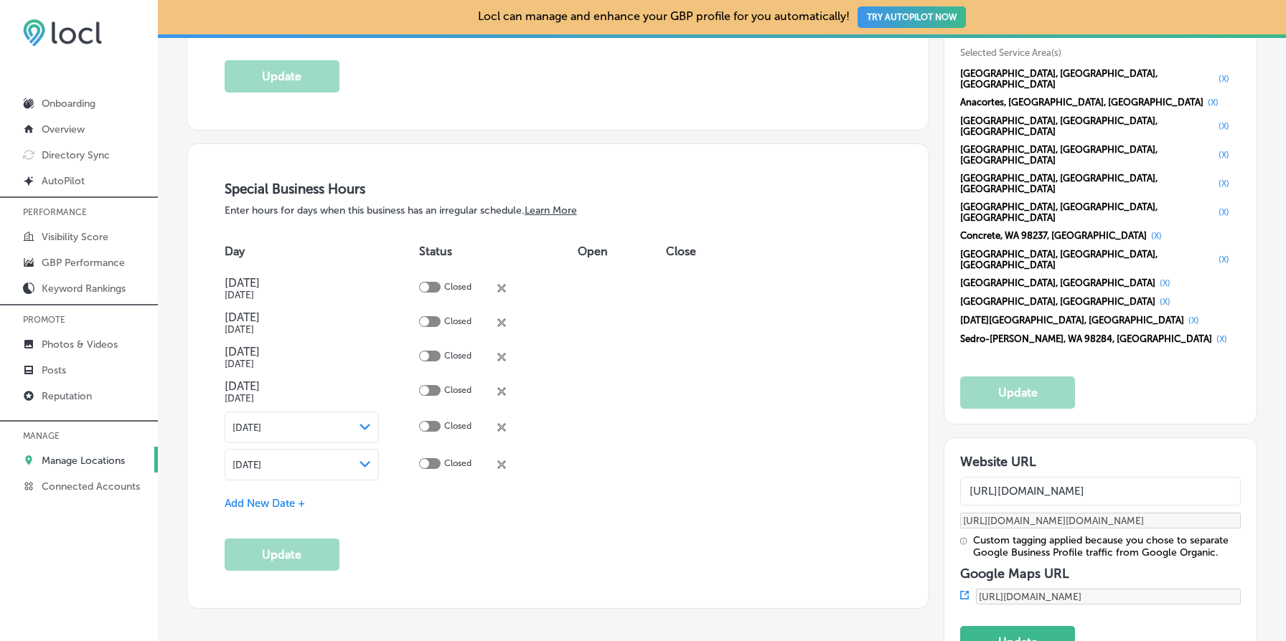
type input "[URL][DOMAIN_NAME][DOMAIN_NAME]"
click at [1038, 626] on button "Update" at bounding box center [1017, 642] width 115 height 32
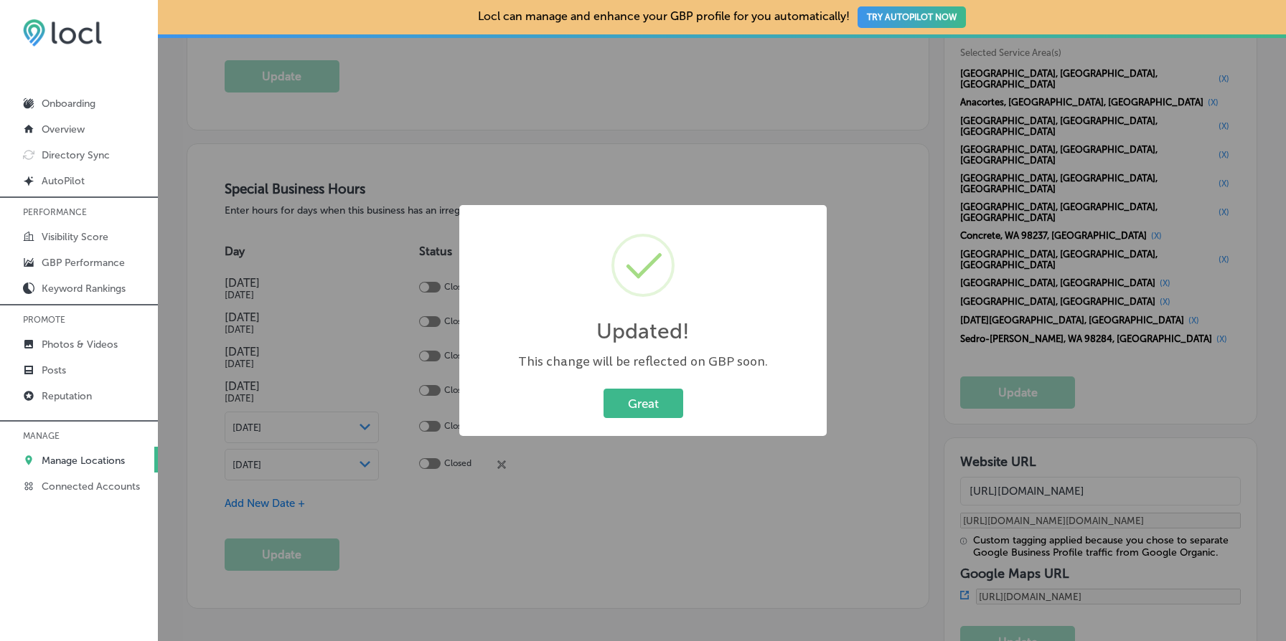
type input "[URL][DOMAIN_NAME]"
type input "[URL][DOMAIN_NAME][DOMAIN_NAME]"
click at [661, 406] on button "Great" at bounding box center [643, 403] width 80 height 29
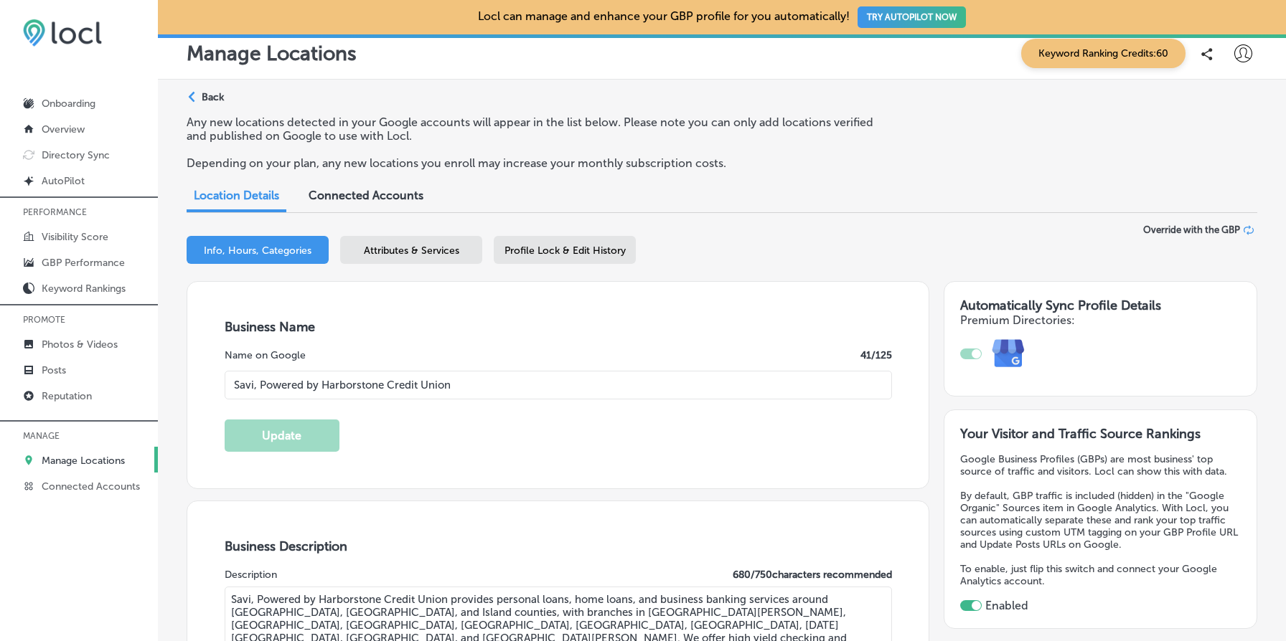
scroll to position [0, 0]
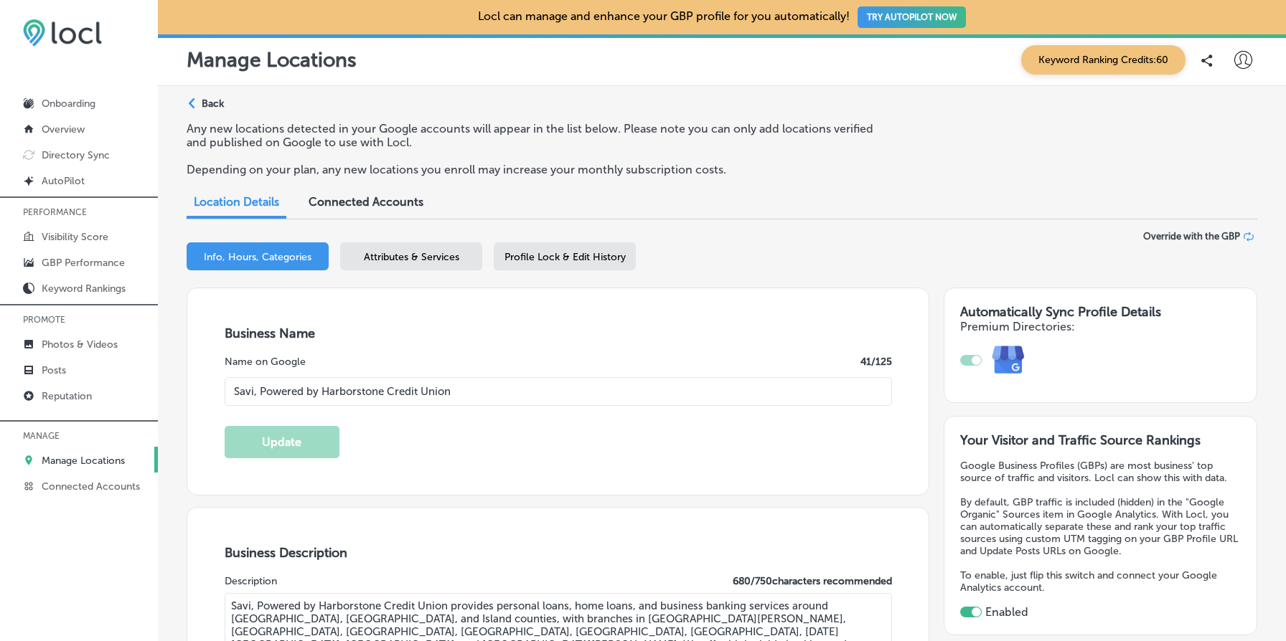
click at [212, 110] on div "Path Created with Sketch. Back" at bounding box center [205, 109] width 37 height 25
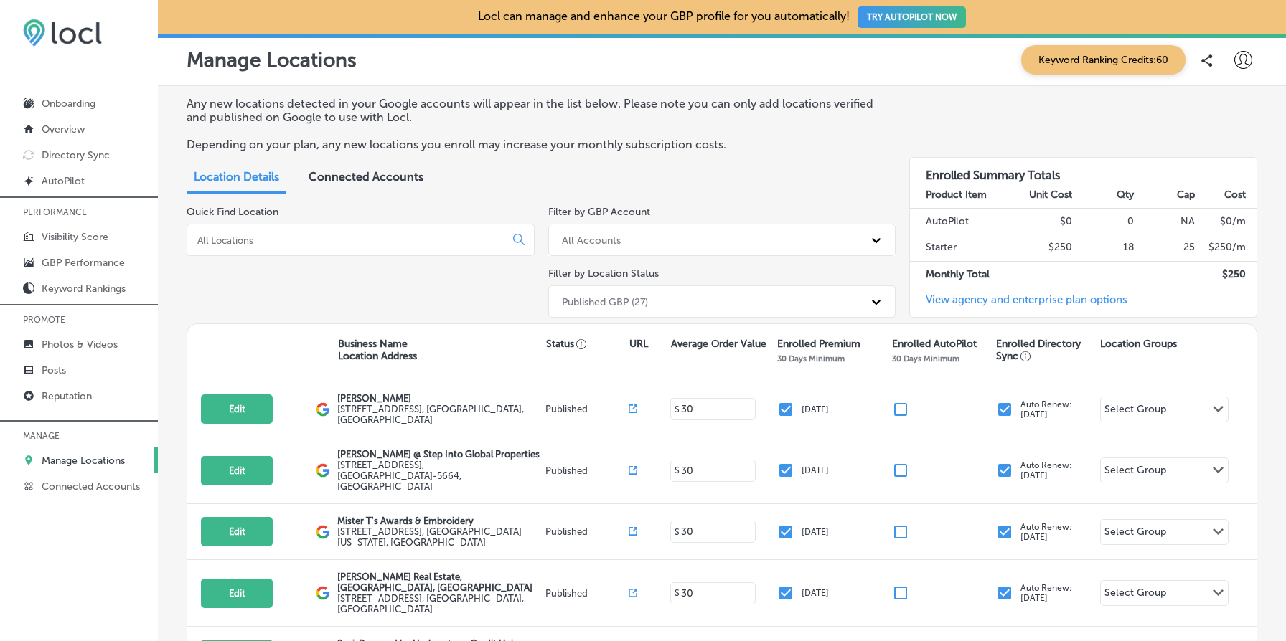
click at [283, 242] on input at bounding box center [349, 240] width 306 height 13
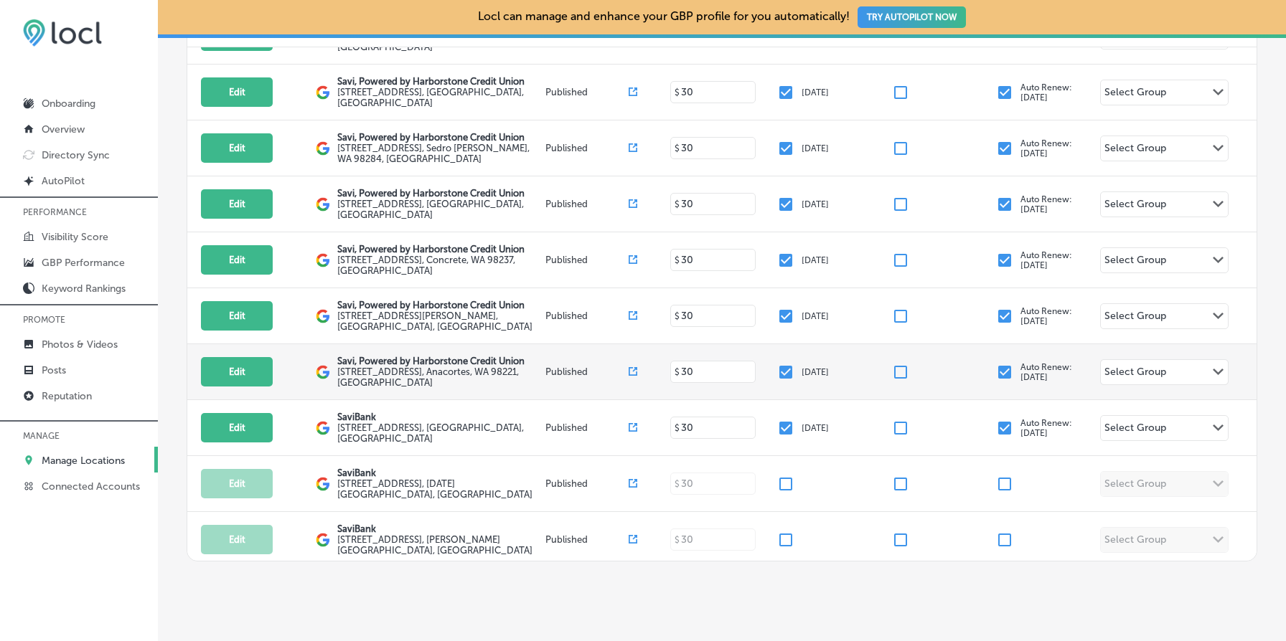
scroll to position [350, 0]
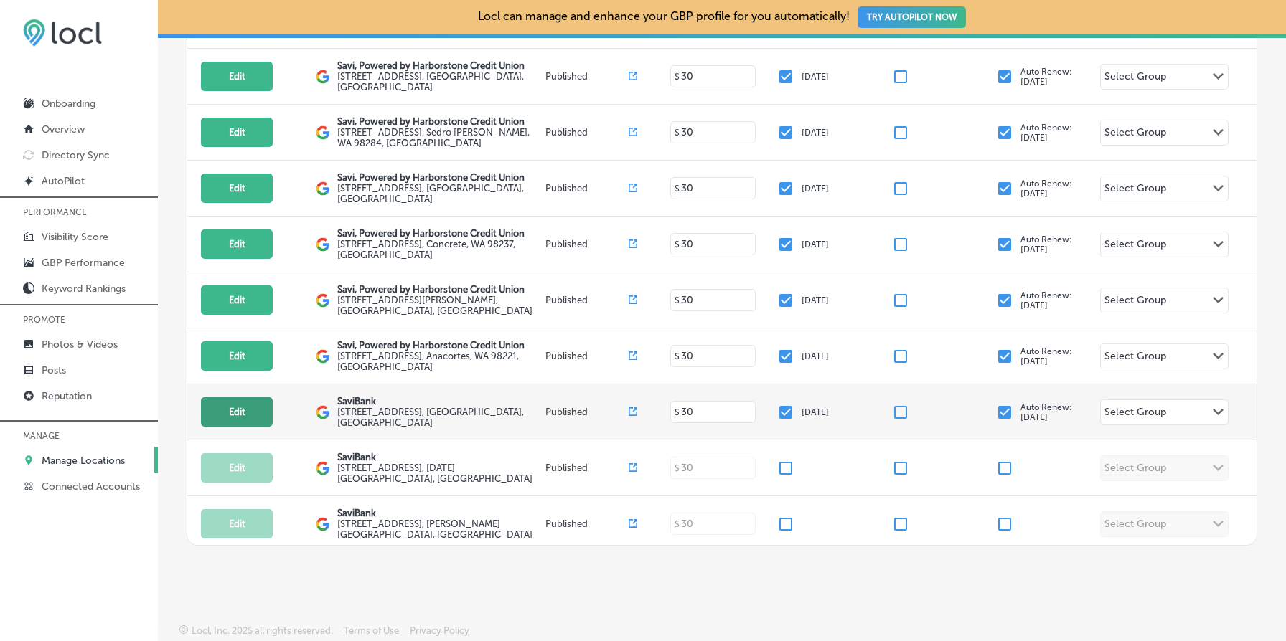
type input "savi"
click at [240, 407] on button "Edit" at bounding box center [237, 412] width 72 height 29
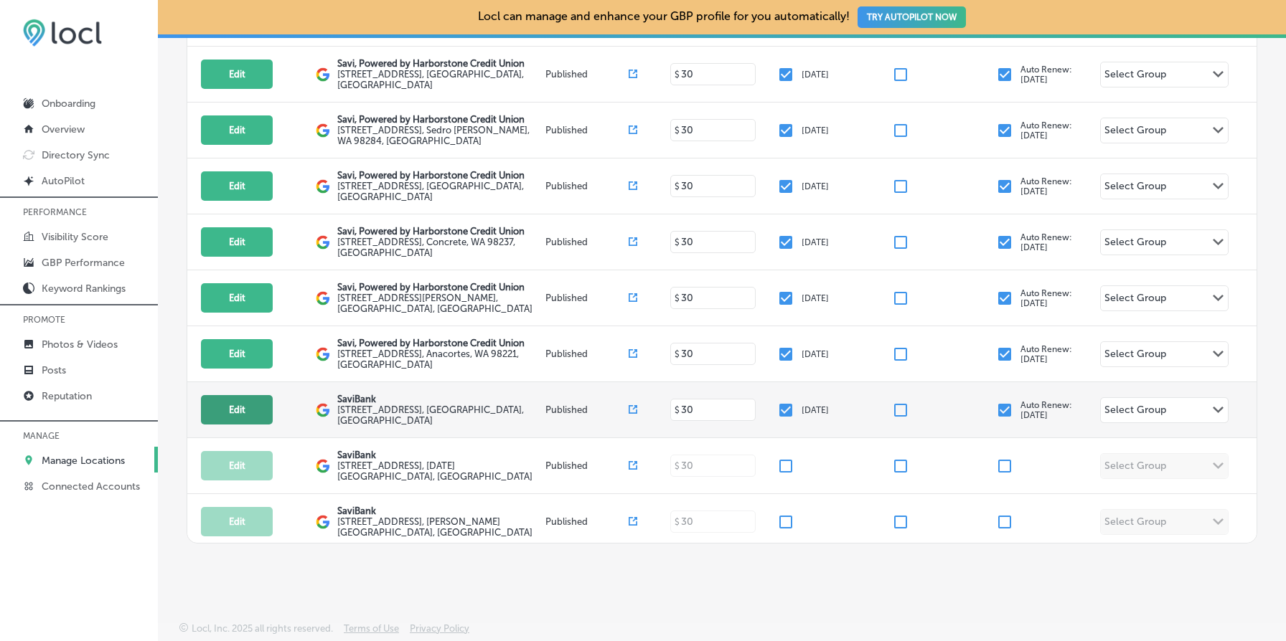
select select "US"
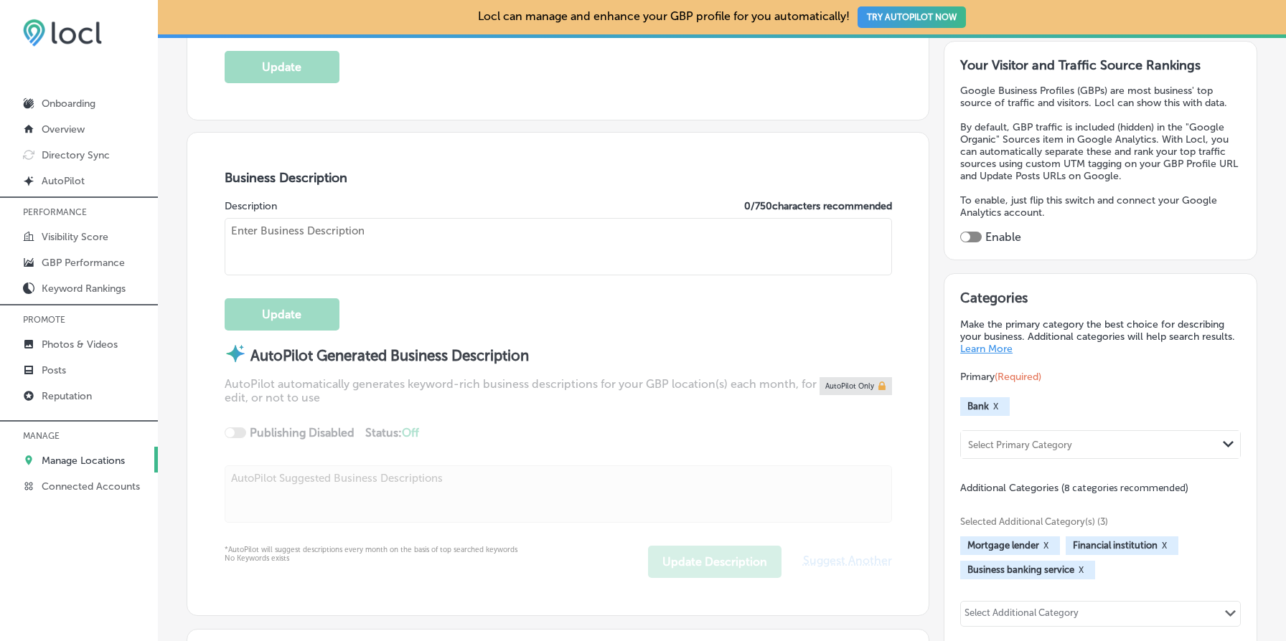
checkbox input "true"
type input "SaviBank"
type textarea "SaviBank is your trusted partner for personal and business banking solutions. W…"
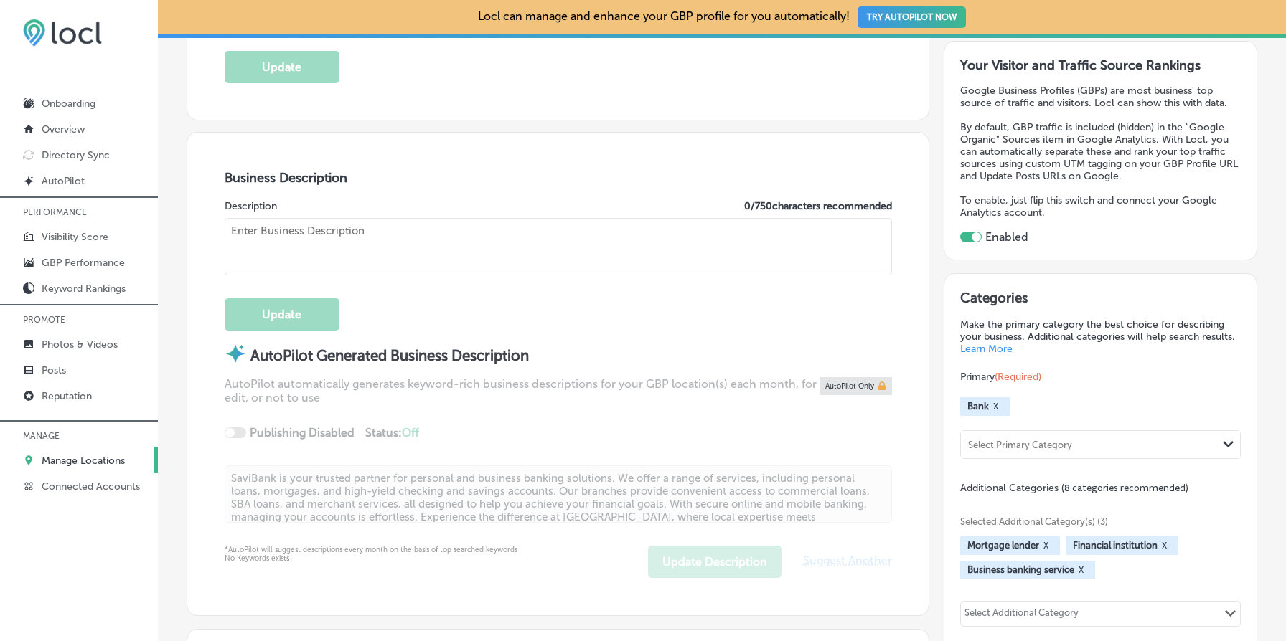
type input "[URL][DOMAIN_NAME]"
type input "[STREET_ADDRESS]"
type input "[GEOGRAPHIC_DATA]"
type input "98277"
type input "US"
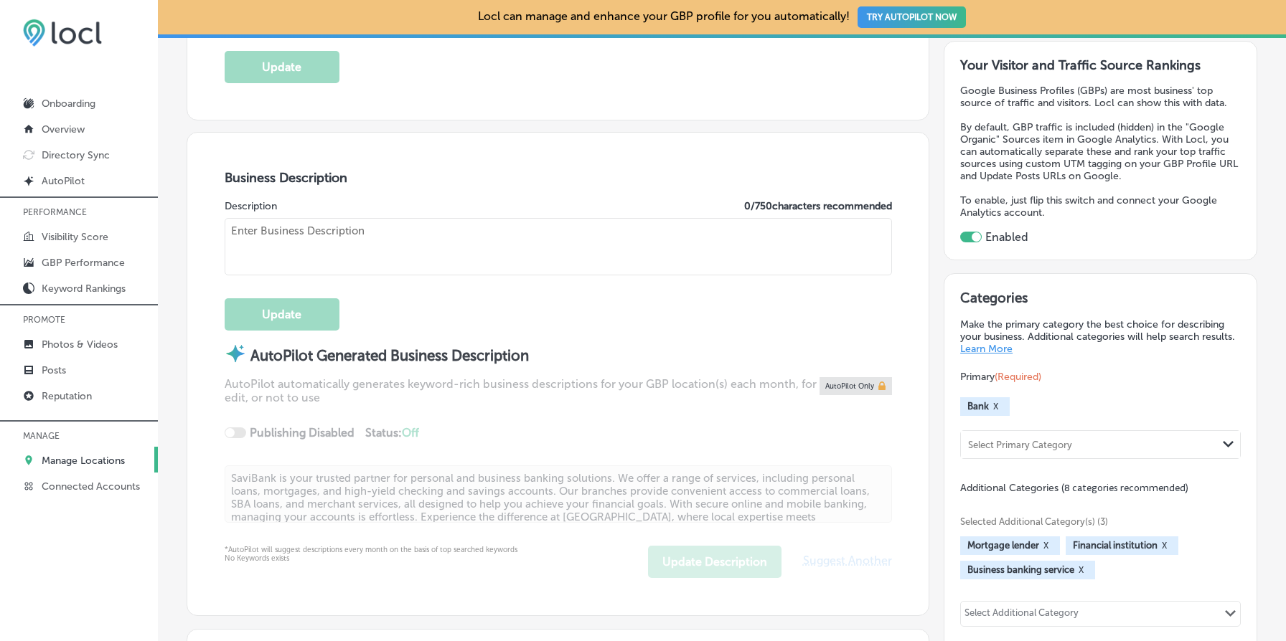
type textarea "Savi is your go-to destination for personal loans, mortgages, and business bank…"
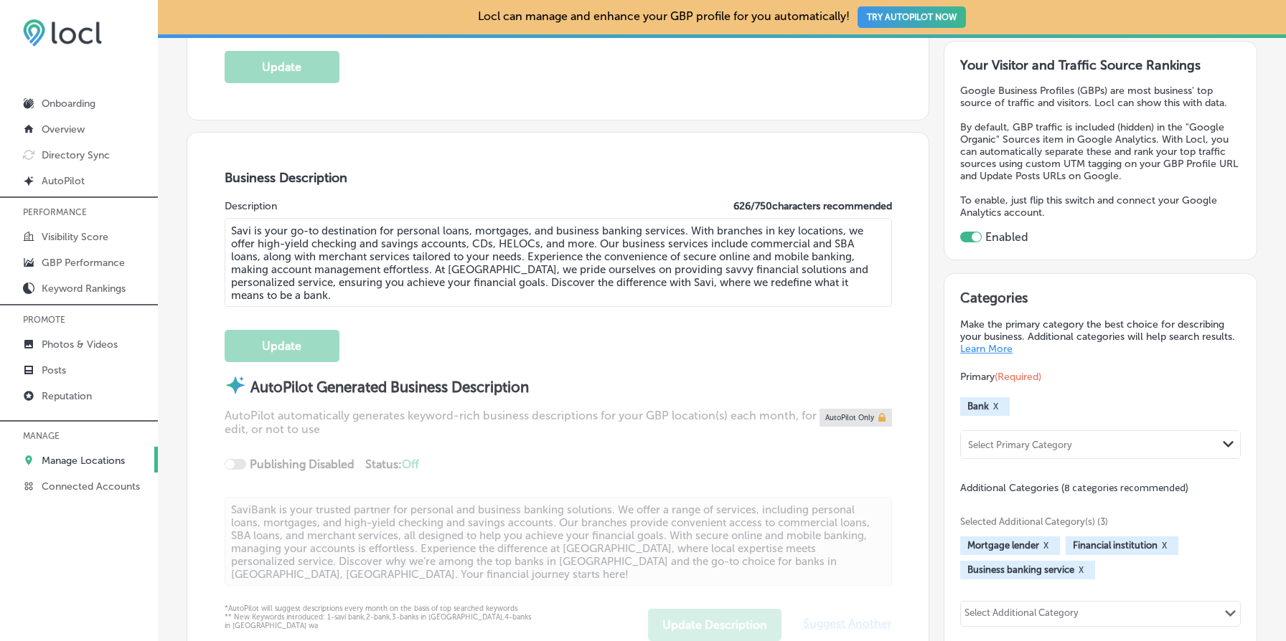
type input "[PHONE_NUMBER]"
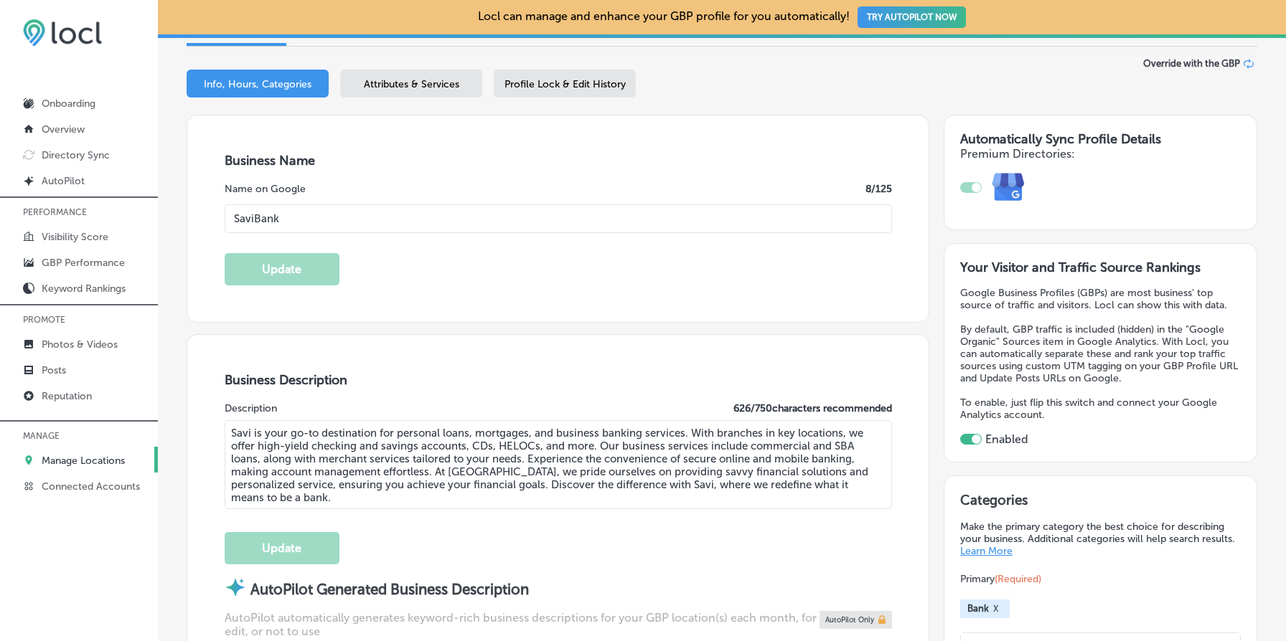
scroll to position [168, 0]
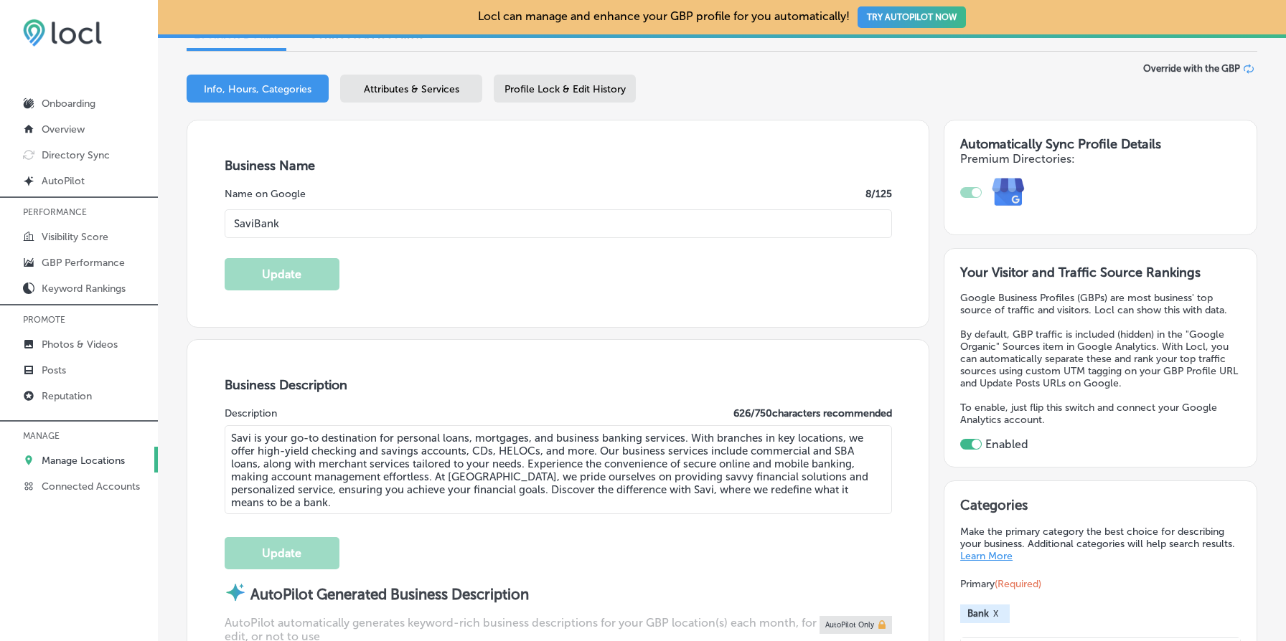
click at [501, 230] on input "SaviBank" at bounding box center [558, 224] width 667 height 29
paste input ", Powered by Harborstone Credit Union"
type input "Savi, Powered by Harborstone Credit Union"
click at [309, 272] on button "Update" at bounding box center [282, 274] width 115 height 32
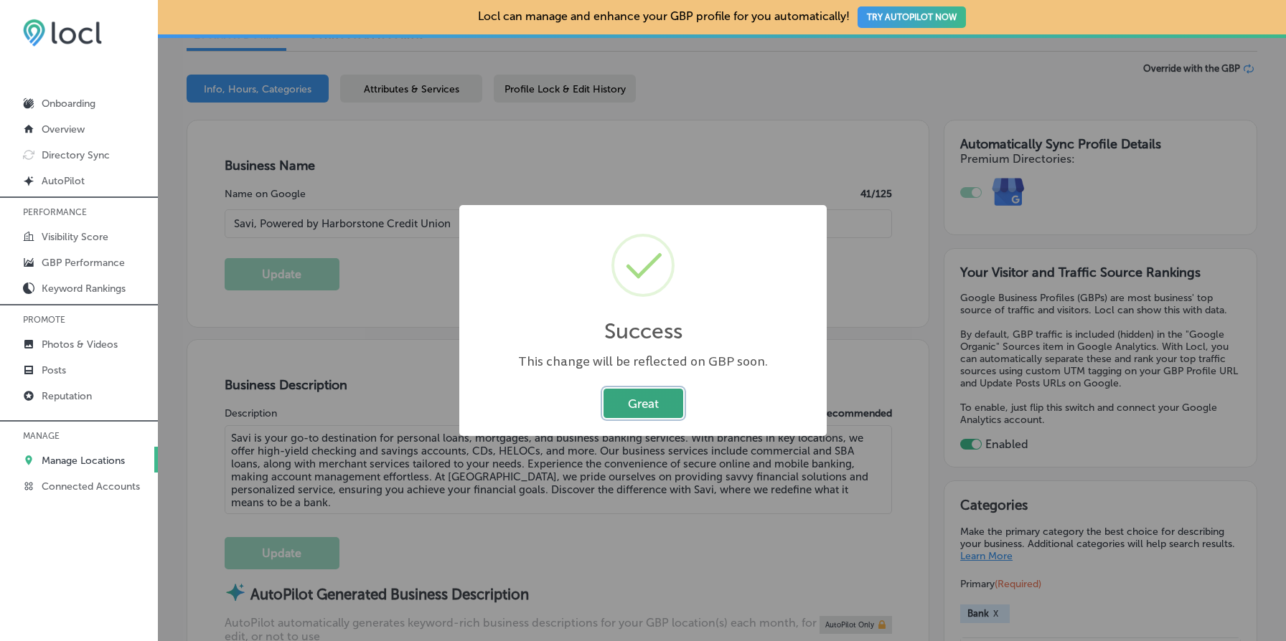
click at [635, 404] on button "Great" at bounding box center [643, 403] width 80 height 29
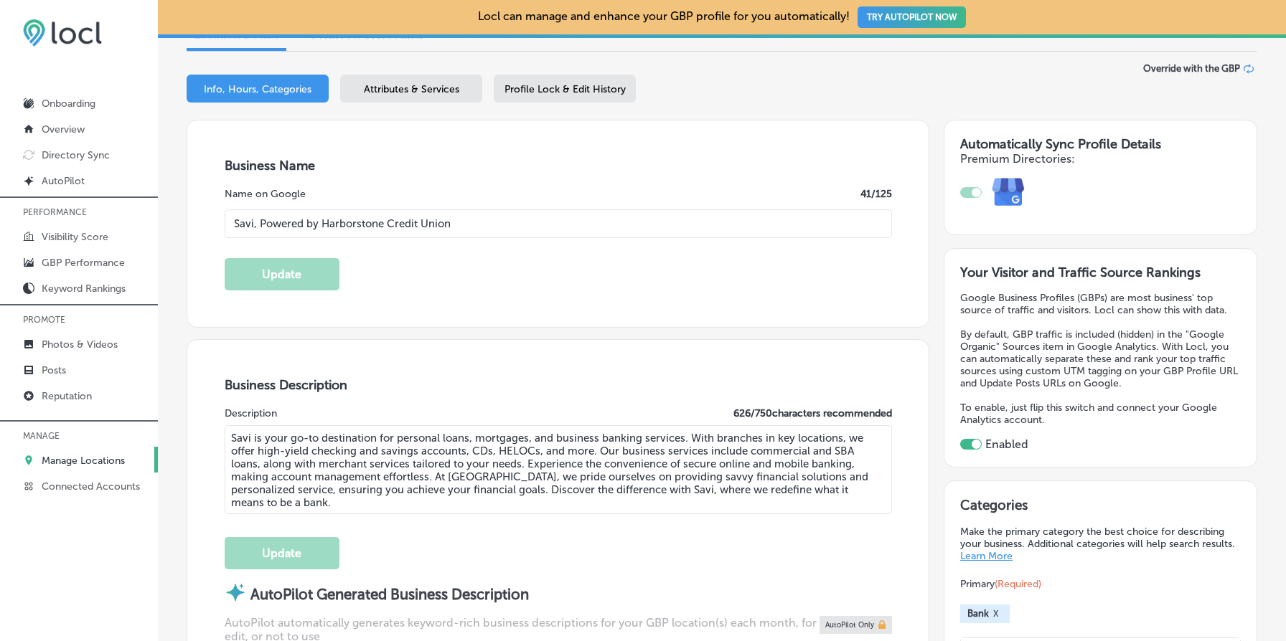
click at [433, 468] on textarea "Savi is your go-to destination for personal loans, mortgages, and business bank…" at bounding box center [558, 469] width 667 height 89
paste textarea ", Powered by Harborstone Credit Union provides personal loans, home loans, and …"
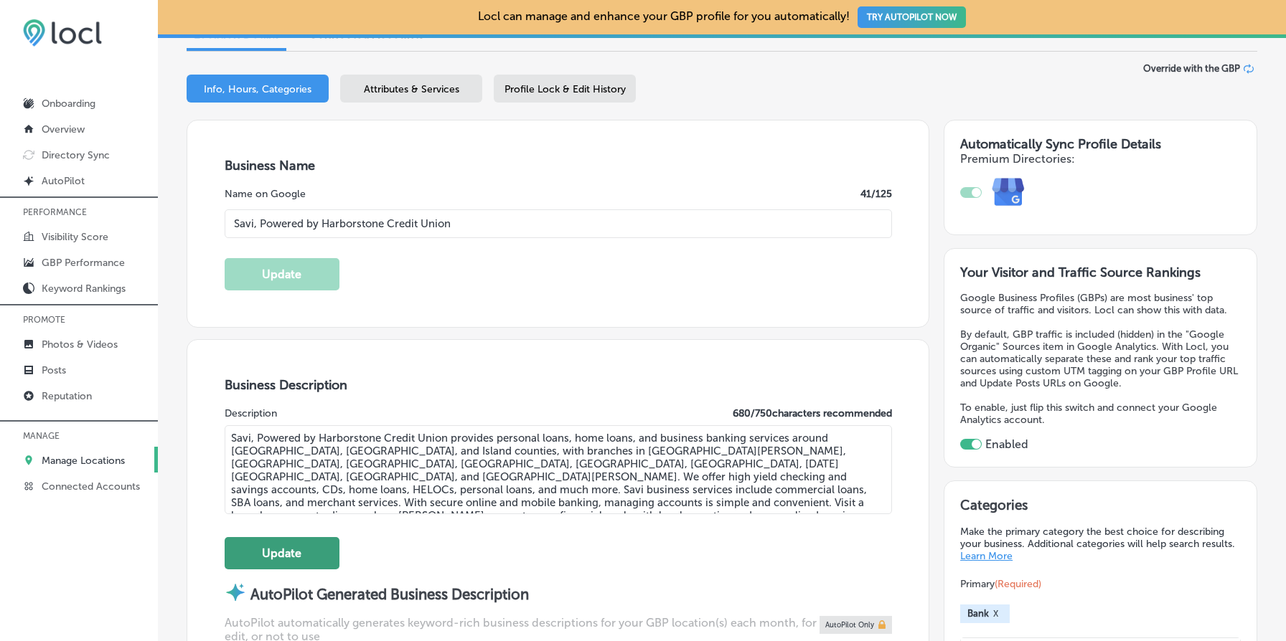
type textarea "Savi, Powered by Harborstone Credit Union provides personal loans, home loans, …"
click at [312, 550] on button "Update" at bounding box center [282, 553] width 115 height 32
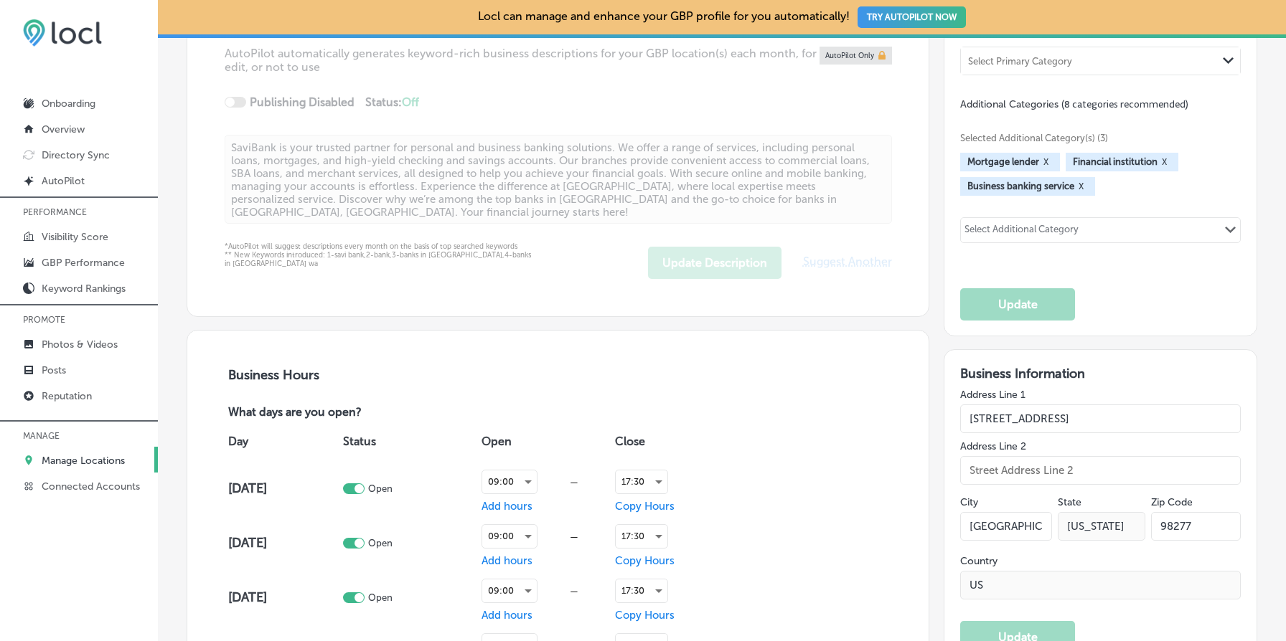
scroll to position [738, 0]
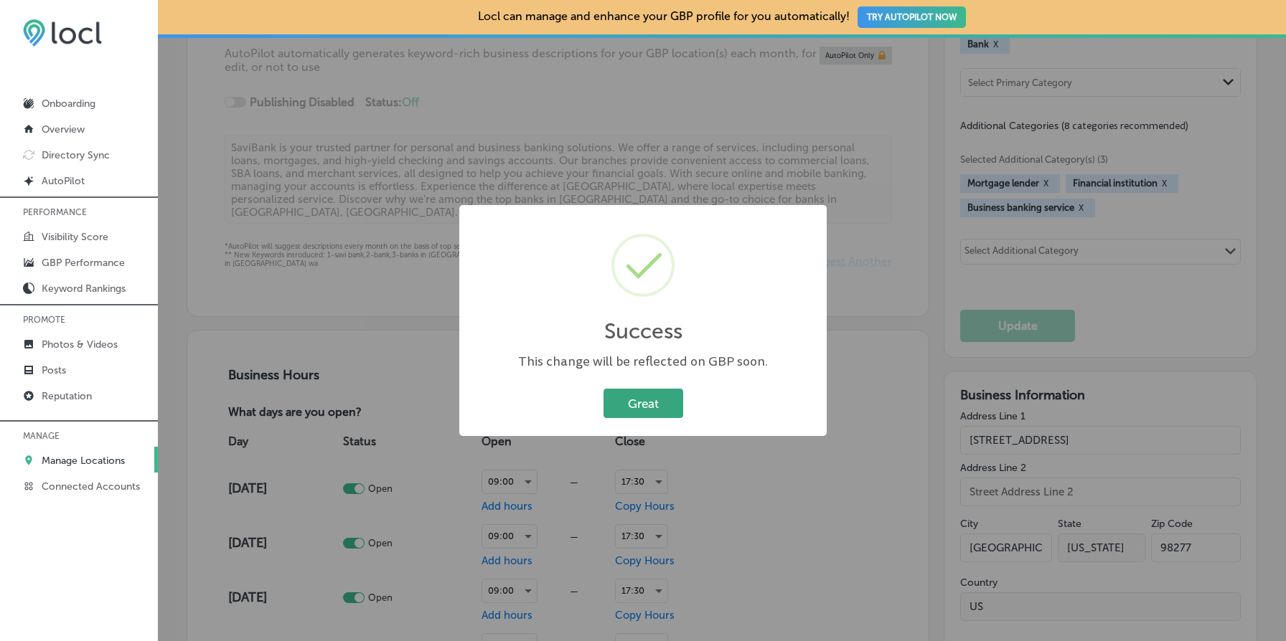
click at [634, 408] on button "Great" at bounding box center [643, 403] width 80 height 29
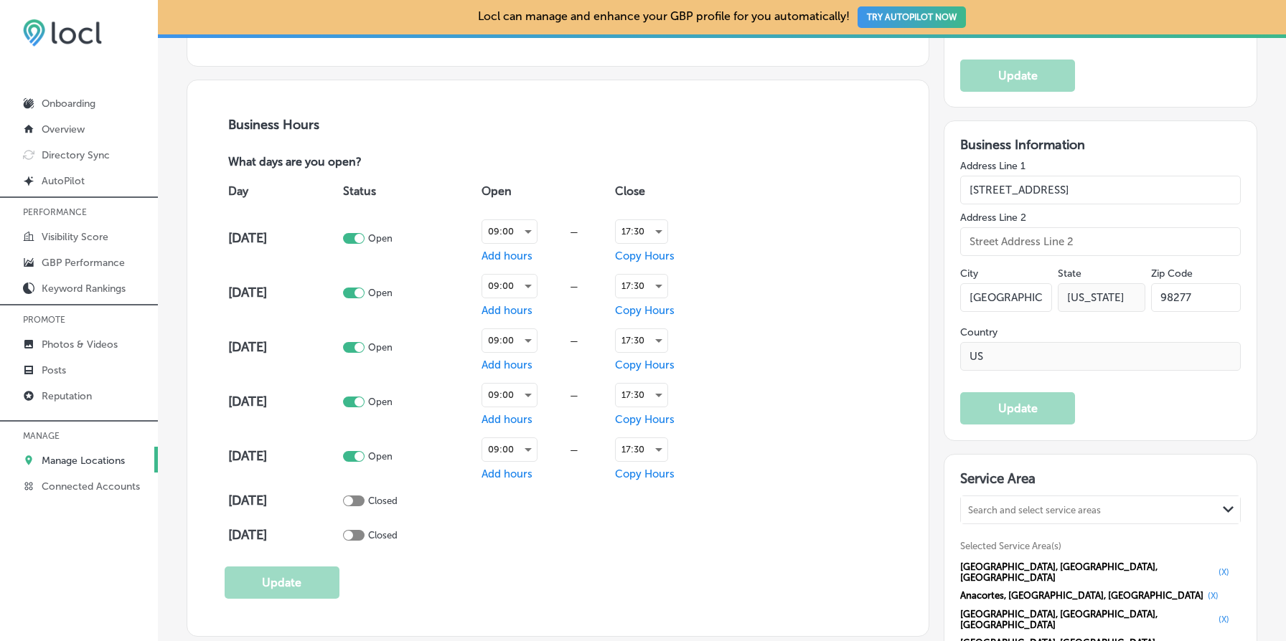
scroll to position [991, 0]
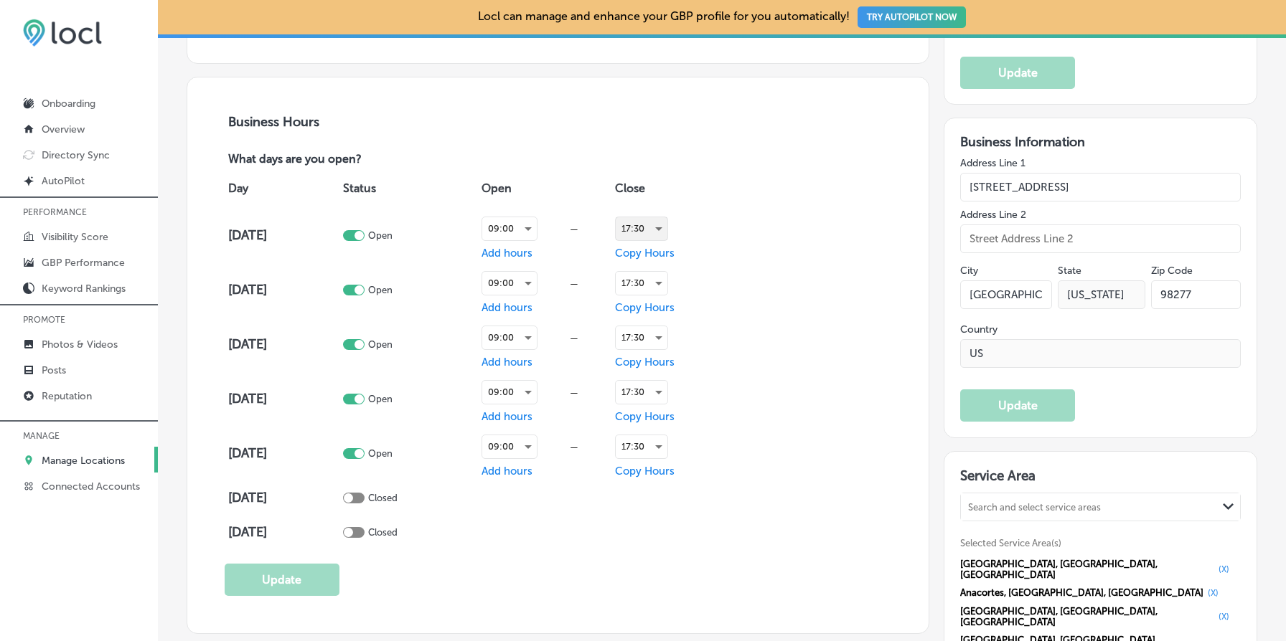
click at [649, 220] on div "17:30" at bounding box center [642, 228] width 52 height 23
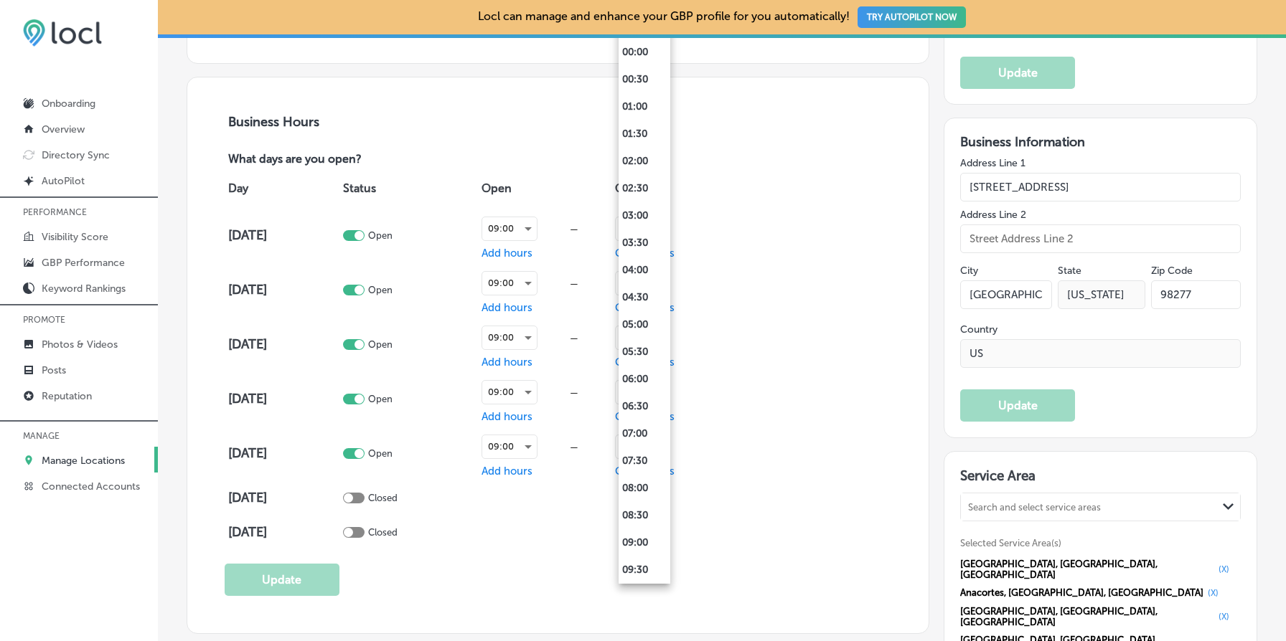
scroll to position [709, 0]
click at [636, 266] on li "17:00" at bounding box center [644, 270] width 52 height 27
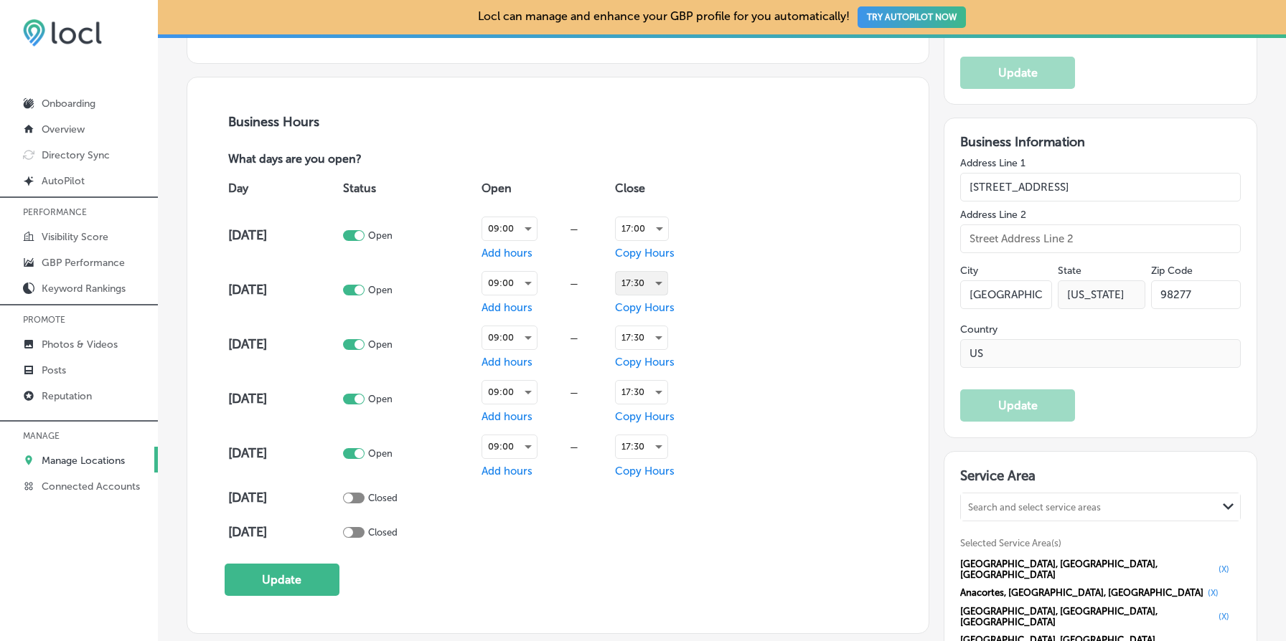
click at [642, 279] on div "17:30" at bounding box center [642, 283] width 52 height 23
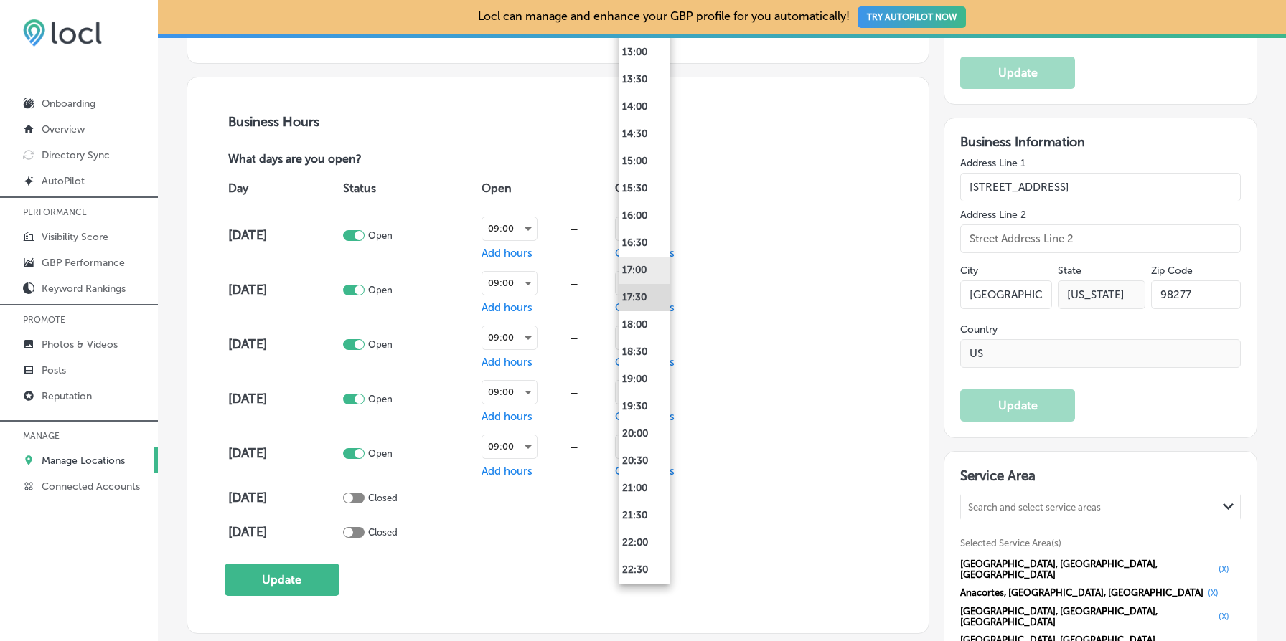
click at [642, 266] on li "17:00" at bounding box center [644, 270] width 52 height 27
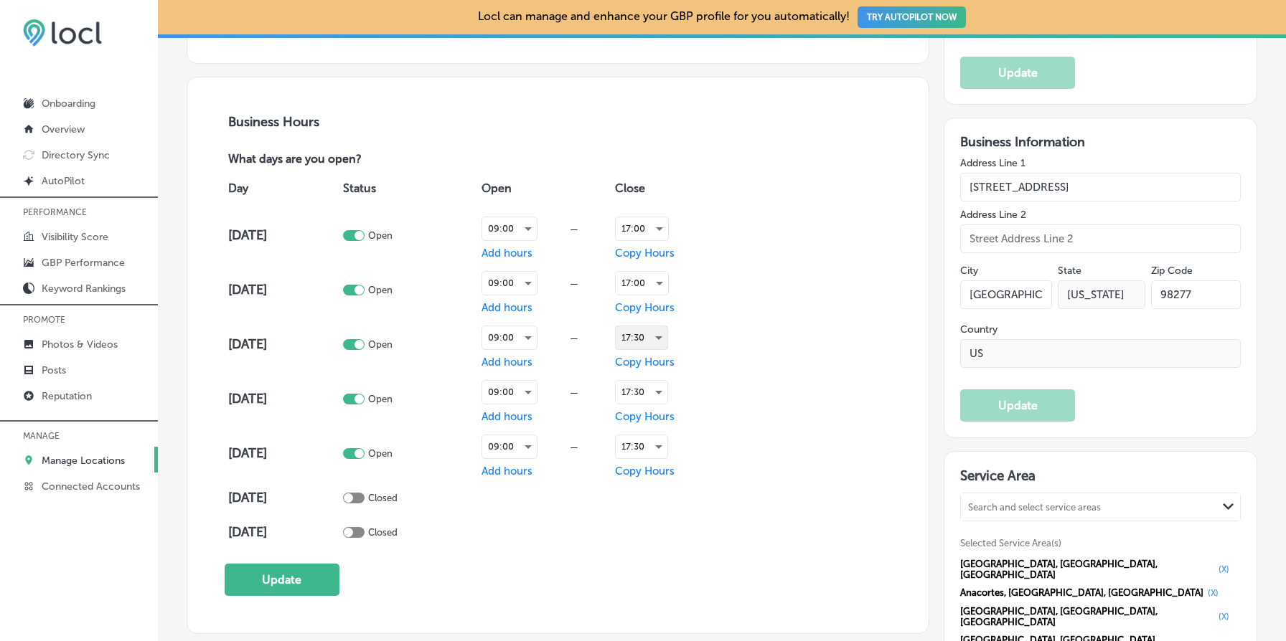
click at [646, 331] on div "17:30" at bounding box center [642, 337] width 52 height 23
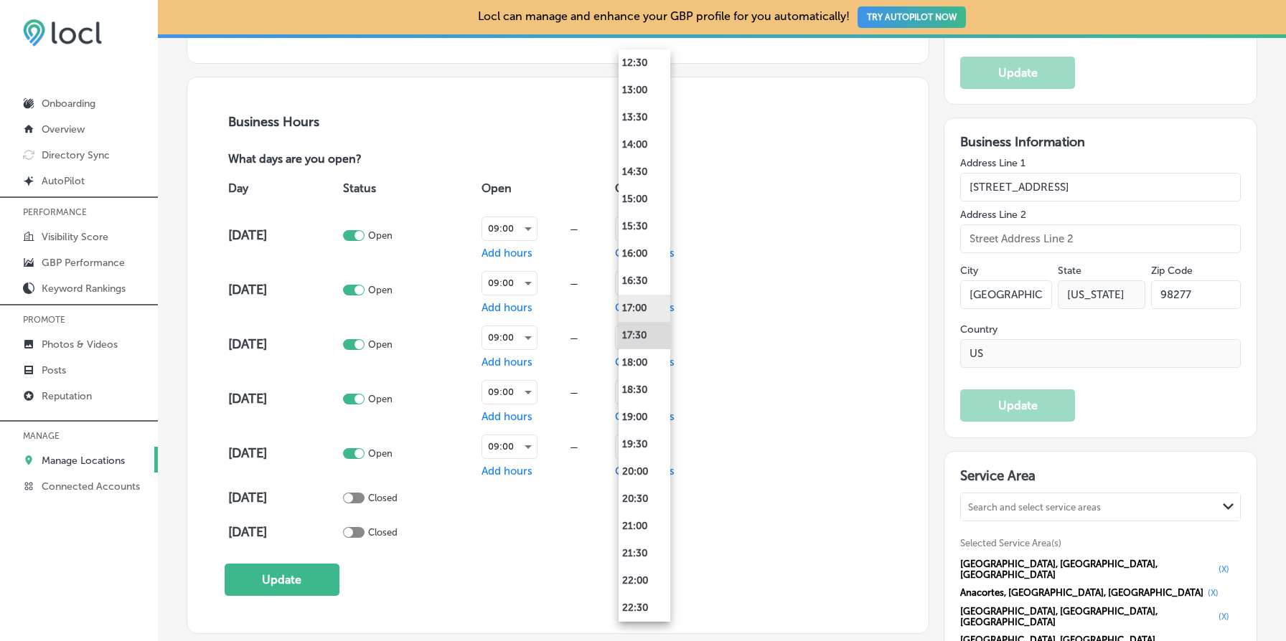
click at [644, 309] on li "17:00" at bounding box center [644, 308] width 52 height 27
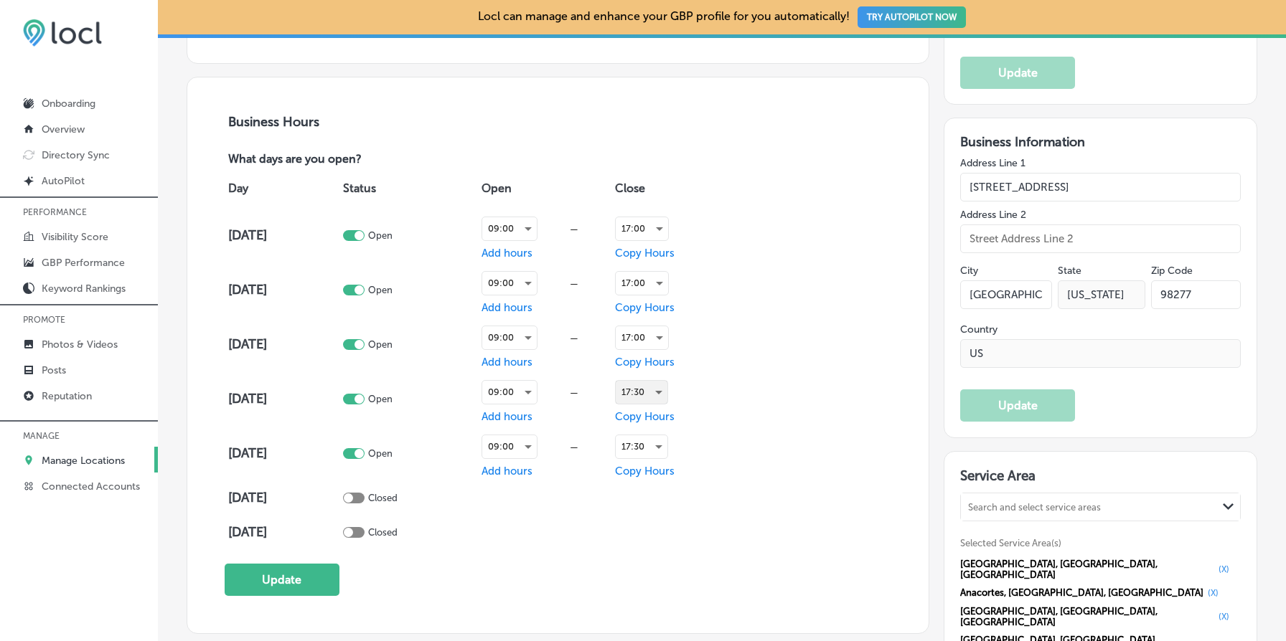
click at [649, 390] on div "17:30" at bounding box center [642, 392] width 52 height 23
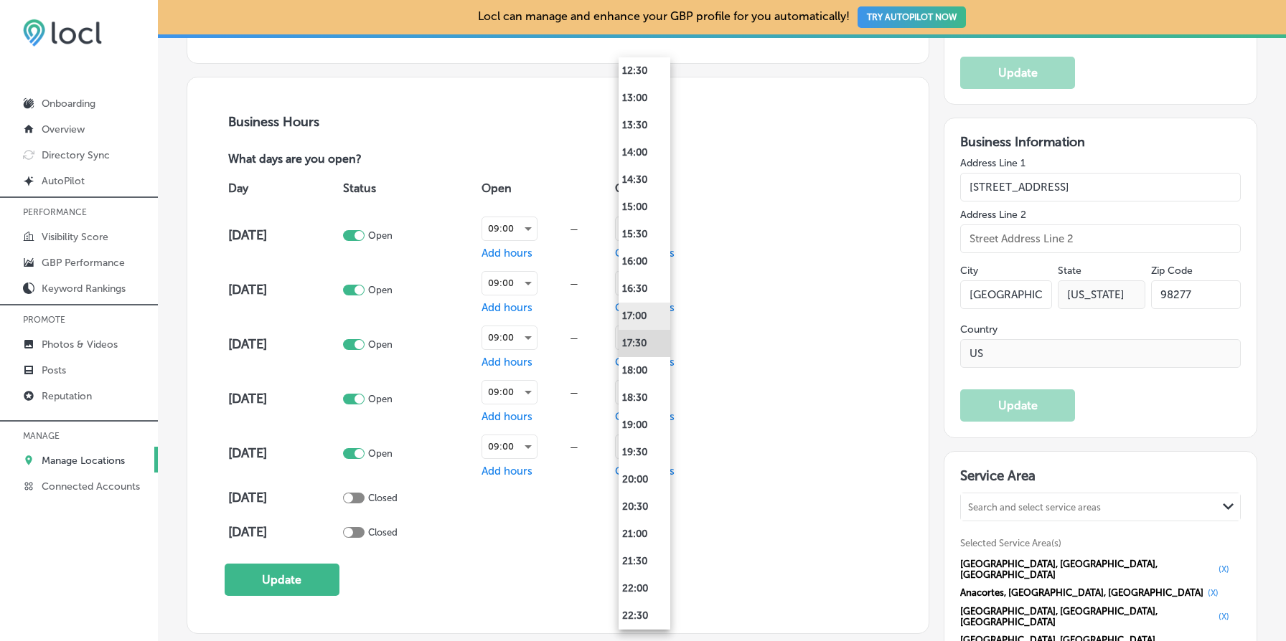
click at [641, 322] on li "17:00" at bounding box center [644, 316] width 52 height 27
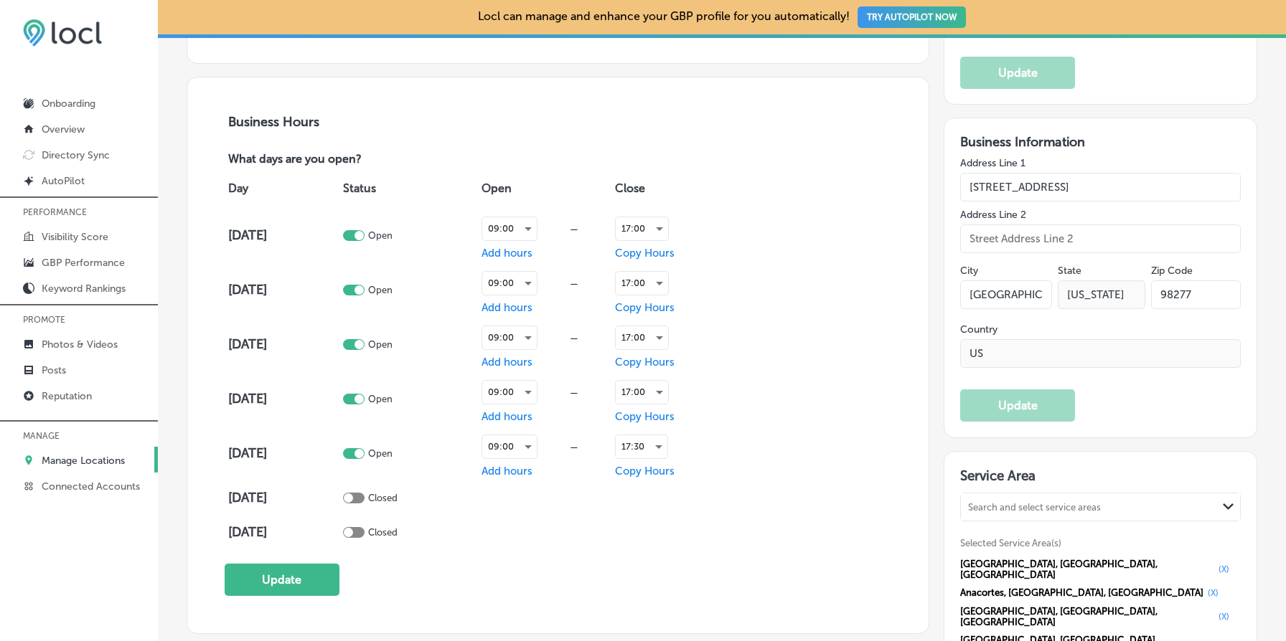
click at [729, 447] on div "Day Status Open Close [DATE] Open 09:00 — Add hours 17:00 Copy Hours [DATE] Ope…" at bounding box center [558, 359] width 667 height 382
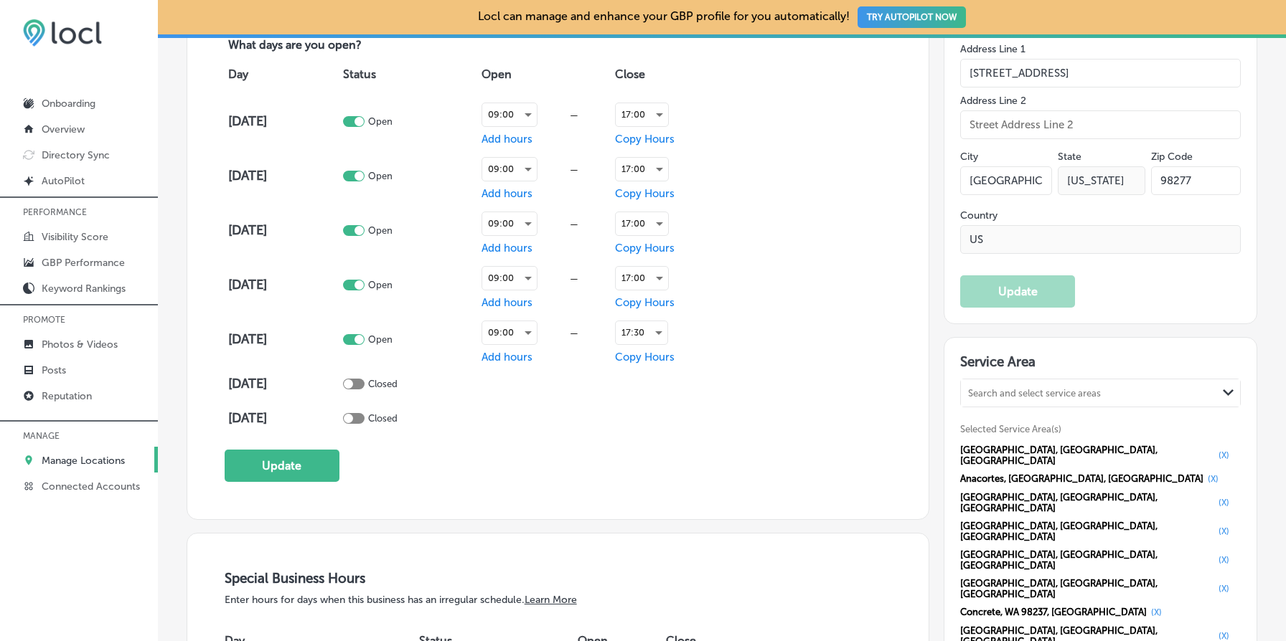
scroll to position [1124, 0]
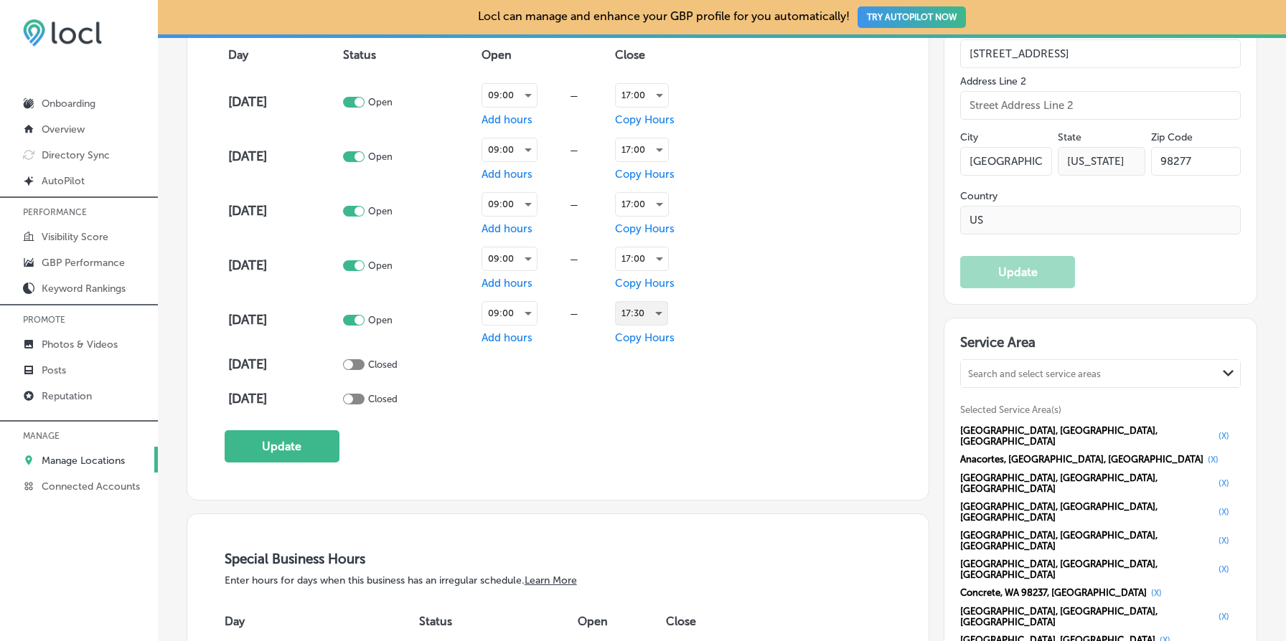
click at [650, 310] on div "17:30" at bounding box center [642, 313] width 52 height 23
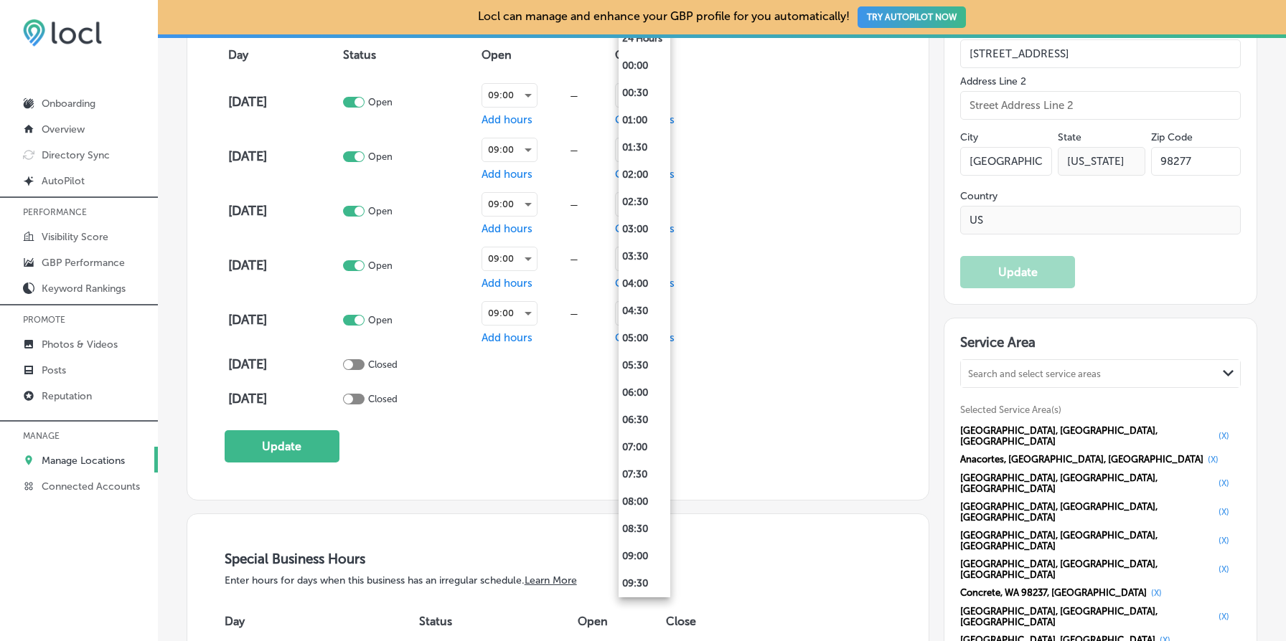
scroll to position [709, 0]
click at [631, 338] on li "18:00" at bounding box center [644, 338] width 52 height 27
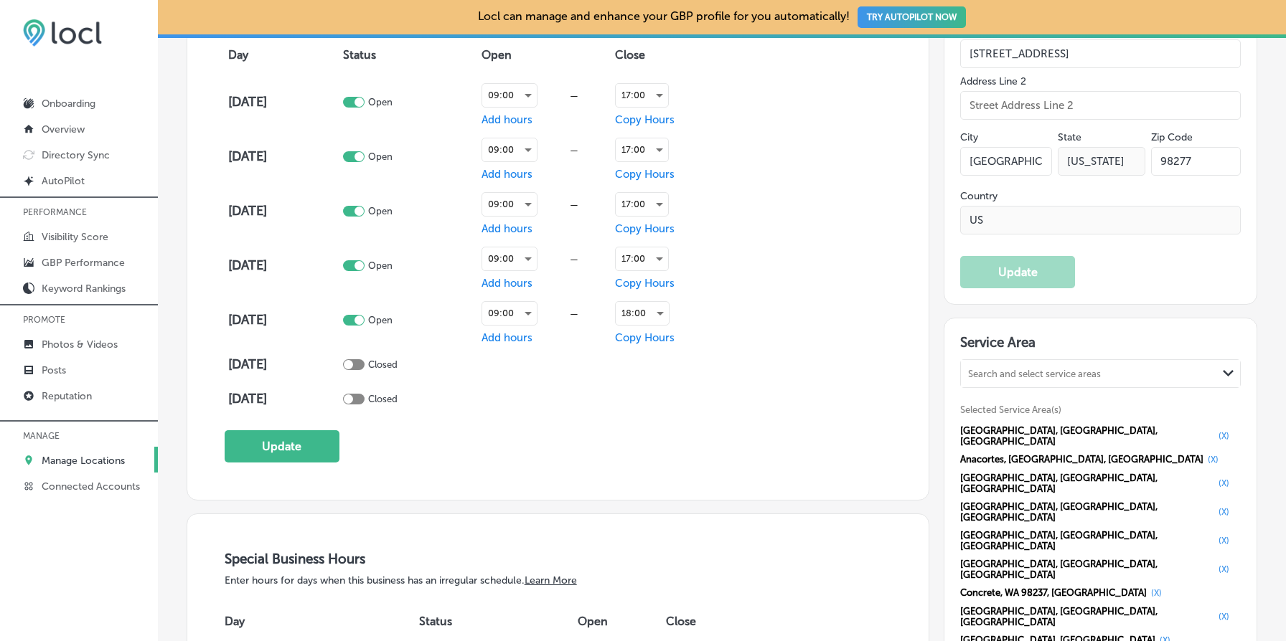
click at [754, 433] on div "Business Hours What days are you open? Day Status Open Close [DATE] Open 09:00 …" at bounding box center [558, 222] width 667 height 482
click at [278, 458] on button "Update" at bounding box center [282, 447] width 115 height 32
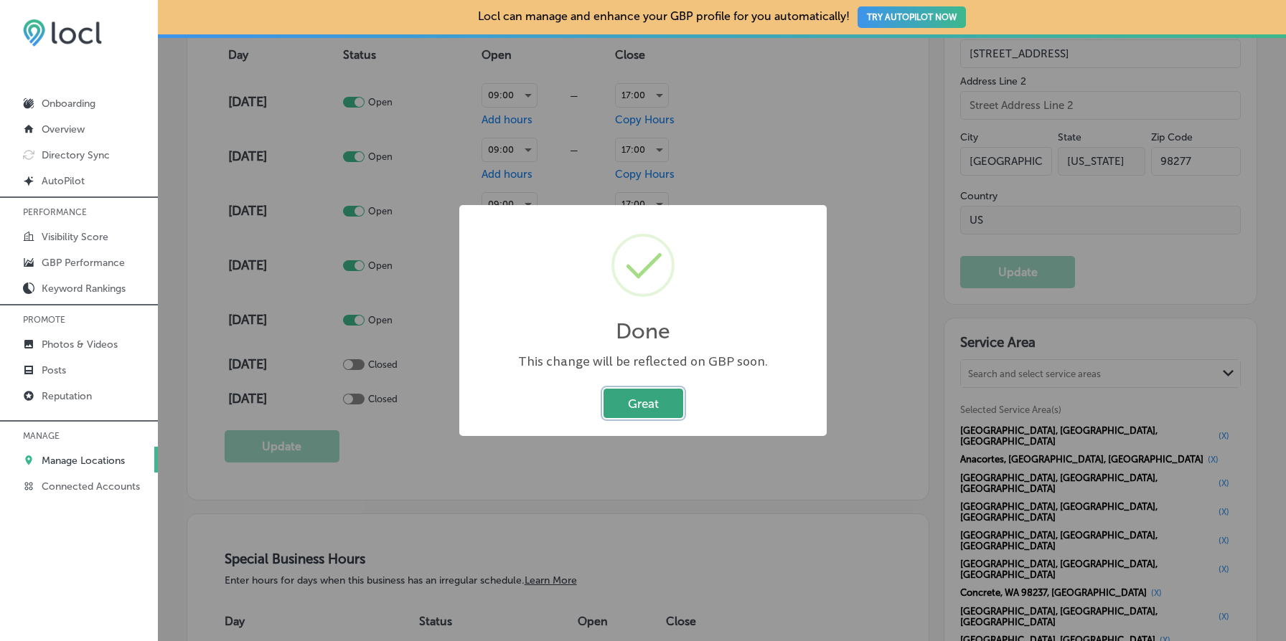
click at [636, 408] on button "Great" at bounding box center [643, 403] width 80 height 29
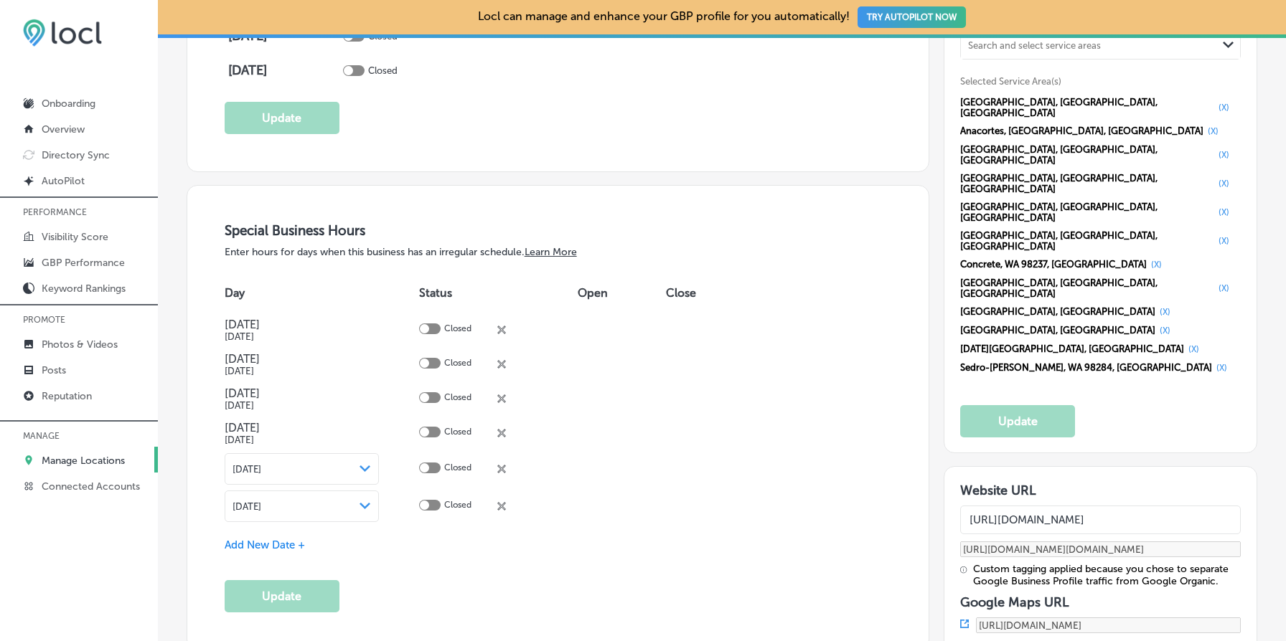
scroll to position [1485, 0]
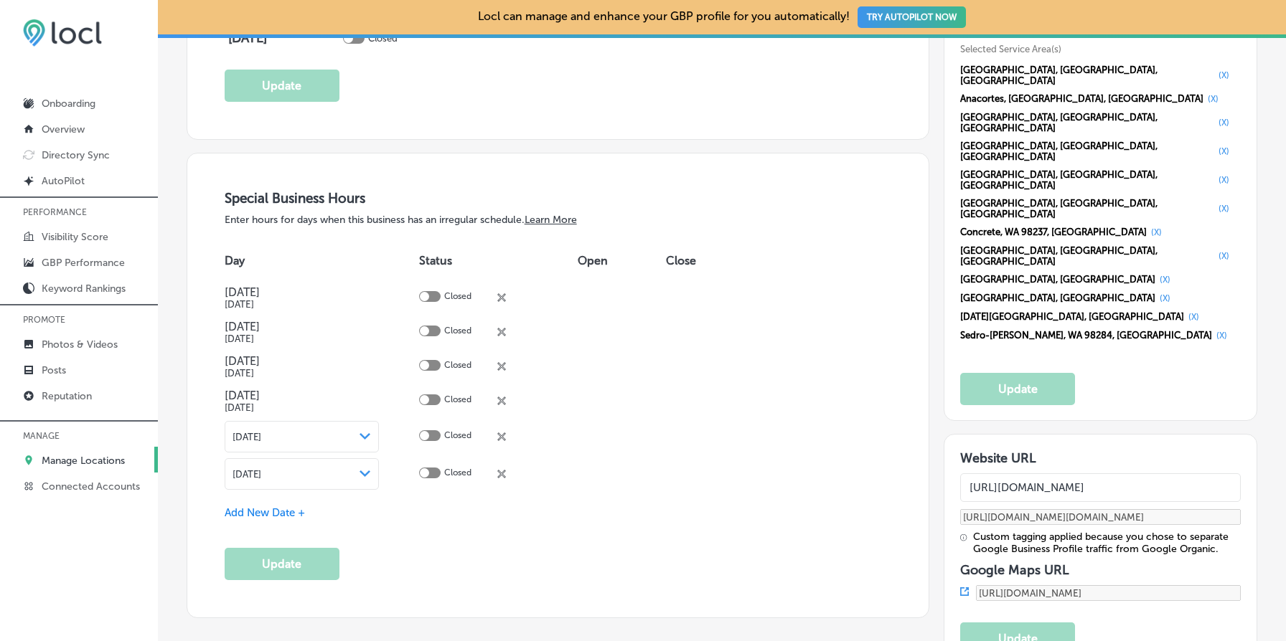
click at [1097, 474] on input "[URL][DOMAIN_NAME]" at bounding box center [1100, 488] width 281 height 29
click at [1104, 474] on input "[URL][DOMAIN_NAME]" at bounding box center [1100, 488] width 281 height 29
paste input ".[DOMAIN_NAME]"
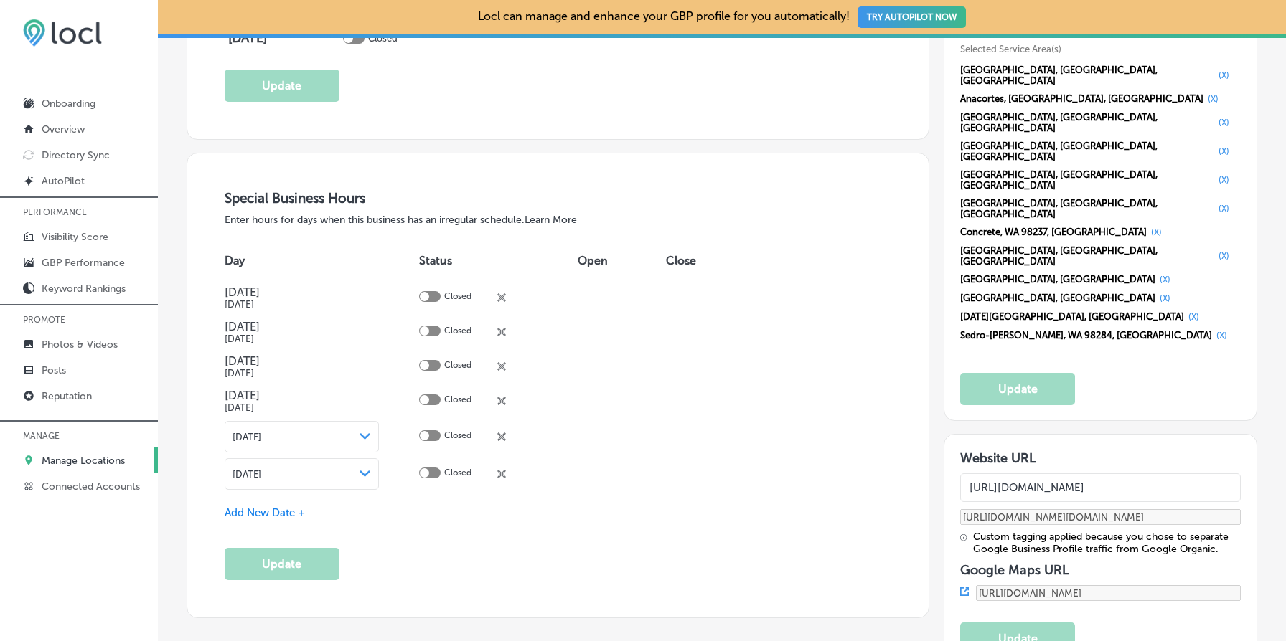
type input "[URL][DOMAIN_NAME]"
type input "[URL][DOMAIN_NAME][DOMAIN_NAME]"
click at [1028, 623] on button "Update" at bounding box center [1017, 639] width 115 height 32
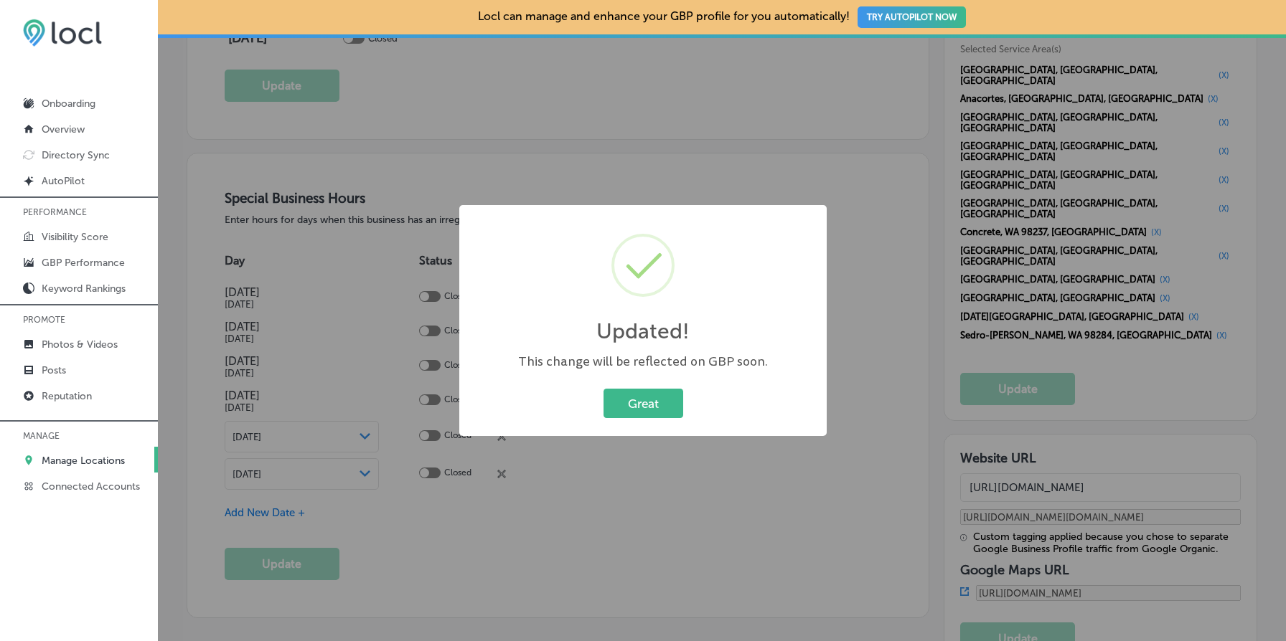
type input "[URL][DOMAIN_NAME]"
type input "[URL][DOMAIN_NAME][DOMAIN_NAME]"
click at [636, 400] on button "Great" at bounding box center [643, 403] width 80 height 29
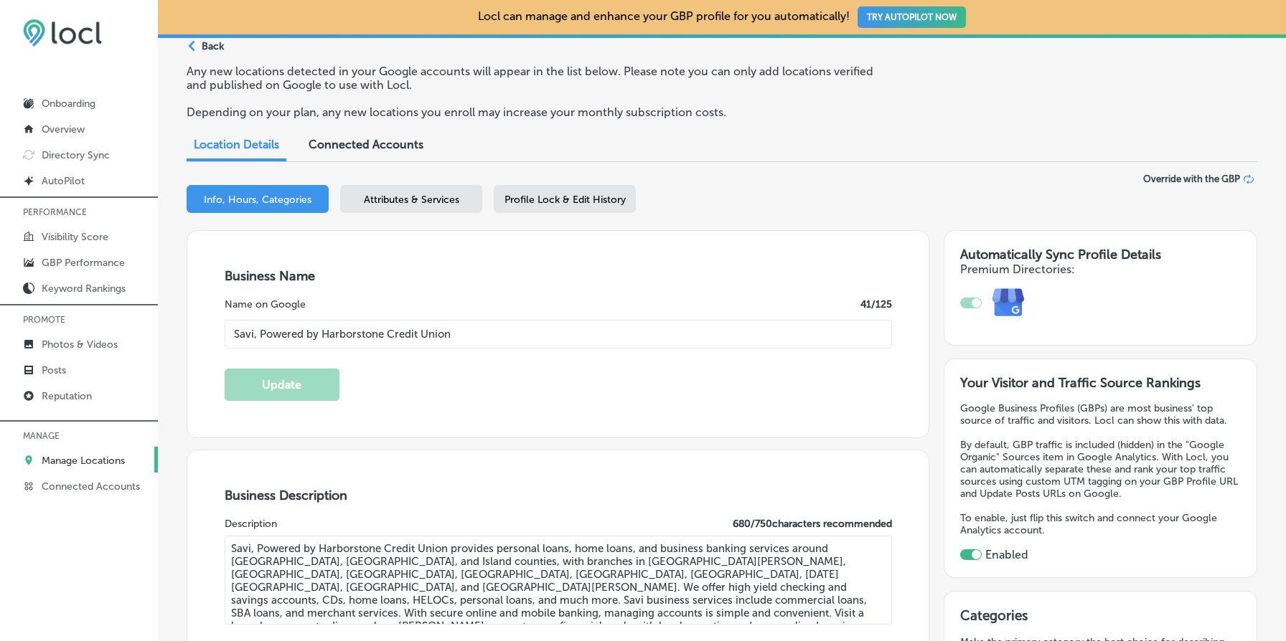
scroll to position [0, 0]
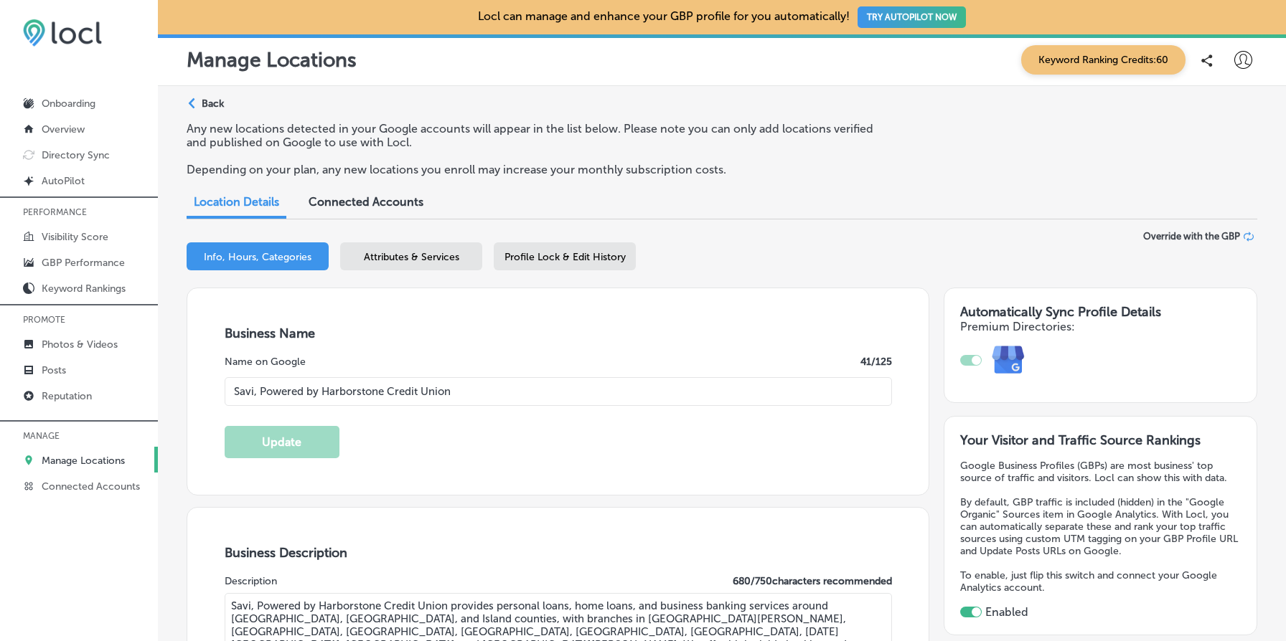
click at [197, 100] on div "Path Created with Sketch." at bounding box center [193, 103] width 11 height 11
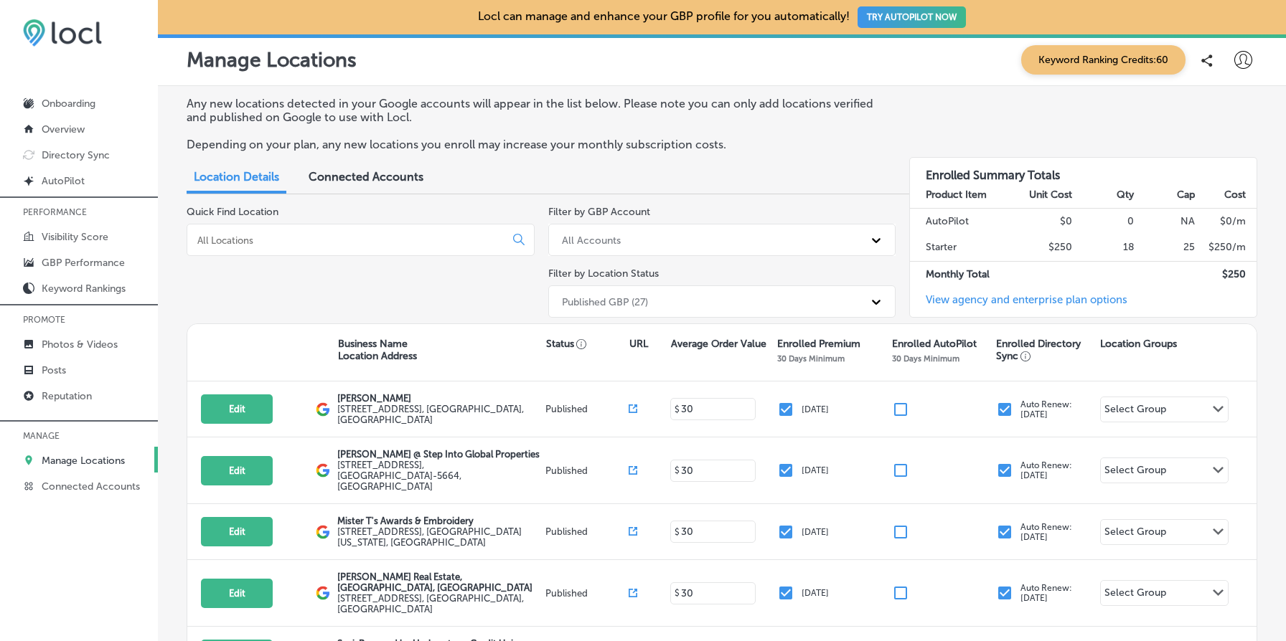
click at [401, 225] on div at bounding box center [361, 240] width 348 height 32
click at [382, 234] on input at bounding box center [349, 240] width 306 height 13
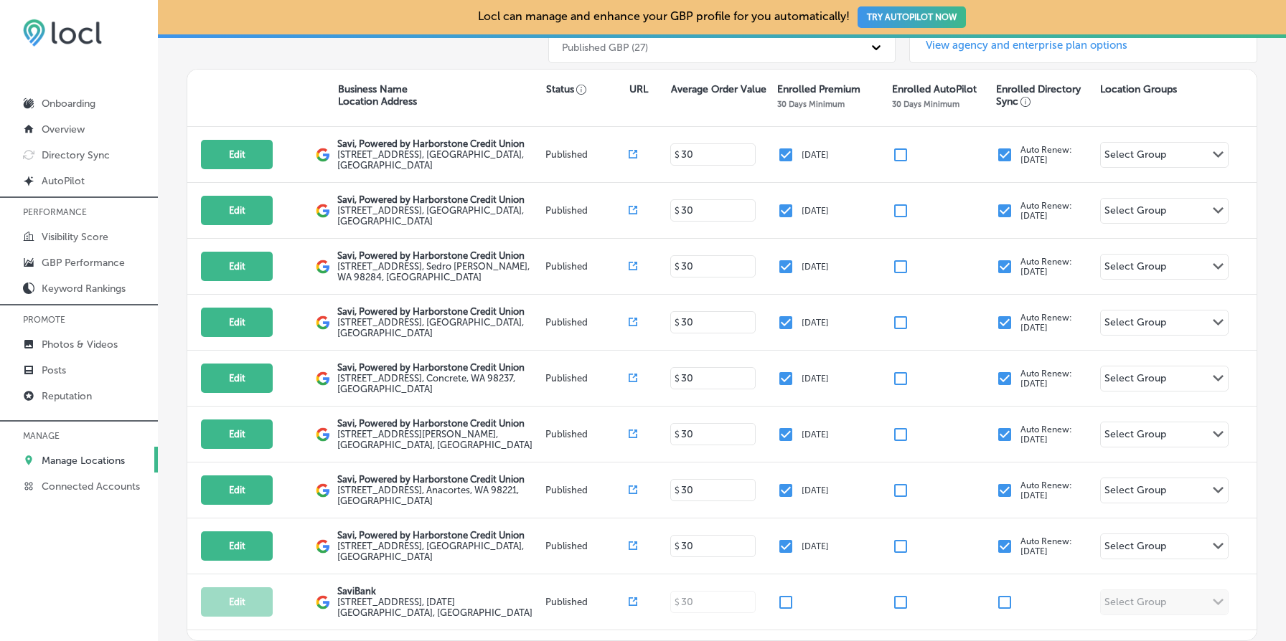
scroll to position [258, 0]
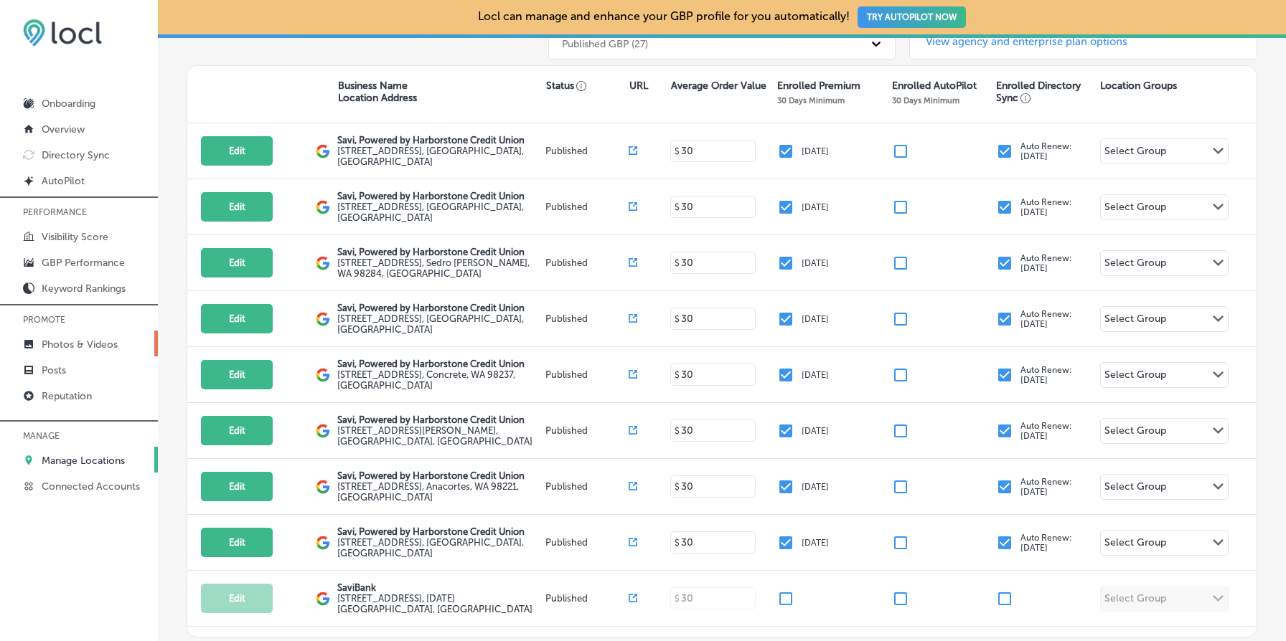
type input "savi"
click at [79, 341] on p "Photos & Videos" at bounding box center [80, 345] width 76 height 12
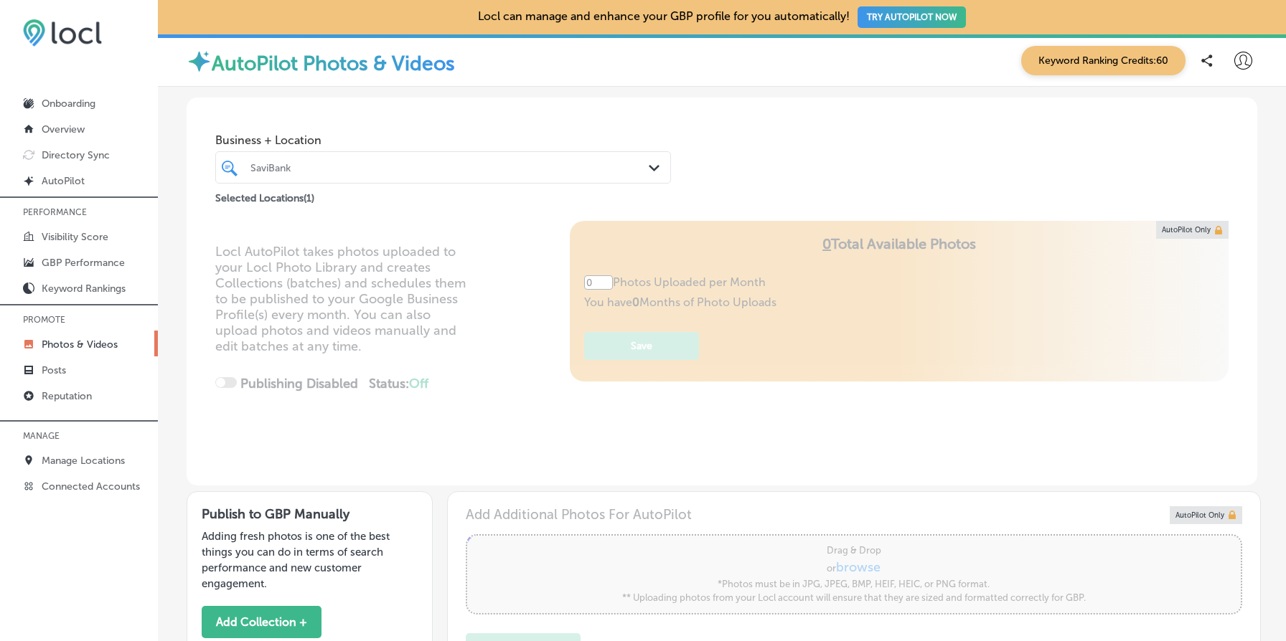
type input "5"
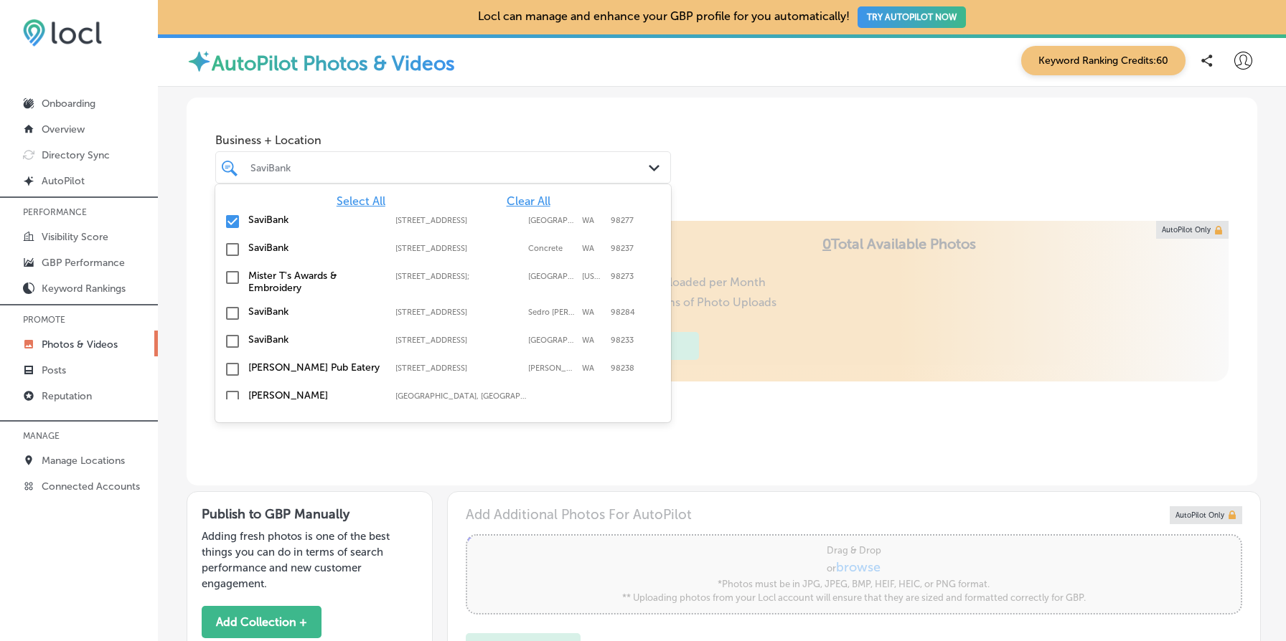
click at [365, 170] on div "SaviBank" at bounding box center [450, 167] width 400 height 12
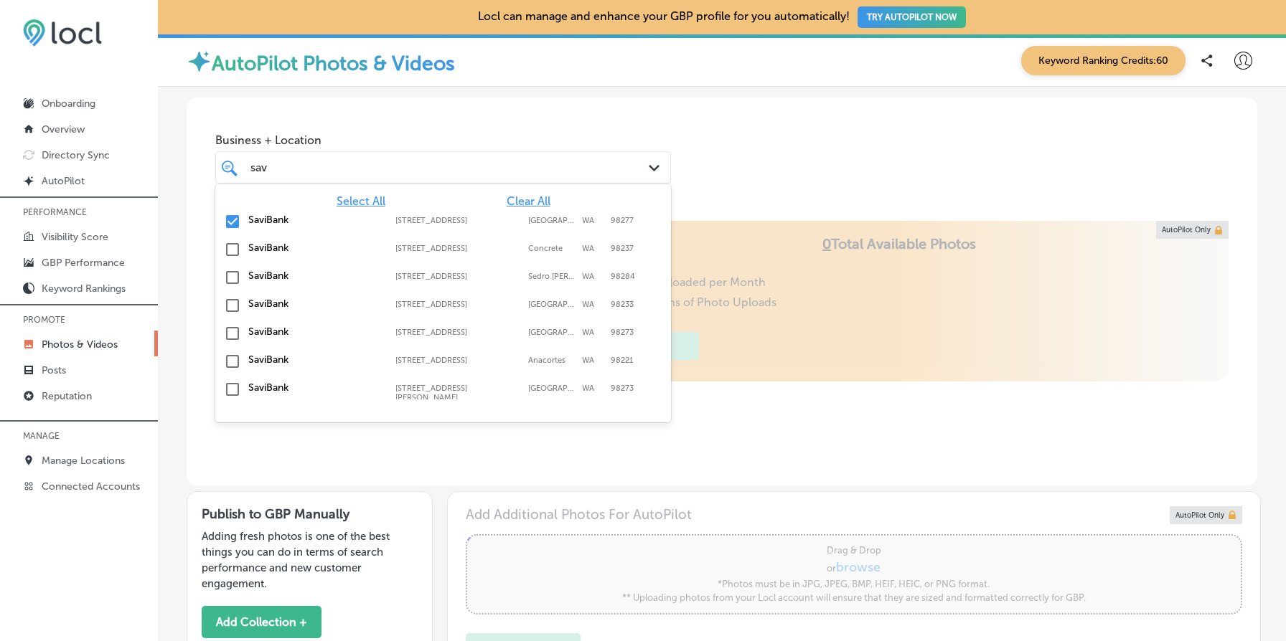
type input "savi"
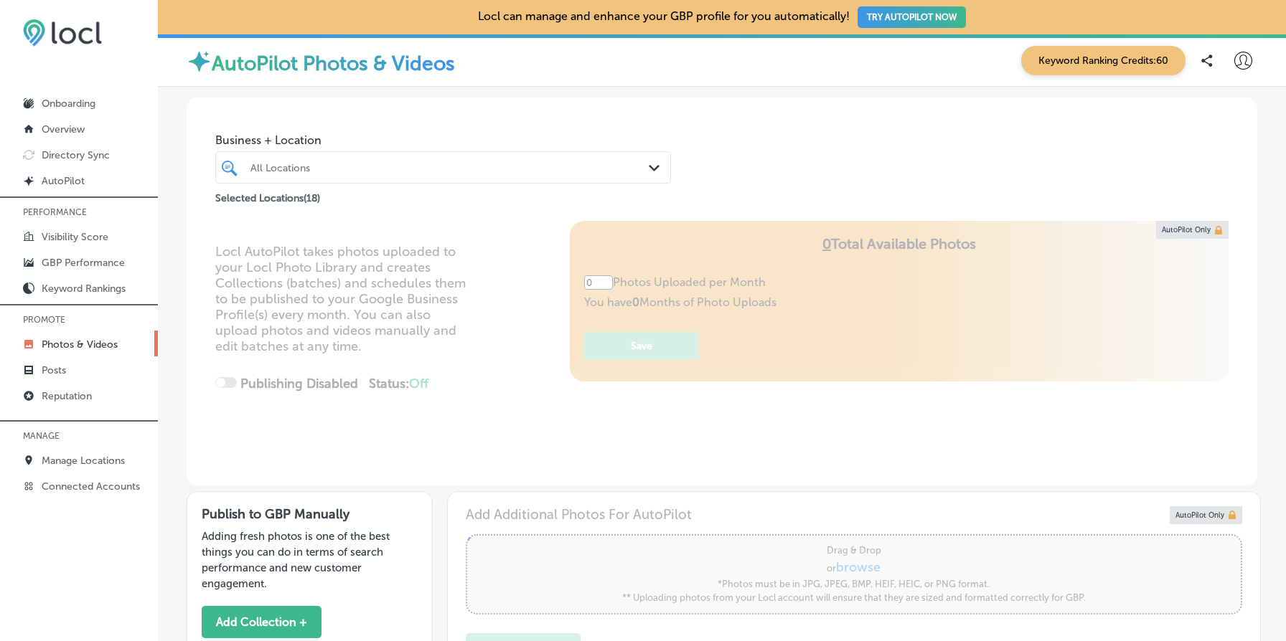
type input "5"
click at [321, 167] on div "All Locations" at bounding box center [450, 167] width 400 height 12
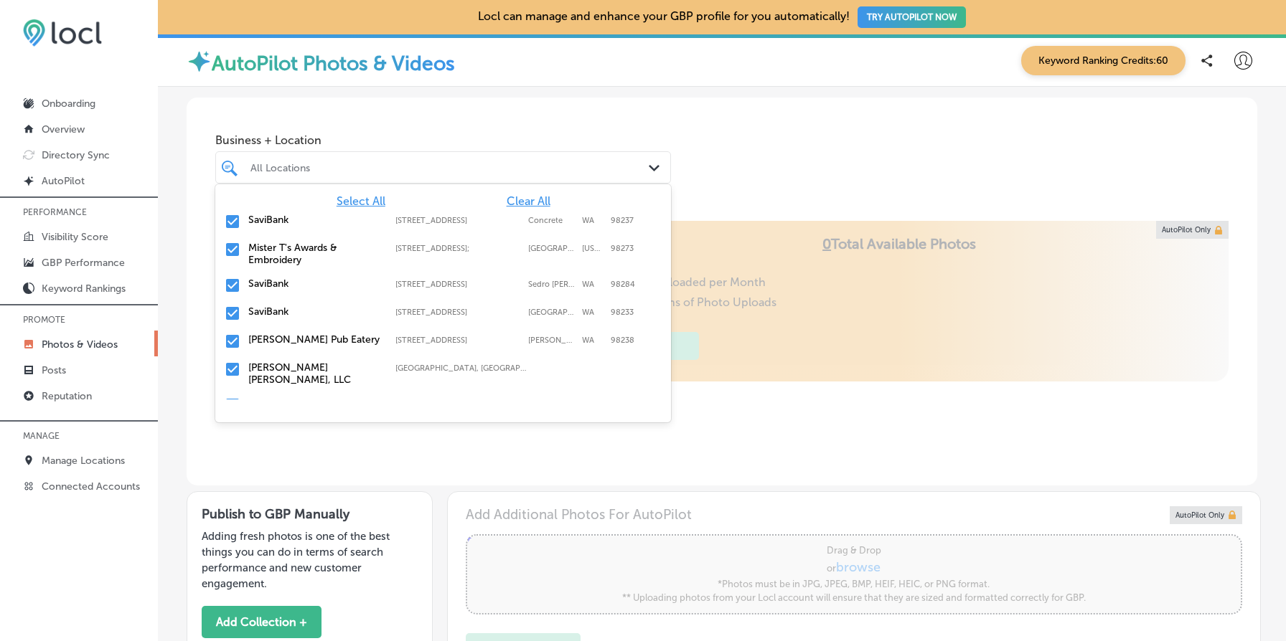
click at [525, 199] on span "Clear All" at bounding box center [529, 201] width 44 height 14
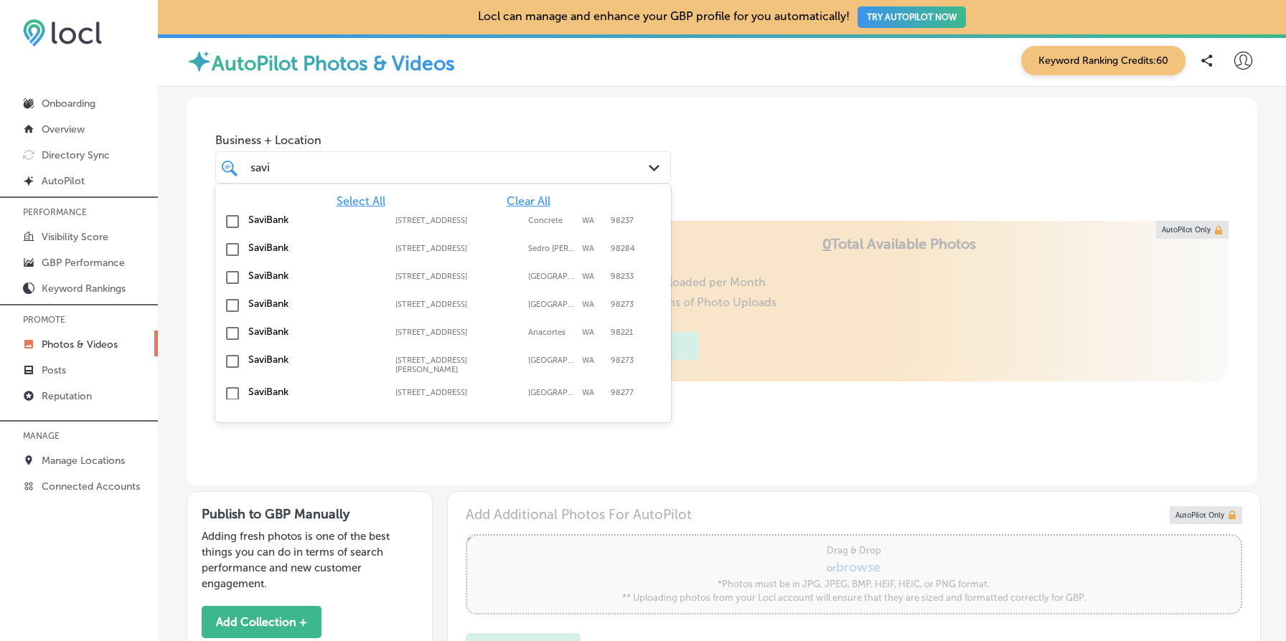
click at [376, 205] on span "Select All" at bounding box center [361, 201] width 49 height 14
type input "savi"
click at [729, 202] on div "Business + Location option 45872 Main Street focused, 2 of 19. 9 results availa…" at bounding box center [722, 152] width 1071 height 109
click at [514, 167] on div "savi savi" at bounding box center [423, 167] width 349 height 19
click at [540, 204] on span "Clear All" at bounding box center [529, 201] width 44 height 14
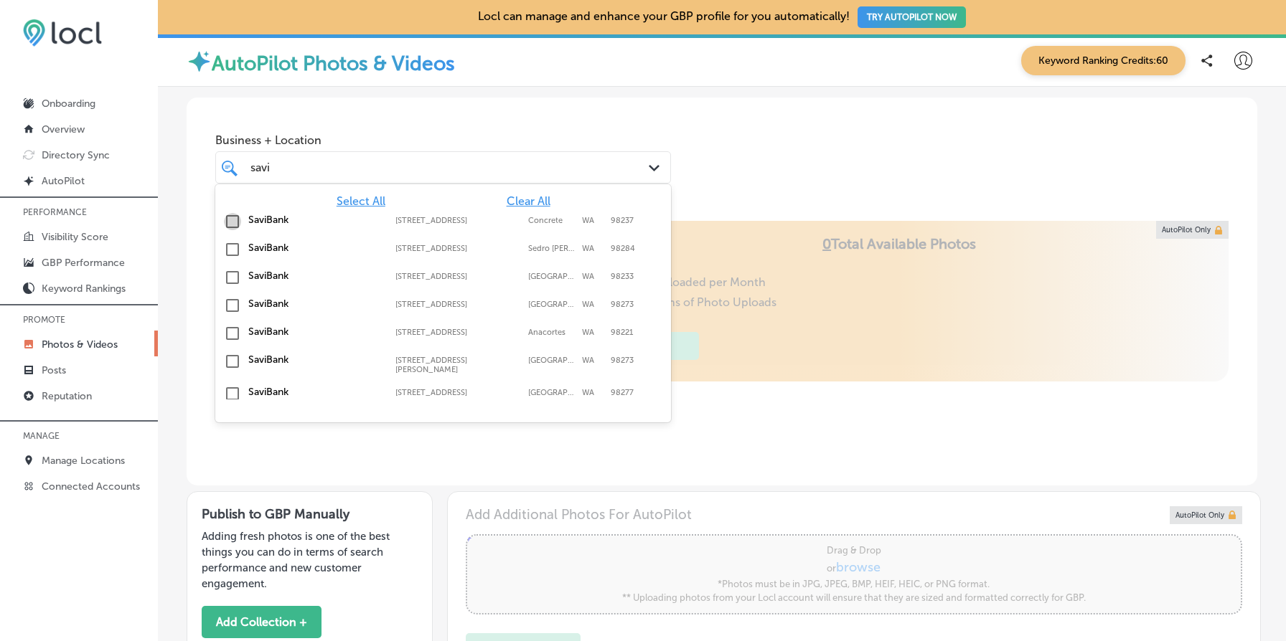
click at [232, 217] on input "checkbox" at bounding box center [232, 221] width 17 height 17
click at [231, 250] on input "checkbox" at bounding box center [232, 249] width 17 height 17
click at [231, 276] on input "checkbox" at bounding box center [232, 277] width 17 height 17
click at [231, 305] on input "checkbox" at bounding box center [232, 305] width 17 height 17
click at [232, 331] on input "checkbox" at bounding box center [232, 333] width 17 height 17
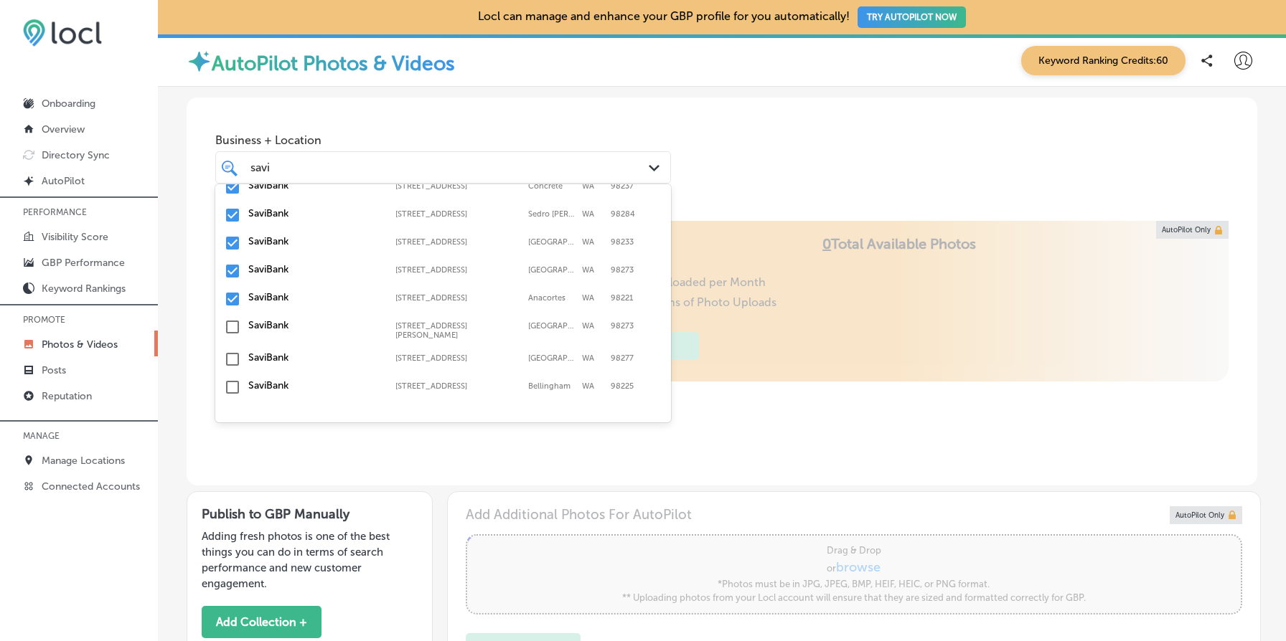
scroll to position [35, 0]
click at [234, 325] on input "checkbox" at bounding box center [232, 326] width 17 height 17
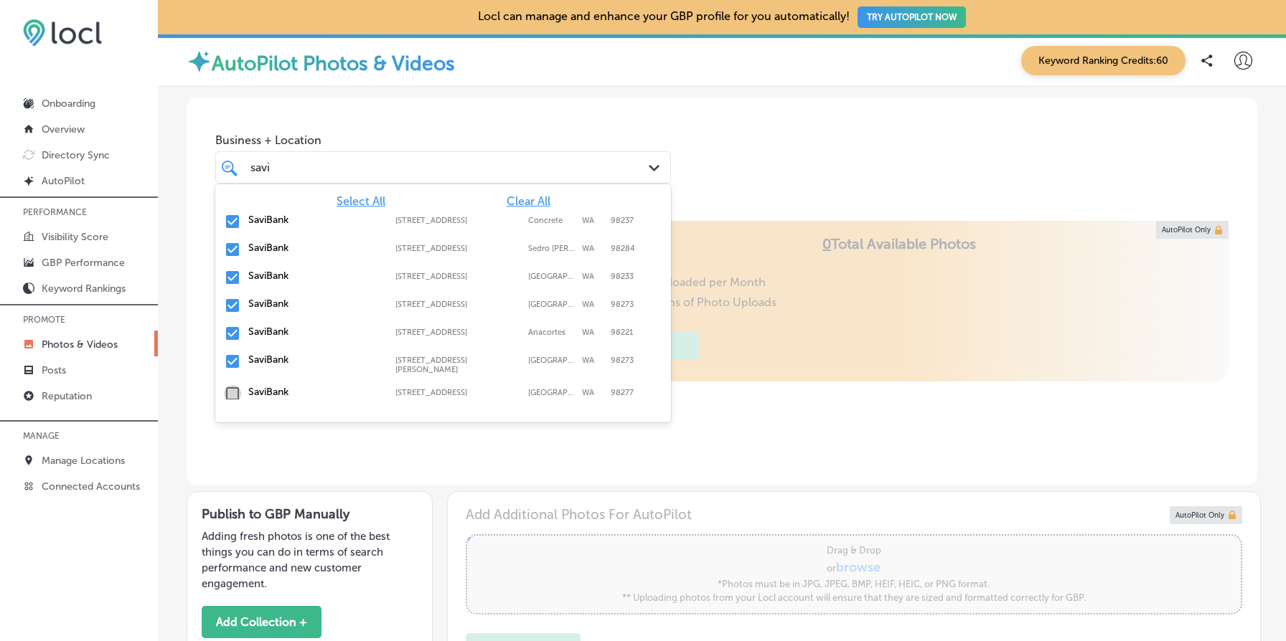
click at [234, 390] on input "checkbox" at bounding box center [232, 393] width 17 height 17
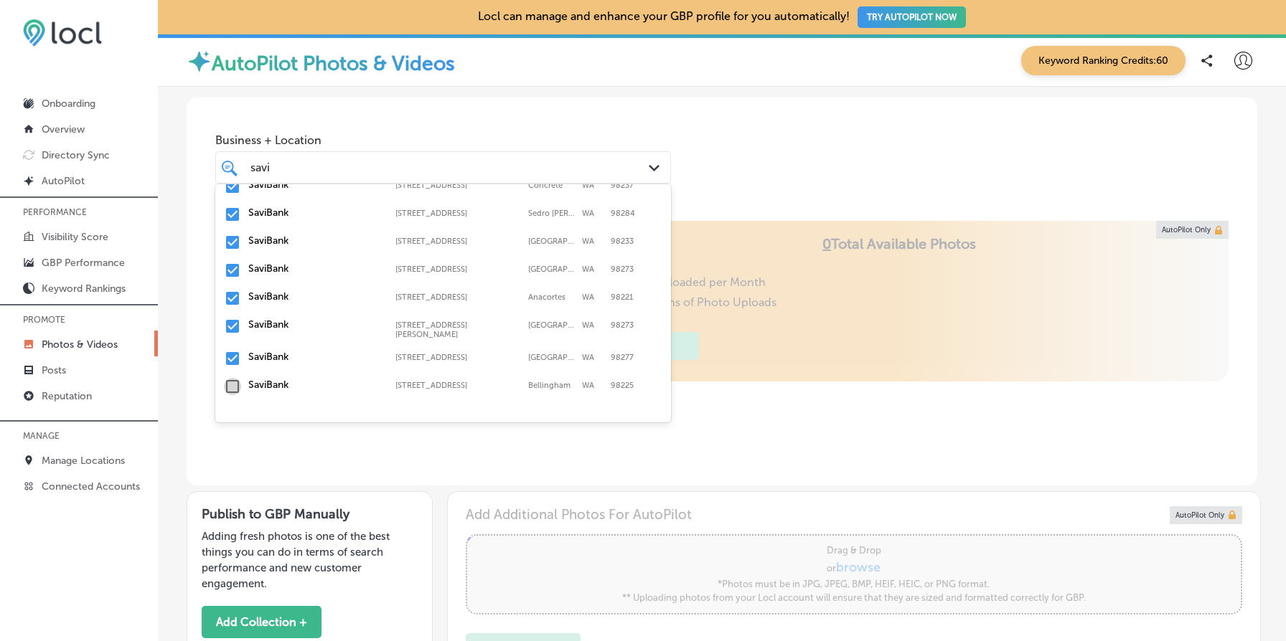
click at [234, 383] on input "checkbox" at bounding box center [232, 386] width 17 height 17
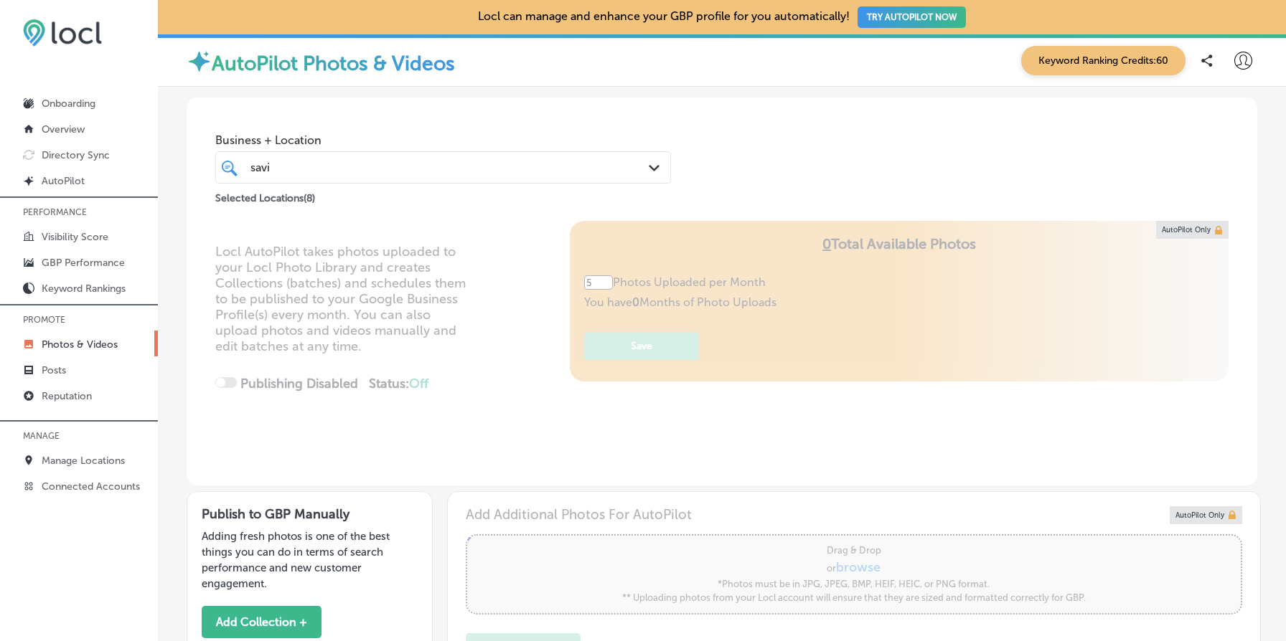
click at [711, 227] on div "Locl AutoPilot takes photos uploaded to your Locl Photo Library and creates Col…" at bounding box center [722, 353] width 1071 height 265
click at [385, 168] on div "savi savi" at bounding box center [423, 167] width 349 height 19
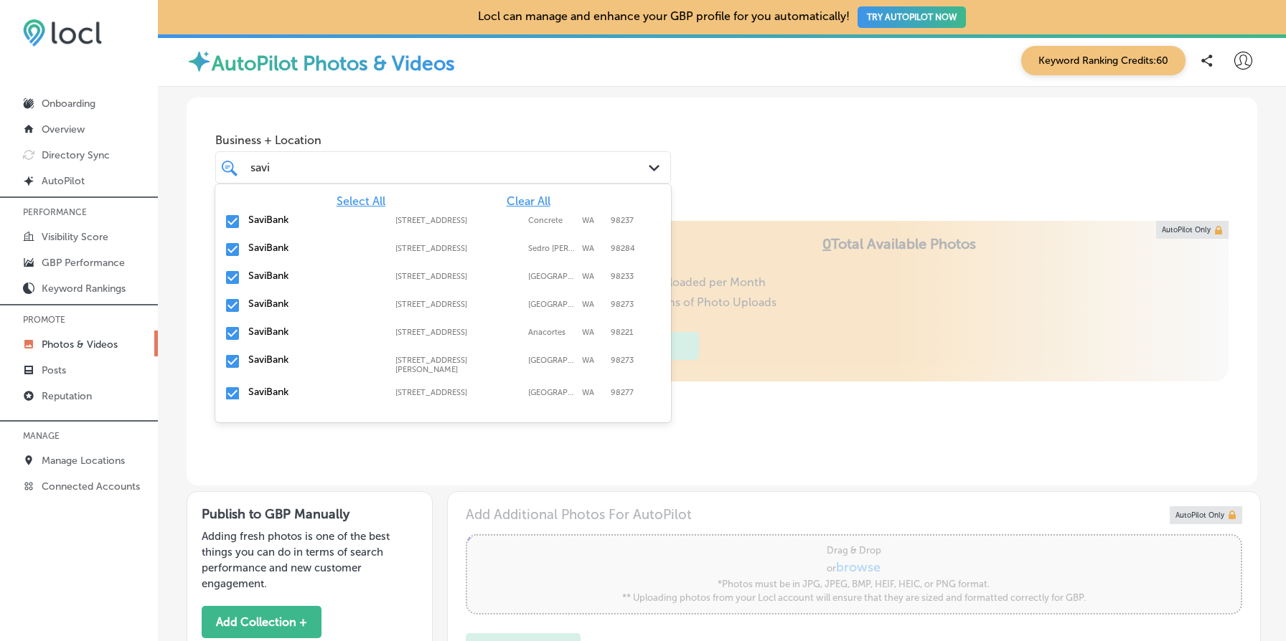
click at [544, 204] on span "Clear All" at bounding box center [529, 201] width 44 height 14
click at [232, 222] on input "checkbox" at bounding box center [232, 221] width 17 height 17
click at [768, 187] on div "Business + Location option 45872 Main Street, selected. option 1020 S. Burlingt…" at bounding box center [722, 152] width 1071 height 109
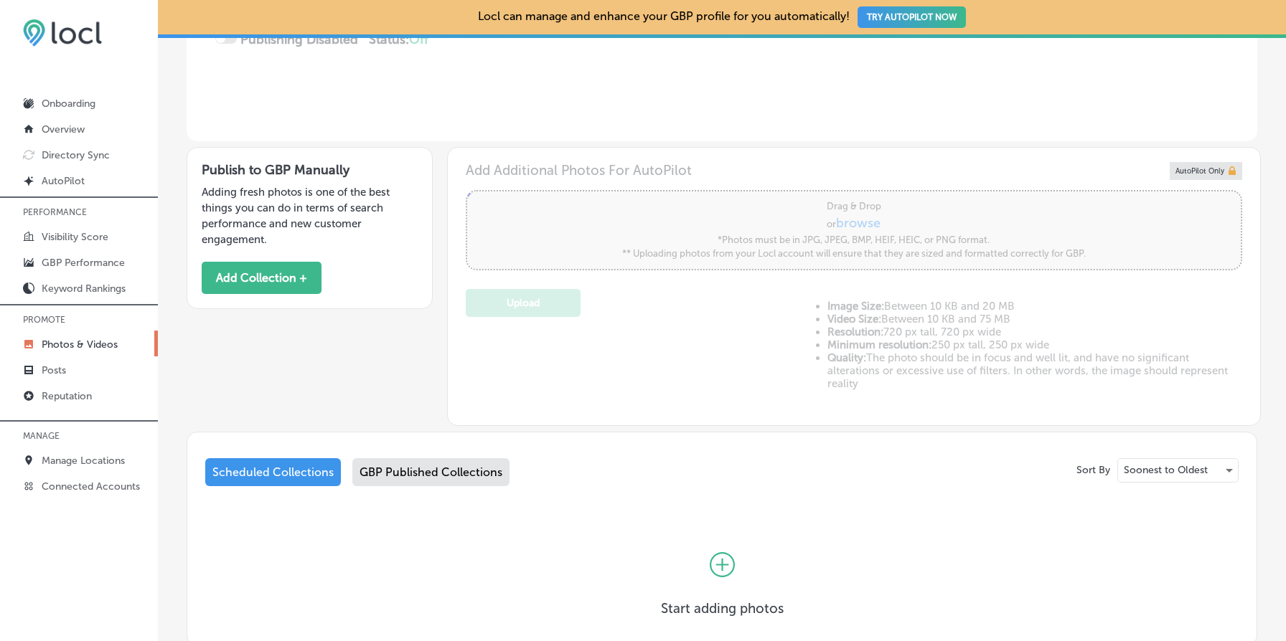
scroll to position [348, 0]
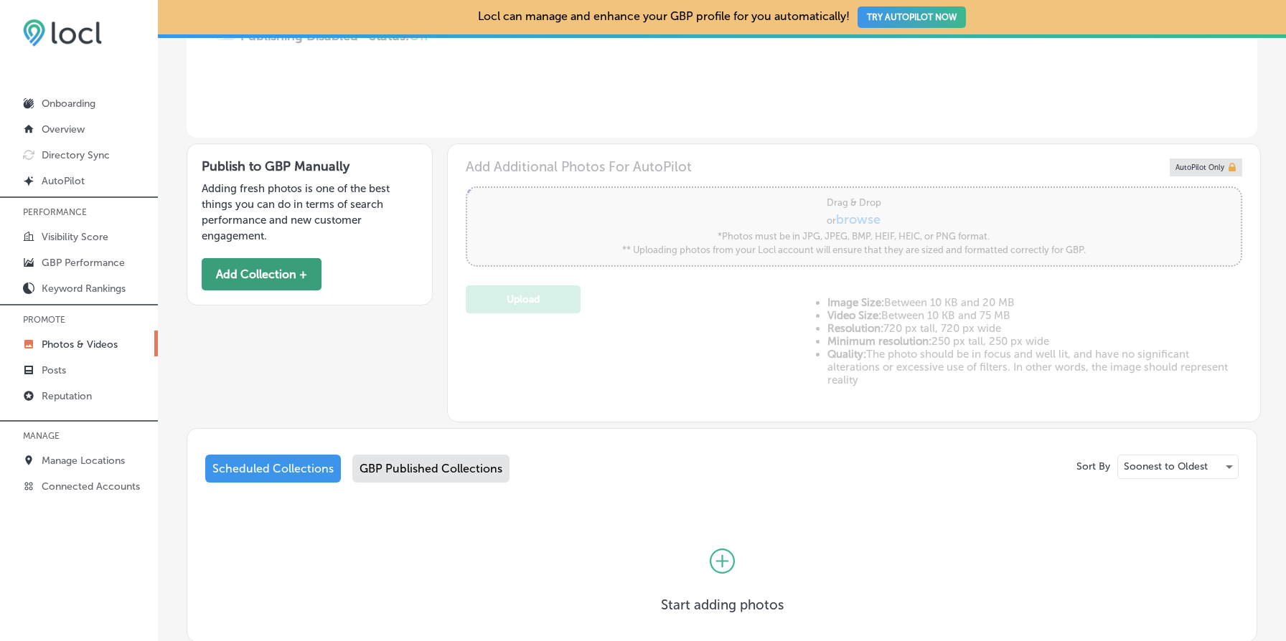
click at [287, 283] on button "Add Collection +" at bounding box center [262, 274] width 120 height 32
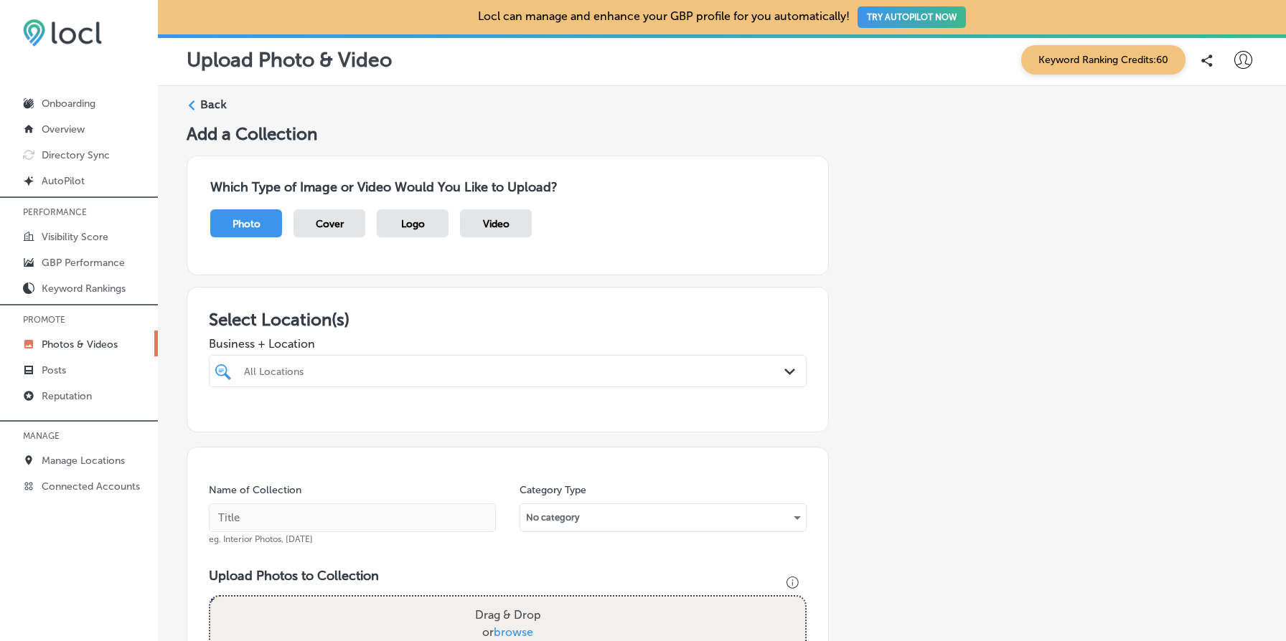
click at [418, 227] on span "Logo" at bounding box center [413, 224] width 24 height 12
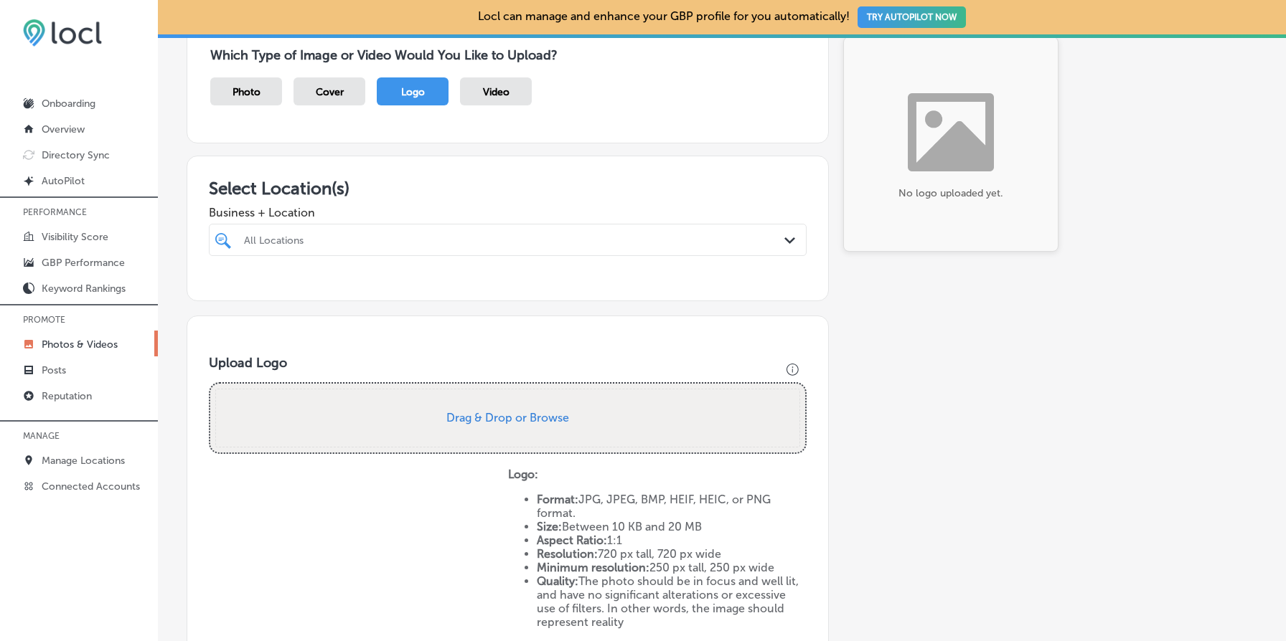
scroll to position [134, 0]
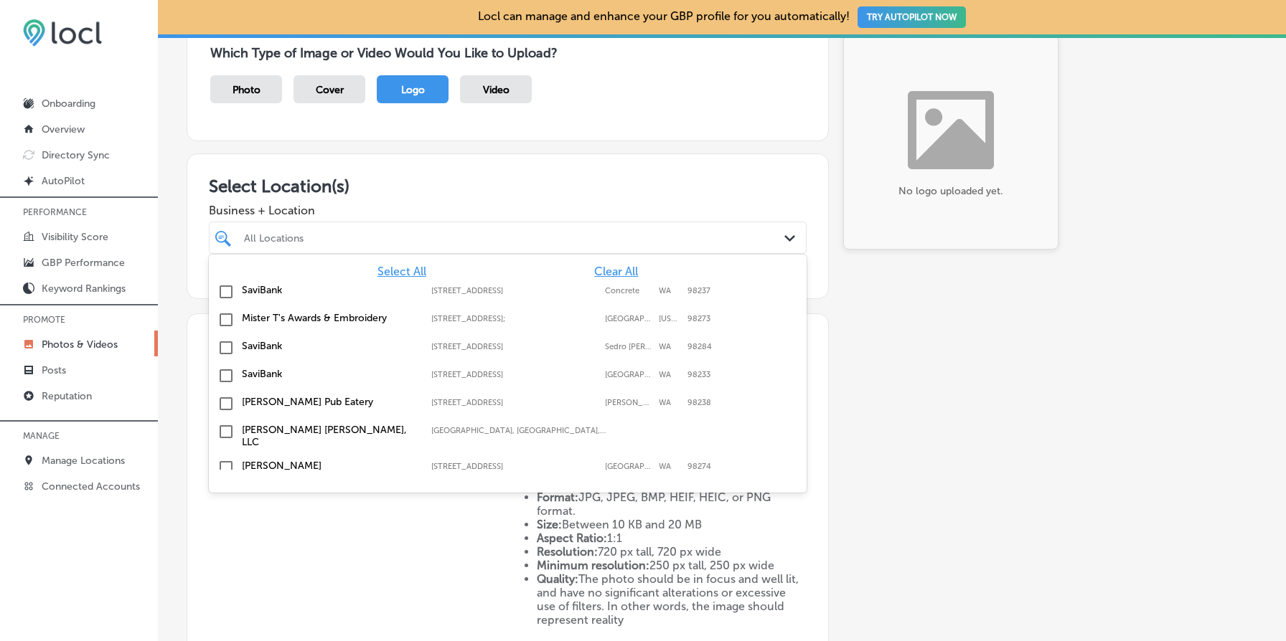
click at [382, 240] on div "All Locations" at bounding box center [515, 238] width 542 height 12
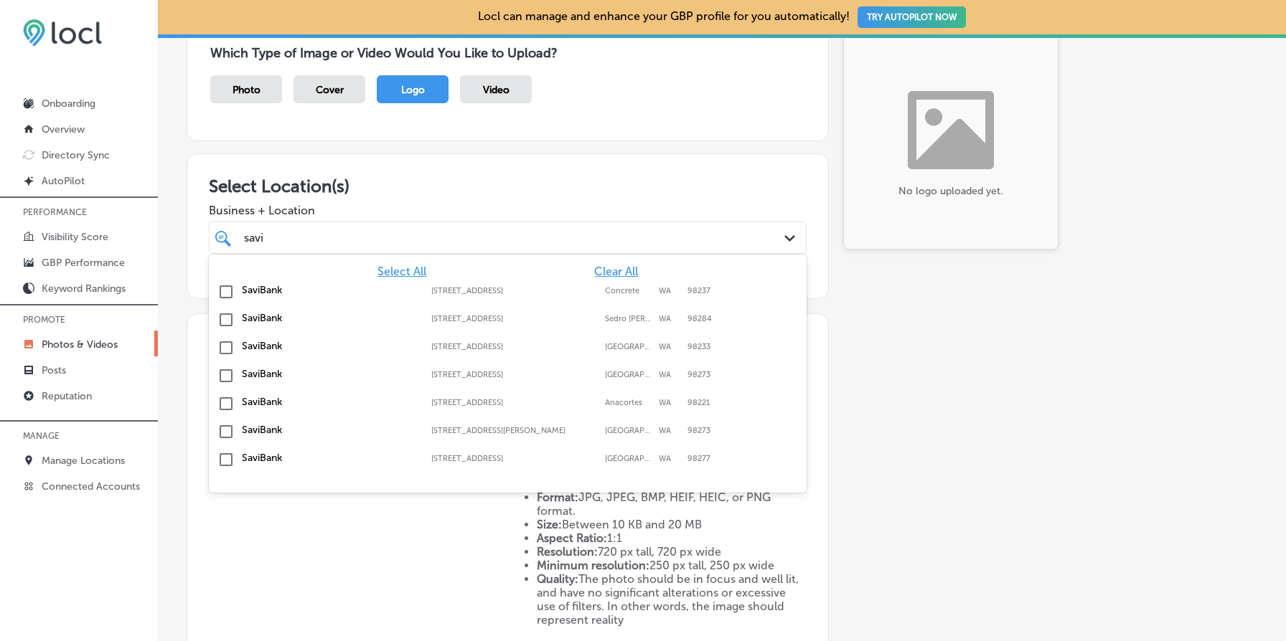
click at [227, 291] on input "checkbox" at bounding box center [225, 291] width 17 height 17
click at [878, 366] on div "Add a Collection Which Type of Image or Video Would You Like to Upload? Photo C…" at bounding box center [722, 369] width 1071 height 760
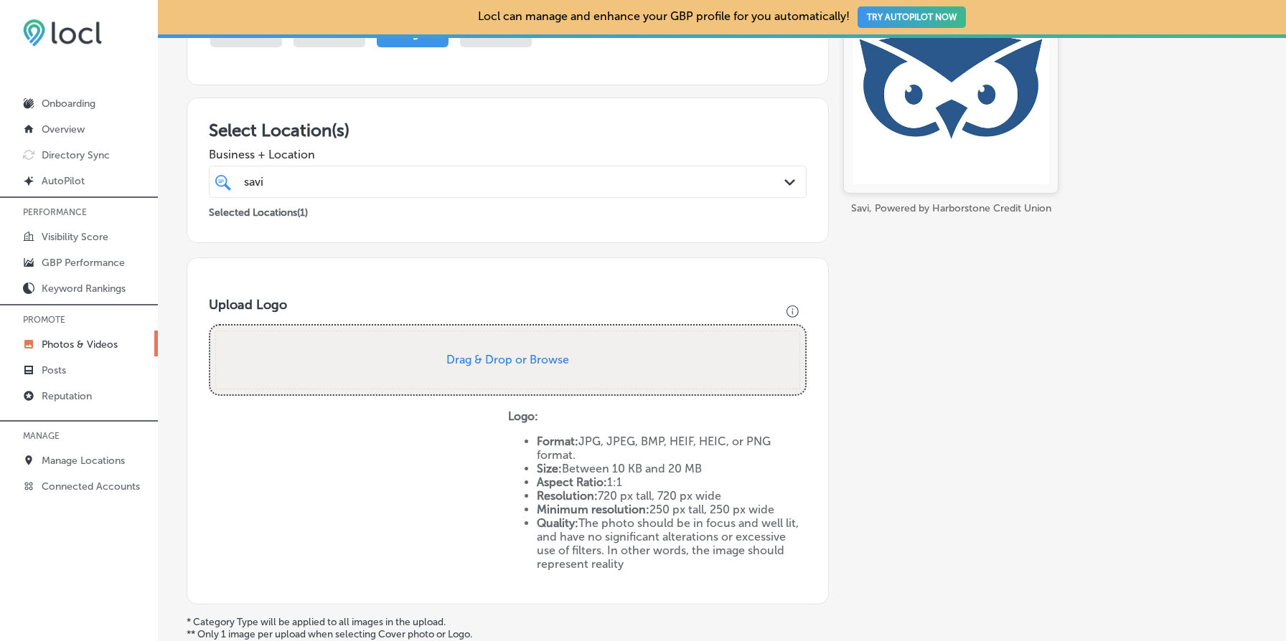
scroll to position [175, 0]
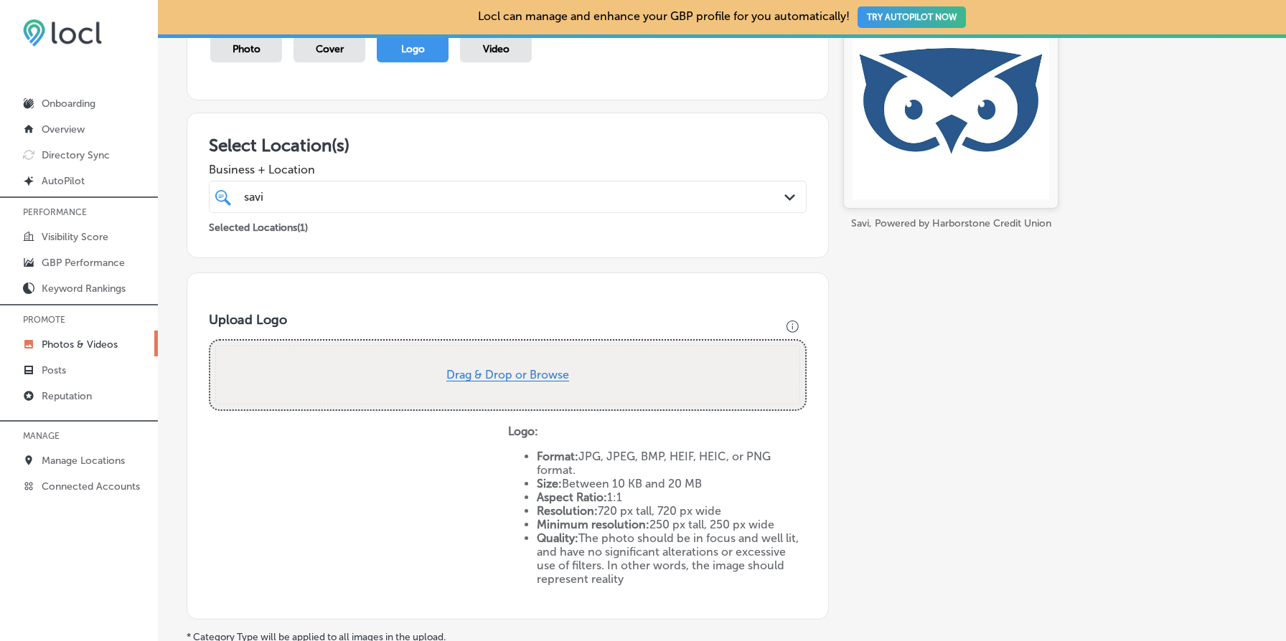
click at [526, 372] on button "Drag & Drop or Browse" at bounding box center [507, 376] width 123 height 12
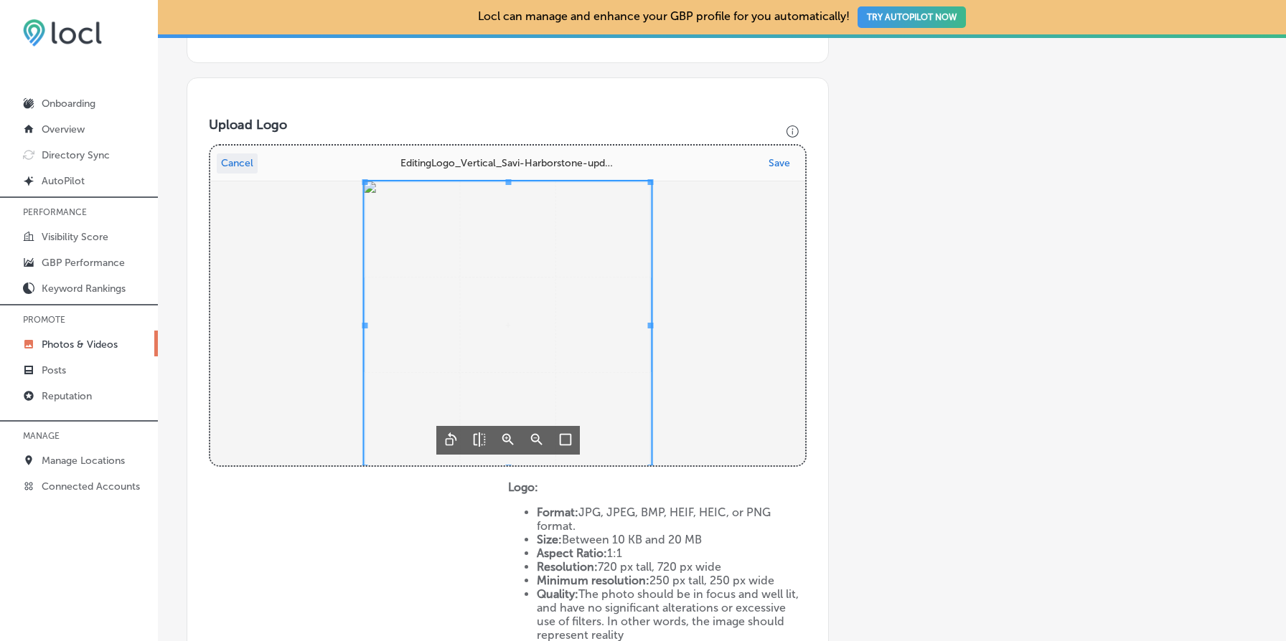
scroll to position [372, 0]
click at [511, 146] on div "Editing Logo_Vertical_Savi-Harborstone-updated.jpg Cancel Save" at bounding box center [507, 304] width 595 height 320
click at [780, 159] on button "Save" at bounding box center [779, 161] width 30 height 20
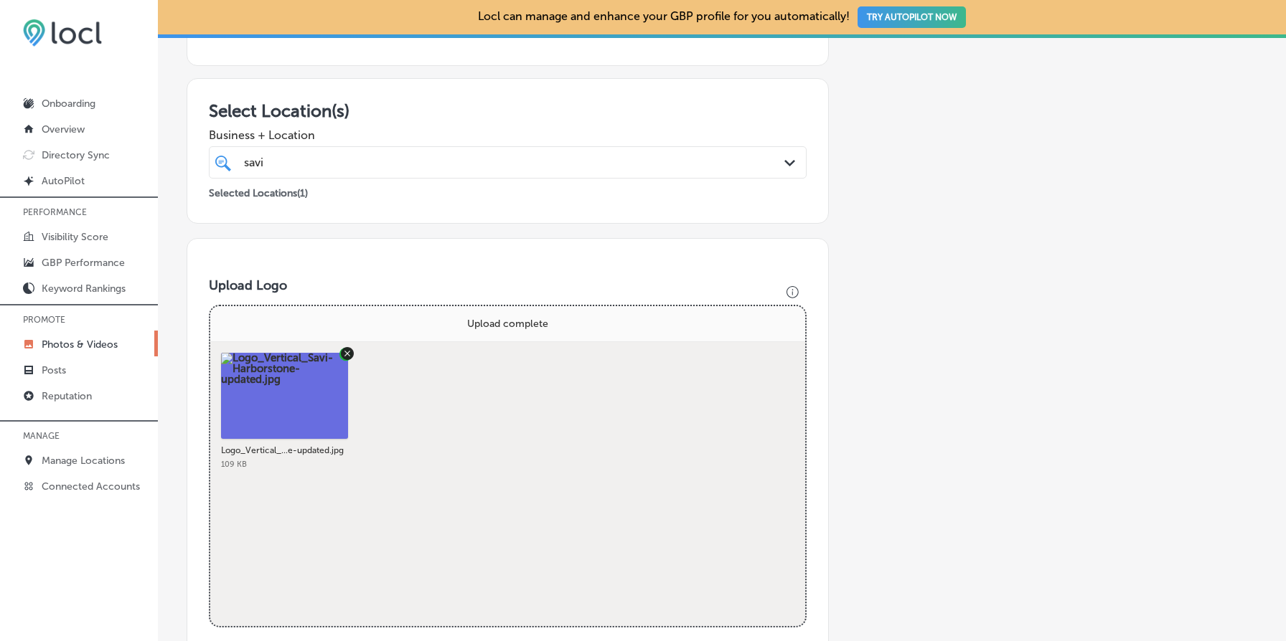
scroll to position [0, 0]
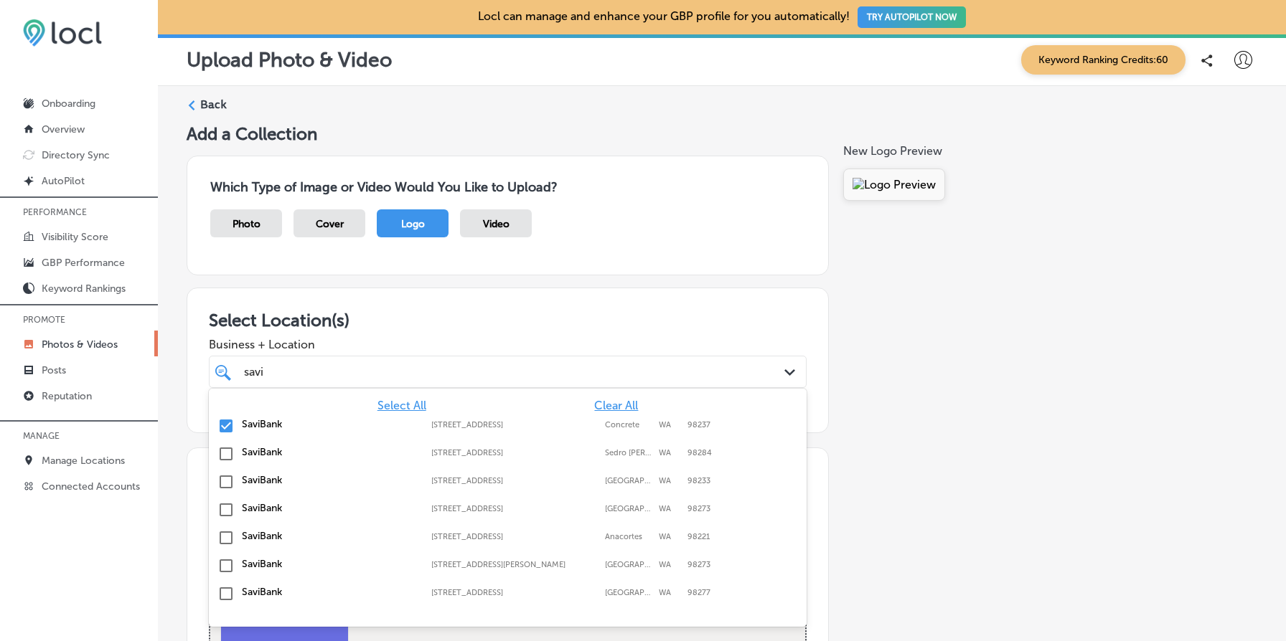
click at [492, 375] on div "savi savi" at bounding box center [481, 371] width 477 height 19
click at [911, 450] on div "Add a Collection Which Type of Image or Video Would You Like to Upload? Photo C…" at bounding box center [722, 628] width 1071 height 1011
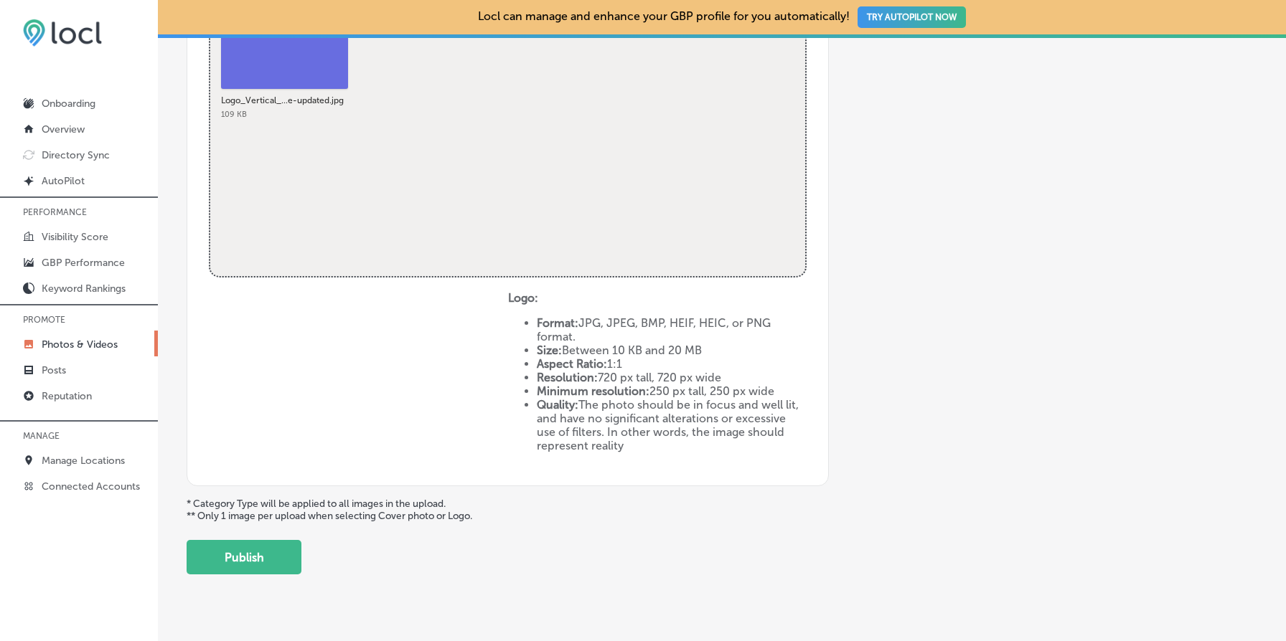
scroll to position [589, 0]
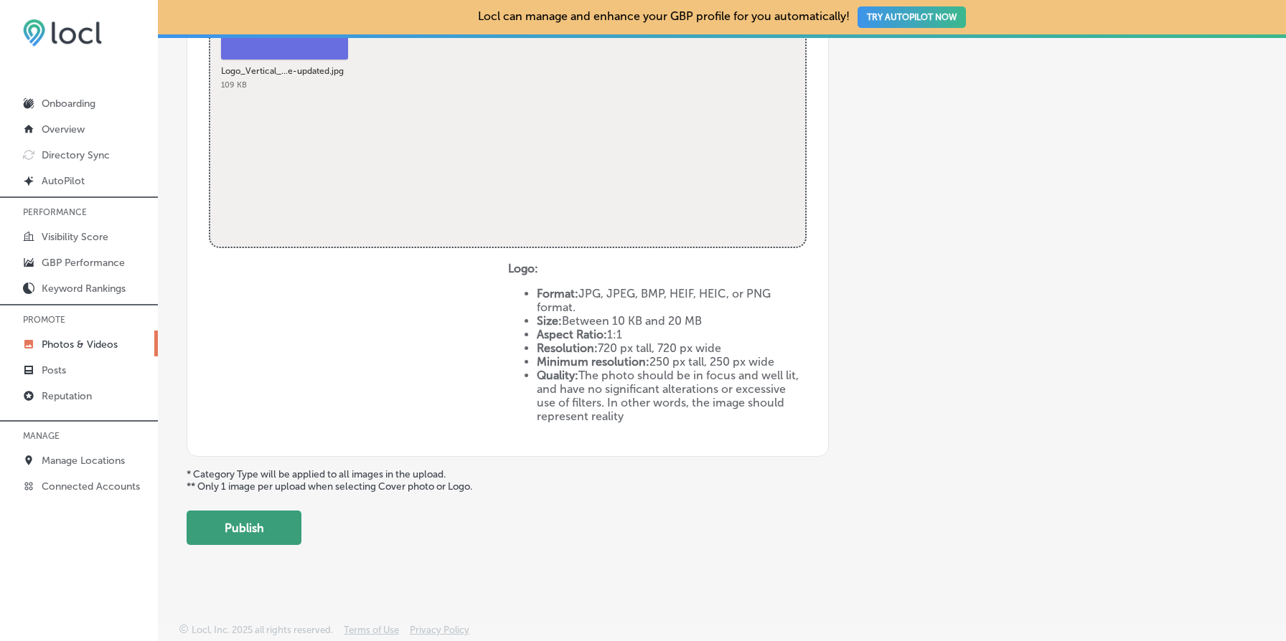
click at [272, 522] on button "Publish" at bounding box center [244, 528] width 115 height 34
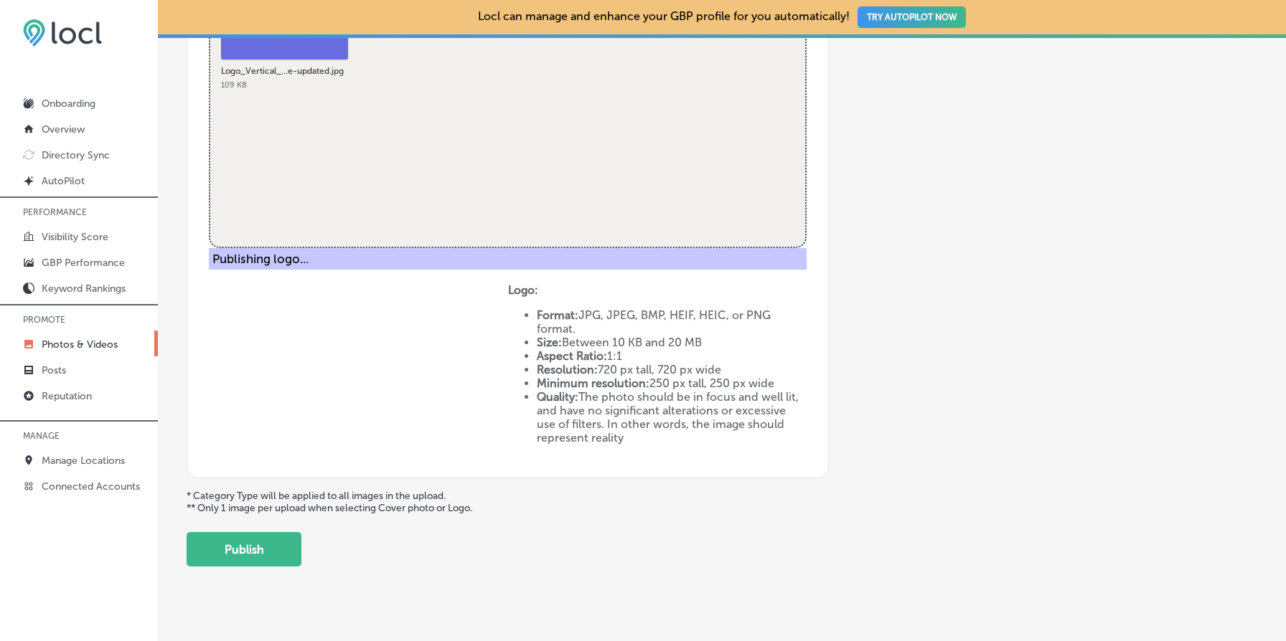
scroll to position [338, 0]
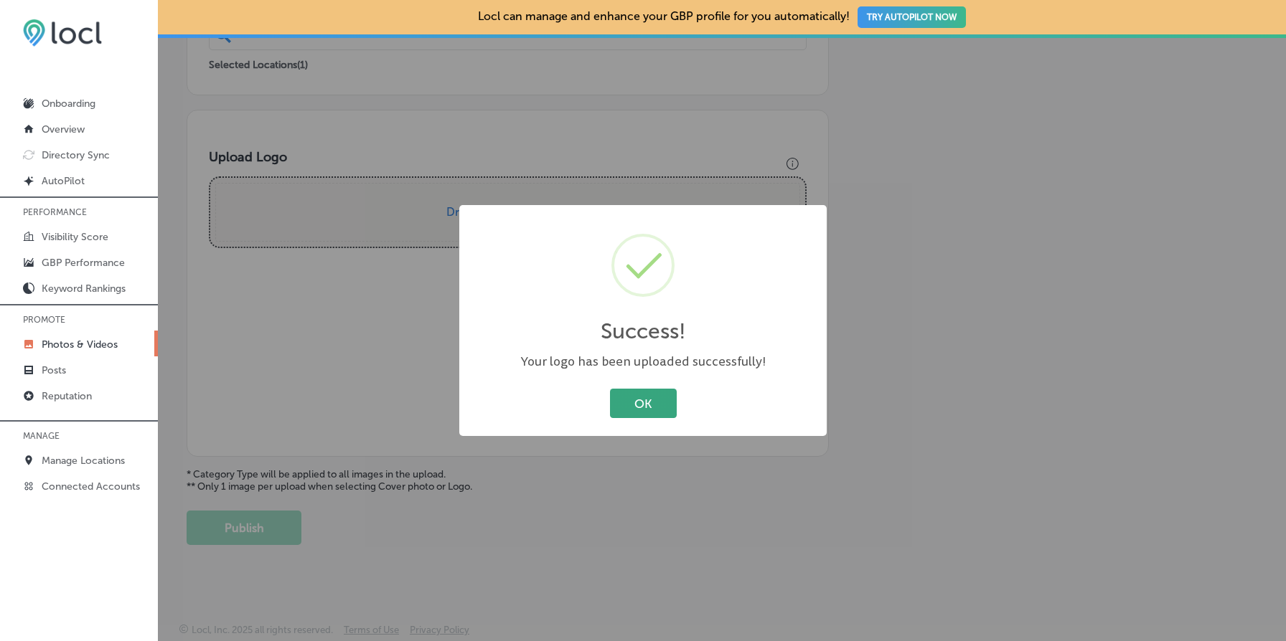
click at [641, 402] on button "OK" at bounding box center [643, 403] width 67 height 29
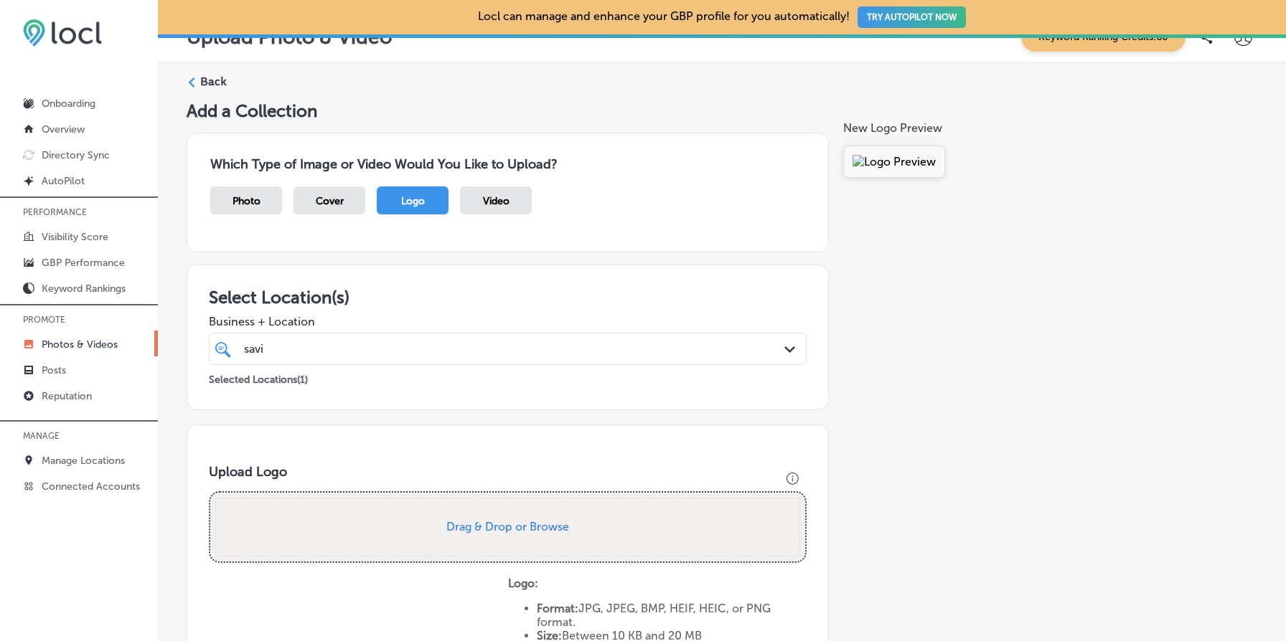
scroll to position [0, 0]
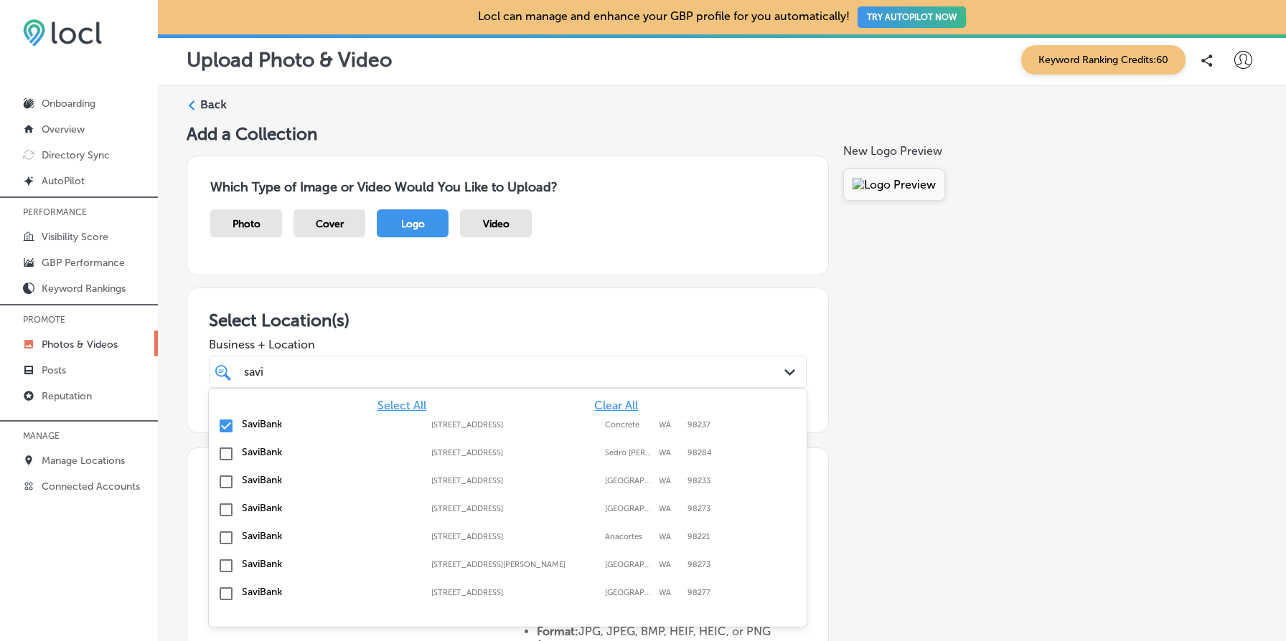
click at [509, 370] on div "savi savi" at bounding box center [481, 371] width 477 height 19
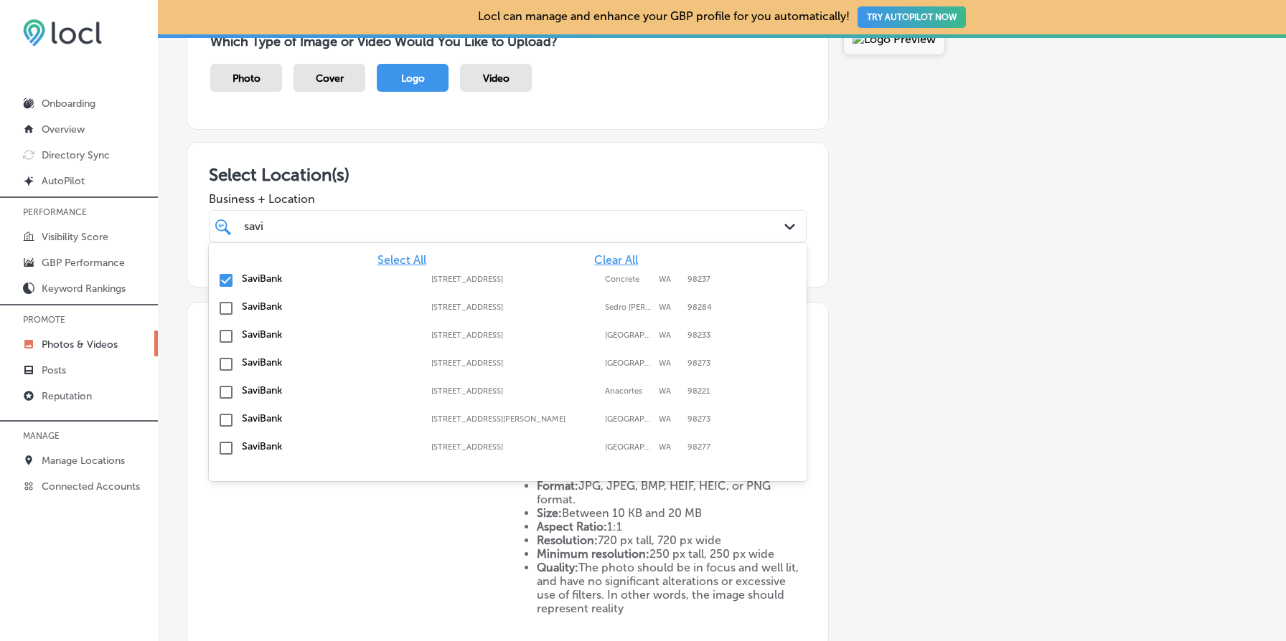
scroll to position [210, 0]
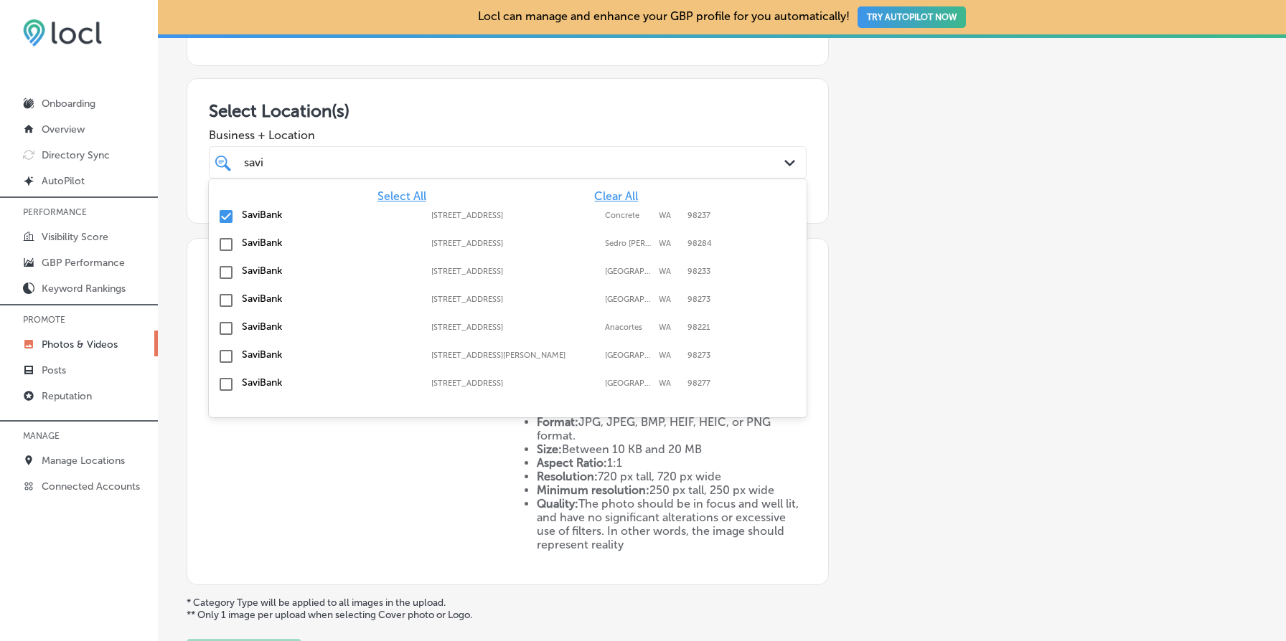
click at [223, 244] on input "checkbox" at bounding box center [225, 244] width 17 height 17
click at [228, 220] on input "checkbox" at bounding box center [225, 216] width 17 height 17
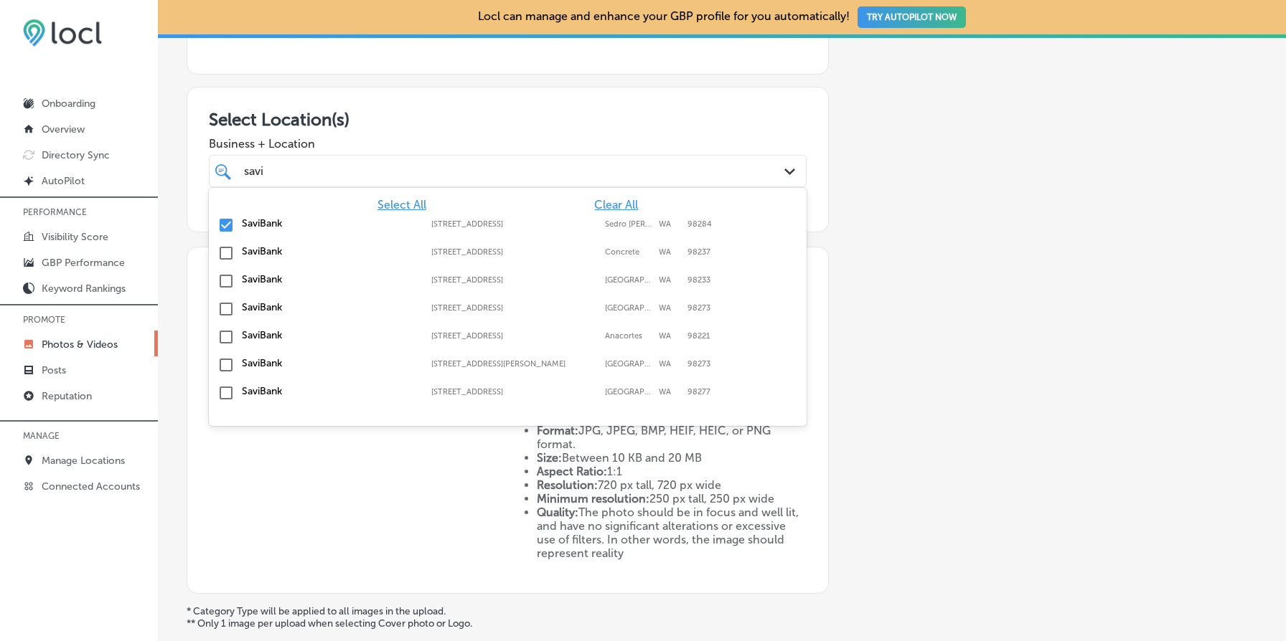
click at [907, 293] on div "Add a Collection Which Type of Image or Video Would You Like to Upload? Photo C…" at bounding box center [722, 303] width 1071 height 760
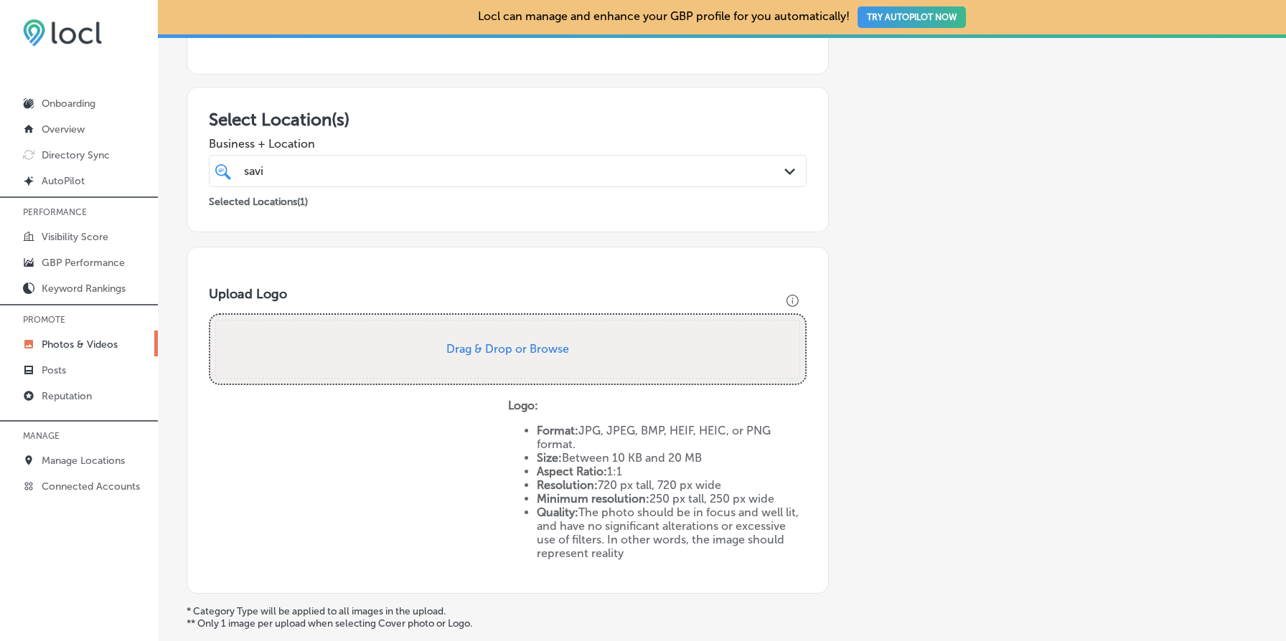
click at [541, 354] on div "Drag & Drop or Browse" at bounding box center [508, 350] width 344 height 16
click at [541, 354] on button "Drag & Drop or Browse" at bounding box center [507, 350] width 123 height 12
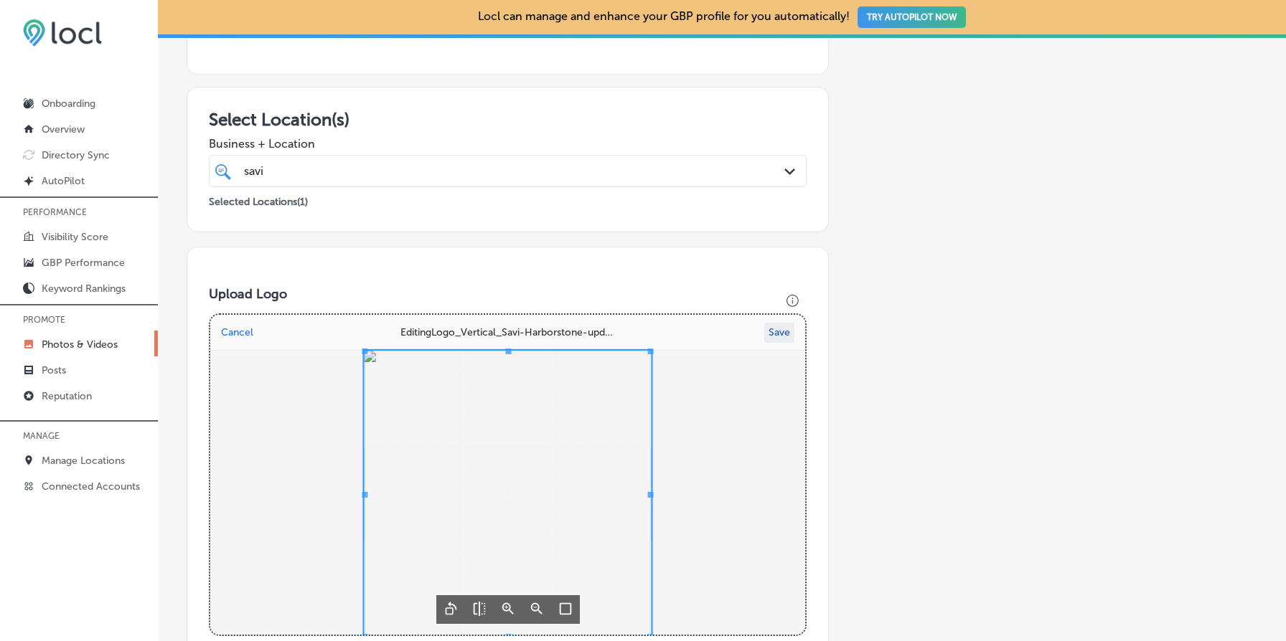
click at [781, 331] on button "Save" at bounding box center [779, 333] width 30 height 20
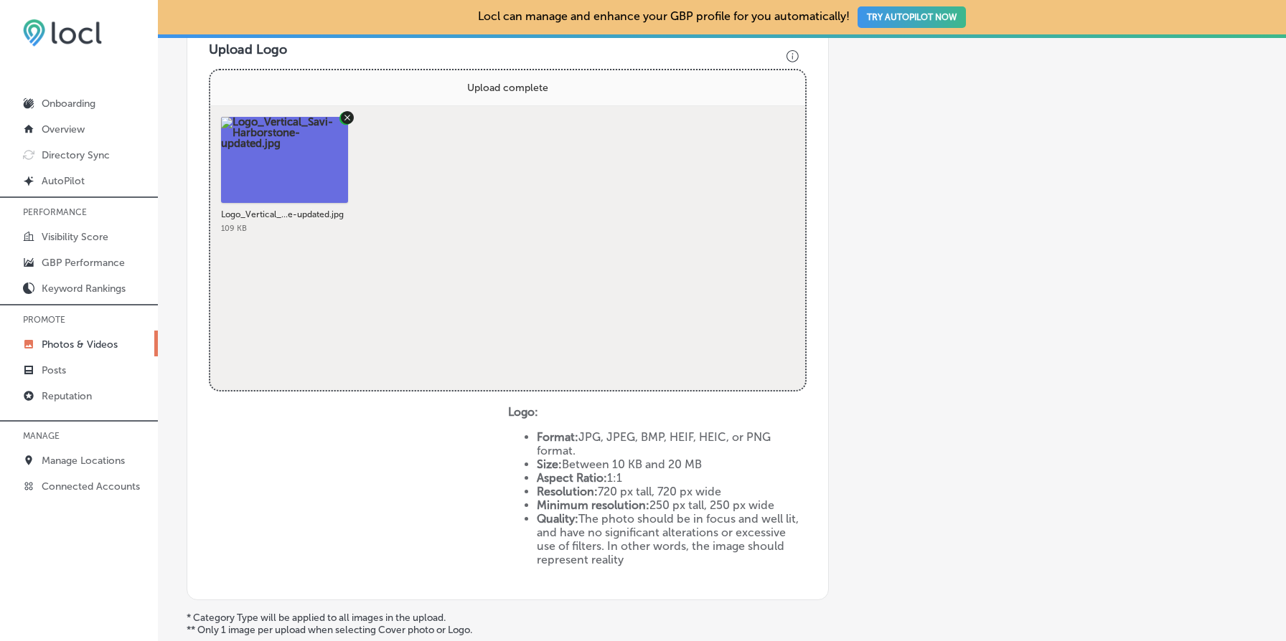
scroll to position [589, 0]
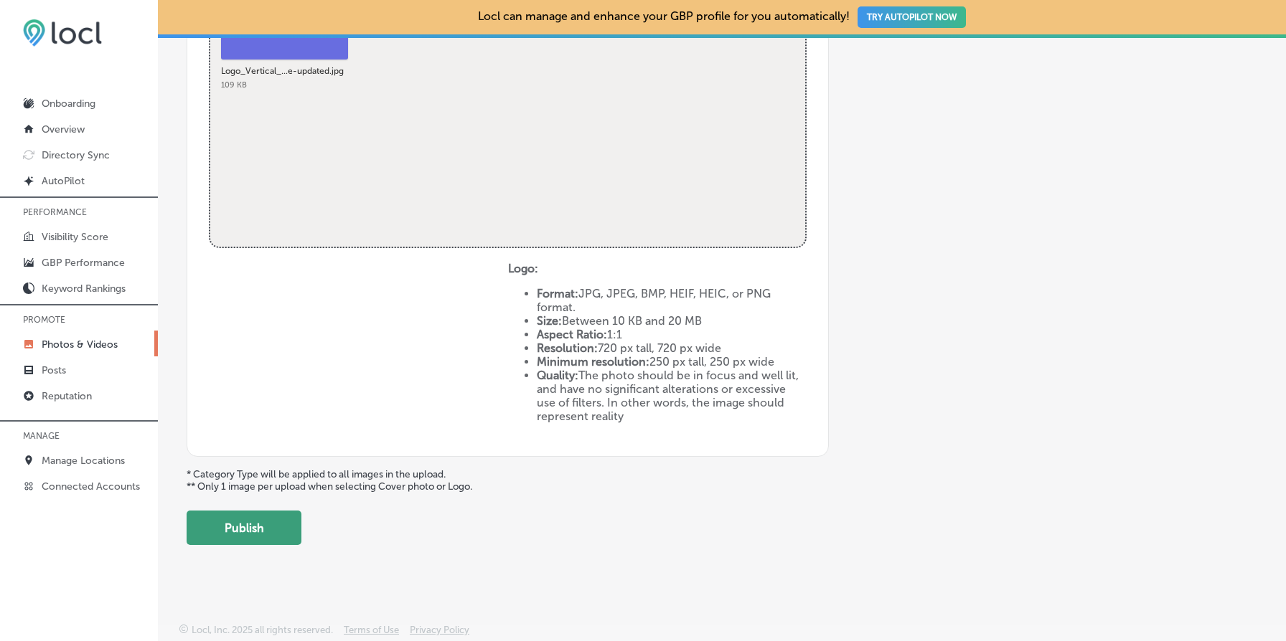
click at [260, 523] on button "Publish" at bounding box center [244, 528] width 115 height 34
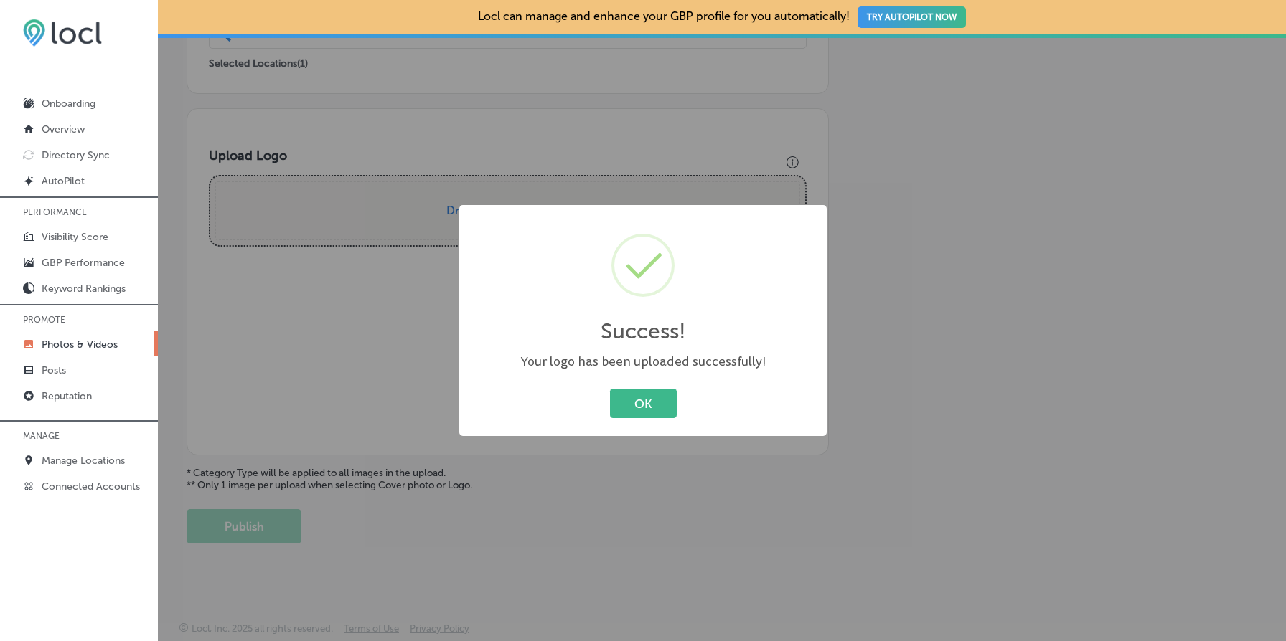
scroll to position [338, 0]
click at [629, 403] on button "OK" at bounding box center [643, 403] width 67 height 29
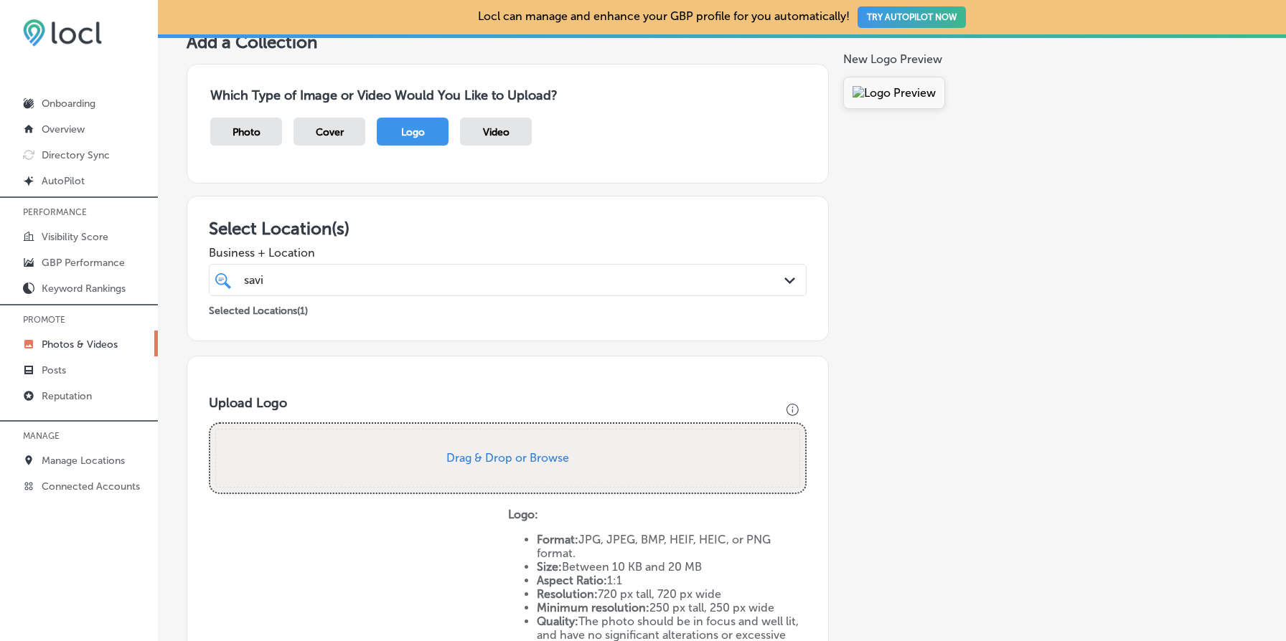
scroll to position [0, 0]
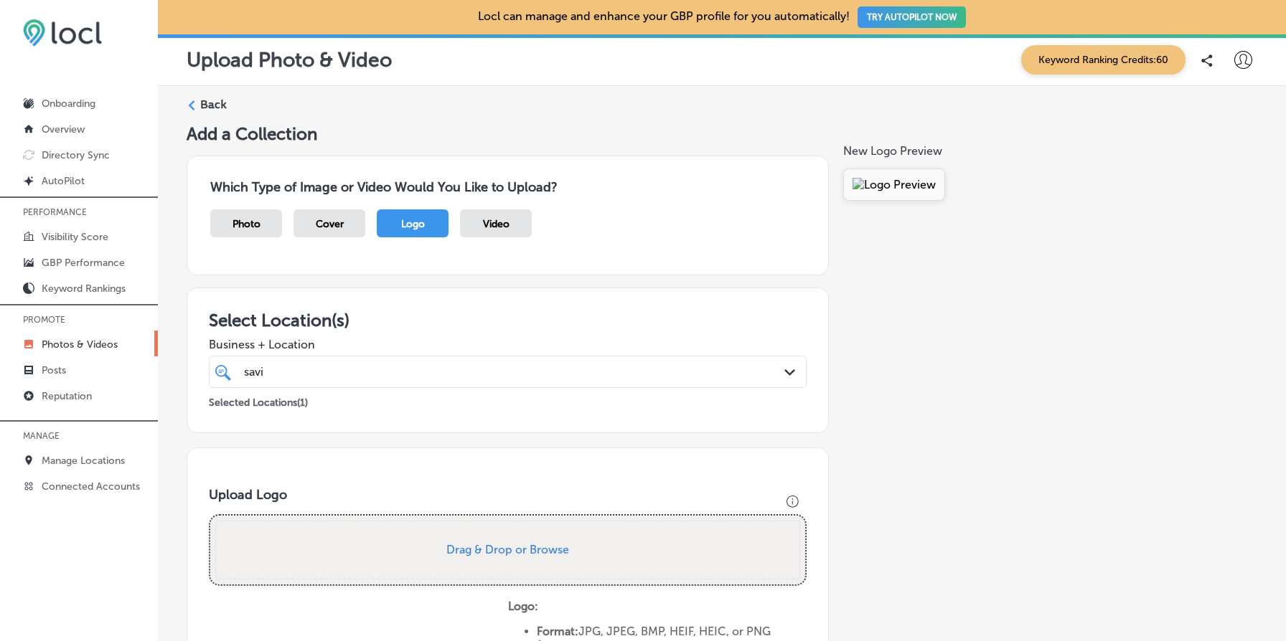
click at [395, 372] on div "savi savi" at bounding box center [481, 371] width 477 height 19
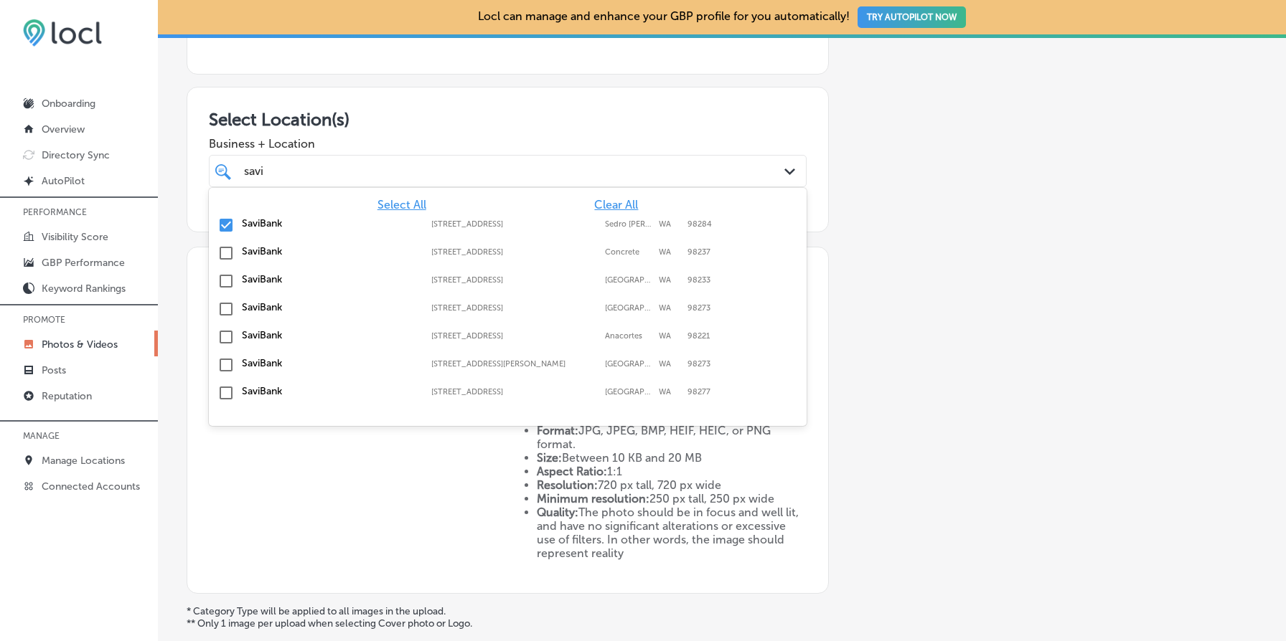
scroll to position [205, 0]
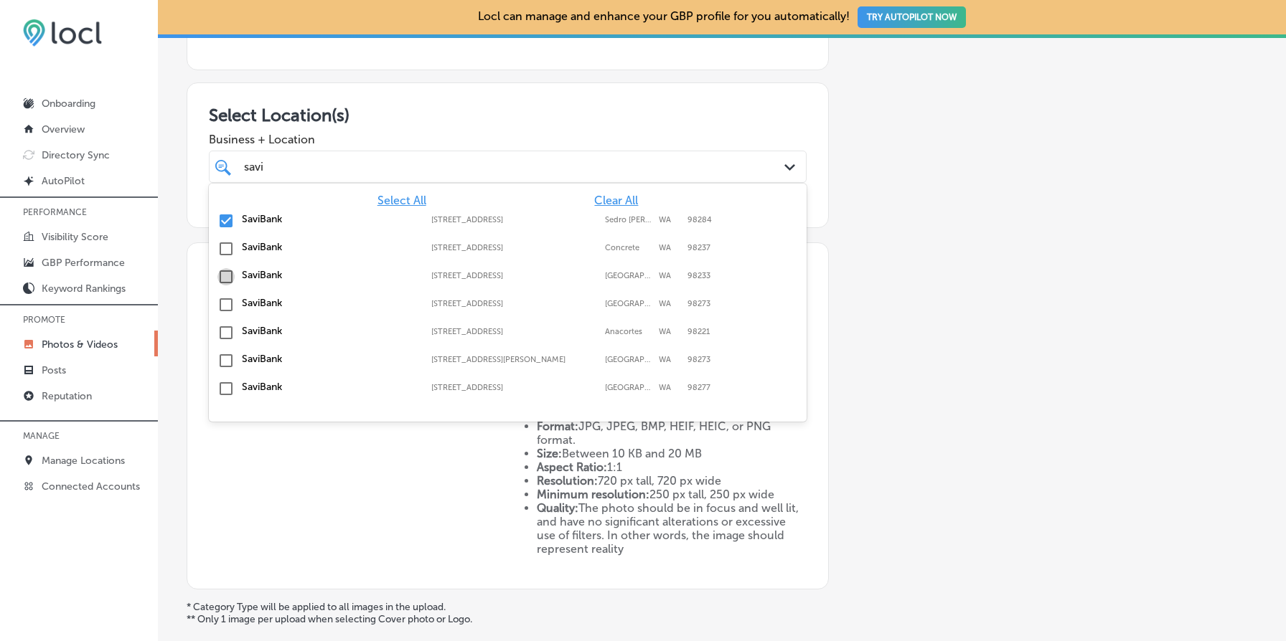
click at [225, 277] on input "checkbox" at bounding box center [225, 276] width 17 height 17
click at [227, 216] on input "checkbox" at bounding box center [225, 220] width 17 height 17
click at [904, 324] on div "Add a Collection Which Type of Image or Video Would You Like to Upload? Photo C…" at bounding box center [722, 298] width 1071 height 760
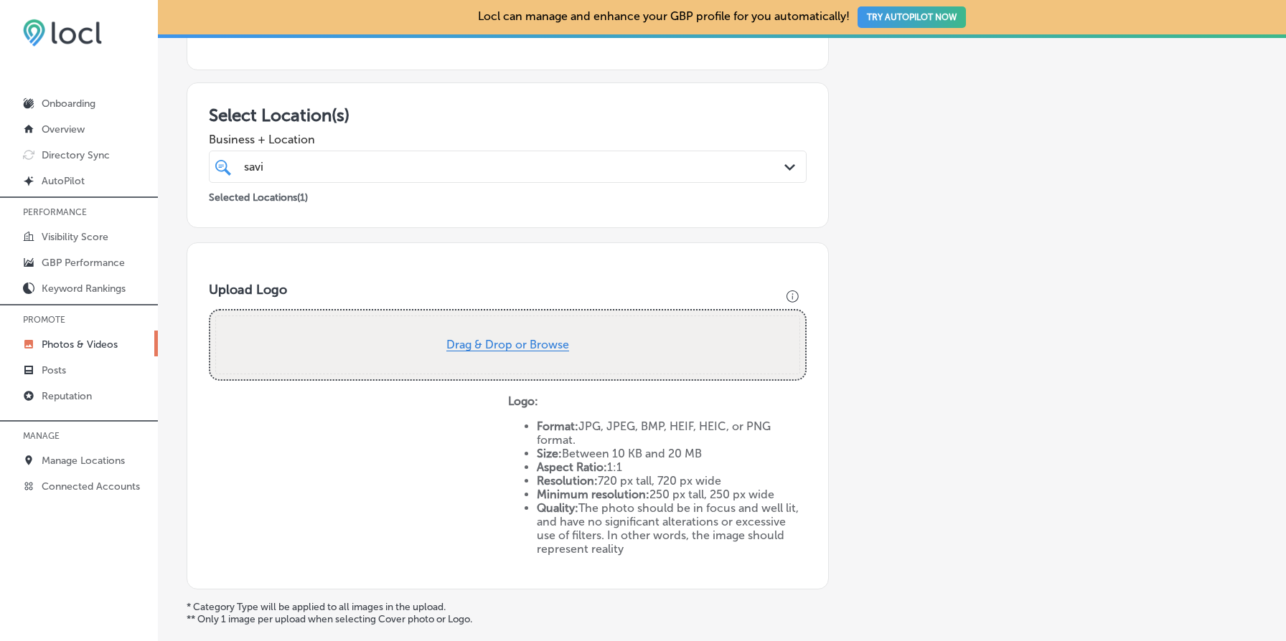
click at [540, 349] on button "Drag & Drop or Browse" at bounding box center [507, 345] width 123 height 12
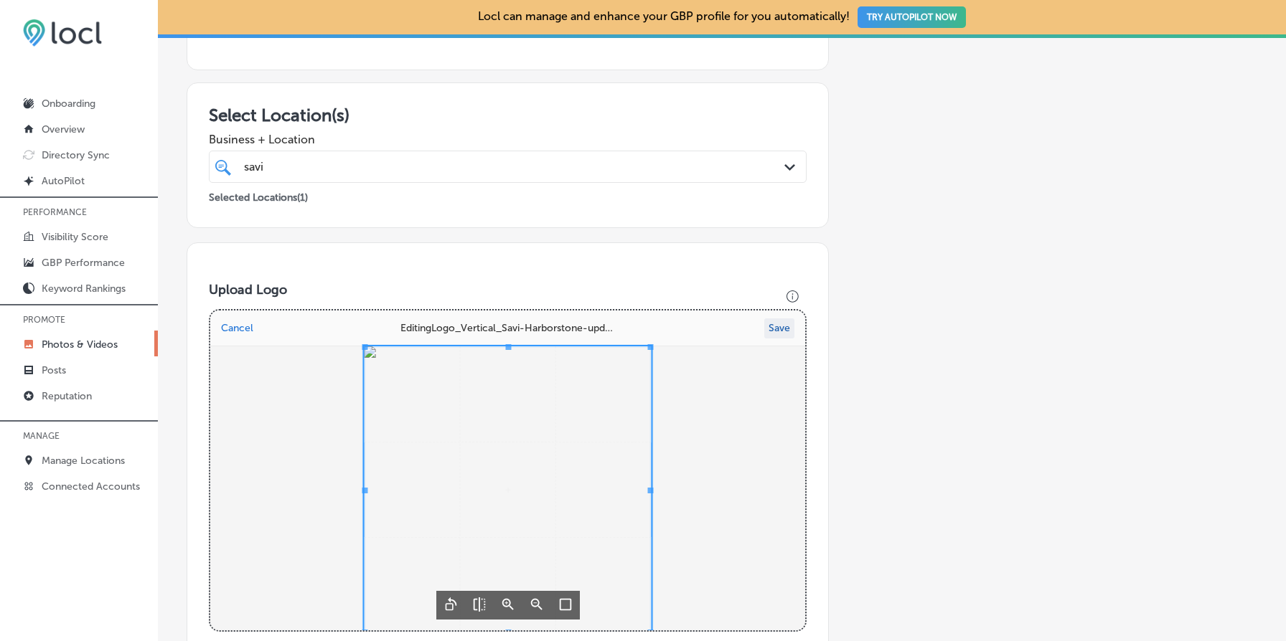
click at [780, 330] on button "Save" at bounding box center [779, 329] width 30 height 20
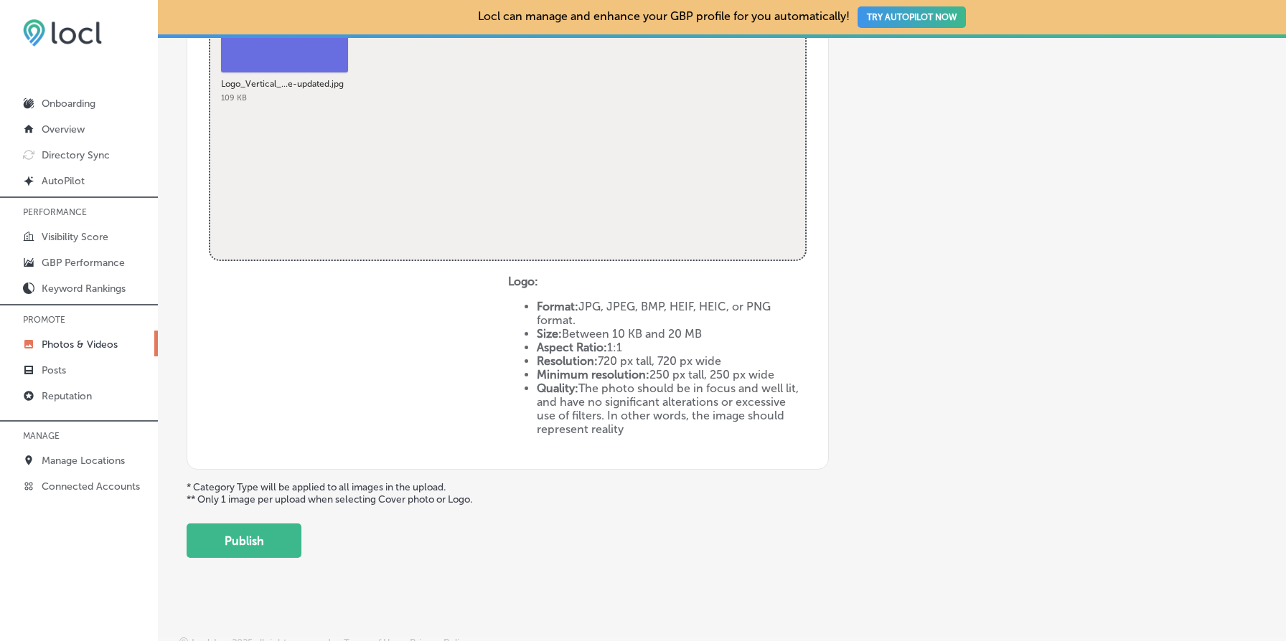
scroll to position [589, 0]
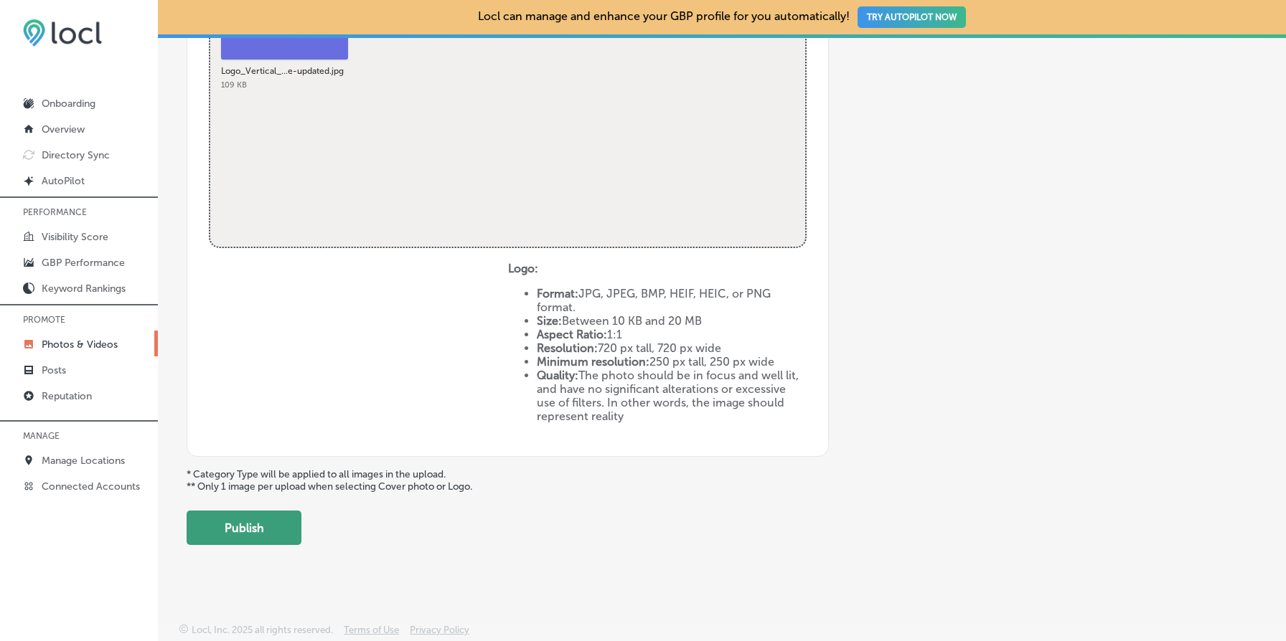
click at [267, 524] on button "Publish" at bounding box center [244, 528] width 115 height 34
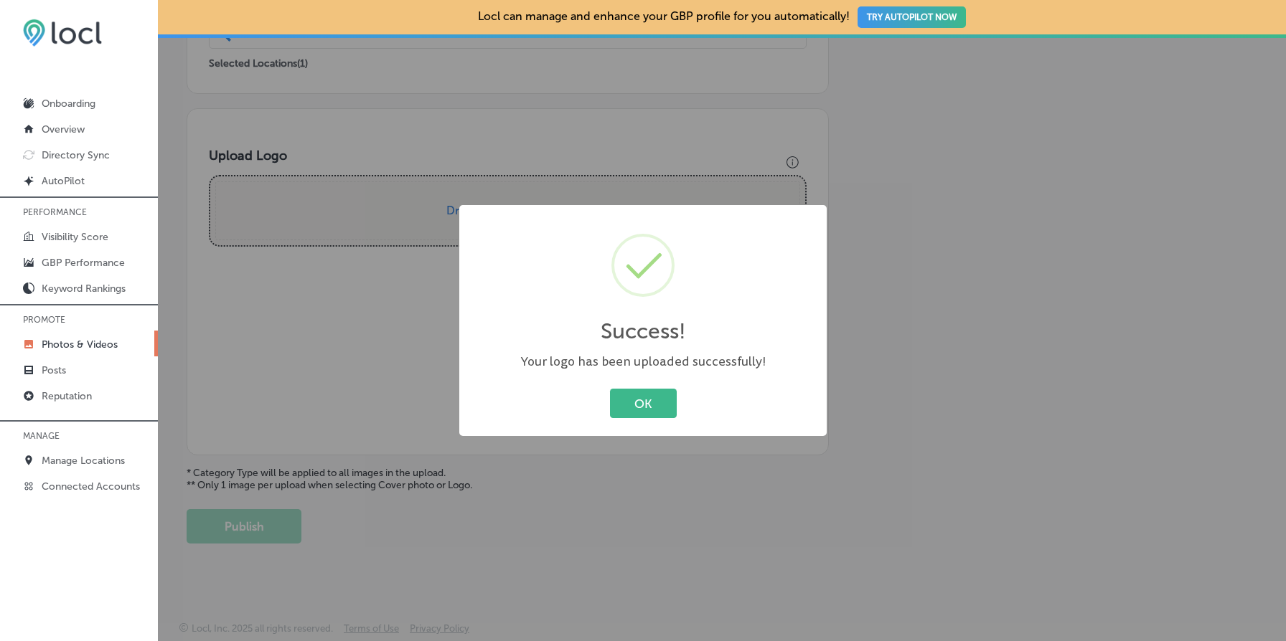
scroll to position [338, 0]
click at [647, 393] on button "OK" at bounding box center [643, 403] width 67 height 29
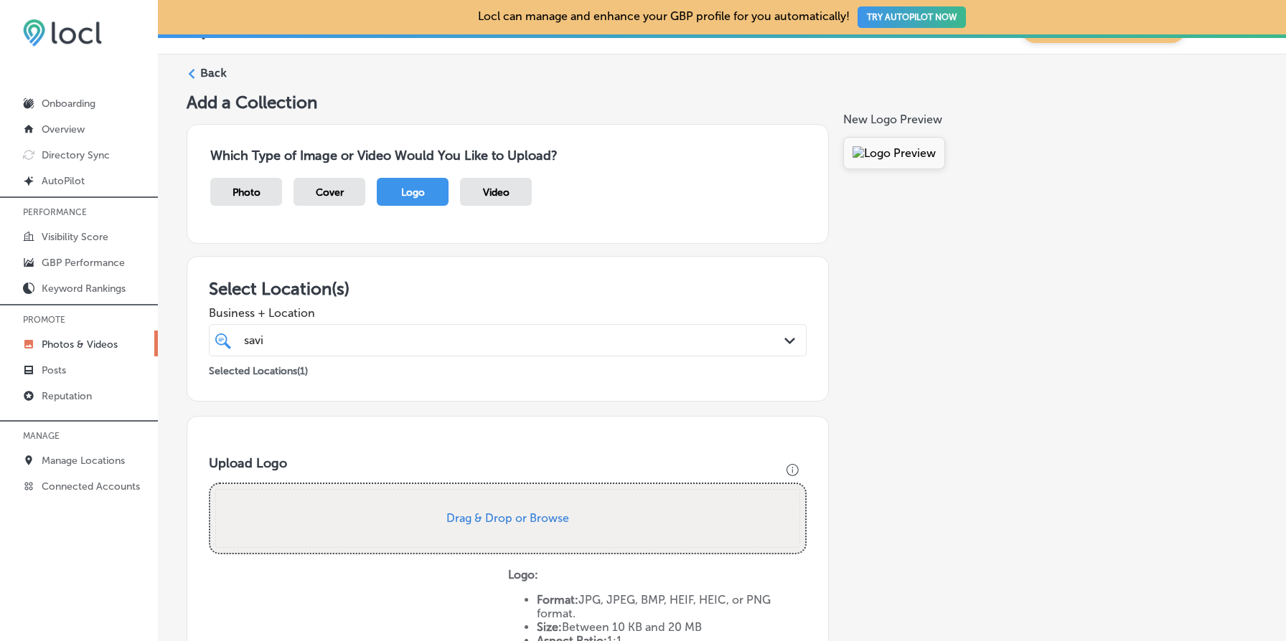
scroll to position [0, 0]
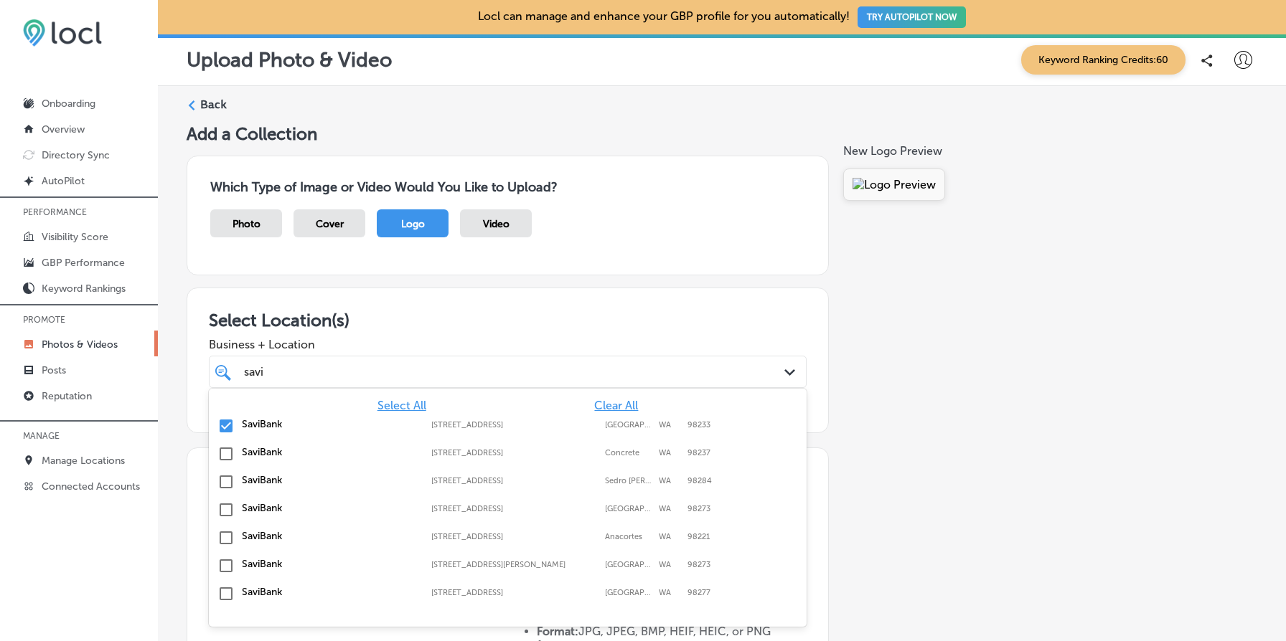
click at [406, 369] on div "savi savi" at bounding box center [481, 371] width 477 height 19
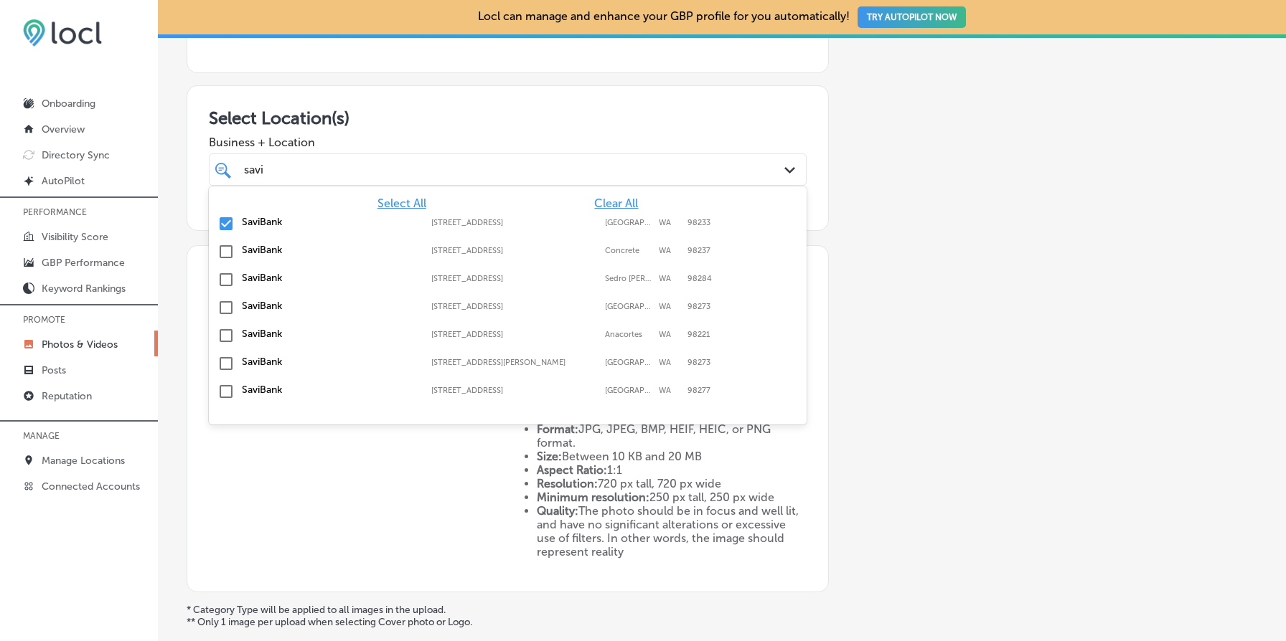
scroll to position [204, 0]
click at [253, 220] on label "SaviBank" at bounding box center [329, 221] width 175 height 12
click at [228, 305] on input "checkbox" at bounding box center [225, 306] width 17 height 17
click at [897, 311] on div "Add a Collection Which Type of Image or Video Would You Like to Upload? Photo C…" at bounding box center [722, 300] width 1071 height 760
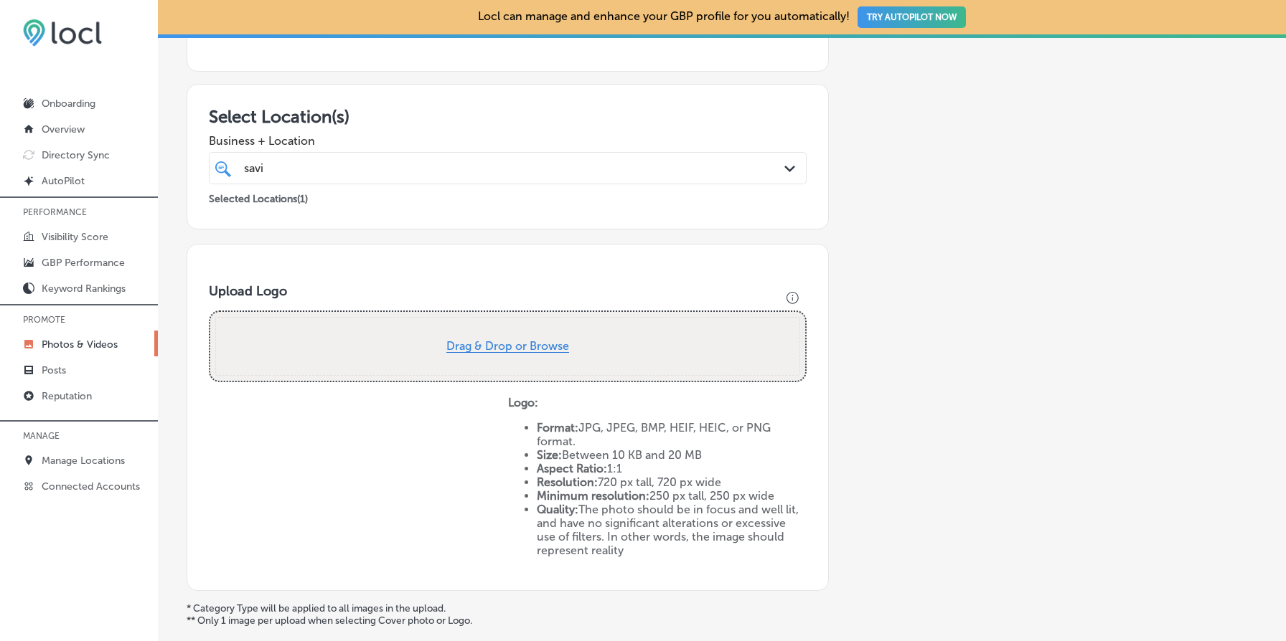
click at [528, 344] on button "Drag & Drop or Browse" at bounding box center [507, 347] width 123 height 12
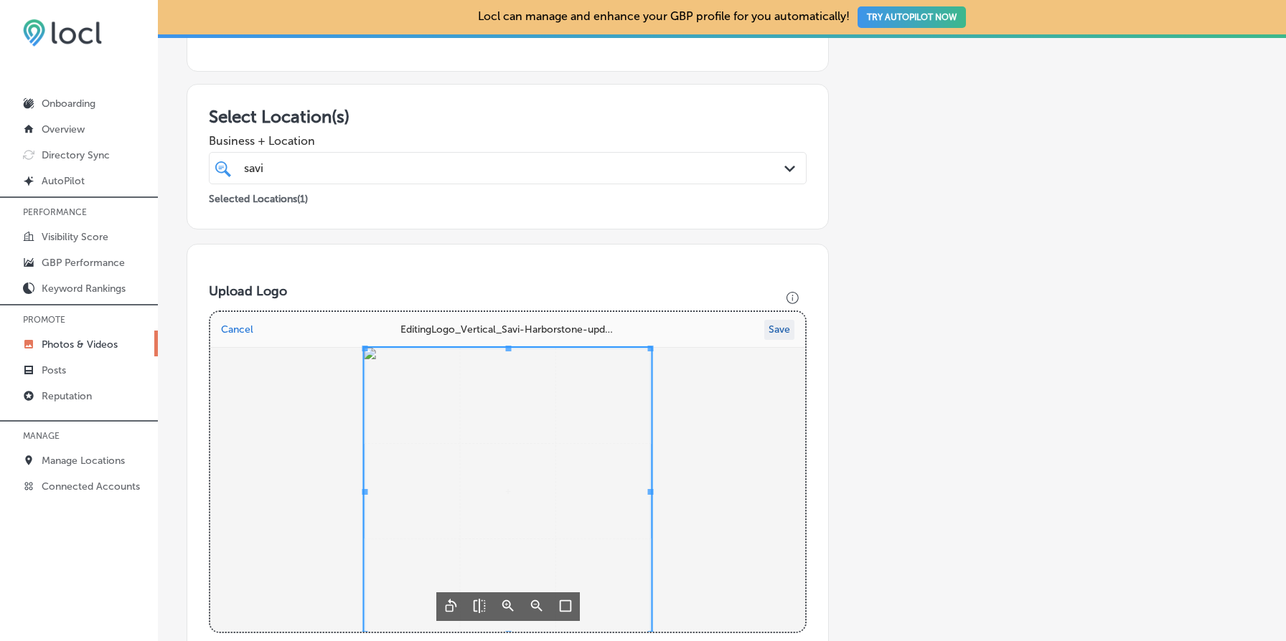
click at [784, 324] on button "Save" at bounding box center [779, 330] width 30 height 20
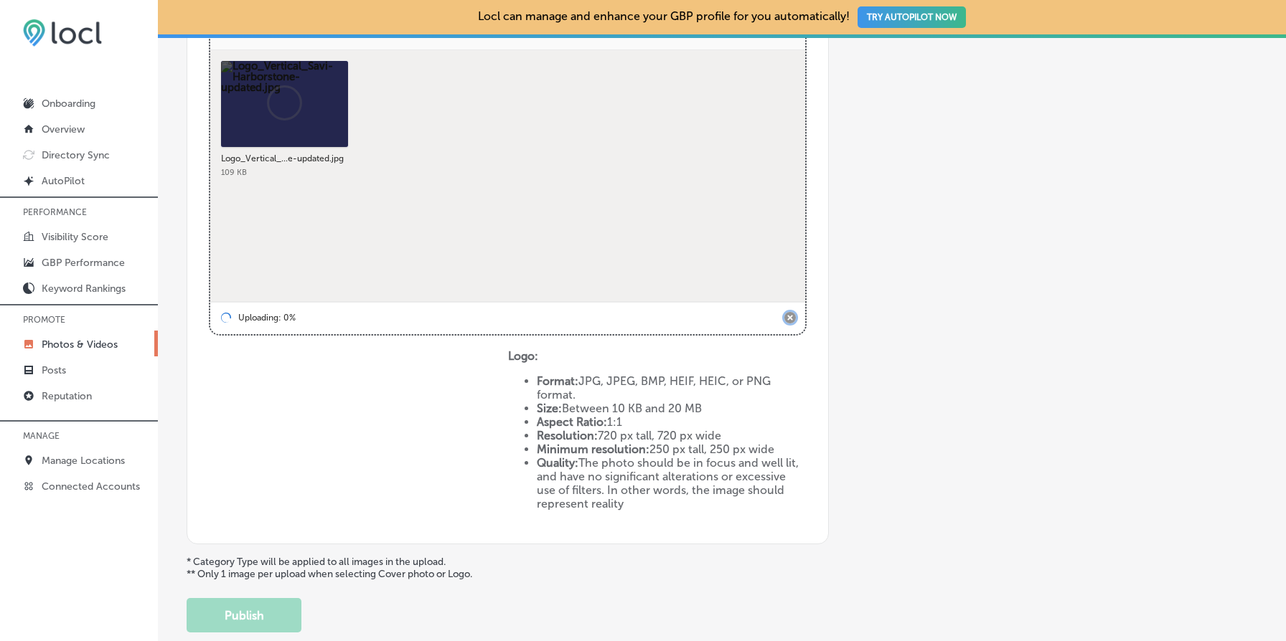
scroll to position [523, 0]
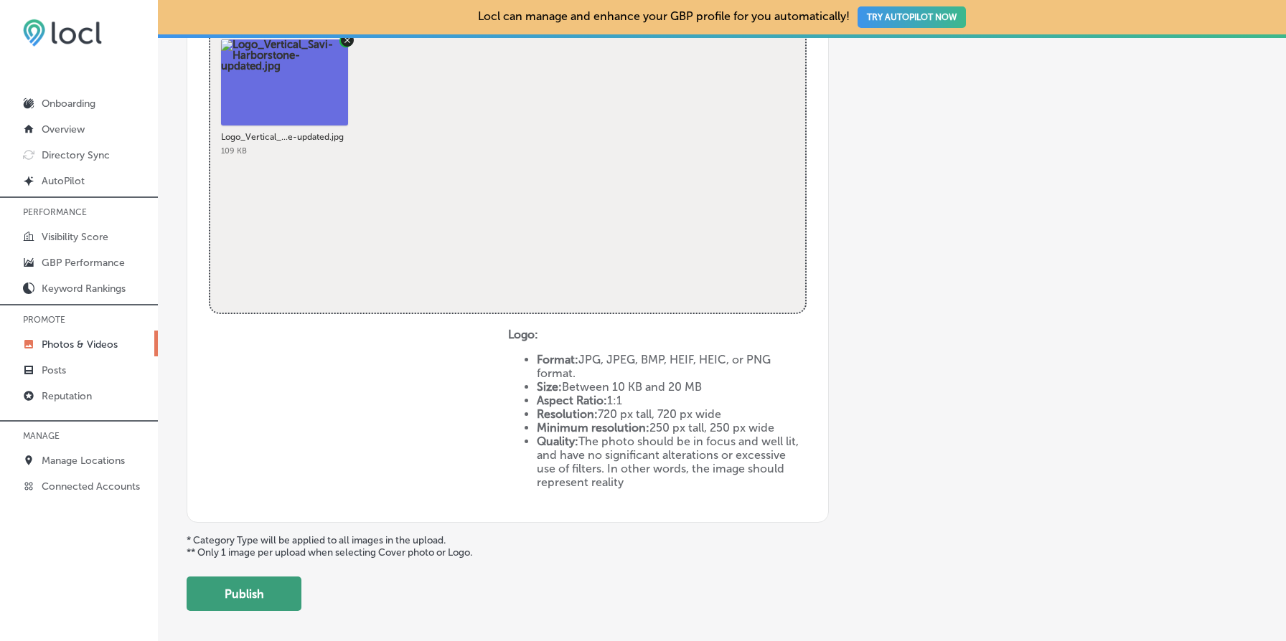
click at [237, 592] on button "Publish" at bounding box center [244, 594] width 115 height 34
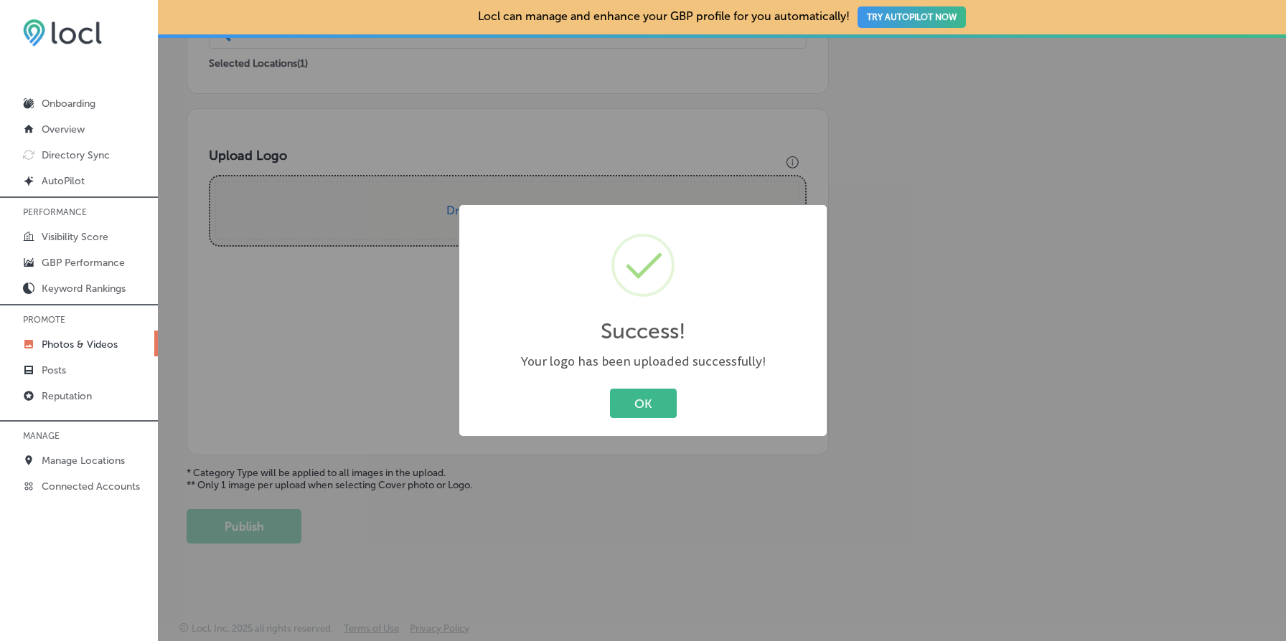
scroll to position [338, 0]
click at [669, 410] on button "OK" at bounding box center [643, 403] width 67 height 29
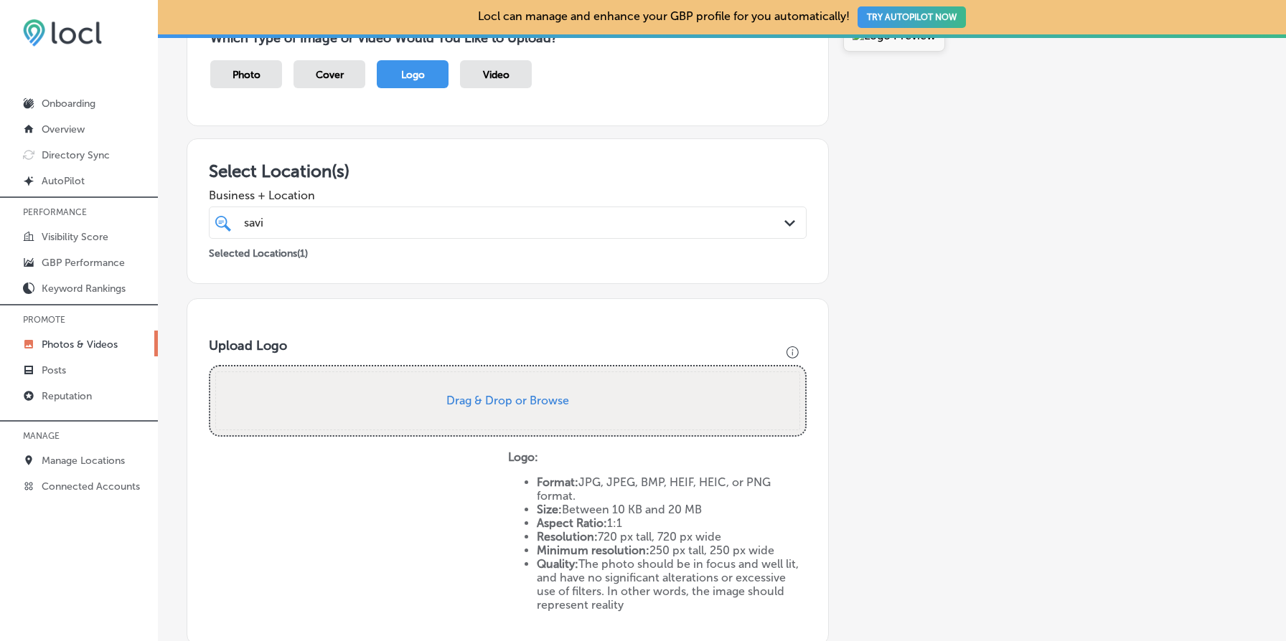
scroll to position [0, 0]
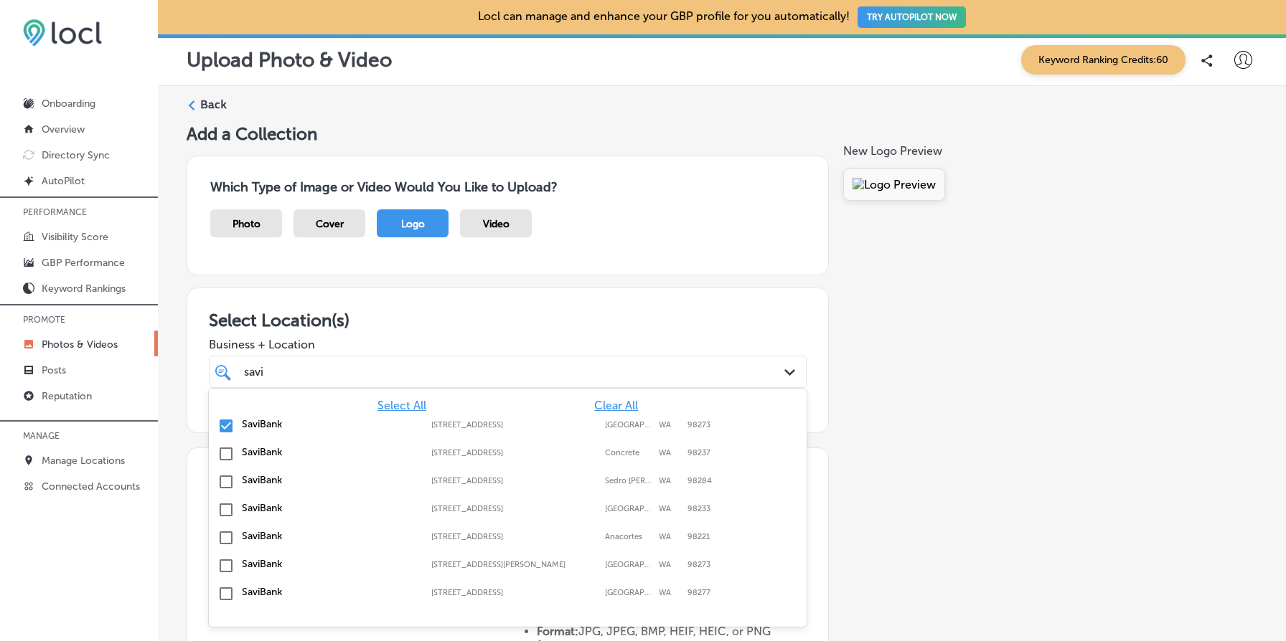
click at [481, 376] on div "savi savi" at bounding box center [481, 371] width 477 height 19
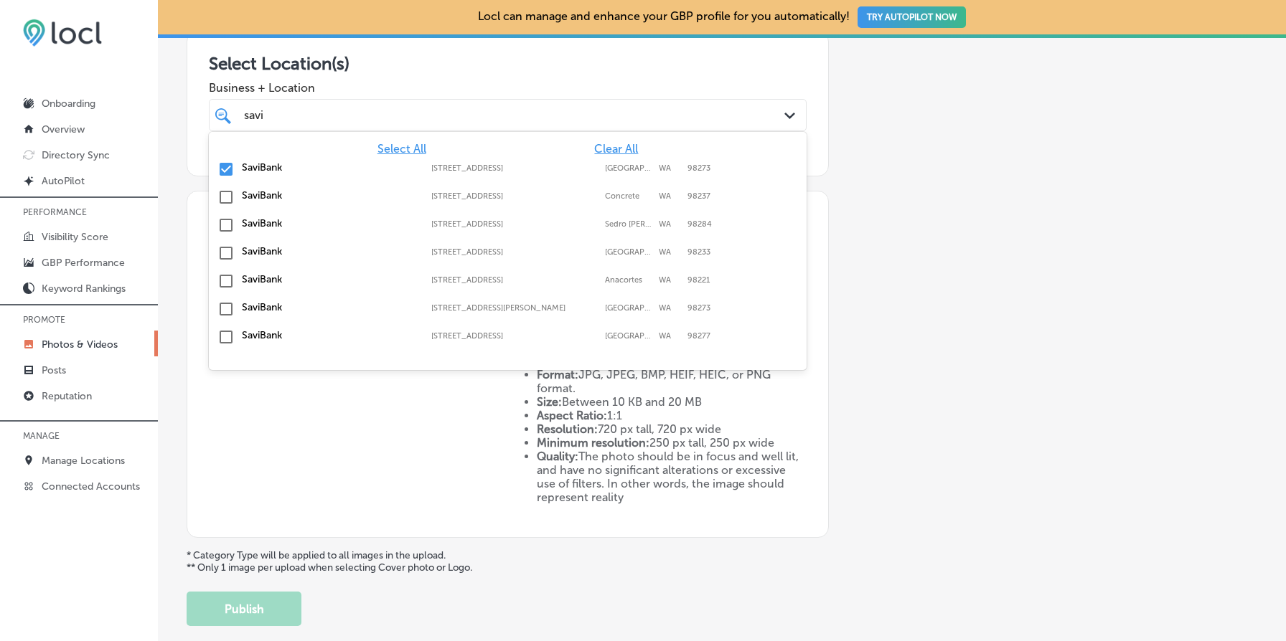
scroll to position [261, 0]
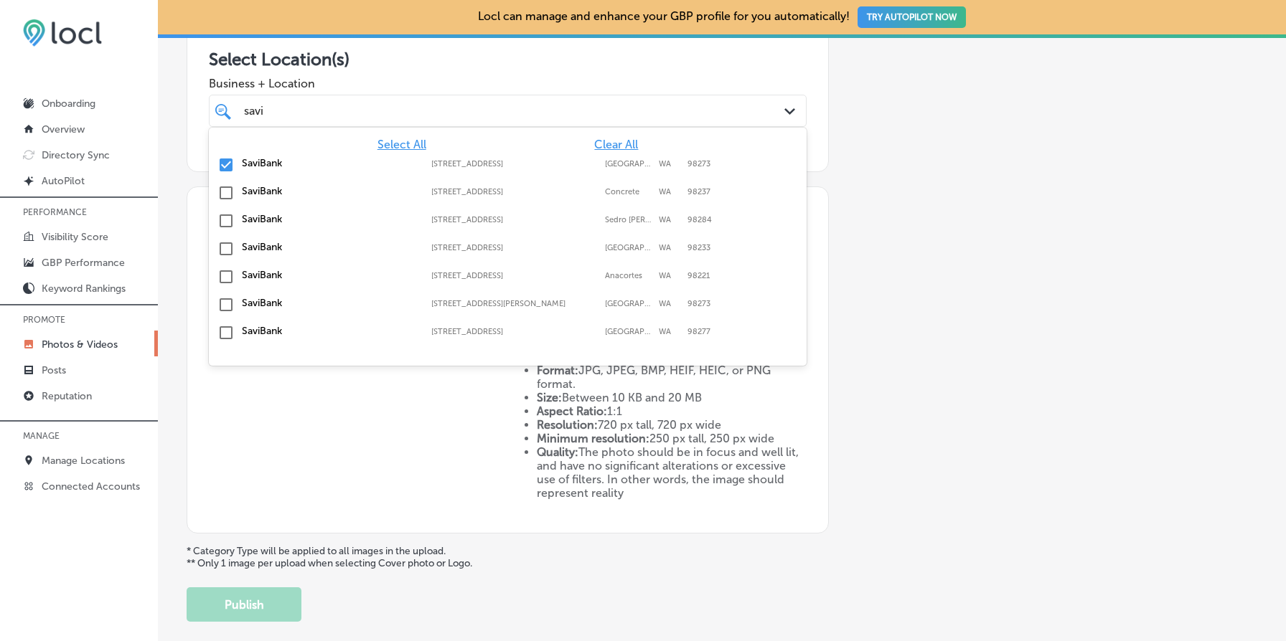
click at [225, 161] on input "checkbox" at bounding box center [225, 164] width 17 height 17
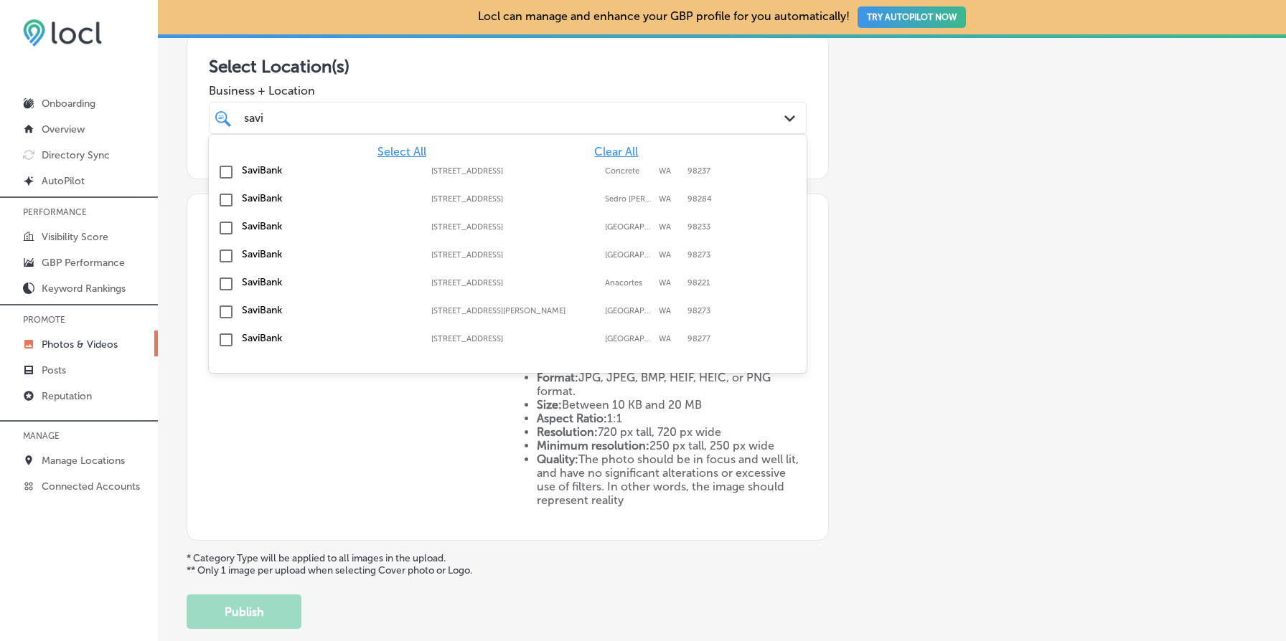
click at [227, 284] on input "checkbox" at bounding box center [225, 284] width 17 height 17
click at [862, 353] on div "Add a Collection Which Type of Image or Video Would You Like to Upload? Photo C…" at bounding box center [722, 249] width 1071 height 760
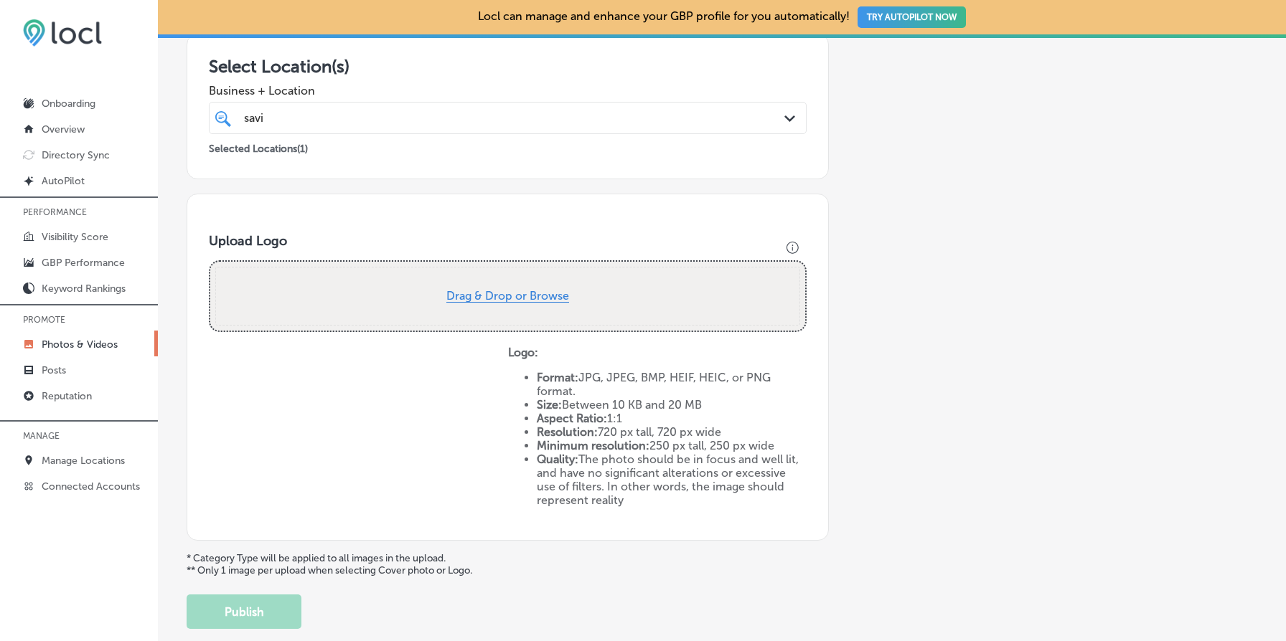
click at [527, 296] on button "Drag & Drop or Browse" at bounding box center [507, 297] width 123 height 12
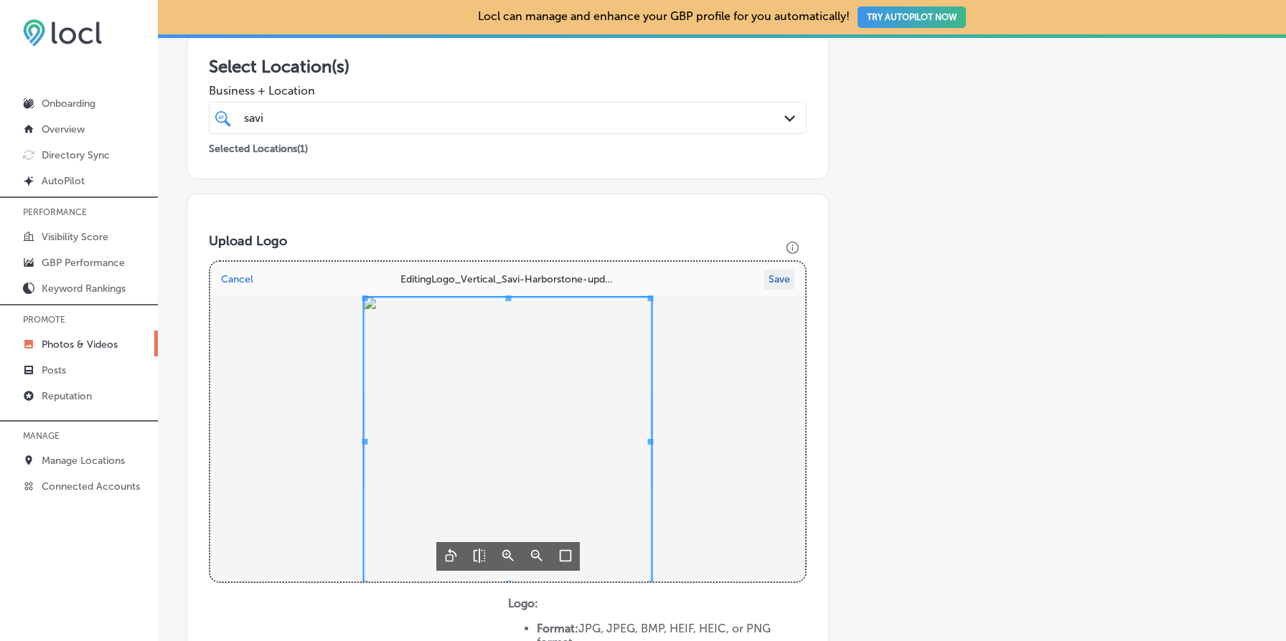
click at [781, 275] on button "Save" at bounding box center [779, 280] width 30 height 20
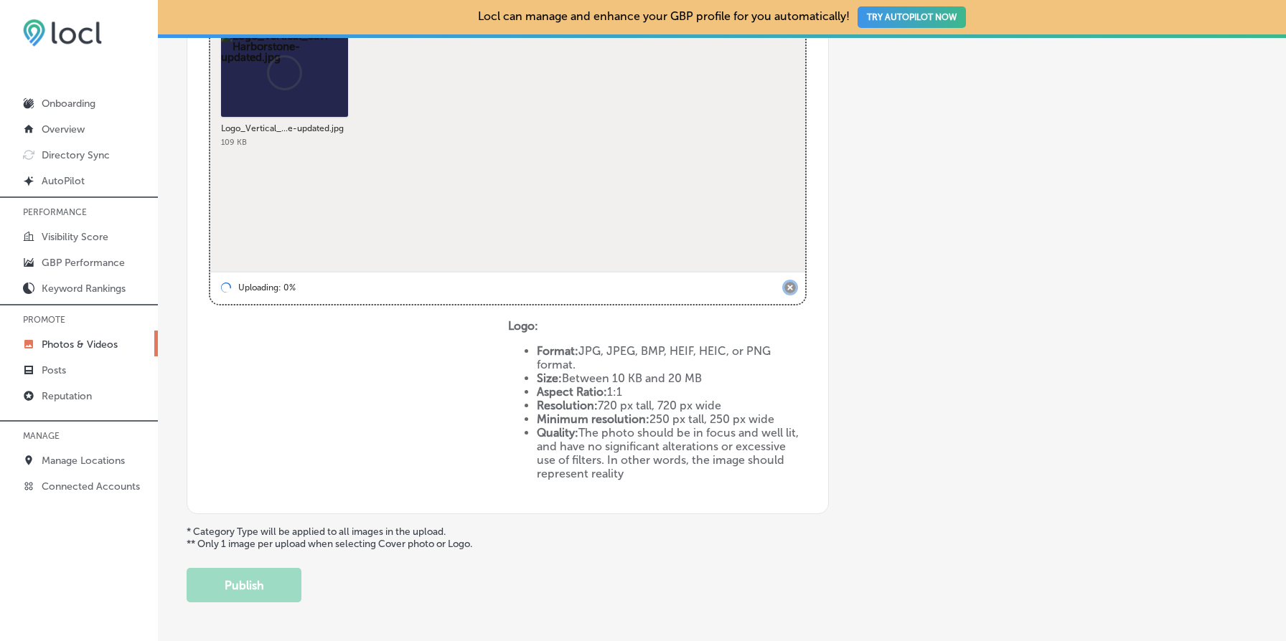
scroll to position [560, 0]
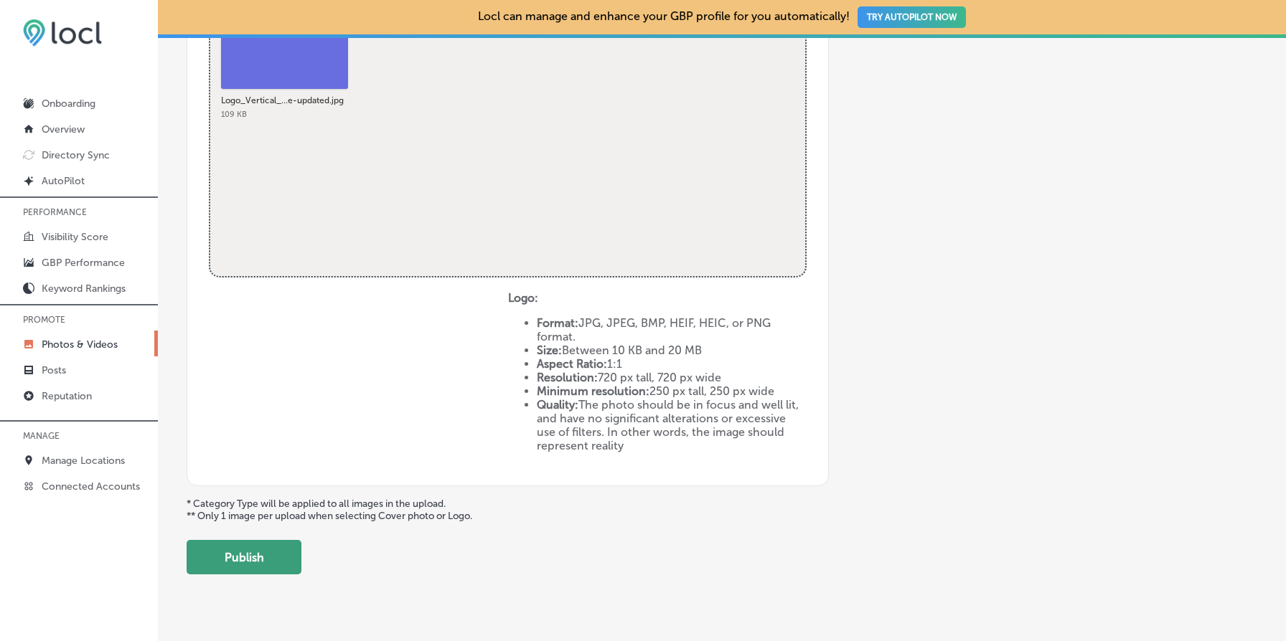
click at [263, 547] on button "Publish" at bounding box center [244, 557] width 115 height 34
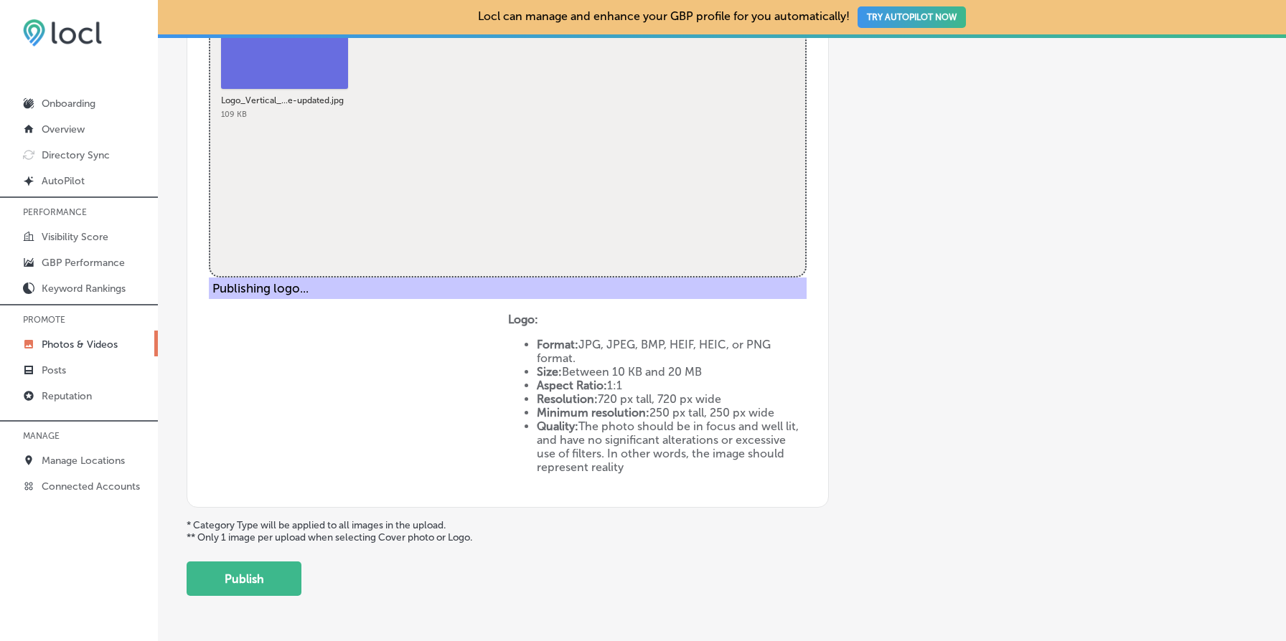
scroll to position [338, 0]
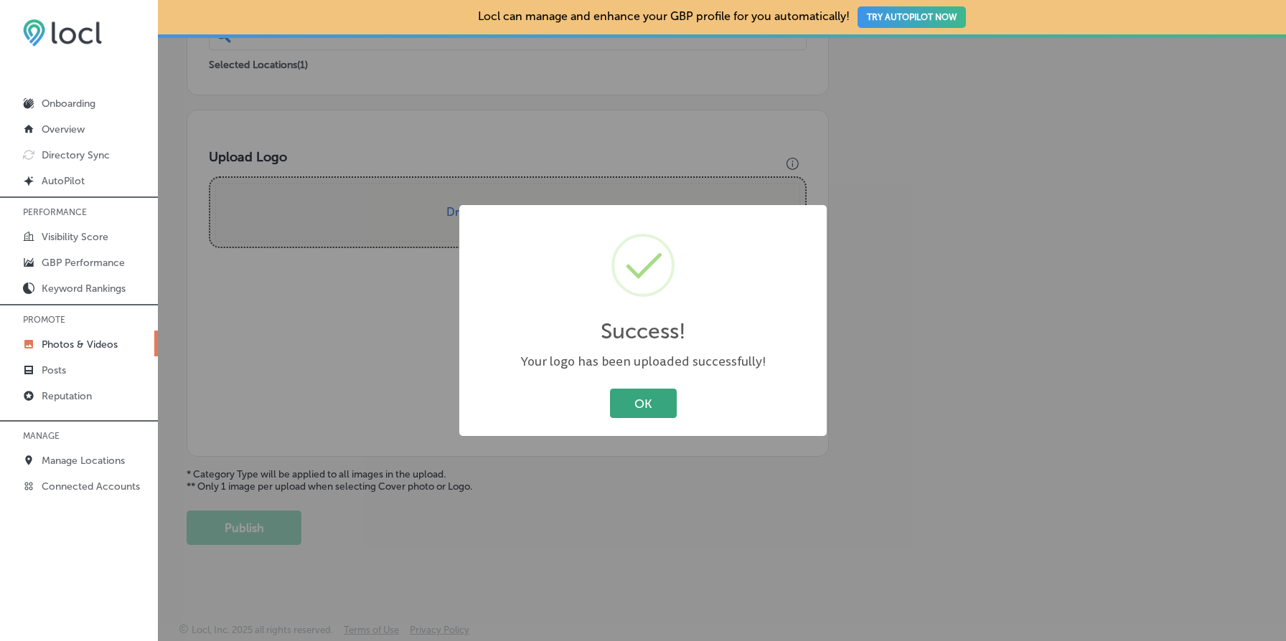
click at [644, 408] on button "OK" at bounding box center [643, 403] width 67 height 29
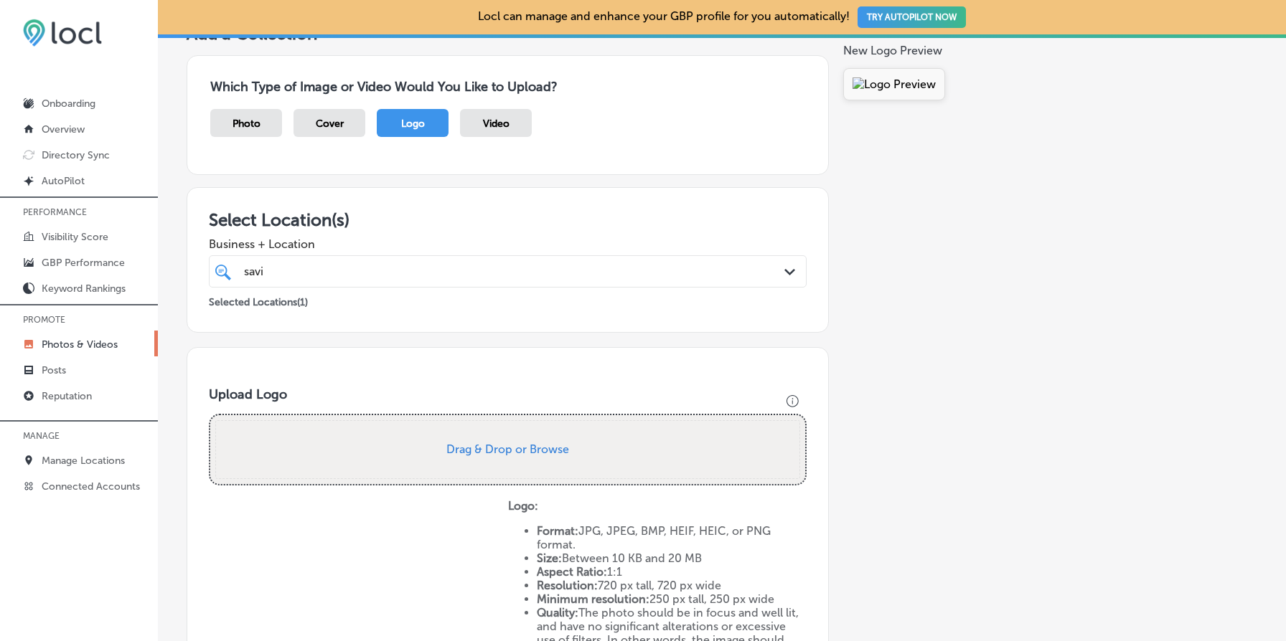
scroll to position [114, 0]
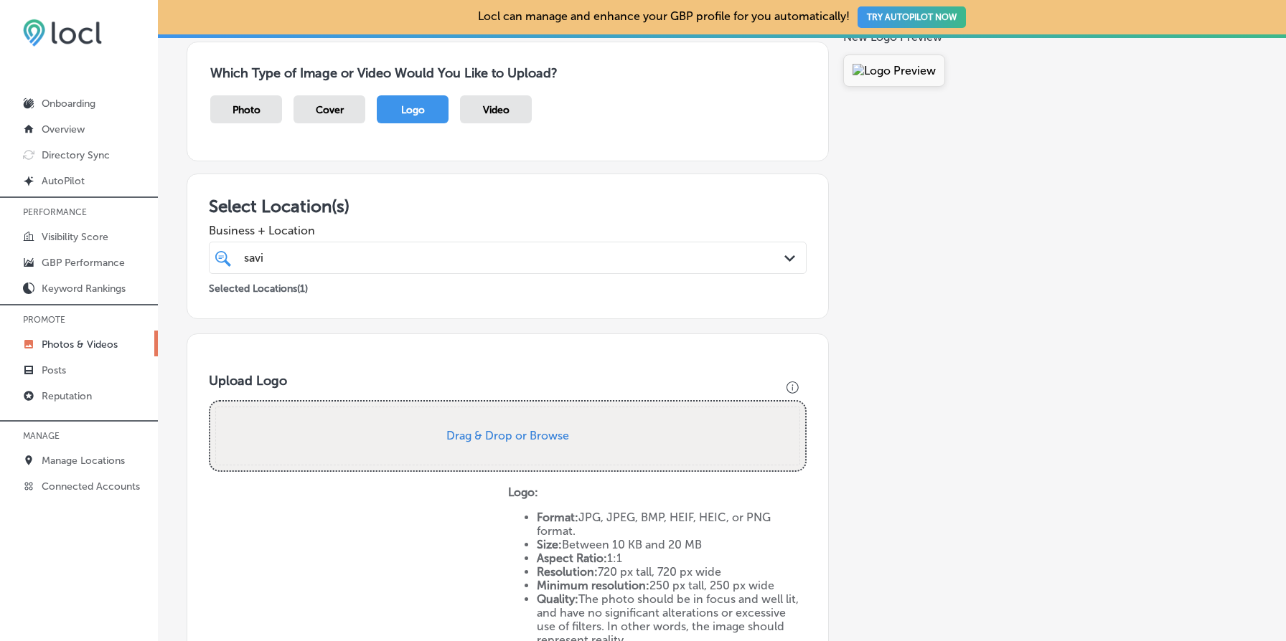
click at [606, 253] on div "savi savi" at bounding box center [481, 257] width 477 height 19
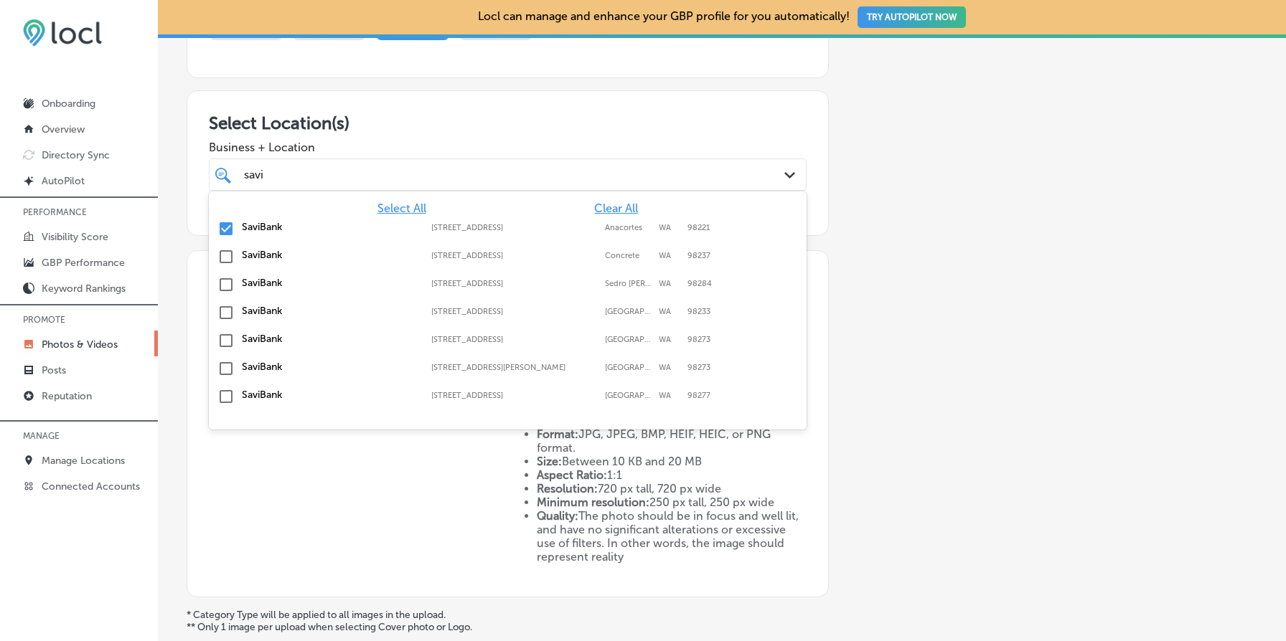
scroll to position [210, 0]
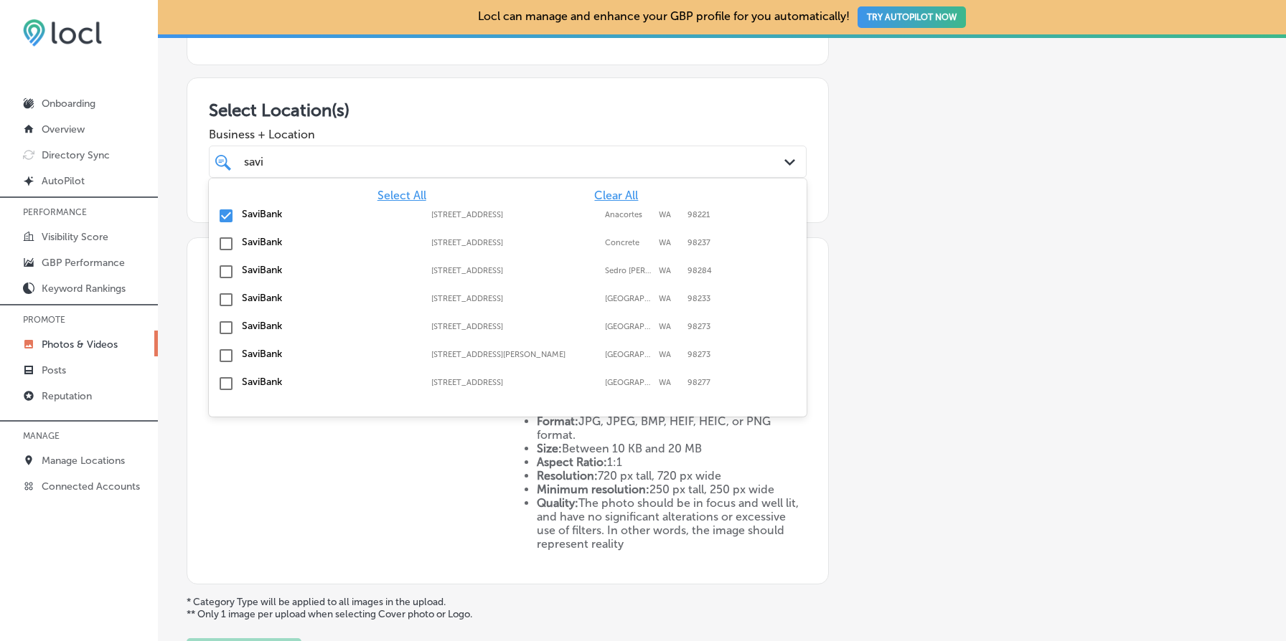
click at [227, 215] on input "checkbox" at bounding box center [225, 215] width 17 height 17
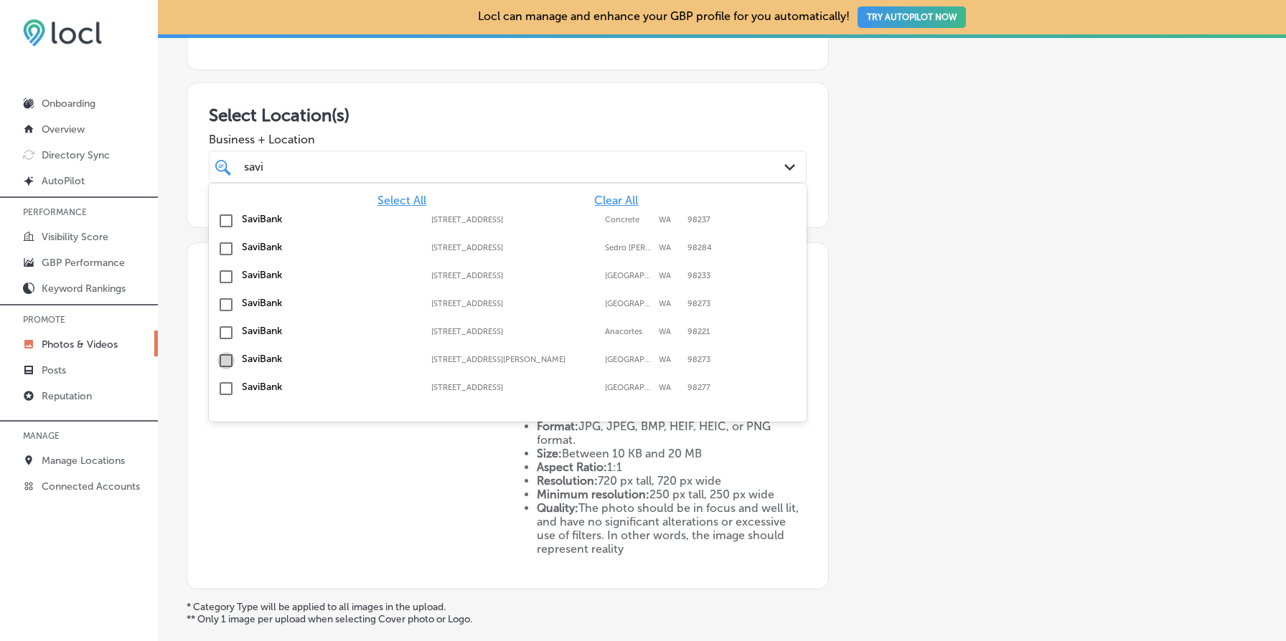
click at [223, 357] on input "checkbox" at bounding box center [225, 360] width 17 height 17
click at [880, 398] on div "Add a Collection Which Type of Image or Video Would You Like to Upload? Photo C…" at bounding box center [722, 298] width 1071 height 760
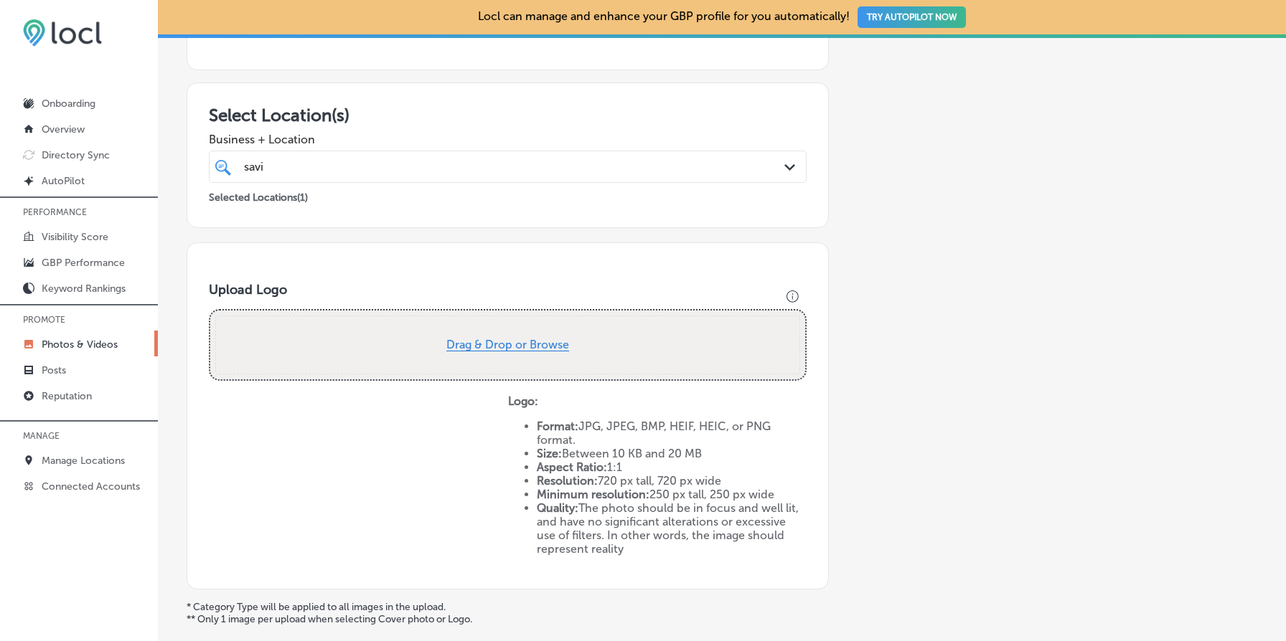
click at [502, 339] on button "Drag & Drop or Browse" at bounding box center [507, 345] width 123 height 12
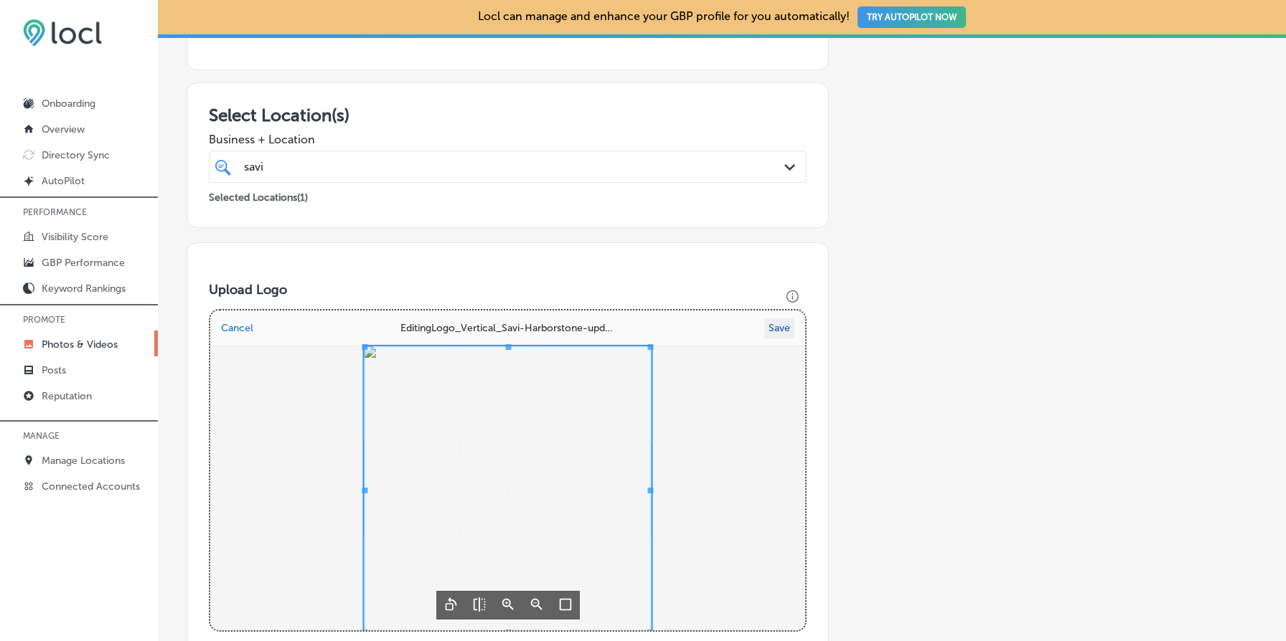
click at [777, 336] on button "Save" at bounding box center [779, 329] width 30 height 20
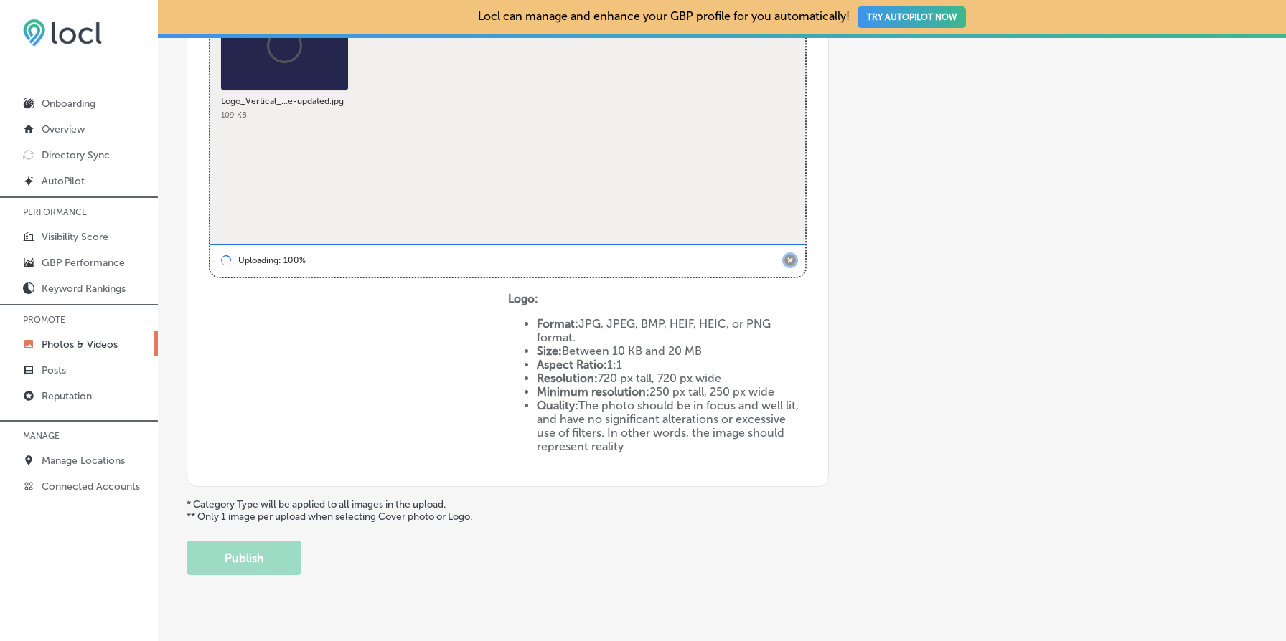
scroll to position [589, 0]
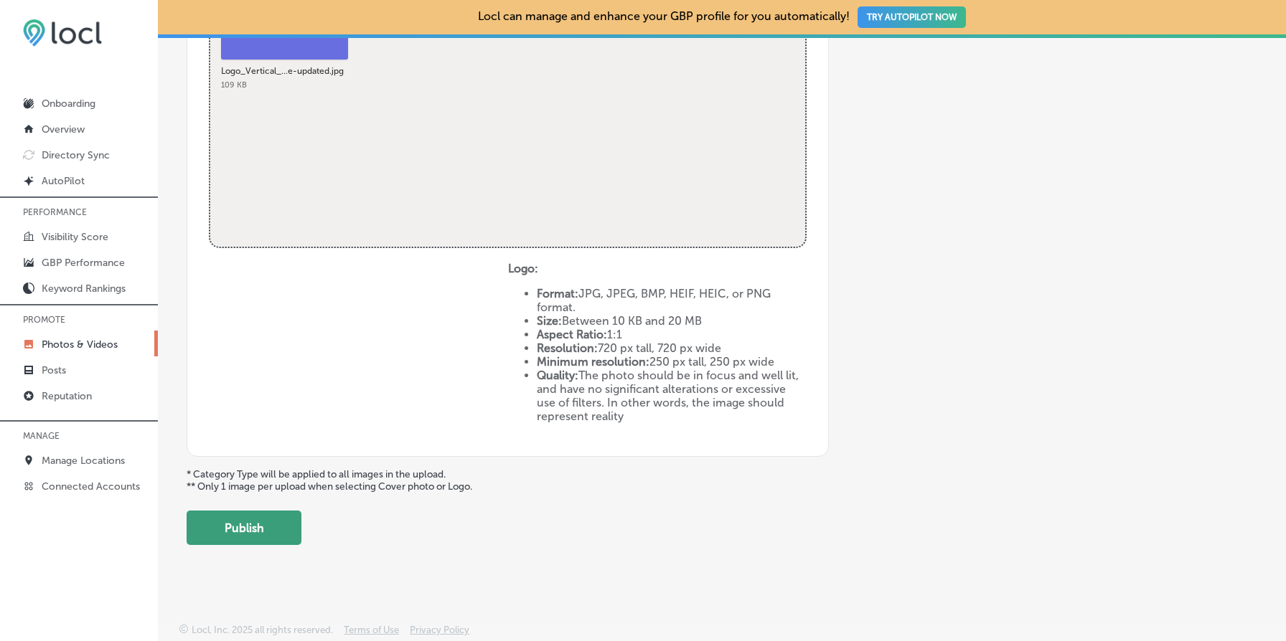
click at [248, 531] on button "Publish" at bounding box center [244, 528] width 115 height 34
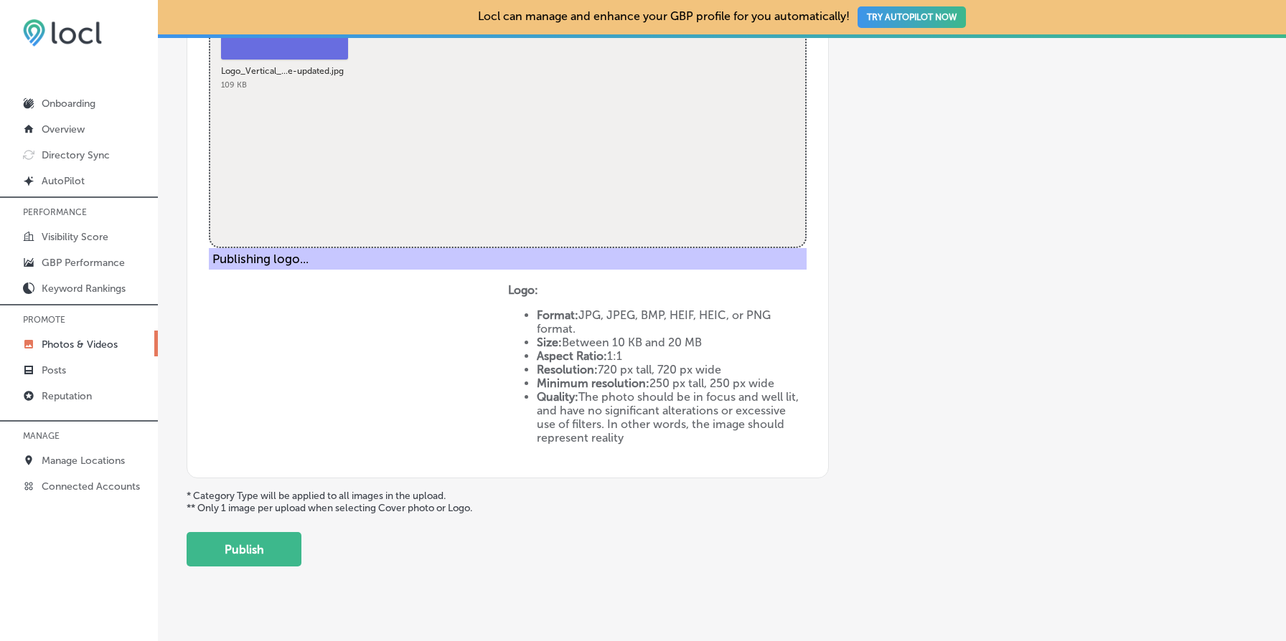
scroll to position [338, 0]
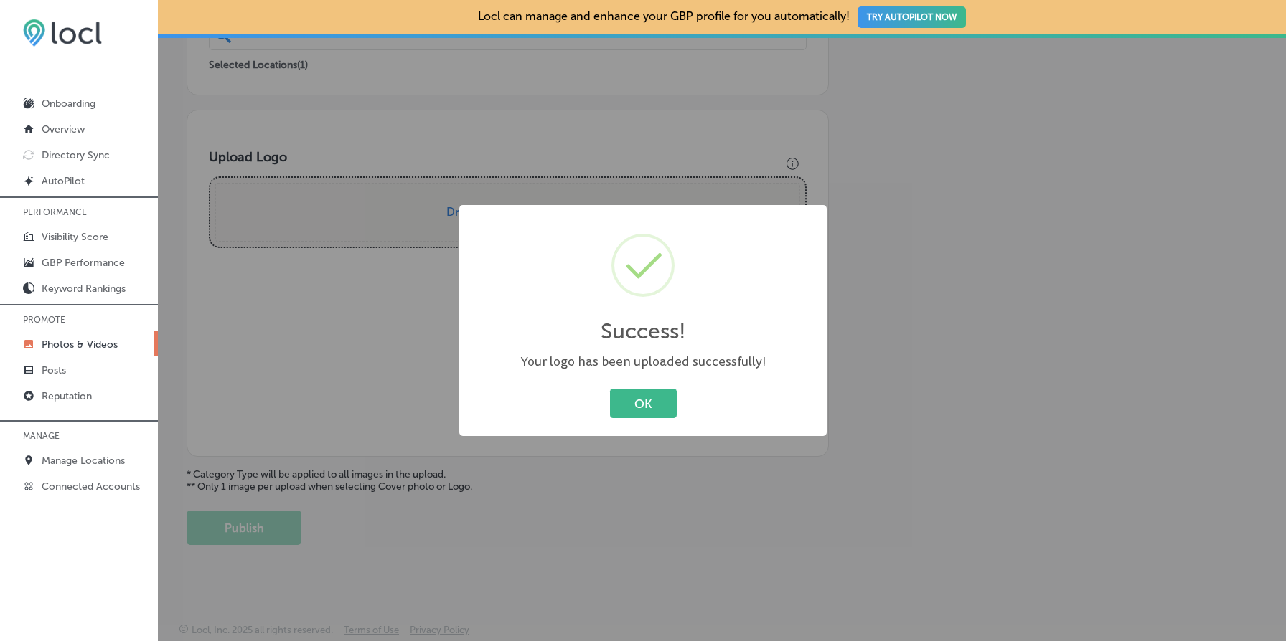
click at [649, 418] on div "OK Cancel" at bounding box center [643, 403] width 339 height 37
click at [651, 401] on button "OK" at bounding box center [643, 403] width 67 height 29
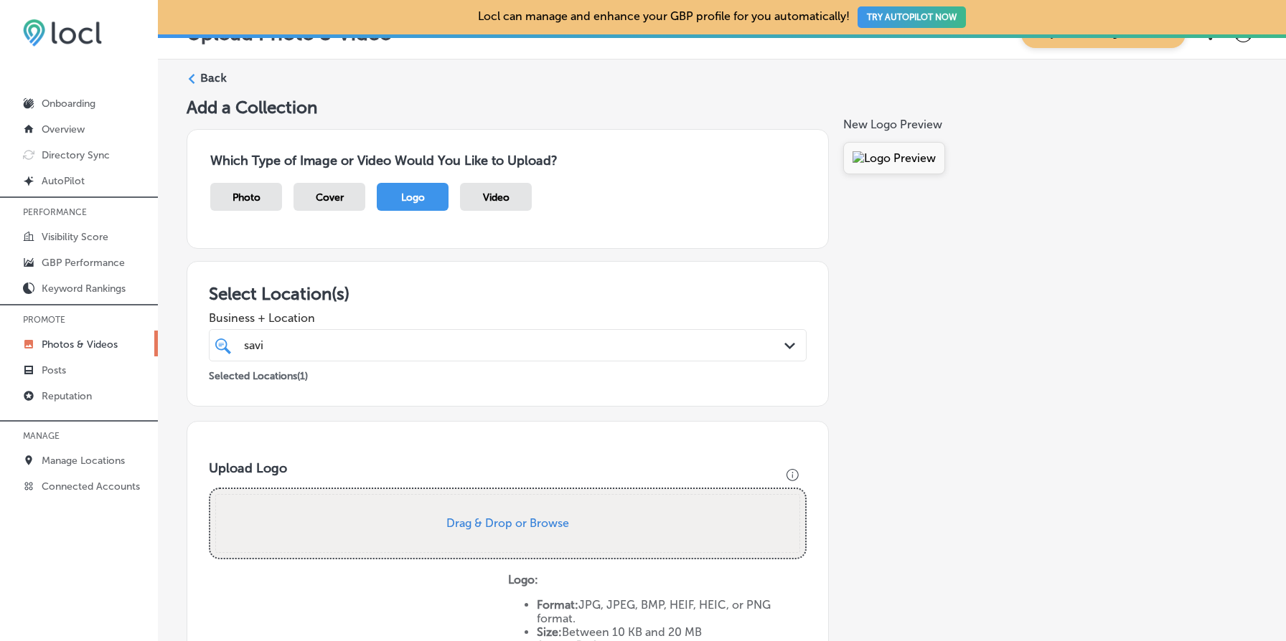
scroll to position [0, 0]
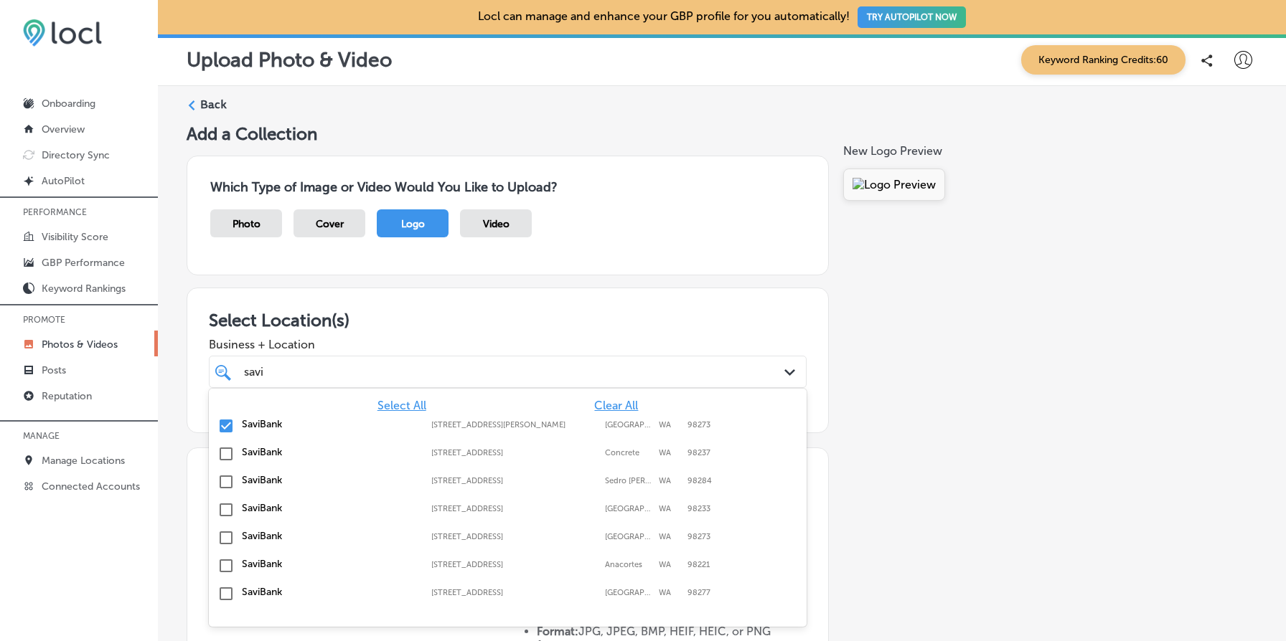
click at [421, 370] on div "savi savi" at bounding box center [481, 371] width 477 height 19
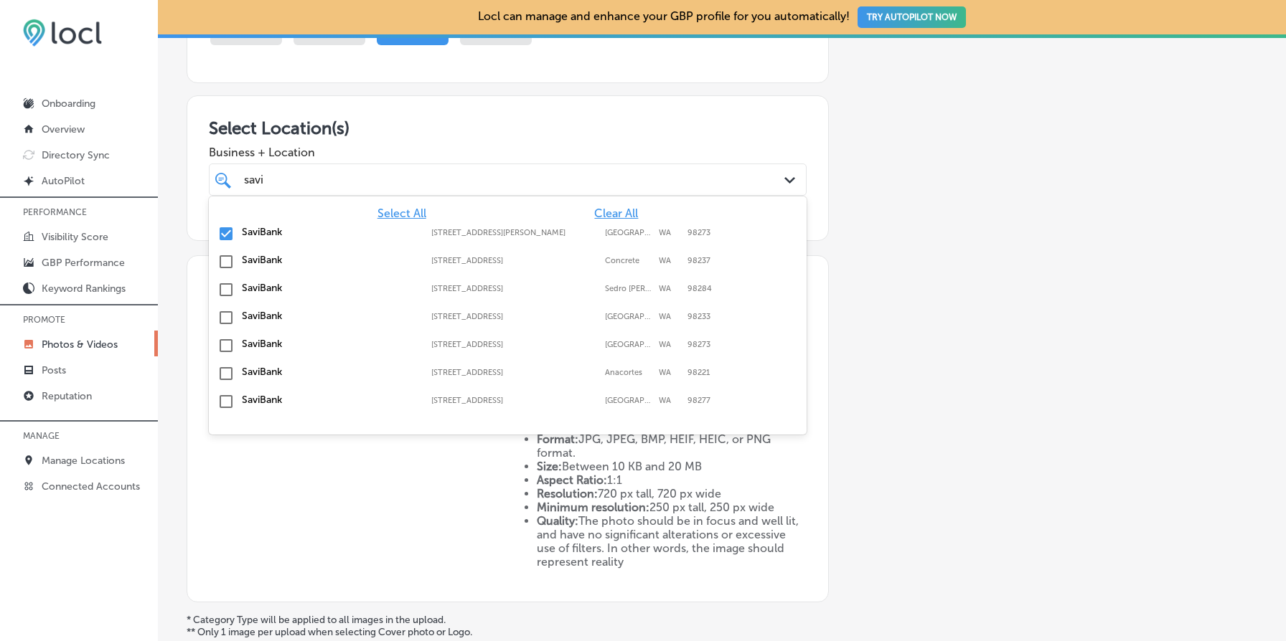
scroll to position [199, 0]
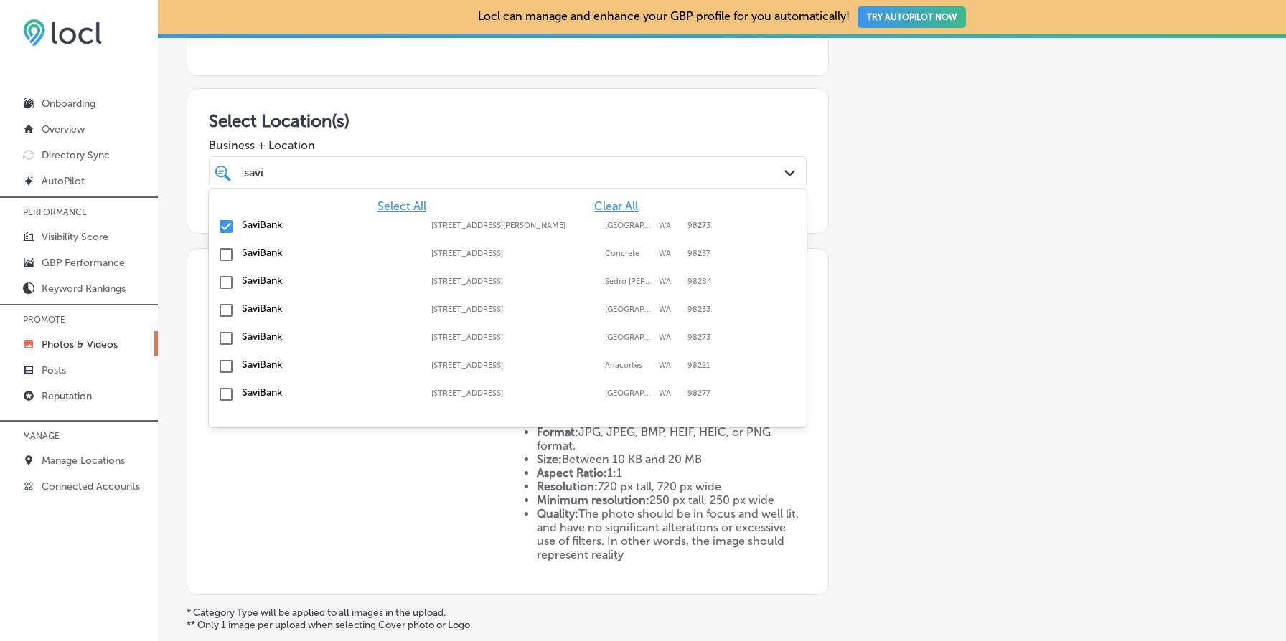
click at [223, 227] on input "checkbox" at bounding box center [225, 226] width 17 height 17
click at [226, 392] on input "checkbox" at bounding box center [225, 394] width 17 height 17
click at [866, 406] on div "Add a Collection Which Type of Image or Video Would You Like to Upload? Photo C…" at bounding box center [722, 304] width 1071 height 760
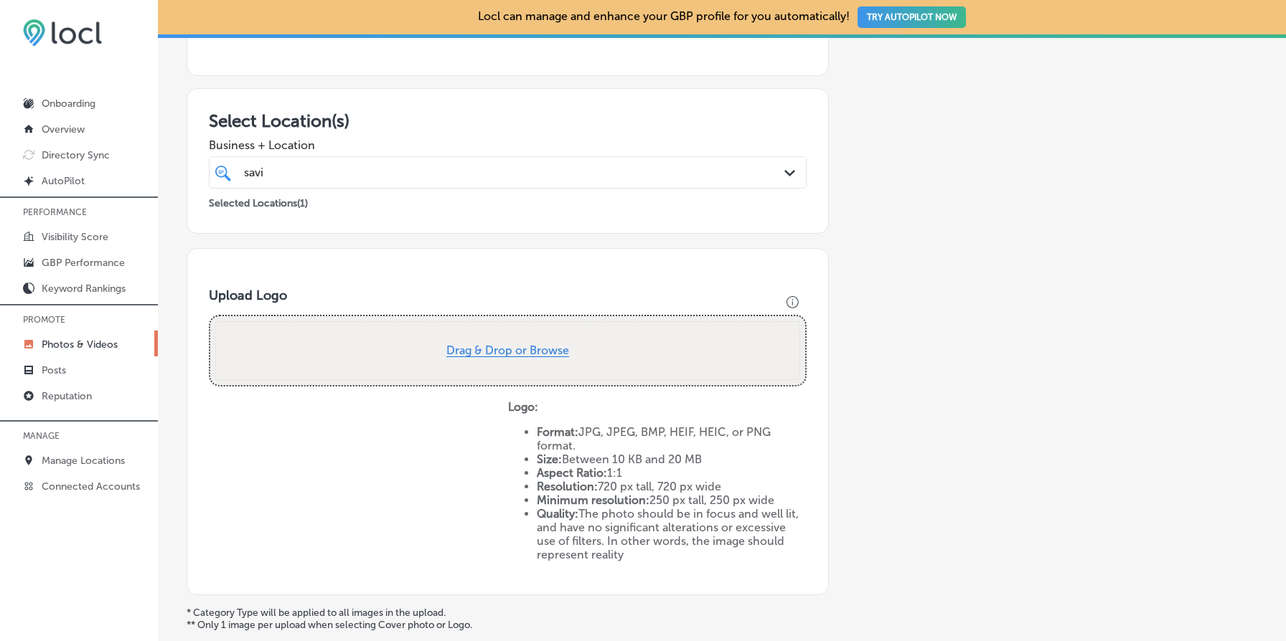
click at [532, 349] on button "Drag & Drop or Browse" at bounding box center [507, 351] width 123 height 12
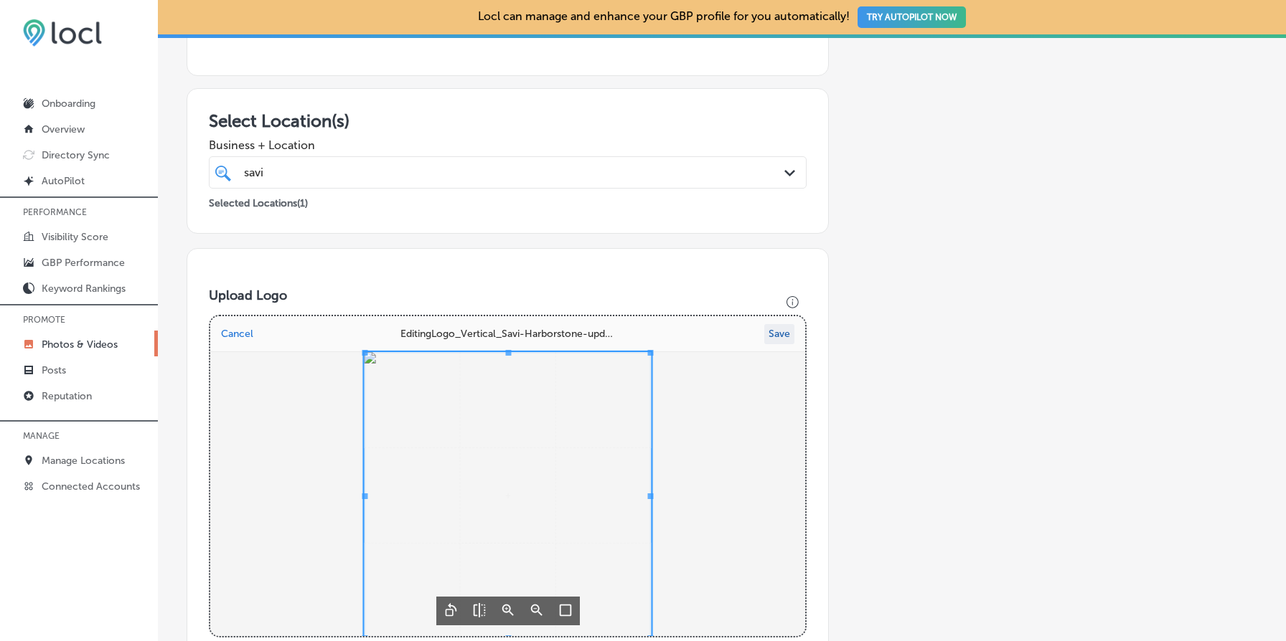
click at [788, 337] on button "Save" at bounding box center [779, 334] width 30 height 20
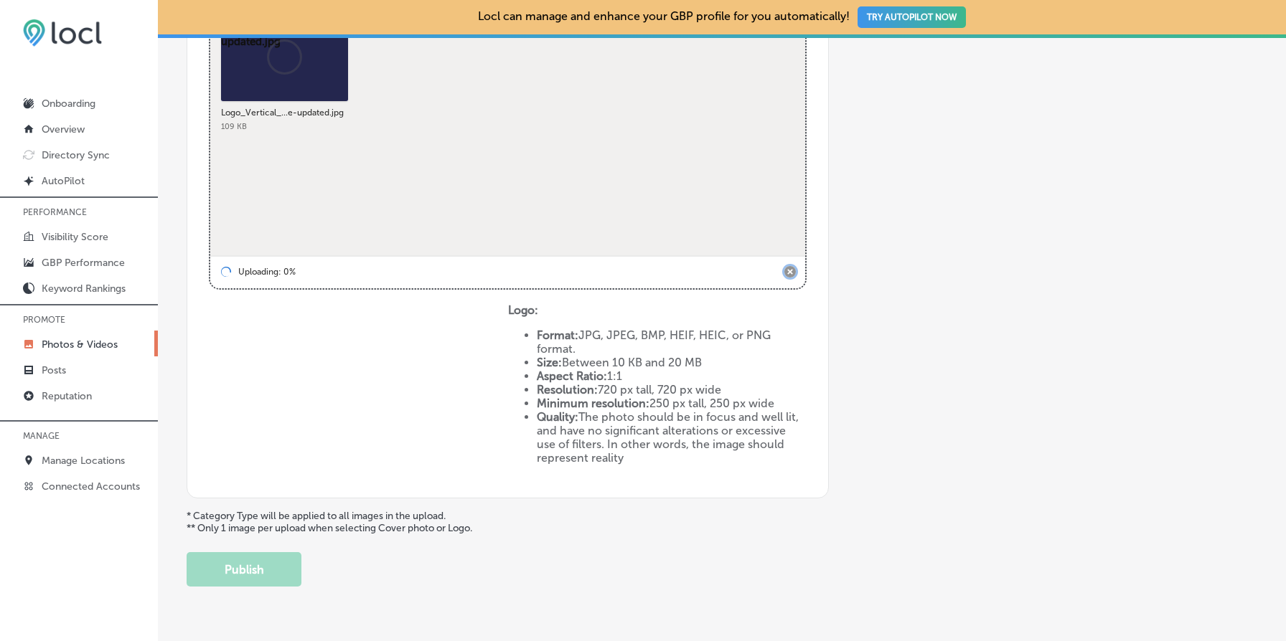
scroll to position [589, 0]
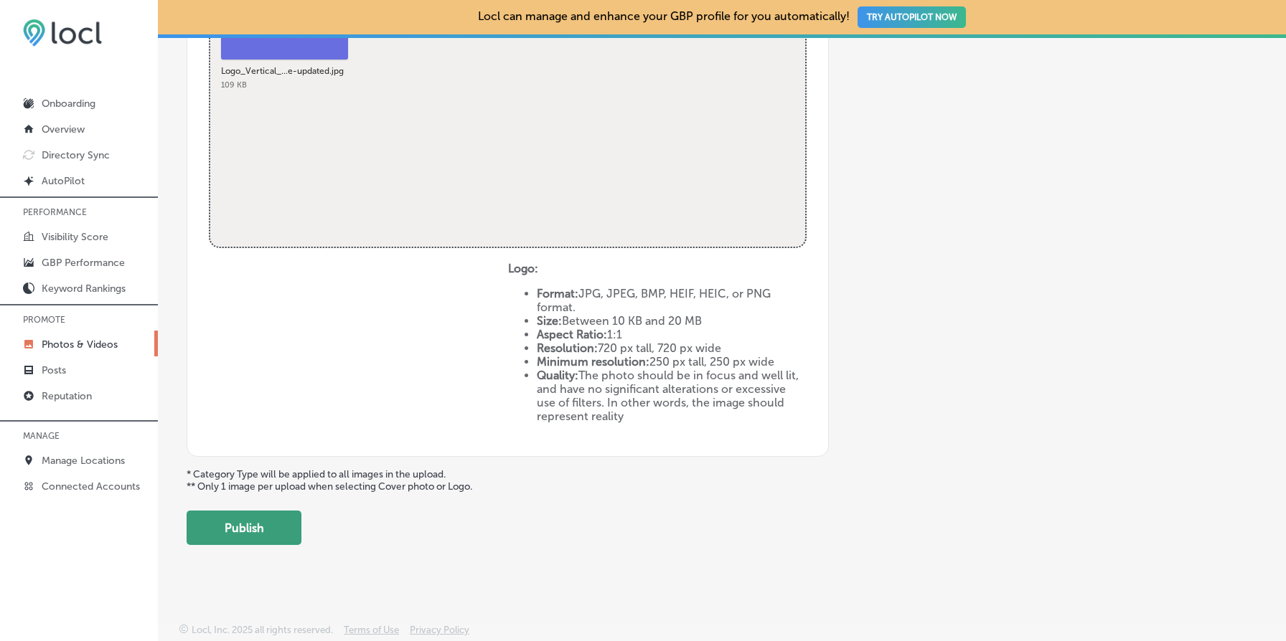
click at [261, 529] on button "Publish" at bounding box center [244, 528] width 115 height 34
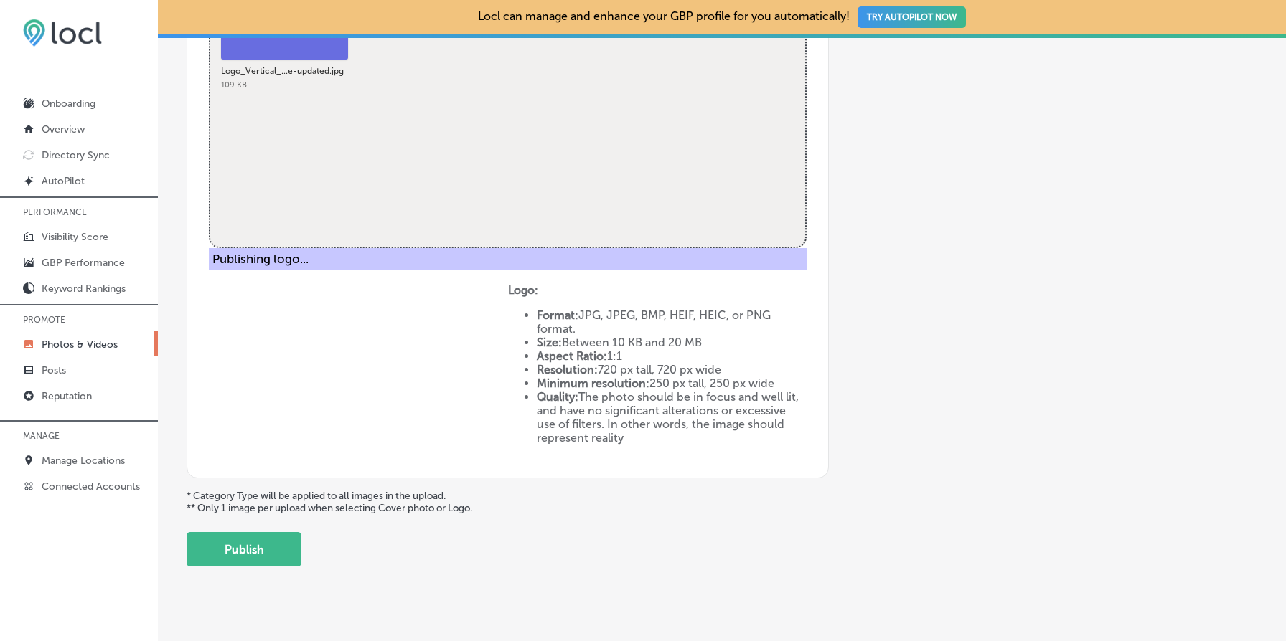
scroll to position [338, 0]
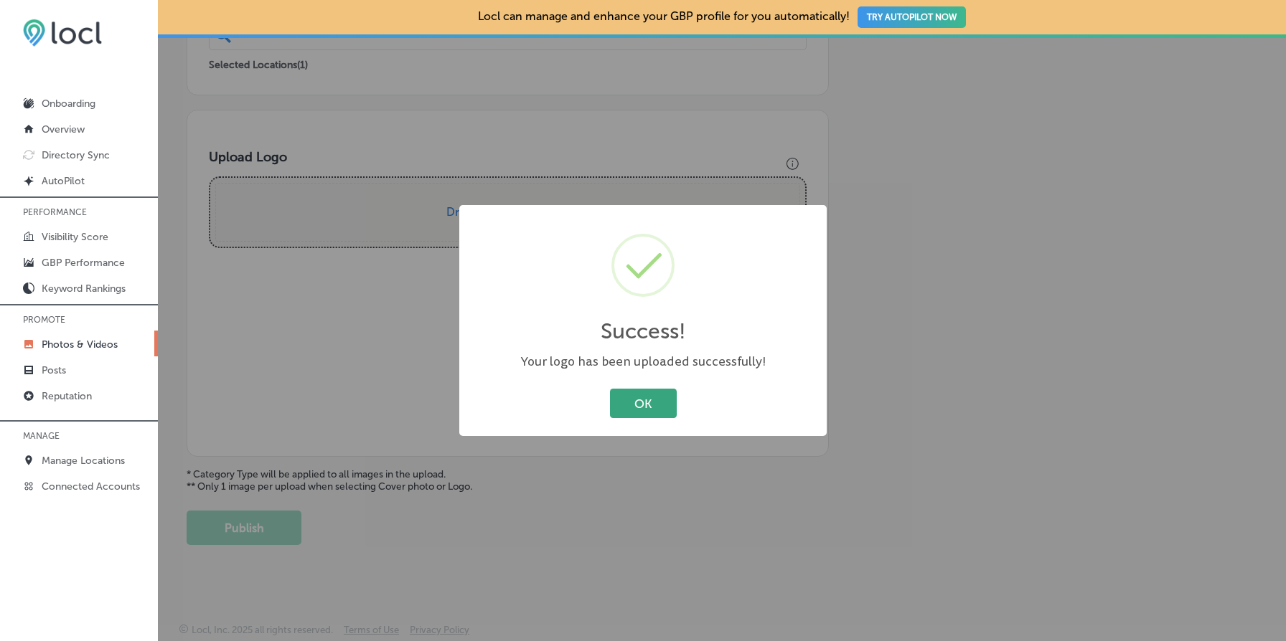
click at [655, 399] on button "OK" at bounding box center [643, 403] width 67 height 29
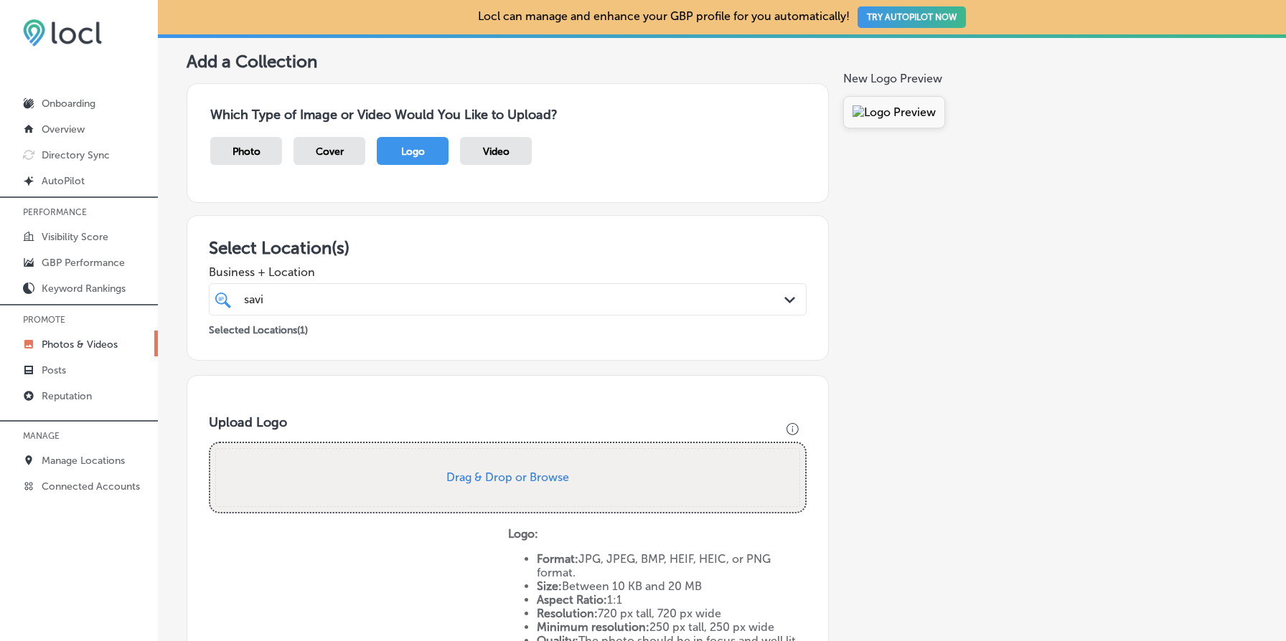
scroll to position [0, 0]
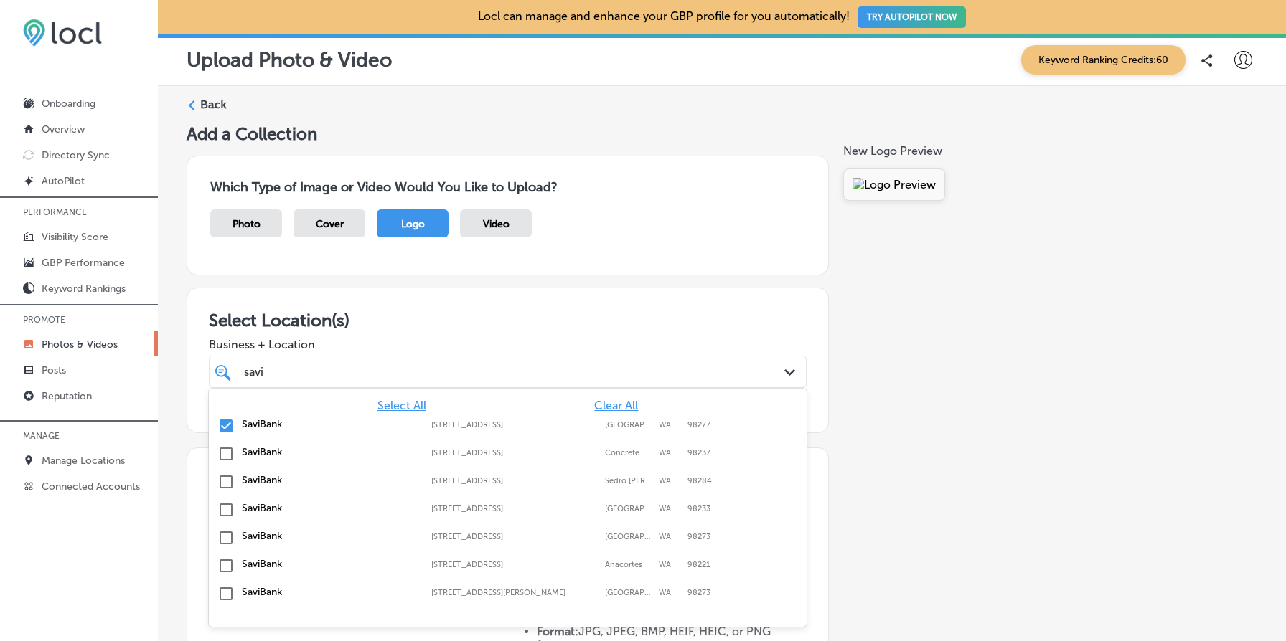
click at [337, 380] on div "savi savi" at bounding box center [481, 371] width 477 height 19
click at [613, 406] on span "Clear All" at bounding box center [616, 406] width 44 height 14
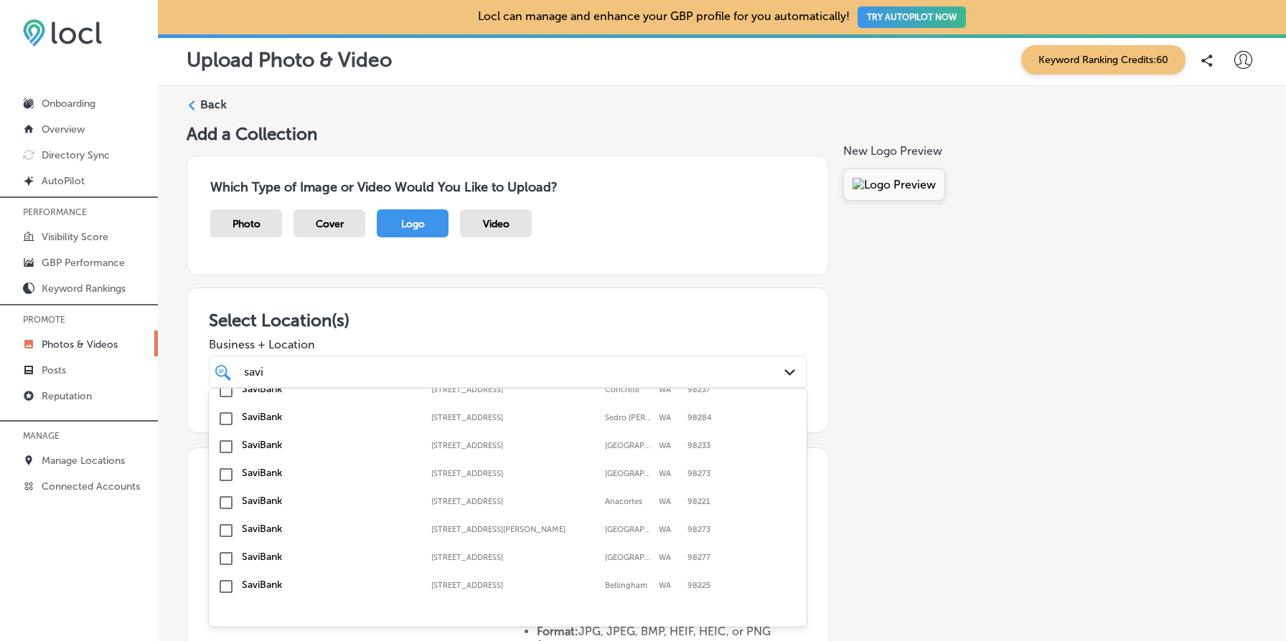
click at [224, 585] on input "checkbox" at bounding box center [225, 586] width 17 height 17
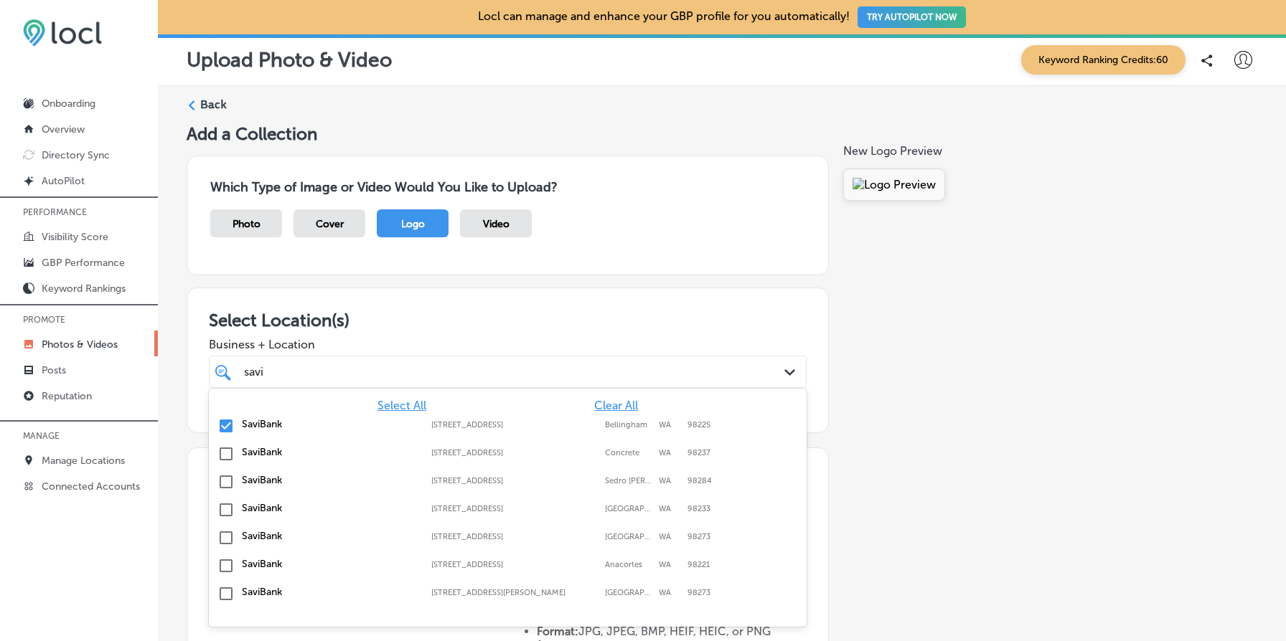
click at [913, 544] on div "Add a Collection Which Type of Image or Video Would You Like to Upload? Photo C…" at bounding box center [722, 503] width 1071 height 760
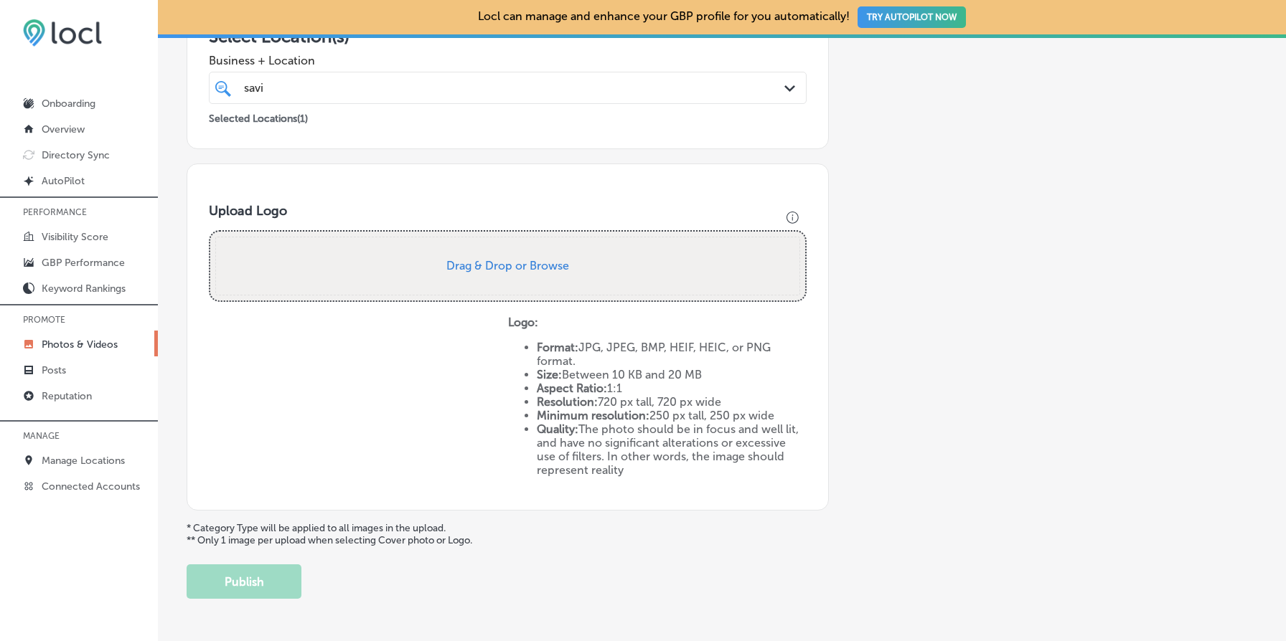
scroll to position [291, 0]
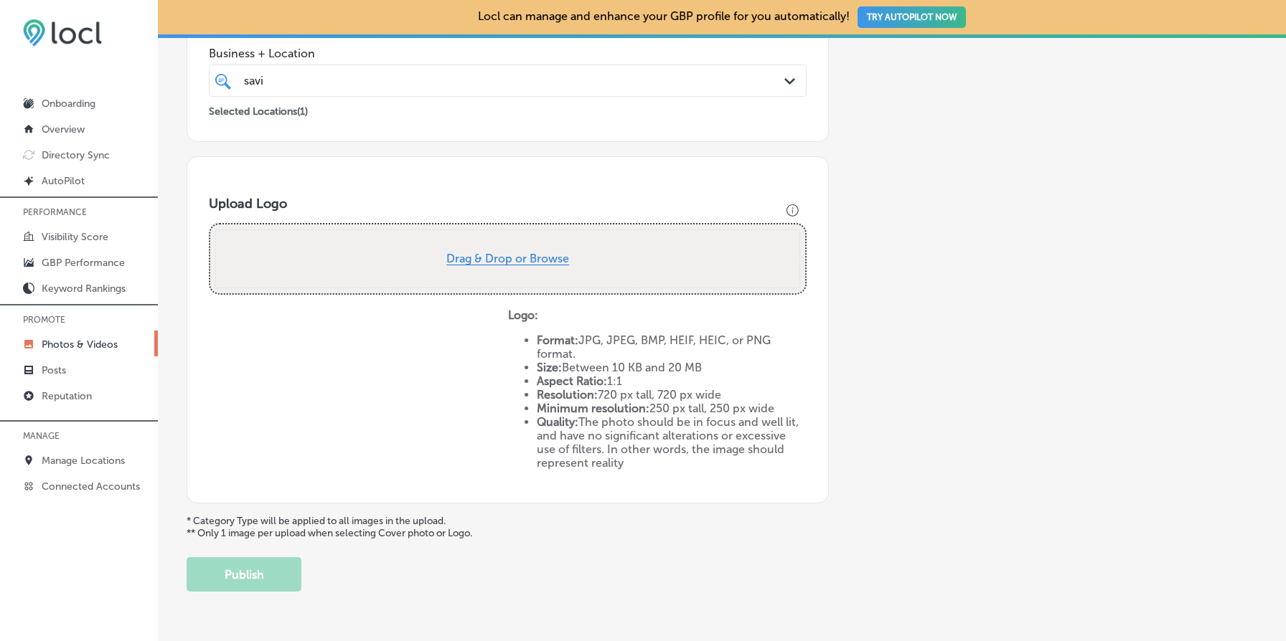
click at [521, 259] on button "Drag & Drop or Browse" at bounding box center [507, 259] width 123 height 12
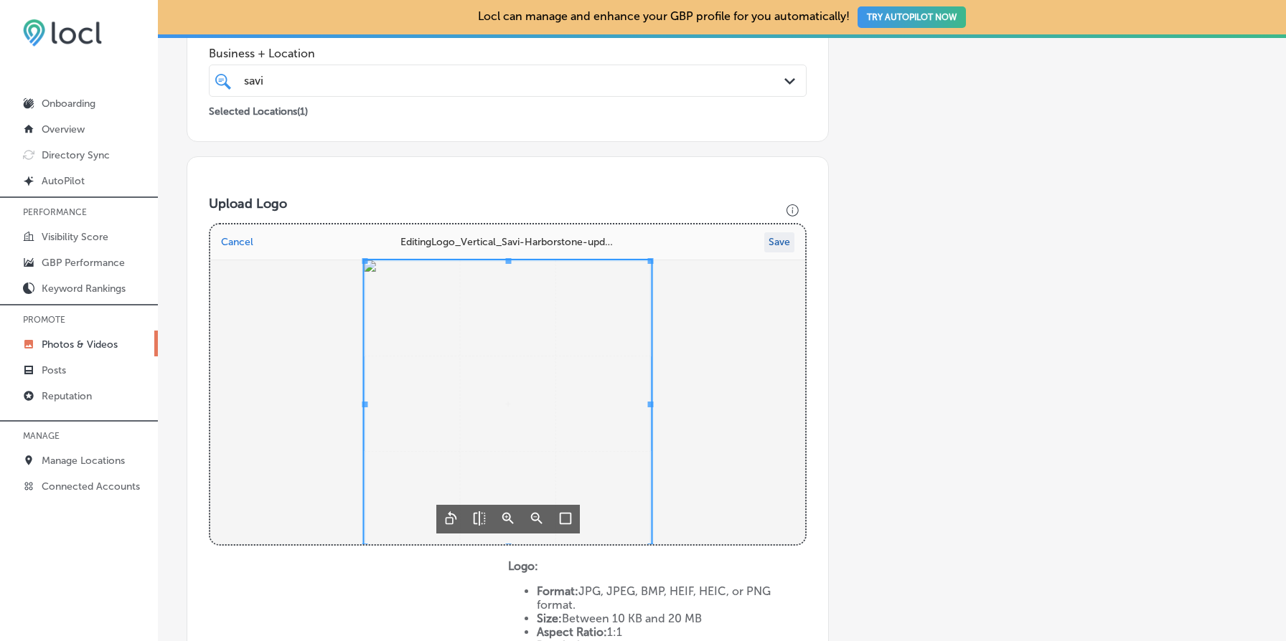
click at [786, 245] on button "Save" at bounding box center [779, 242] width 30 height 20
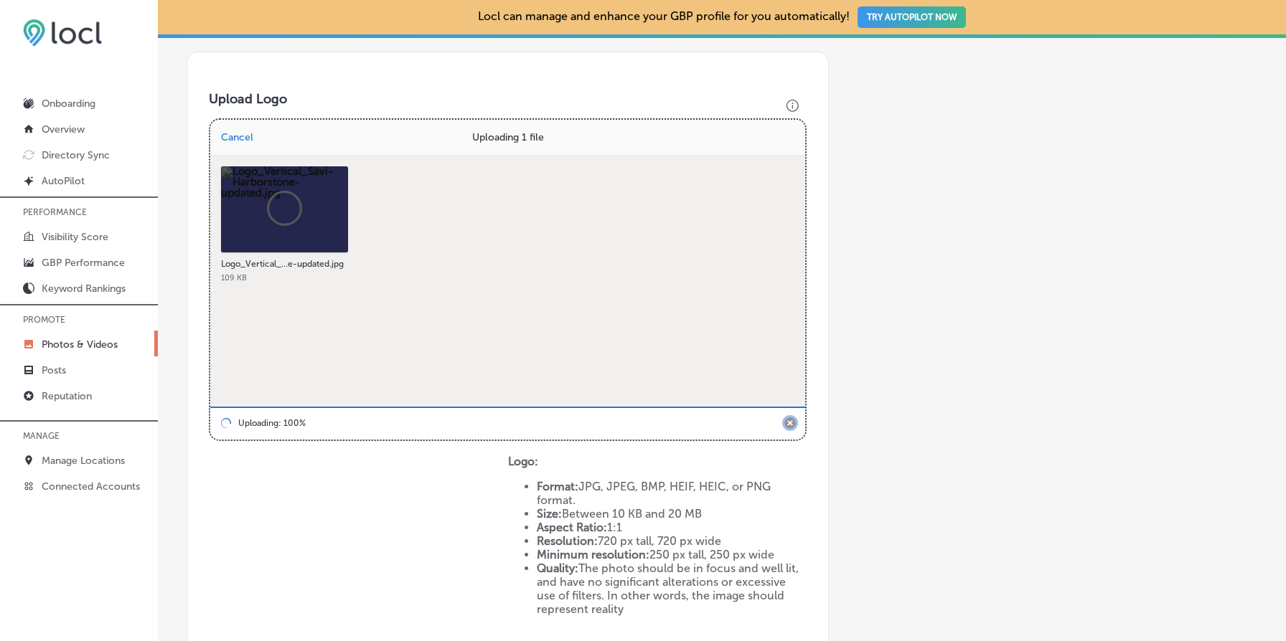
scroll to position [589, 0]
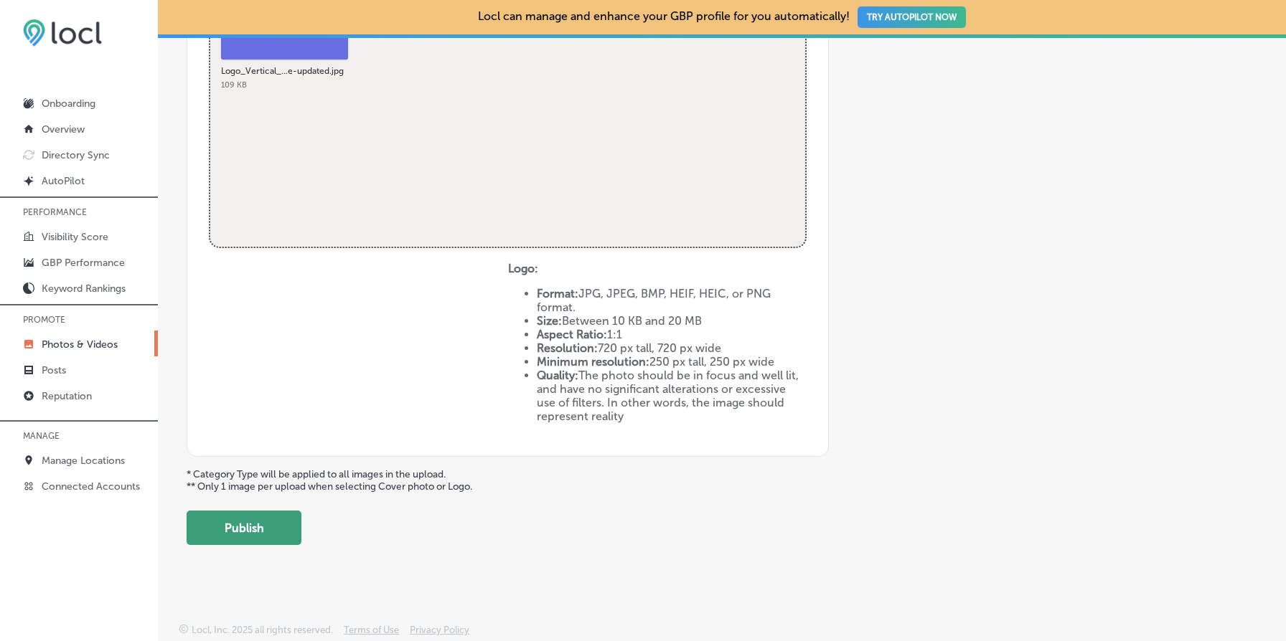
click at [240, 536] on button "Publish" at bounding box center [244, 528] width 115 height 34
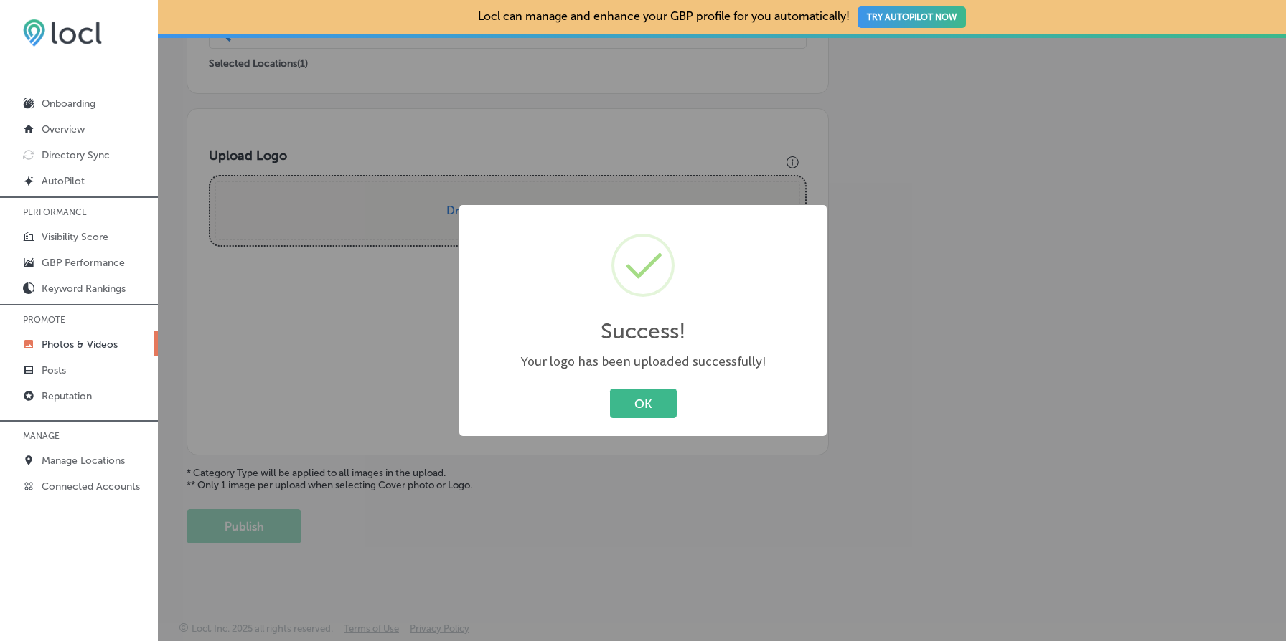
scroll to position [338, 0]
click at [644, 404] on button "OK" at bounding box center [643, 403] width 67 height 29
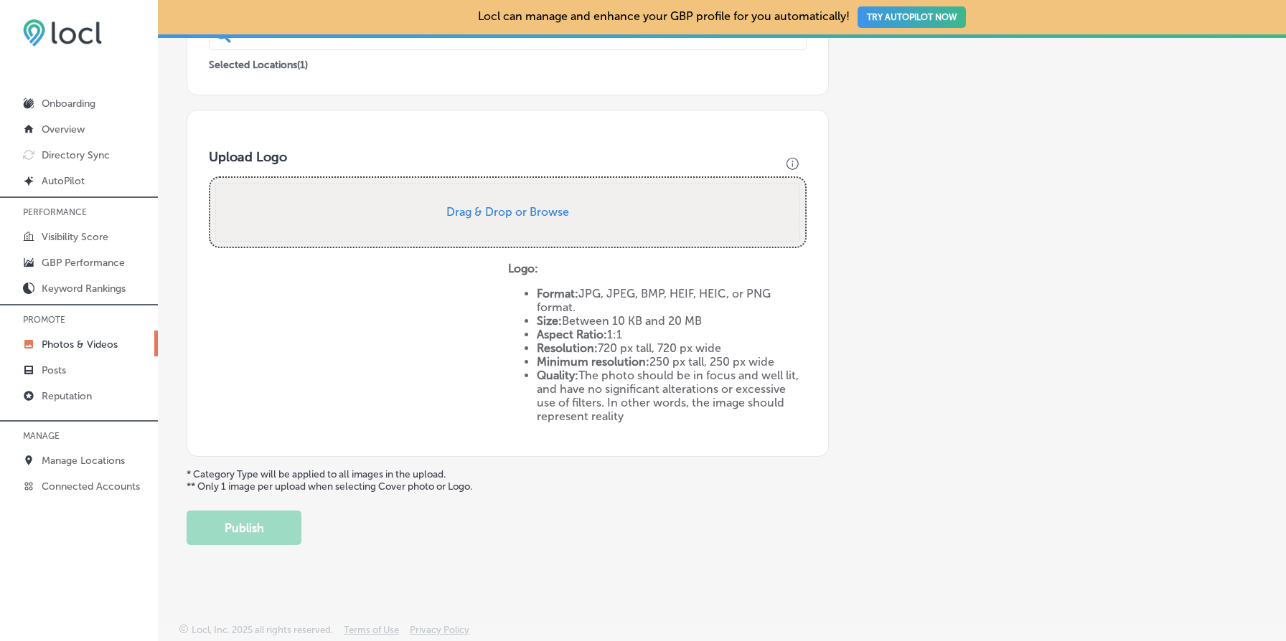
scroll to position [0, 0]
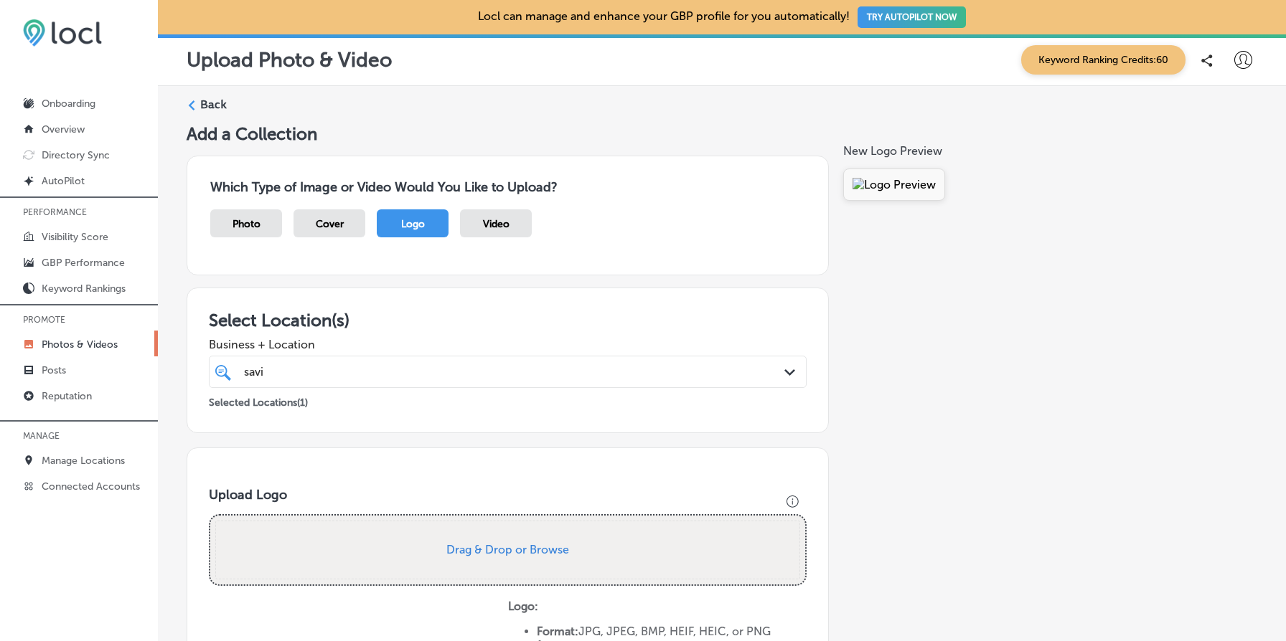
click at [415, 363] on div "savi savi" at bounding box center [481, 371] width 477 height 19
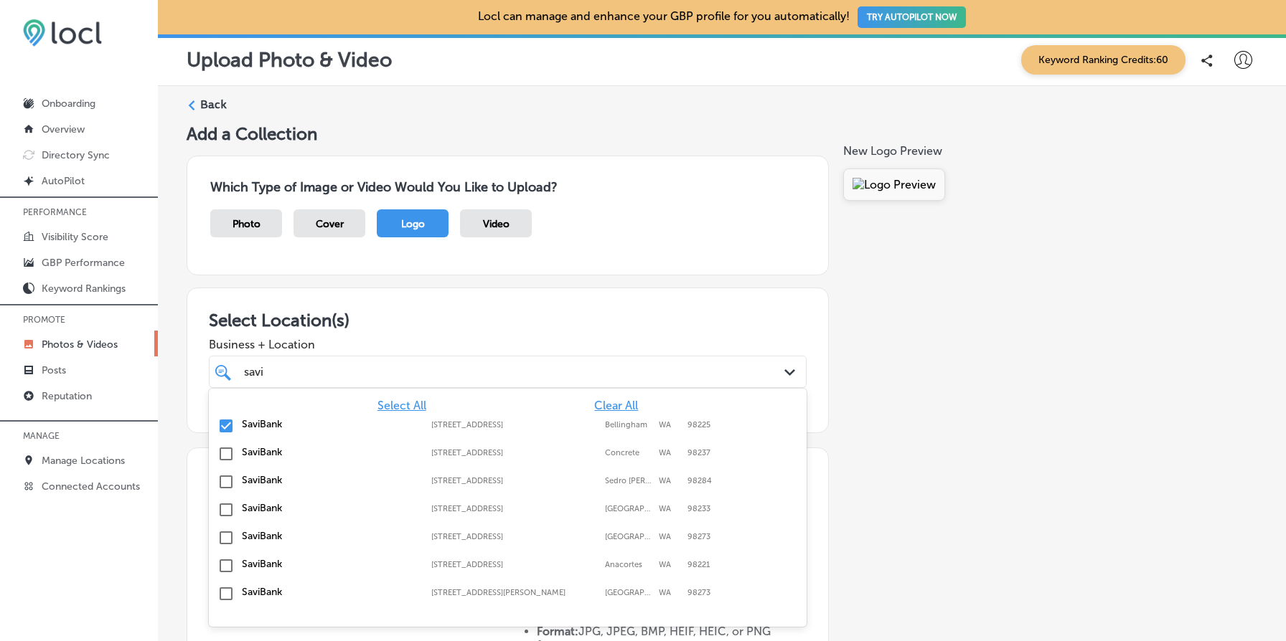
click at [621, 406] on span "Clear All" at bounding box center [616, 406] width 44 height 14
click at [887, 472] on div "Add a Collection Which Type of Image or Video Would You Like to Upload? Photo C…" at bounding box center [722, 503] width 1071 height 760
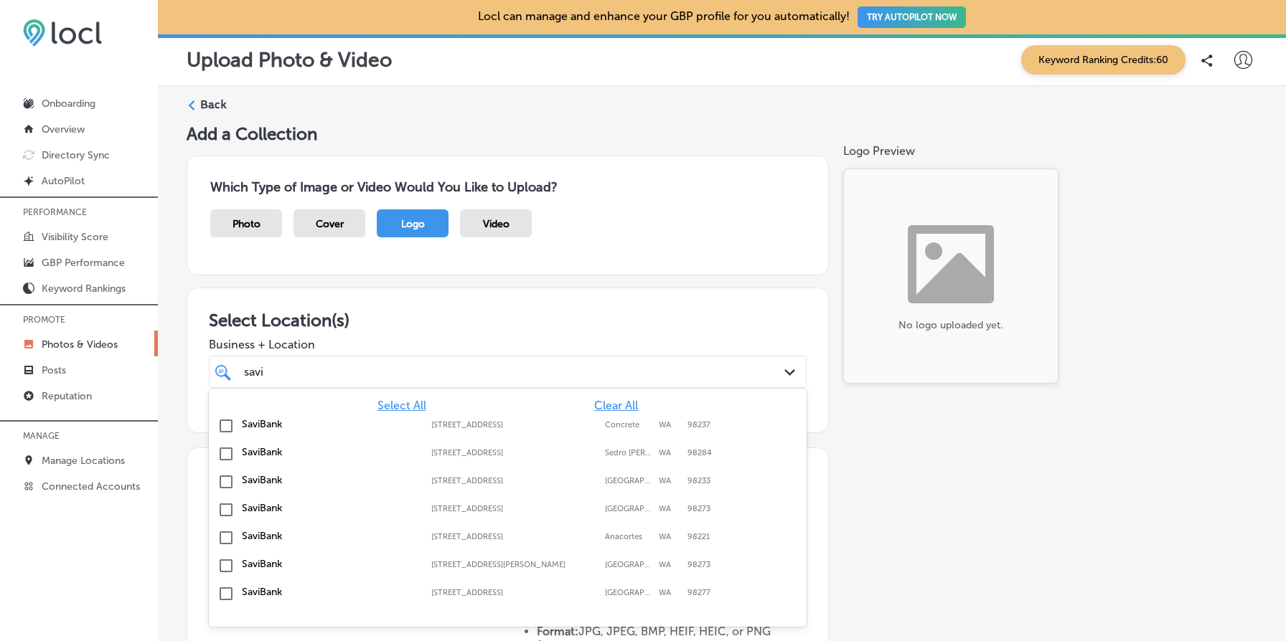
click at [519, 372] on div "savi savi" at bounding box center [481, 371] width 477 height 19
type input "s"
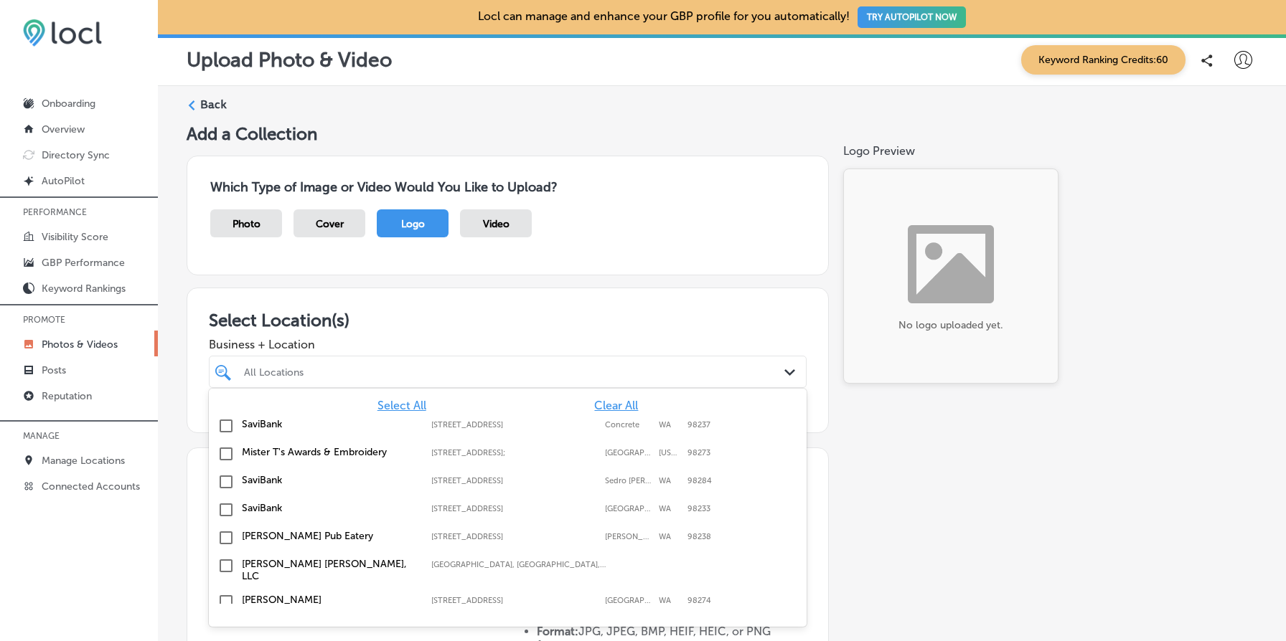
click at [908, 428] on div "Add a Collection Which Type of Image or Video Would You Like to Upload? Photo C…" at bounding box center [722, 503] width 1071 height 760
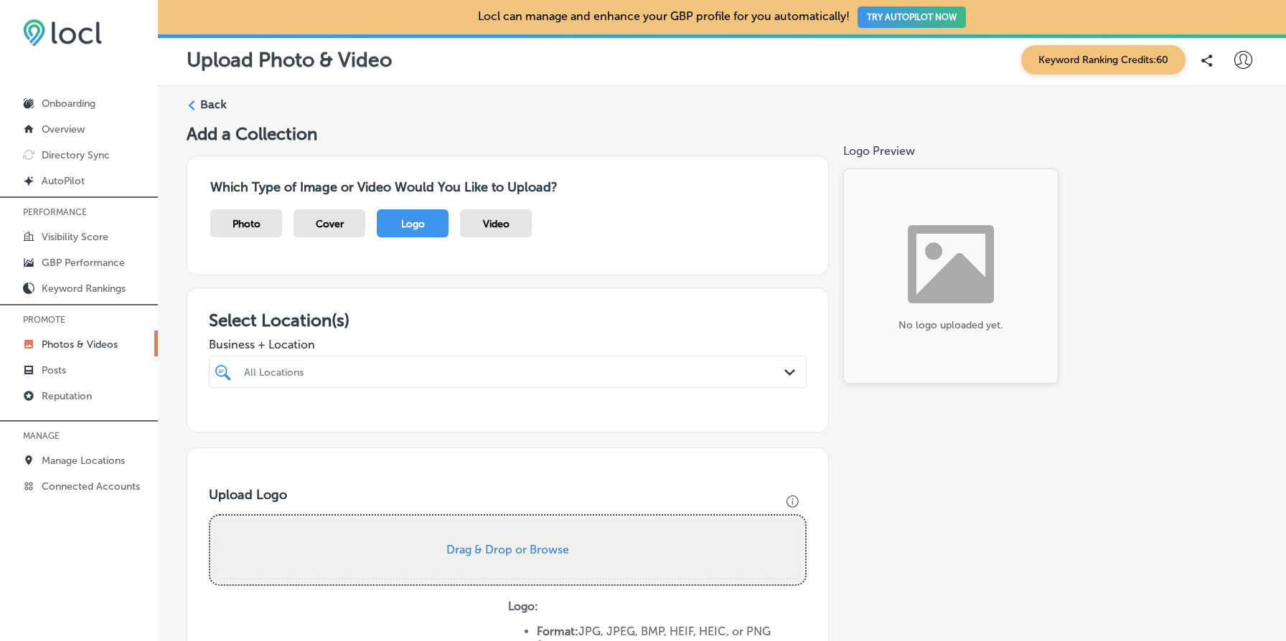
click at [204, 100] on label "Back" at bounding box center [213, 105] width 27 height 16
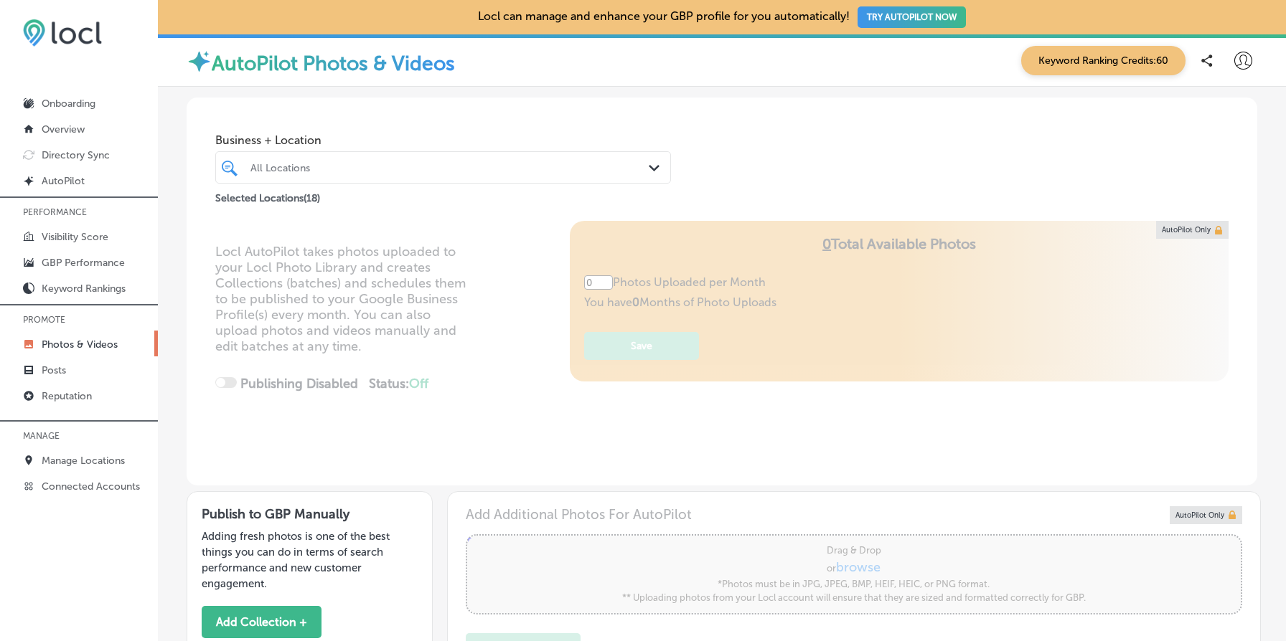
type input "5"
click at [377, 169] on div "All Locations" at bounding box center [450, 167] width 400 height 12
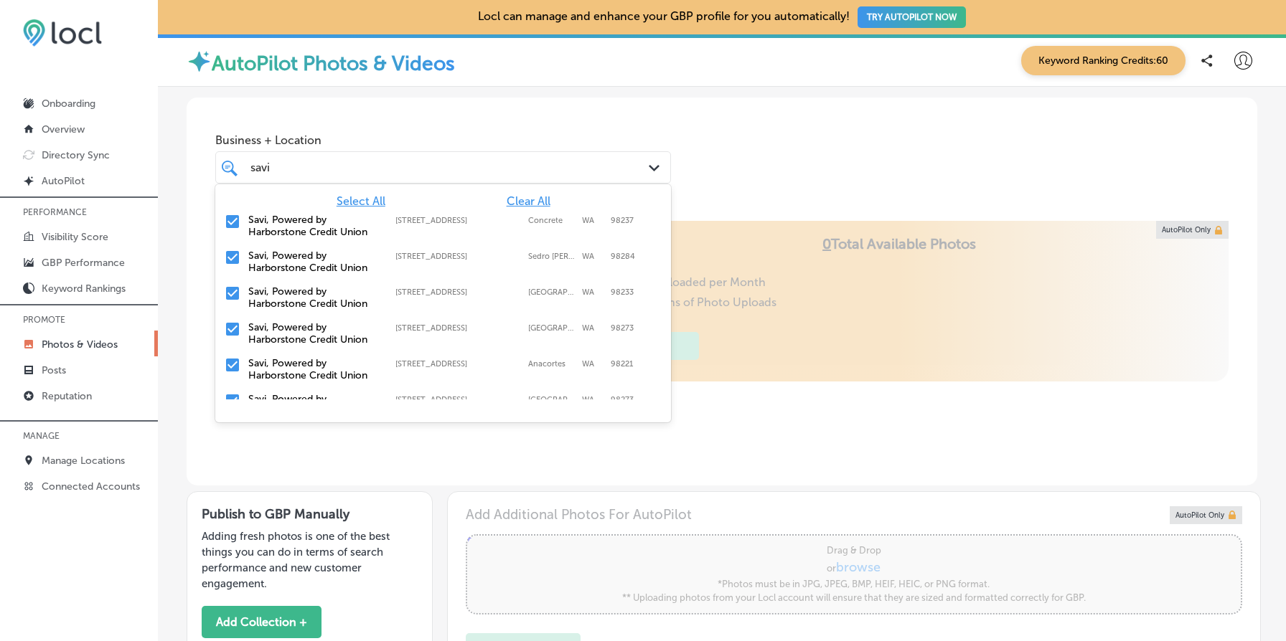
click at [518, 202] on span "Clear All" at bounding box center [529, 201] width 44 height 14
click at [227, 217] on input "checkbox" at bounding box center [232, 221] width 17 height 17
click at [231, 264] on input "checkbox" at bounding box center [232, 257] width 17 height 17
click at [234, 293] on input "checkbox" at bounding box center [232, 293] width 17 height 17
click at [234, 324] on input "checkbox" at bounding box center [232, 329] width 17 height 17
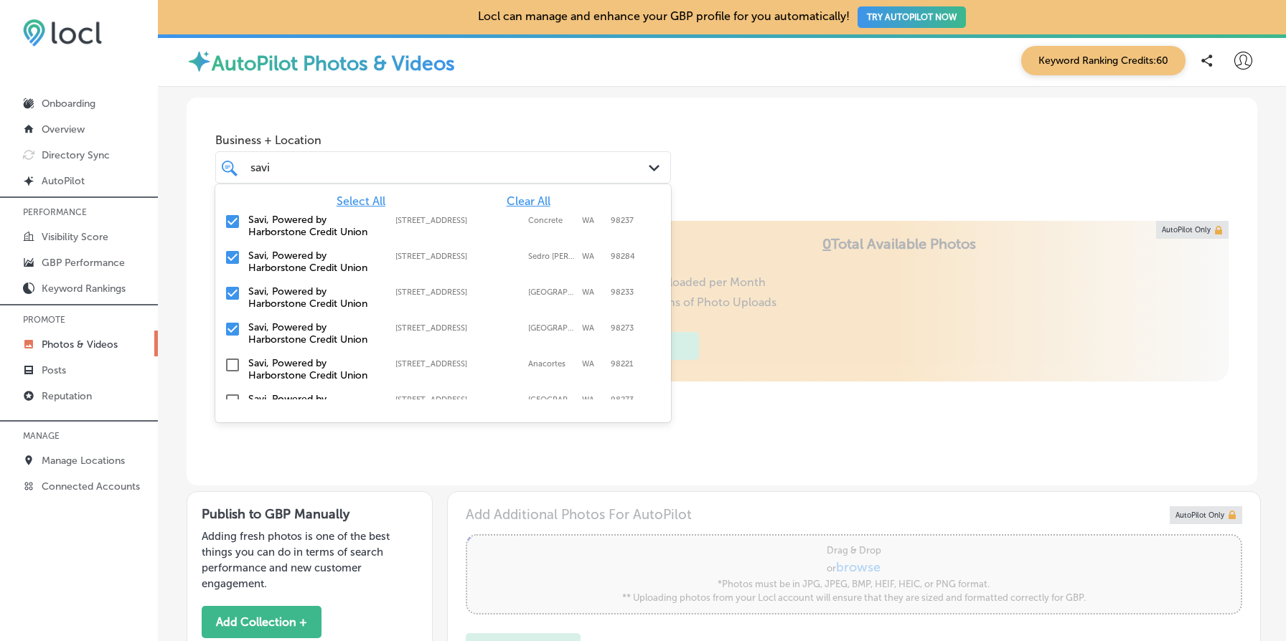
click at [230, 364] on input "checkbox" at bounding box center [232, 365] width 17 height 17
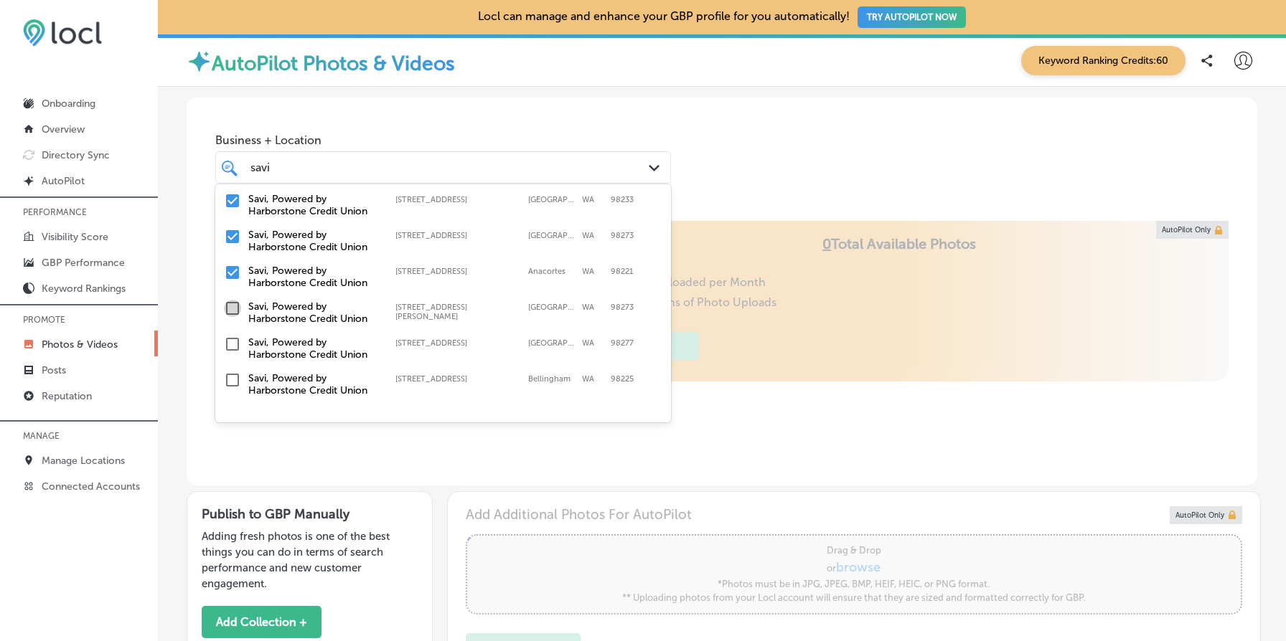
click at [236, 309] on input "checkbox" at bounding box center [232, 308] width 17 height 17
click at [235, 343] on input "checkbox" at bounding box center [232, 344] width 17 height 17
click at [235, 372] on input "checkbox" at bounding box center [232, 380] width 17 height 17
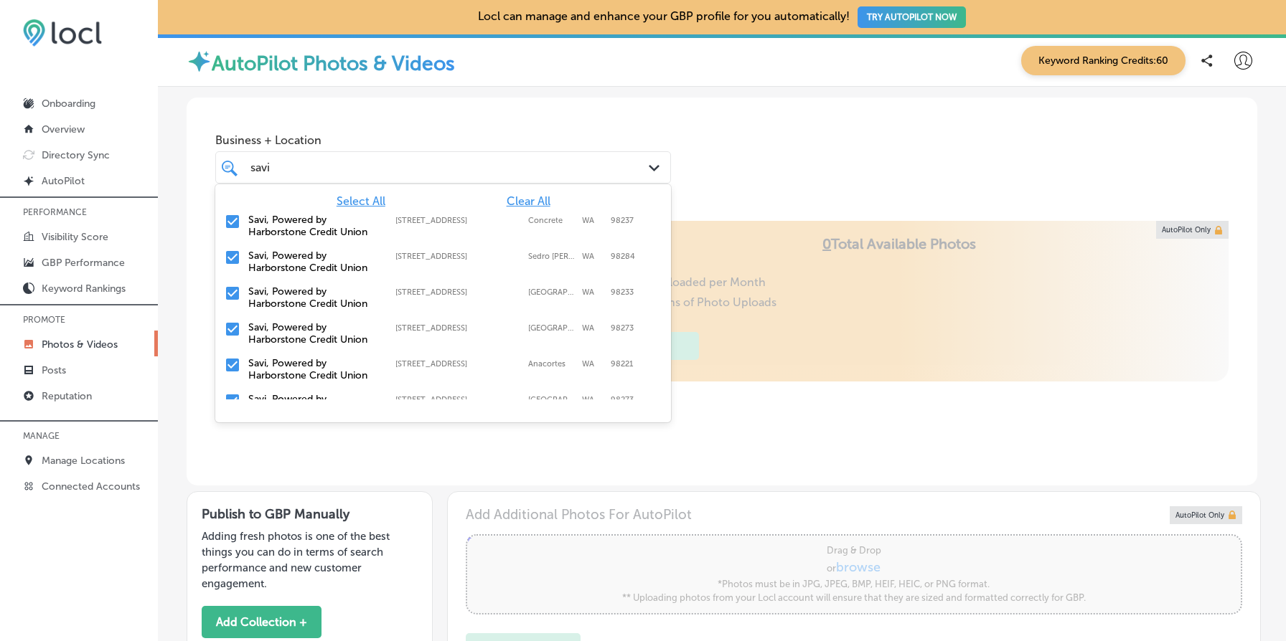
type input "savi"
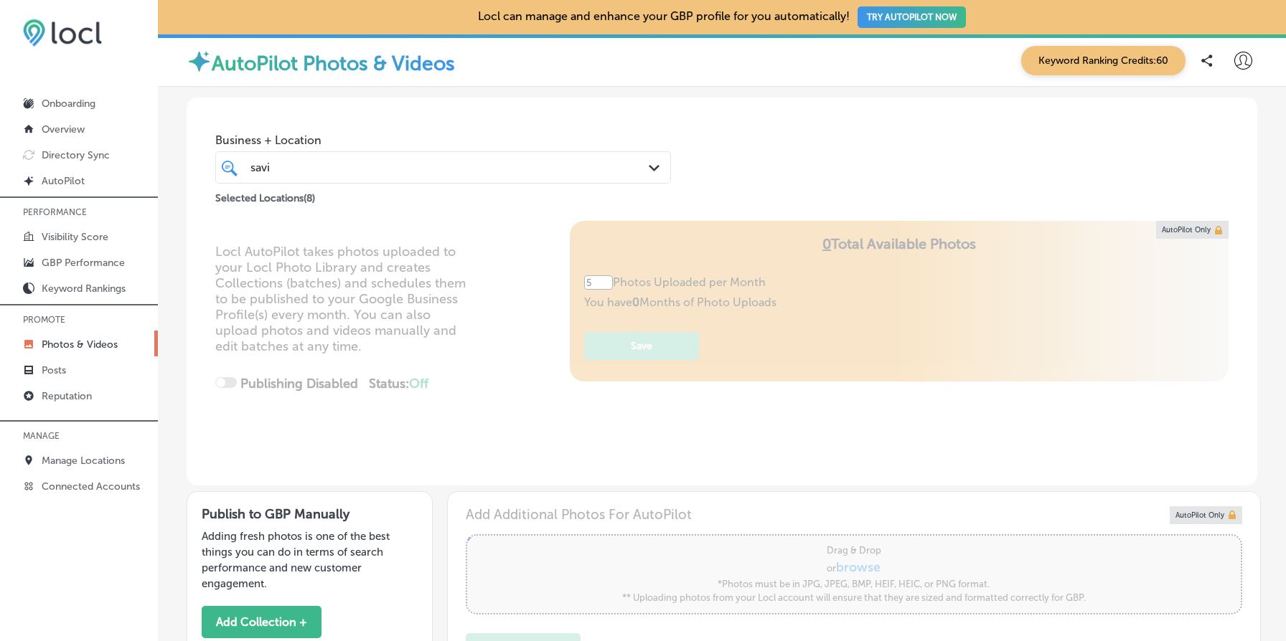
click at [783, 235] on div "Locl AutoPilot takes photos uploaded to your Locl Photo Library and creates Col…" at bounding box center [722, 353] width 1071 height 265
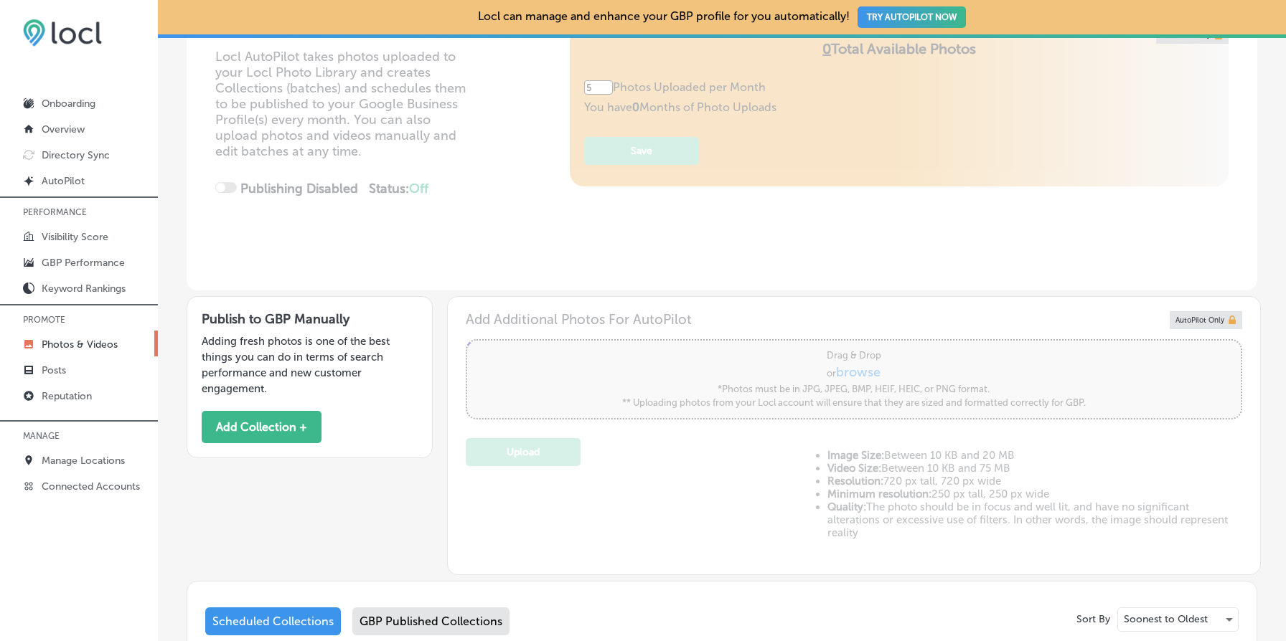
scroll to position [447, 0]
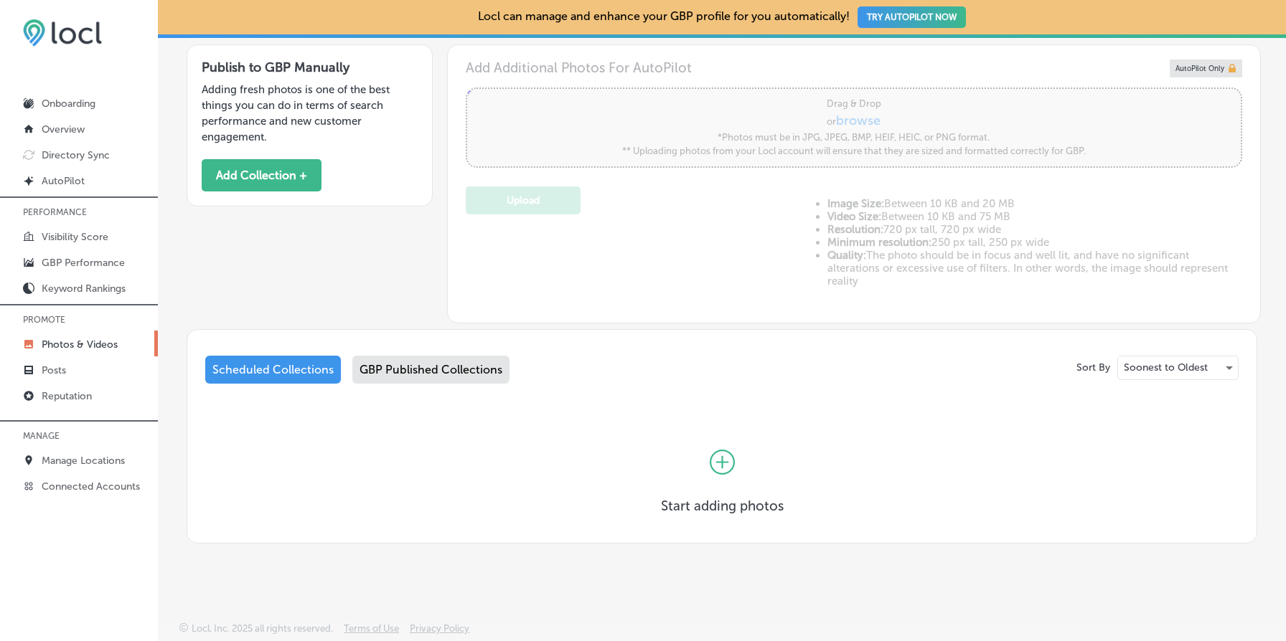
click at [480, 357] on div "GBP Published Collections" at bounding box center [430, 370] width 157 height 28
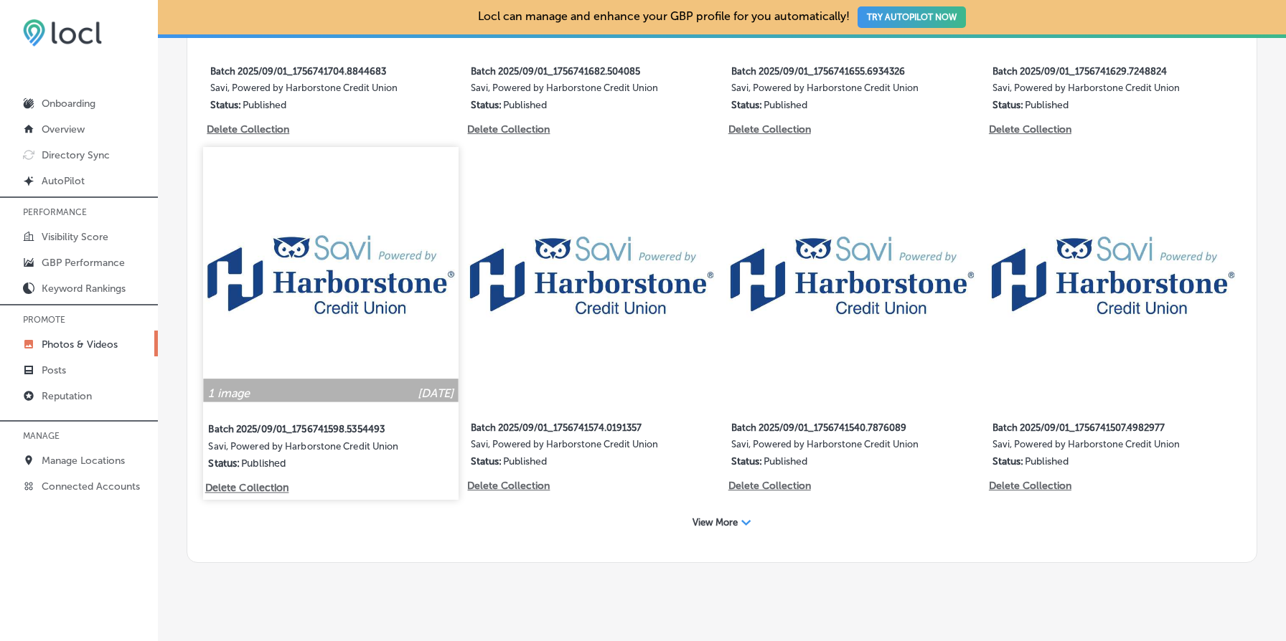
scroll to position [1087, 0]
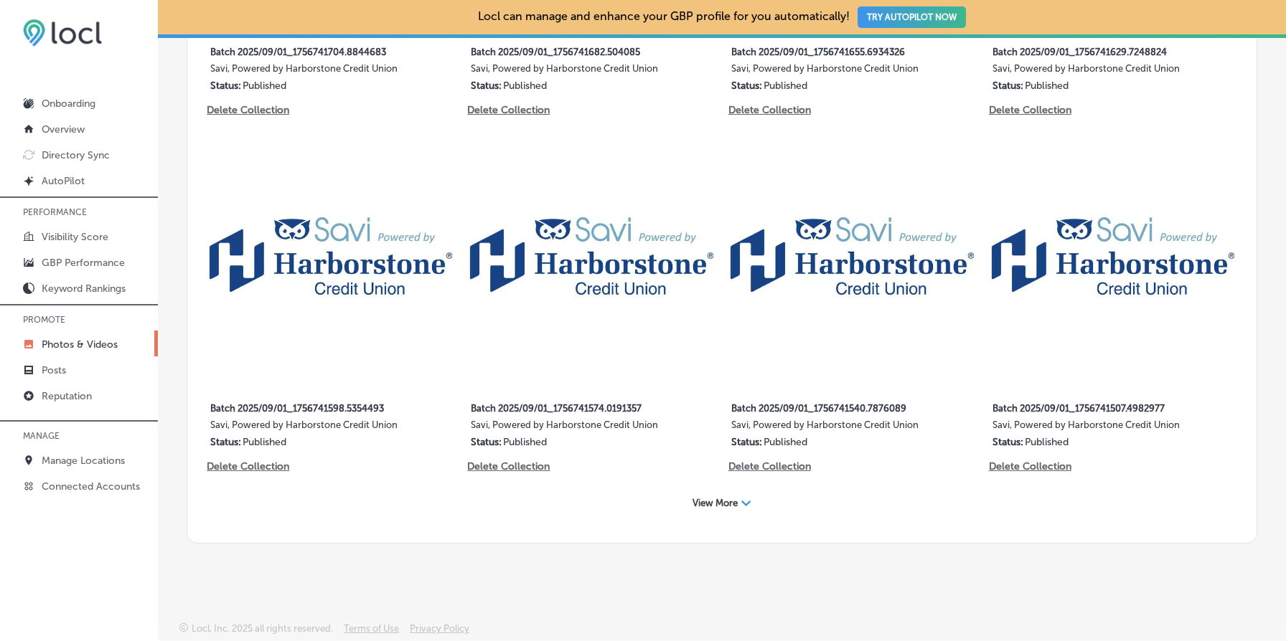
click at [712, 502] on span "View More" at bounding box center [714, 503] width 45 height 11
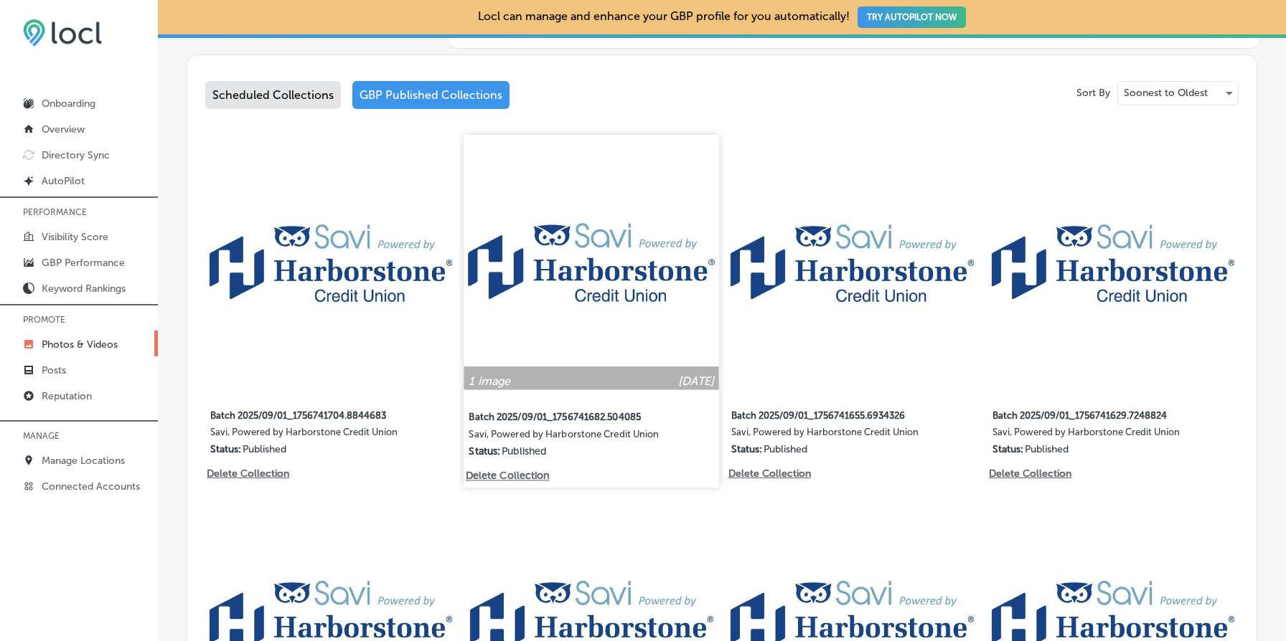
scroll to position [707, 0]
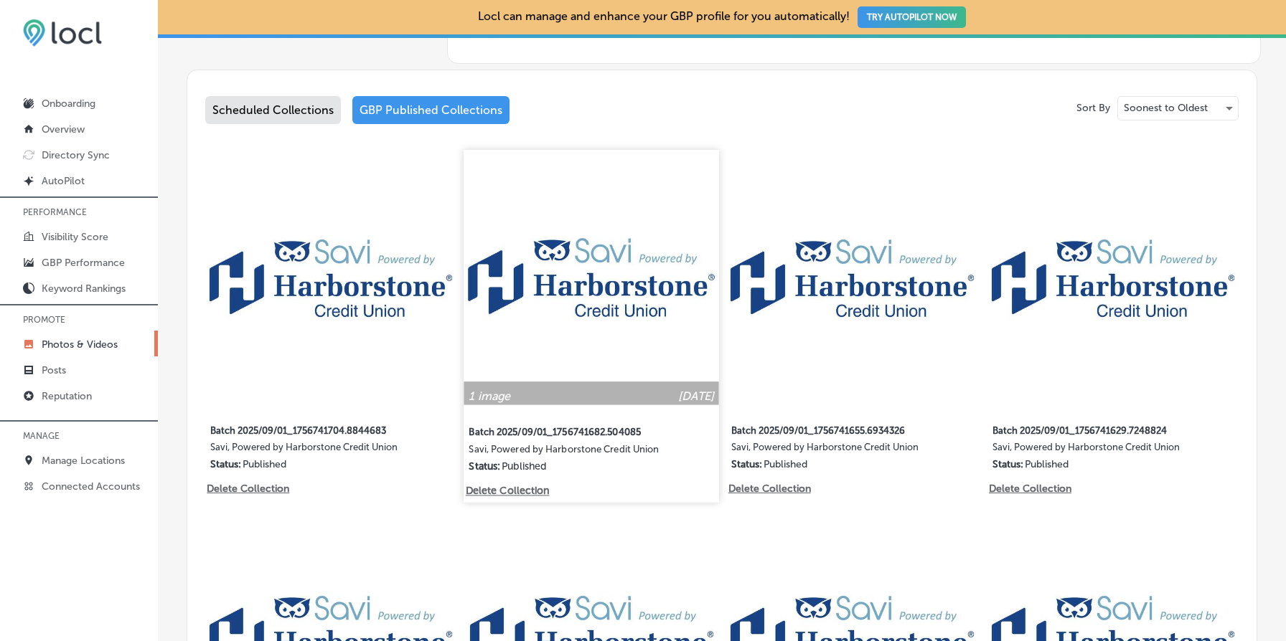
click at [636, 262] on img at bounding box center [591, 277] width 255 height 255
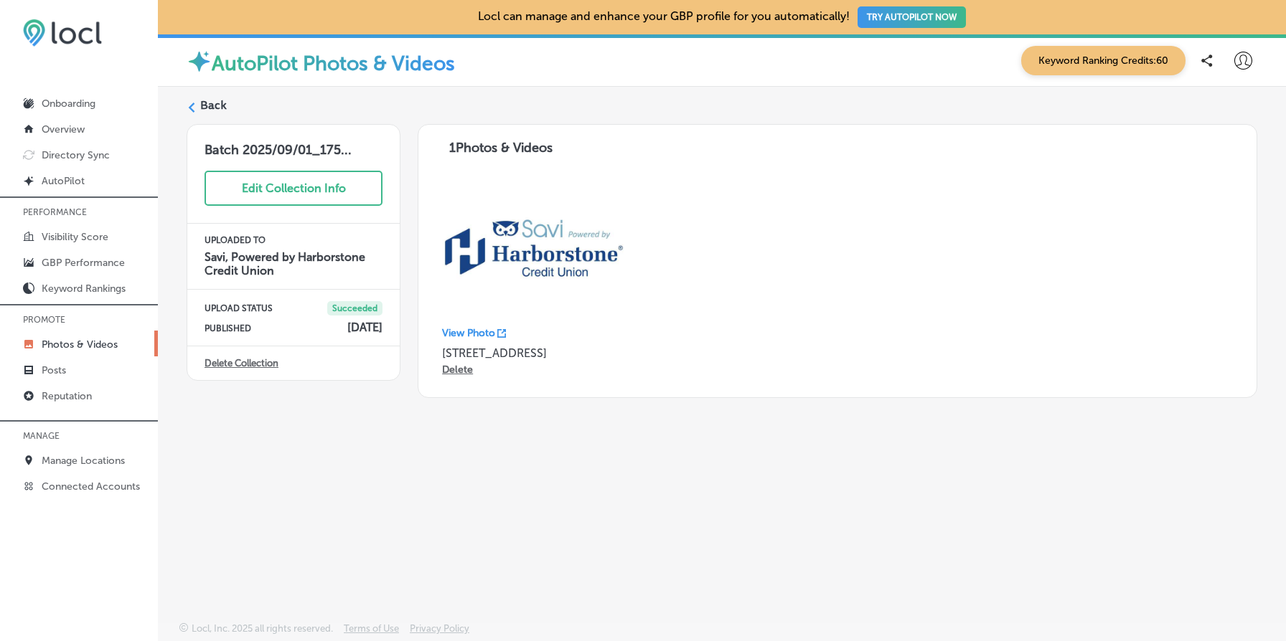
click at [207, 104] on label "Back" at bounding box center [213, 106] width 27 height 16
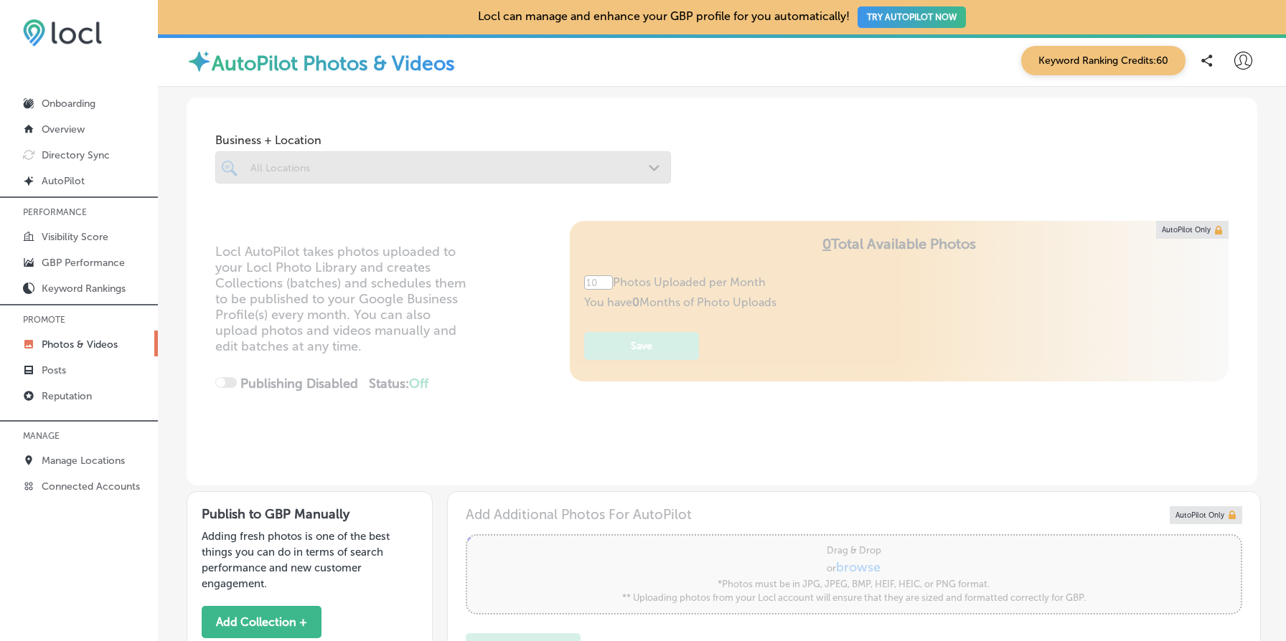
type input "5"
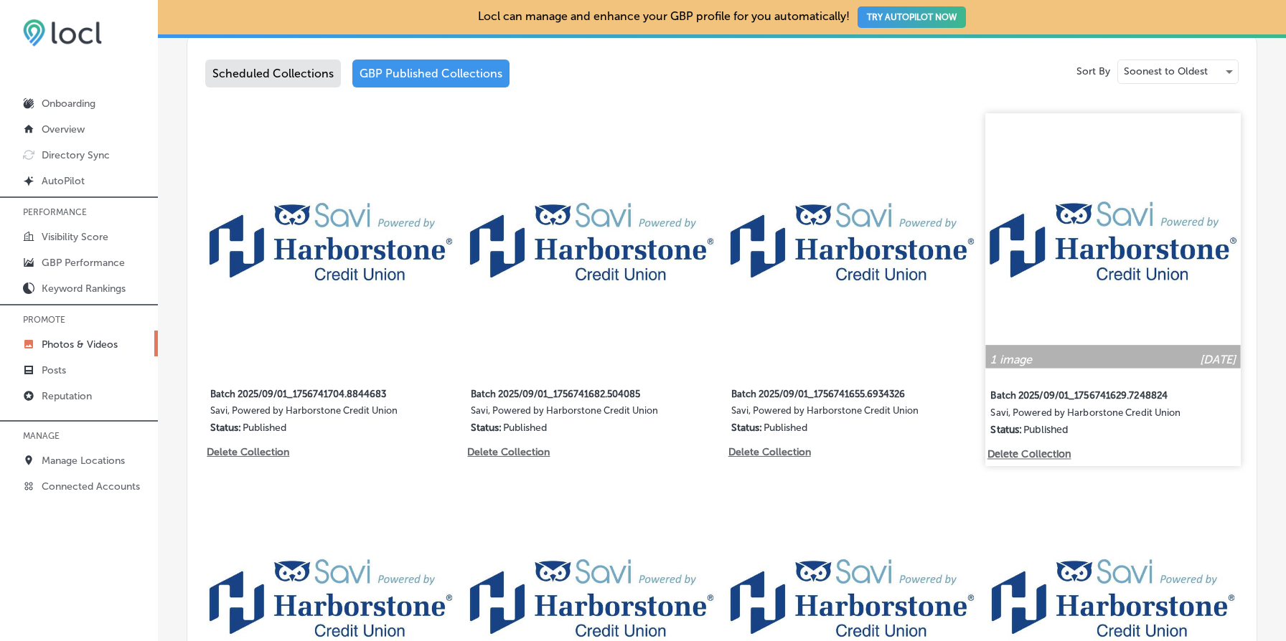
scroll to position [687, 0]
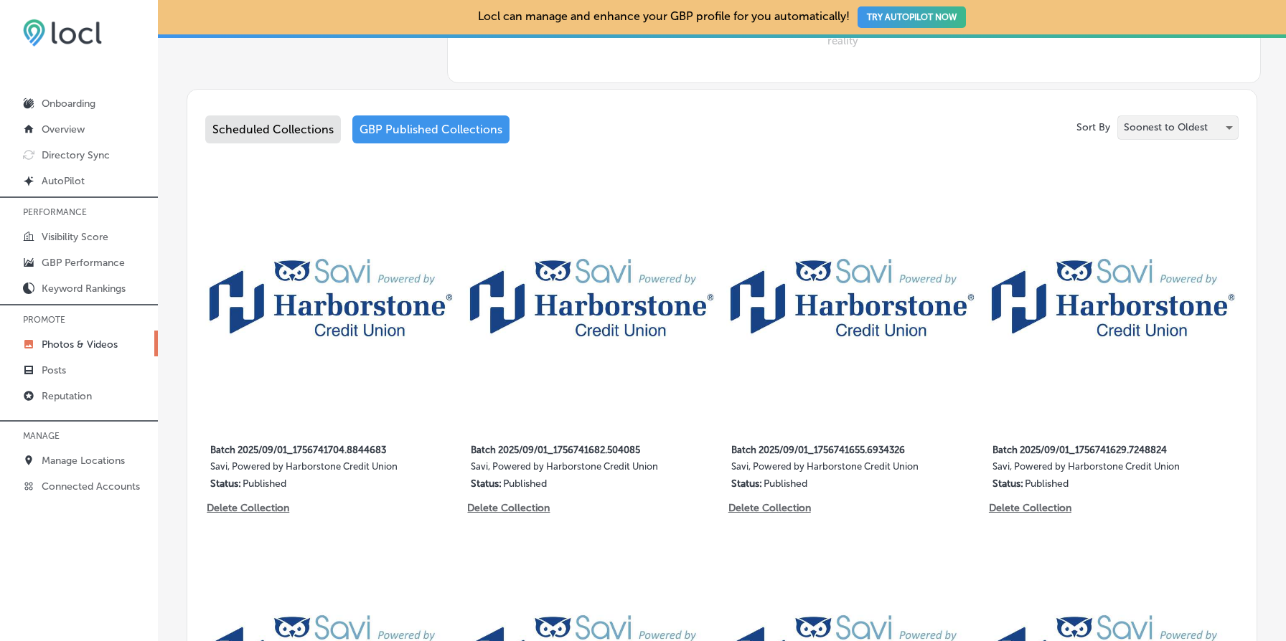
click at [1181, 132] on p "Soonest to Oldest" at bounding box center [1166, 128] width 84 height 14
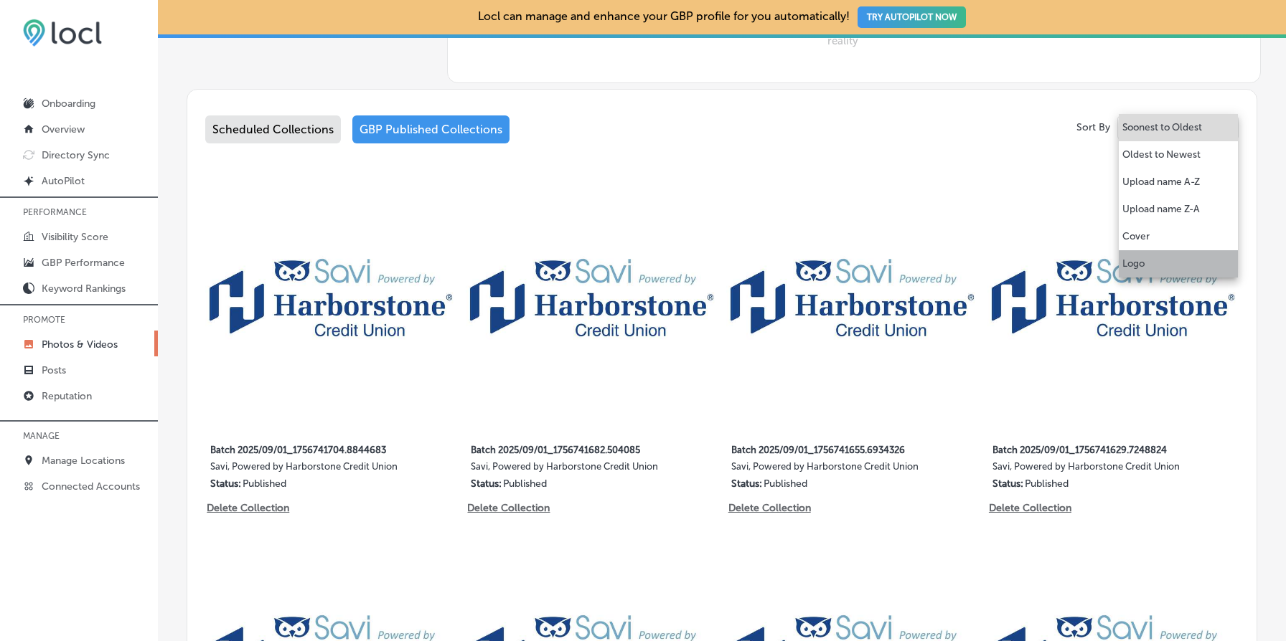
click at [1174, 260] on li "Logo" at bounding box center [1178, 263] width 119 height 27
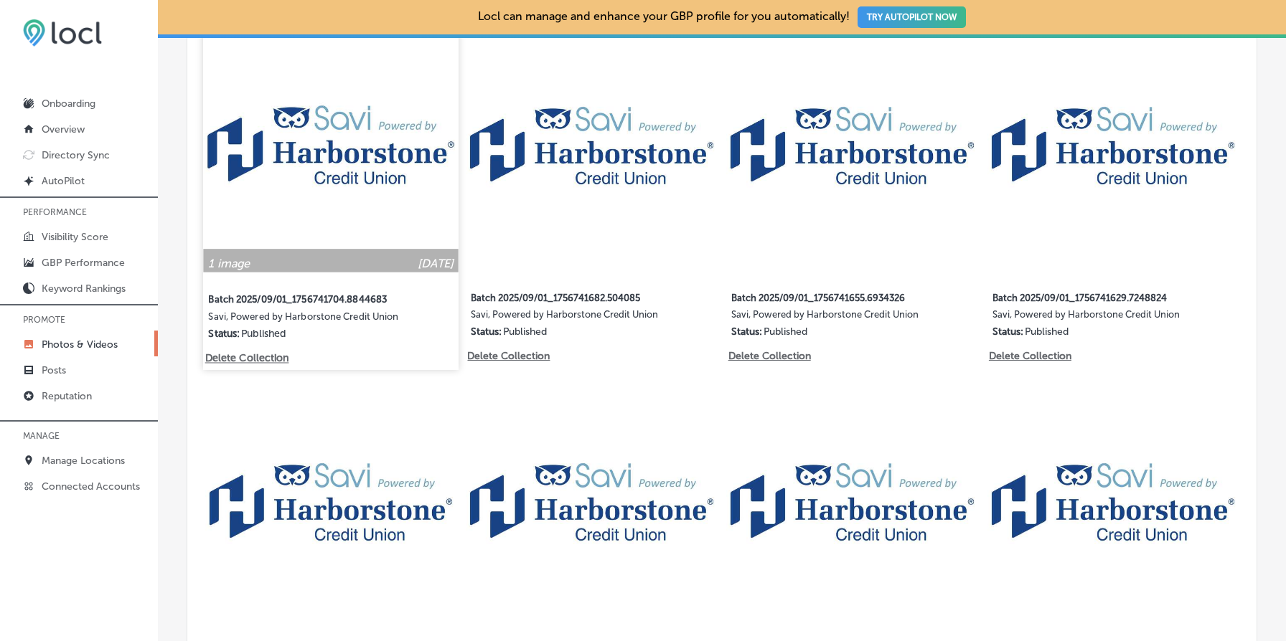
scroll to position [779, 0]
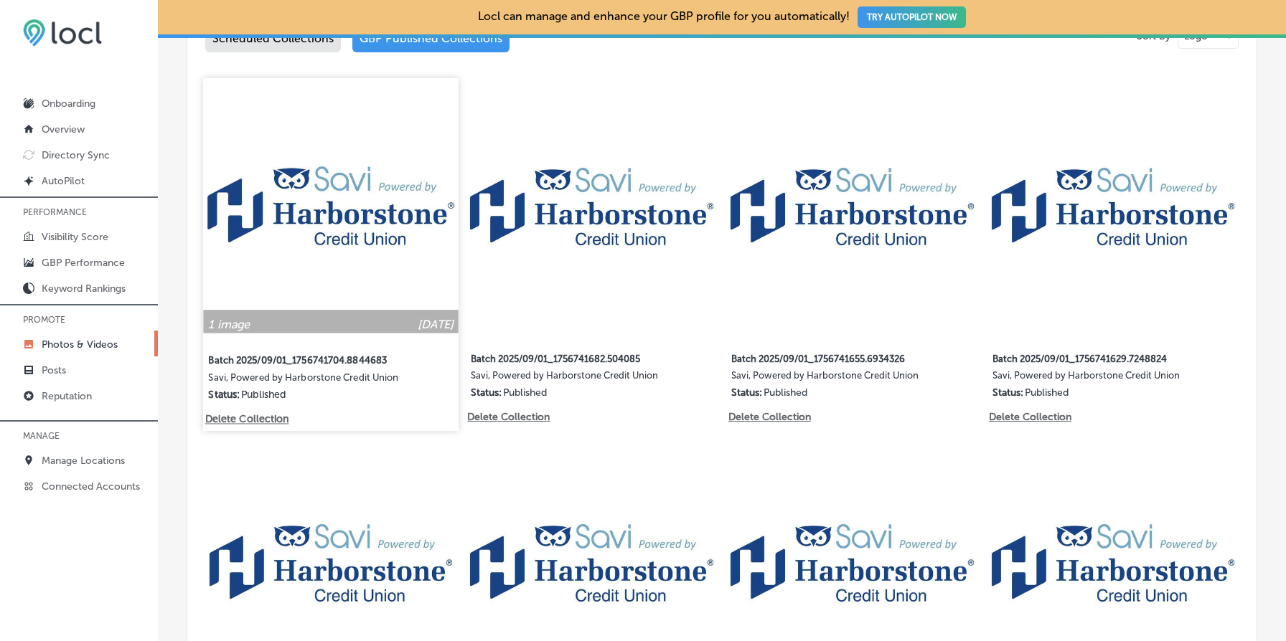
click at [311, 270] on img at bounding box center [330, 205] width 255 height 255
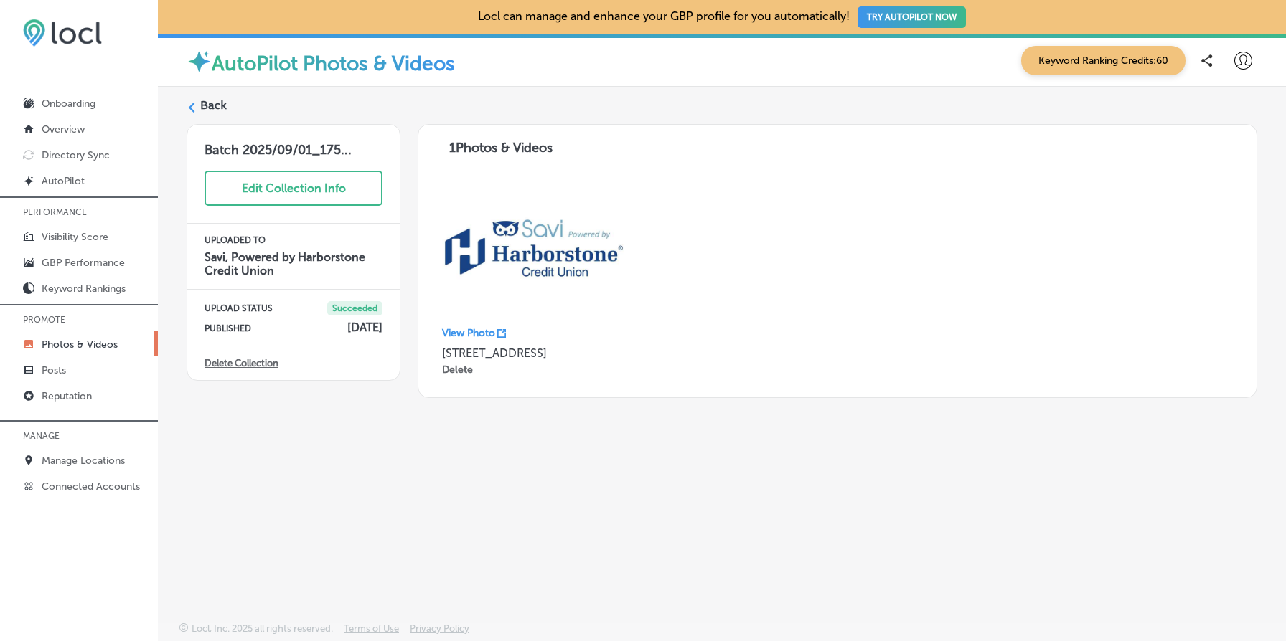
click at [214, 101] on label "Back" at bounding box center [213, 106] width 27 height 16
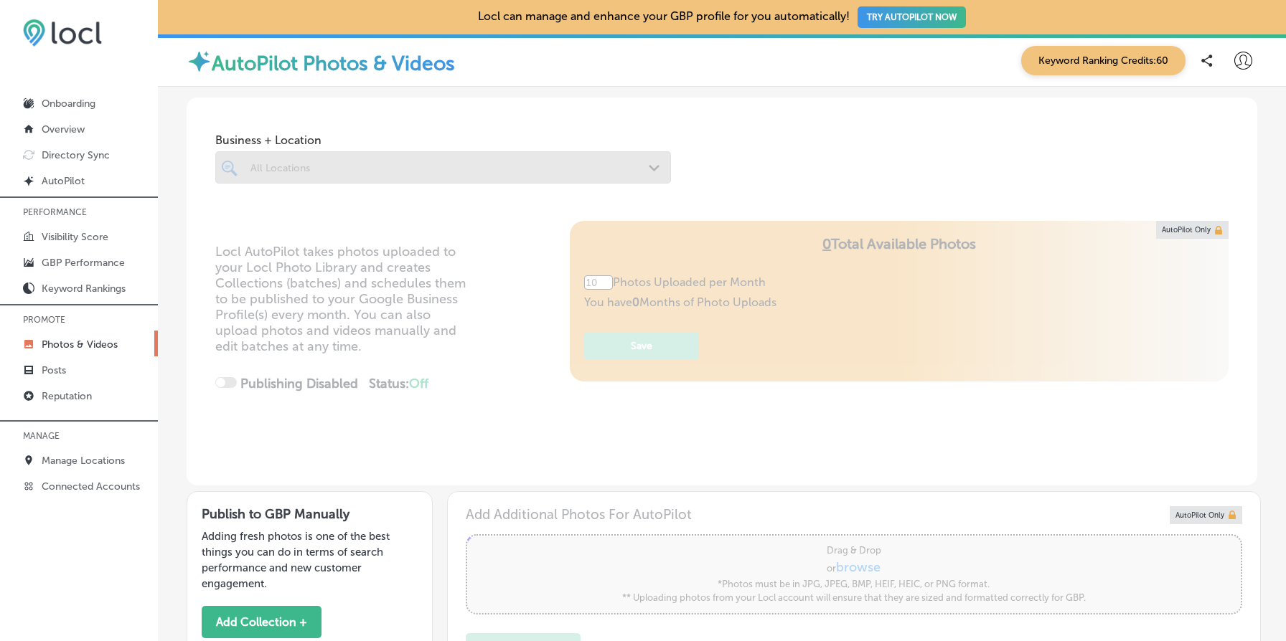
type input "5"
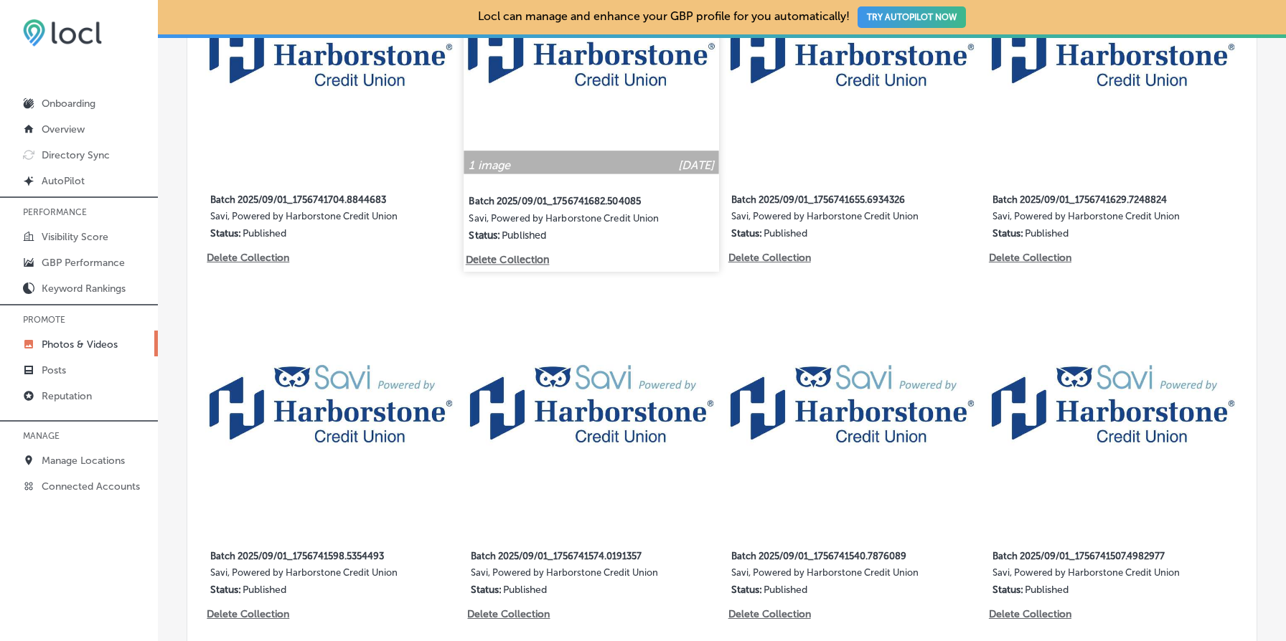
scroll to position [929, 0]
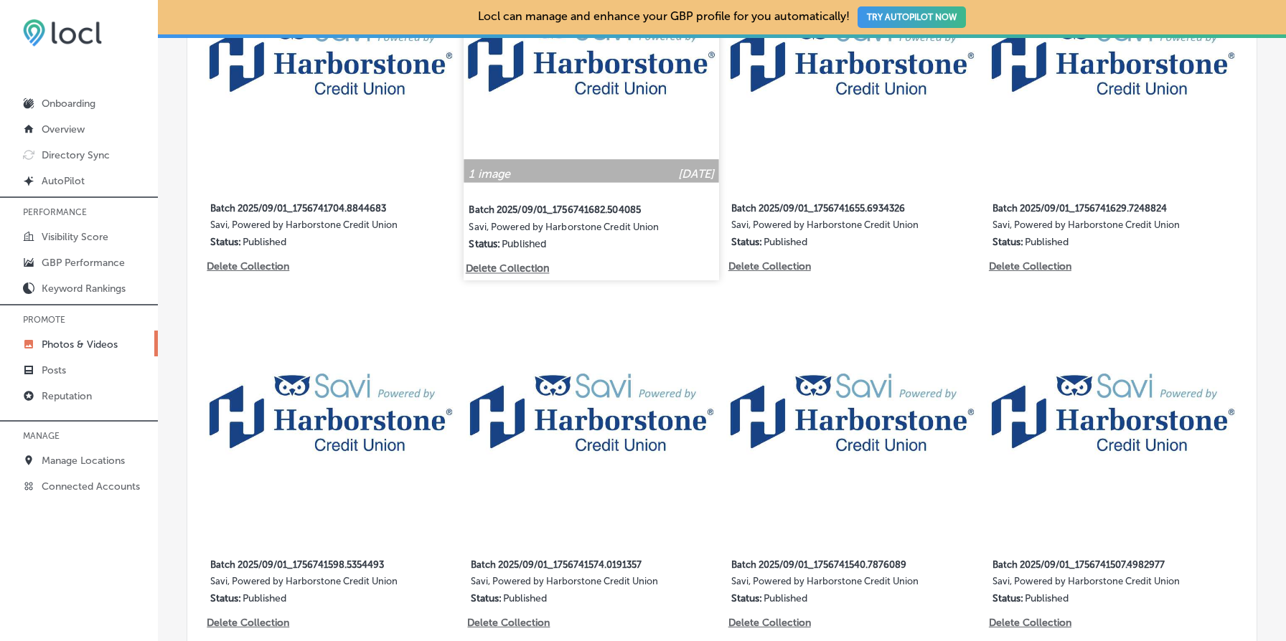
click at [626, 145] on img at bounding box center [591, 55] width 255 height 255
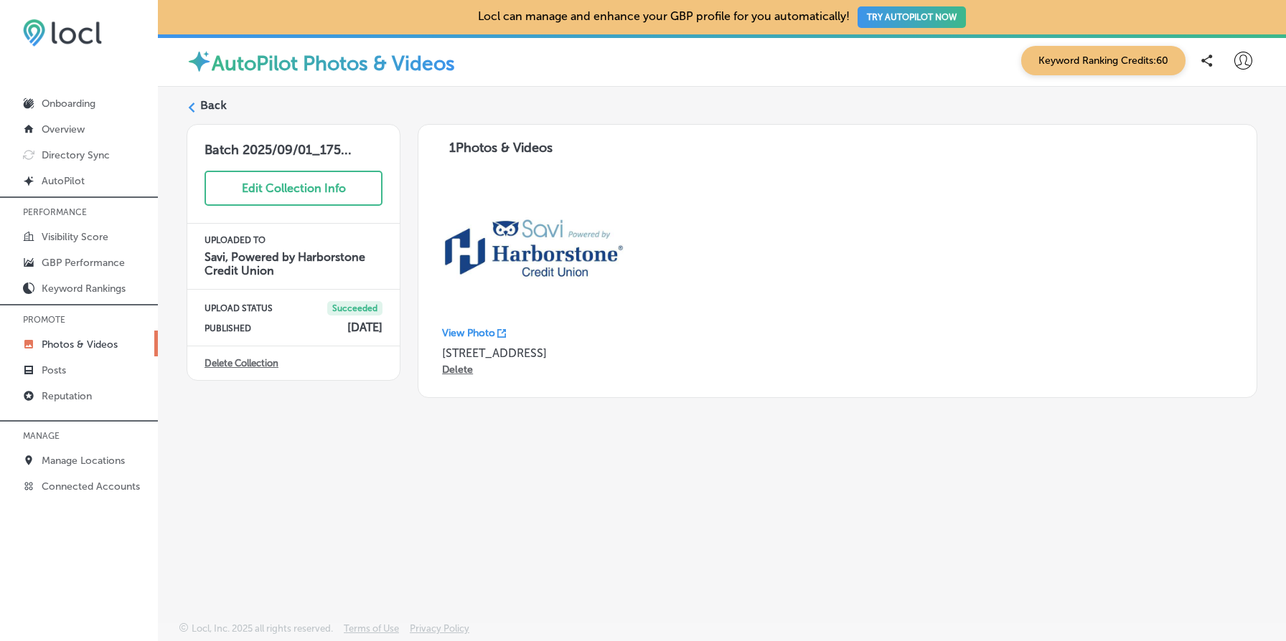
click at [509, 243] on img at bounding box center [534, 249] width 184 height 144
click at [480, 329] on p "View Photo" at bounding box center [468, 333] width 53 height 12
click at [215, 103] on label "Back" at bounding box center [213, 106] width 27 height 16
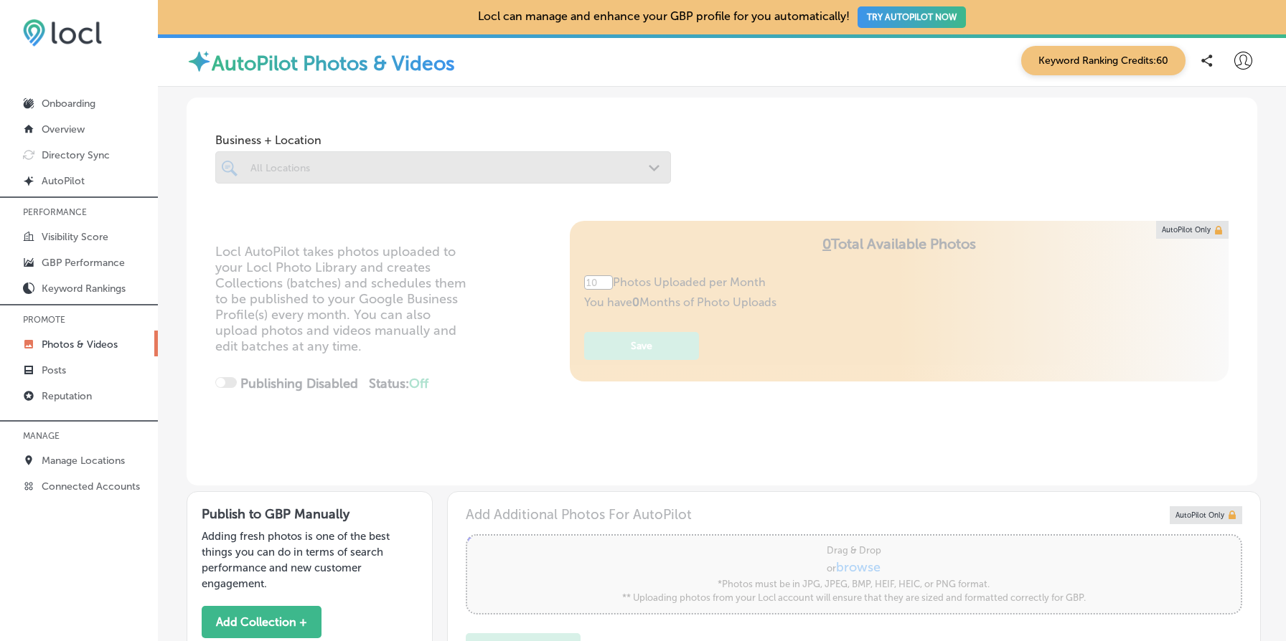
type input "5"
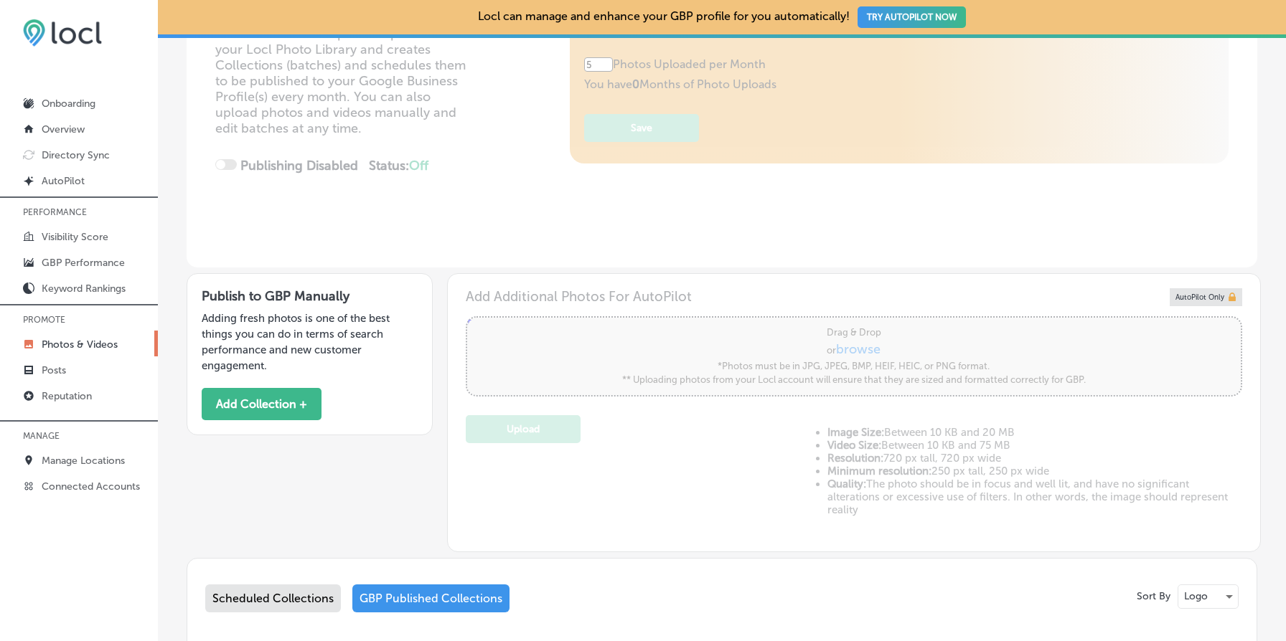
scroll to position [279, 0]
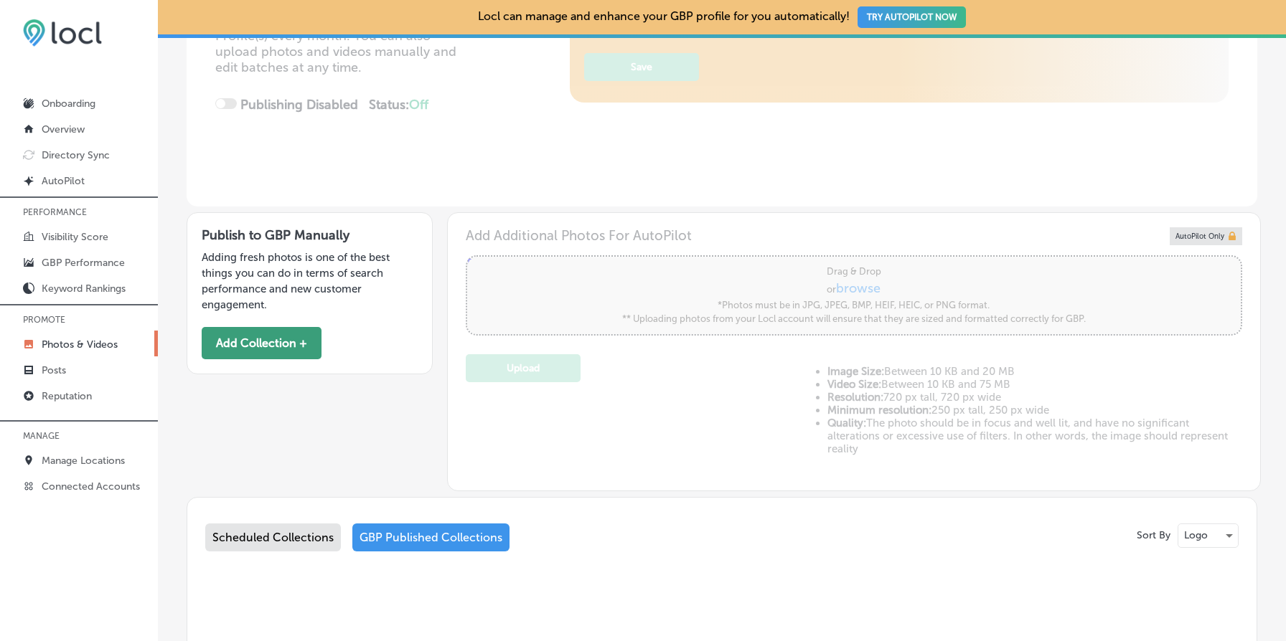
click at [289, 343] on button "Add Collection +" at bounding box center [262, 343] width 120 height 32
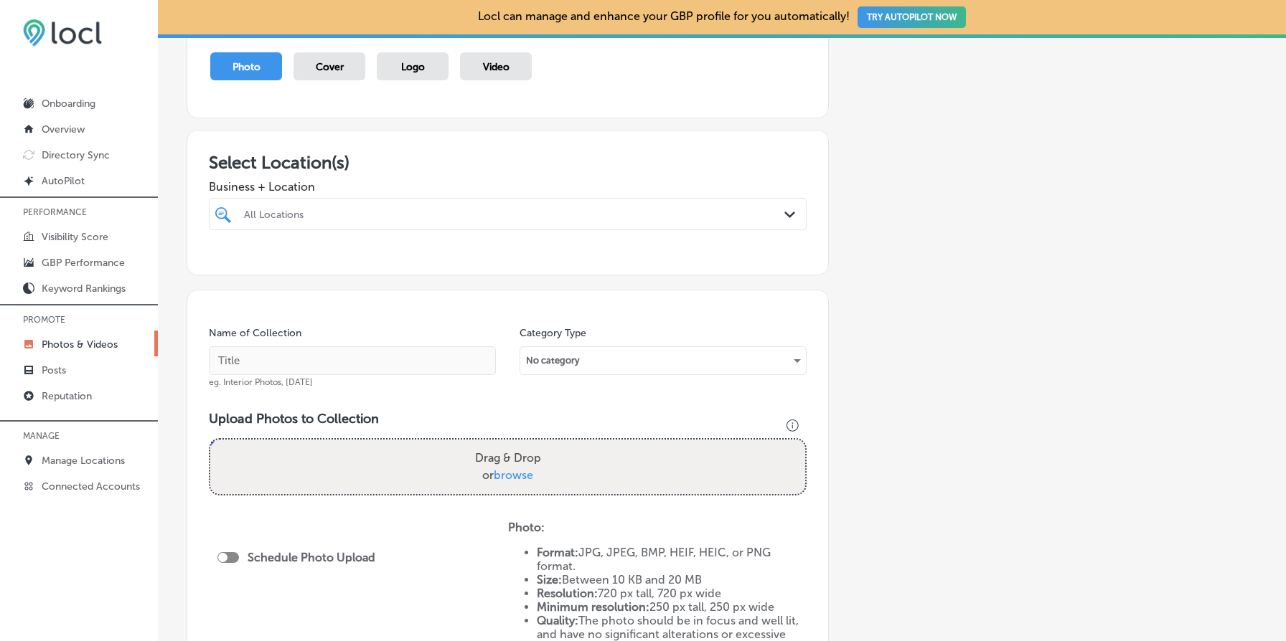
scroll to position [185, 0]
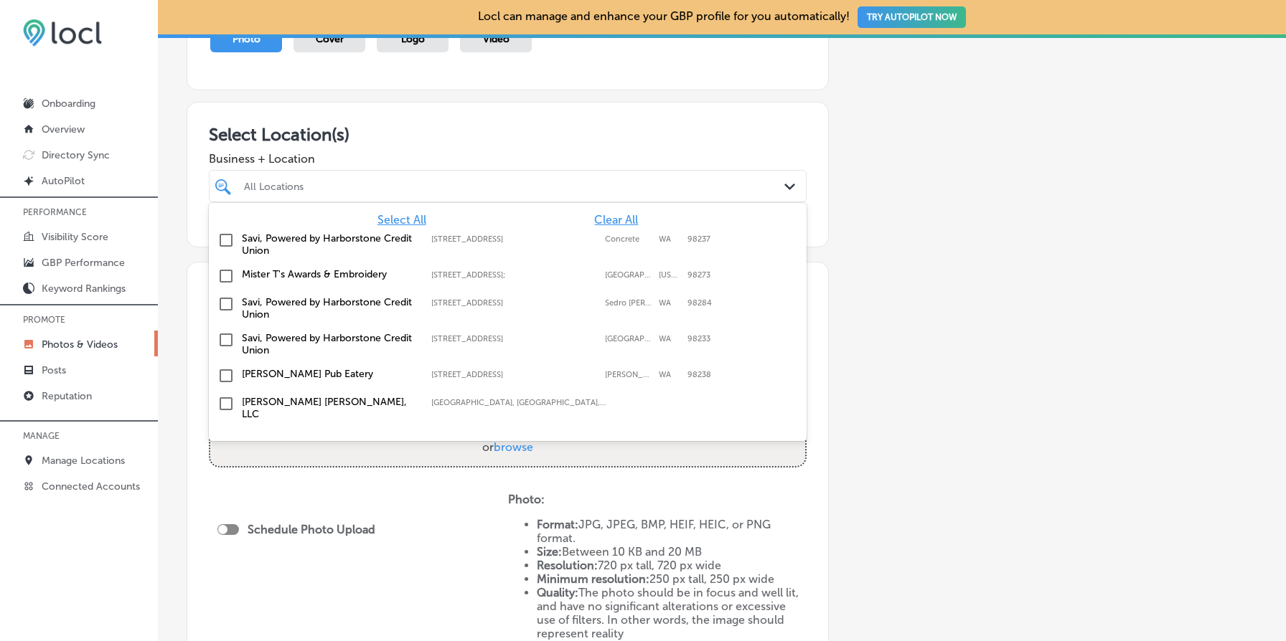
click at [398, 184] on div "All Locations" at bounding box center [515, 186] width 542 height 12
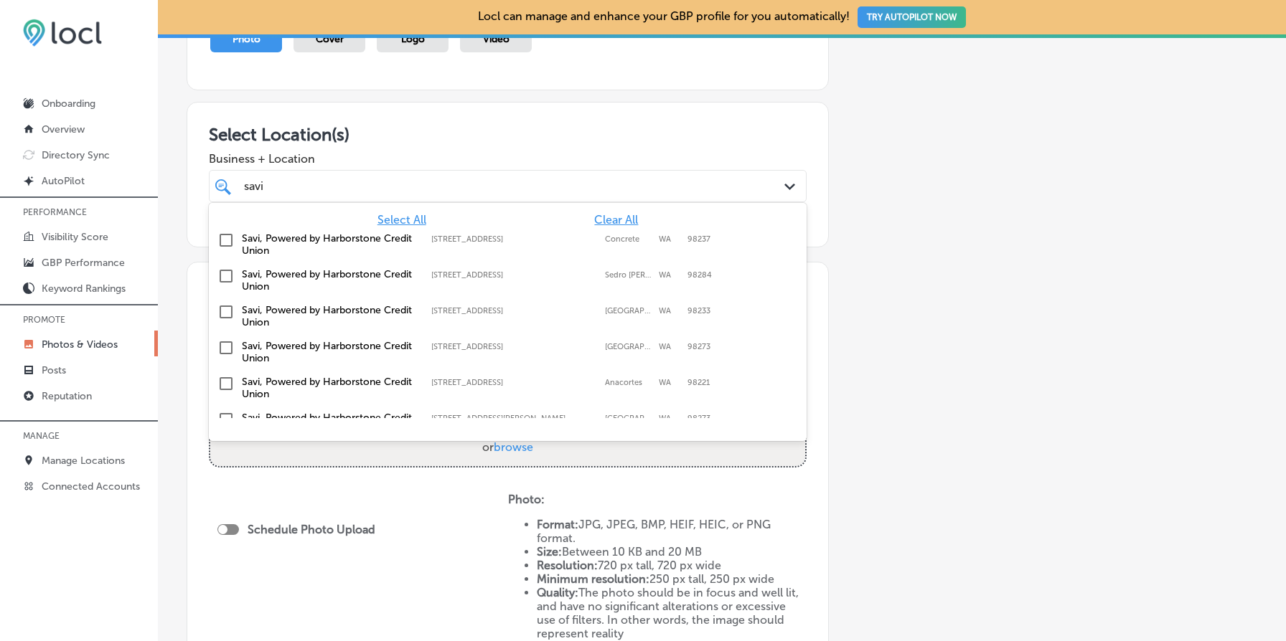
click at [228, 232] on input "checkbox" at bounding box center [225, 240] width 17 height 17
type input "savi"
click at [888, 307] on div "Add a Collection Which Type of Image or Video Would You Like to Upload? Photo C…" at bounding box center [722, 370] width 1071 height 865
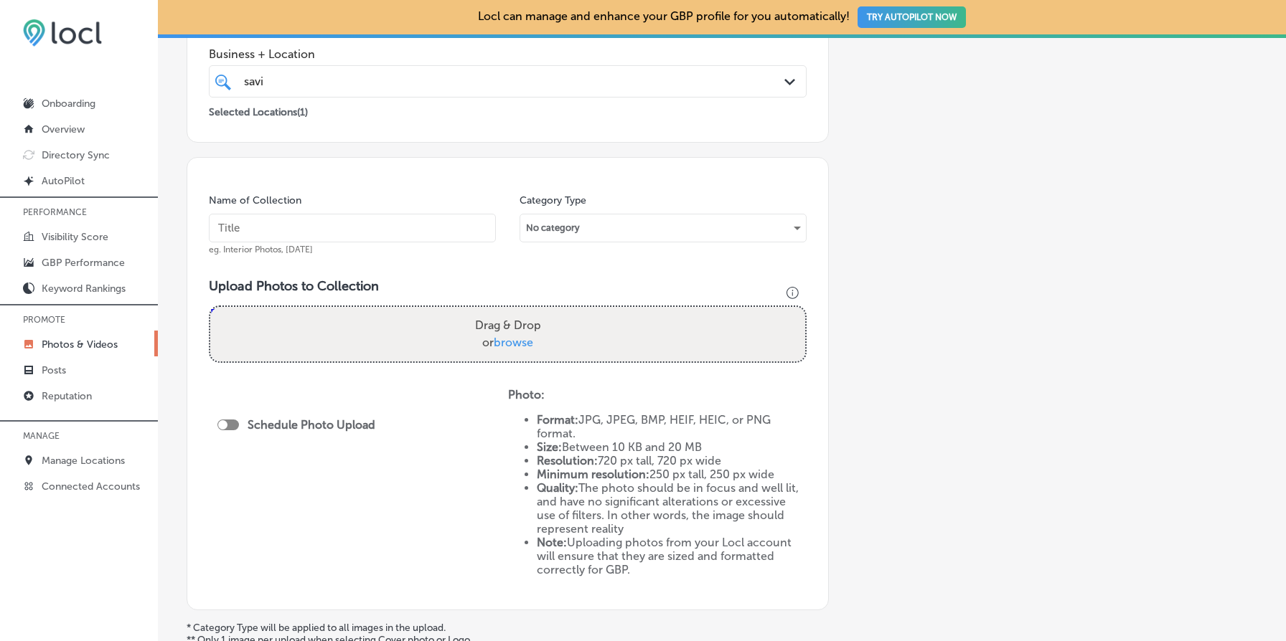
scroll to position [310, 0]
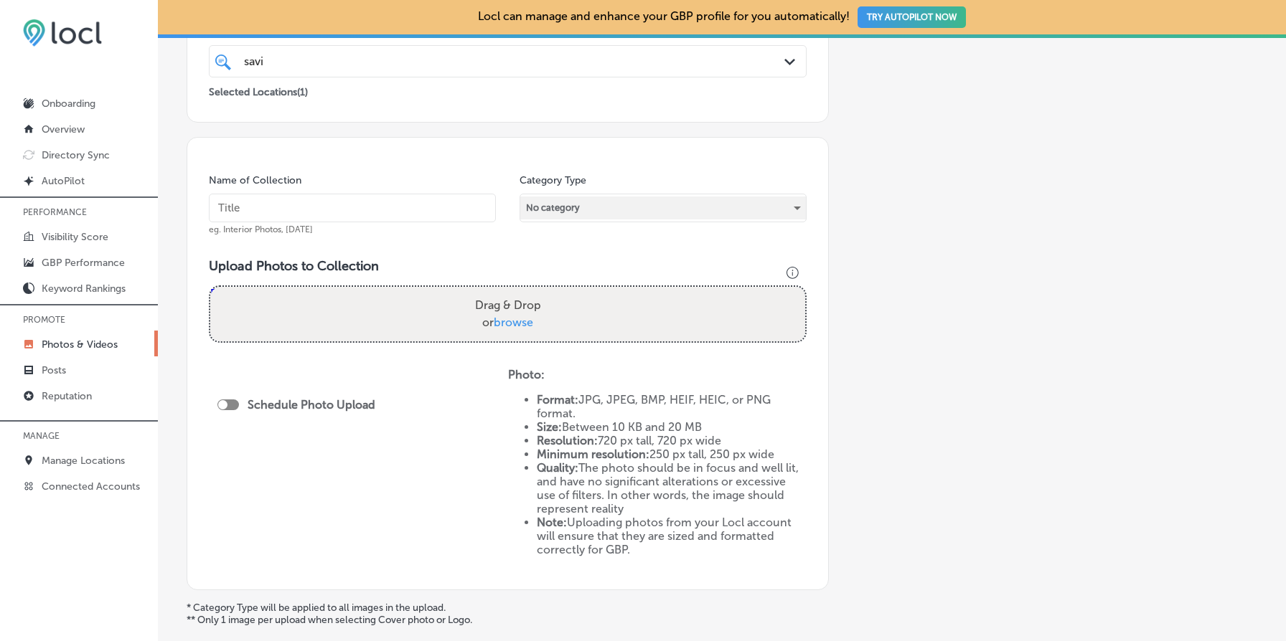
click at [549, 215] on div "No category" at bounding box center [663, 208] width 286 height 23
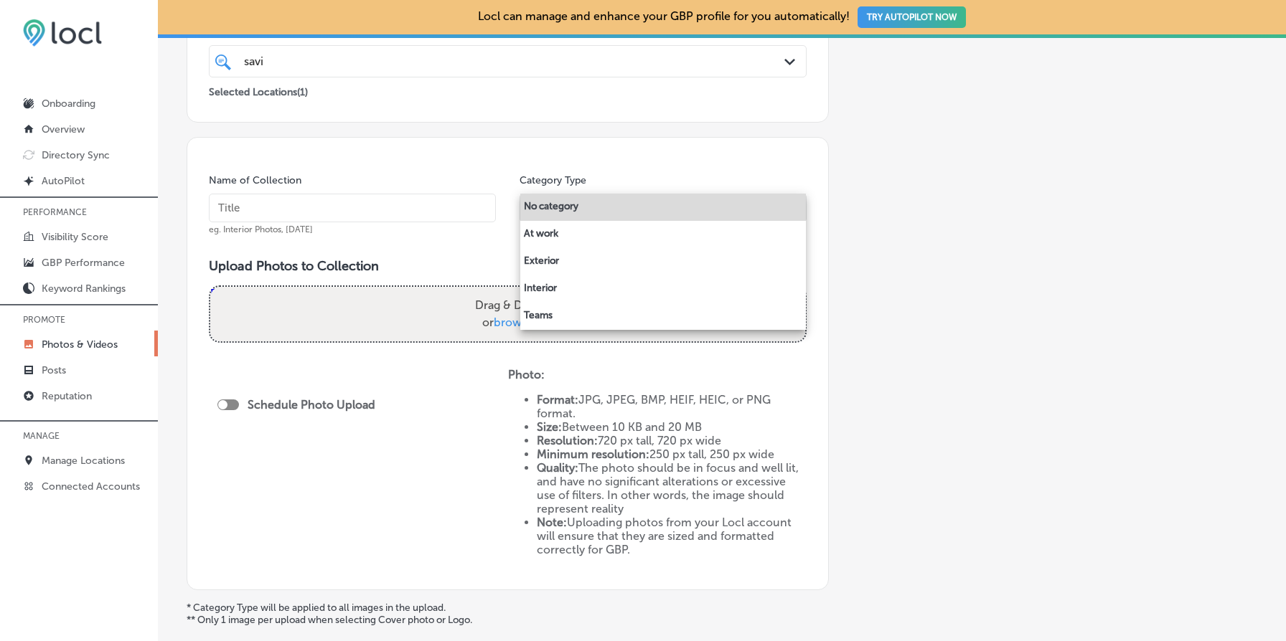
click at [880, 253] on div at bounding box center [643, 320] width 1286 height 641
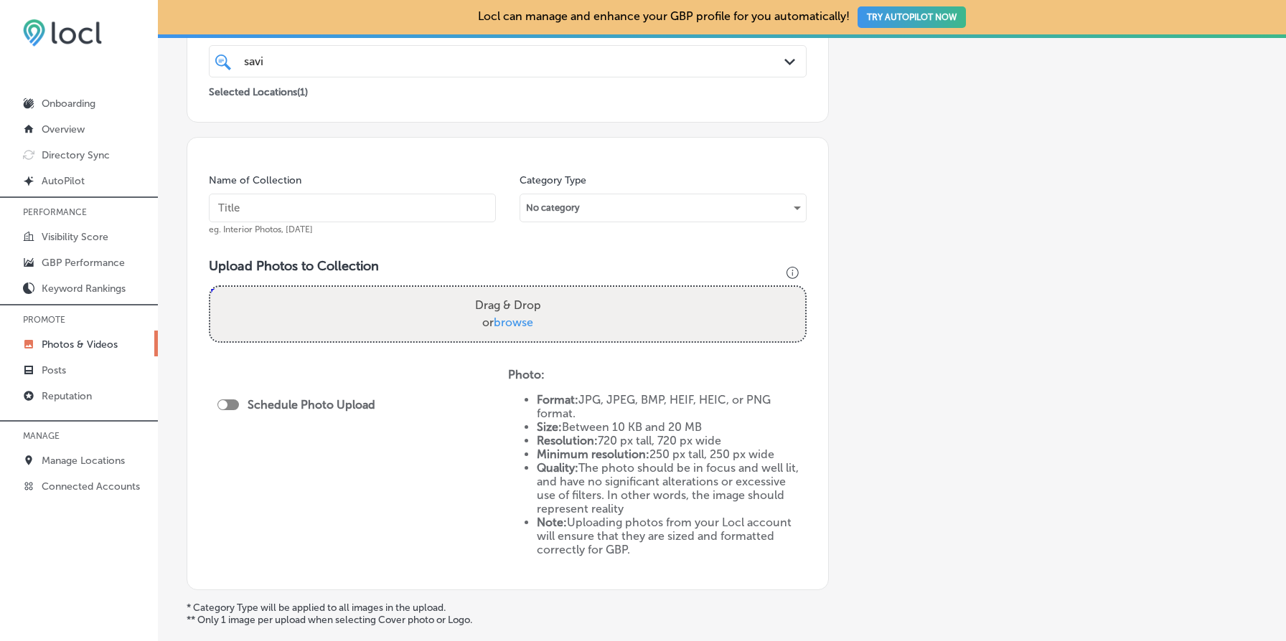
click at [307, 211] on input "text" at bounding box center [352, 208] width 287 height 29
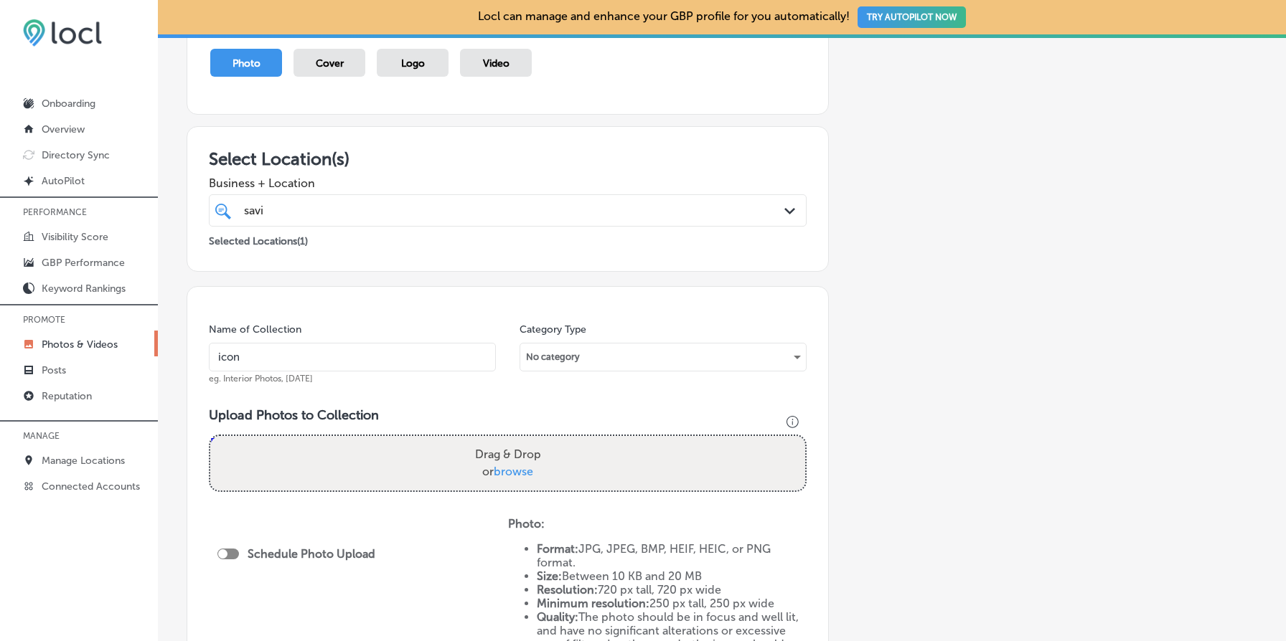
scroll to position [157, 0]
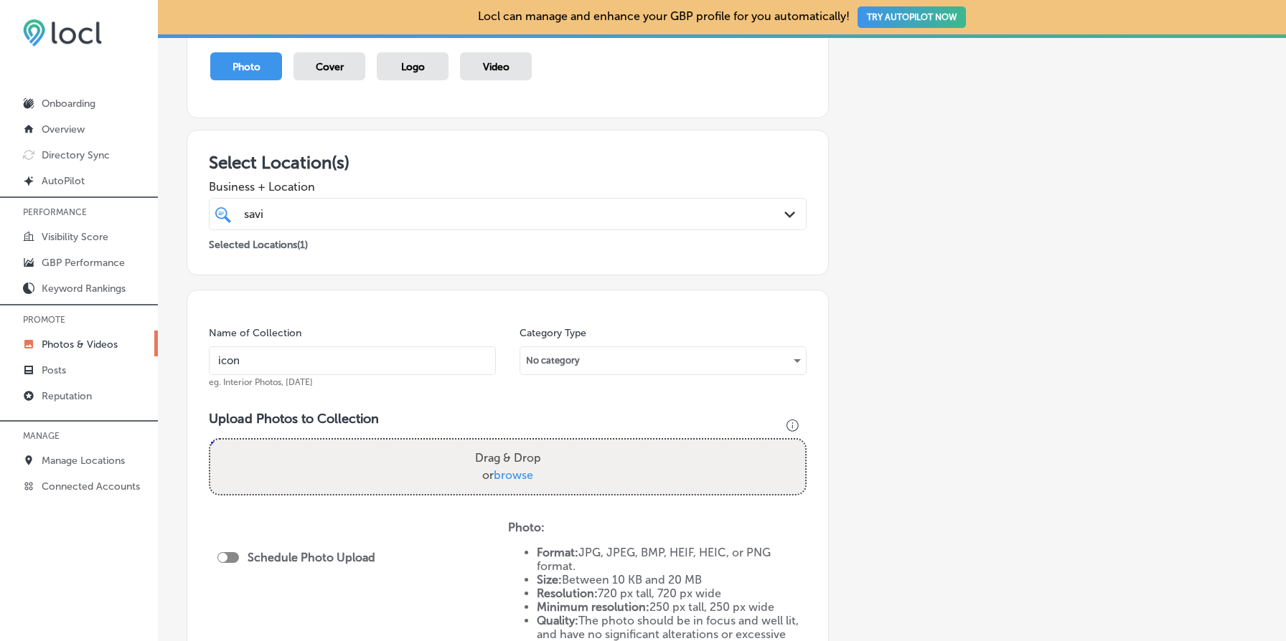
type input "icon"
click at [320, 210] on div "savi savi" at bounding box center [481, 213] width 477 height 19
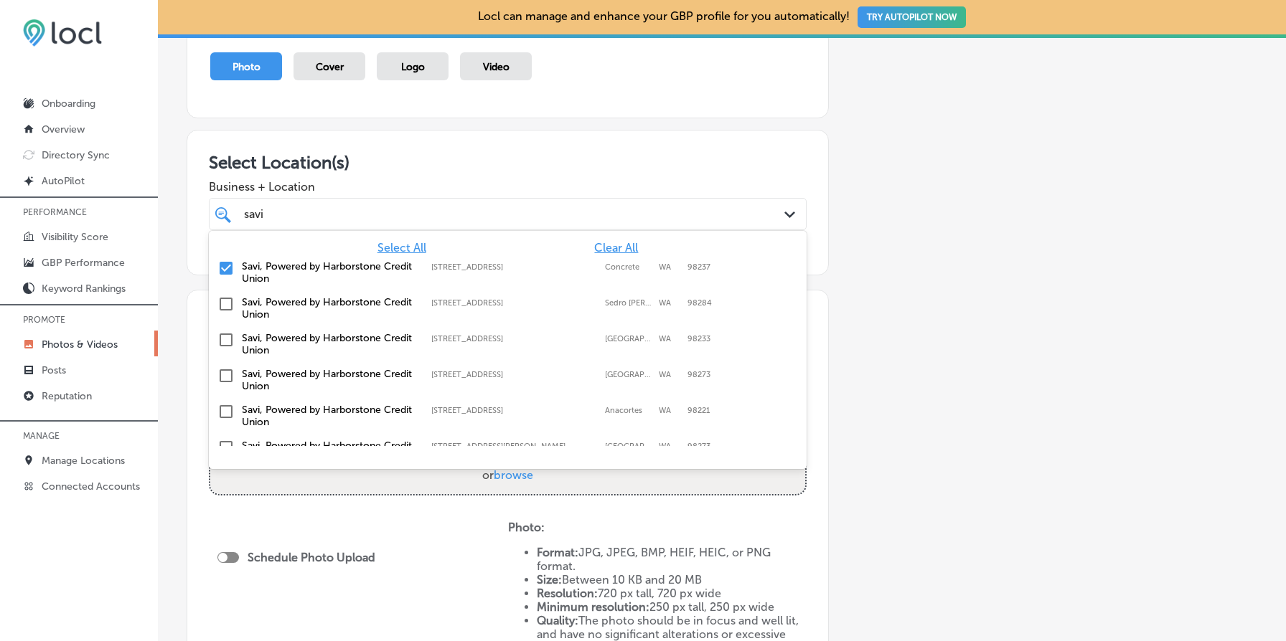
click at [880, 298] on div "Add a Collection Which Type of Image or Video Would You Like to Upload? Photo C…" at bounding box center [722, 398] width 1071 height 865
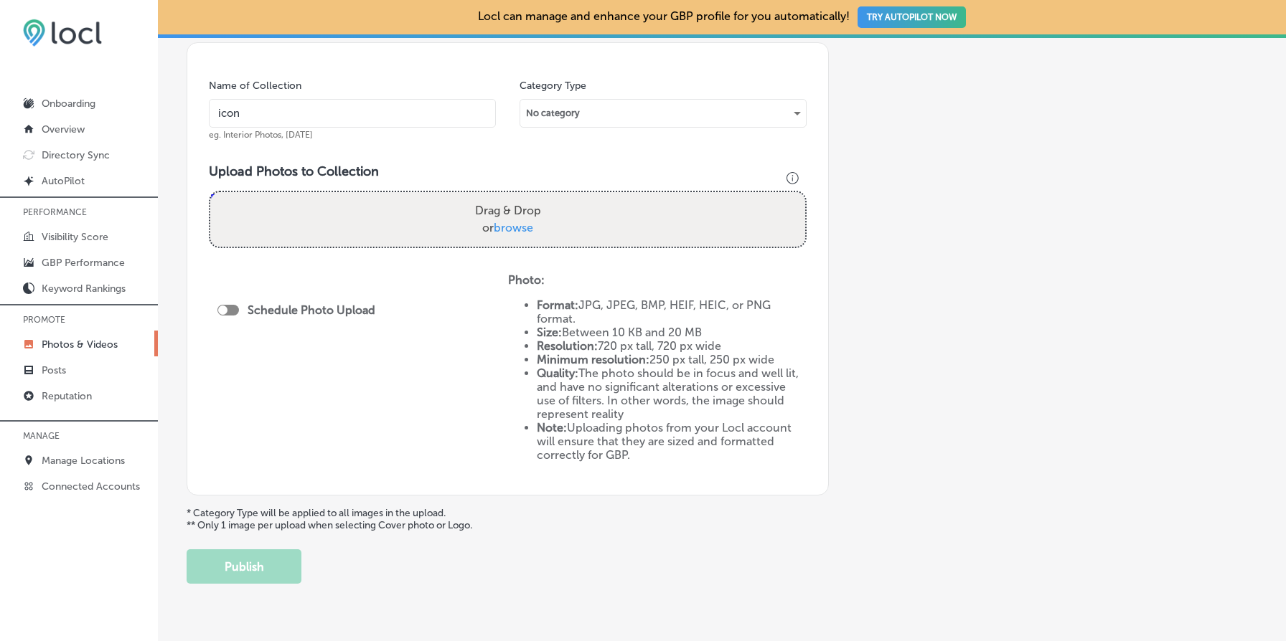
scroll to position [415, 0]
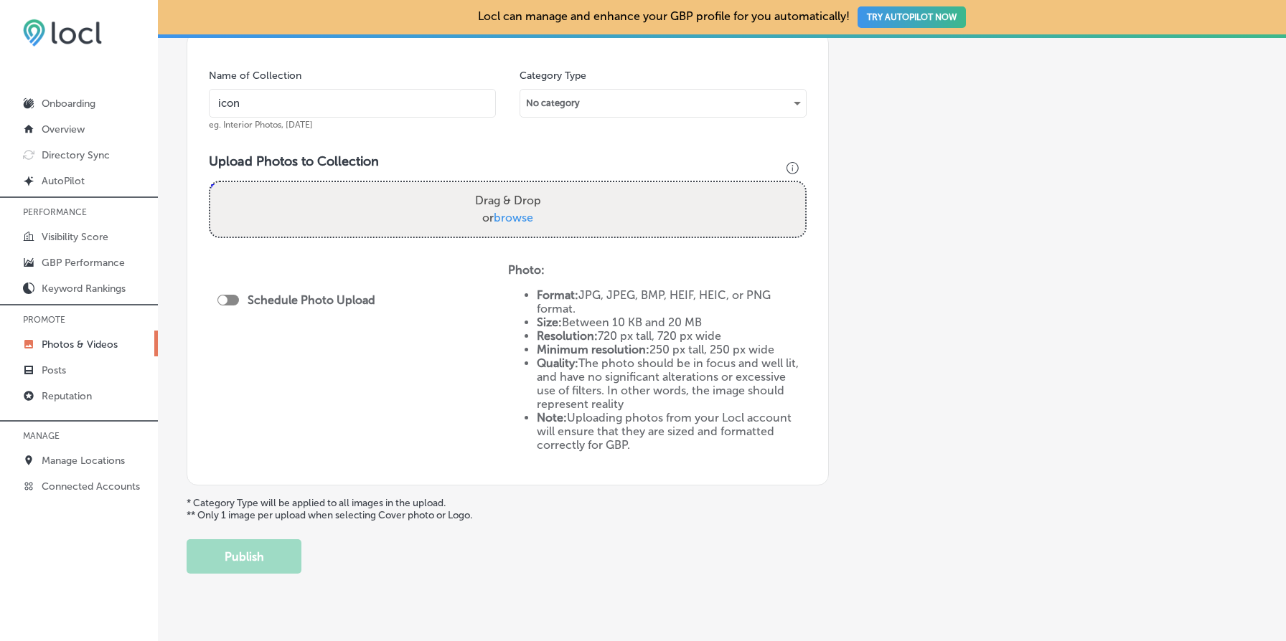
click at [510, 213] on span "browse" at bounding box center [513, 218] width 39 height 14
click at [510, 187] on input "Drag & Drop or browse" at bounding box center [507, 184] width 595 height 4
click at [509, 215] on span "browse" at bounding box center [513, 218] width 39 height 14
click at [509, 187] on input "Drag & Drop or browse" at bounding box center [507, 184] width 595 height 4
type input "C:\fakepath\Owl Square copy.jpg"
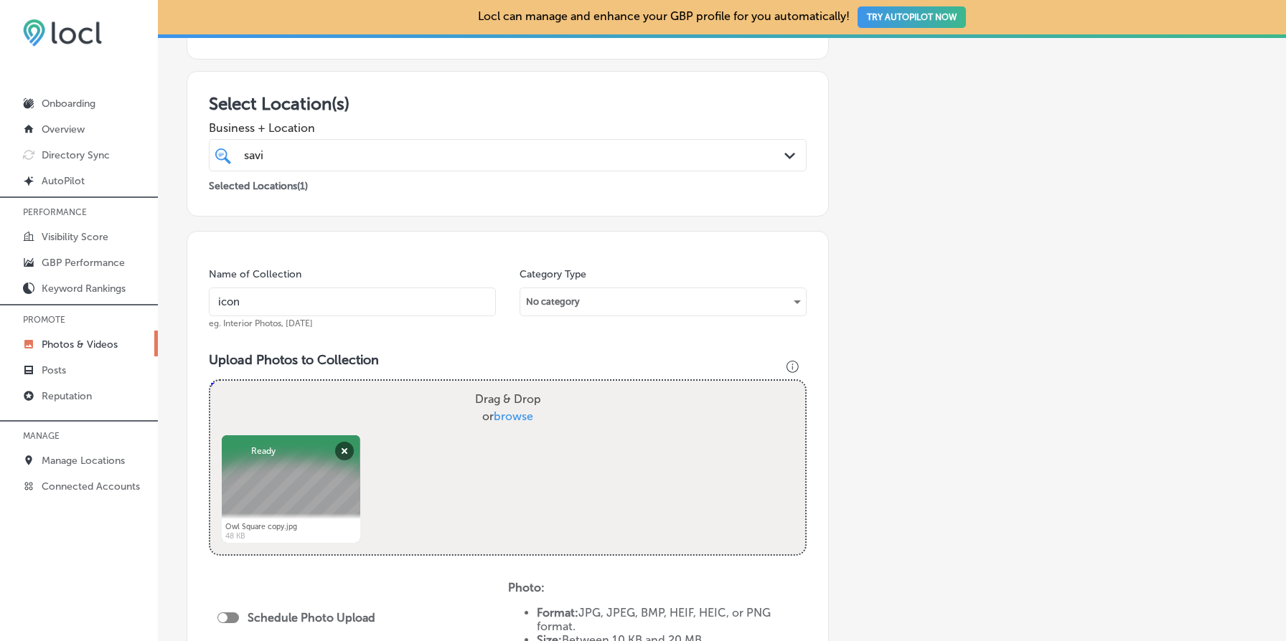
scroll to position [334, 0]
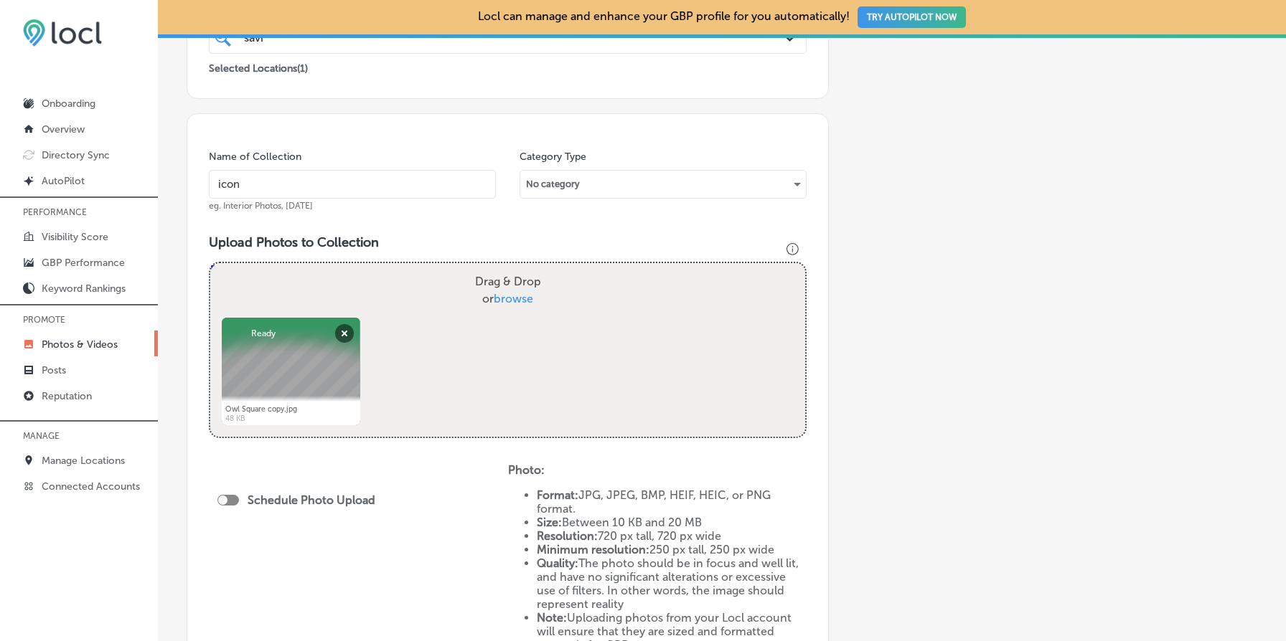
click at [291, 184] on input "icon" at bounding box center [352, 184] width 287 height 29
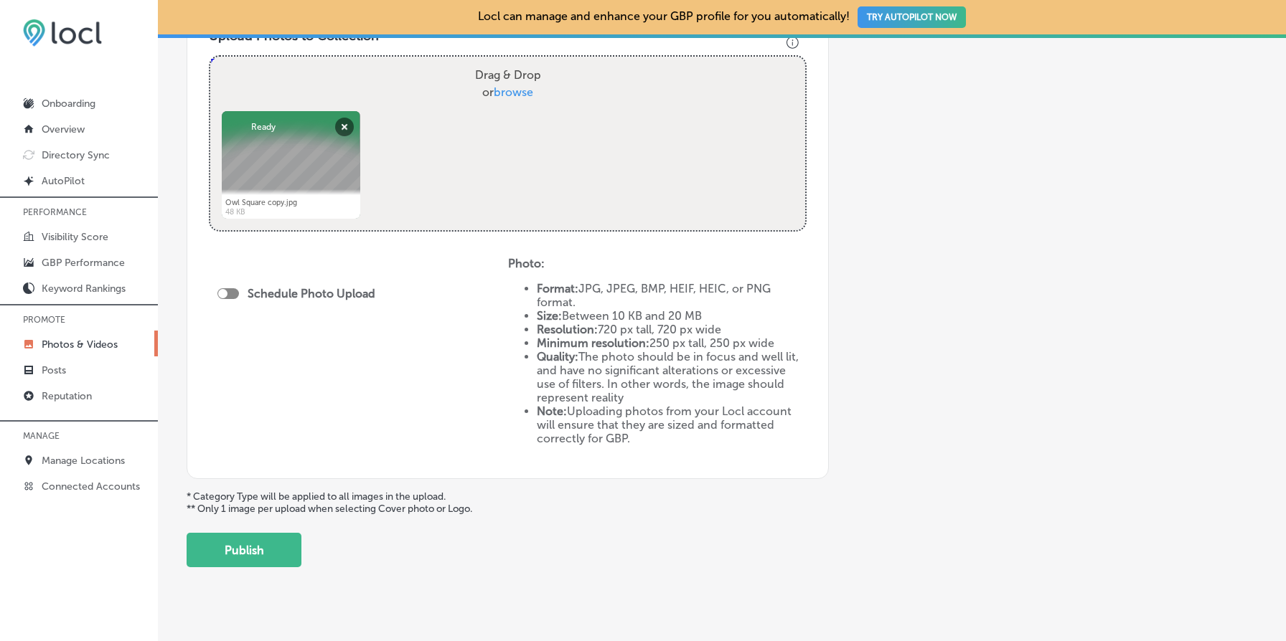
scroll to position [542, 0]
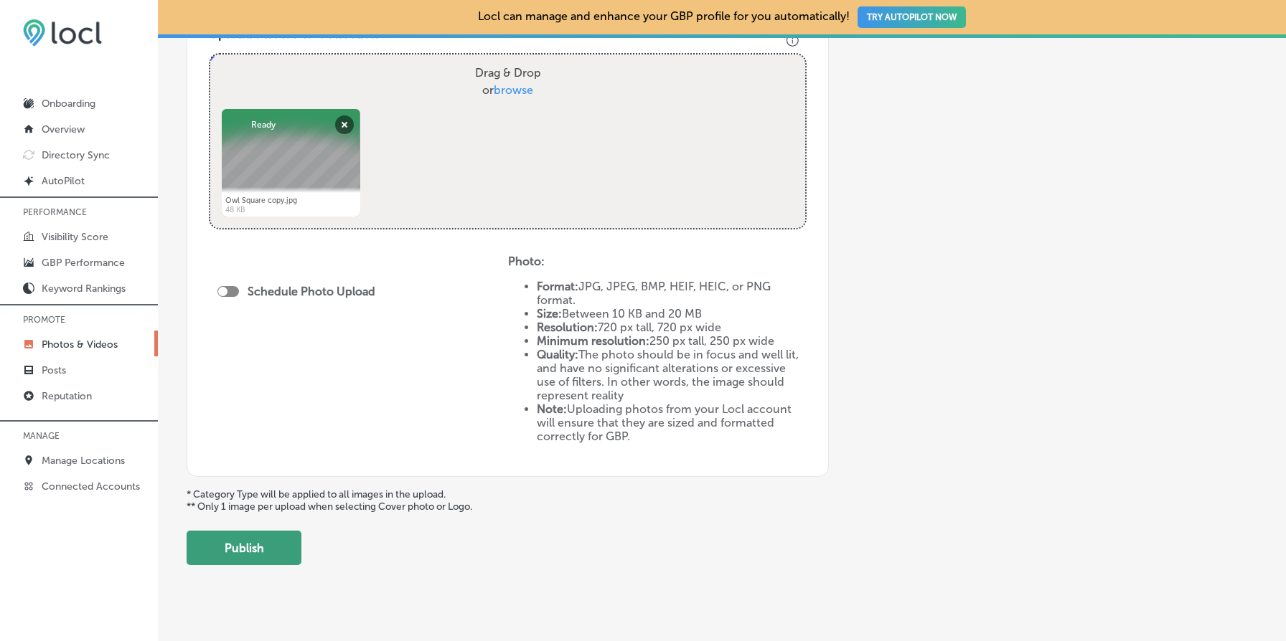
type input "owl icon"
click at [271, 547] on button "Publish" at bounding box center [244, 548] width 115 height 34
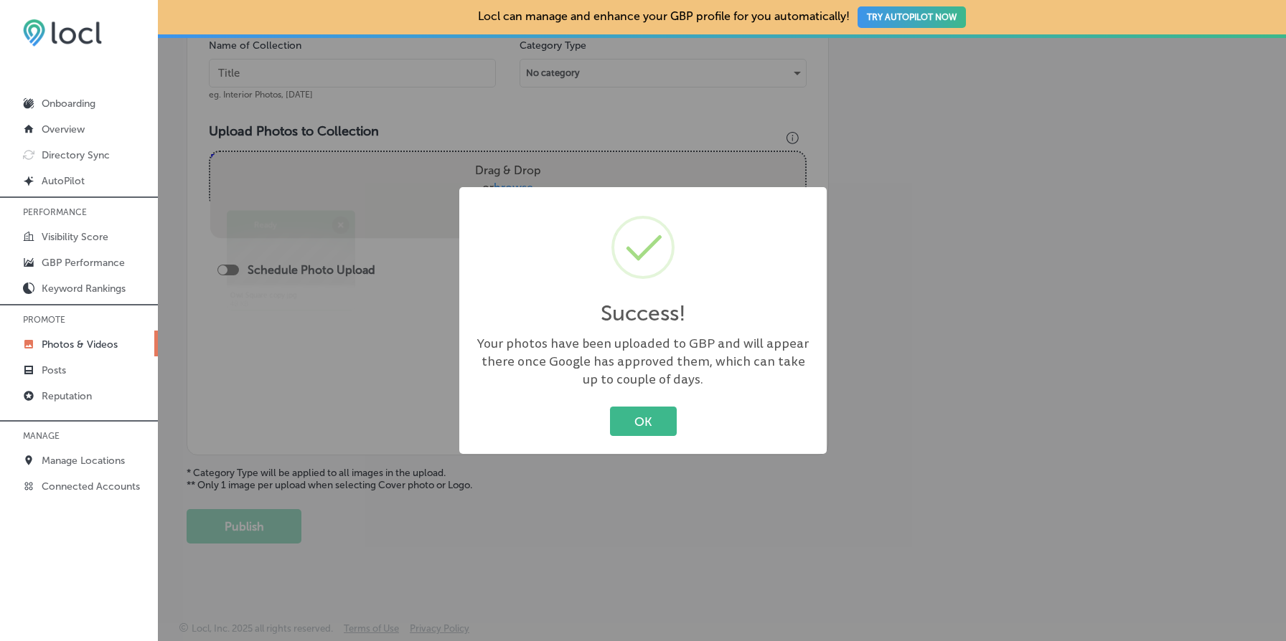
scroll to position [443, 0]
click at [626, 415] on button "OK" at bounding box center [643, 421] width 67 height 29
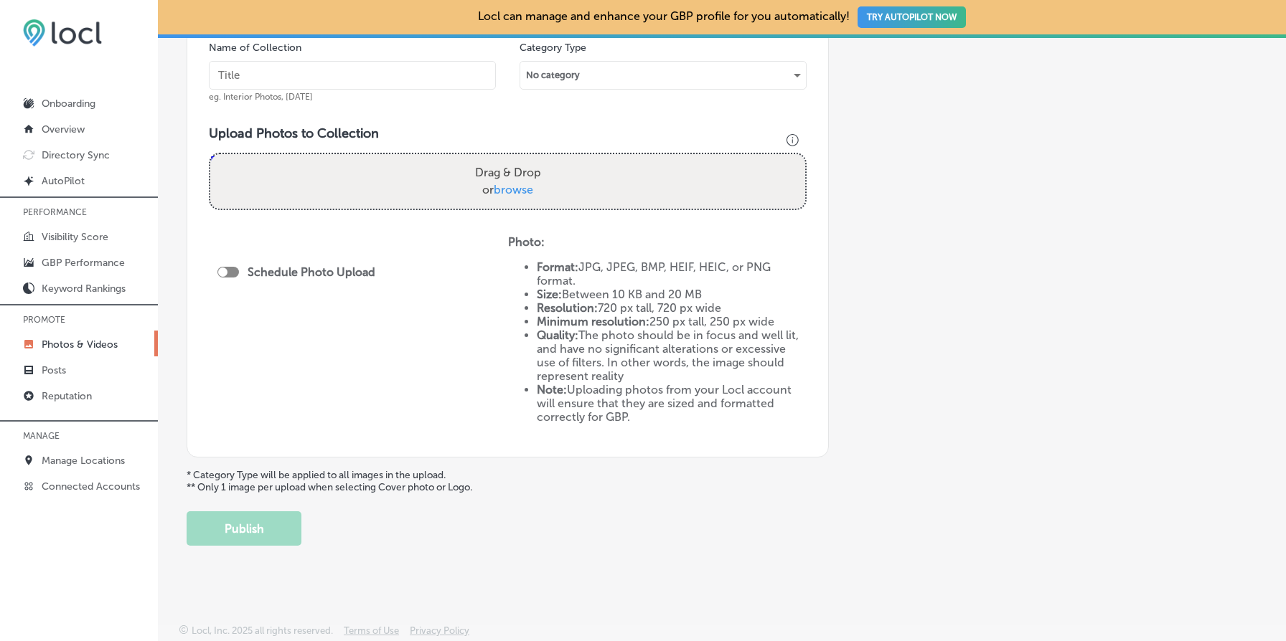
scroll to position [0, 0]
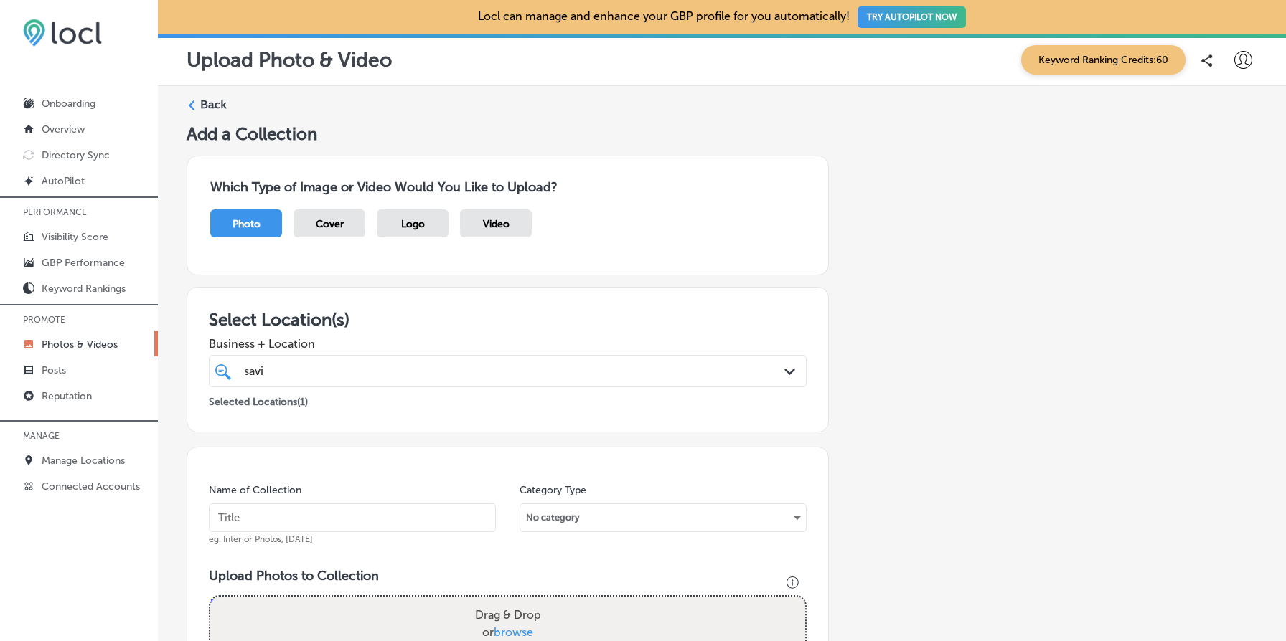
click at [490, 368] on div "savi savi" at bounding box center [481, 371] width 477 height 19
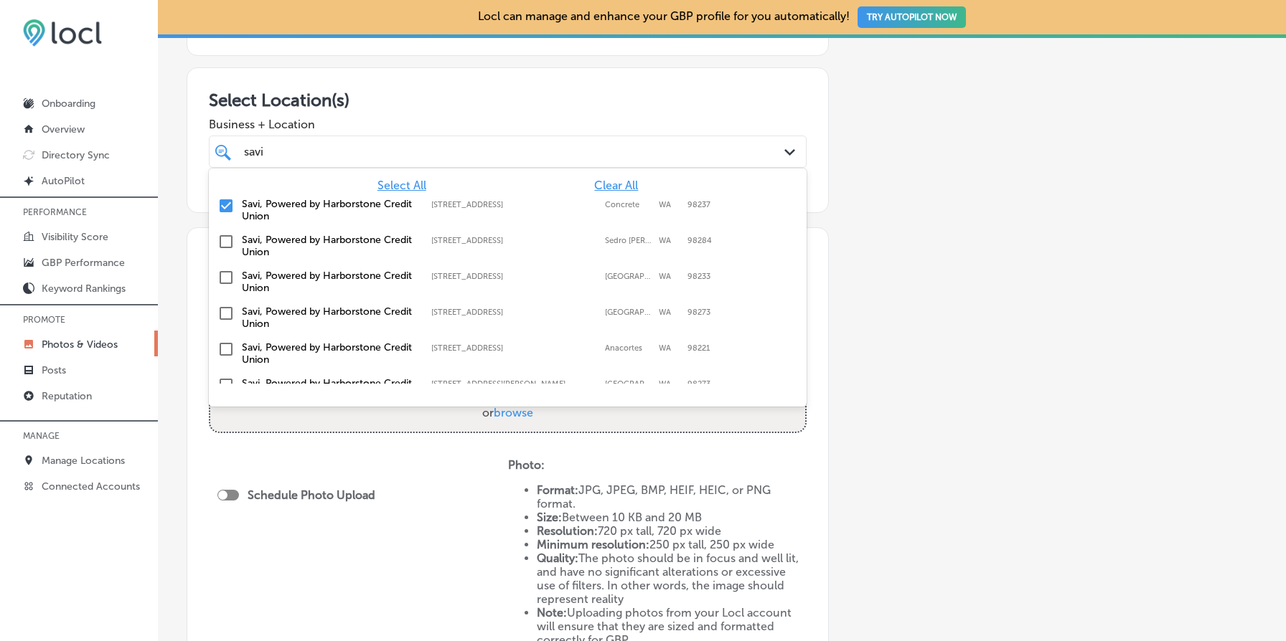
scroll to position [225, 0]
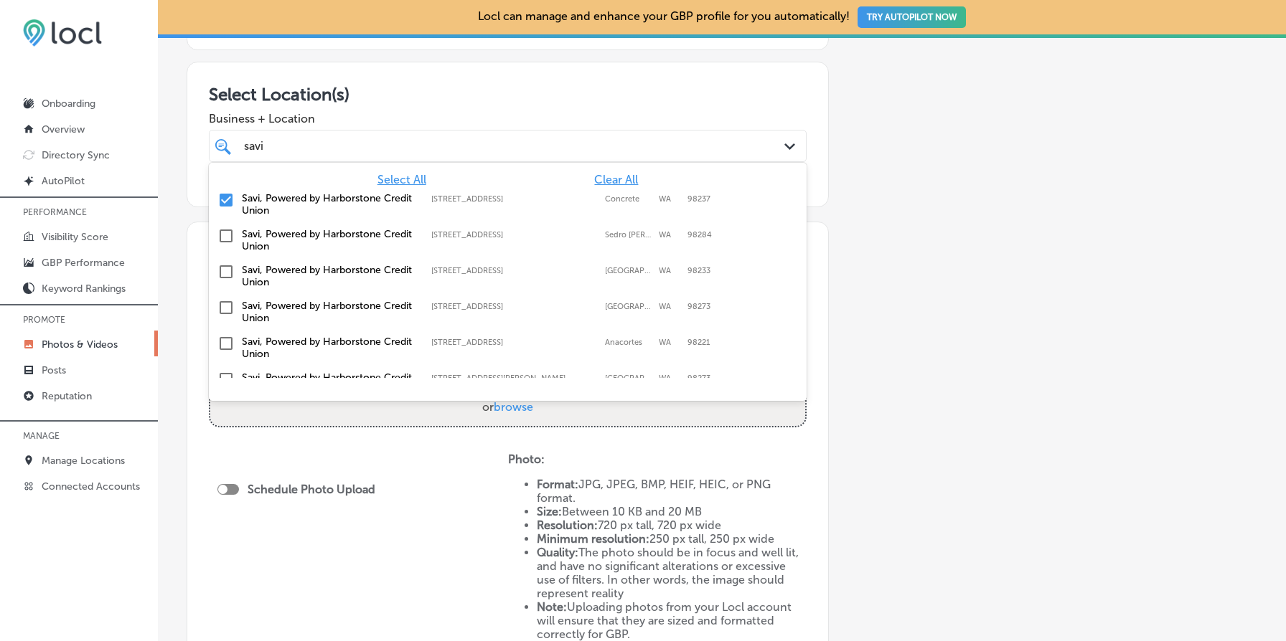
click at [298, 199] on label "Savi, Powered by Harborstone Credit Union" at bounding box center [329, 204] width 175 height 24
click at [227, 236] on input "checkbox" at bounding box center [225, 235] width 17 height 17
click at [982, 311] on div "Add a Collection Which Type of Image or Video Would You Like to Upload? Photo C…" at bounding box center [722, 330] width 1071 height 865
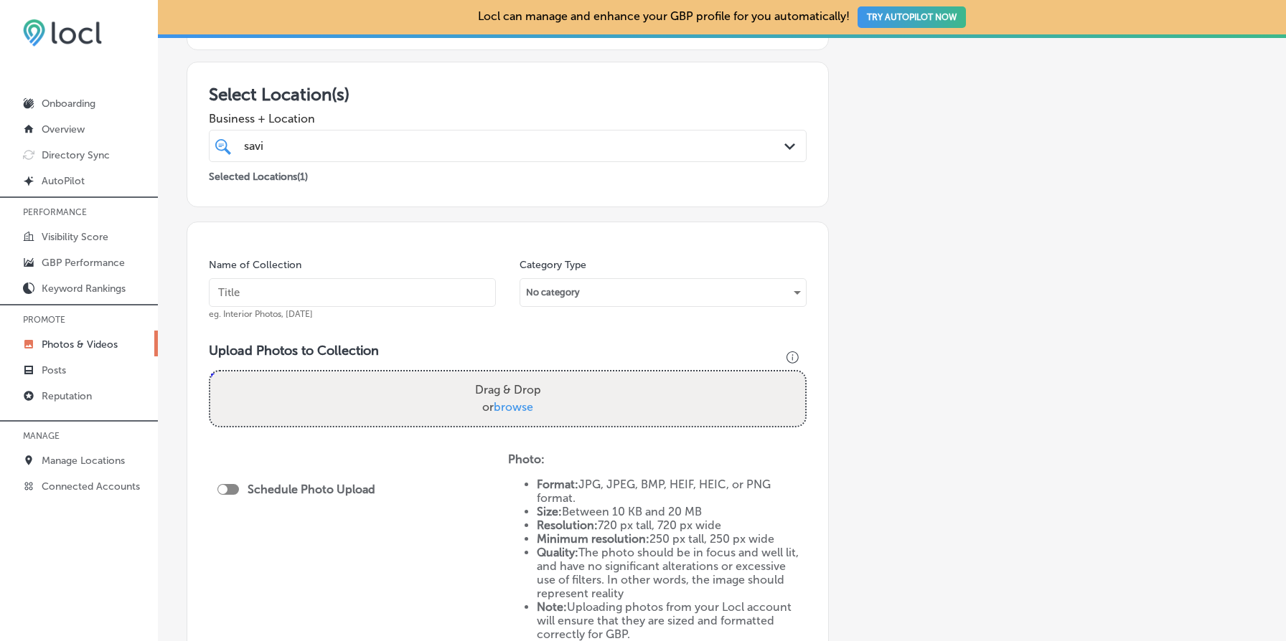
click at [377, 286] on input "text" at bounding box center [352, 292] width 287 height 29
type input "owl icon"
click at [513, 405] on span "browse" at bounding box center [513, 407] width 39 height 14
click at [513, 376] on input "Drag & Drop or browse" at bounding box center [507, 374] width 595 height 4
type input "C:\fakepath\Owl Square copy.jpg"
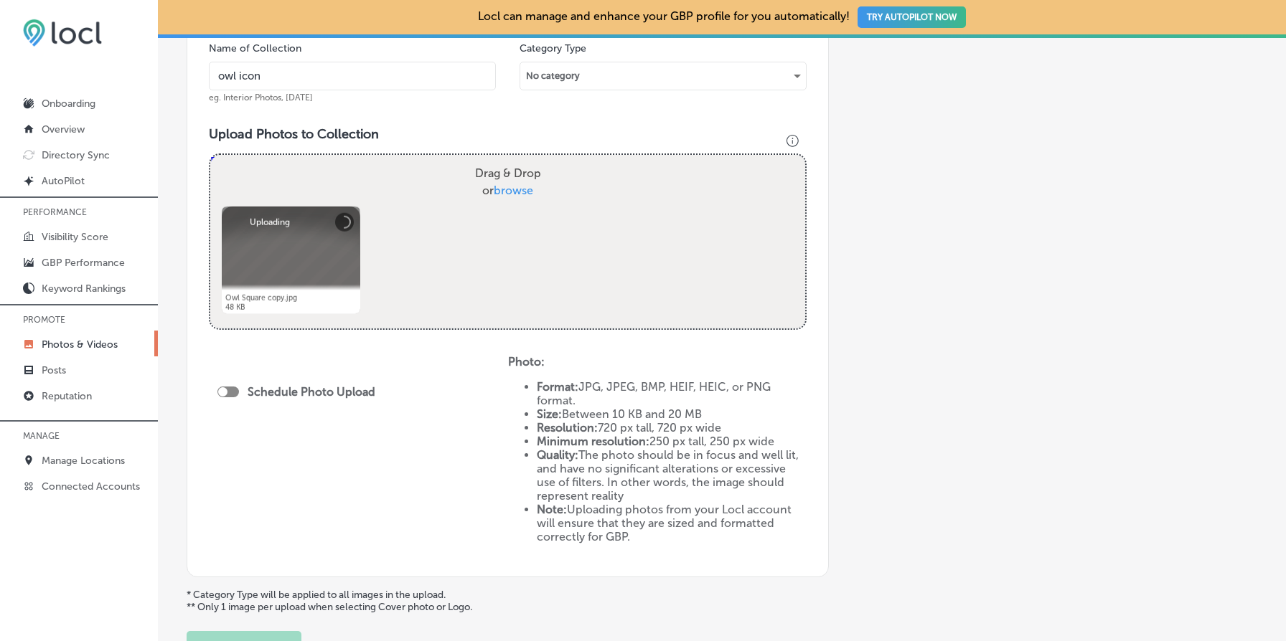
scroll to position [562, 0]
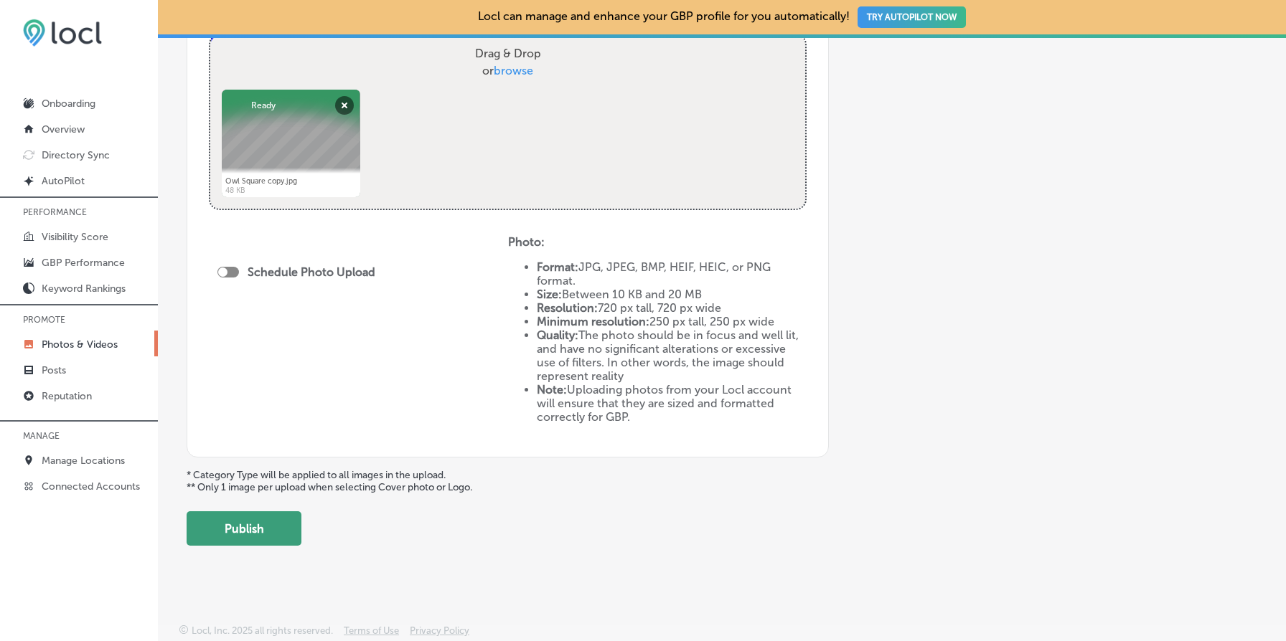
click at [250, 521] on button "Publish" at bounding box center [244, 529] width 115 height 34
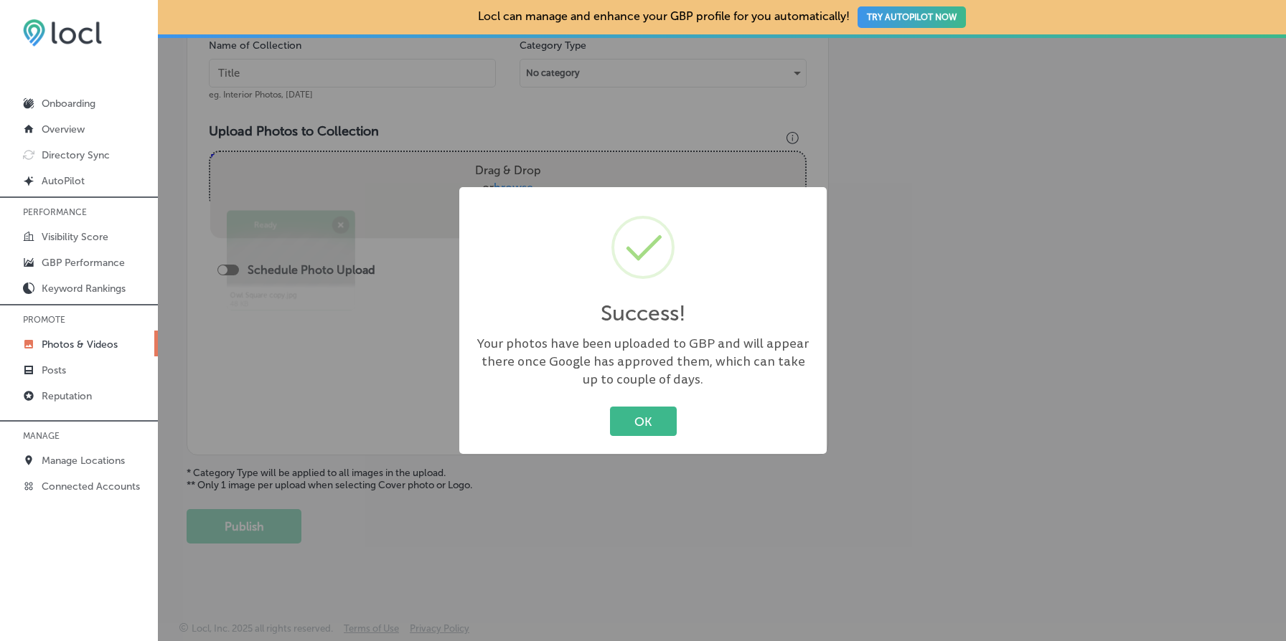
scroll to position [443, 0]
click at [624, 413] on button "OK" at bounding box center [643, 421] width 67 height 29
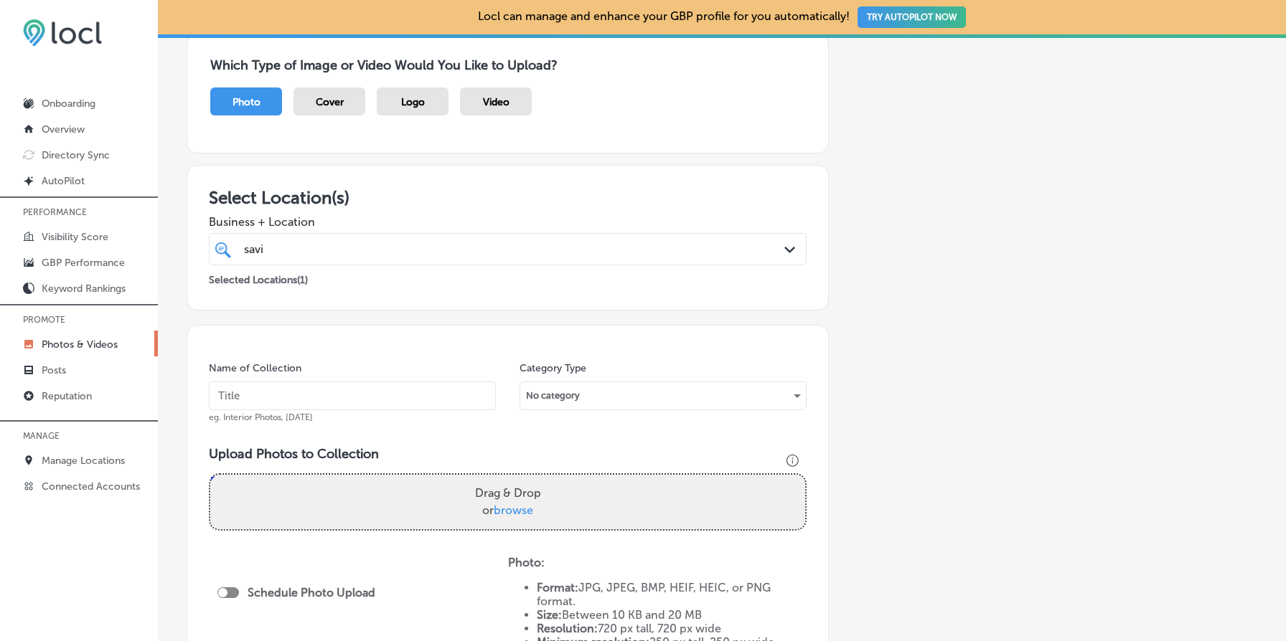
scroll to position [155, 0]
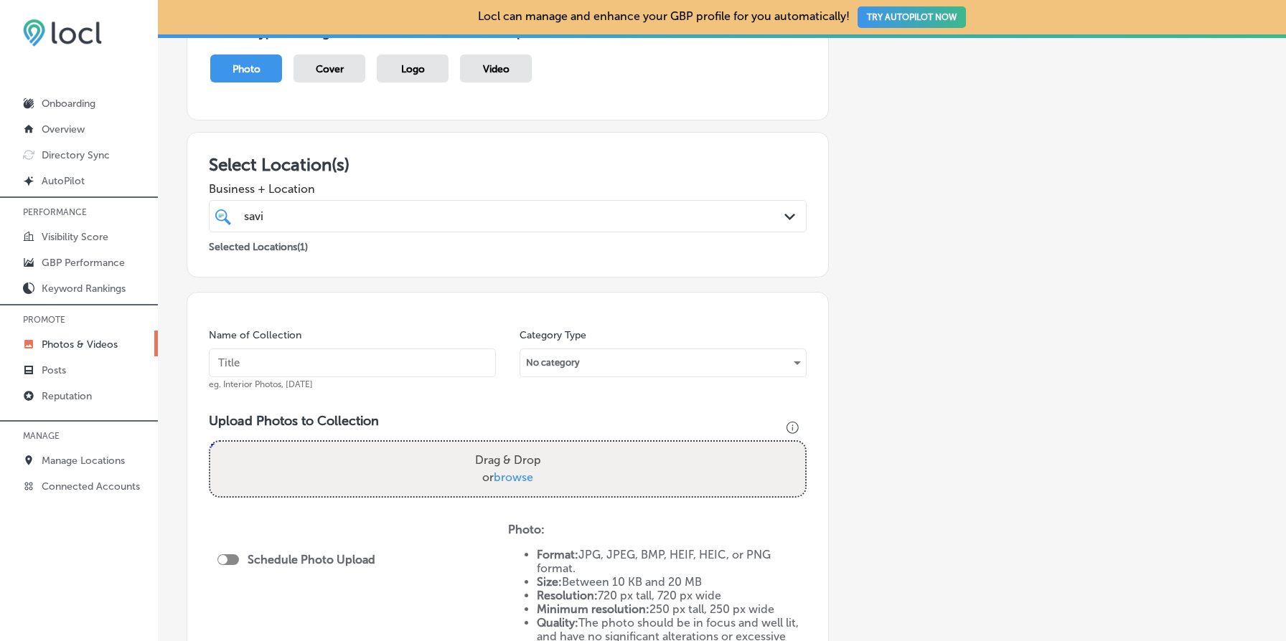
click at [382, 224] on div "savi savi" at bounding box center [481, 216] width 477 height 19
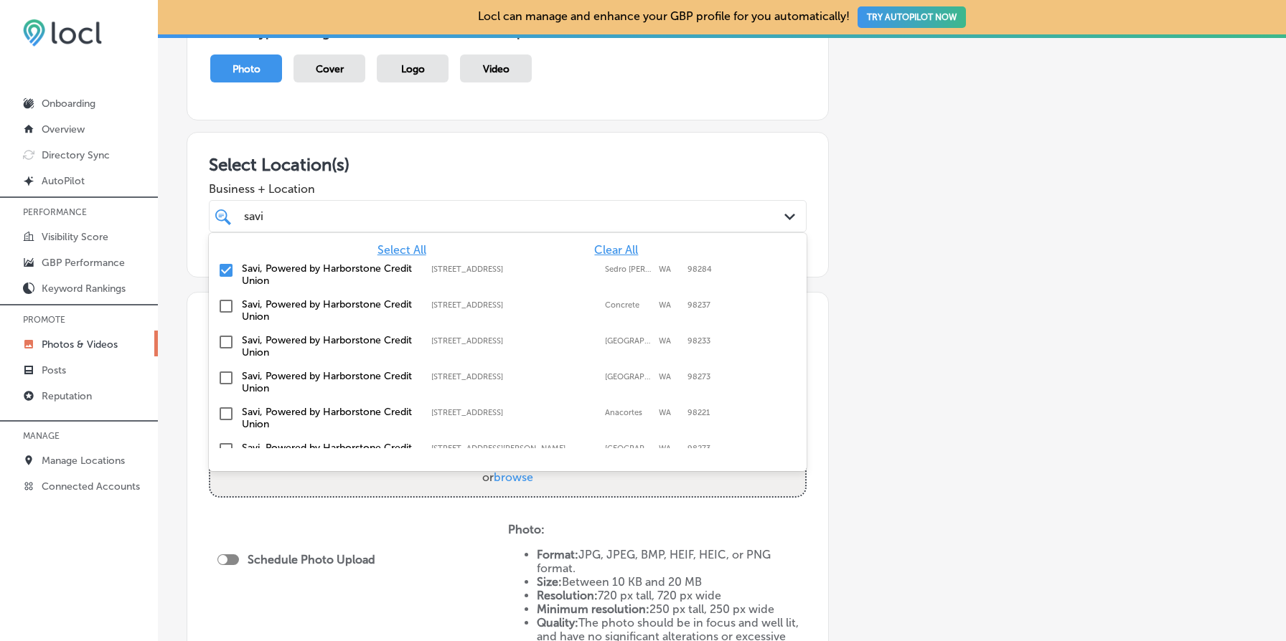
click at [273, 260] on div "Savi, Powered by Harborstone Credit Union 203 Ball Street, Sedro Woolley, WA, 9…" at bounding box center [508, 275] width 586 height 30
click at [283, 339] on label "Savi, Powered by Harborstone Credit Union" at bounding box center [329, 346] width 175 height 24
click at [960, 302] on div "Add a Collection Which Type of Image or Video Would You Like to Upload? Photo C…" at bounding box center [722, 400] width 1071 height 865
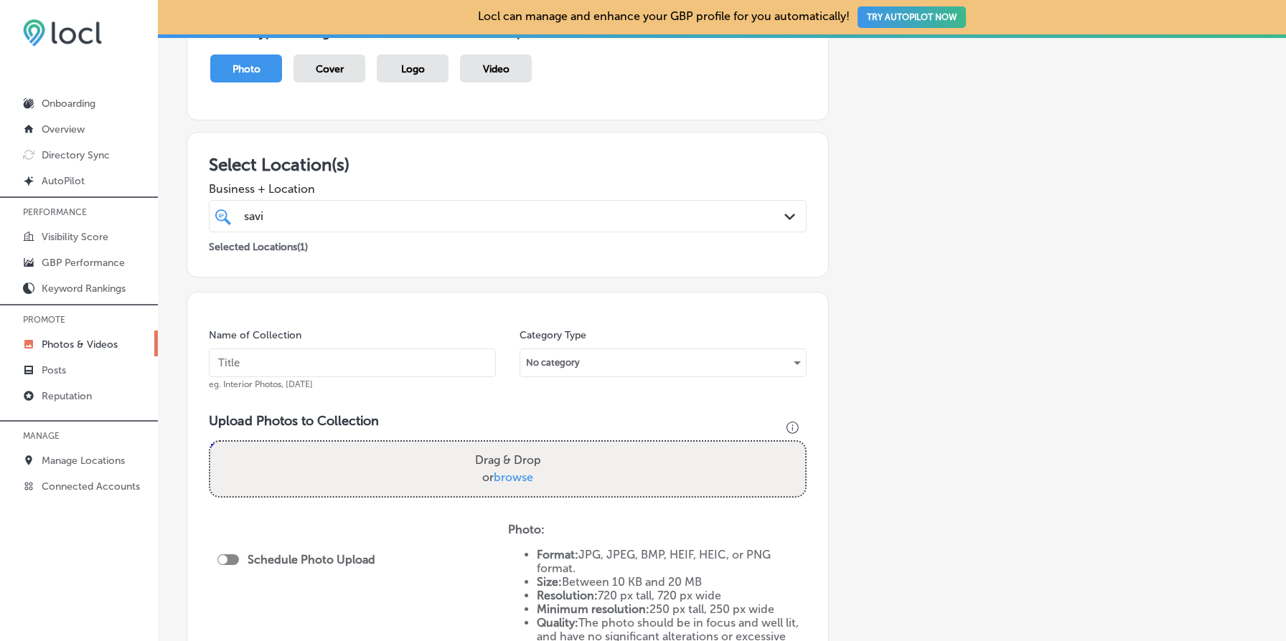
click at [504, 474] on span "browse" at bounding box center [513, 478] width 39 height 14
click at [504, 446] on input "Drag & Drop or browse" at bounding box center [507, 444] width 595 height 4
type input "C:\fakepath\Owl Square copy.jpg"
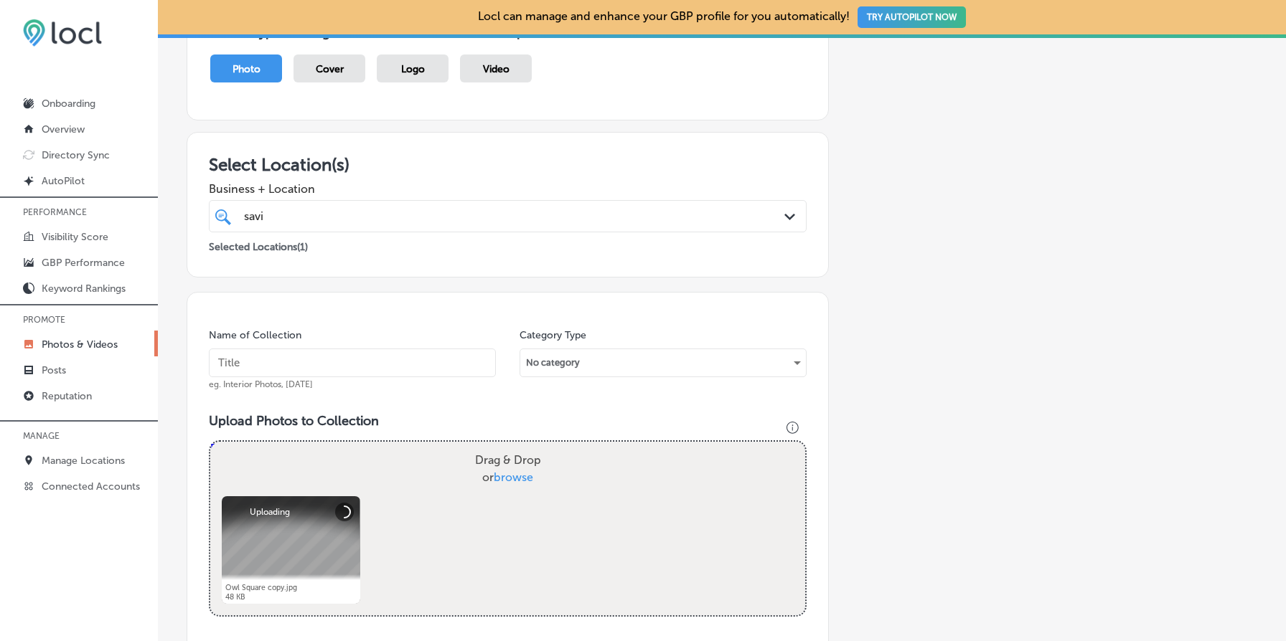
click at [309, 359] on input "text" at bounding box center [352, 363] width 287 height 29
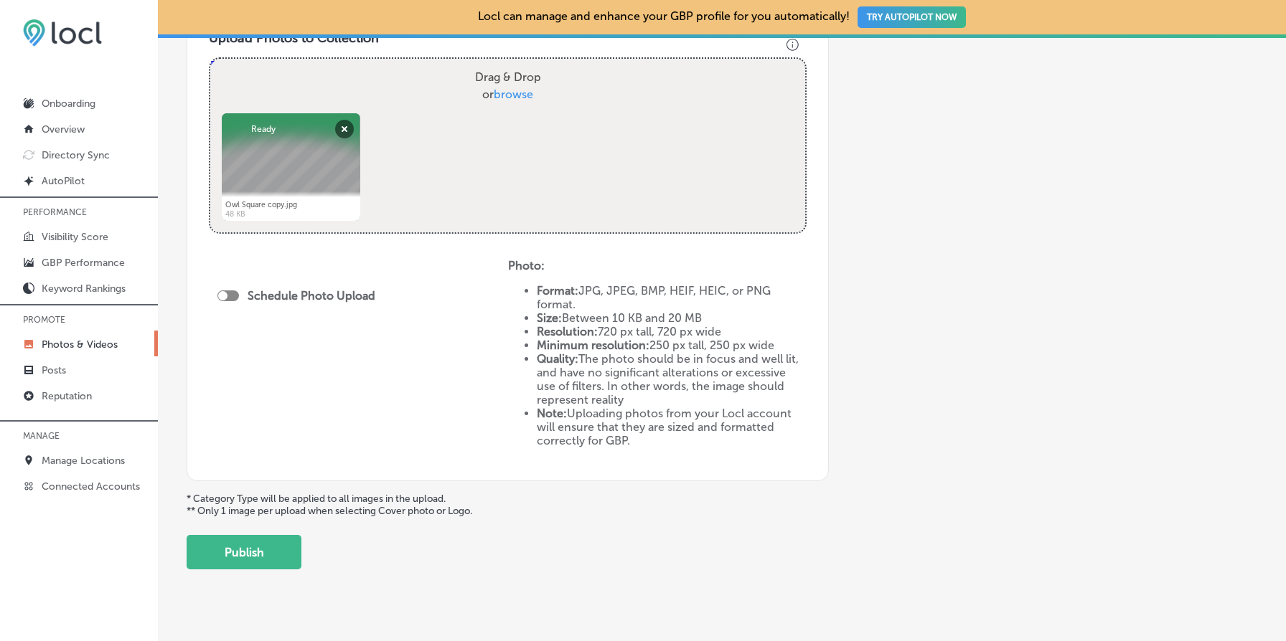
scroll to position [540, 0]
type input "owl icon"
click at [255, 560] on button "Publish" at bounding box center [244, 550] width 115 height 34
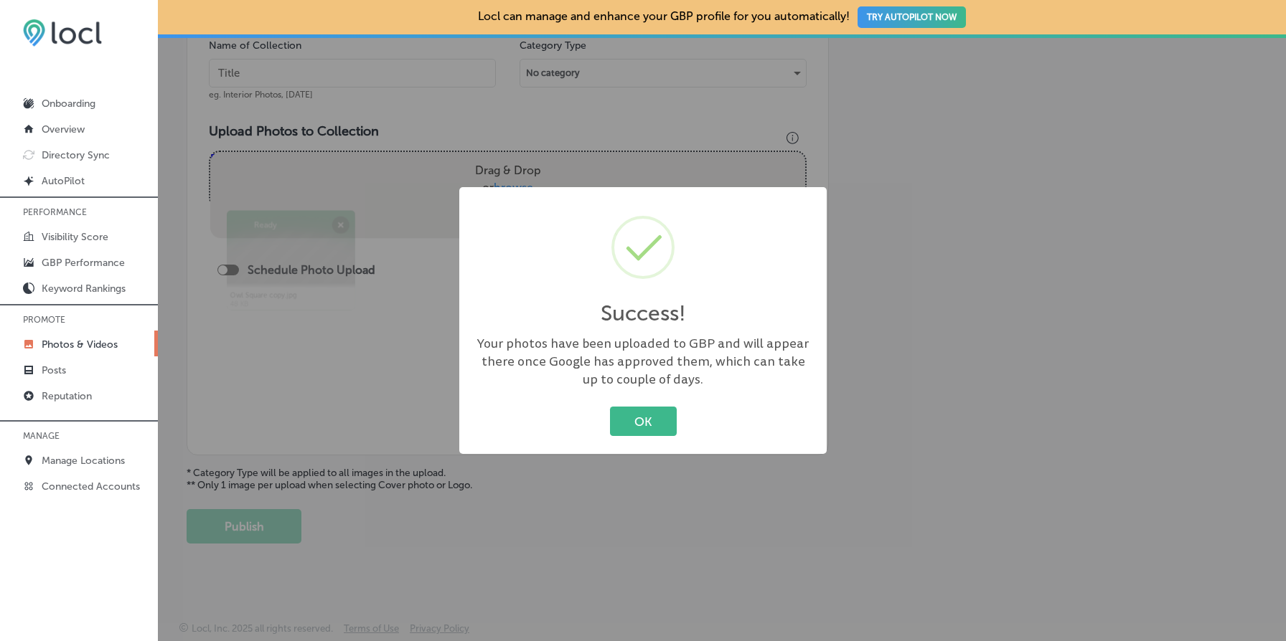
scroll to position [443, 0]
click at [626, 430] on button "OK" at bounding box center [643, 421] width 67 height 29
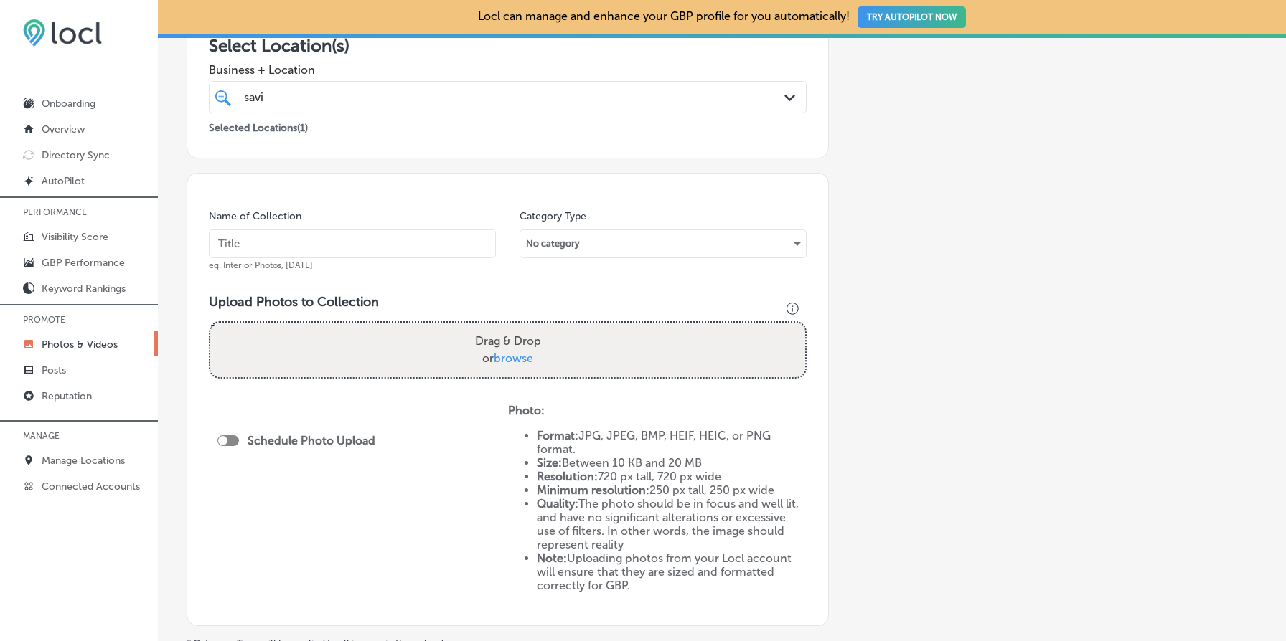
scroll to position [0, 0]
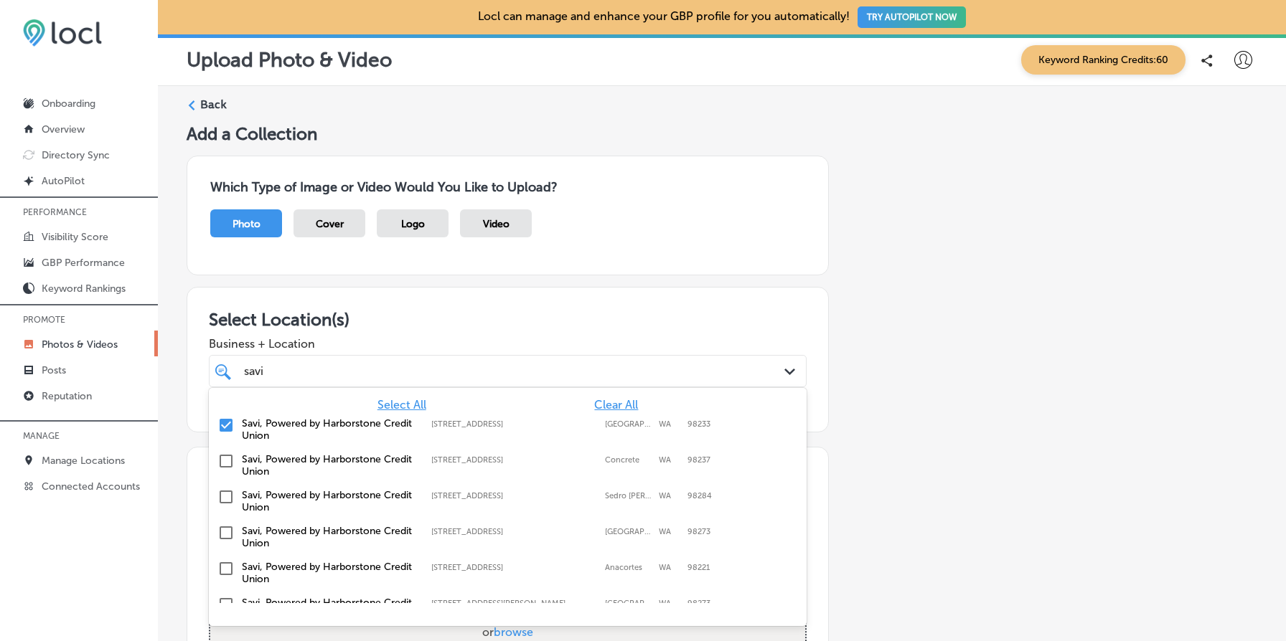
click at [337, 363] on div "savi savi" at bounding box center [481, 371] width 477 height 19
click at [227, 424] on input "checkbox" at bounding box center [225, 425] width 17 height 17
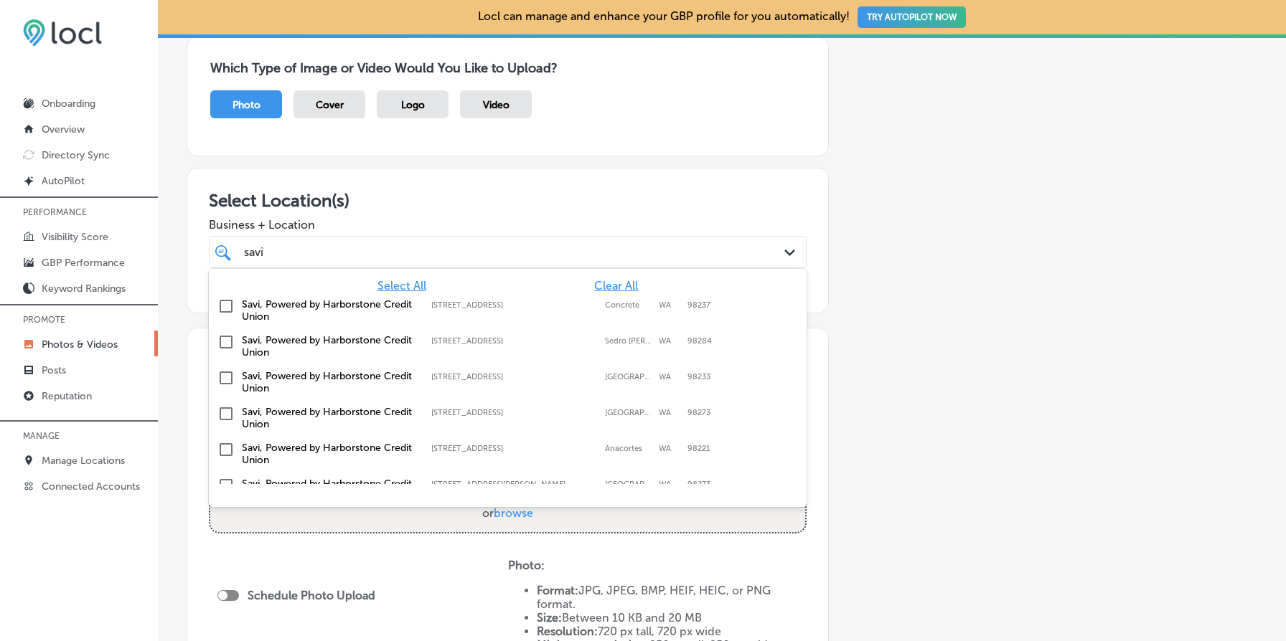
scroll to position [219, 0]
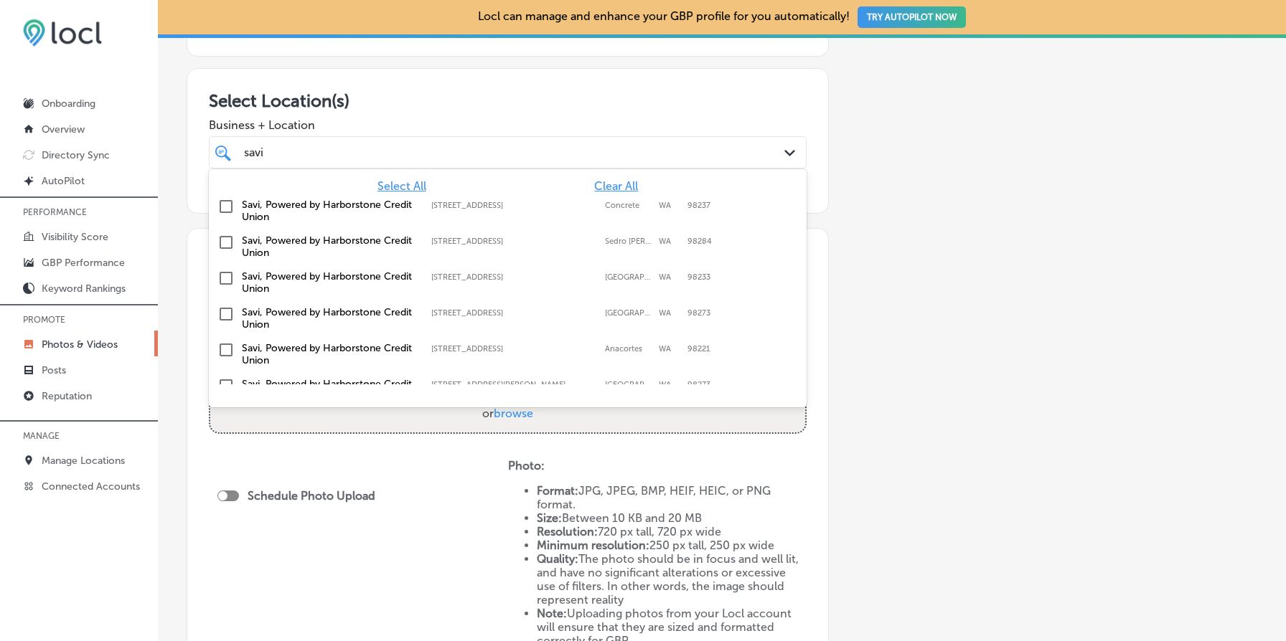
click at [223, 311] on input "checkbox" at bounding box center [225, 314] width 17 height 17
click at [952, 321] on div "Add a Collection Which Type of Image or Video Would You Like to Upload? Photo C…" at bounding box center [722, 337] width 1071 height 865
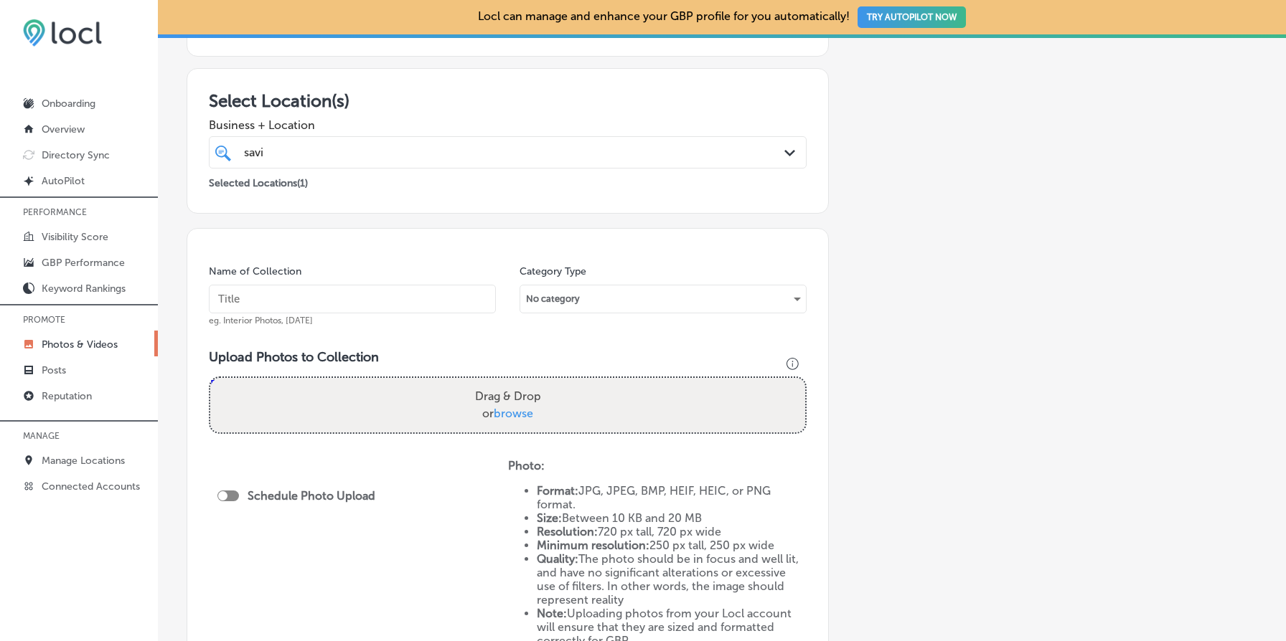
click at [374, 297] on input "text" at bounding box center [352, 299] width 287 height 29
type input "owl icon"
click at [513, 410] on span "browse" at bounding box center [513, 414] width 39 height 14
click at [513, 382] on input "Drag & Drop or browse" at bounding box center [507, 380] width 595 height 4
type input "C:\fakepath\Owl Square copy.jpg"
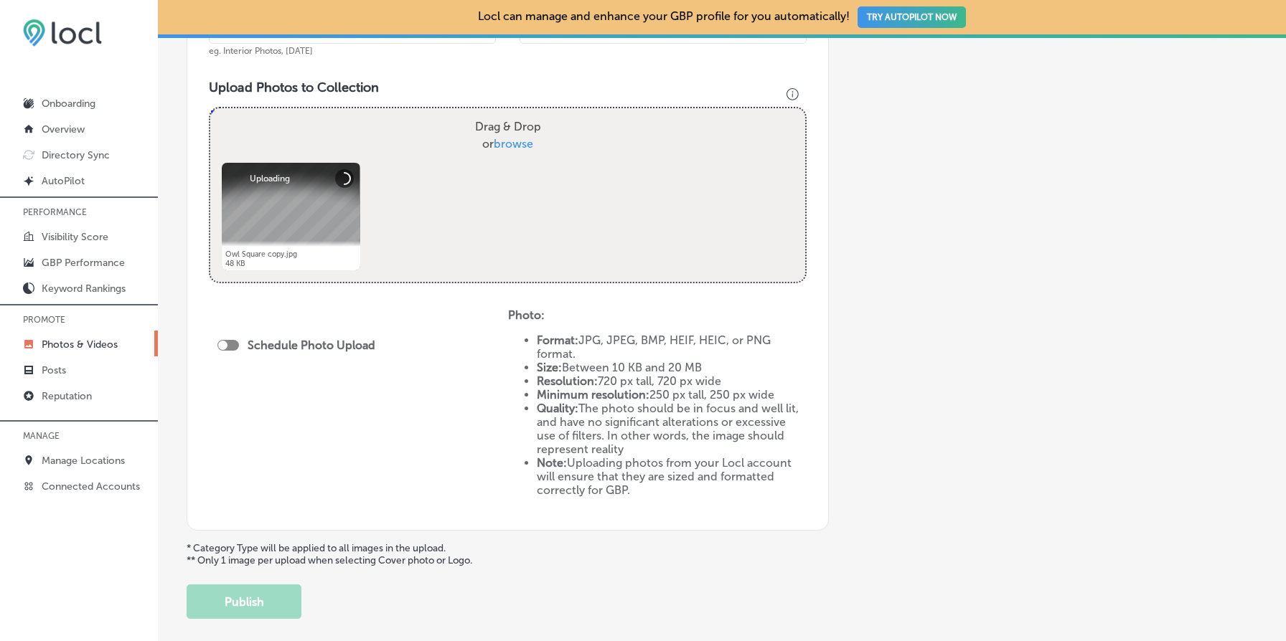
scroll to position [562, 0]
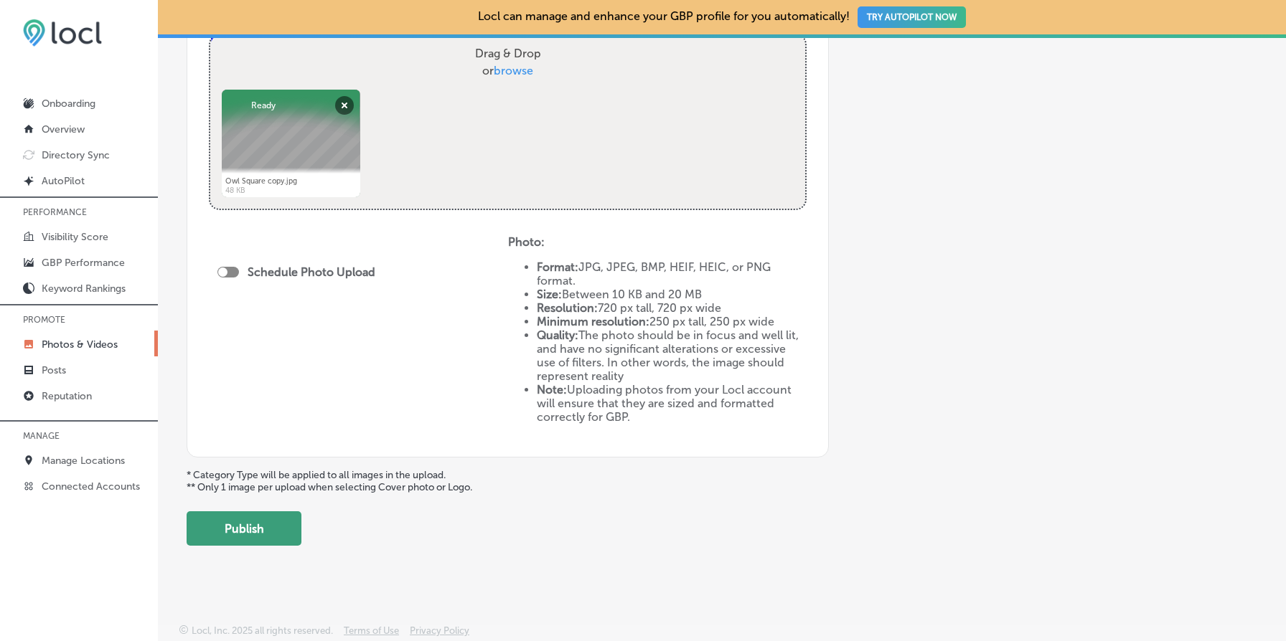
click at [269, 525] on button "Publish" at bounding box center [244, 529] width 115 height 34
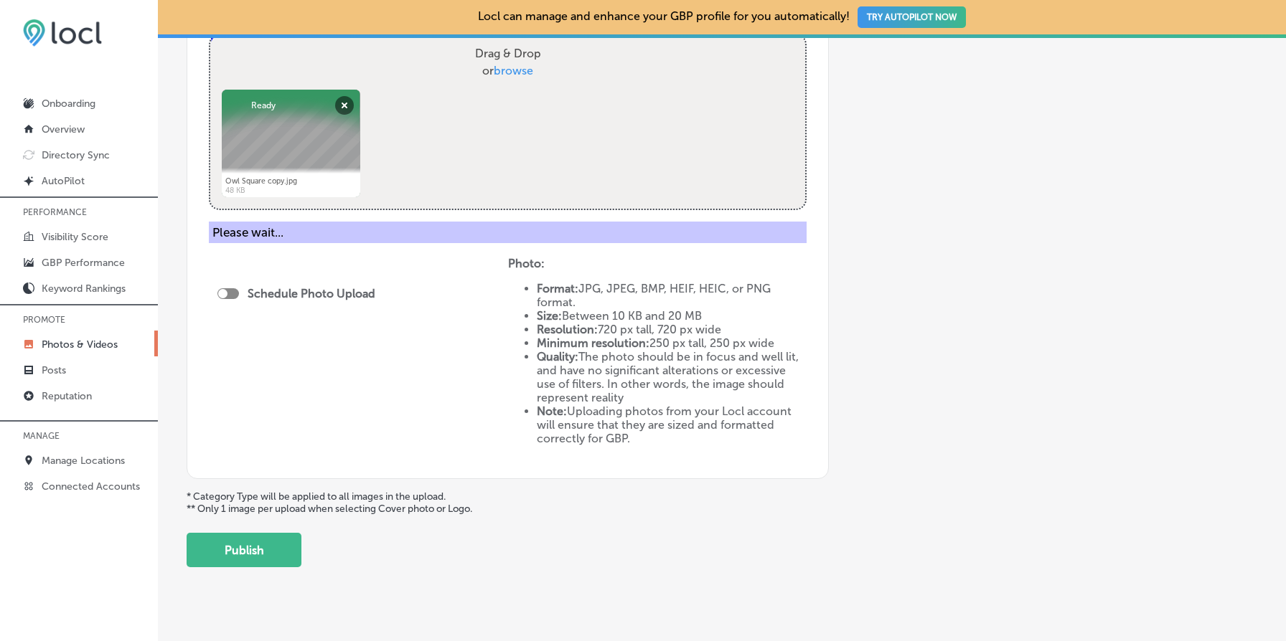
scroll to position [443, 0]
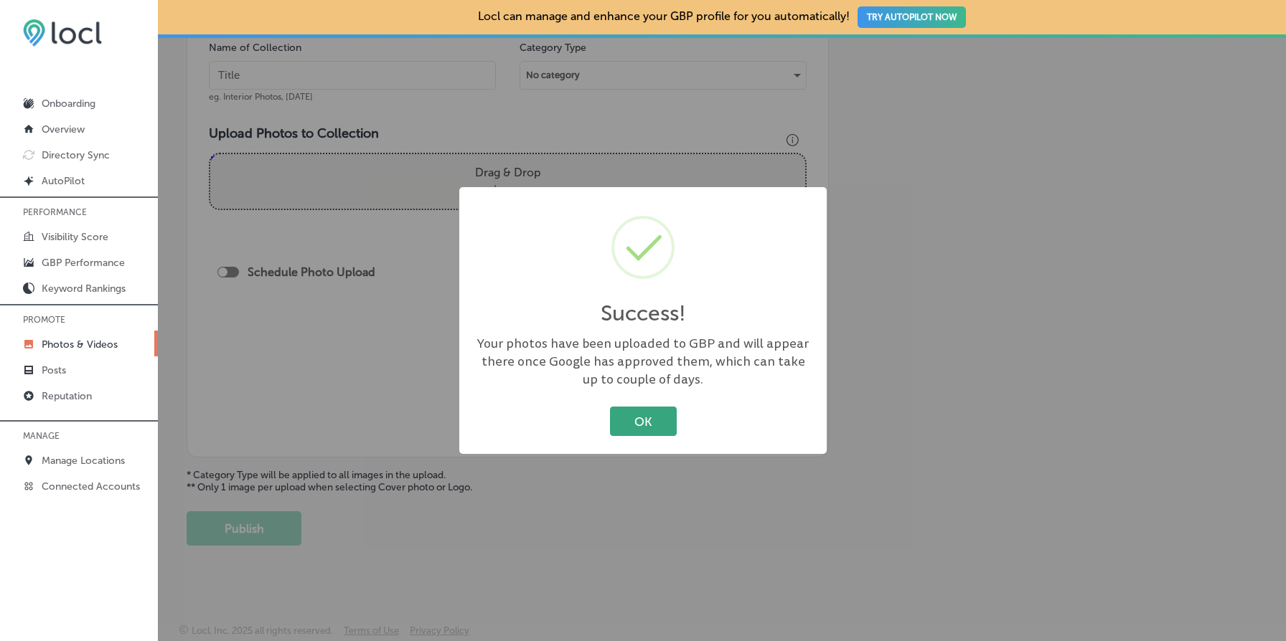
click at [649, 419] on button "OK" at bounding box center [643, 421] width 67 height 29
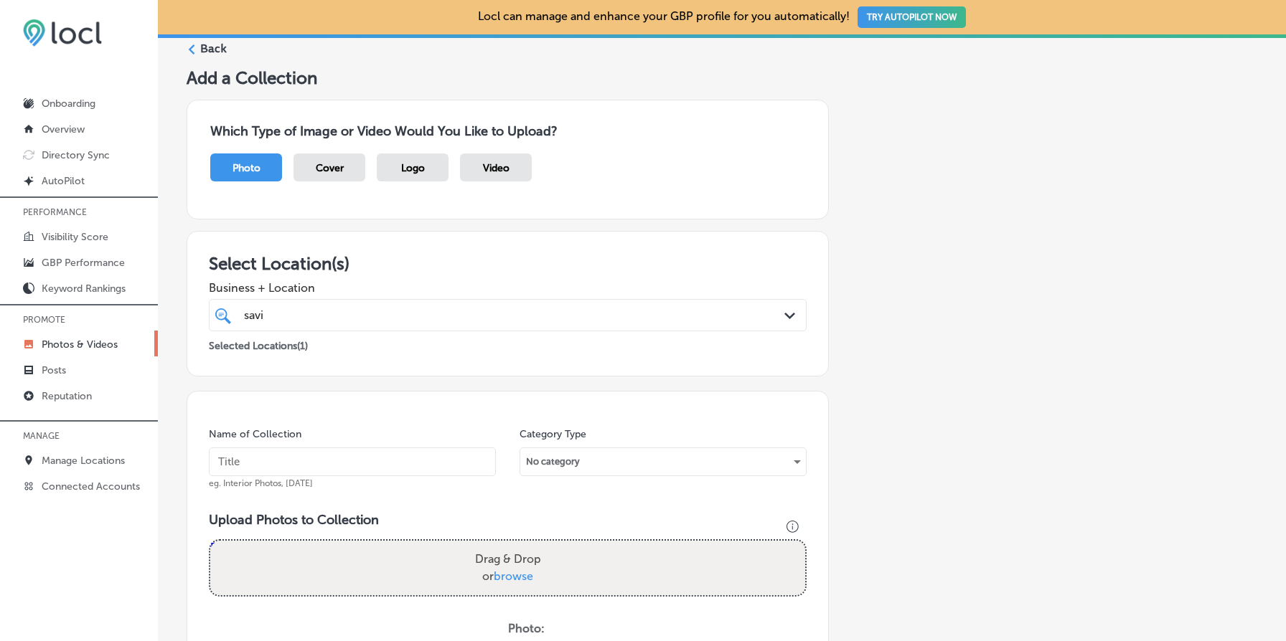
scroll to position [95, 0]
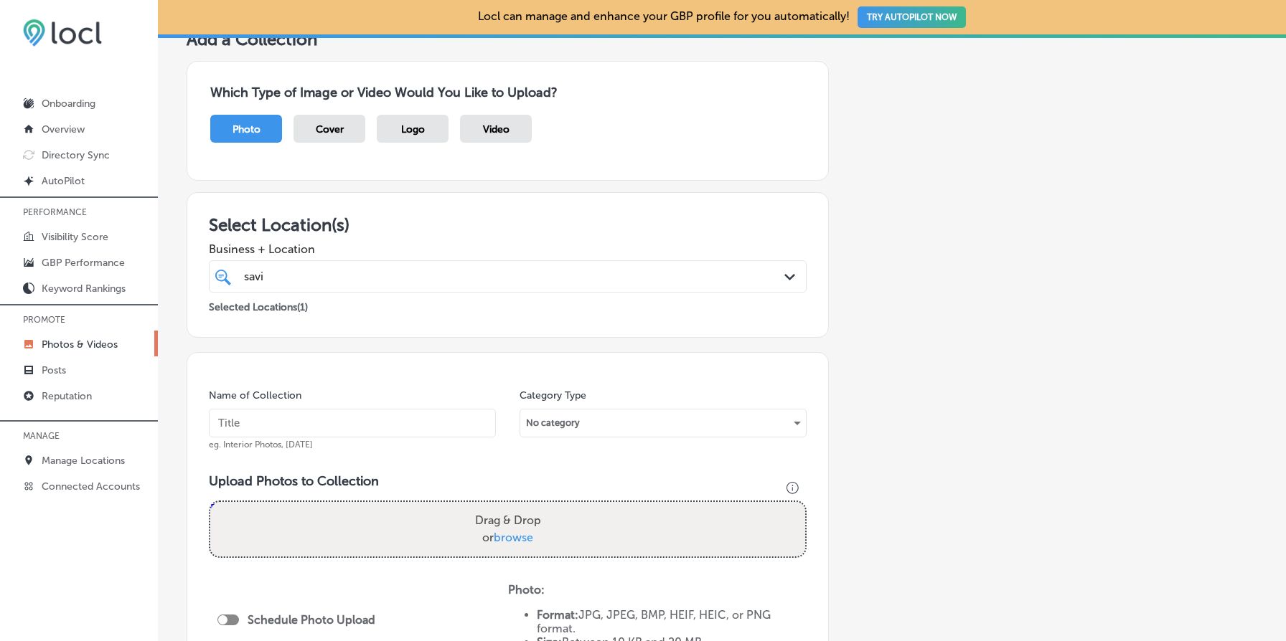
click at [408, 280] on div "savi savi" at bounding box center [481, 276] width 477 height 19
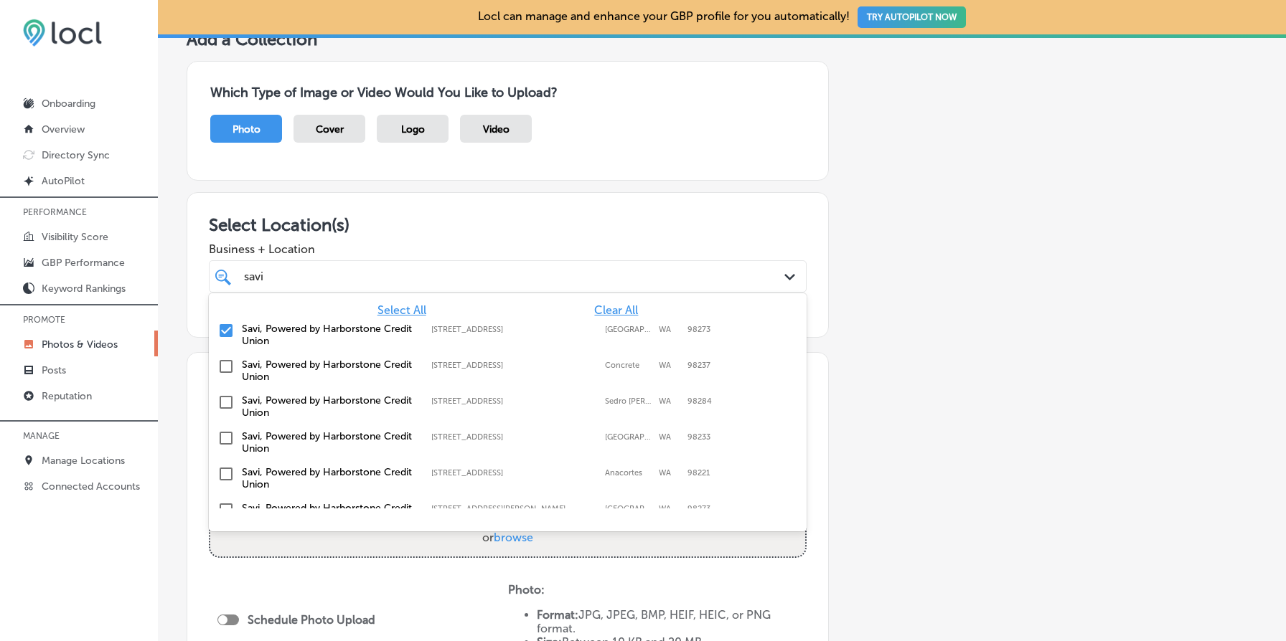
click at [321, 332] on label "Savi, Powered by Harborstone Credit Union" at bounding box center [329, 335] width 175 height 24
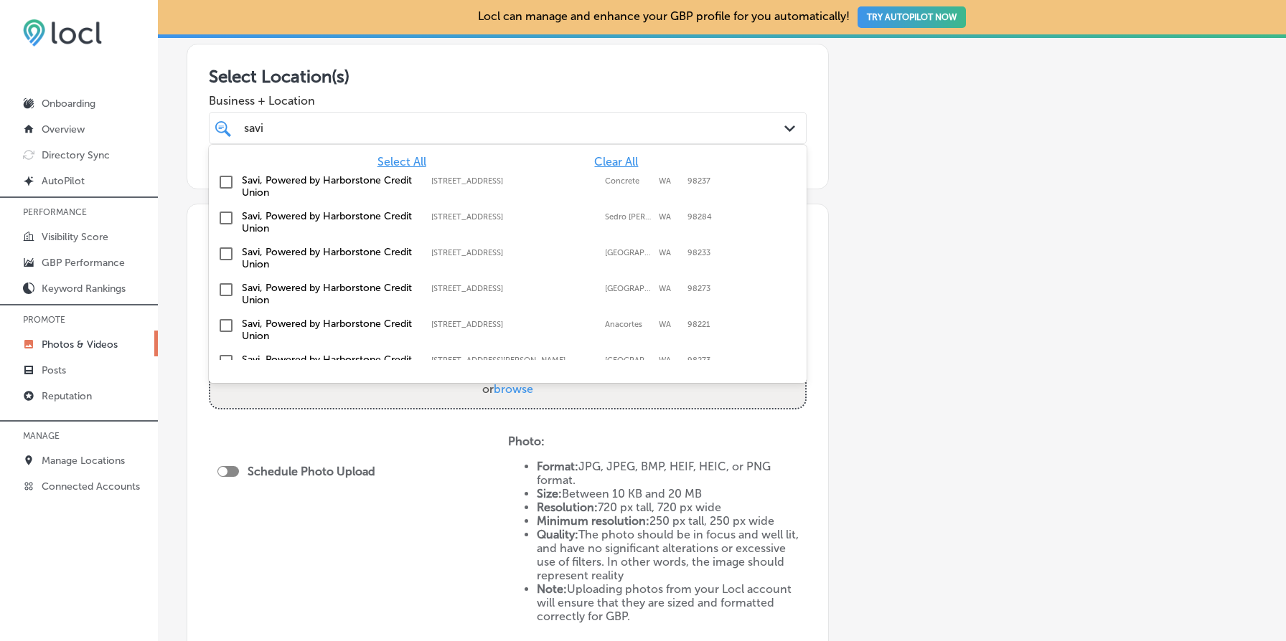
scroll to position [240, 0]
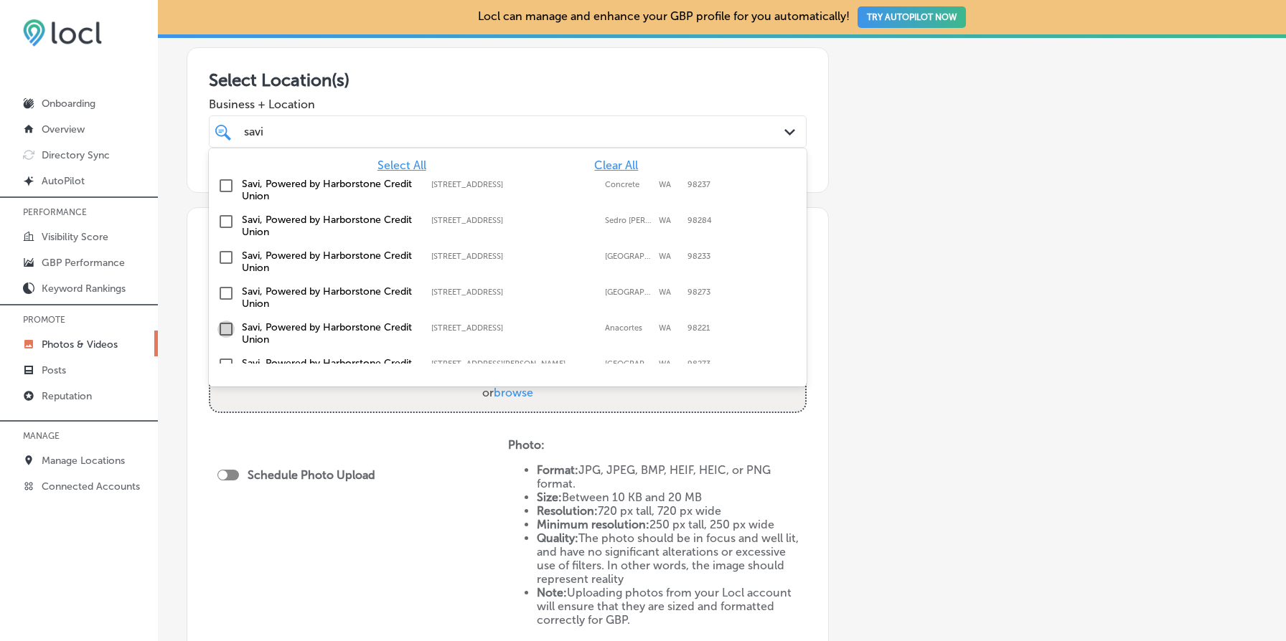
click at [225, 327] on input "checkbox" at bounding box center [225, 329] width 17 height 17
click at [941, 307] on div "Add a Collection Which Type of Image or Video Would You Like to Upload? Photo C…" at bounding box center [722, 316] width 1071 height 865
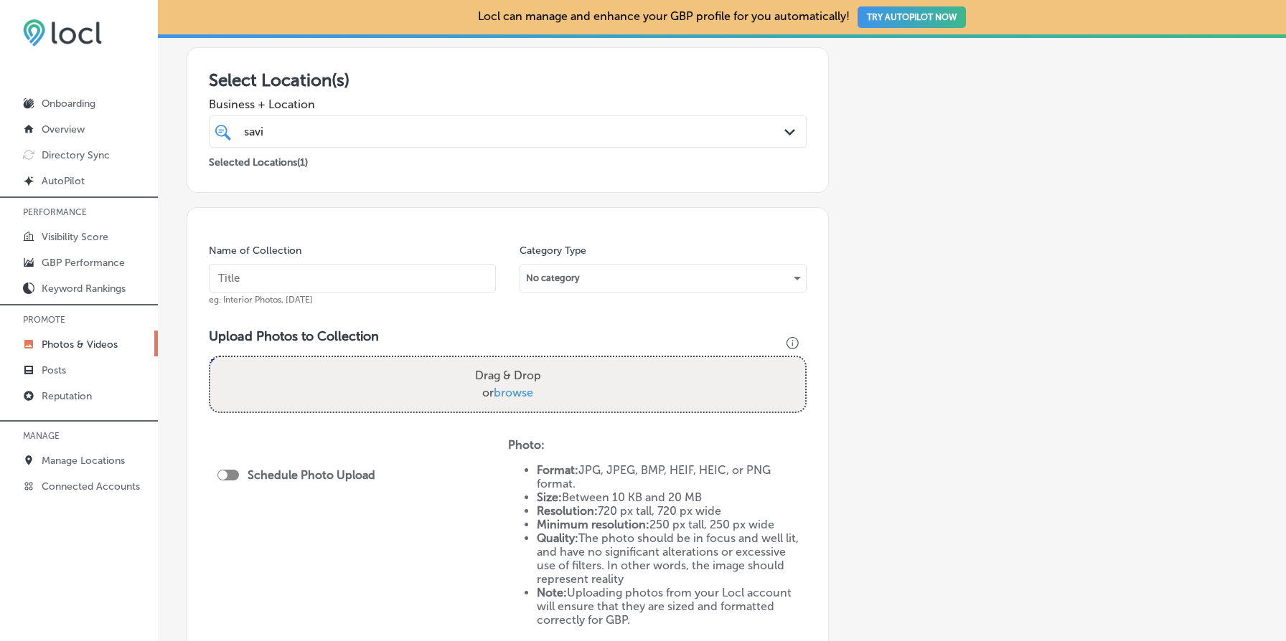
click at [434, 273] on input "text" at bounding box center [352, 278] width 287 height 29
type input "owl icon"
click at [519, 390] on span "browse" at bounding box center [513, 393] width 39 height 14
click at [519, 362] on input "Drag & Drop or browse" at bounding box center [507, 359] width 595 height 4
type input "C:\fakepath\Owl Square copy.jpg"
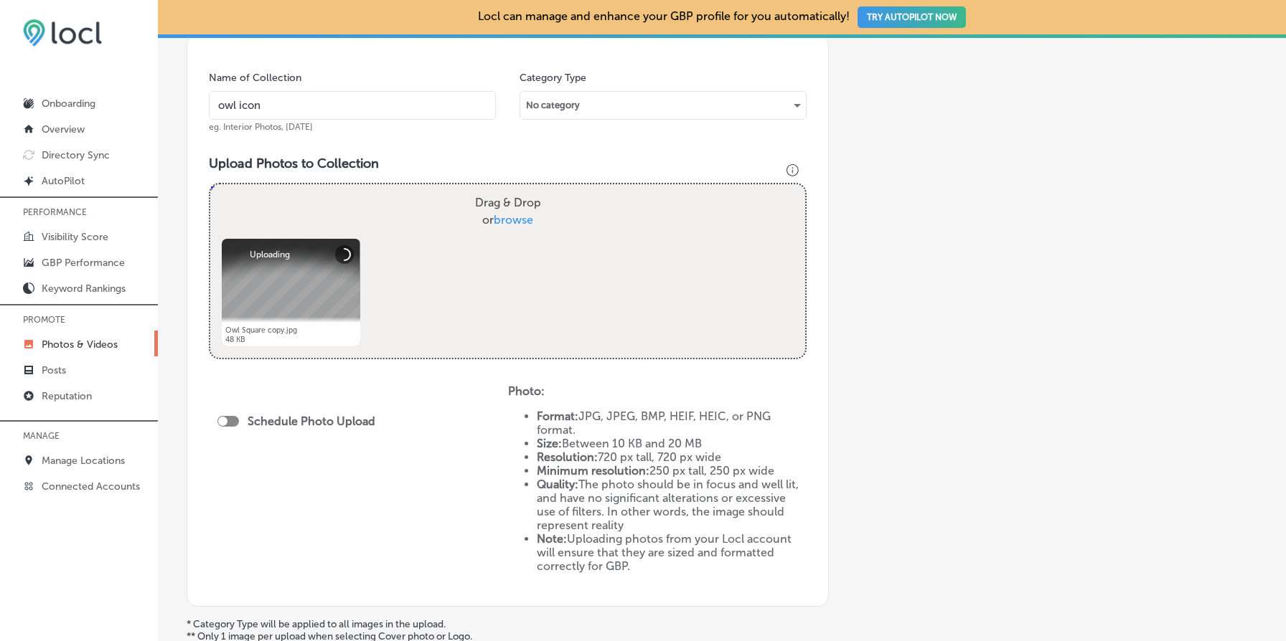
scroll to position [562, 0]
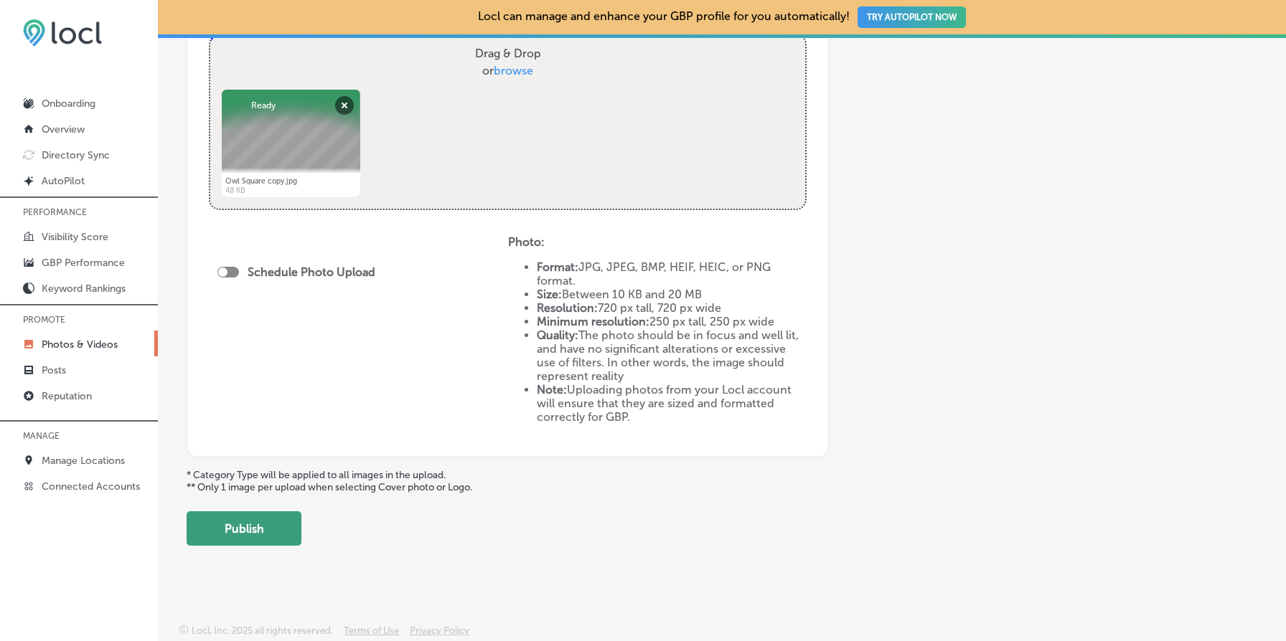
click at [241, 529] on button "Publish" at bounding box center [244, 529] width 115 height 34
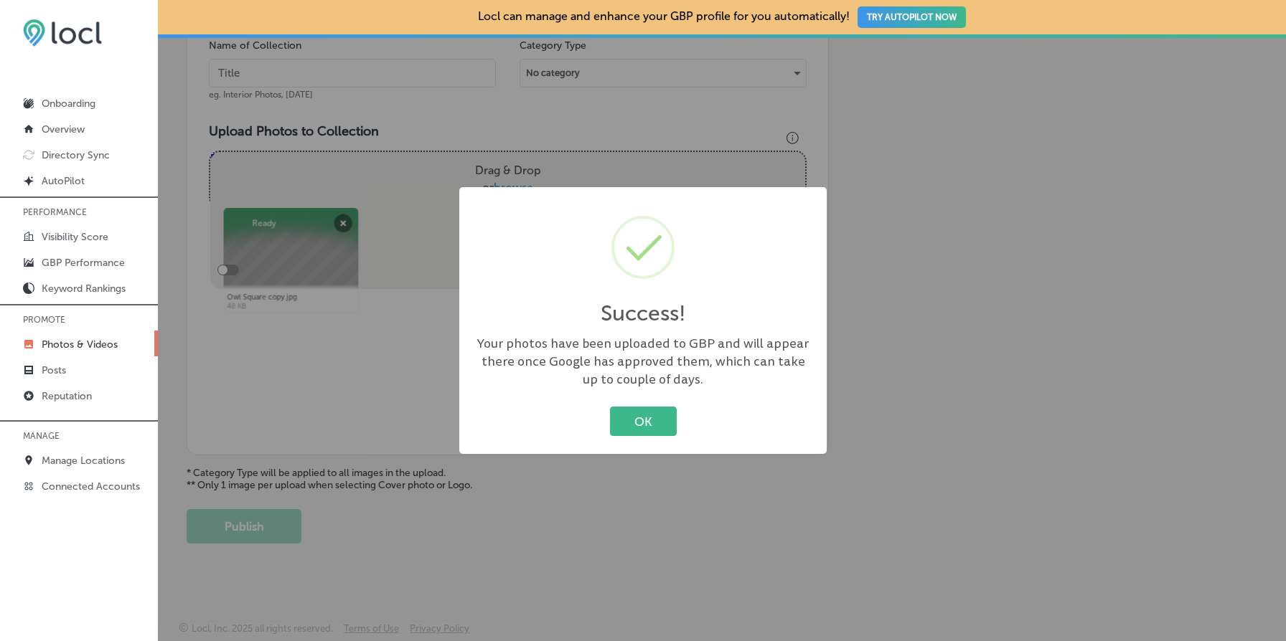
scroll to position [443, 0]
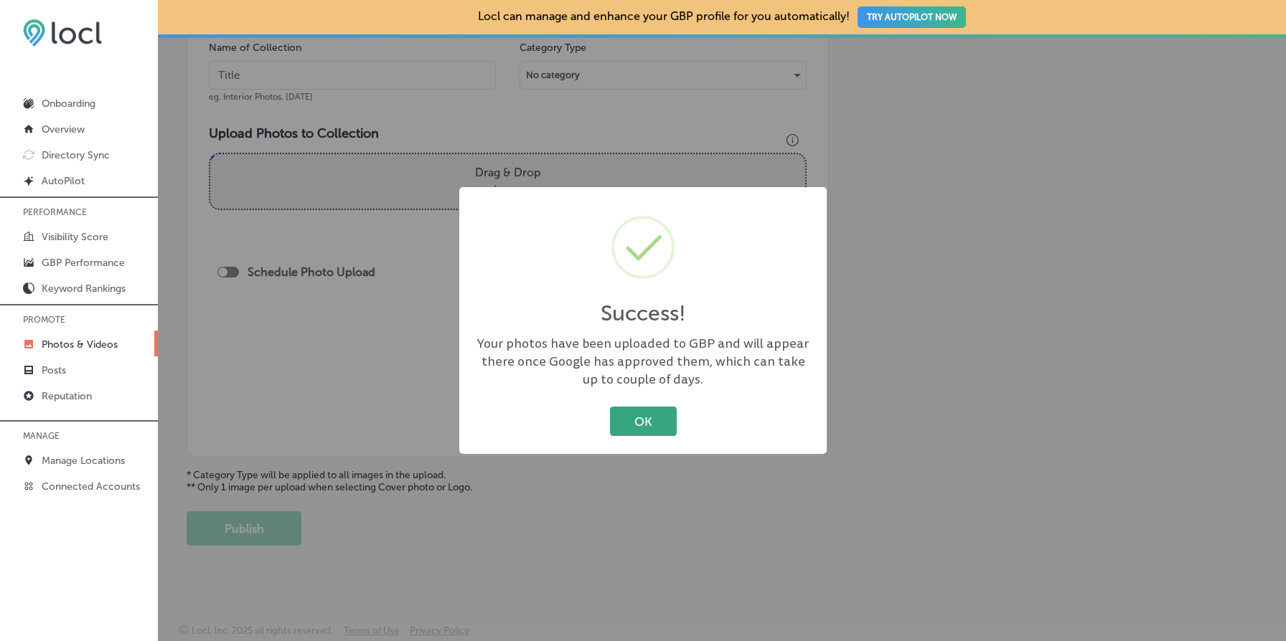
click at [649, 408] on button "OK" at bounding box center [643, 421] width 67 height 29
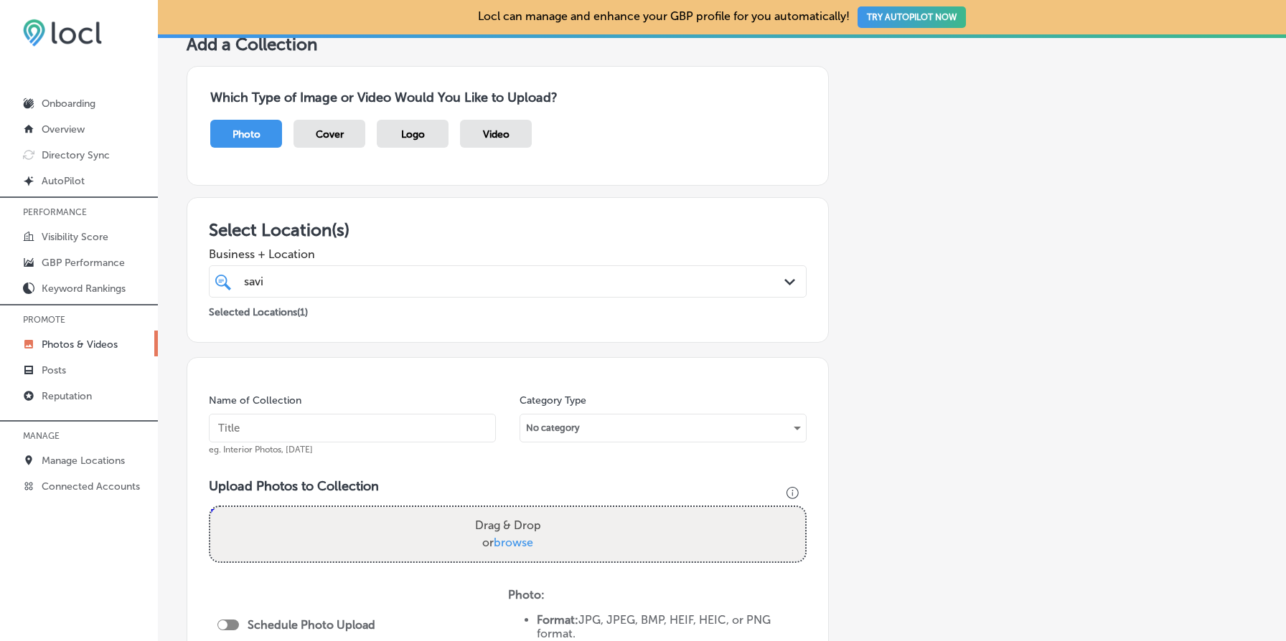
scroll to position [0, 0]
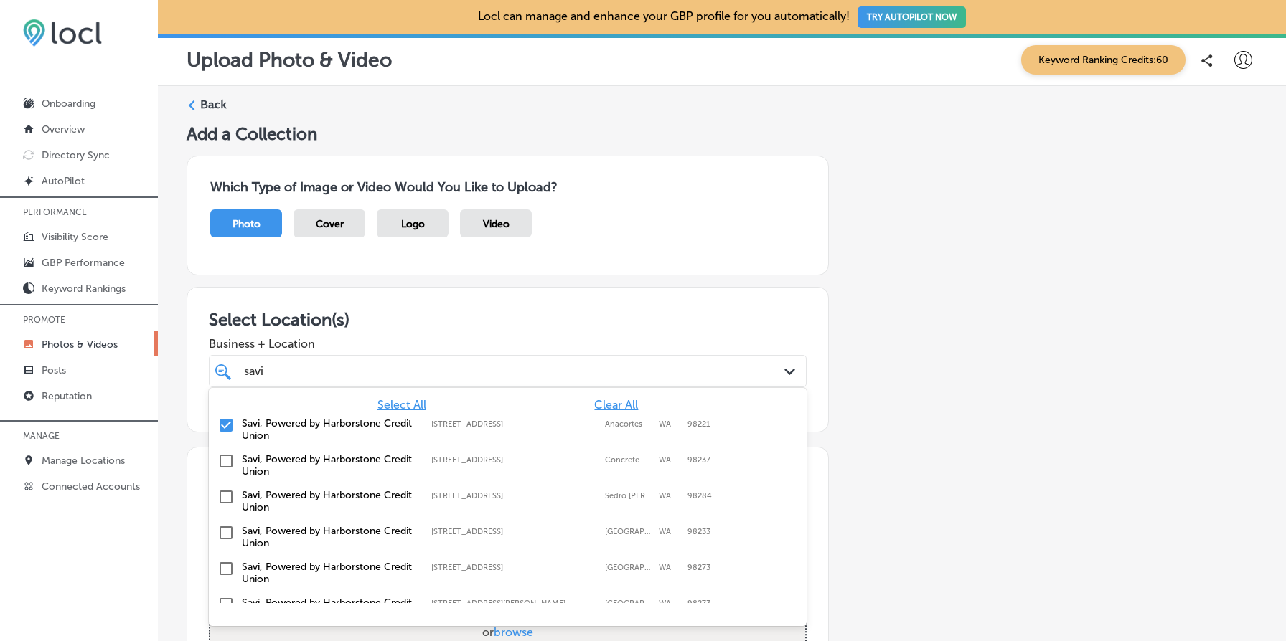
click at [354, 373] on div "savi savi" at bounding box center [481, 371] width 477 height 19
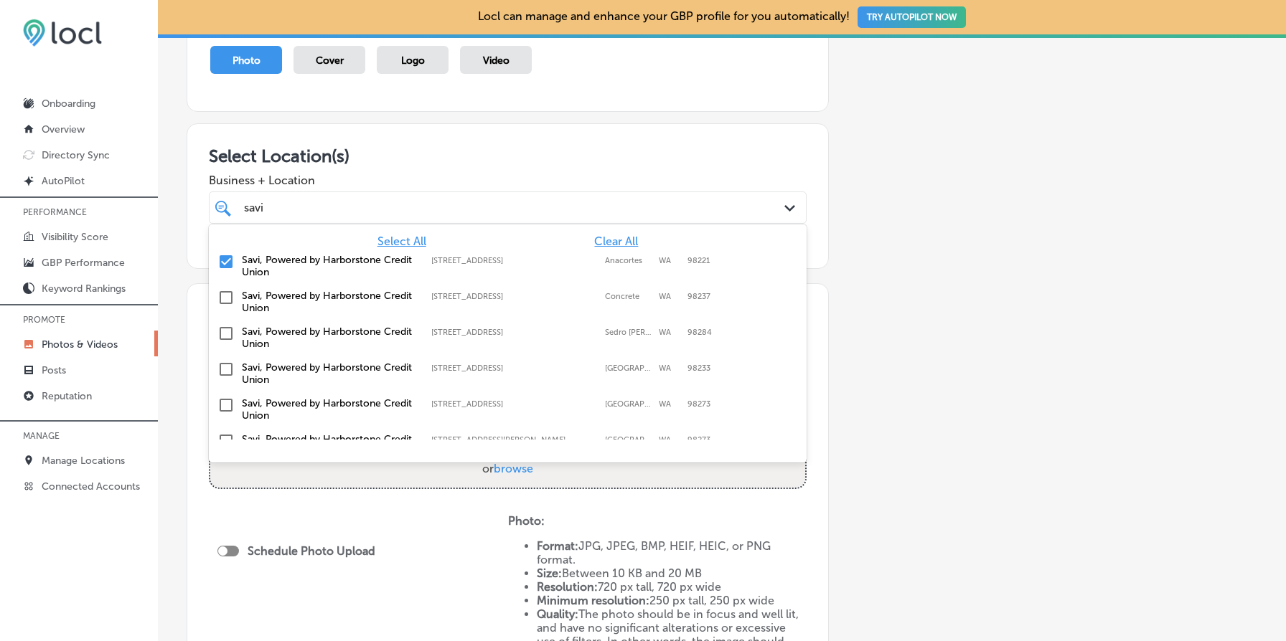
scroll to position [180, 0]
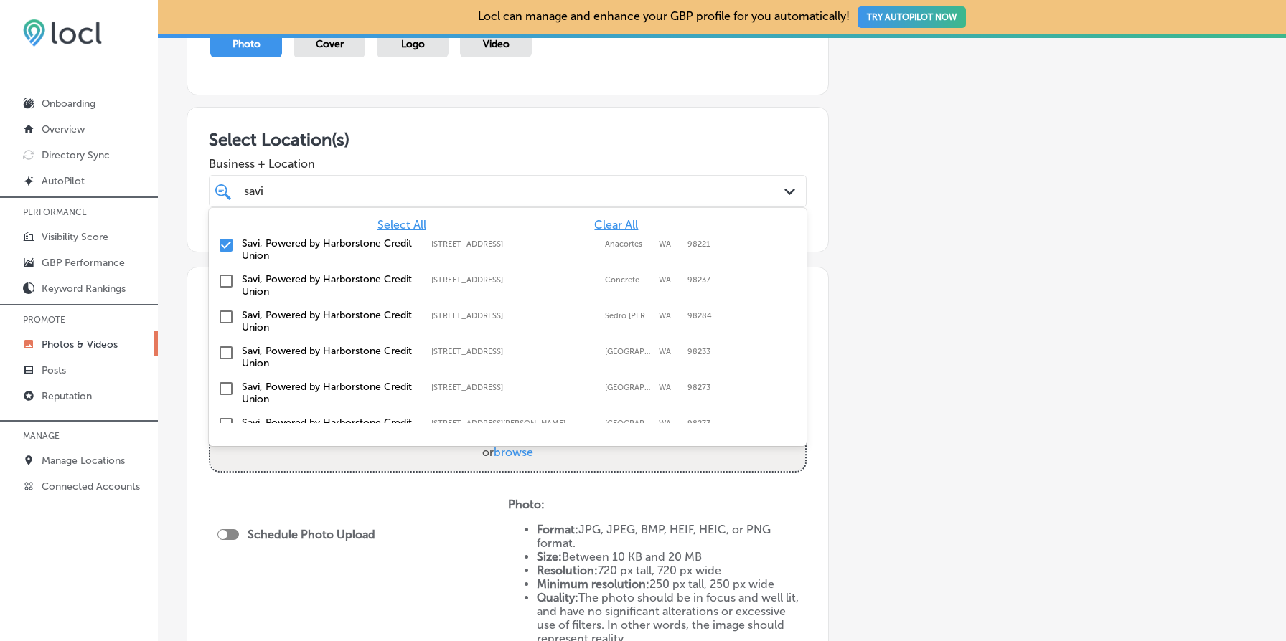
click at [221, 243] on input "checkbox" at bounding box center [225, 245] width 17 height 17
click at [334, 417] on label "Savi, Powered by Harborstone Credit Union" at bounding box center [329, 429] width 175 height 24
click at [1006, 348] on div "Add a Collection Which Type of Image or Video Would You Like to Upload? Photo C…" at bounding box center [722, 375] width 1071 height 865
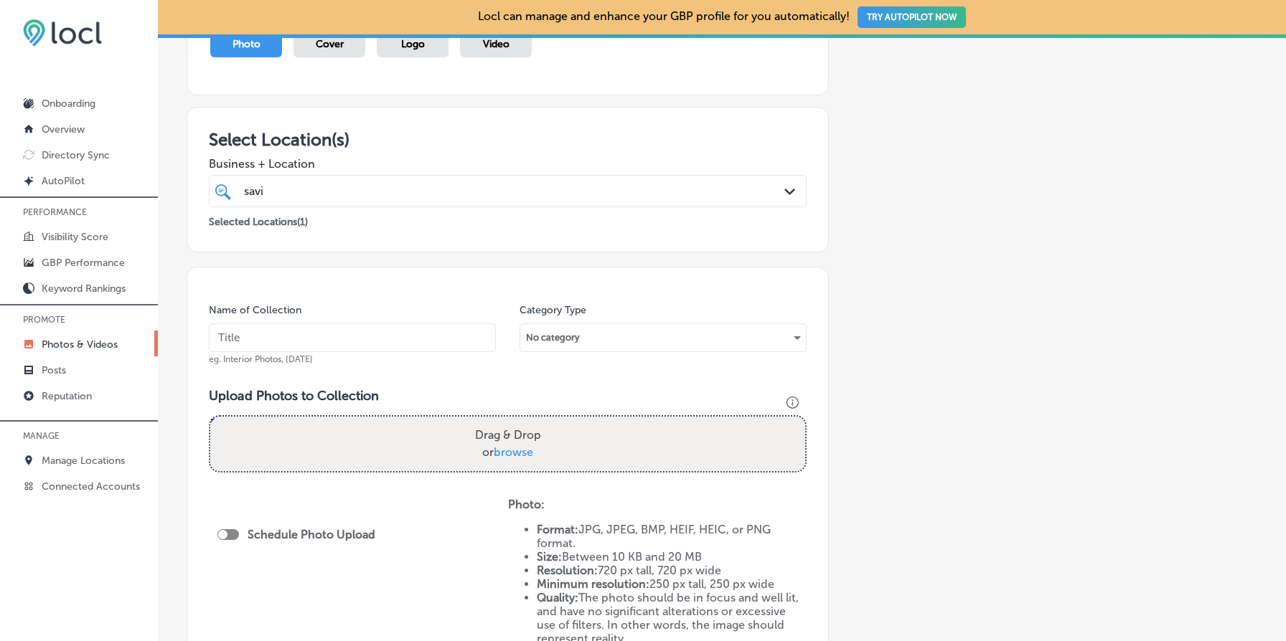
click at [367, 327] on input "text" at bounding box center [352, 338] width 287 height 29
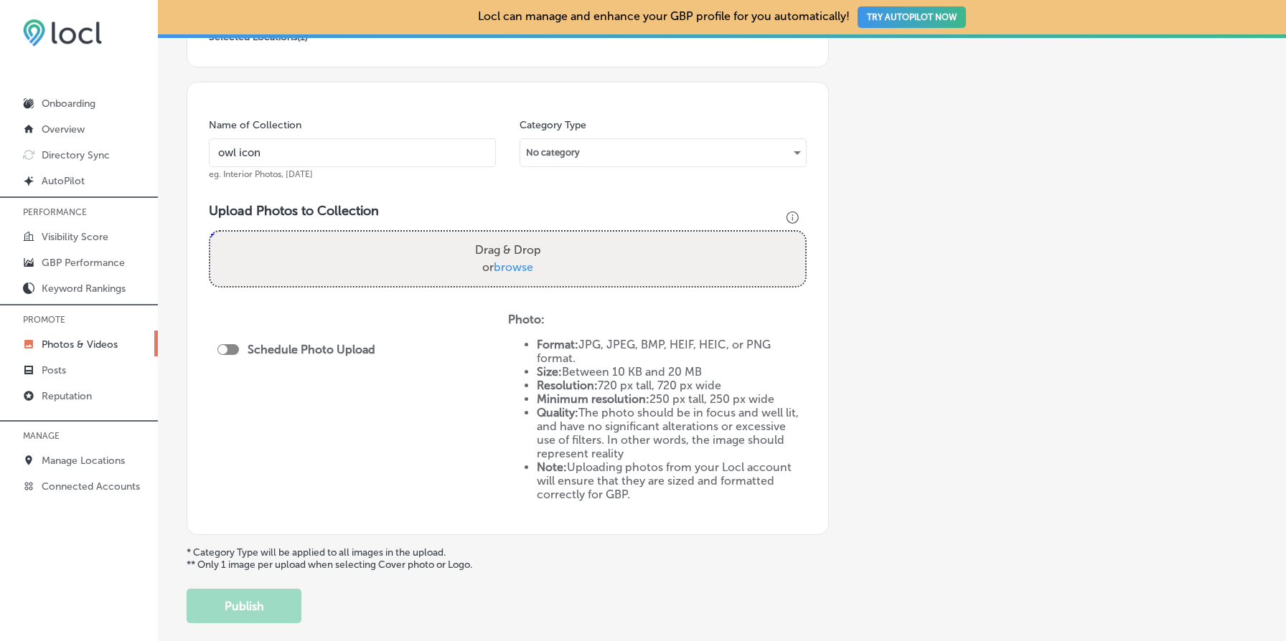
scroll to position [443, 0]
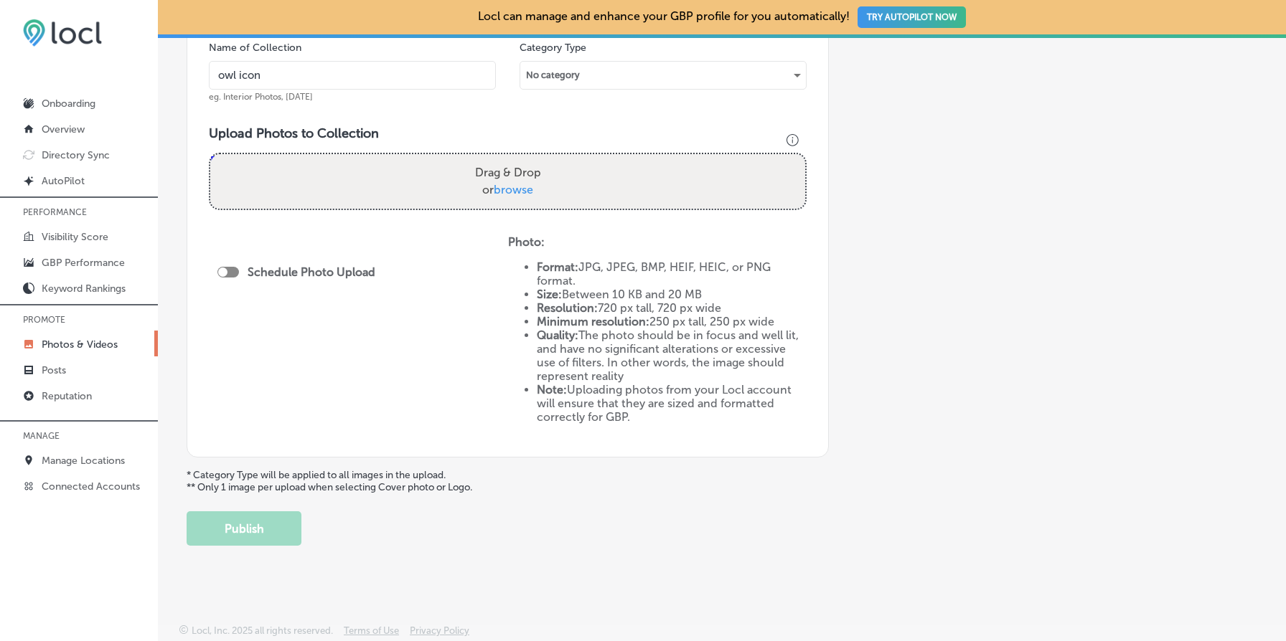
type input "owl icon"
click at [520, 188] on span "browse" at bounding box center [513, 190] width 39 height 14
click at [520, 159] on input "Drag & Drop or browse" at bounding box center [507, 156] width 595 height 4
type input "C:\fakepath\Owl Square copy.jpg"
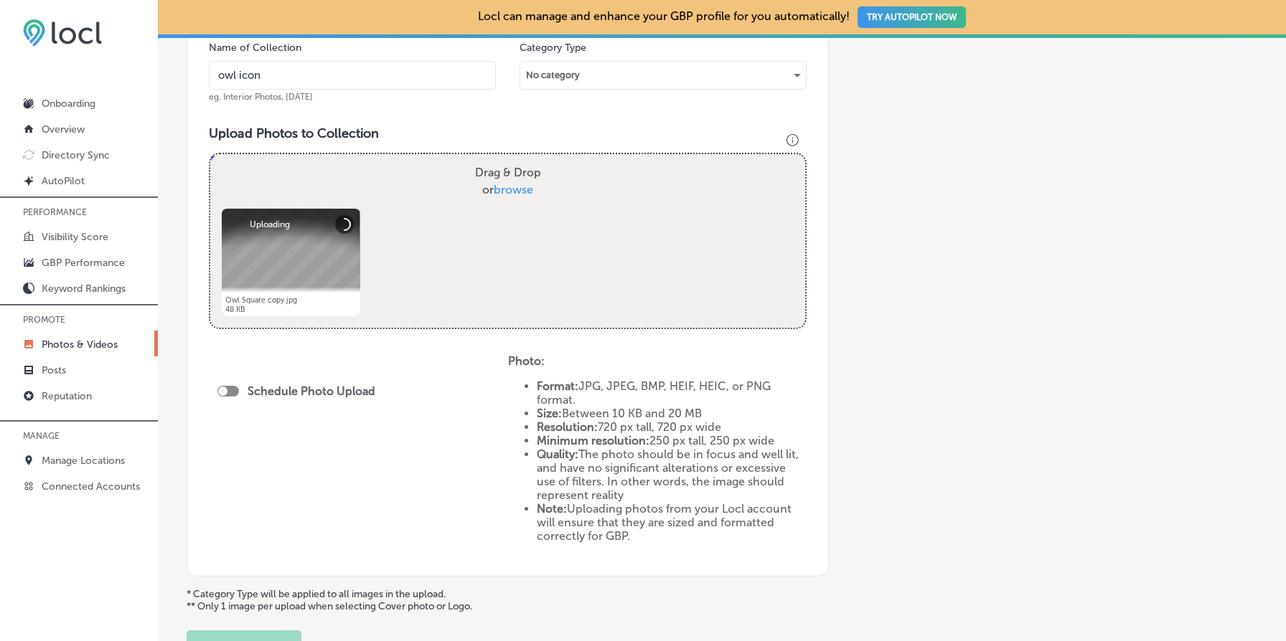
scroll to position [562, 0]
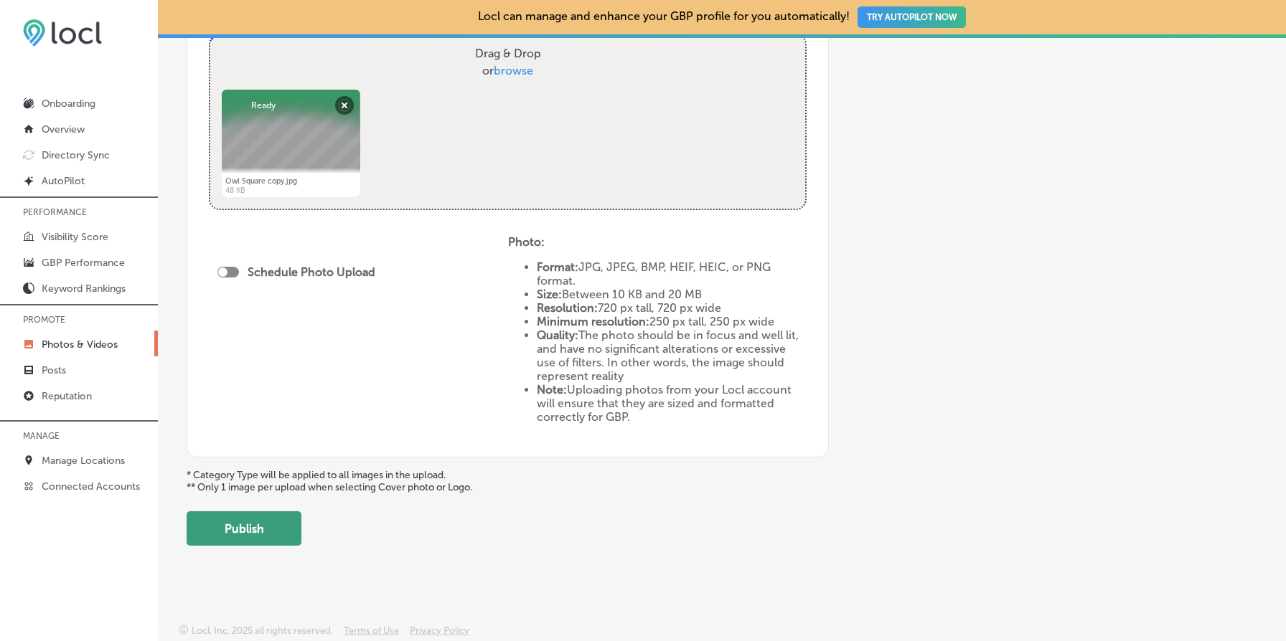
click at [230, 525] on button "Publish" at bounding box center [244, 529] width 115 height 34
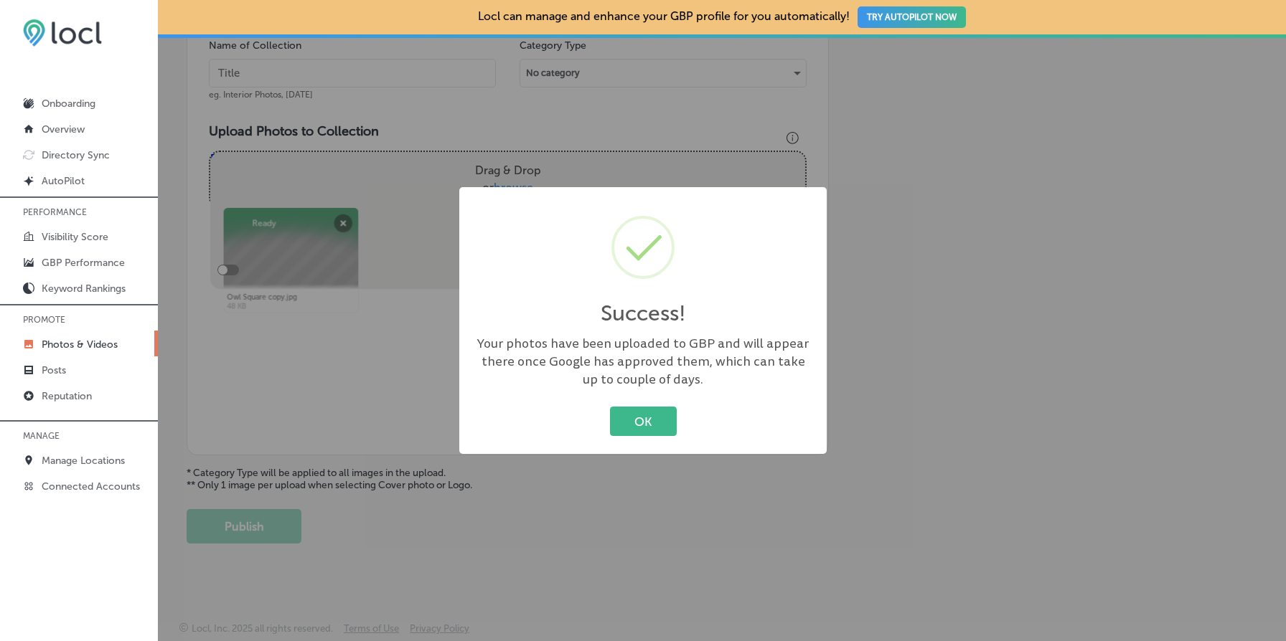
scroll to position [443, 0]
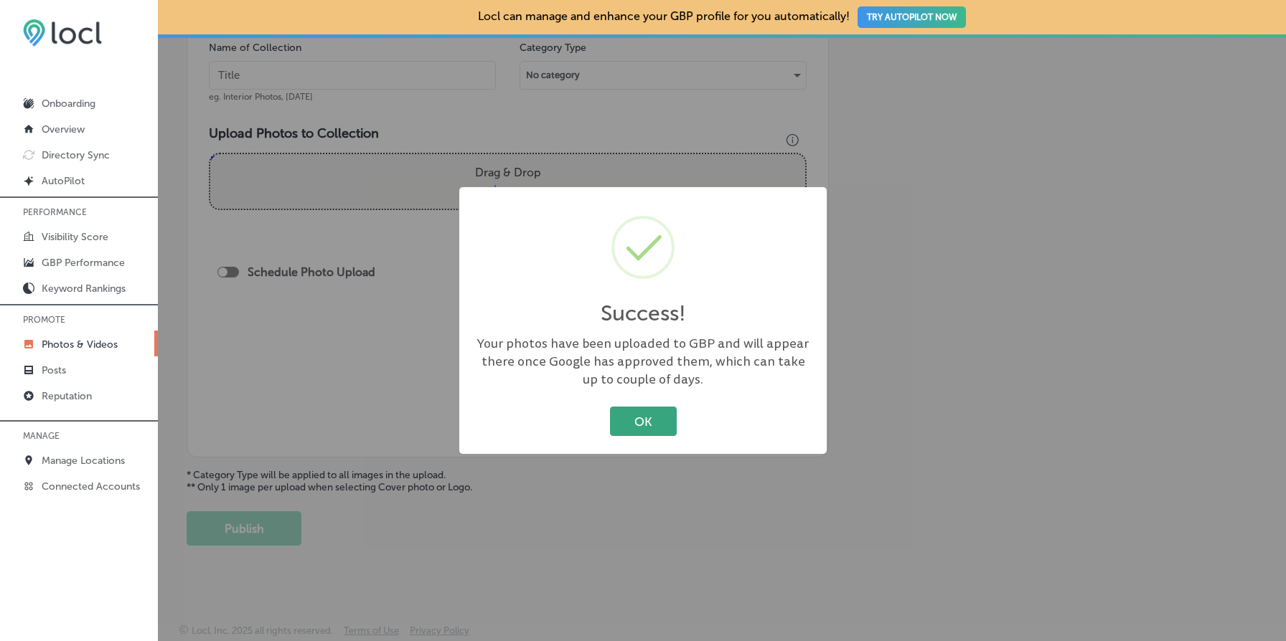
click at [636, 415] on button "OK" at bounding box center [643, 421] width 67 height 29
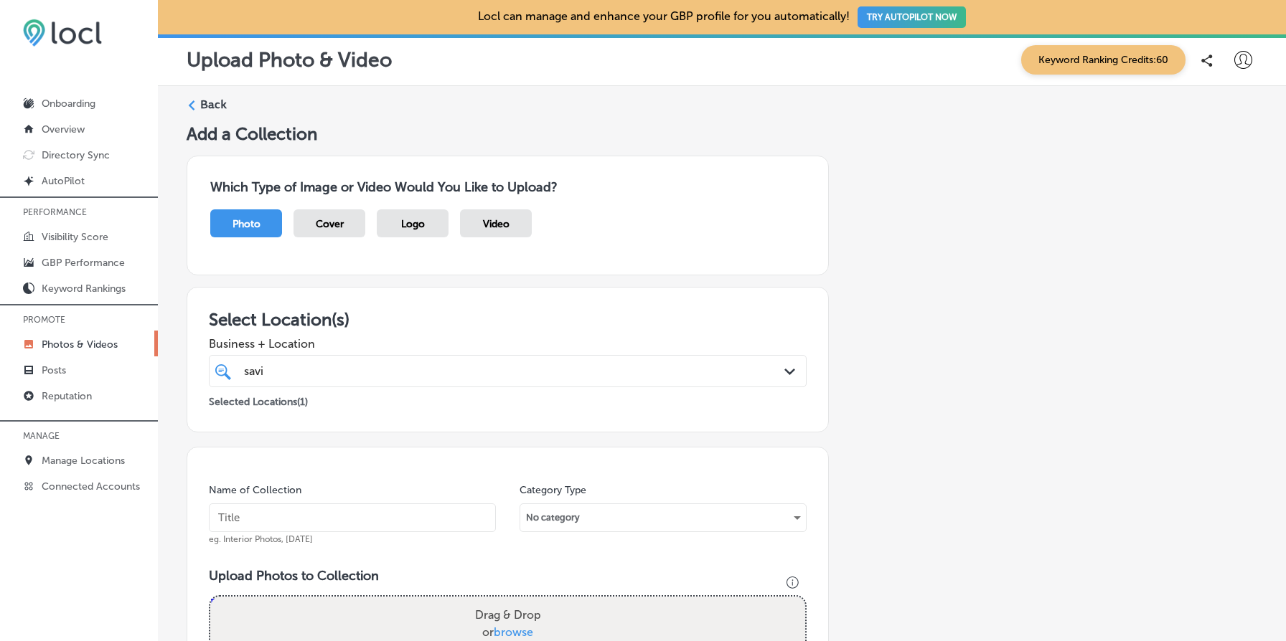
scroll to position [144, 0]
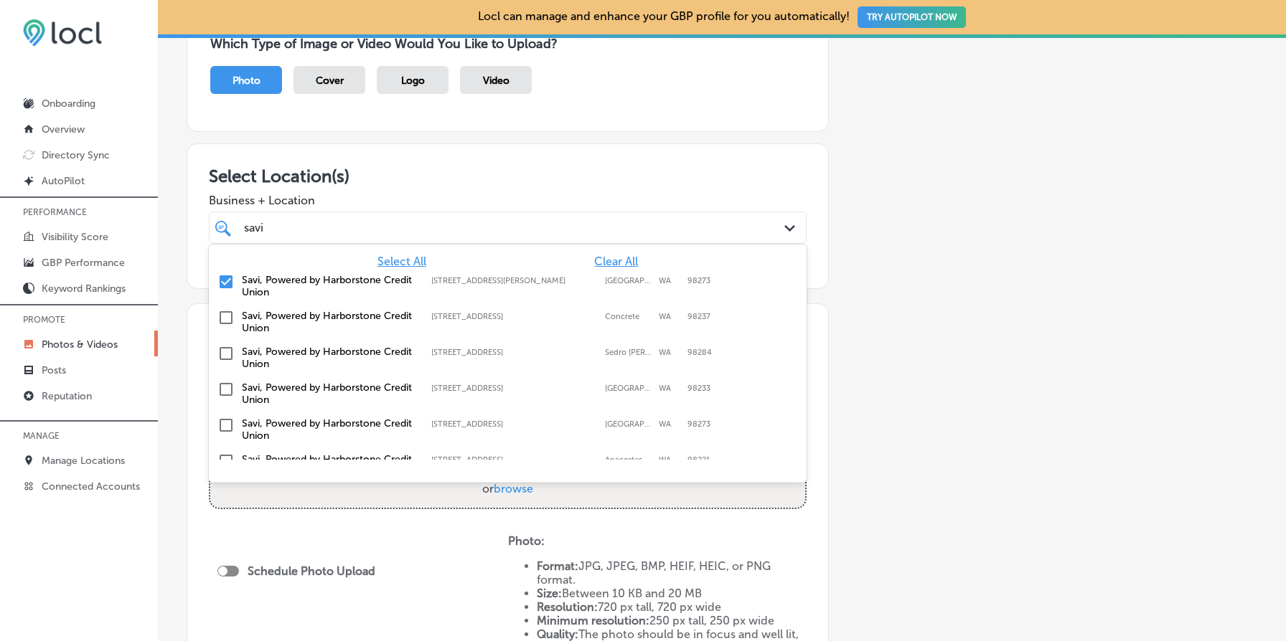
click at [367, 225] on div "savi savi" at bounding box center [481, 227] width 477 height 19
click at [324, 281] on label "Savi, Powered by Harborstone Credit Union" at bounding box center [329, 286] width 175 height 24
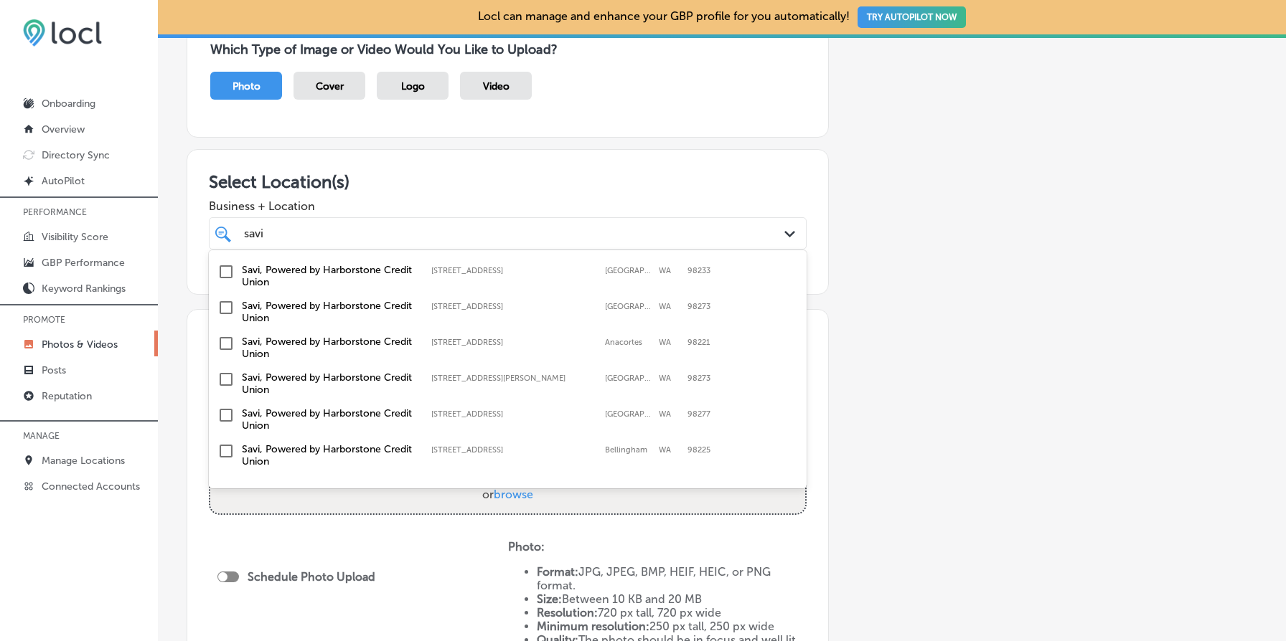
scroll to position [93, 0]
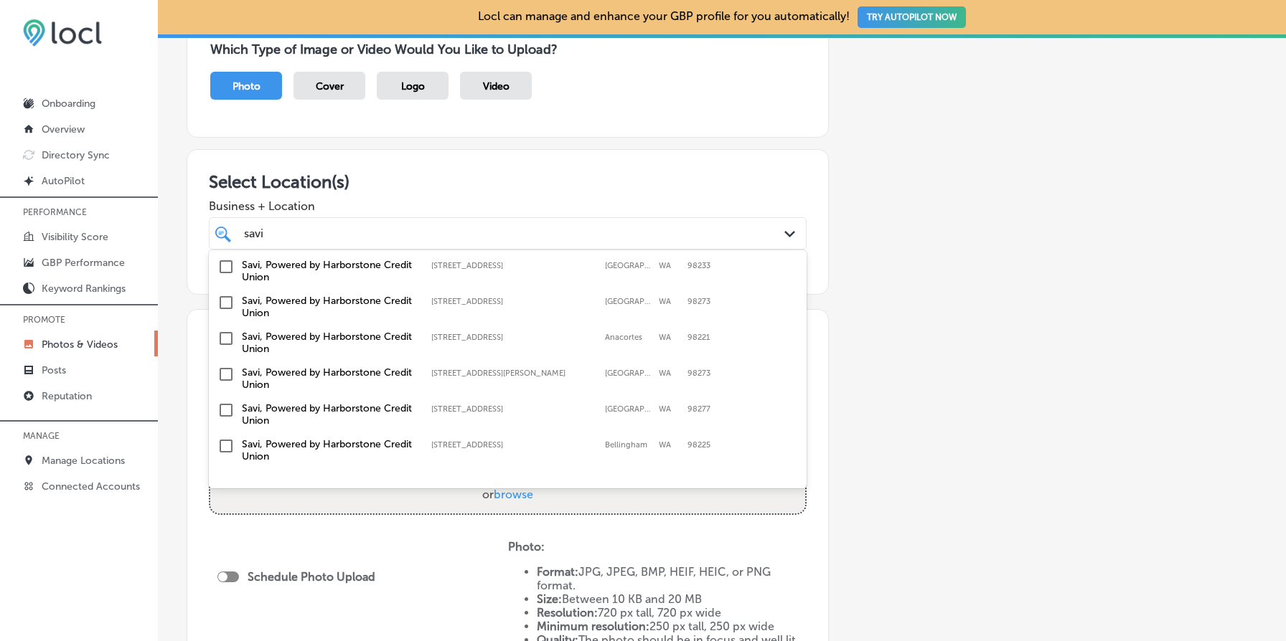
click at [228, 403] on input "checkbox" at bounding box center [225, 410] width 17 height 17
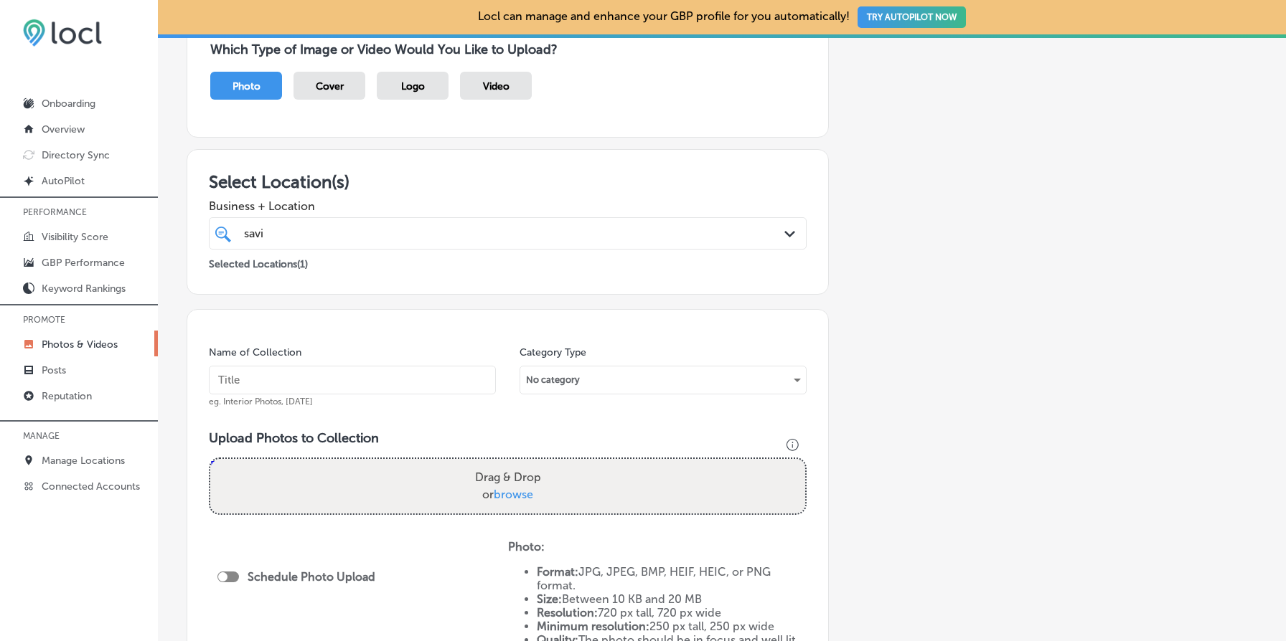
click at [896, 440] on div "Add a Collection Which Type of Image or Video Would You Like to Upload? Photo C…" at bounding box center [722, 418] width 1071 height 865
click at [390, 377] on input "text" at bounding box center [352, 380] width 287 height 29
type input "owl icon"
click at [517, 497] on span "browse" at bounding box center [513, 495] width 39 height 14
click at [517, 464] on input "Drag & Drop or browse" at bounding box center [507, 461] width 595 height 4
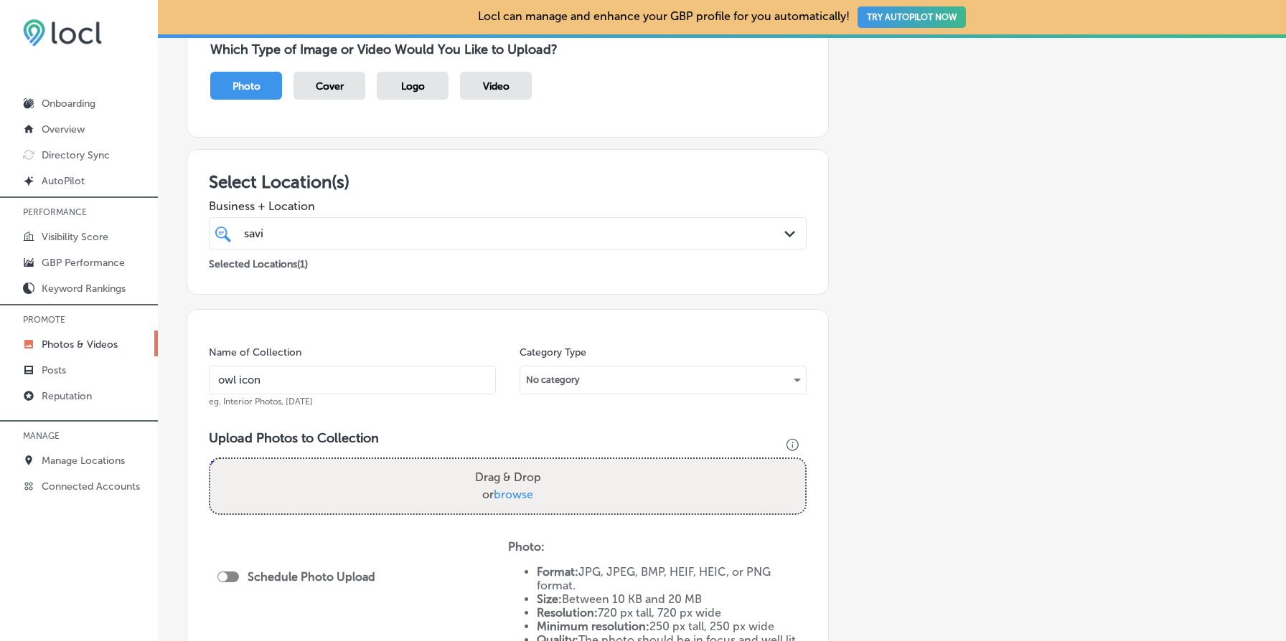
type input "C:\fakepath\Owl Square copy.jpg"
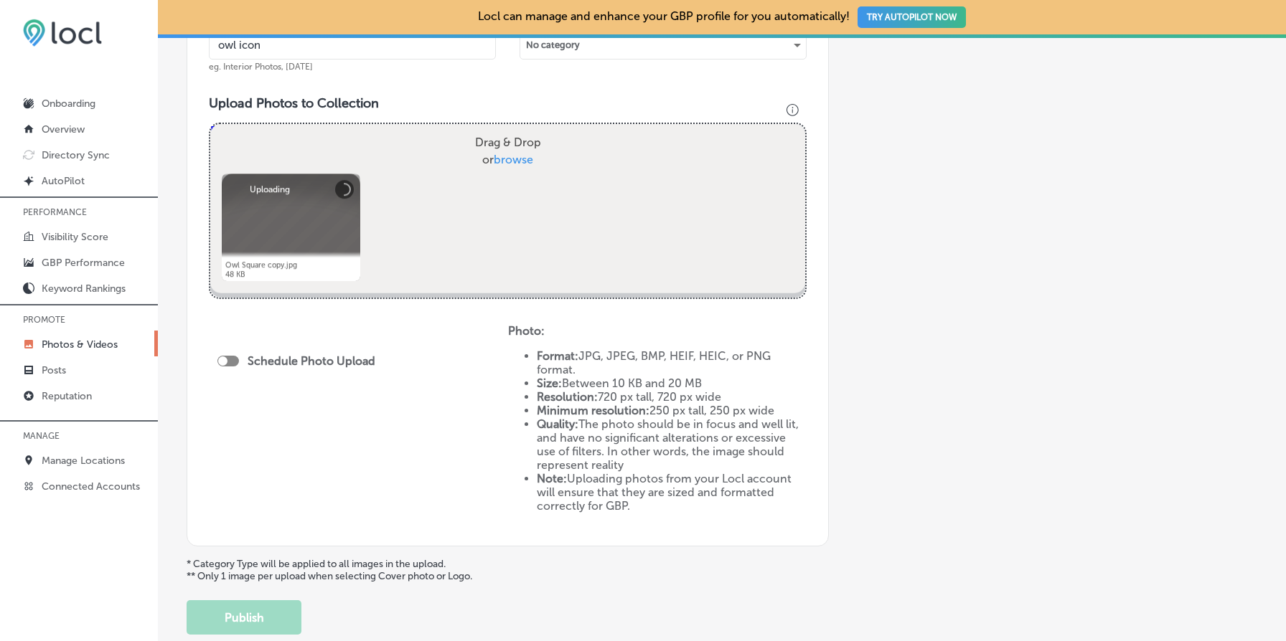
scroll to position [562, 0]
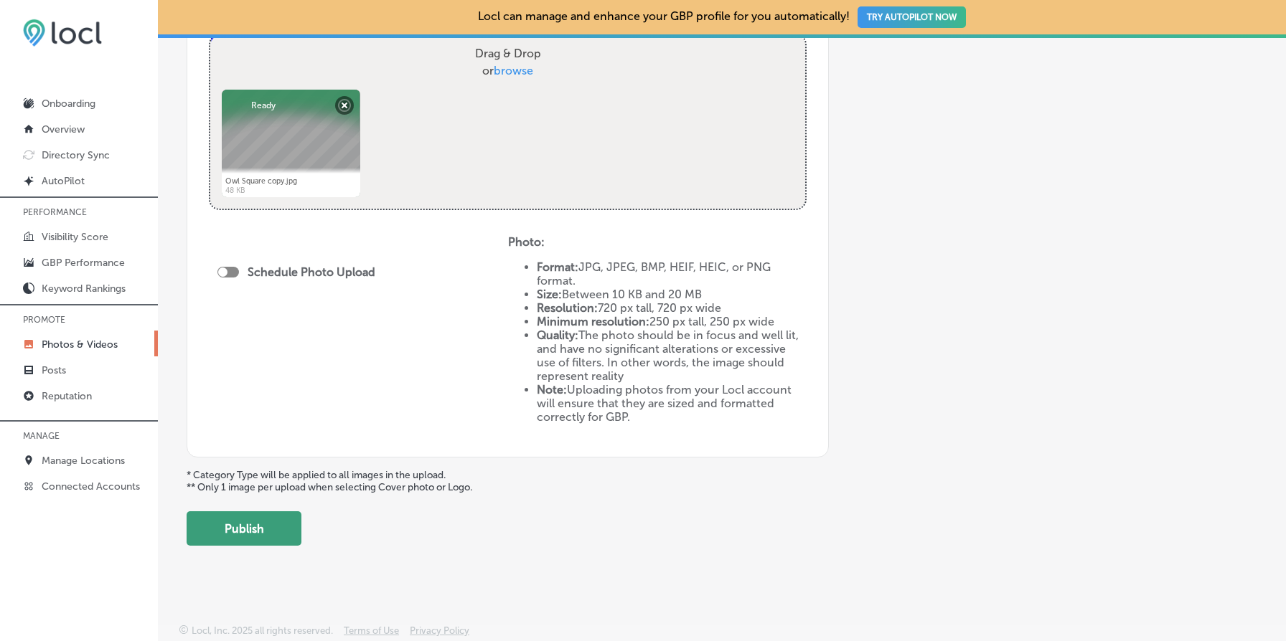
click at [259, 529] on button "Publish" at bounding box center [244, 529] width 115 height 34
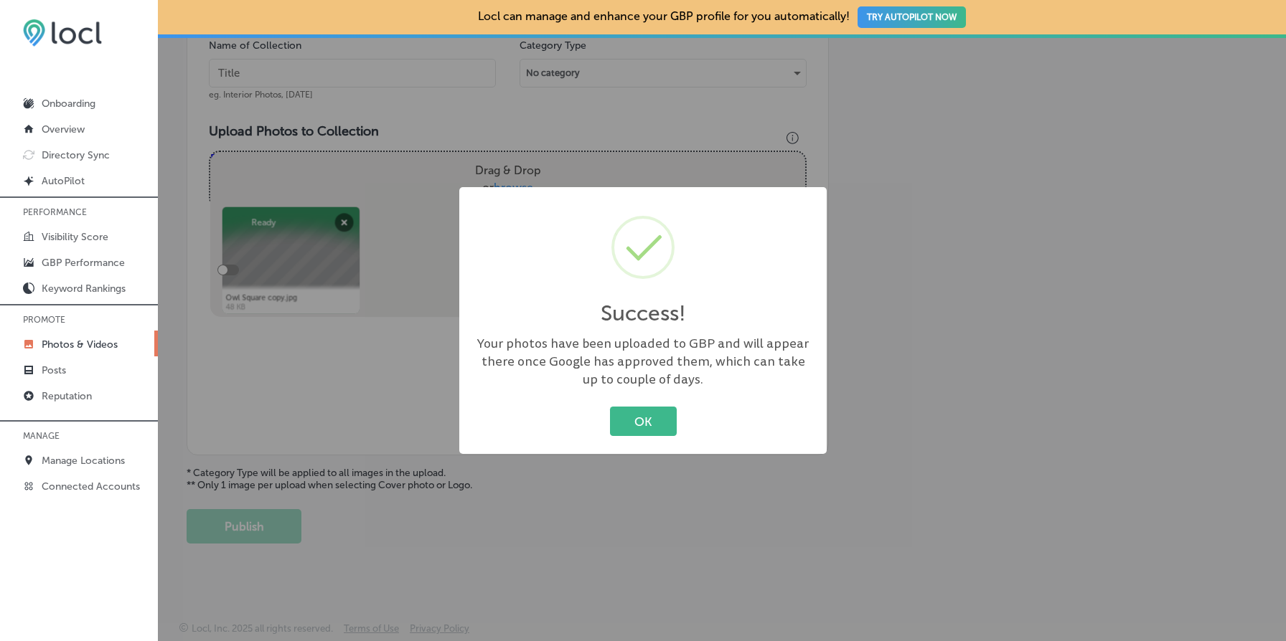
scroll to position [443, 0]
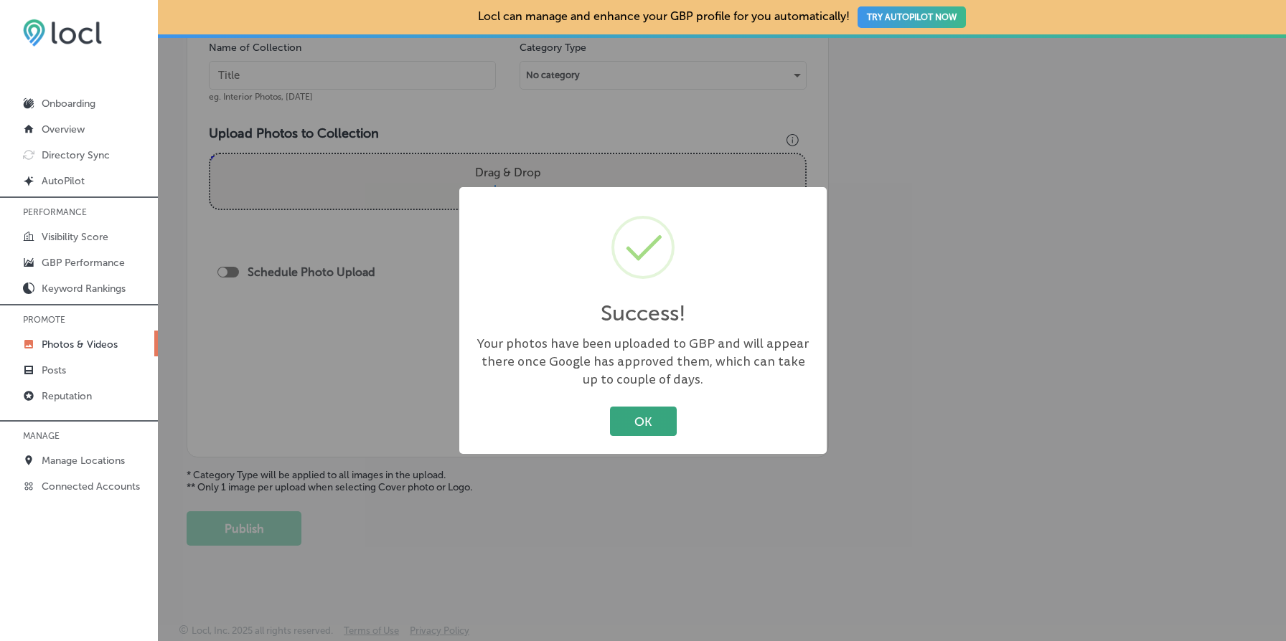
click at [629, 419] on button "OK" at bounding box center [643, 421] width 67 height 29
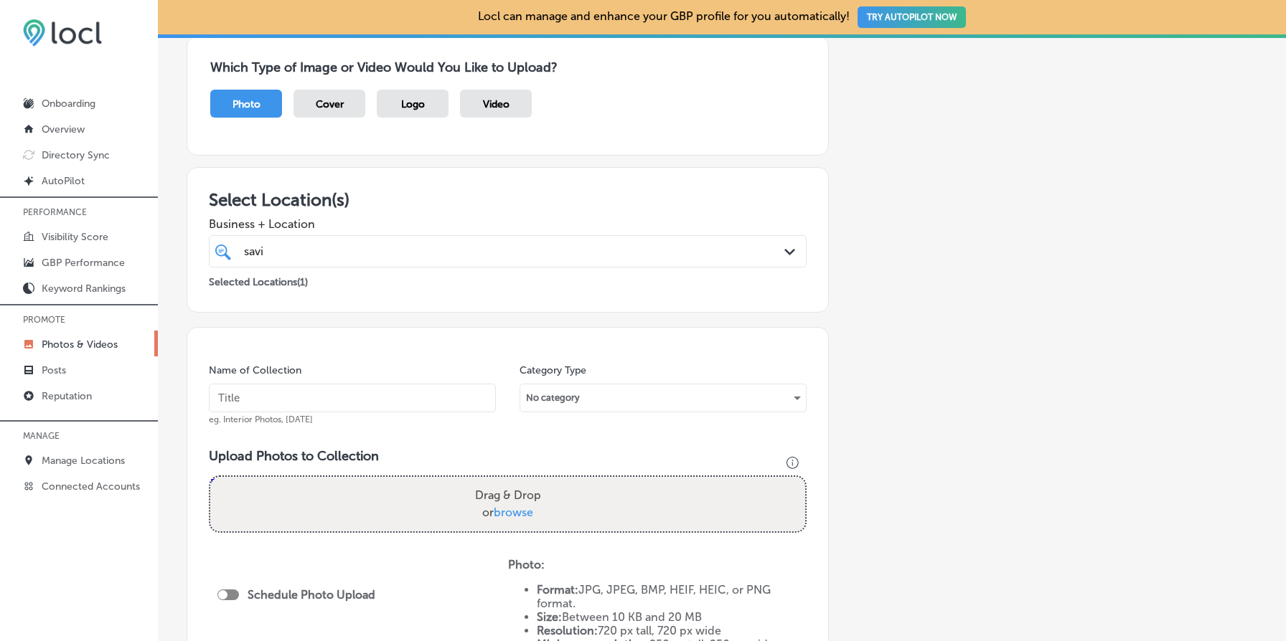
scroll to position [148, 0]
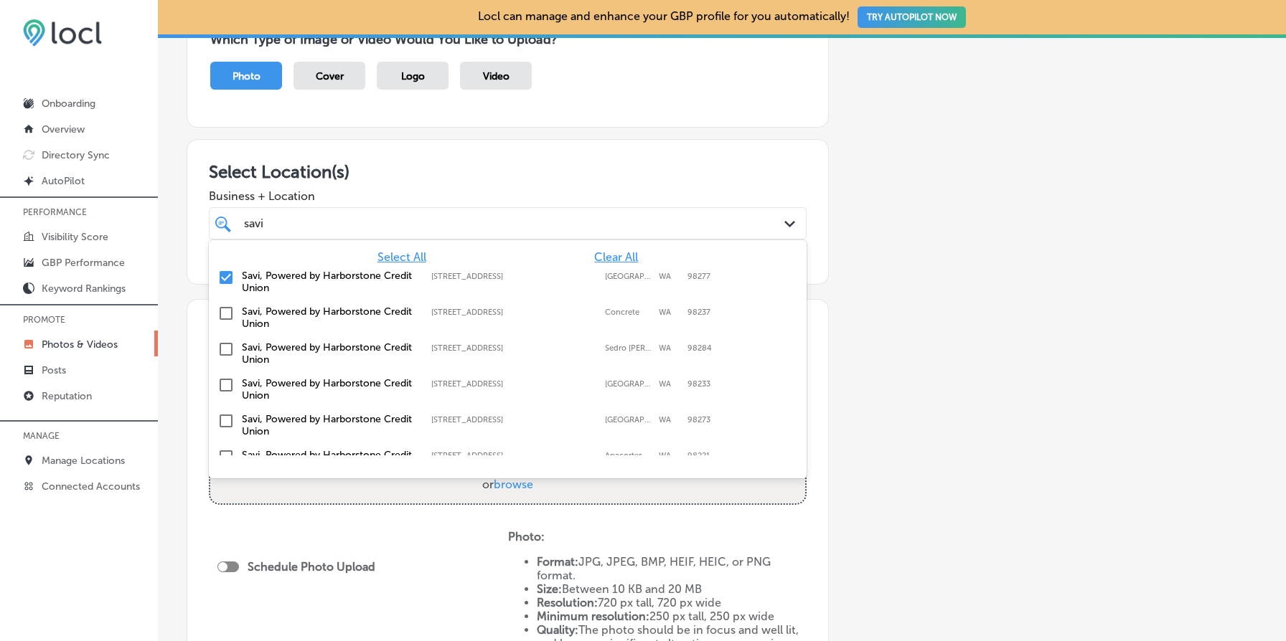
click at [408, 219] on div "savi savi" at bounding box center [481, 223] width 477 height 19
click at [250, 276] on label "Savi, Powered by Harborstone Credit Union" at bounding box center [329, 282] width 175 height 24
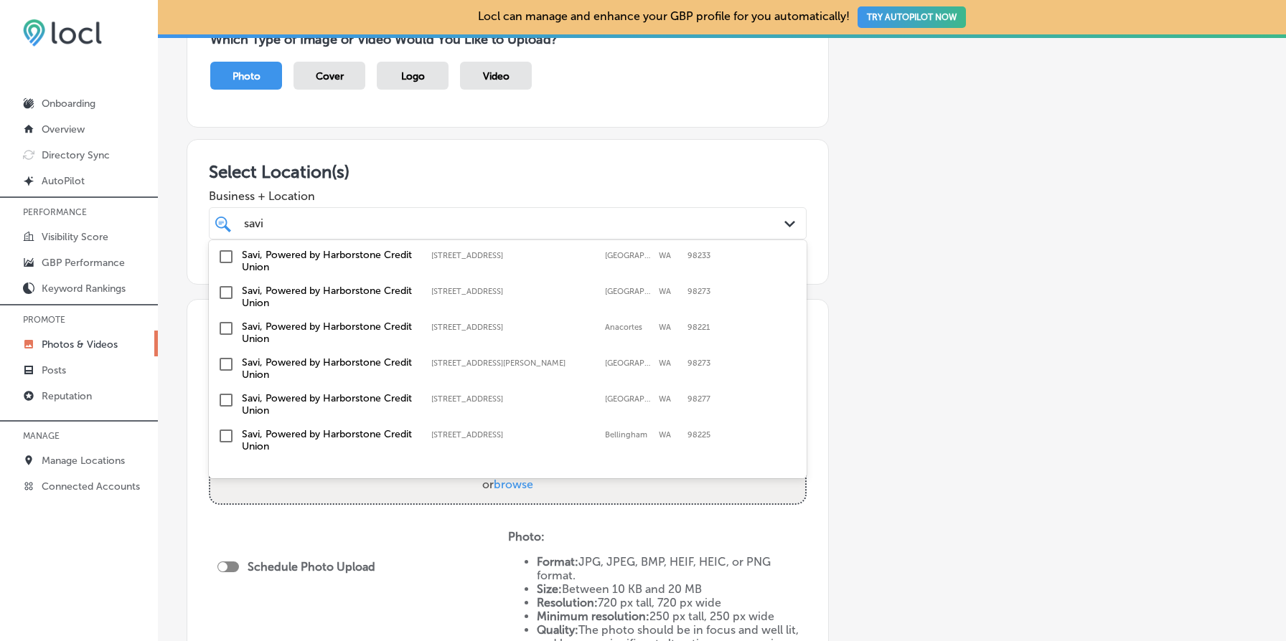
click at [310, 433] on label "Savi, Powered by Harborstone Credit Union" at bounding box center [329, 440] width 175 height 24
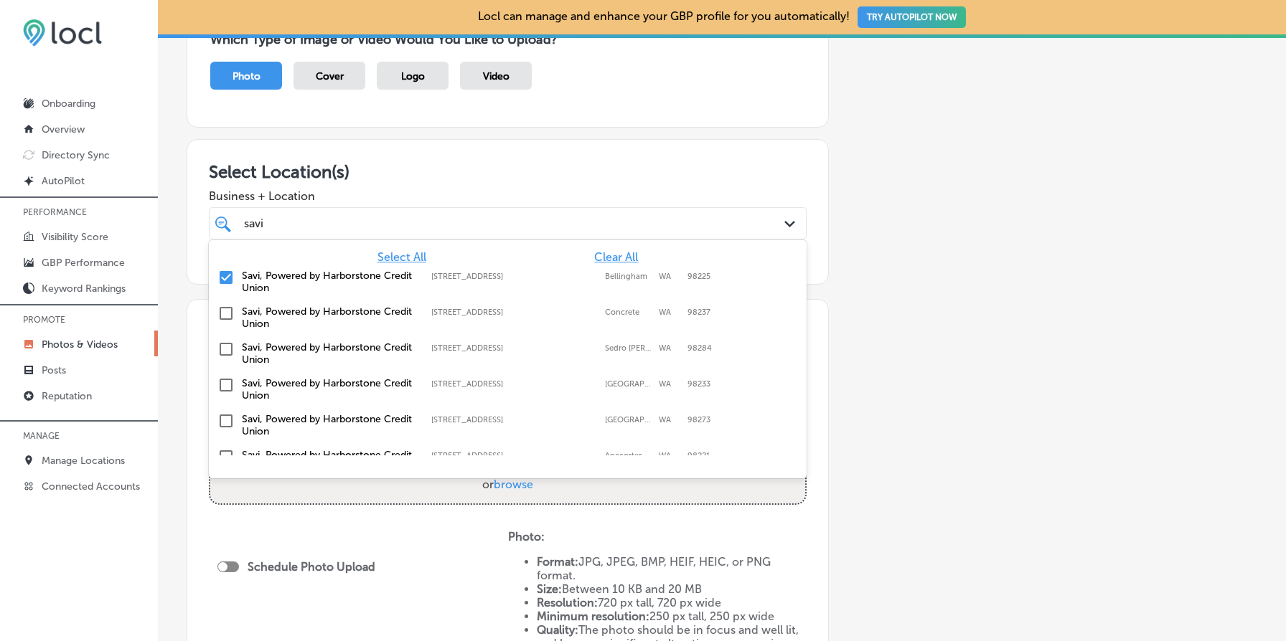
click at [944, 417] on div "Add a Collection Which Type of Image or Video Would You Like to Upload? Photo C…" at bounding box center [722, 408] width 1071 height 865
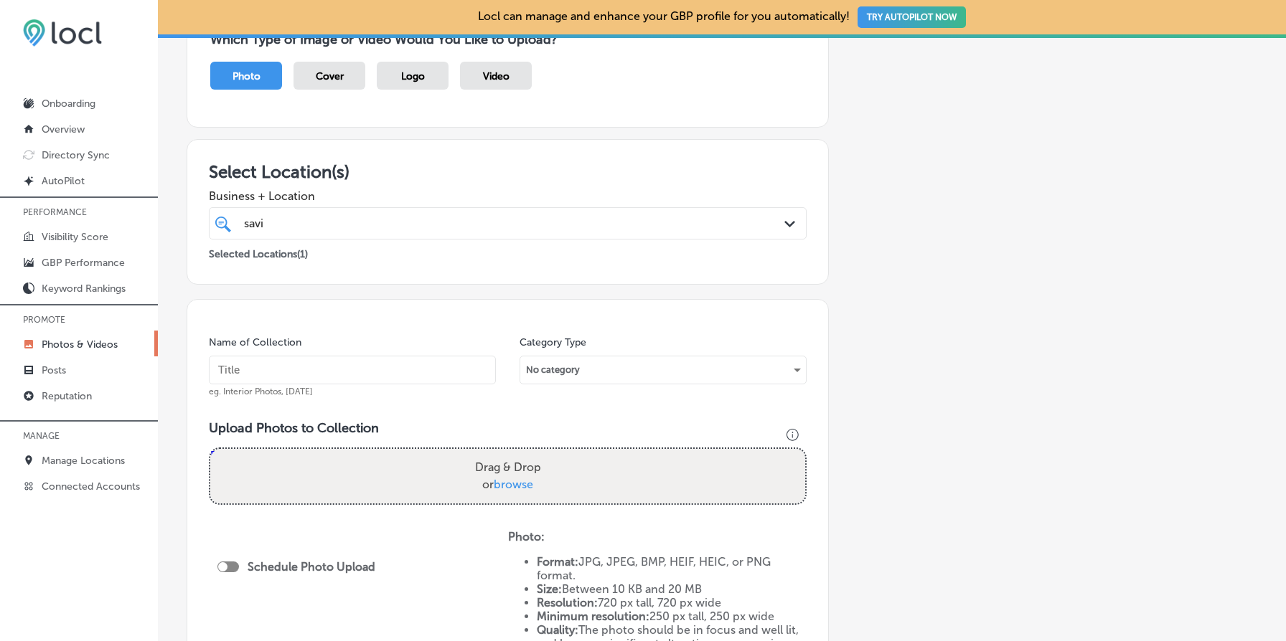
click at [519, 479] on span "browse" at bounding box center [513, 485] width 39 height 14
click at [519, 453] on input "Drag & Drop or browse" at bounding box center [507, 451] width 595 height 4
type input "C:\fakepath\Owl Square copy.jpg"
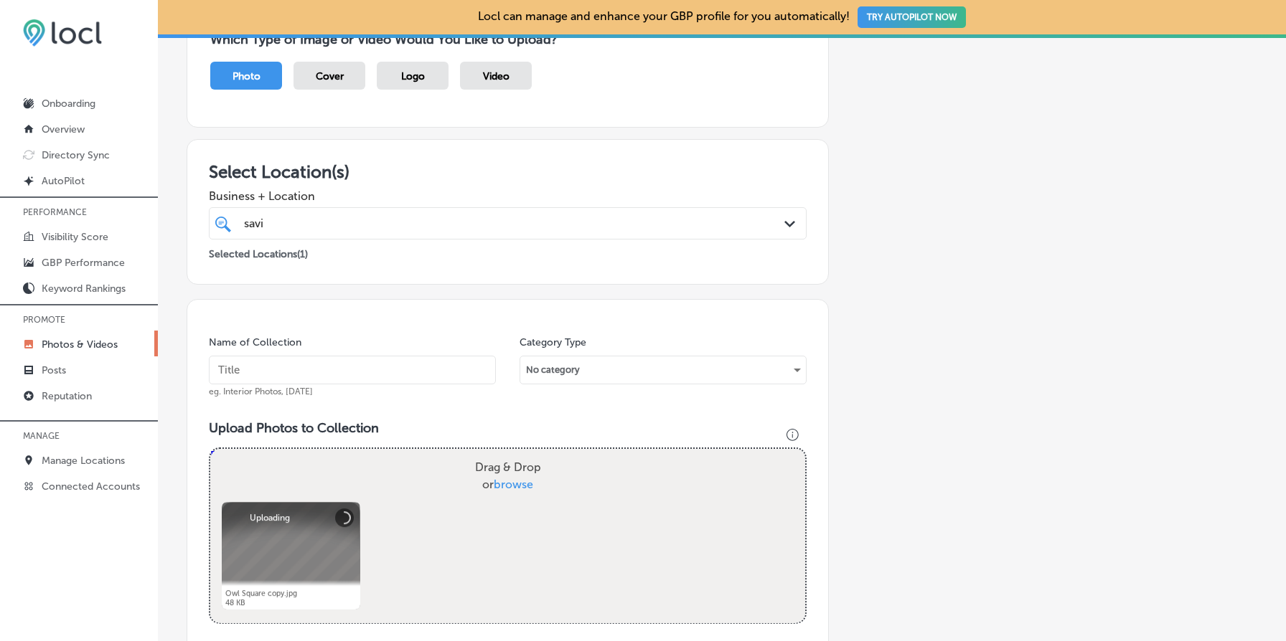
click at [288, 373] on input "text" at bounding box center [352, 370] width 287 height 29
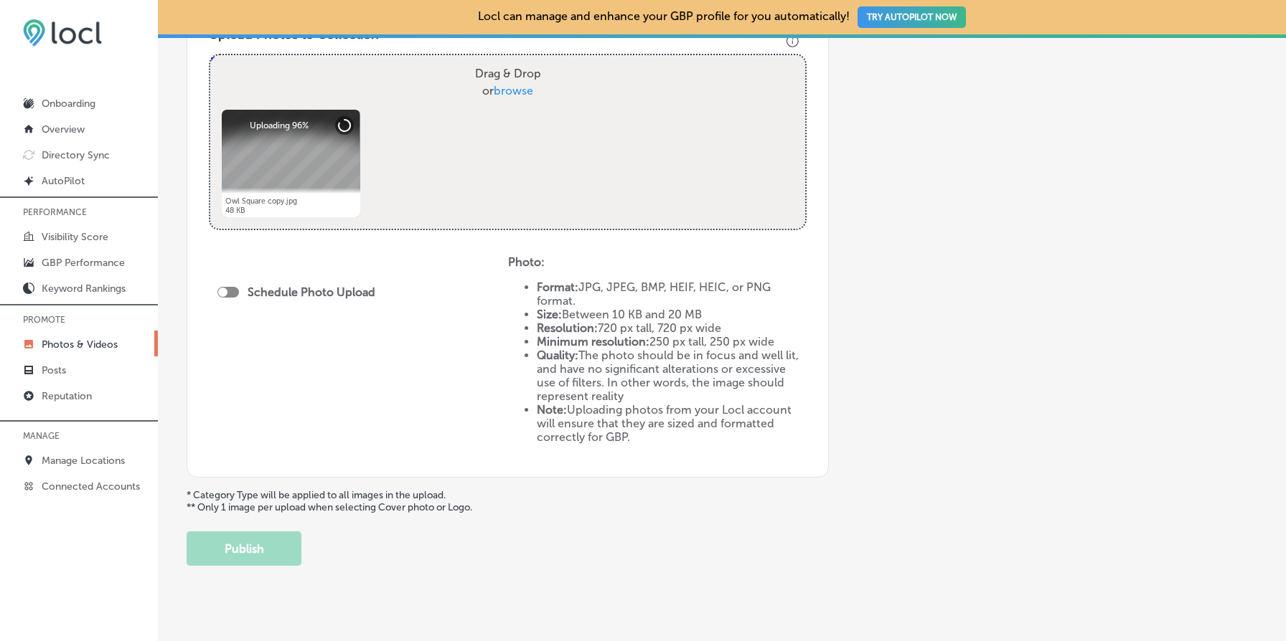
scroll to position [562, 0]
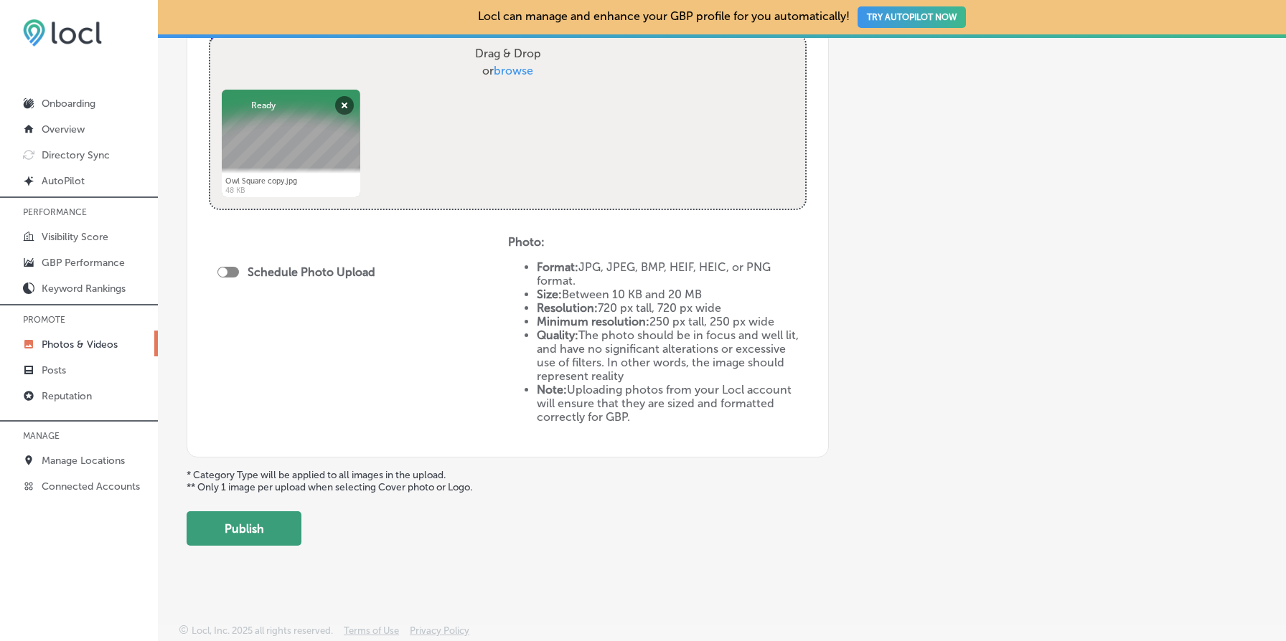
type input "owl icon"
click at [269, 519] on button "Publish" at bounding box center [244, 529] width 115 height 34
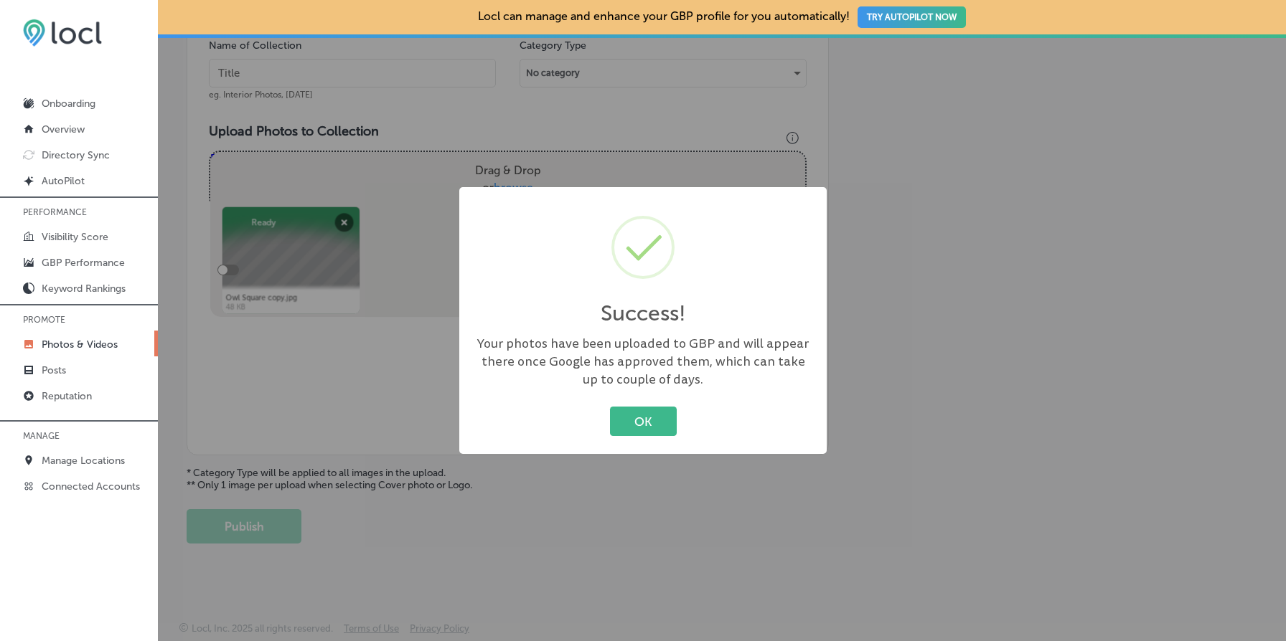
scroll to position [443, 0]
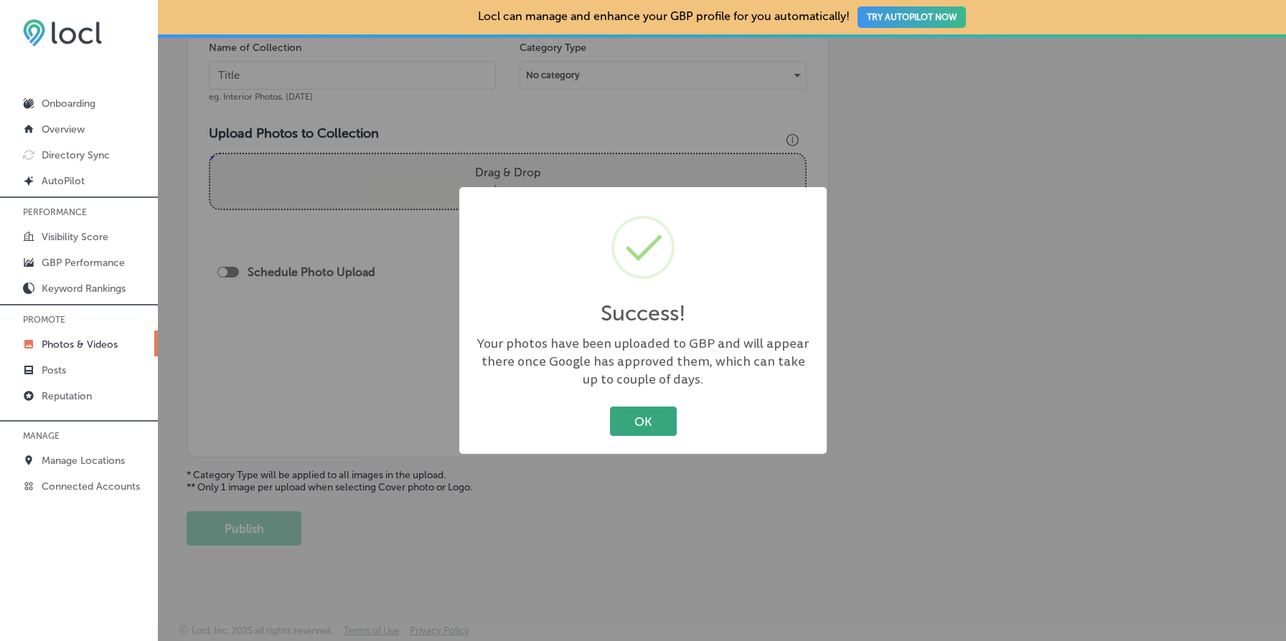
click at [646, 422] on button "OK" at bounding box center [643, 421] width 67 height 29
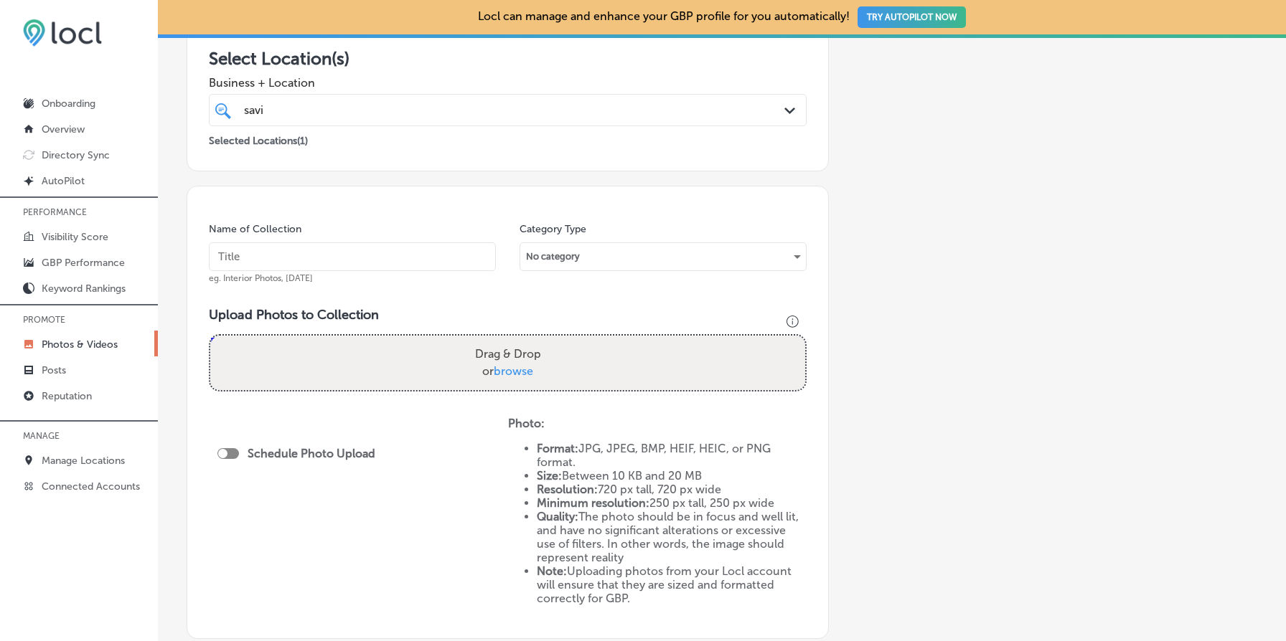
scroll to position [0, 0]
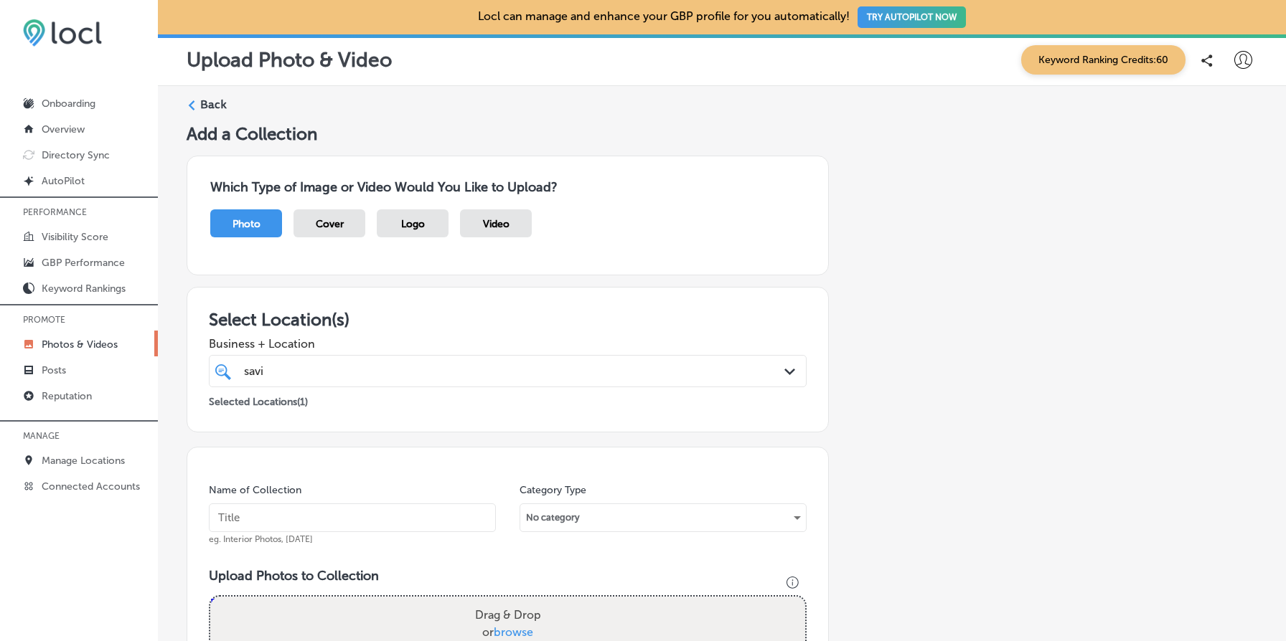
click at [215, 105] on label "Back" at bounding box center [213, 105] width 27 height 16
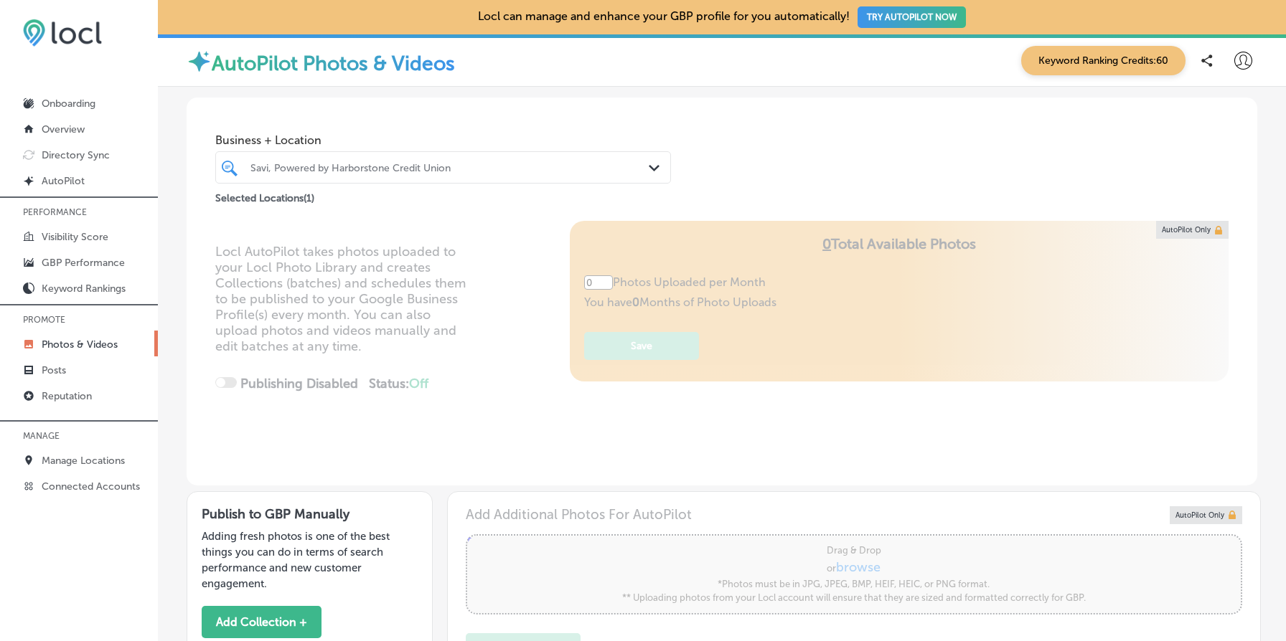
type input "5"
click at [406, 158] on div at bounding box center [423, 167] width 349 height 19
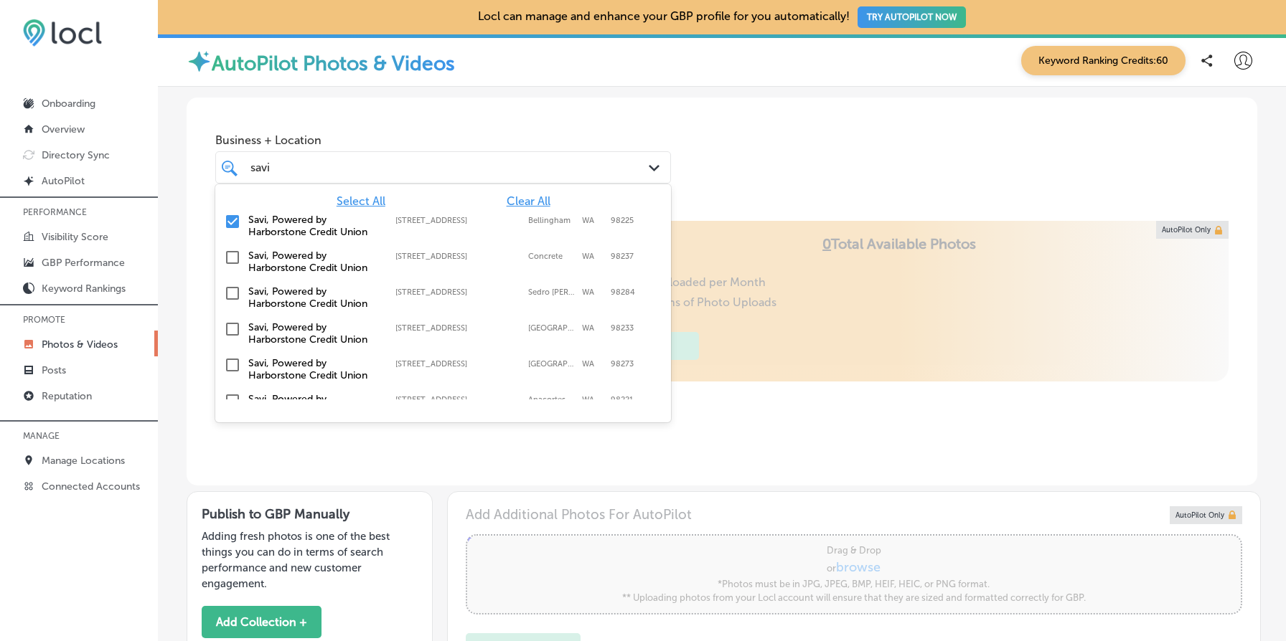
click at [228, 256] on input "checkbox" at bounding box center [232, 257] width 17 height 17
click at [228, 286] on input "checkbox" at bounding box center [232, 293] width 17 height 17
click at [230, 321] on input "checkbox" at bounding box center [232, 329] width 17 height 17
click at [232, 357] on input "checkbox" at bounding box center [232, 365] width 17 height 17
click at [233, 392] on input "checkbox" at bounding box center [232, 400] width 17 height 17
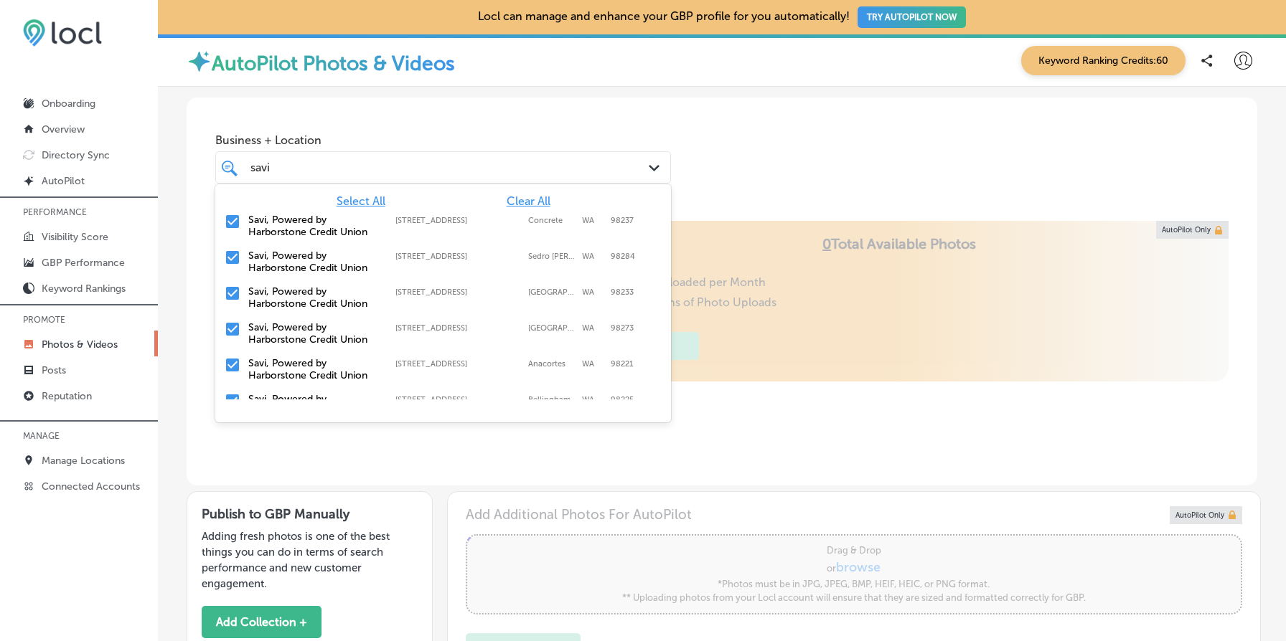
scroll to position [93, 0]
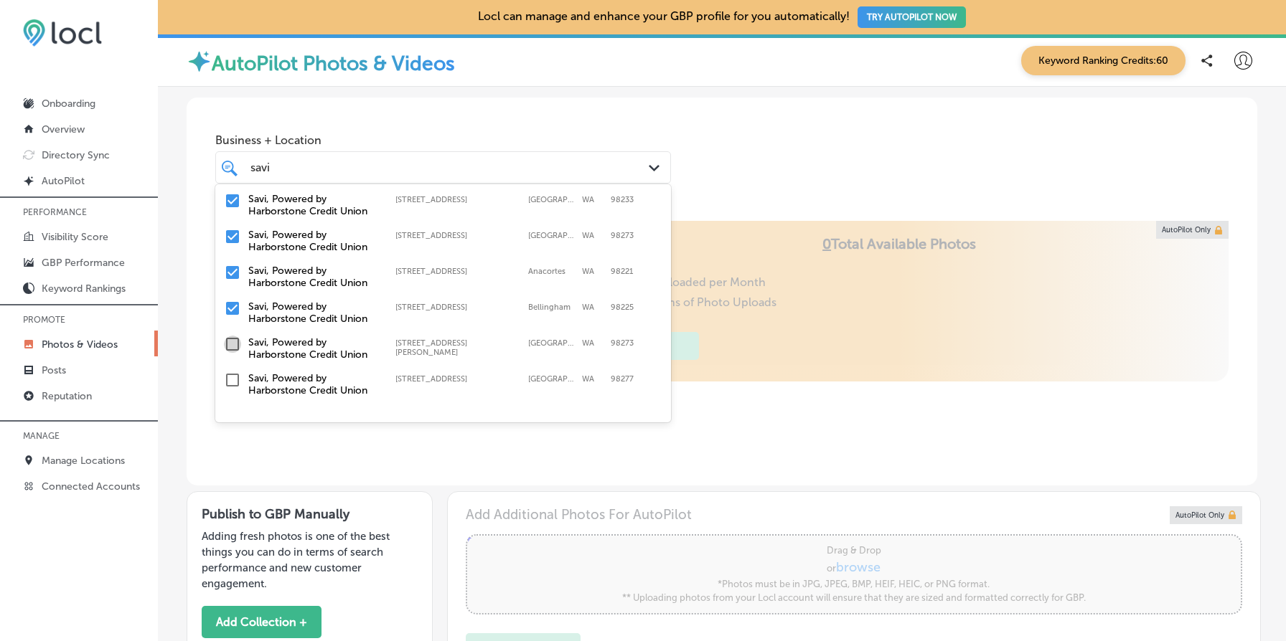
click at [236, 336] on input "checkbox" at bounding box center [232, 344] width 17 height 17
click at [234, 377] on input "checkbox" at bounding box center [232, 380] width 17 height 17
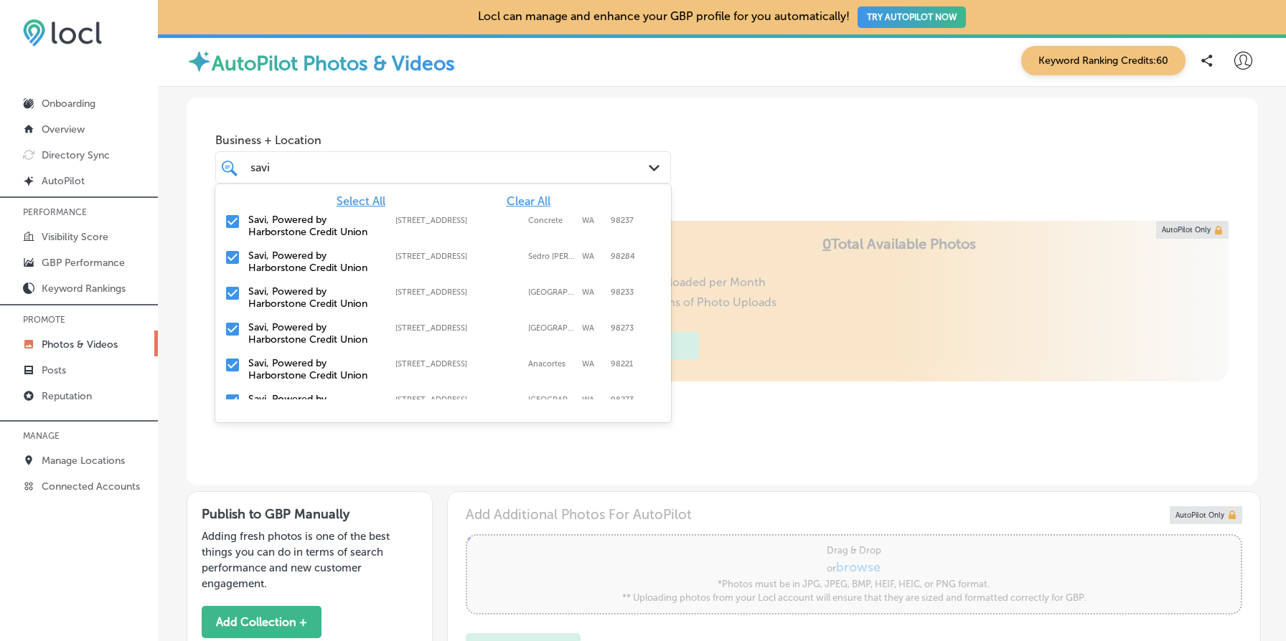
type input "savi"
click at [834, 336] on div "Locl AutoPilot takes photos uploaded to your Locl Photo Library and creates Col…" at bounding box center [722, 353] width 1071 height 265
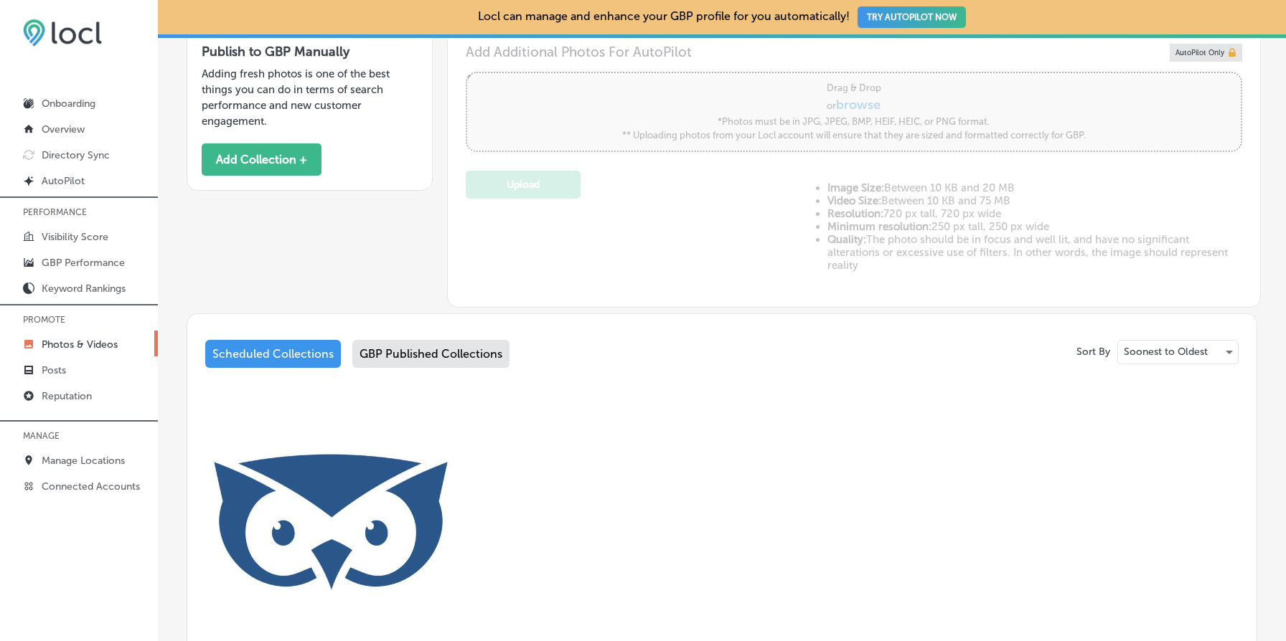
scroll to position [707, 0]
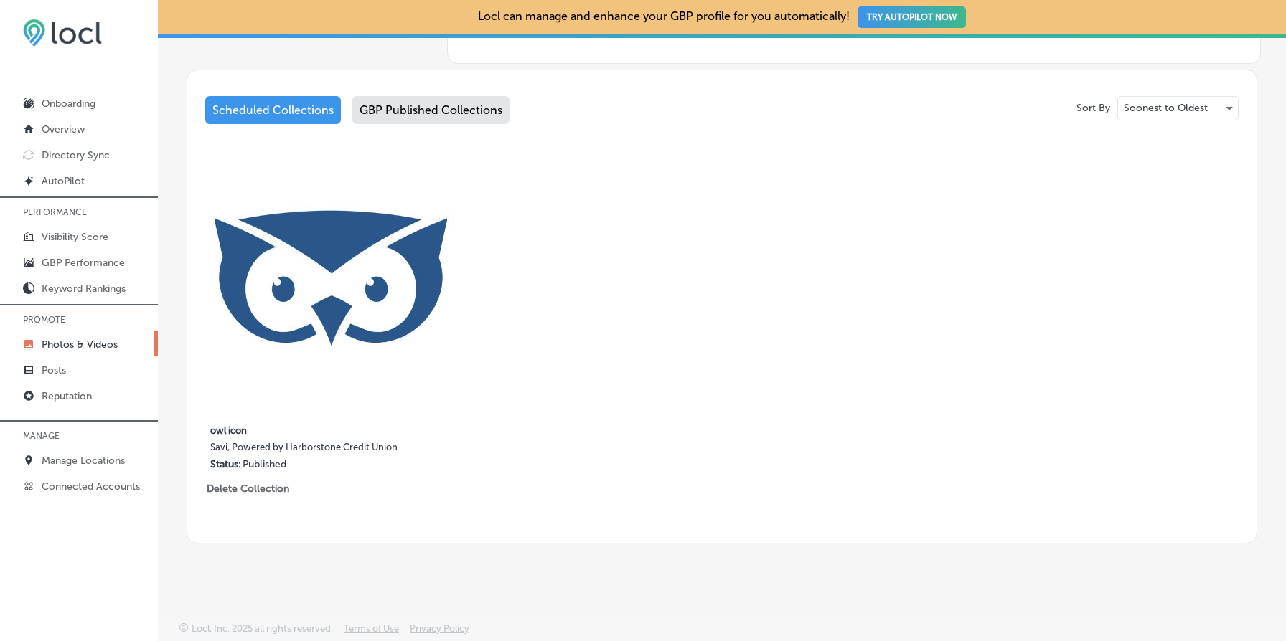
click at [451, 107] on div "GBP Published Collections" at bounding box center [430, 110] width 157 height 28
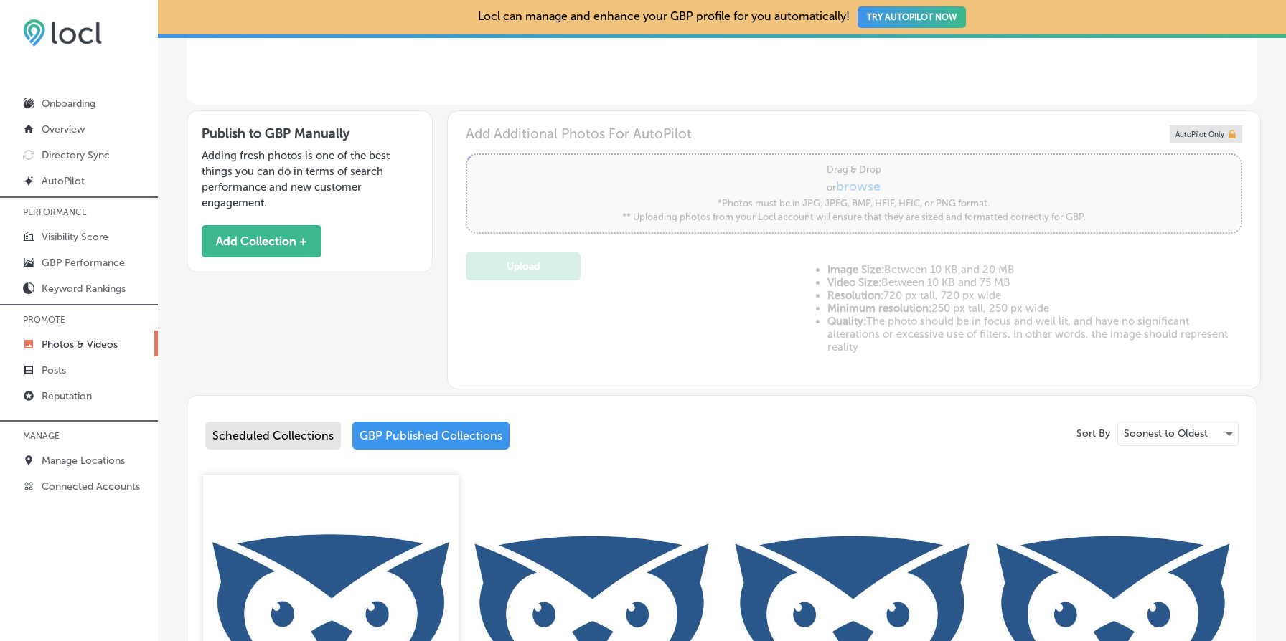
scroll to position [707, 0]
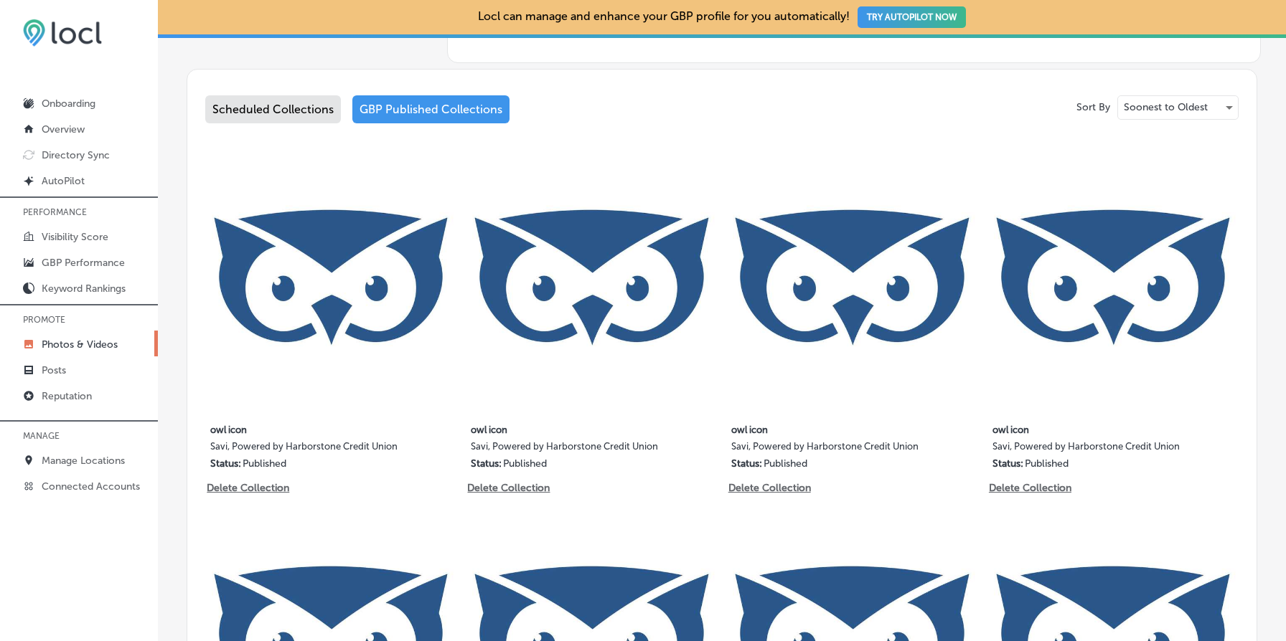
click at [284, 99] on div "Scheduled Collections" at bounding box center [273, 109] width 136 height 28
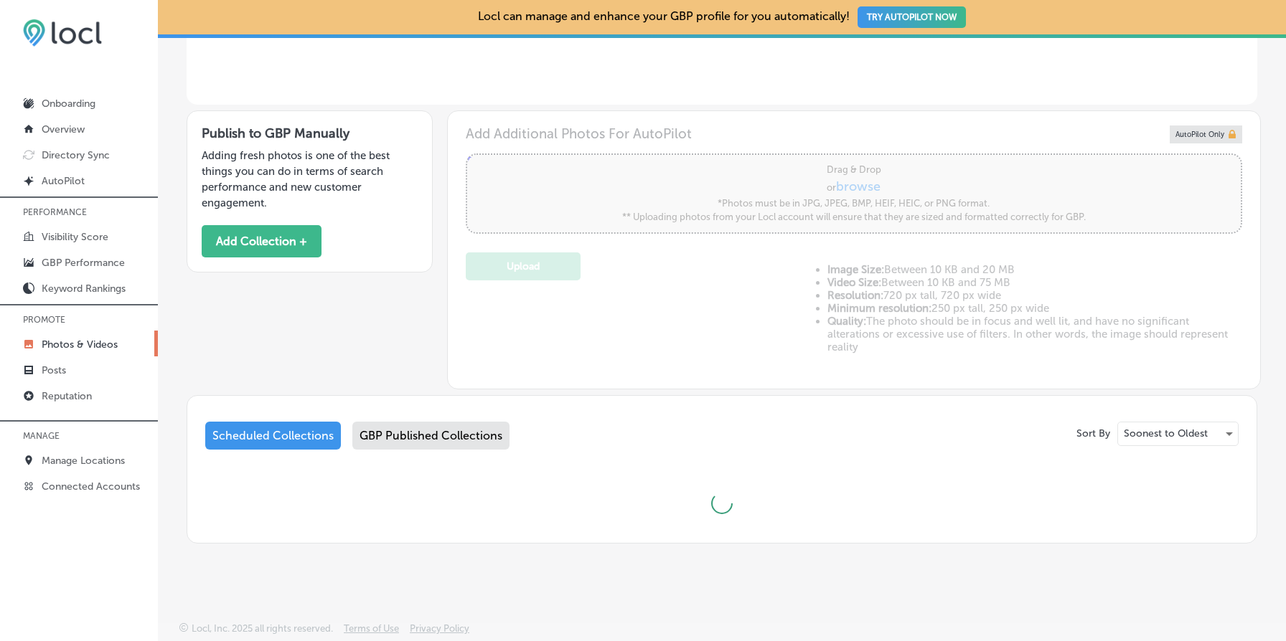
scroll to position [447, 0]
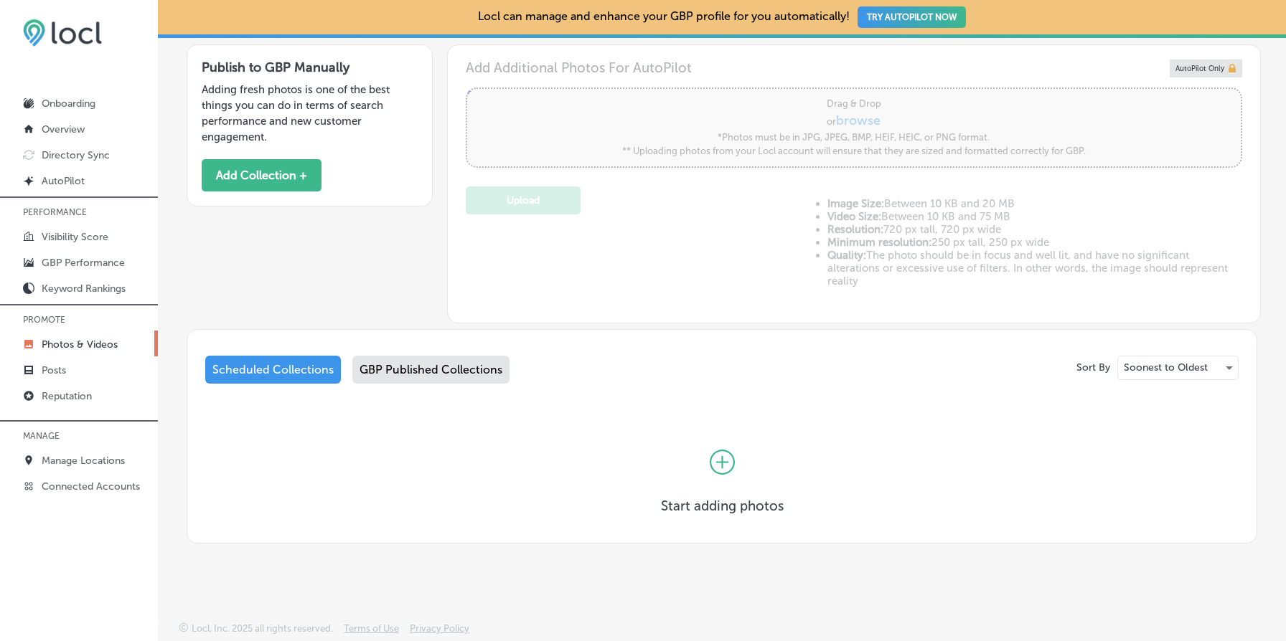
click at [442, 369] on div "GBP Published Collections" at bounding box center [430, 370] width 157 height 28
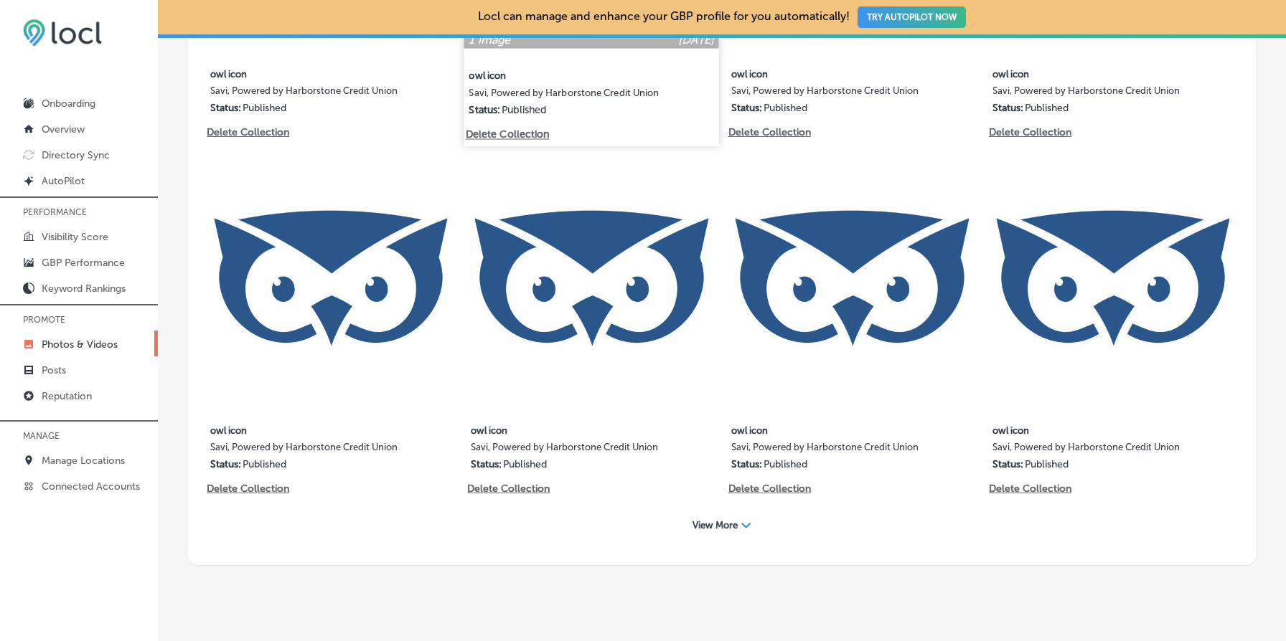
scroll to position [1087, 0]
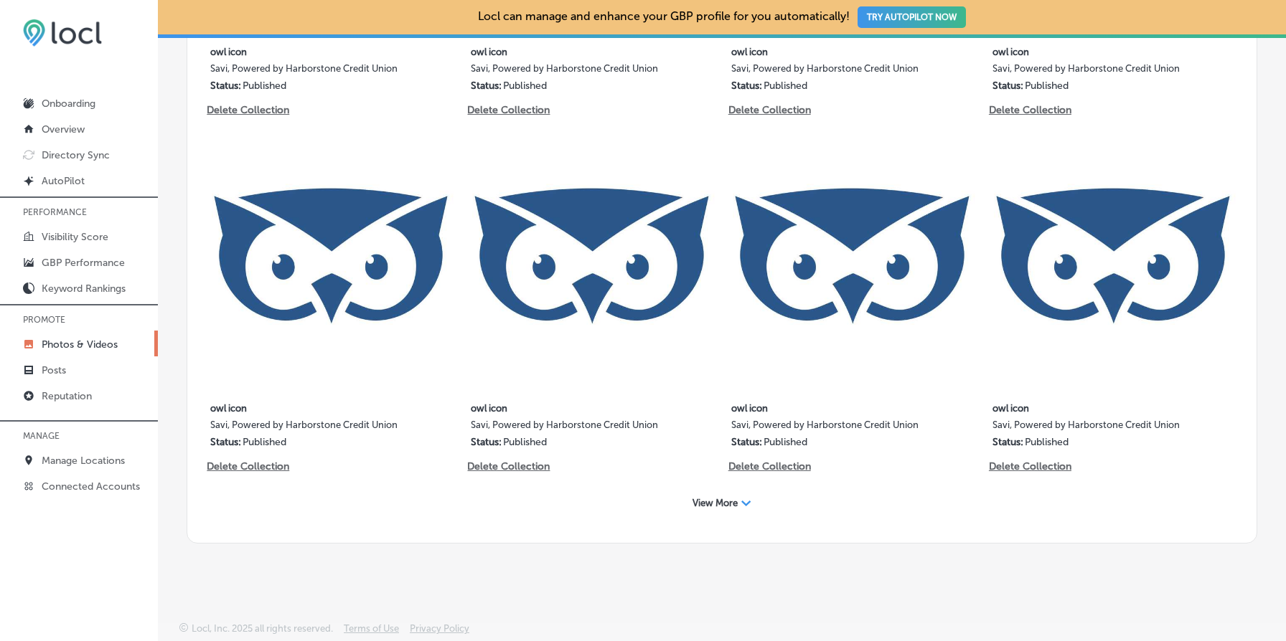
click at [707, 500] on span "View More" at bounding box center [714, 503] width 45 height 11
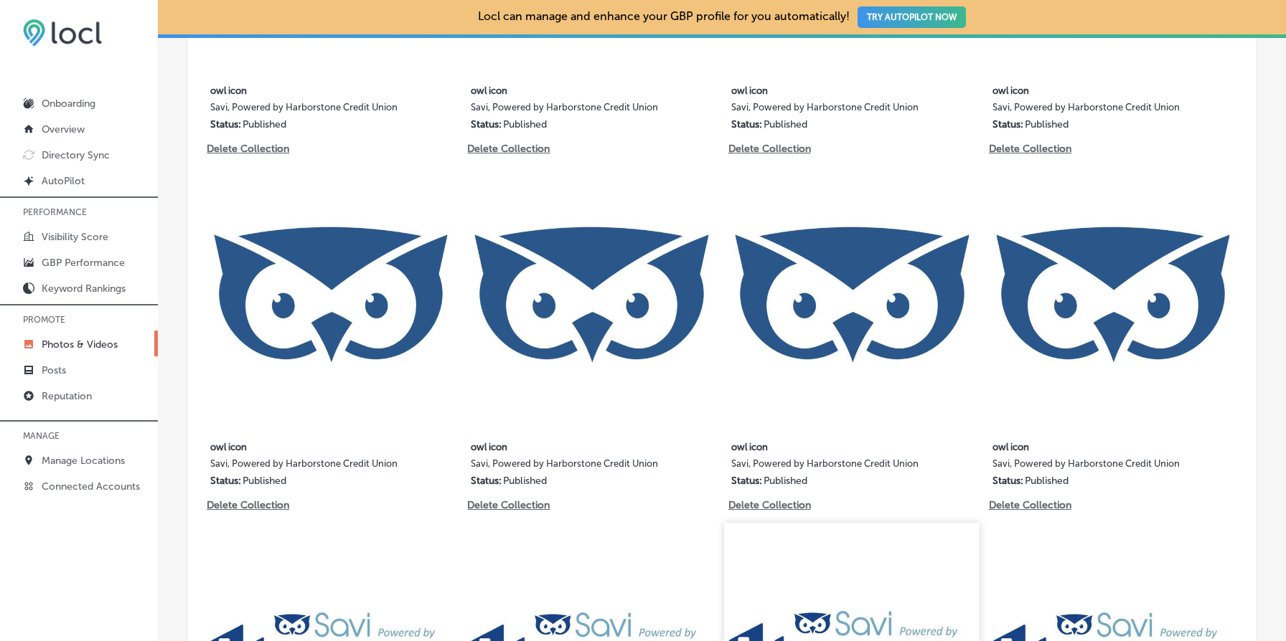
scroll to position [1045, 0]
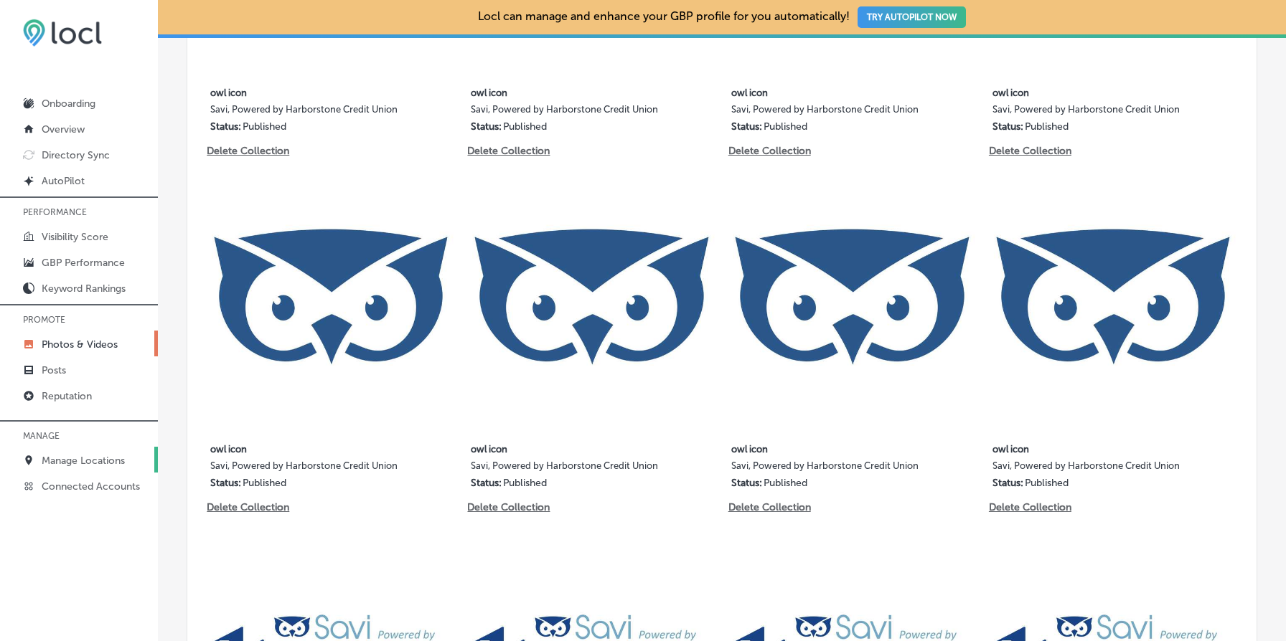
click at [106, 458] on p "Manage Locations" at bounding box center [83, 461] width 83 height 12
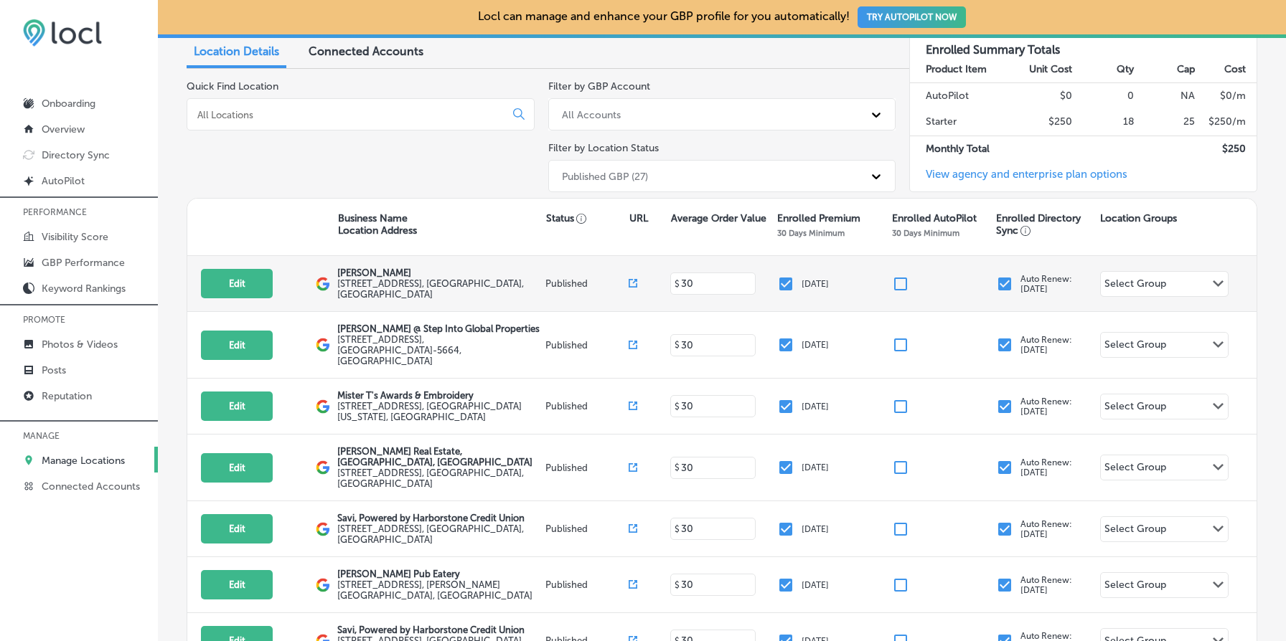
scroll to position [124, 0]
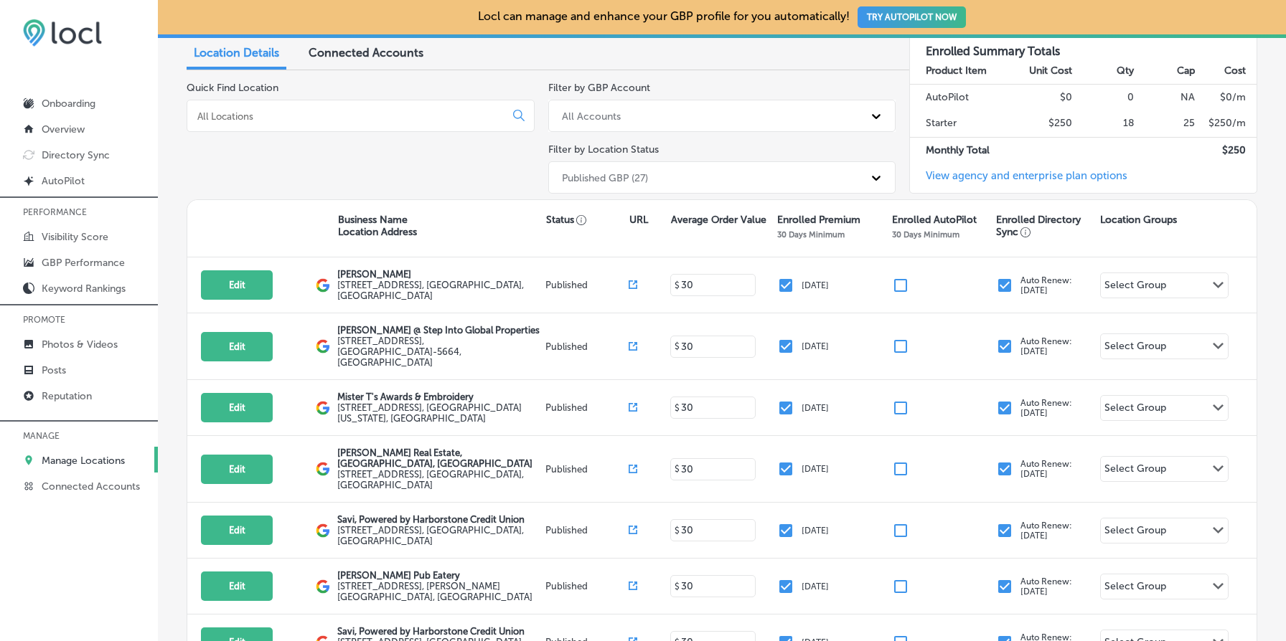
click at [255, 122] on div at bounding box center [361, 116] width 348 height 32
click at [248, 116] on input at bounding box center [349, 116] width 306 height 13
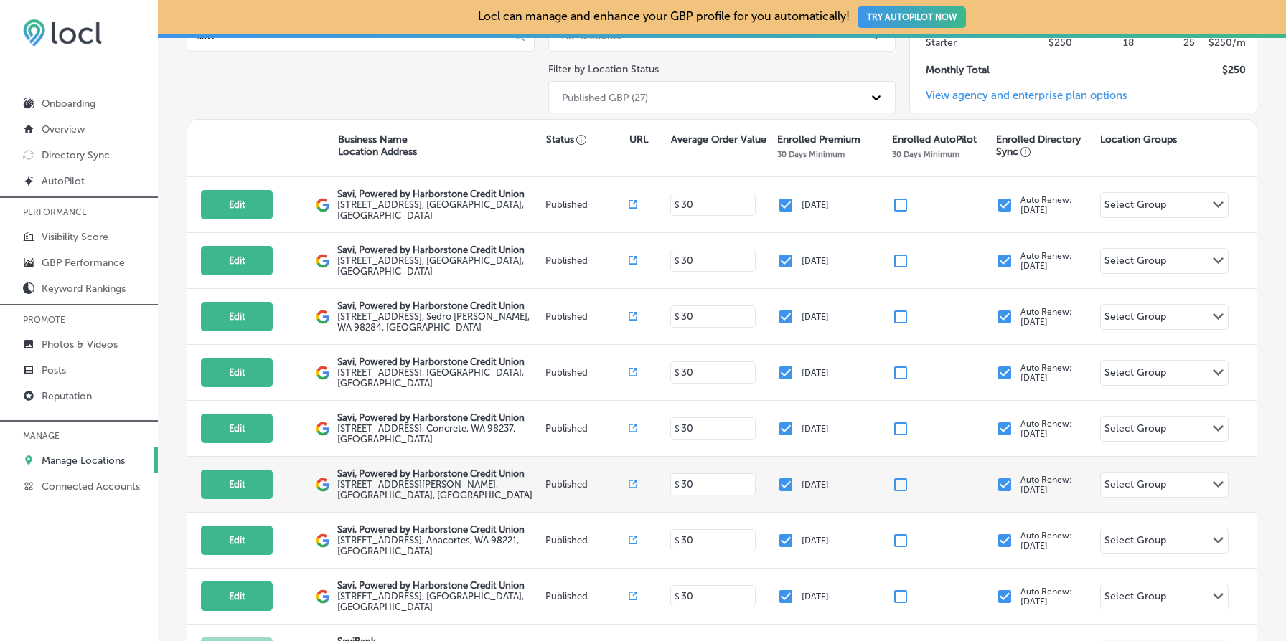
scroll to position [227, 0]
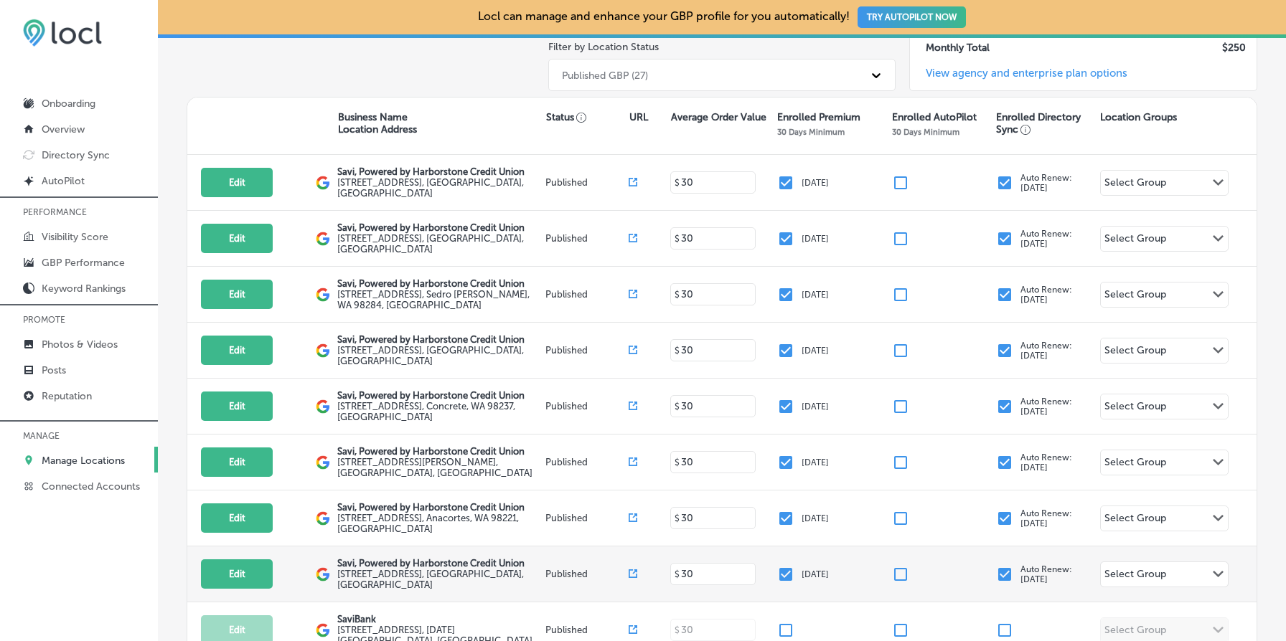
type input "savi"
